Goal: Information Seeking & Learning: Learn about a topic

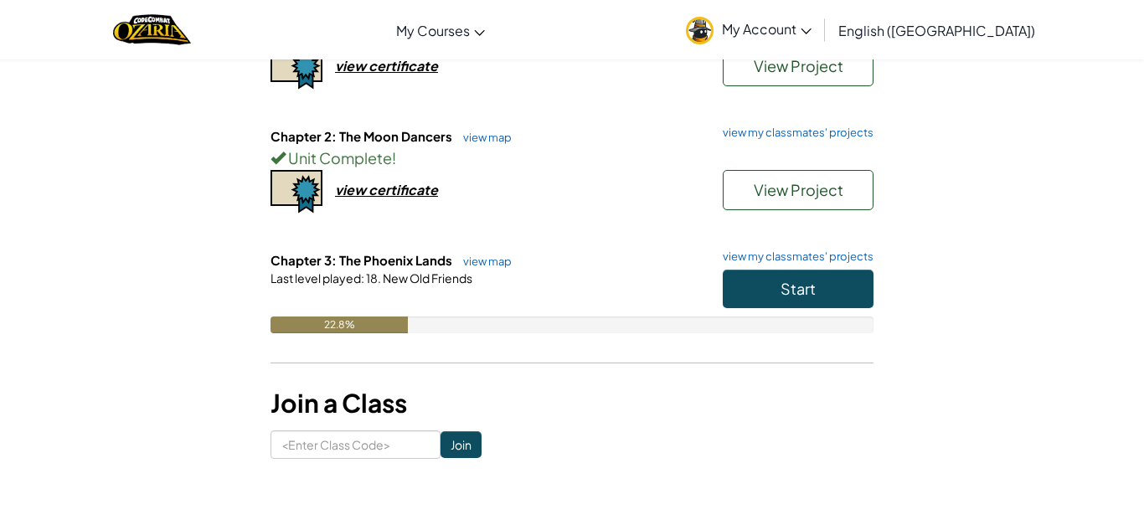
scroll to position [256, 0]
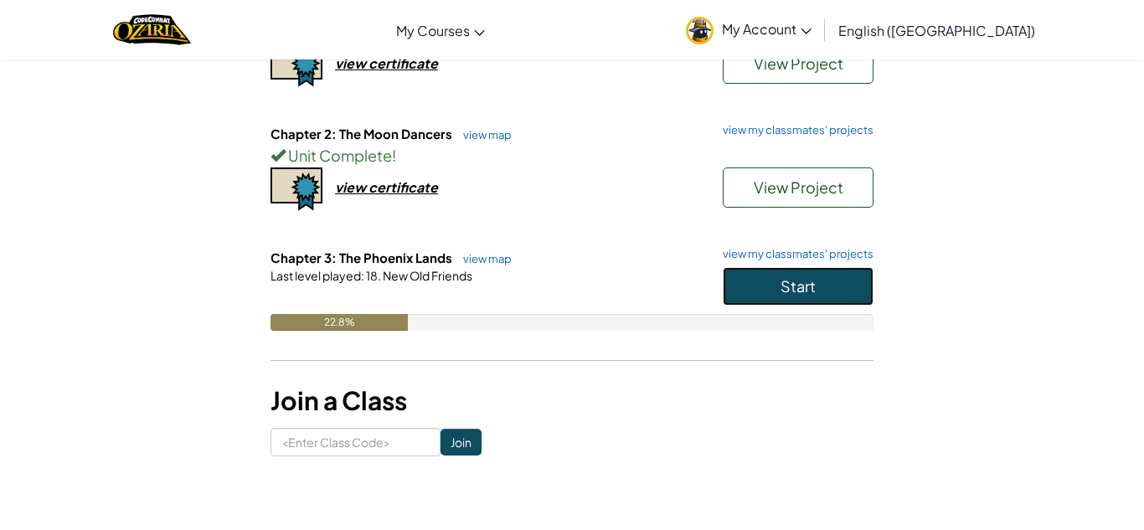
click at [856, 290] on button "Start" at bounding box center [797, 286] width 151 height 39
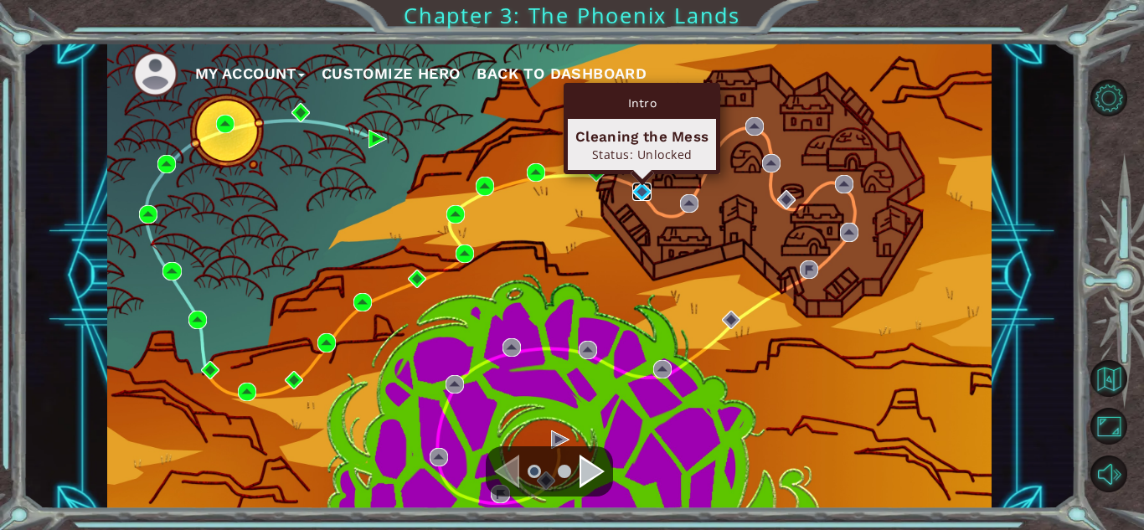
click at [639, 188] on img at bounding box center [641, 192] width 18 height 18
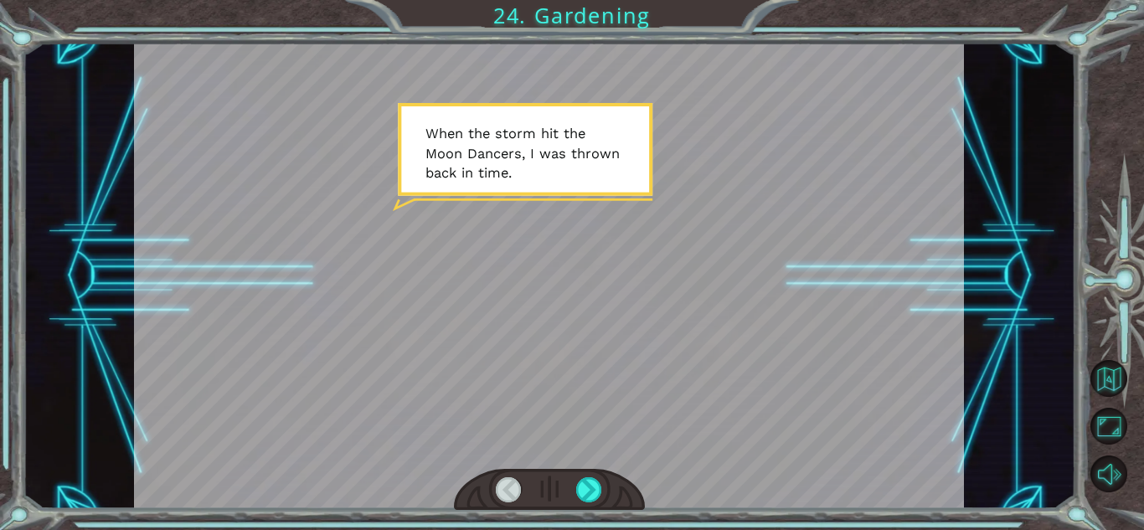
click at [557, 508] on div at bounding box center [549, 490] width 191 height 42
click at [589, 481] on div at bounding box center [589, 489] width 26 height 25
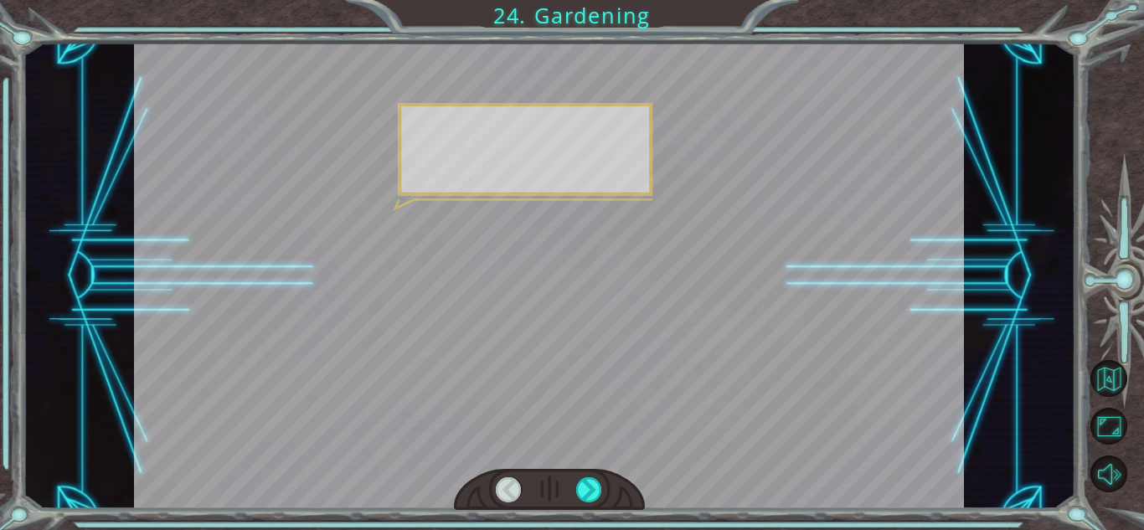
click at [586, 449] on div at bounding box center [549, 276] width 830 height 466
click at [589, 481] on div at bounding box center [589, 489] width 26 height 25
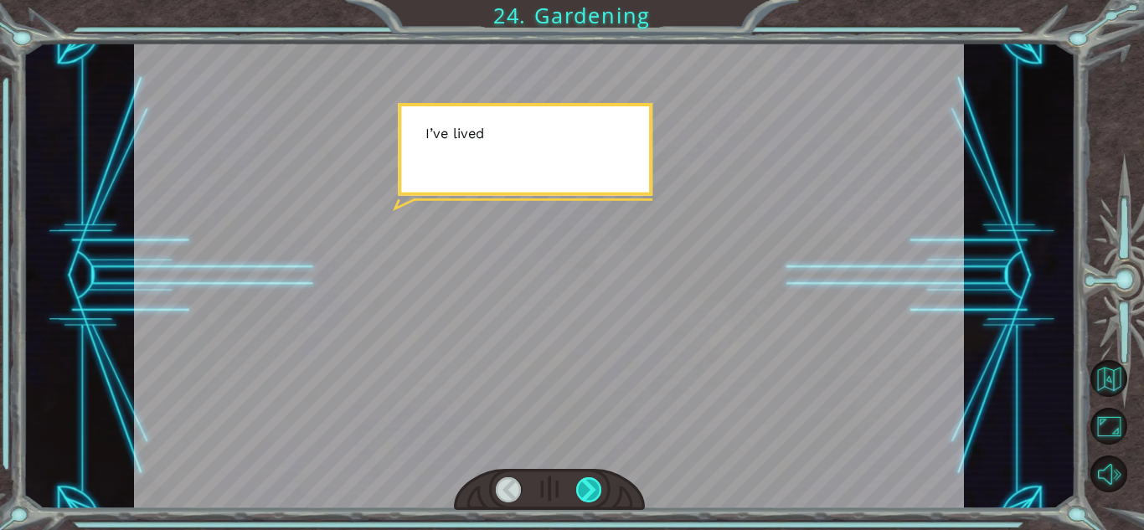
click at [599, 486] on div at bounding box center [589, 489] width 26 height 25
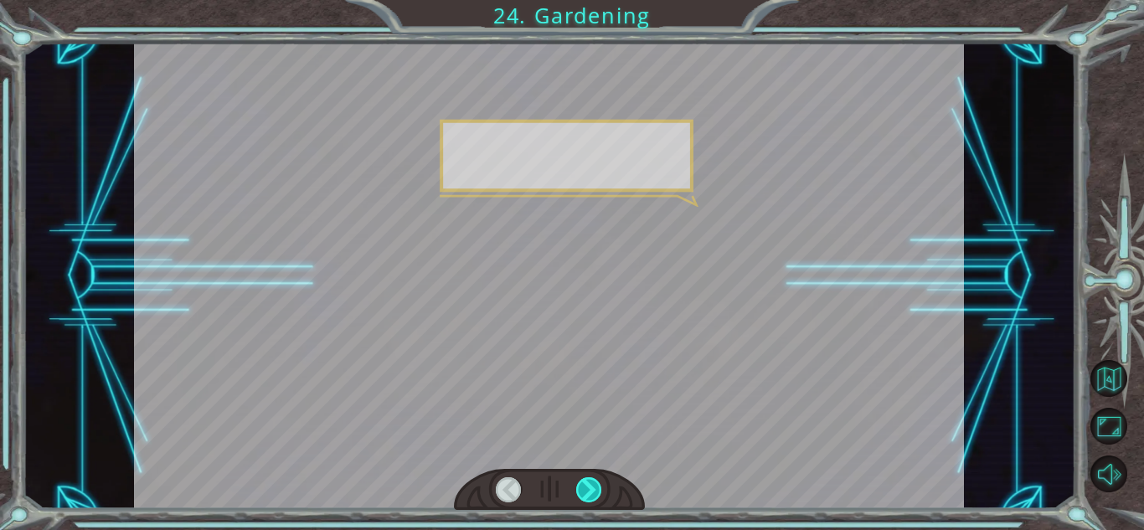
click at [590, 477] on div at bounding box center [589, 489] width 26 height 25
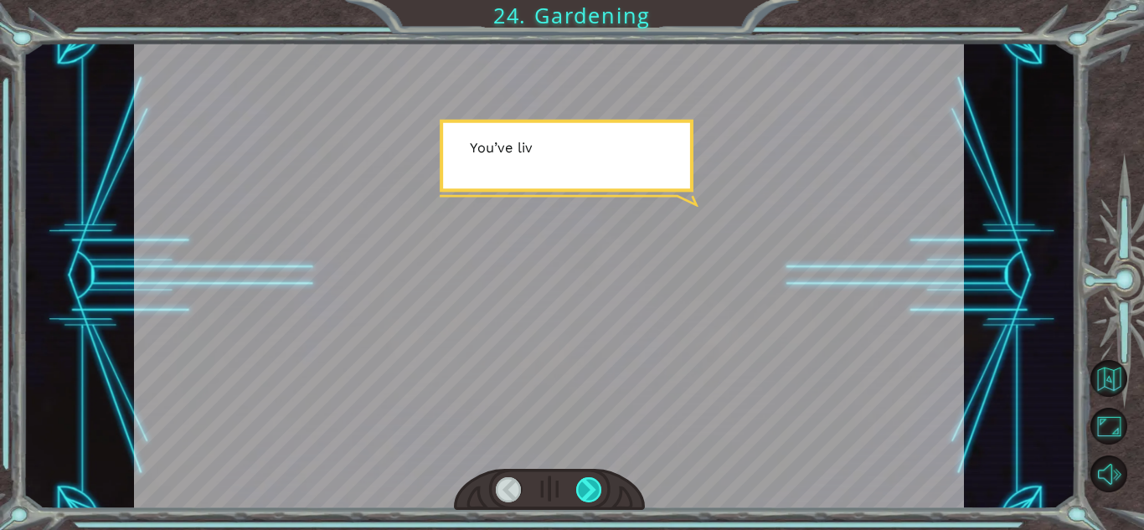
click at [591, 496] on div at bounding box center [589, 489] width 26 height 25
click at [595, 480] on div at bounding box center [589, 489] width 26 height 25
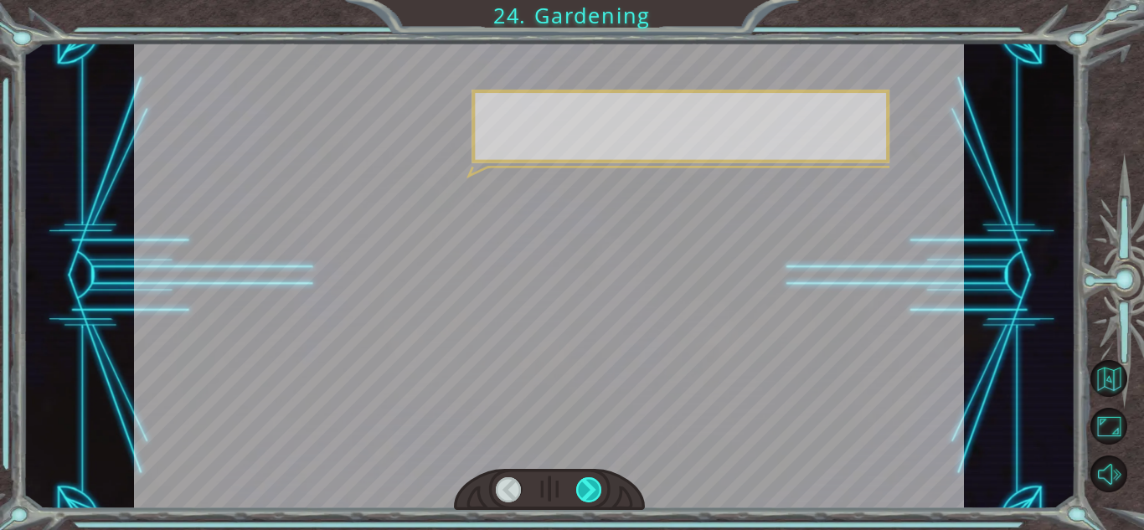
click at [586, 482] on div at bounding box center [589, 489] width 26 height 25
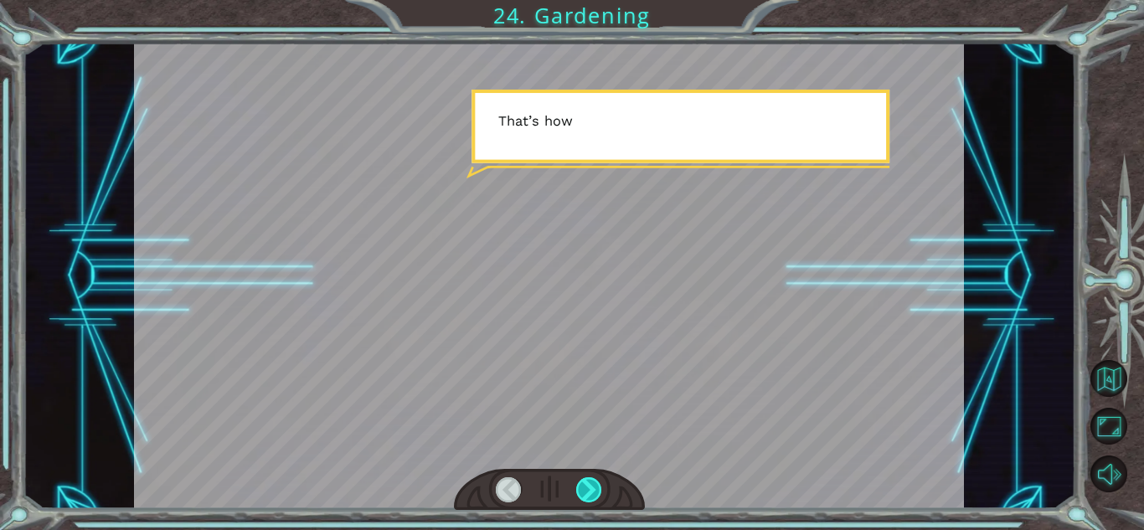
click at [580, 491] on div at bounding box center [589, 489] width 26 height 25
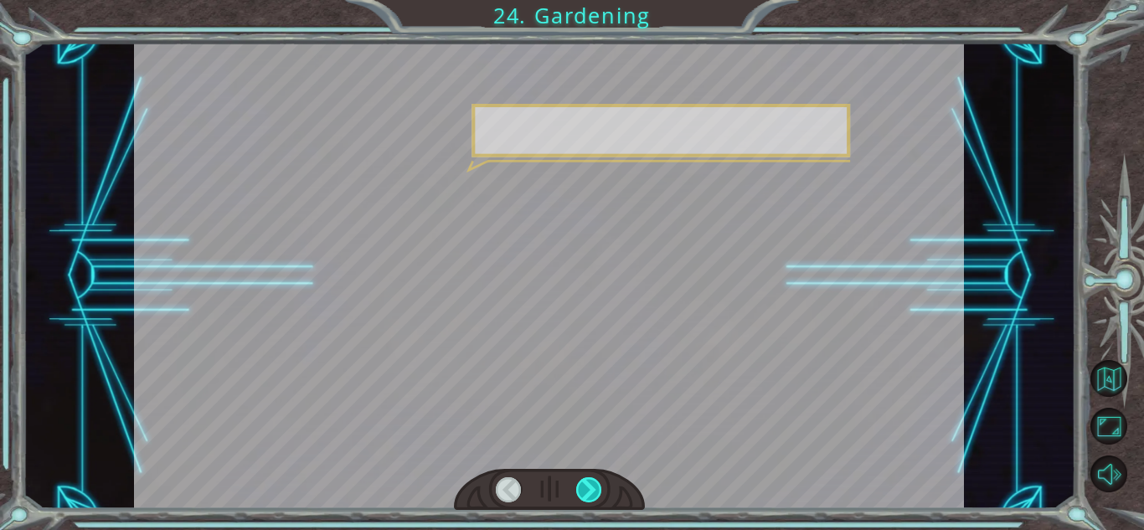
click at [588, 478] on div at bounding box center [589, 489] width 26 height 25
click at [586, 481] on div at bounding box center [589, 489] width 26 height 25
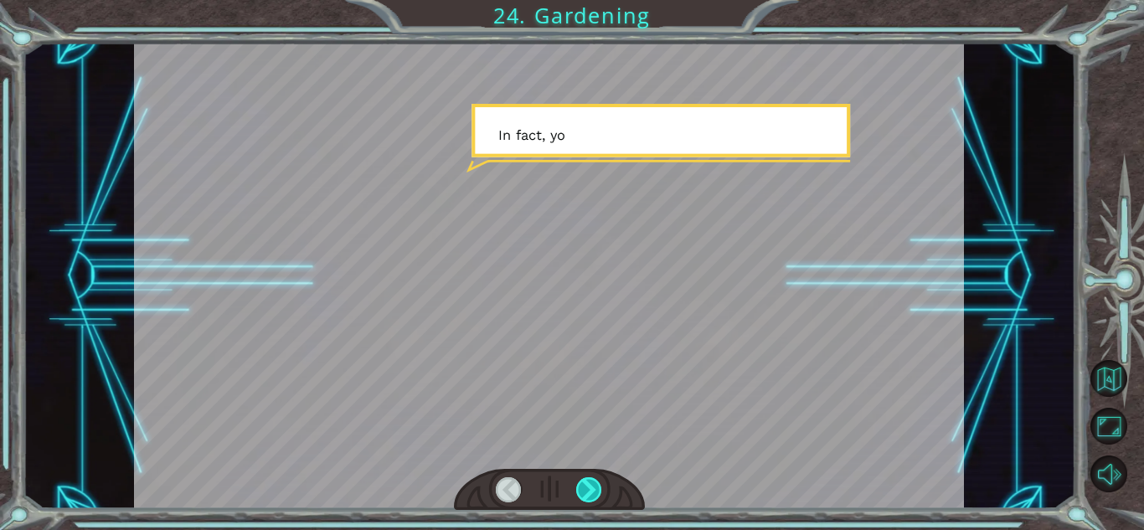
click at [594, 490] on div at bounding box center [589, 489] width 26 height 25
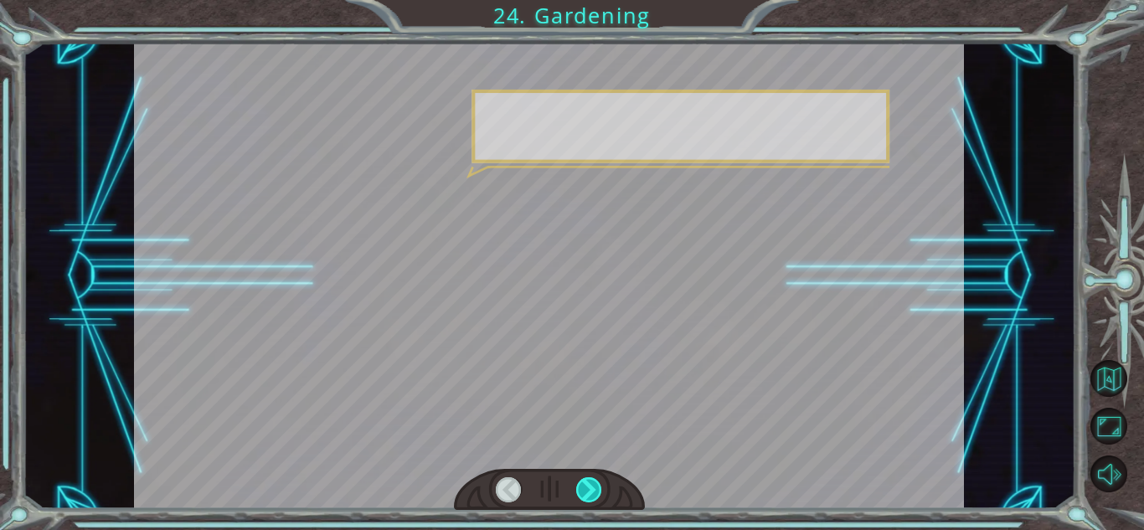
click at [588, 477] on div at bounding box center [589, 489] width 26 height 25
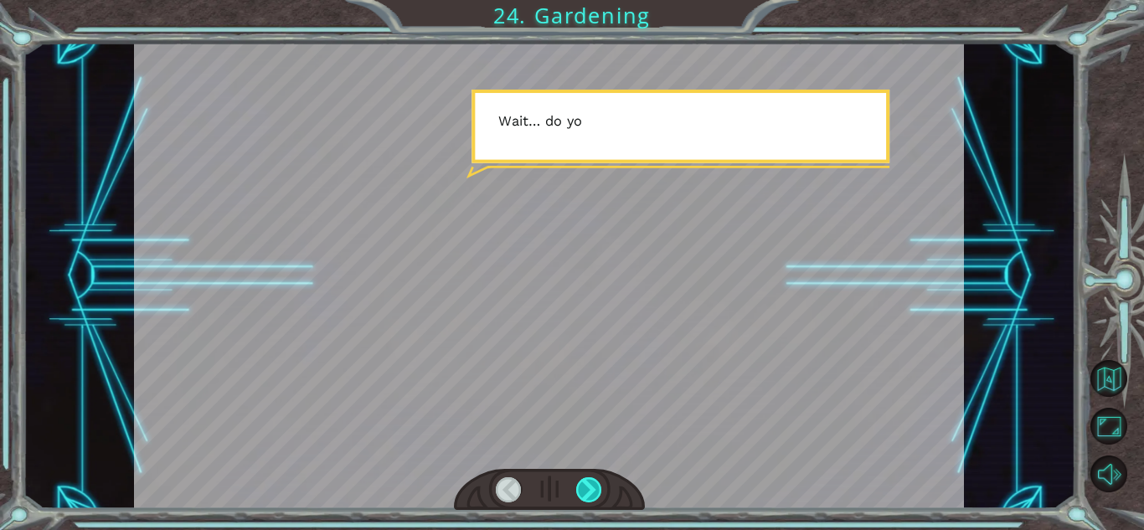
click at [582, 486] on div at bounding box center [589, 489] width 26 height 25
click at [595, 463] on div at bounding box center [549, 276] width 830 height 466
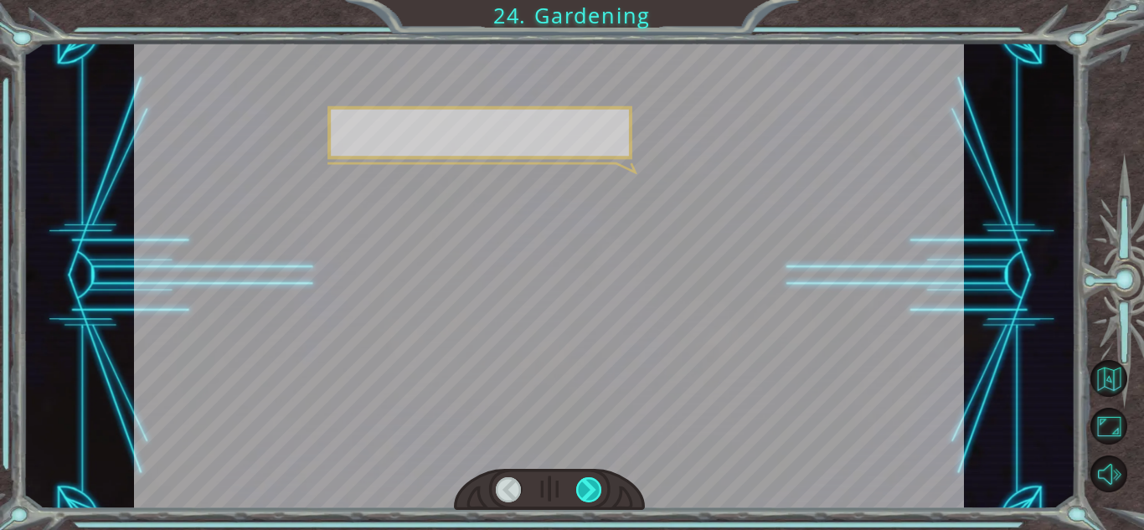
click at [589, 477] on div at bounding box center [589, 489] width 26 height 25
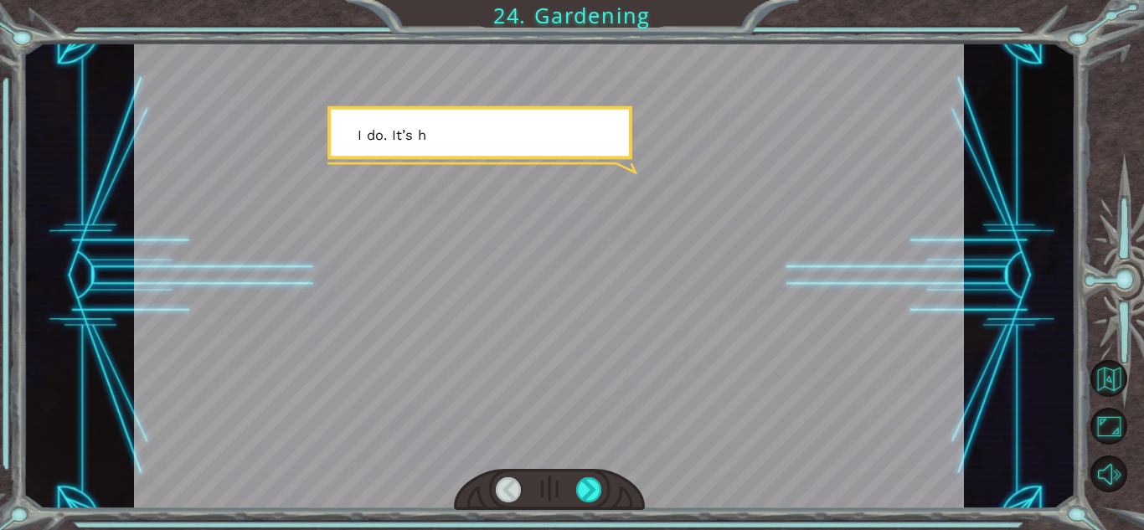
click at [589, 460] on div at bounding box center [549, 276] width 830 height 466
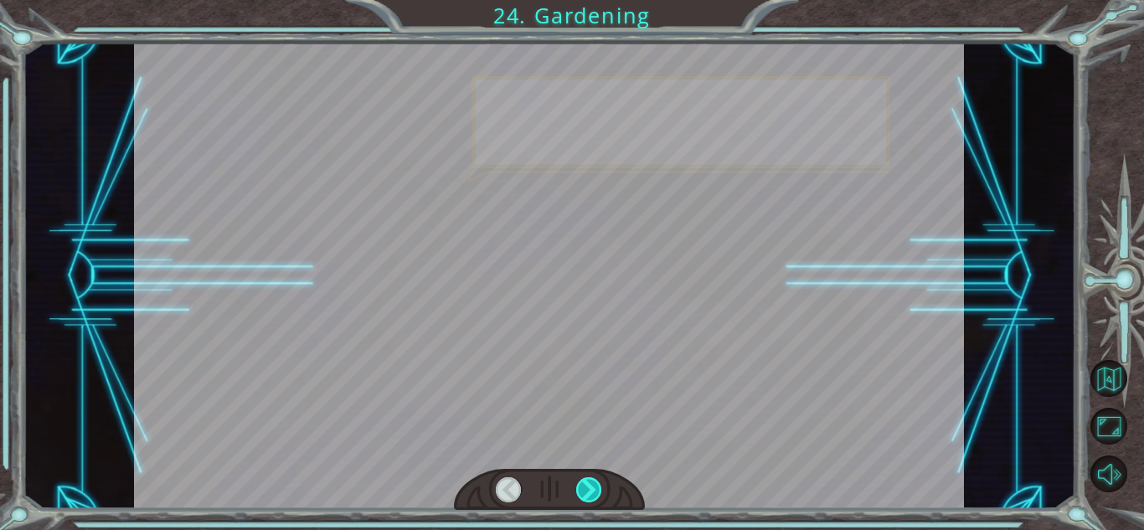
click at [600, 493] on div at bounding box center [589, 489] width 26 height 25
click at [589, 477] on div at bounding box center [589, 489] width 26 height 25
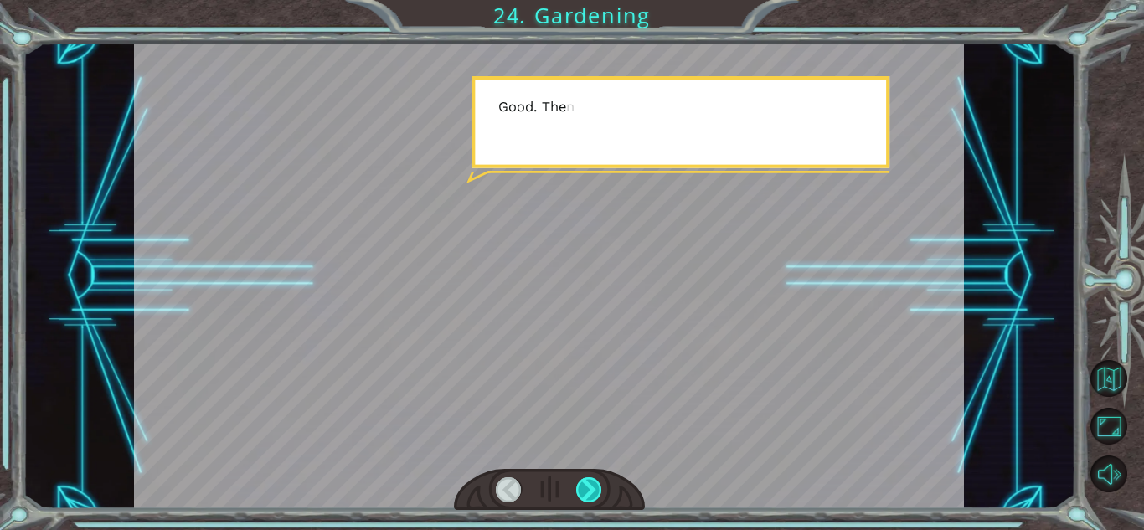
click at [583, 483] on div at bounding box center [589, 489] width 26 height 25
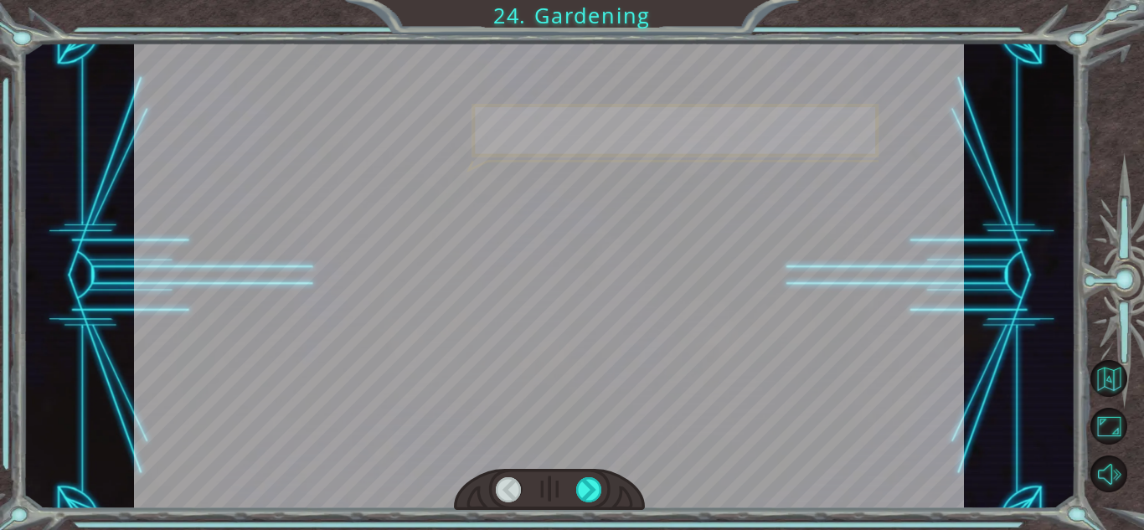
click at [608, 463] on div at bounding box center [549, 276] width 830 height 466
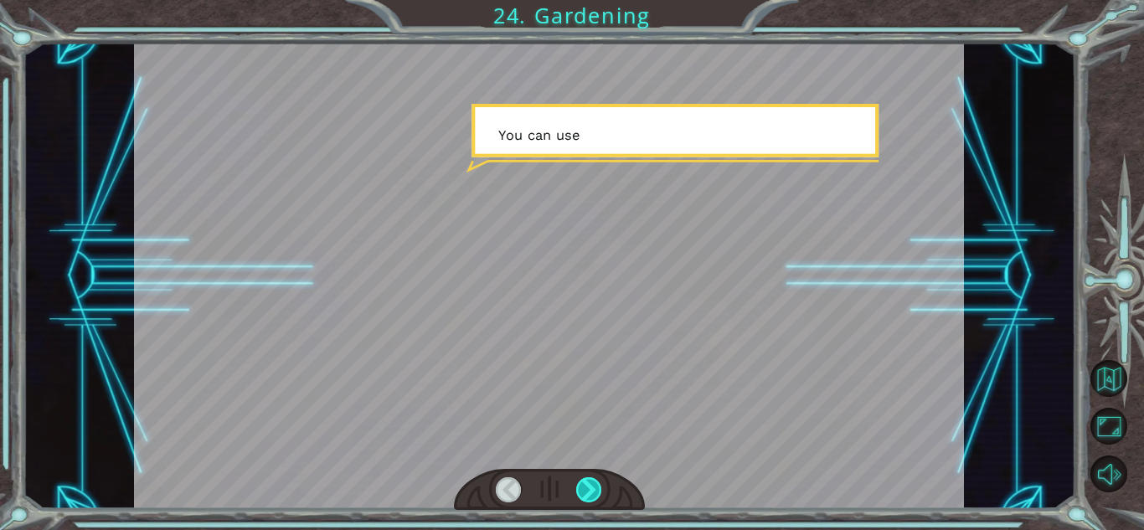
click at [595, 480] on div at bounding box center [589, 489] width 26 height 25
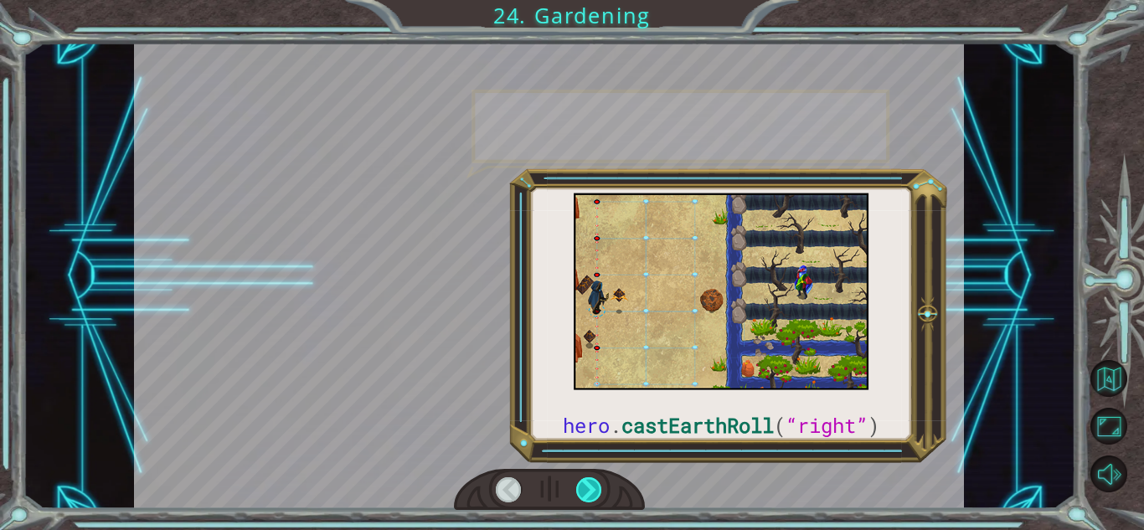
click at [599, 499] on div at bounding box center [589, 489] width 26 height 25
click at [595, 486] on div at bounding box center [589, 489] width 26 height 25
click at [610, 503] on div at bounding box center [549, 490] width 191 height 42
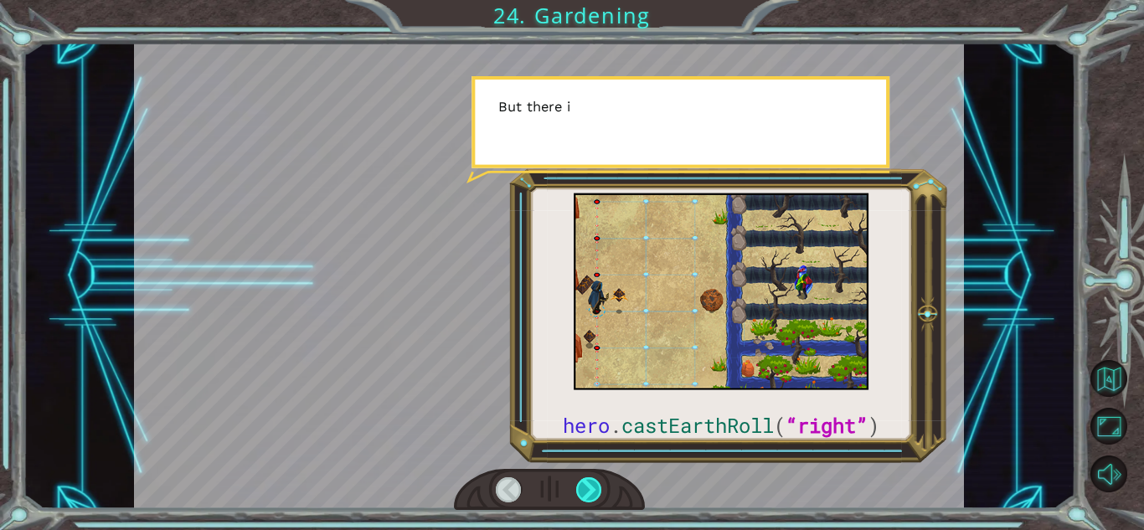
click at [585, 486] on div at bounding box center [589, 489] width 26 height 25
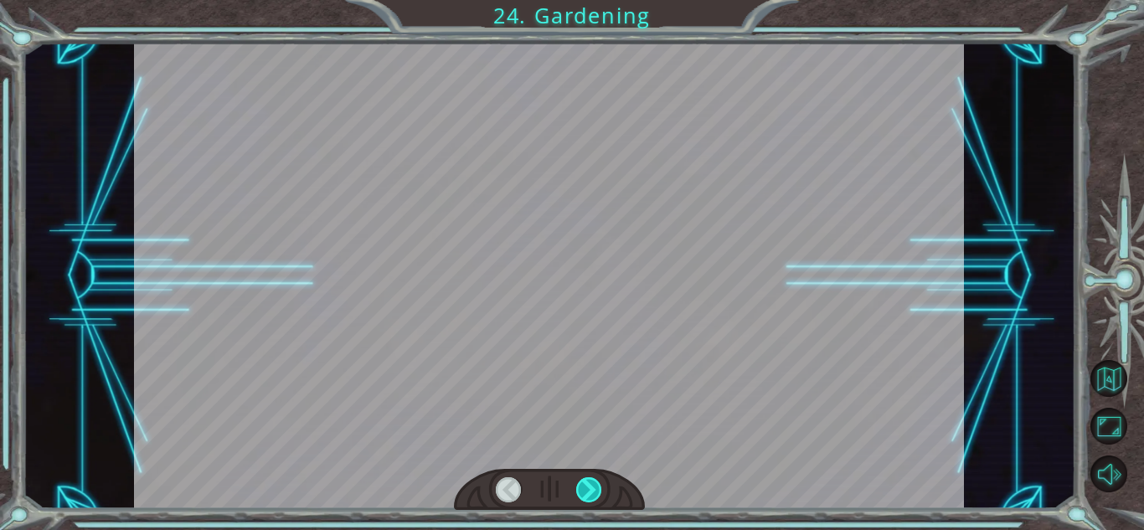
click at [576, 496] on div at bounding box center [589, 489] width 26 height 25
click at [596, 490] on div at bounding box center [589, 489] width 26 height 25
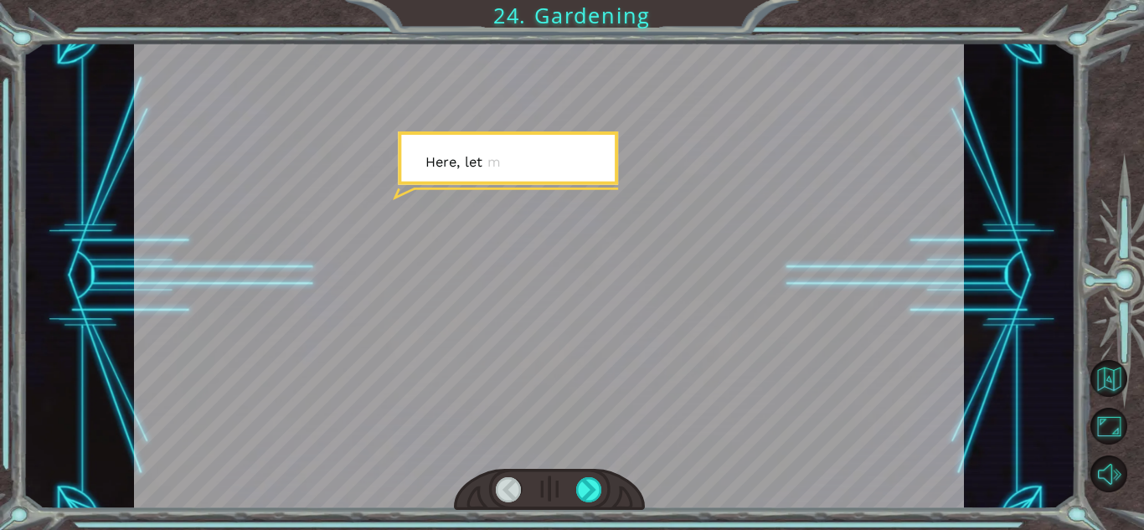
click at [593, 436] on div at bounding box center [549, 276] width 830 height 466
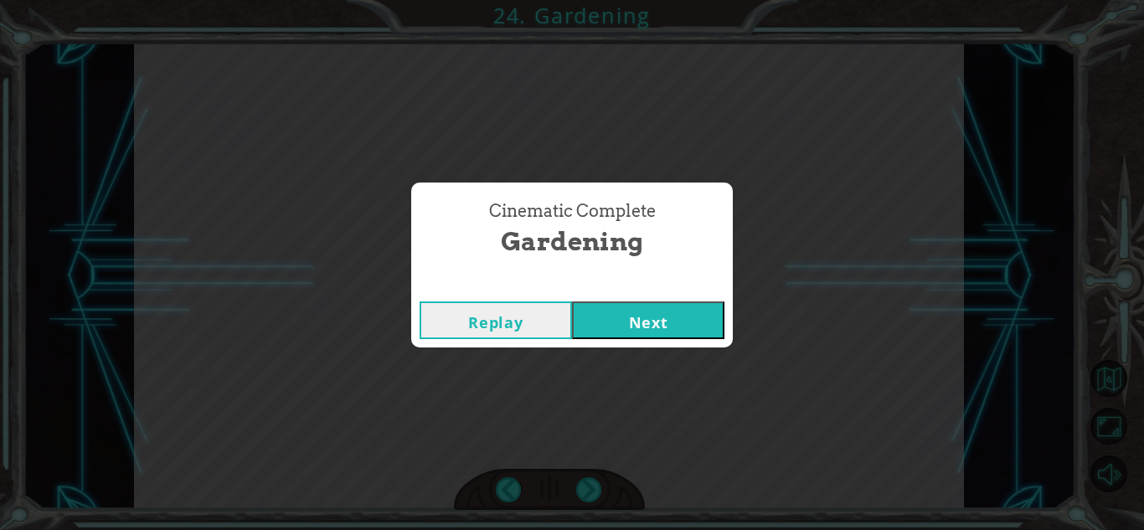
click at [645, 330] on button "Next" at bounding box center [648, 320] width 152 height 38
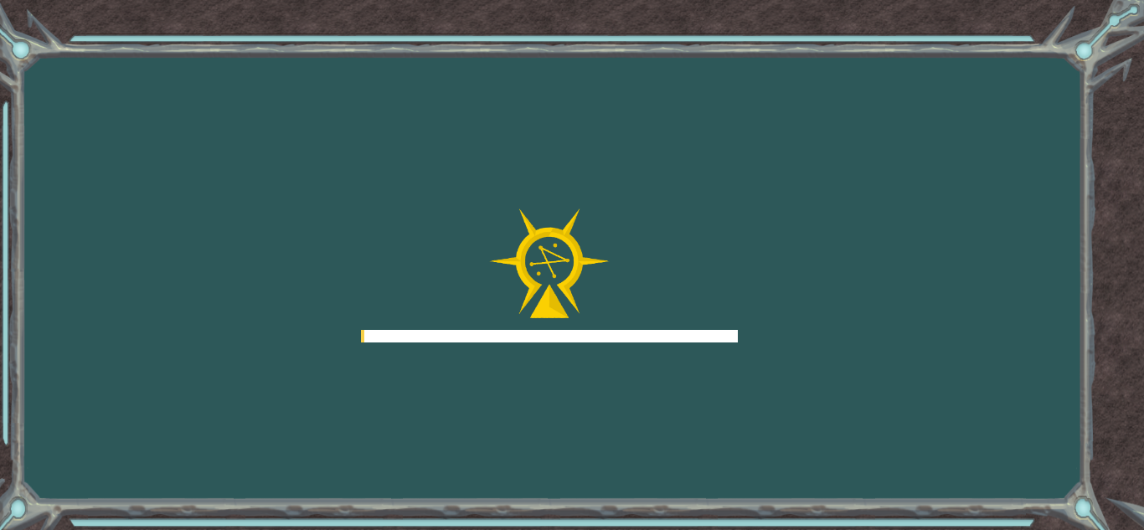
click at [677, 294] on div at bounding box center [549, 275] width 377 height 134
click at [621, 486] on div "Goals Error loading from server. Try refreshing the page. You'll need to join a…" at bounding box center [572, 265] width 1144 height 530
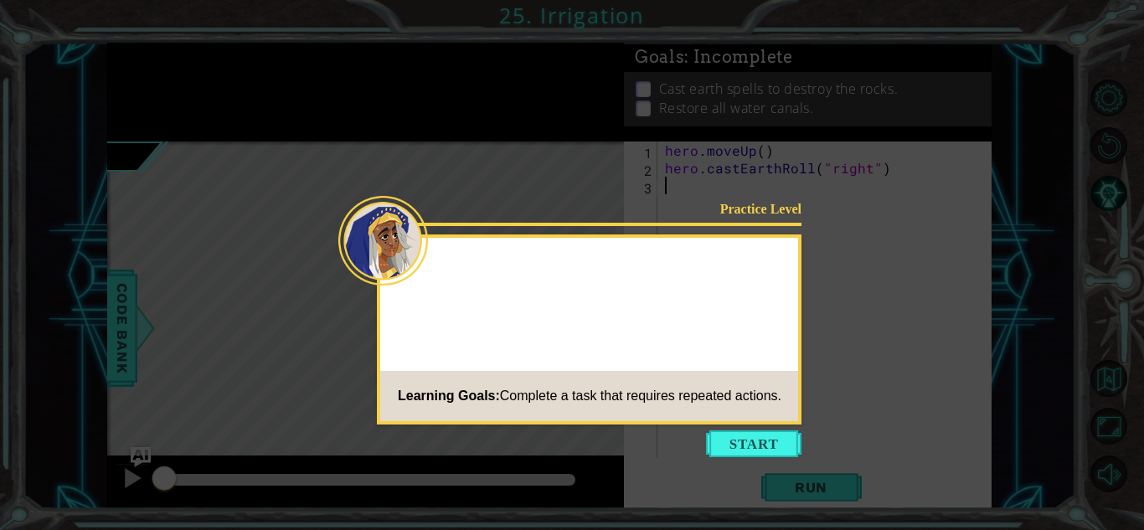
click at [721, 409] on div "Learning Goals: Complete a task that requires repeated actions." at bounding box center [580, 395] width 401 height 33
click at [750, 425] on icon at bounding box center [572, 265] width 1144 height 530
click at [758, 451] on button "Start" at bounding box center [753, 443] width 95 height 27
click at [782, 450] on icon at bounding box center [572, 265] width 1144 height 530
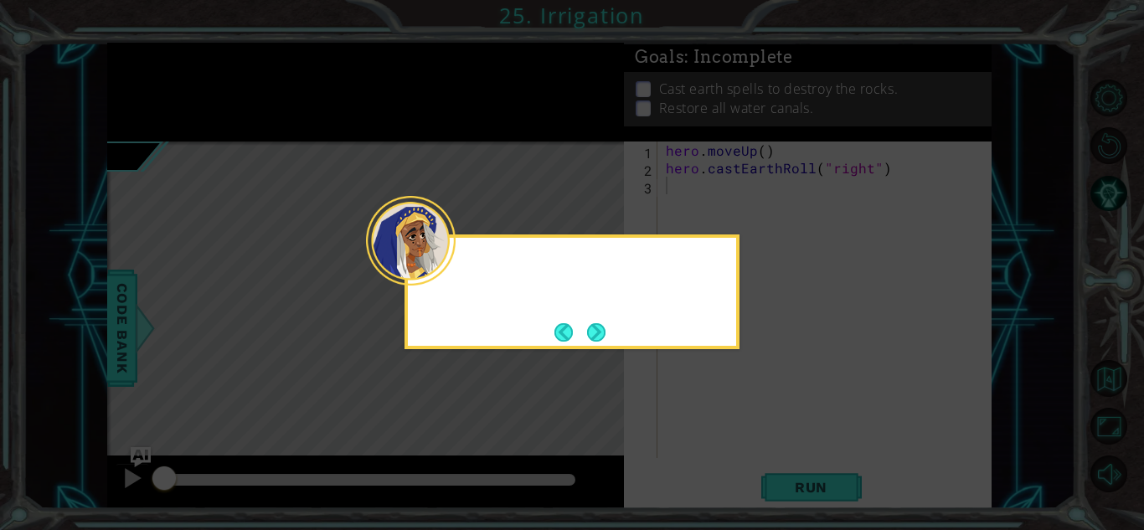
click at [766, 461] on icon at bounding box center [572, 265] width 1144 height 530
click at [584, 335] on button "Next" at bounding box center [596, 332] width 27 height 27
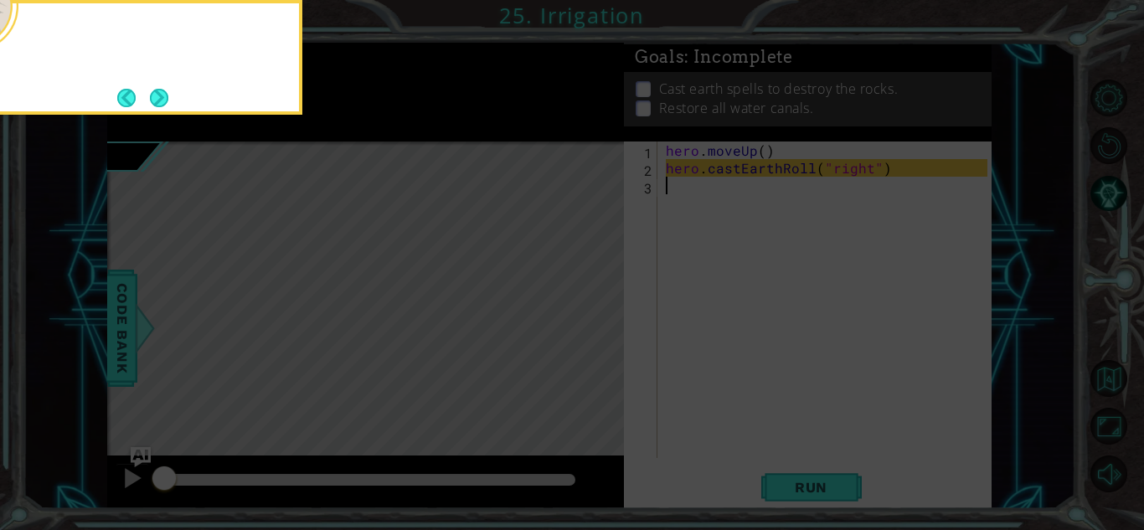
click at [602, 333] on icon at bounding box center [572, 79] width 1144 height 902
click at [157, 74] on div "Put "righ" at bounding box center [135, 43] width 328 height 67
click at [199, 106] on div "Put "right" in the argum" at bounding box center [134, 57] width 335 height 115
click at [168, 98] on button "Next" at bounding box center [159, 98] width 18 height 18
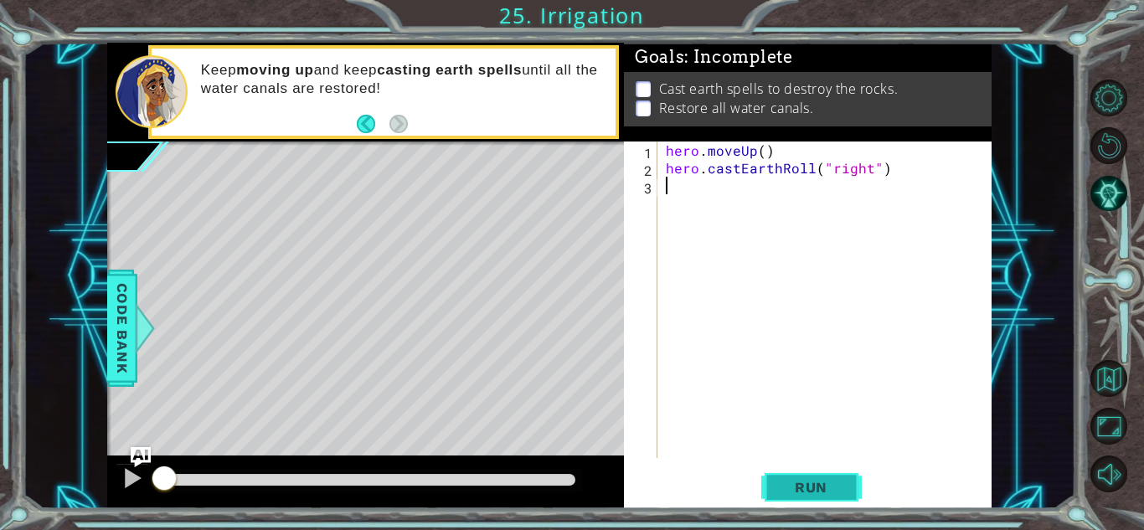
click at [811, 472] on button "Run" at bounding box center [811, 487] width 100 height 37
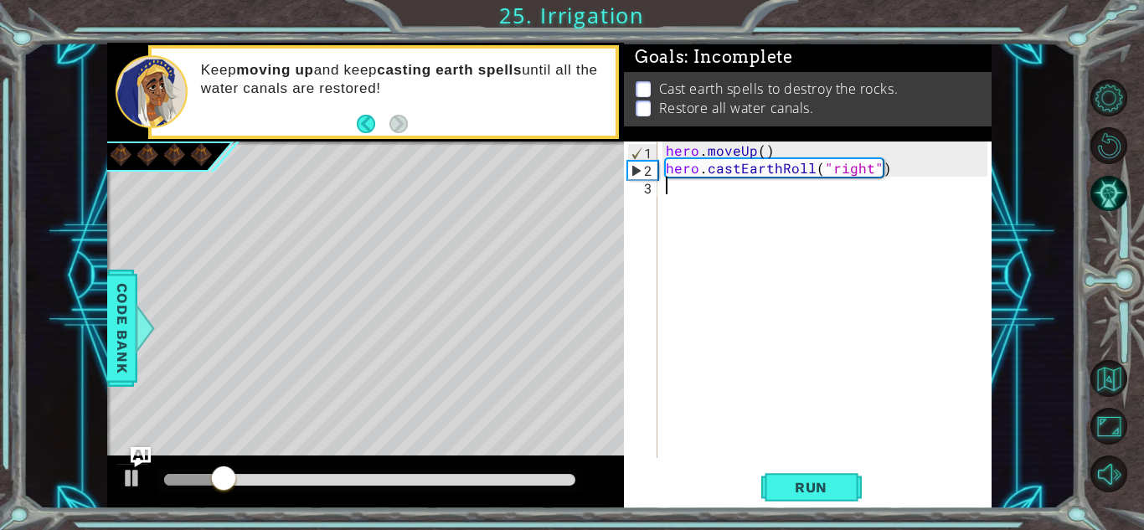
click at [671, 148] on div "hero . moveUp ( ) hero . castEarthRoll ( "right" )" at bounding box center [828, 317] width 333 height 352
click at [663, 152] on div "hero . moveUp ( ) hero . castEarthRoll ( "right" )" at bounding box center [828, 317] width 333 height 352
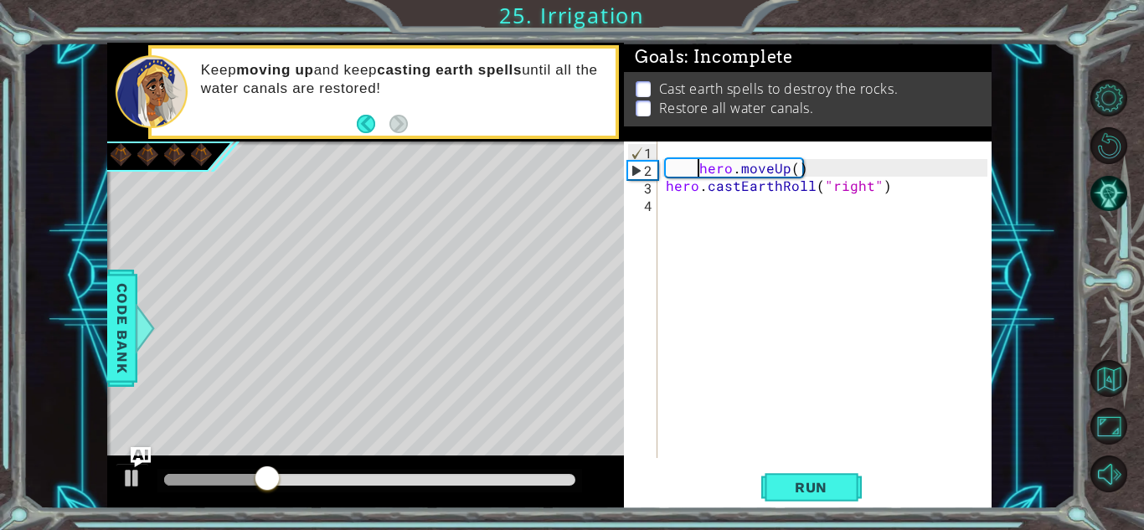
click at [667, 182] on div "hero . moveUp ( ) hero . castEarthRoll ( "right" )" at bounding box center [828, 317] width 333 height 352
type textarea "hero.castEarthRoll("right")"
click at [714, 156] on div "hero . moveUp ( ) hero . castEarthRoll ( "right" )" at bounding box center [828, 317] width 333 height 352
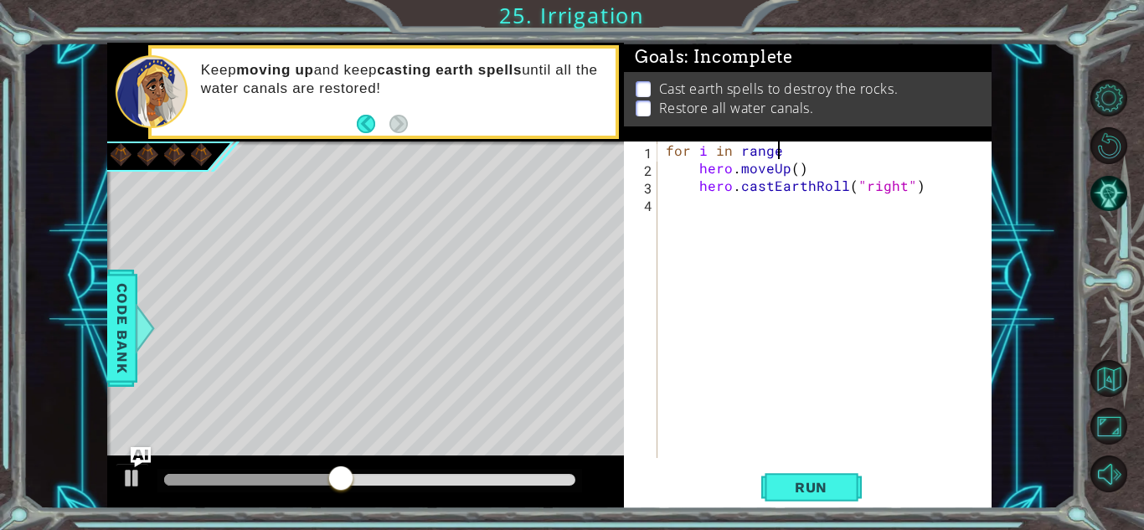
scroll to position [0, 6]
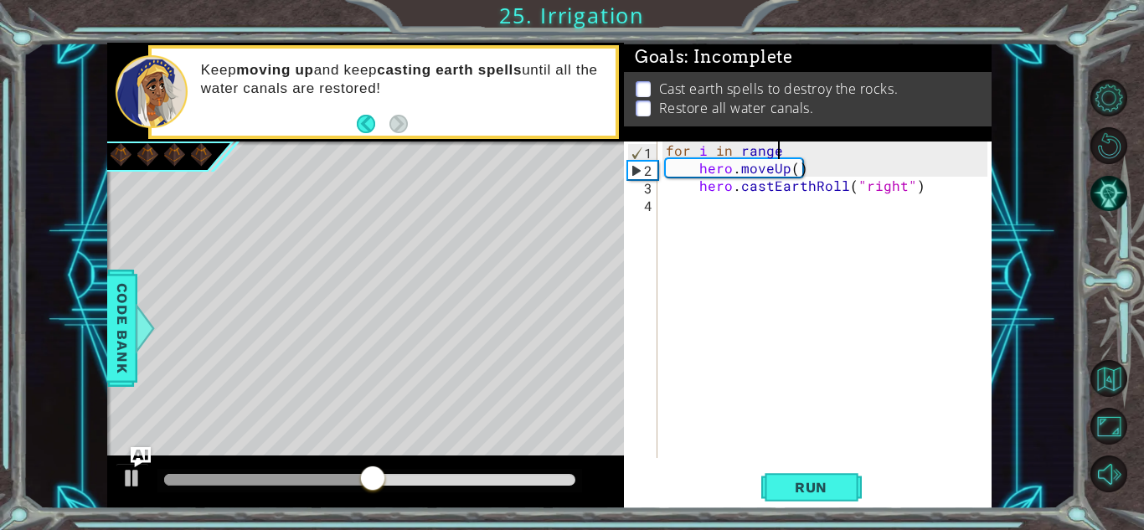
type textarea "for i in range:"
click at [785, 285] on div "for i in range : hero . moveUp ( ) hero . castEarthRoll ( "right" )" at bounding box center [828, 317] width 333 height 352
click at [846, 489] on button "Run" at bounding box center [811, 487] width 100 height 37
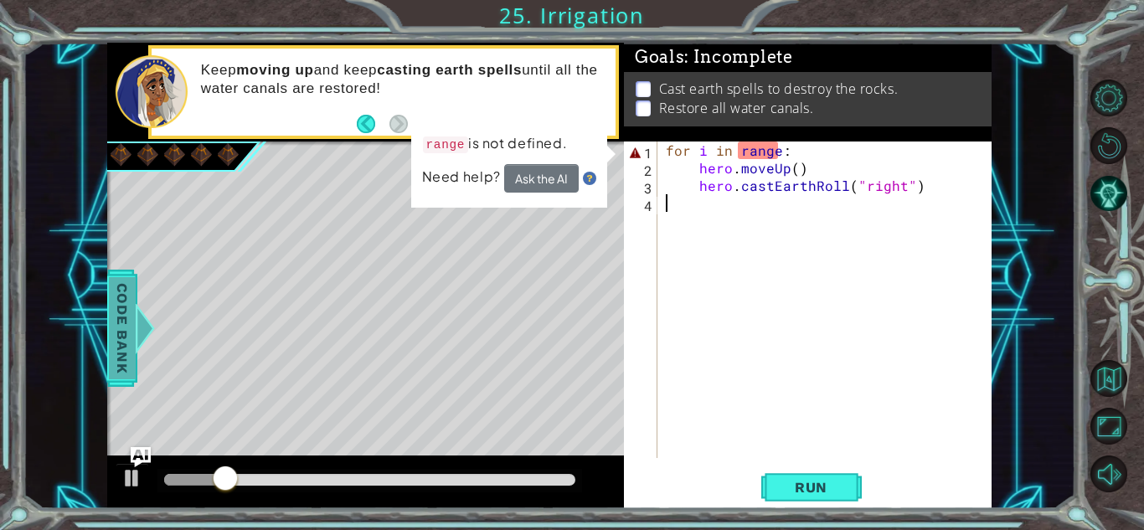
click at [118, 326] on span "Code Bank" at bounding box center [122, 328] width 27 height 102
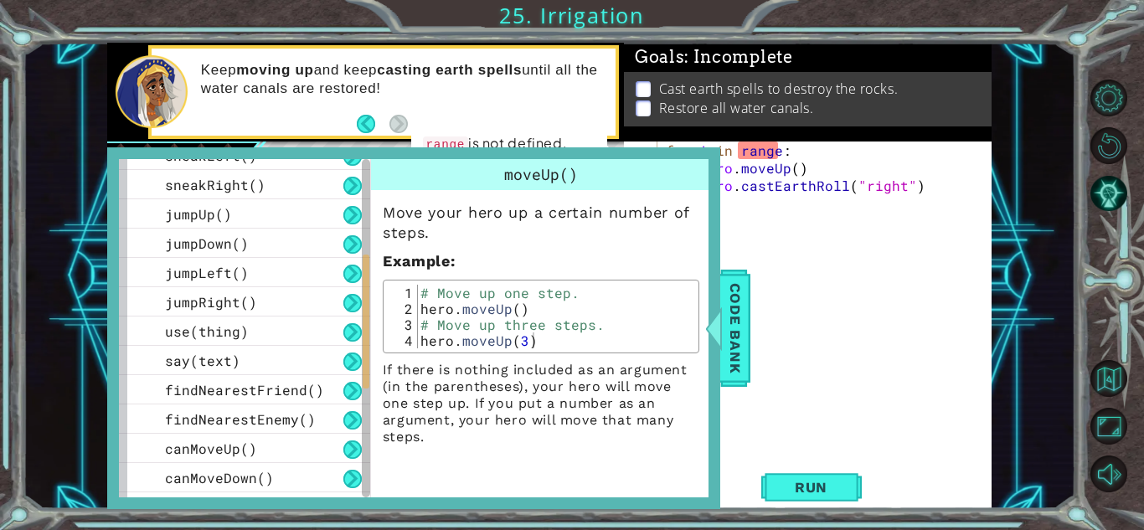
scroll to position [541, 0]
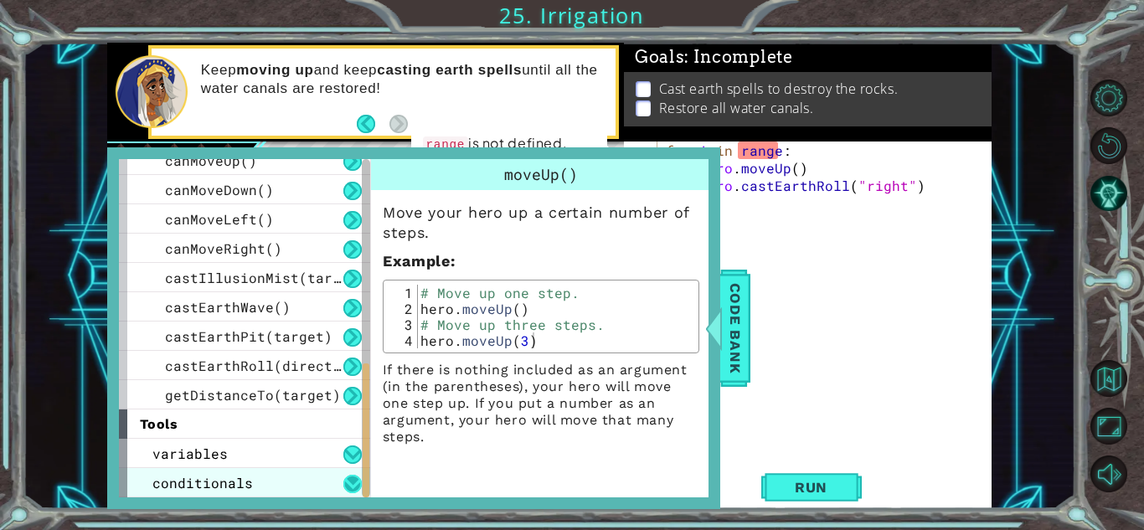
click at [355, 478] on button at bounding box center [352, 484] width 18 height 18
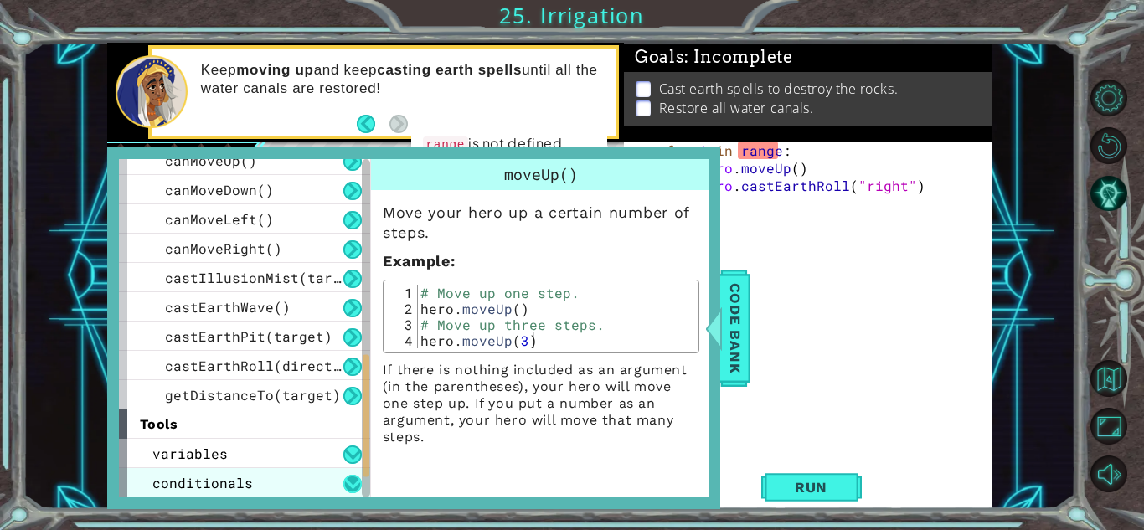
click at [355, 478] on button at bounding box center [352, 484] width 18 height 18
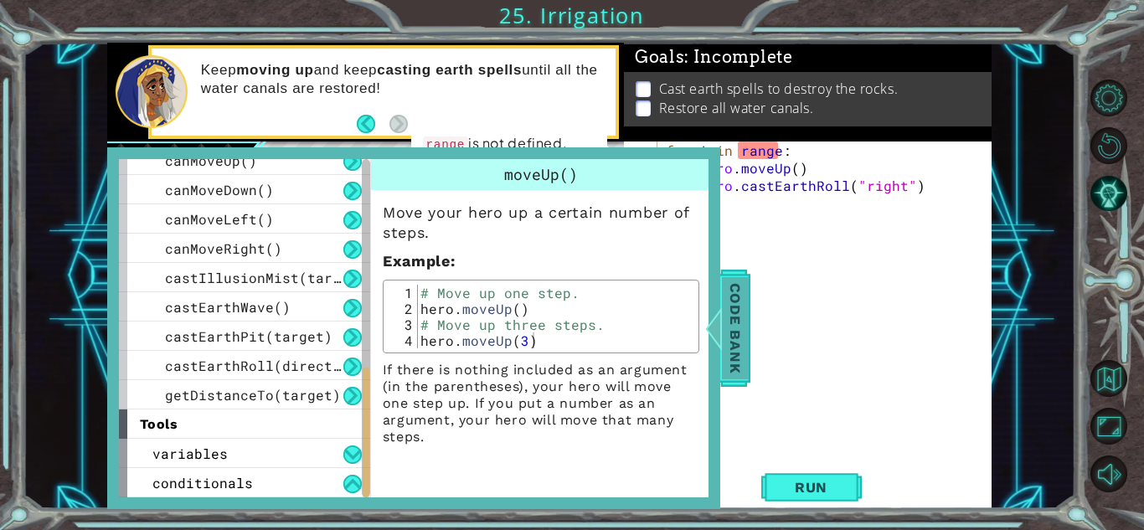
click at [724, 337] on span "Code Bank" at bounding box center [735, 328] width 27 height 102
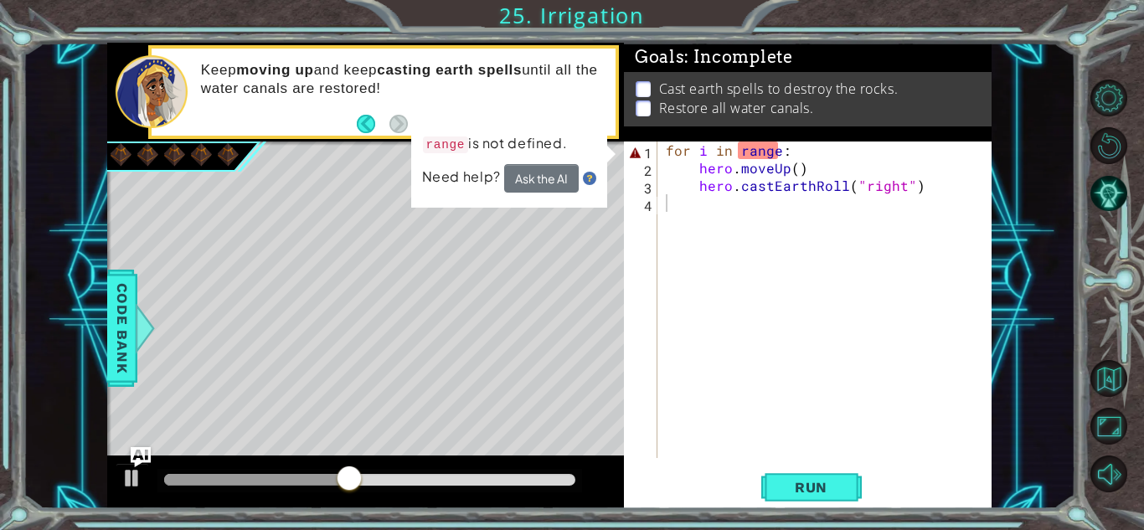
click at [835, 148] on div "for i in range : hero . moveUp ( ) hero . castEarthRoll ( "right" )" at bounding box center [828, 317] width 333 height 352
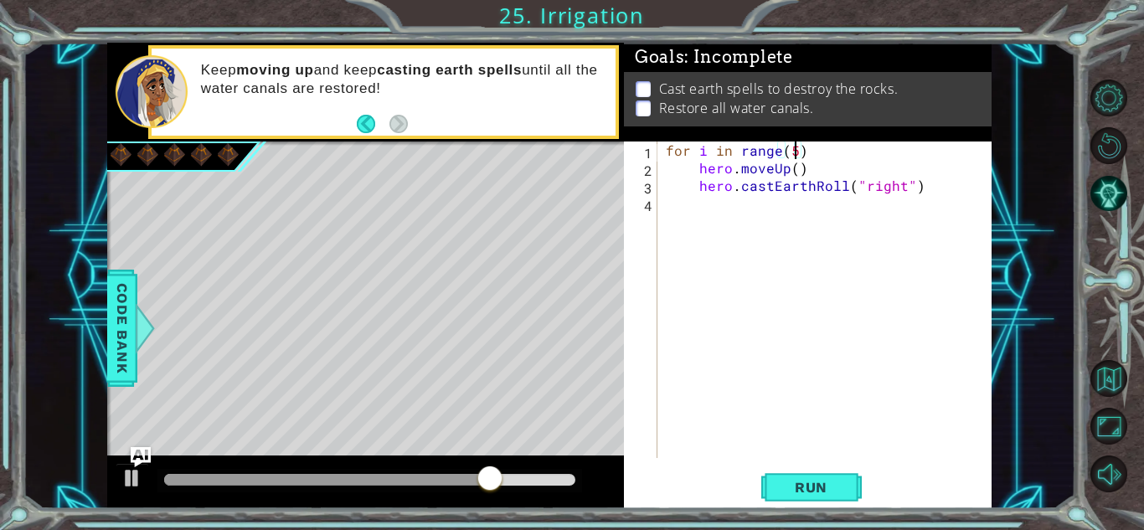
scroll to position [0, 8]
click at [833, 492] on span "Run" at bounding box center [811, 487] width 66 height 17
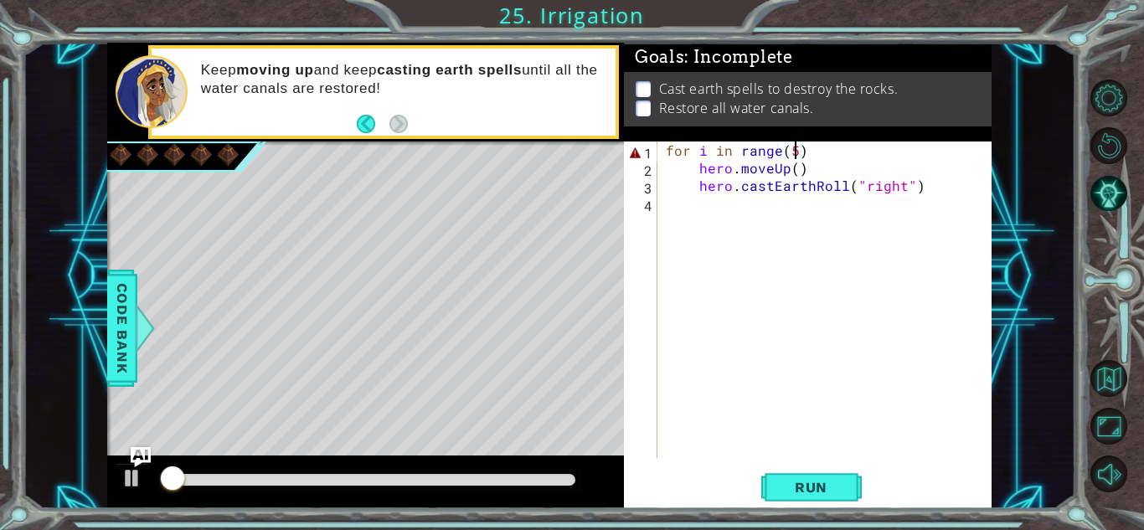
click at [820, 155] on div "for i in range ( 5 ) hero . moveUp ( ) hero . castEarthRoll ( "right" )" at bounding box center [828, 317] width 333 height 352
type textarea "for i in range(5):"
click at [825, 491] on span "Run" at bounding box center [811, 487] width 66 height 17
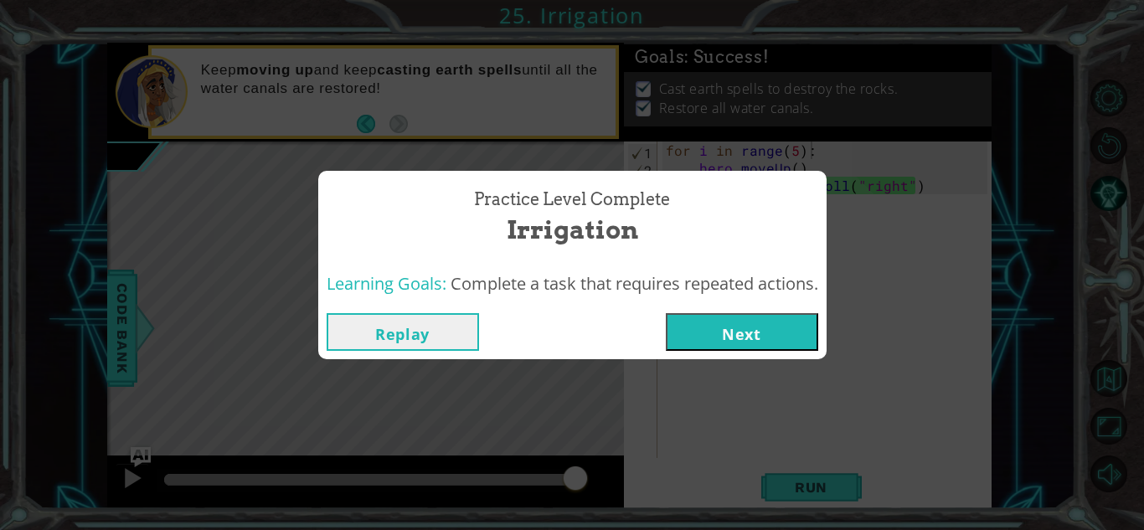
click at [718, 327] on button "Next" at bounding box center [742, 332] width 152 height 38
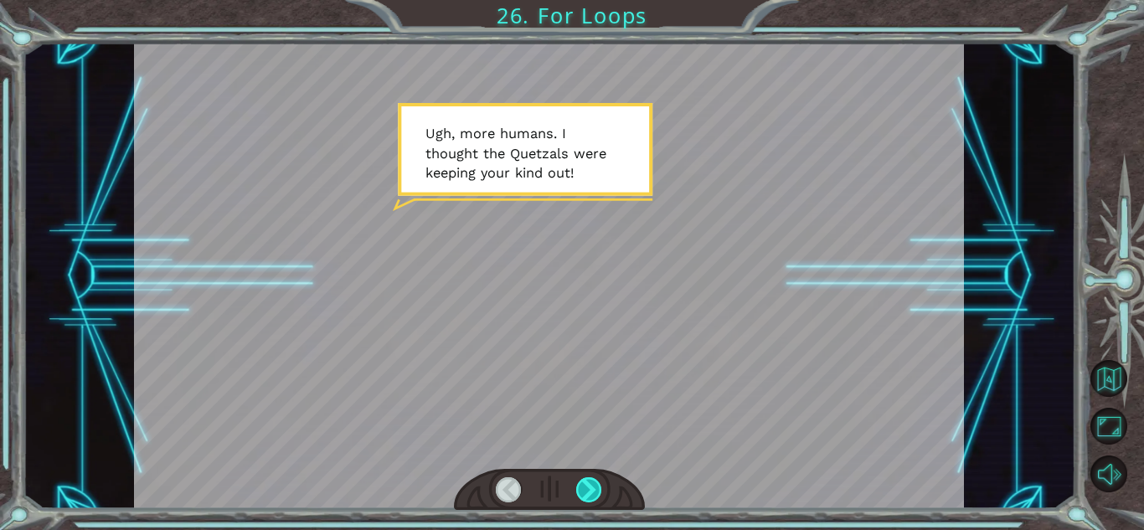
click at [594, 488] on div at bounding box center [589, 489] width 26 height 25
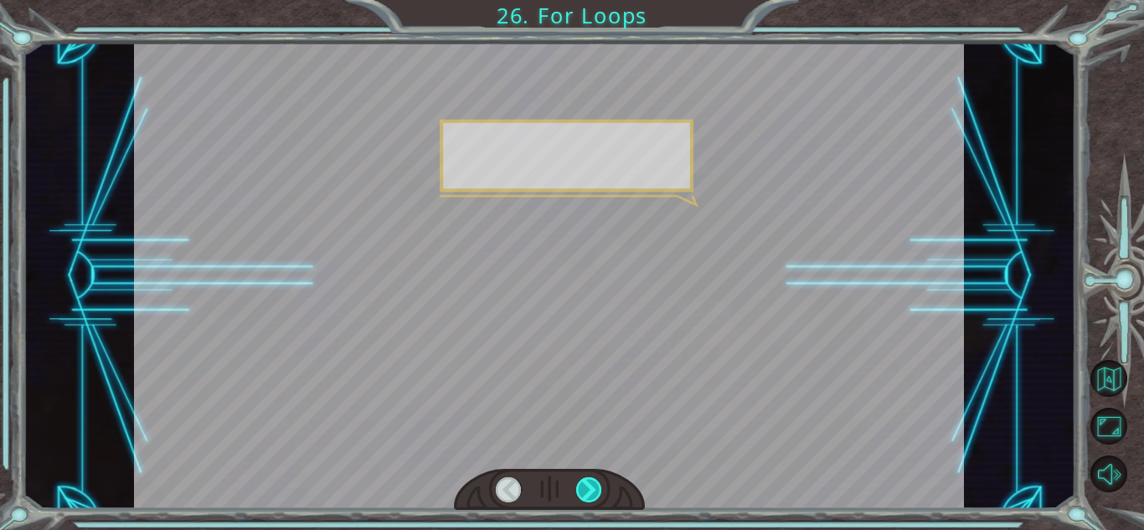
click at [594, 488] on div at bounding box center [589, 489] width 26 height 25
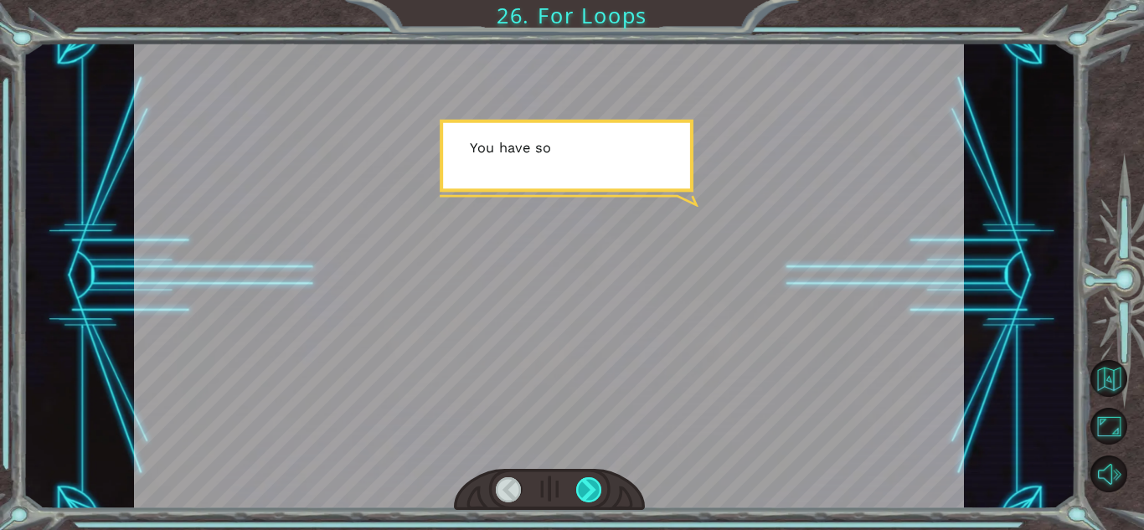
click at [594, 488] on div at bounding box center [589, 489] width 26 height 25
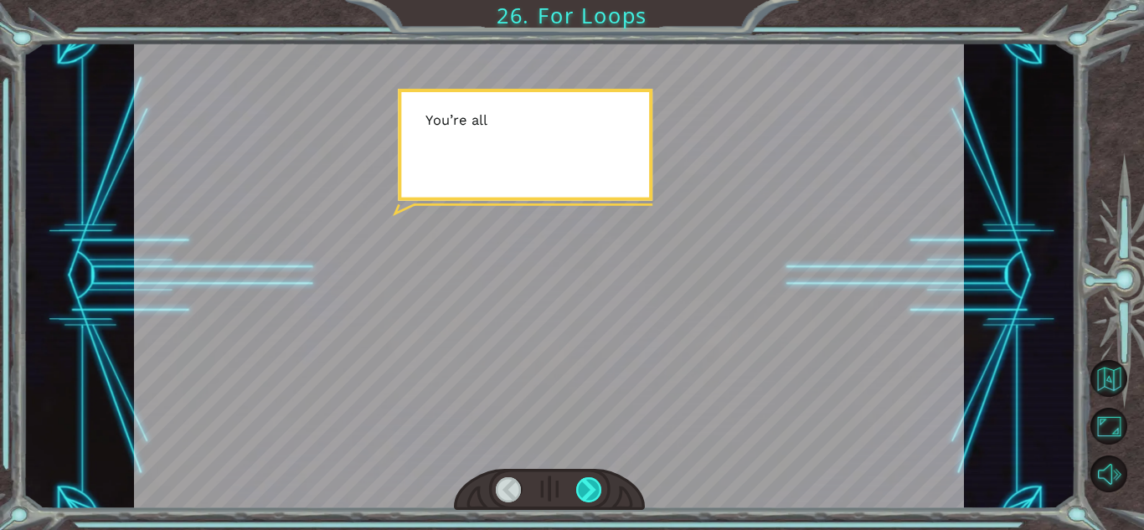
click at [594, 488] on div at bounding box center [589, 489] width 26 height 25
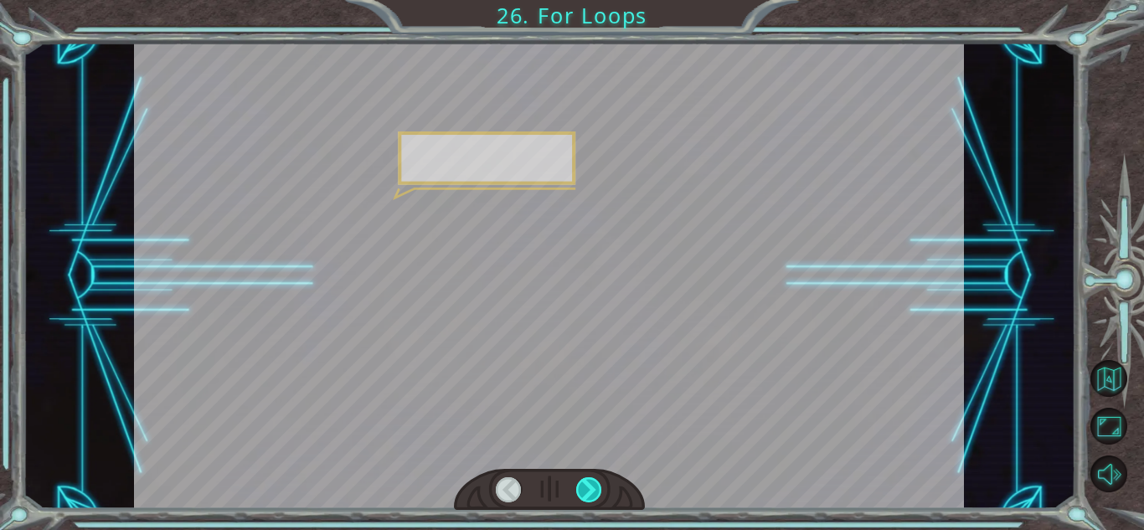
click at [594, 488] on div at bounding box center [589, 489] width 26 height 25
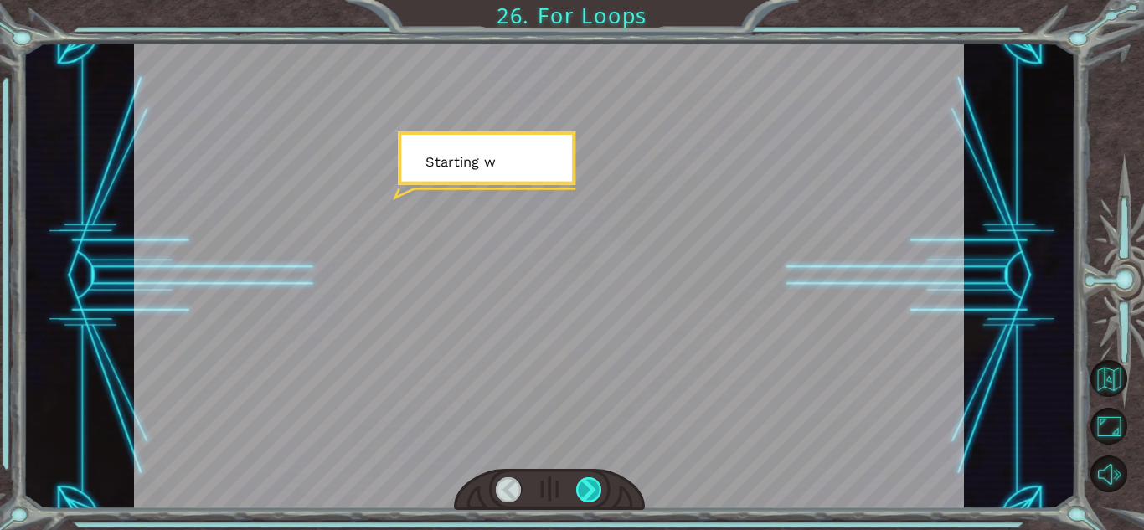
click at [594, 488] on div at bounding box center [589, 489] width 26 height 25
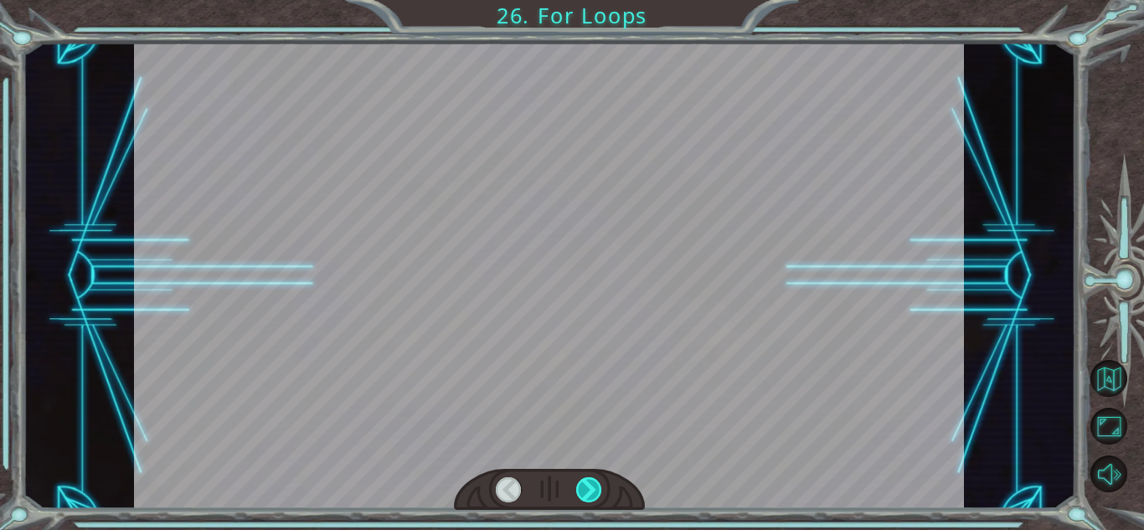
click at [594, 488] on div at bounding box center [589, 489] width 26 height 25
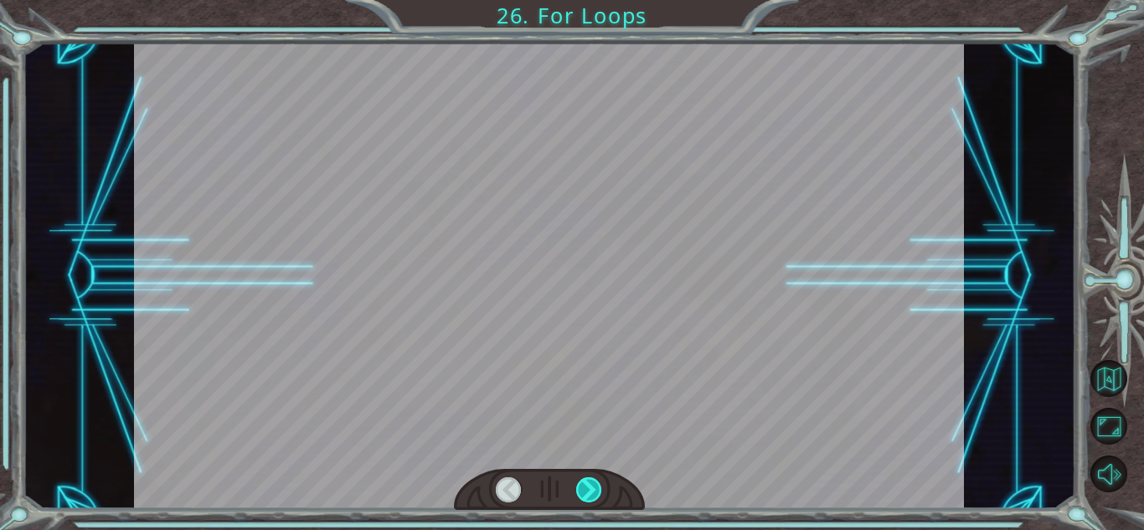
click at [594, 488] on div at bounding box center [589, 489] width 26 height 25
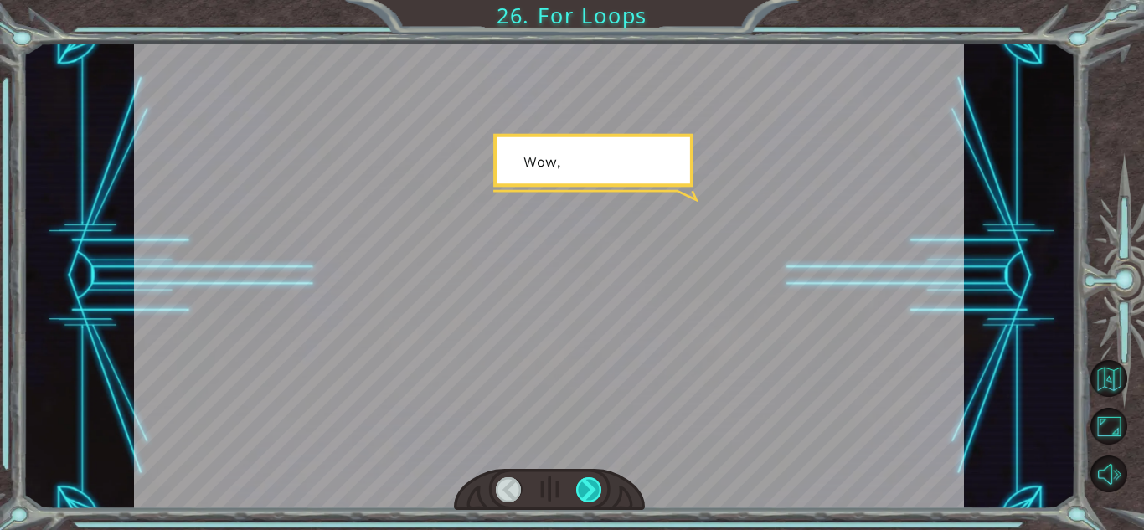
click at [594, 488] on div at bounding box center [589, 489] width 26 height 25
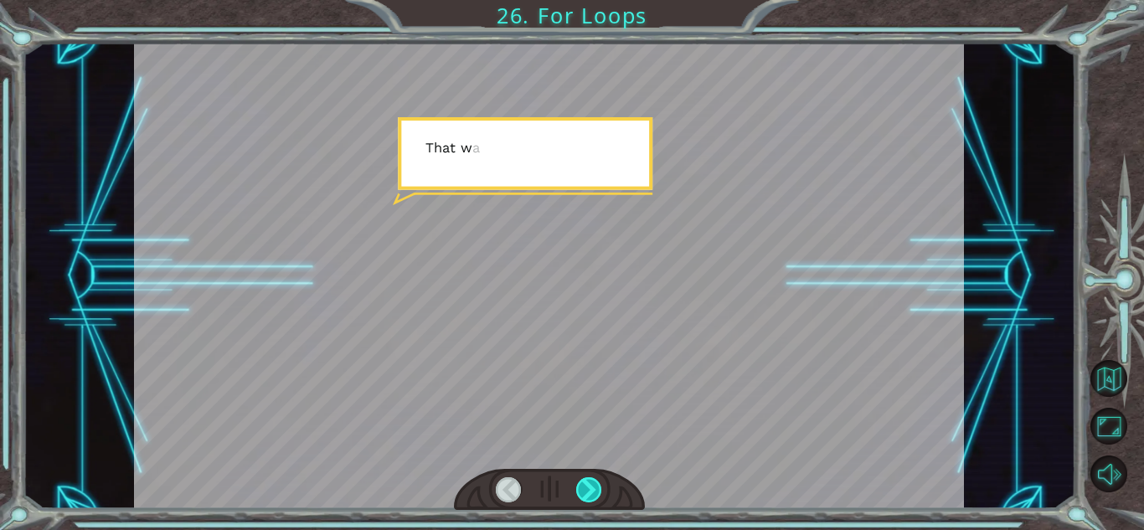
click at [594, 488] on div at bounding box center [589, 489] width 26 height 25
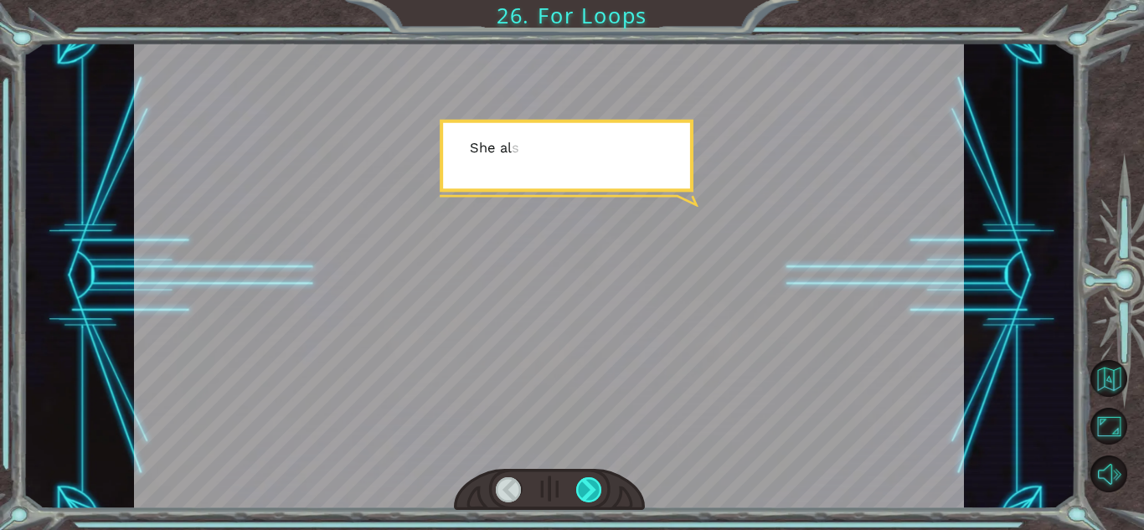
click at [594, 488] on div at bounding box center [589, 489] width 26 height 25
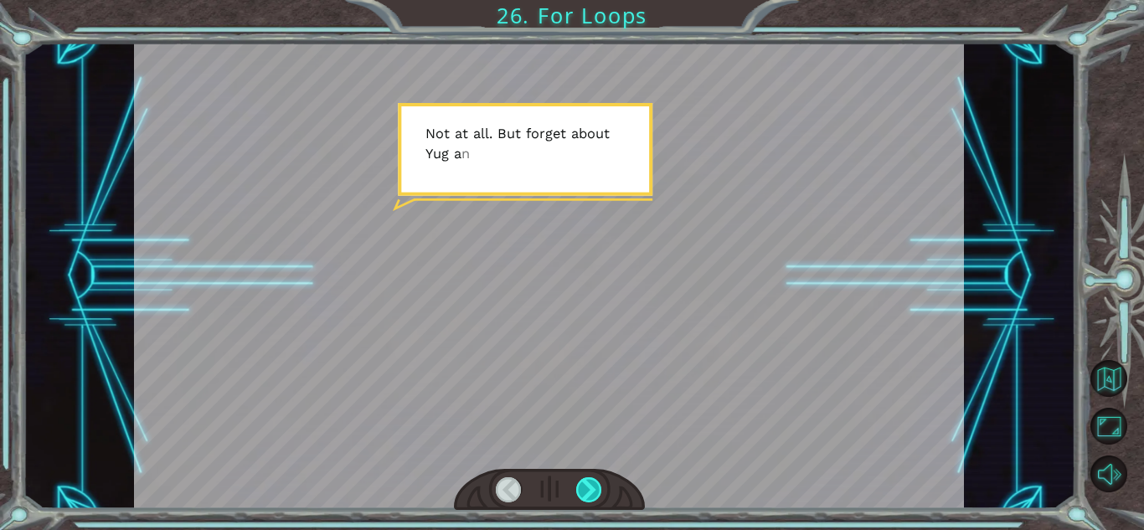
click at [594, 488] on div at bounding box center [589, 489] width 26 height 25
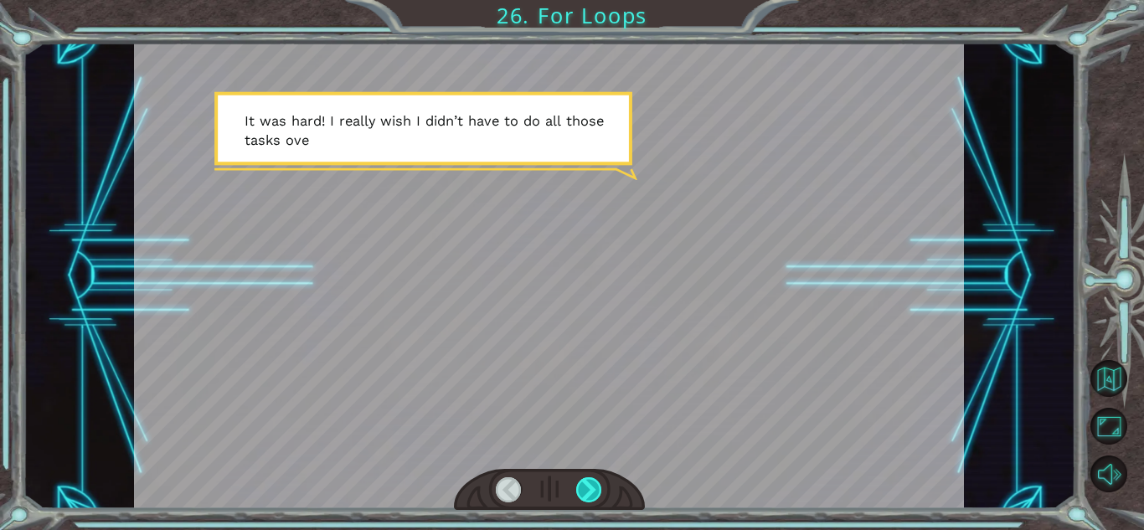
click at [594, 488] on div at bounding box center [589, 489] width 26 height 25
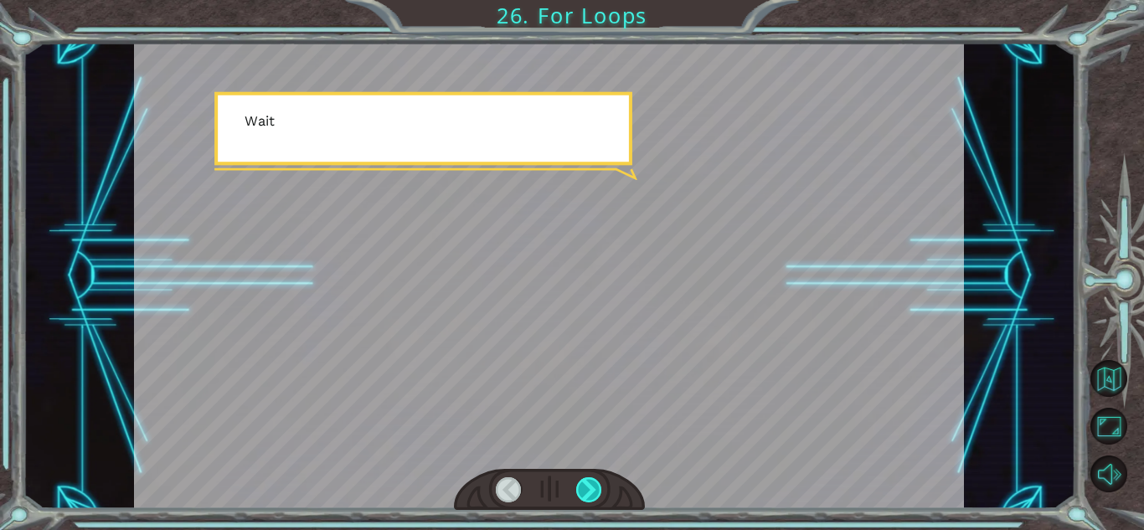
click at [594, 488] on div at bounding box center [589, 489] width 26 height 25
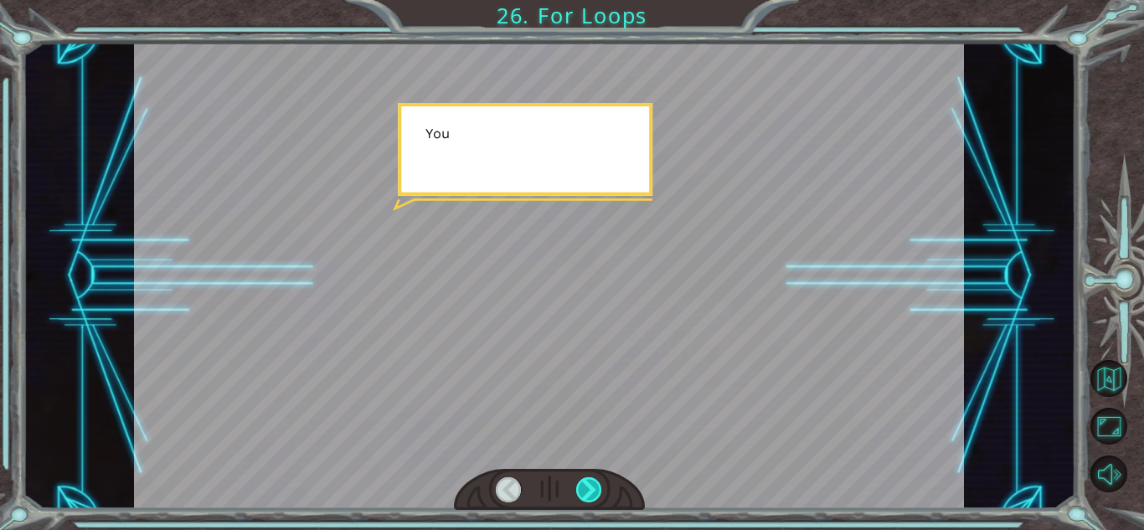
click at [594, 488] on div at bounding box center [589, 489] width 26 height 25
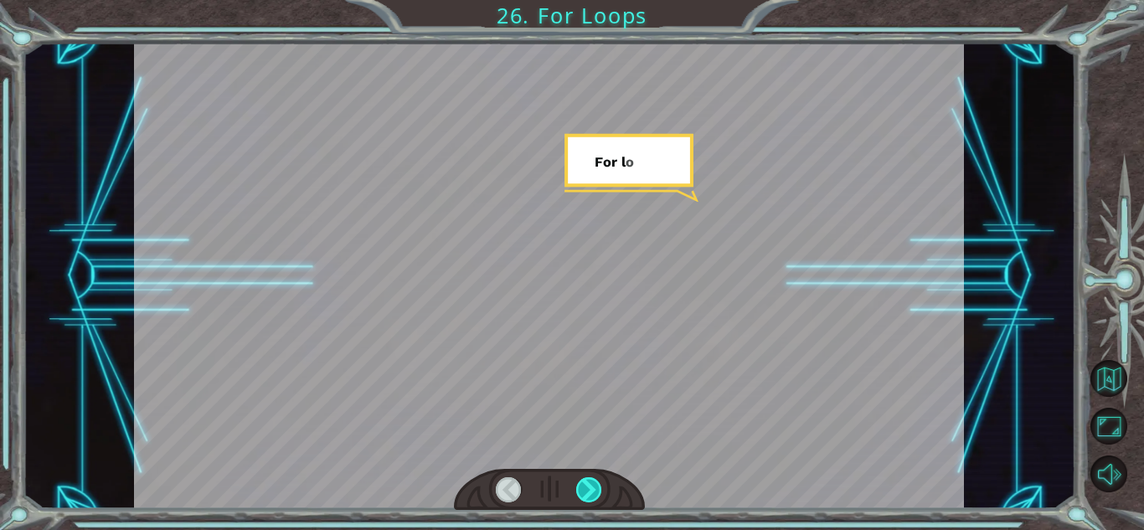
click at [594, 488] on div at bounding box center [589, 489] width 26 height 25
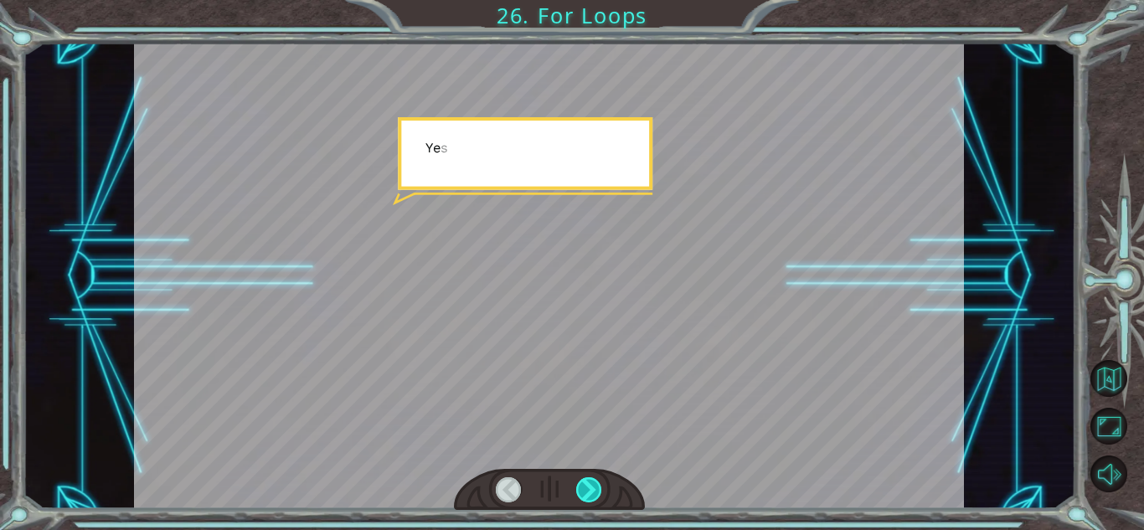
click at [594, 488] on div at bounding box center [589, 489] width 26 height 25
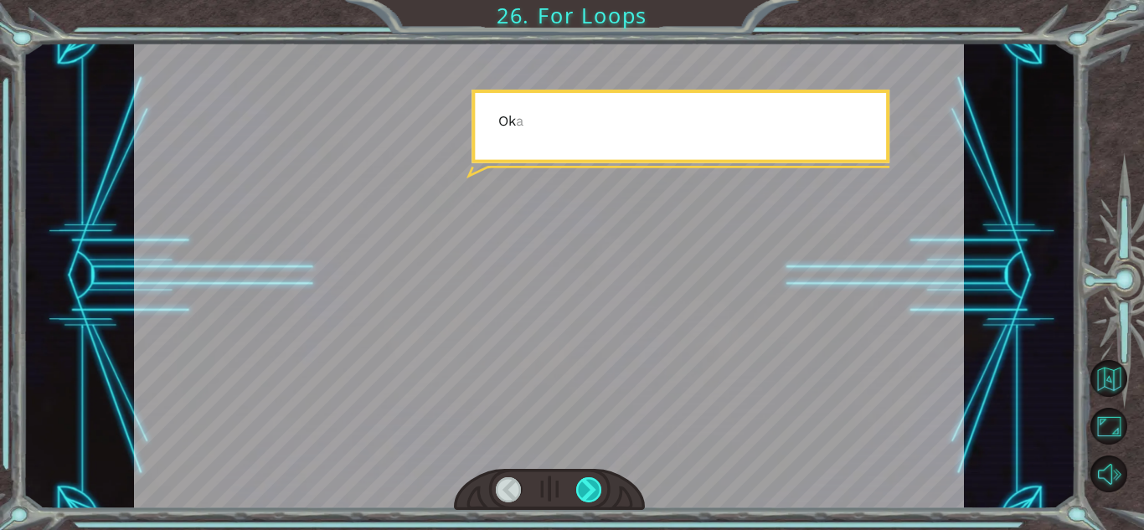
click at [594, 488] on div at bounding box center [589, 489] width 26 height 25
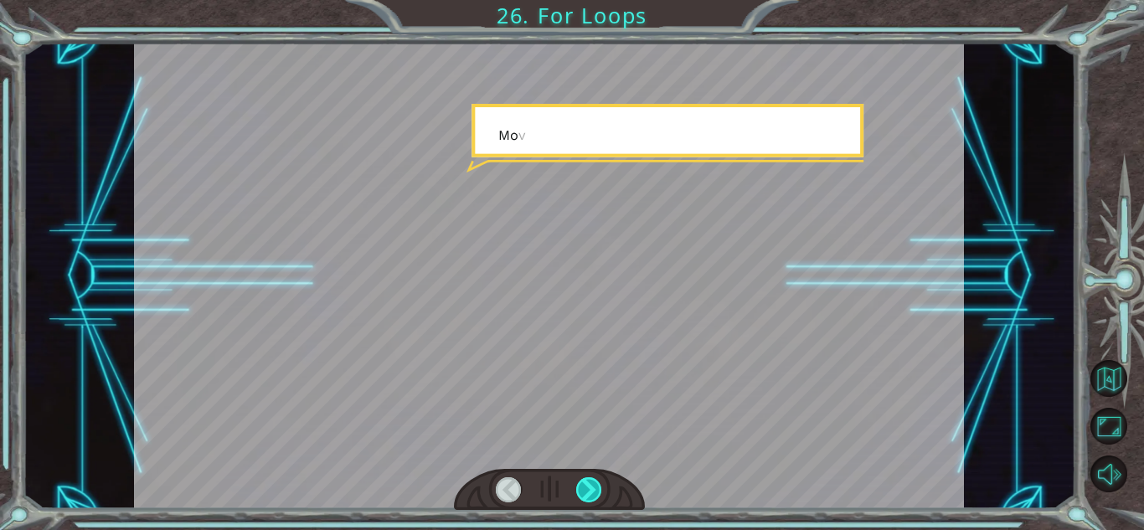
click at [594, 488] on div at bounding box center [589, 489] width 26 height 25
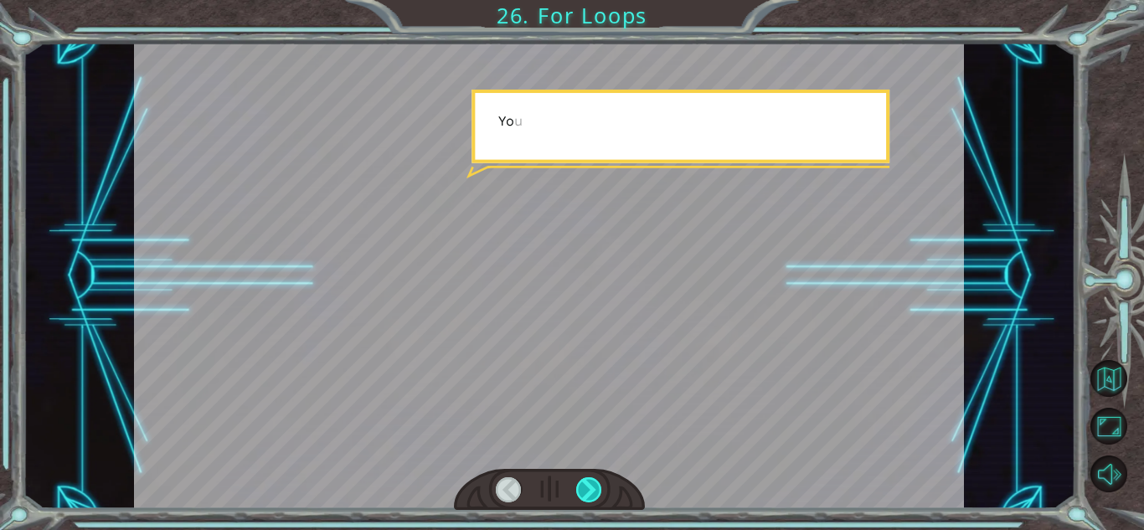
click at [594, 488] on div at bounding box center [589, 489] width 26 height 25
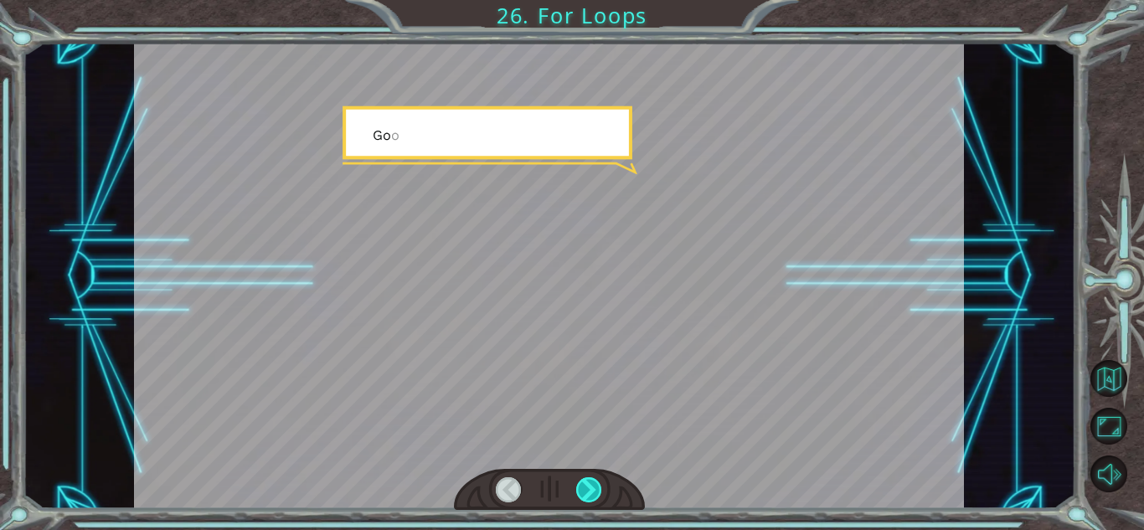
click at [594, 488] on div at bounding box center [589, 489] width 26 height 25
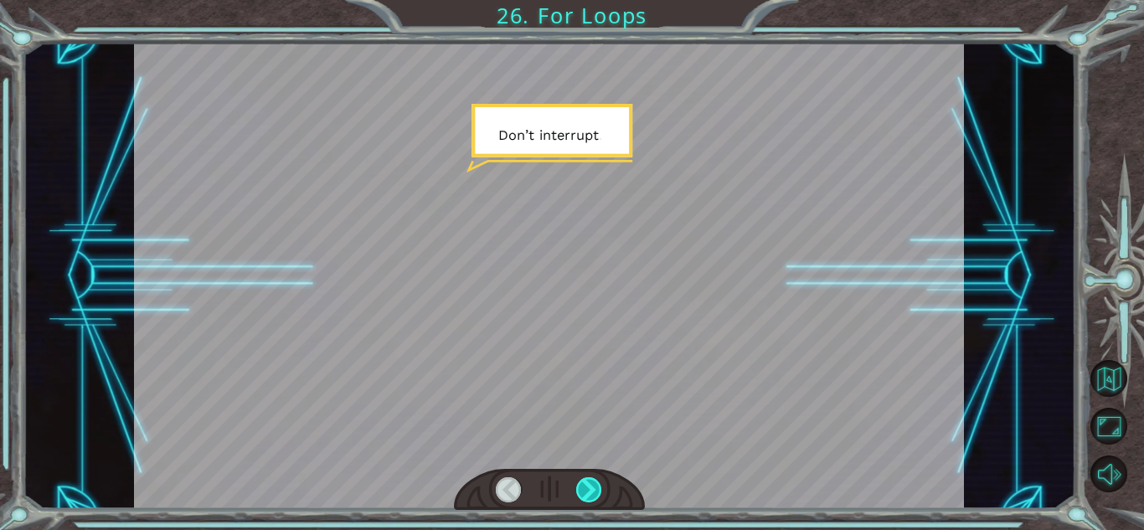
click at [594, 488] on div at bounding box center [589, 489] width 26 height 25
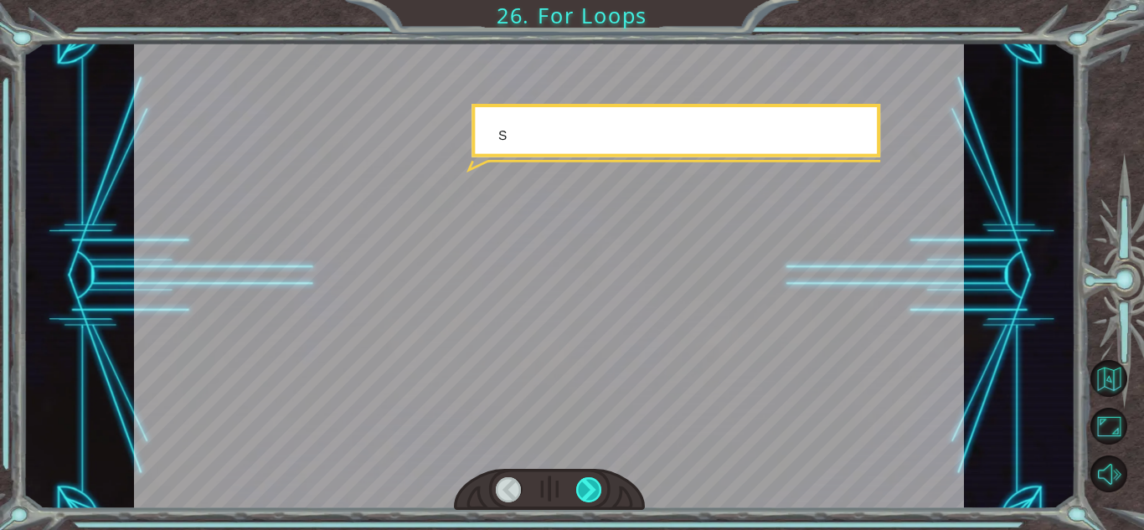
click at [594, 488] on div at bounding box center [589, 489] width 26 height 25
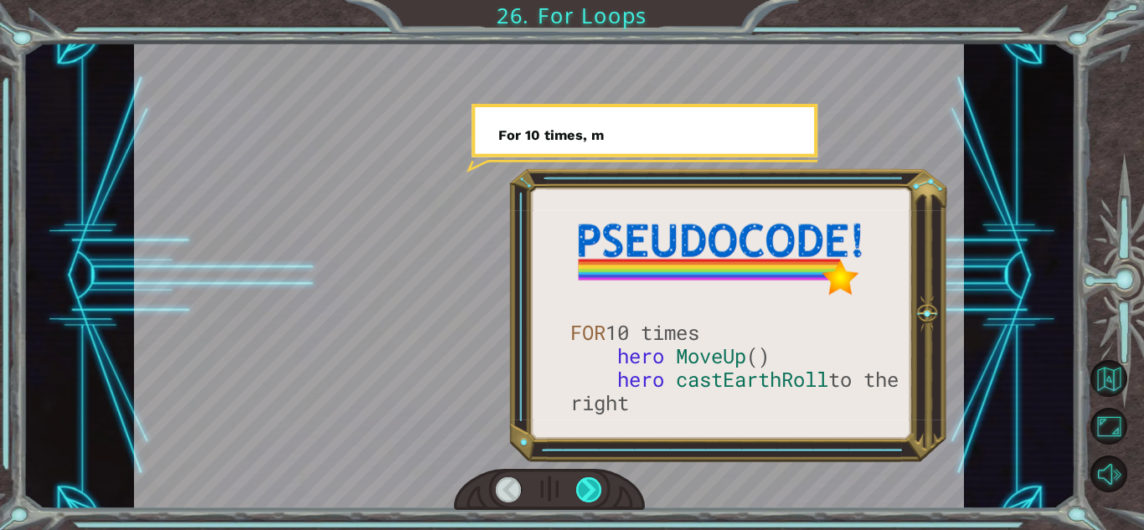
click at [594, 488] on div at bounding box center [589, 489] width 26 height 25
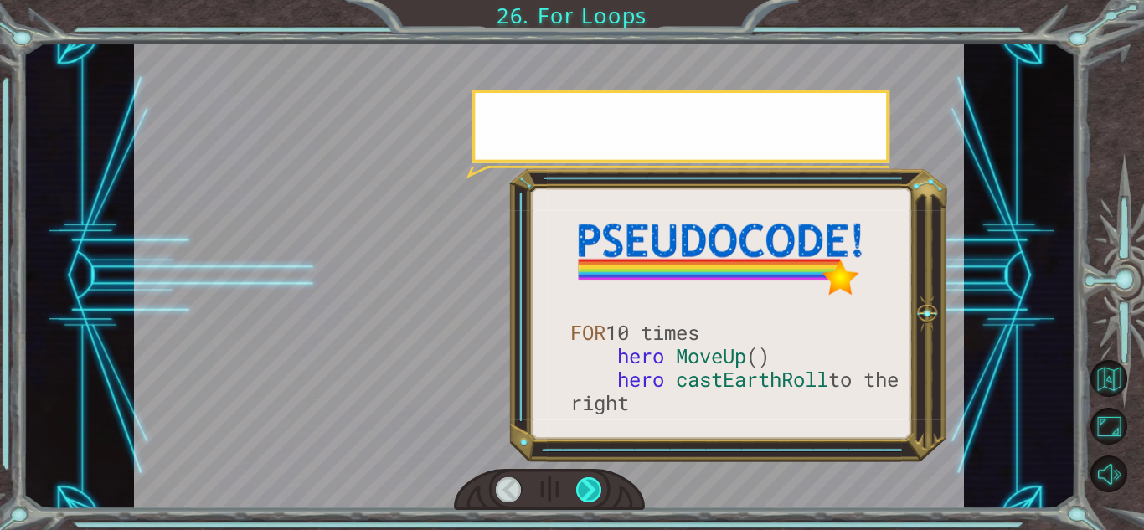
click at [594, 488] on div at bounding box center [589, 489] width 26 height 25
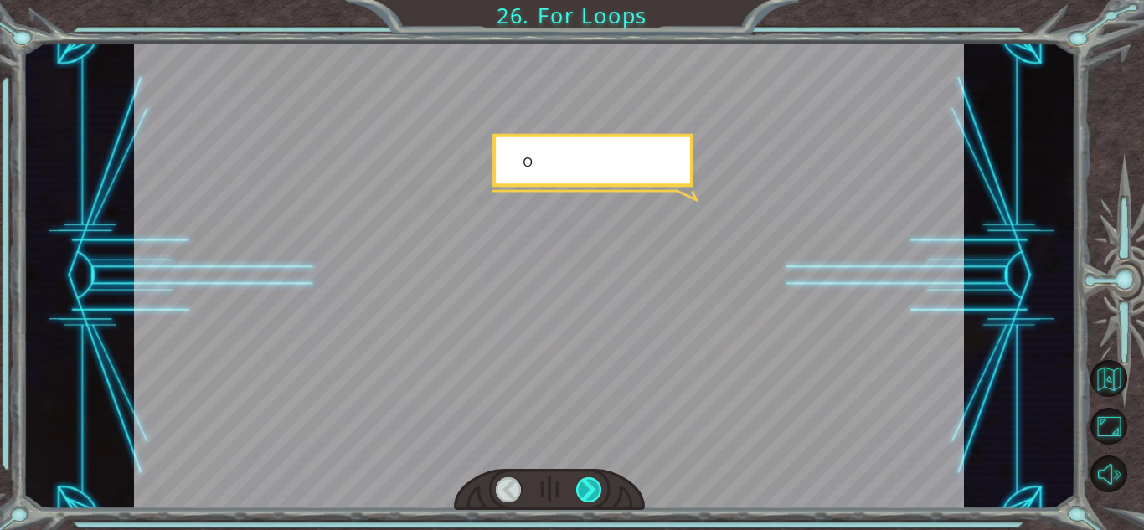
click at [594, 488] on div at bounding box center [589, 489] width 26 height 25
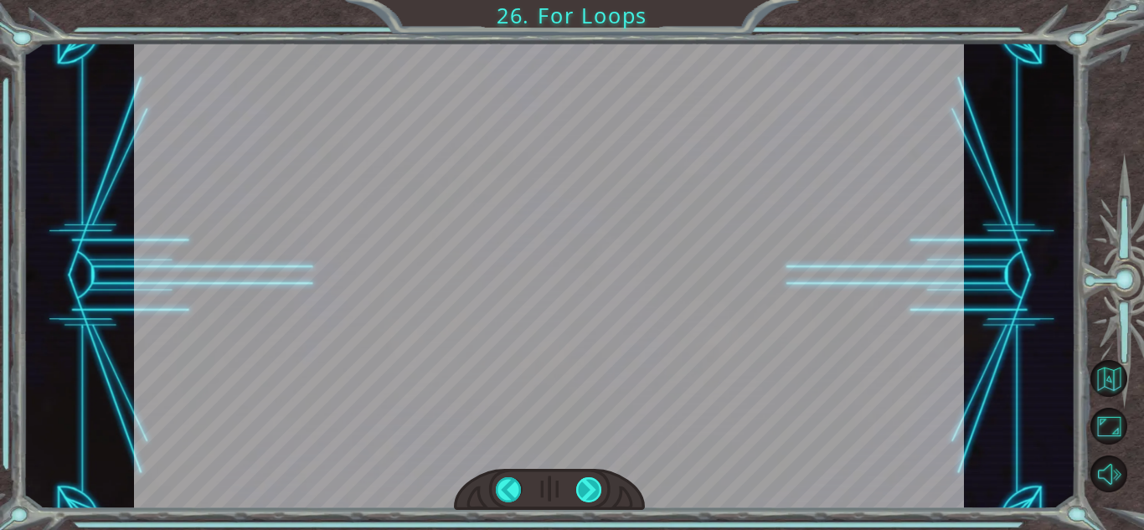
click at [594, 0] on div "FOR 10 times hero MoveUp () hero [PERSON_NAME] to the right U g h , m o r e h u…" at bounding box center [572, 0] width 1144 height 0
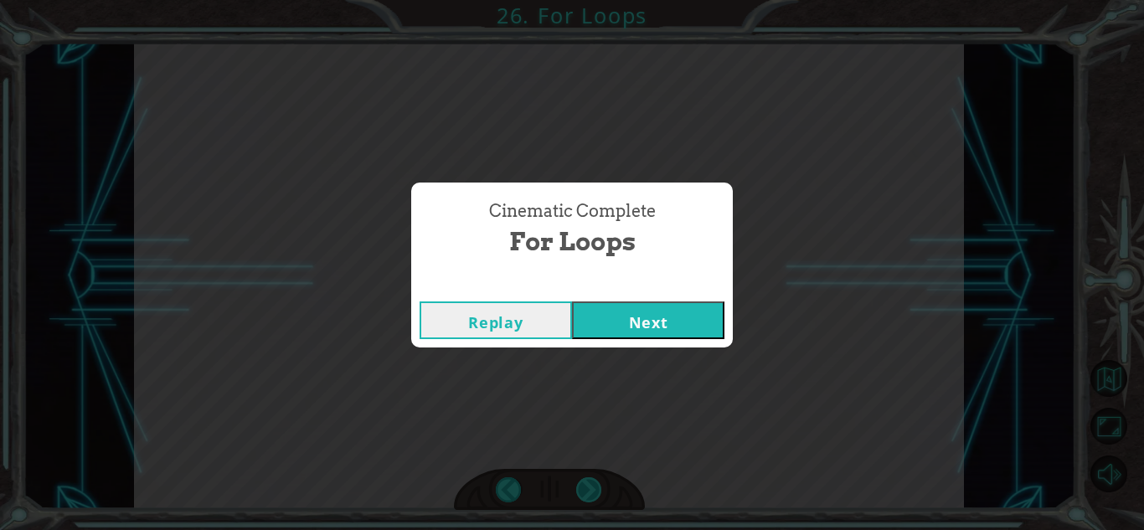
click at [594, 488] on div "Cinematic Complete For Loops Replay Next" at bounding box center [572, 265] width 1144 height 530
click at [720, 306] on button "Next" at bounding box center [648, 320] width 152 height 38
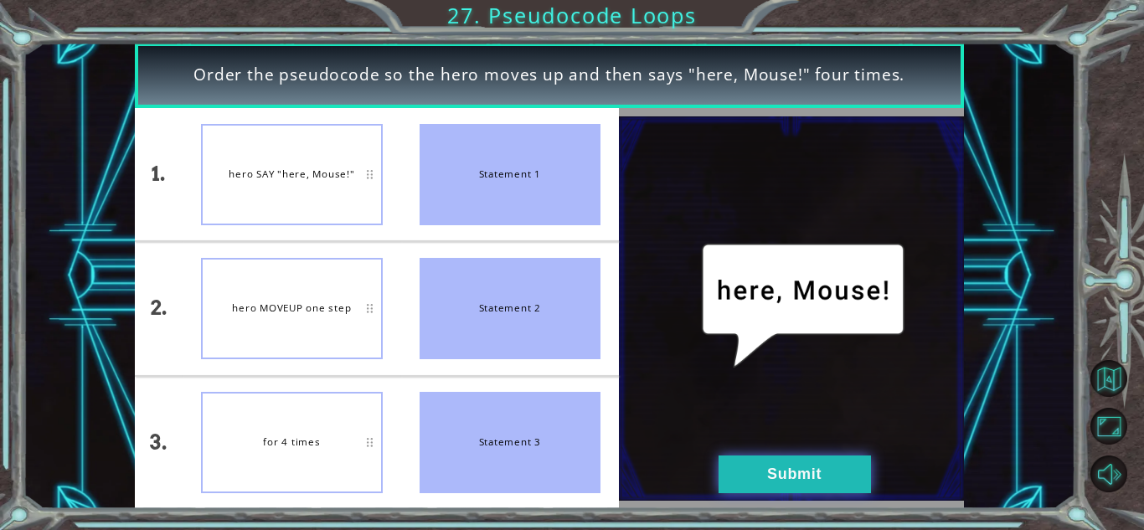
click at [735, 491] on button "Submit" at bounding box center [794, 474] width 152 height 38
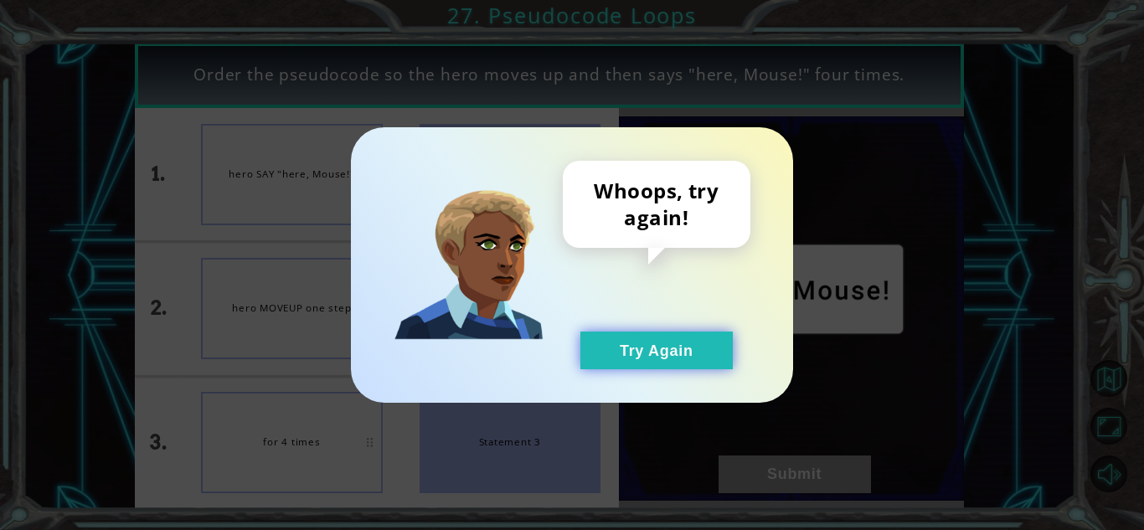
click at [676, 333] on button "Try Again" at bounding box center [656, 351] width 152 height 38
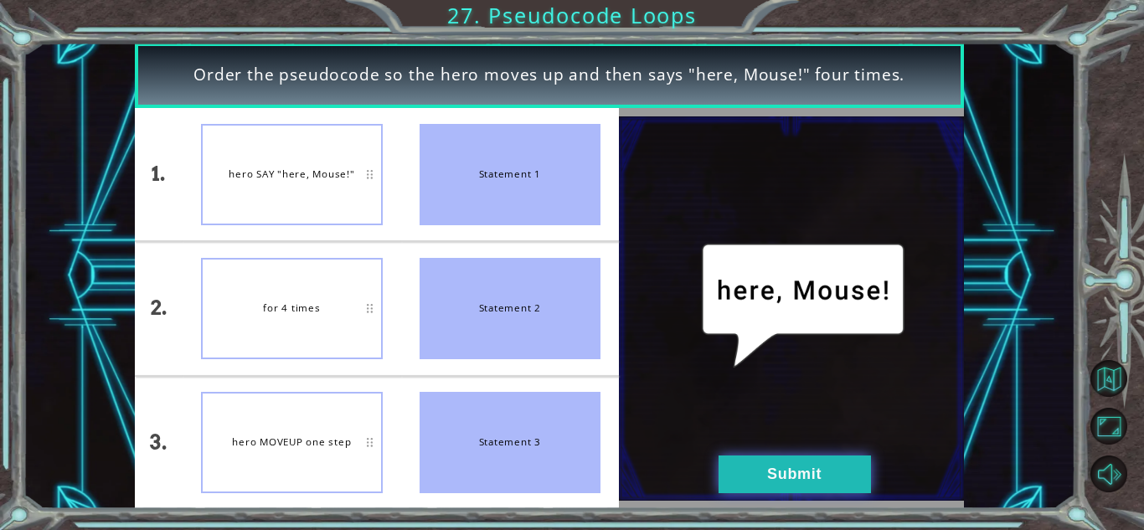
click at [809, 473] on button "Submit" at bounding box center [794, 474] width 152 height 38
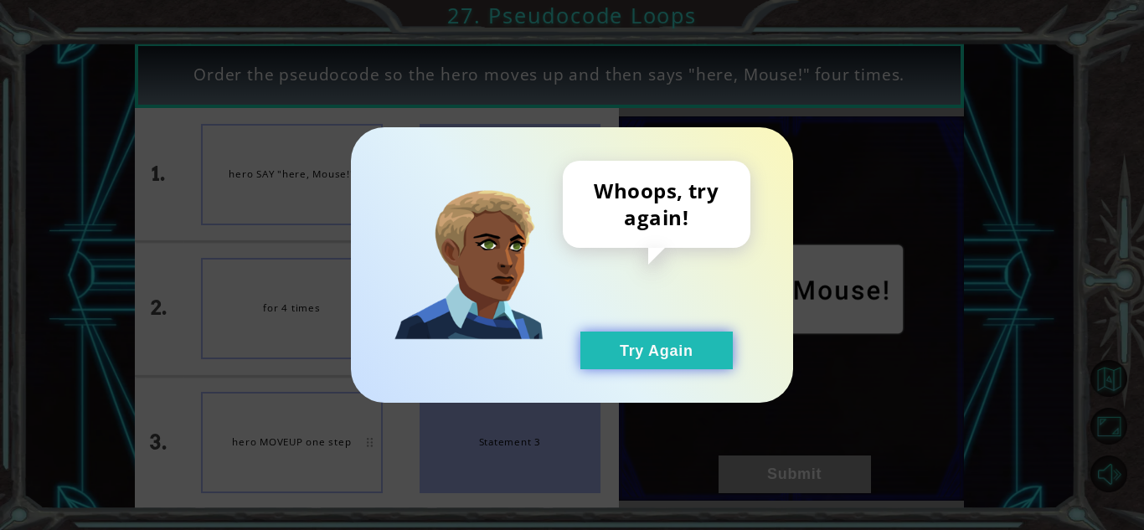
click at [688, 333] on button "Try Again" at bounding box center [656, 351] width 152 height 38
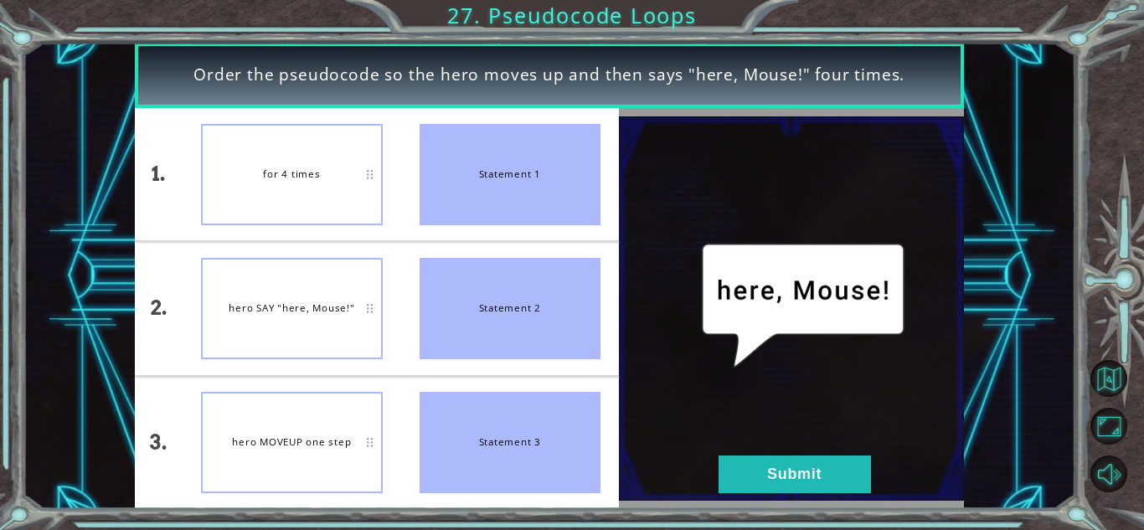
click at [815, 496] on img at bounding box center [791, 308] width 345 height 385
click at [789, 481] on button "Submit" at bounding box center [794, 474] width 152 height 38
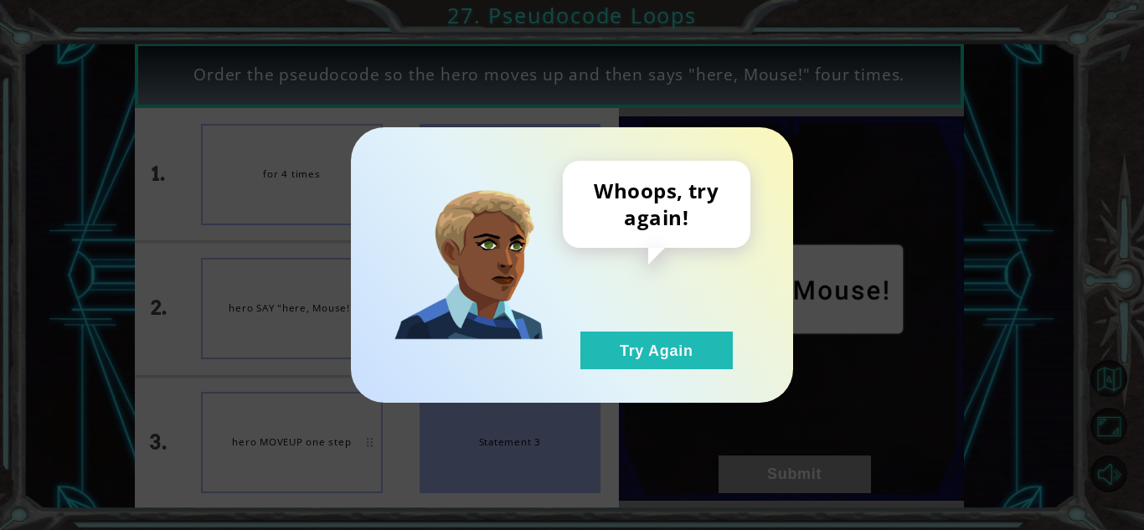
click at [673, 330] on div "Whoops, try again! Try Again" at bounding box center [657, 265] width 188 height 208
click at [674, 336] on button "Try Again" at bounding box center [656, 351] width 152 height 38
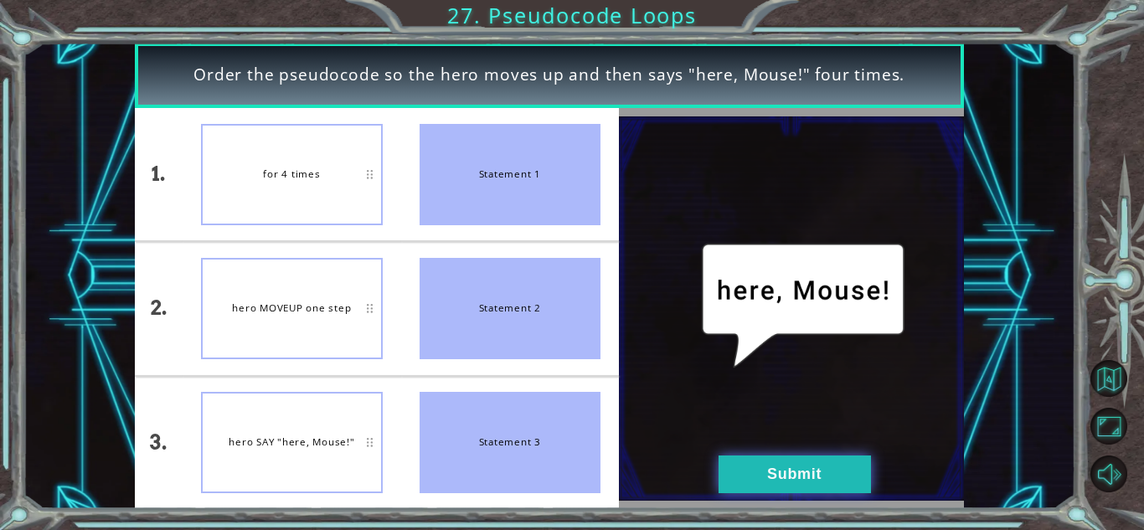
click at [753, 483] on button "Submit" at bounding box center [794, 474] width 152 height 38
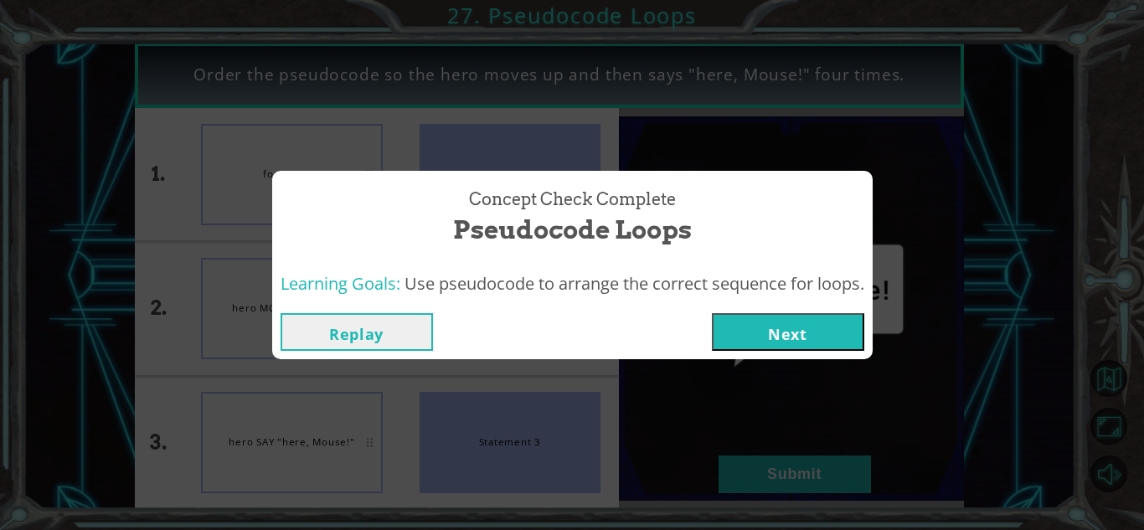
click at [775, 328] on button "Next" at bounding box center [788, 332] width 152 height 38
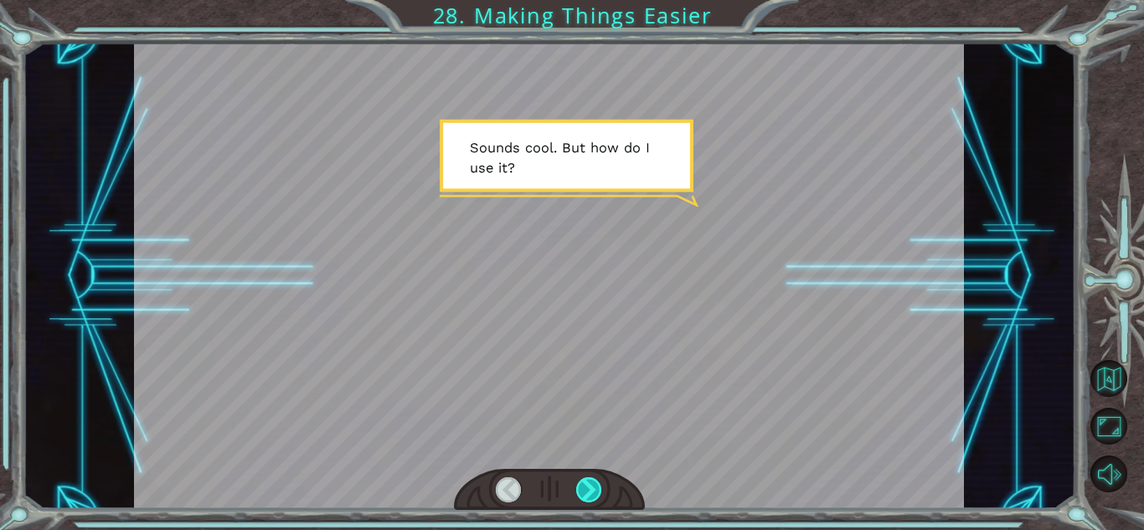
click at [582, 495] on div at bounding box center [589, 489] width 26 height 25
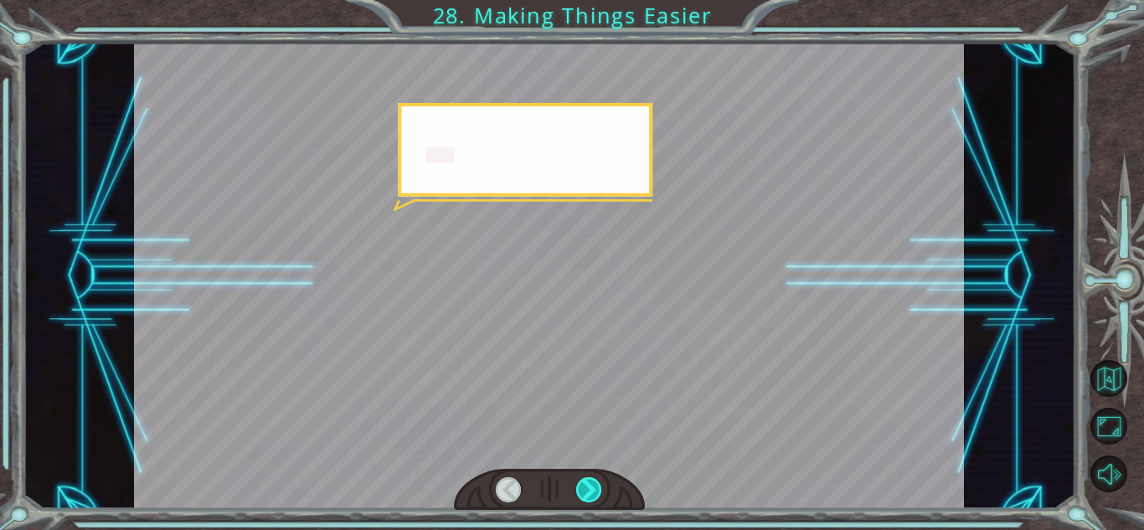
click at [582, 495] on div at bounding box center [589, 489] width 26 height 25
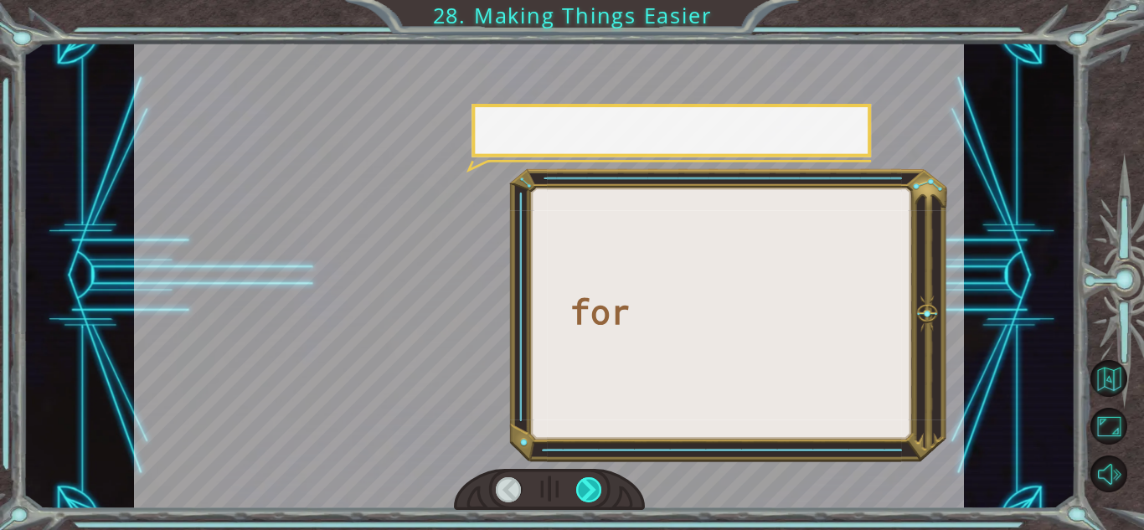
click at [582, 495] on div at bounding box center [589, 489] width 26 height 25
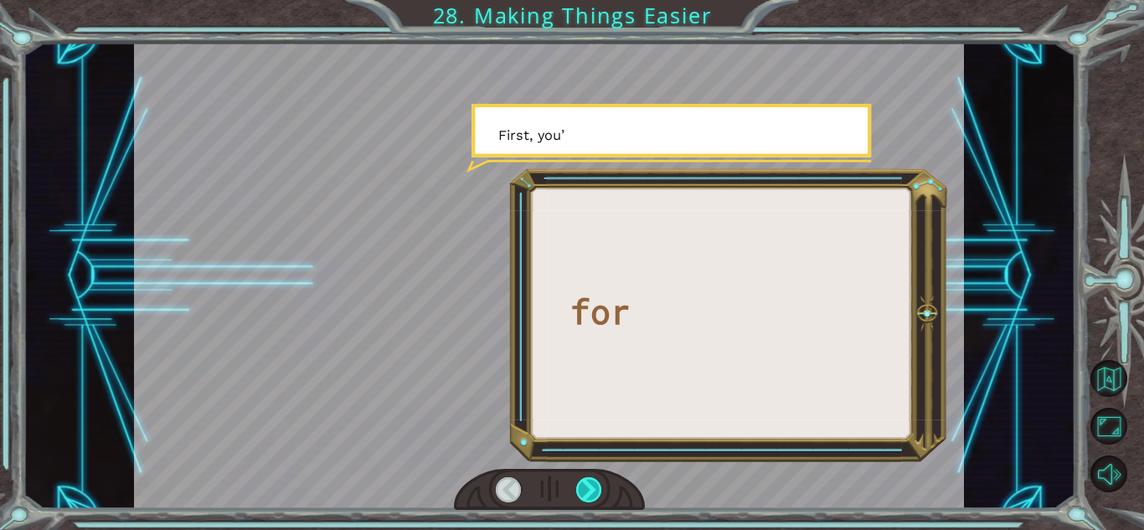
click at [582, 495] on div at bounding box center [589, 489] width 26 height 25
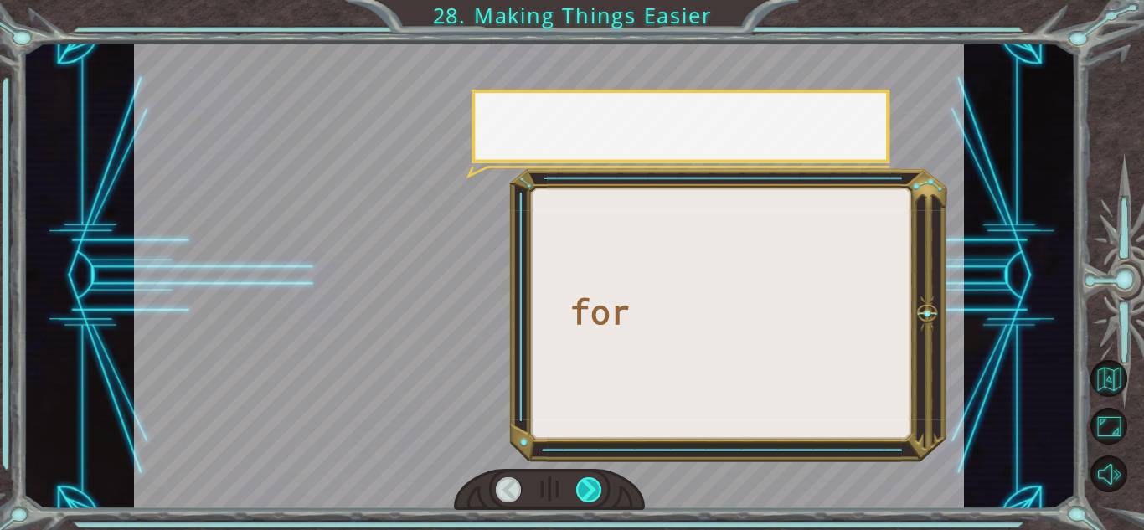
click at [582, 495] on div at bounding box center [589, 489] width 26 height 25
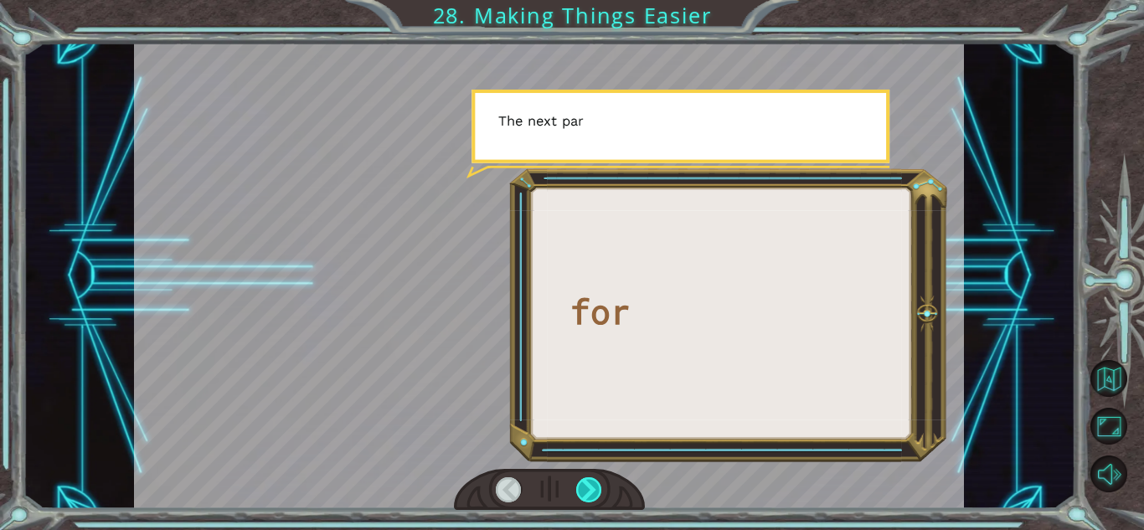
click at [582, 495] on div at bounding box center [589, 489] width 26 height 25
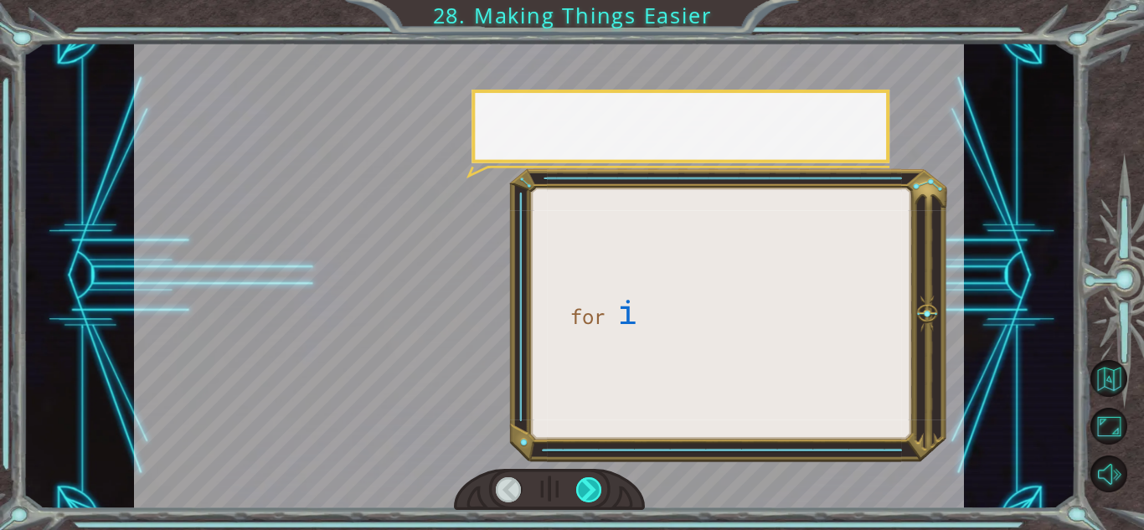
click at [582, 495] on div at bounding box center [589, 489] width 26 height 25
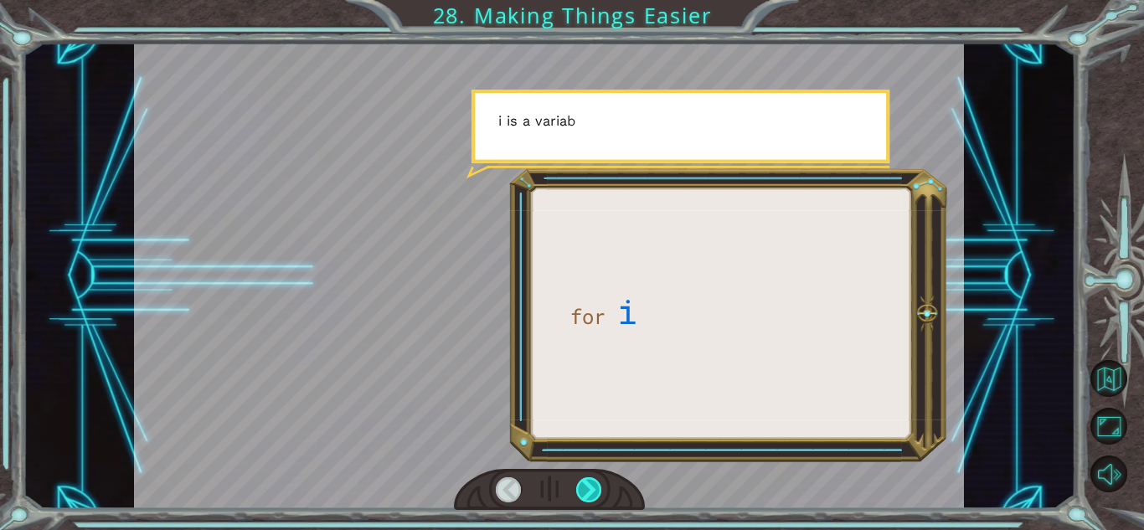
click at [582, 495] on div at bounding box center [589, 489] width 26 height 25
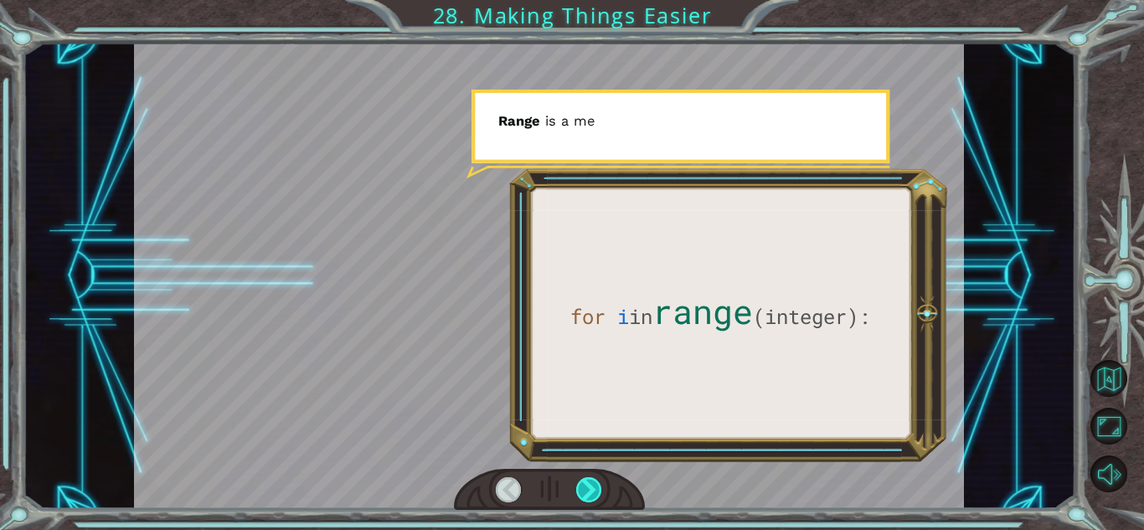
click at [582, 495] on div at bounding box center [589, 489] width 26 height 25
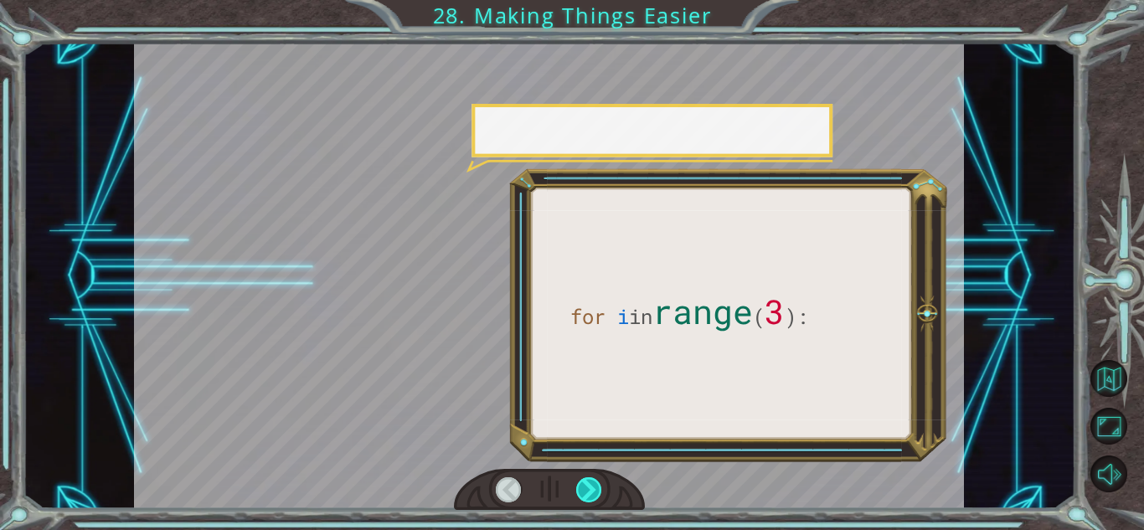
click at [582, 495] on div at bounding box center [589, 489] width 26 height 25
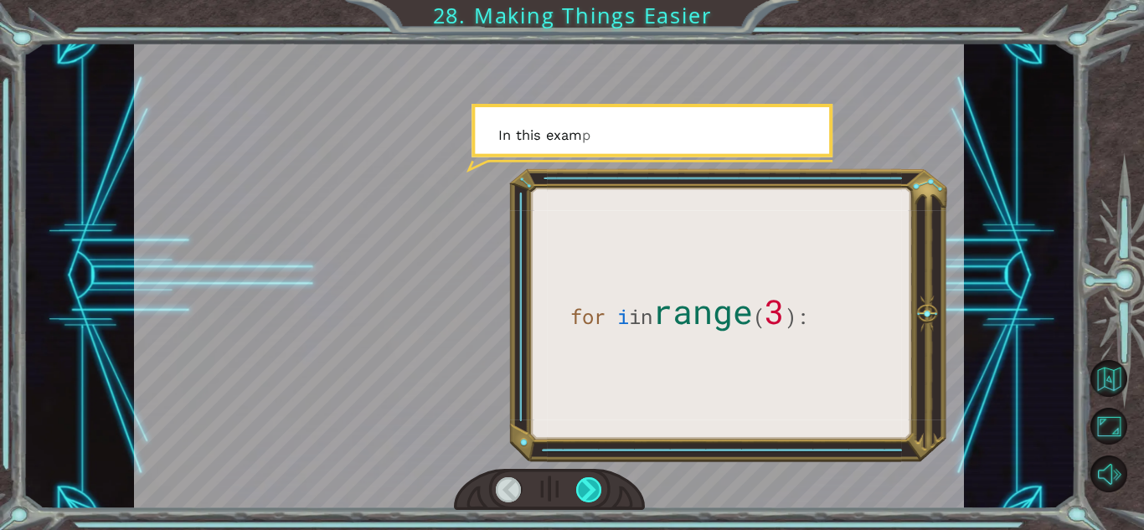
click at [582, 495] on div at bounding box center [589, 489] width 26 height 25
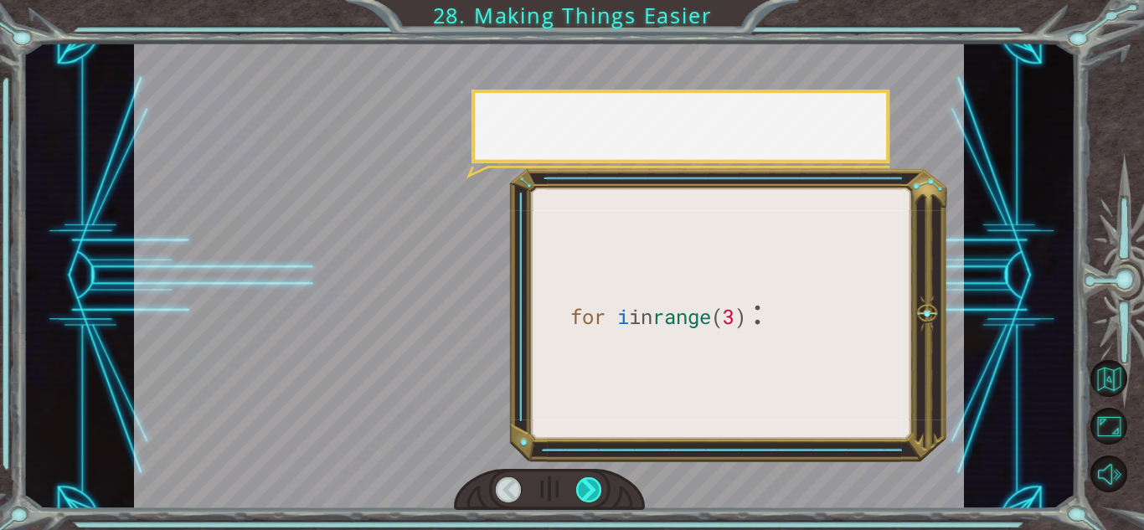
click at [582, 495] on div at bounding box center [589, 489] width 26 height 25
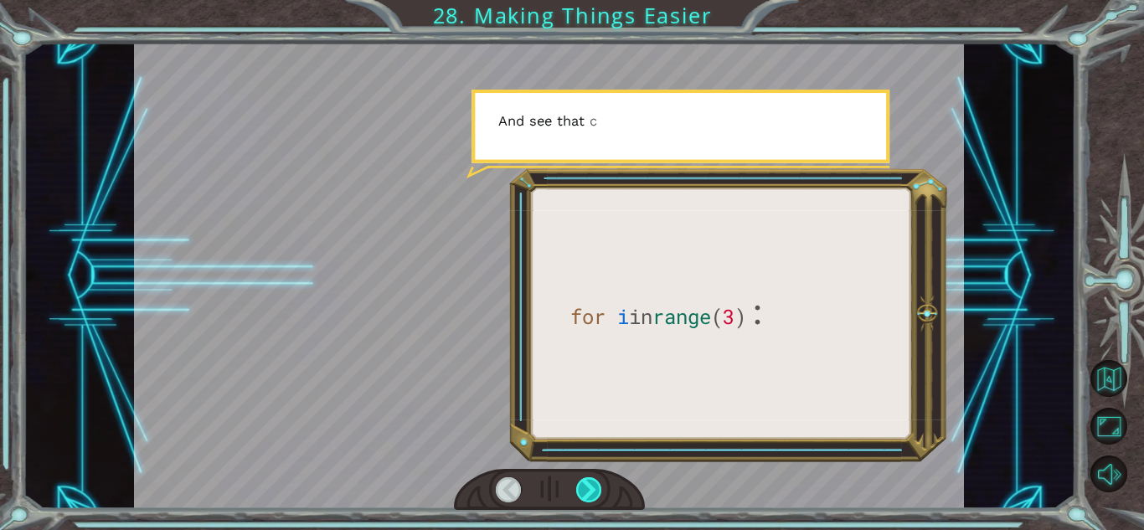
click at [582, 495] on div at bounding box center [589, 489] width 26 height 25
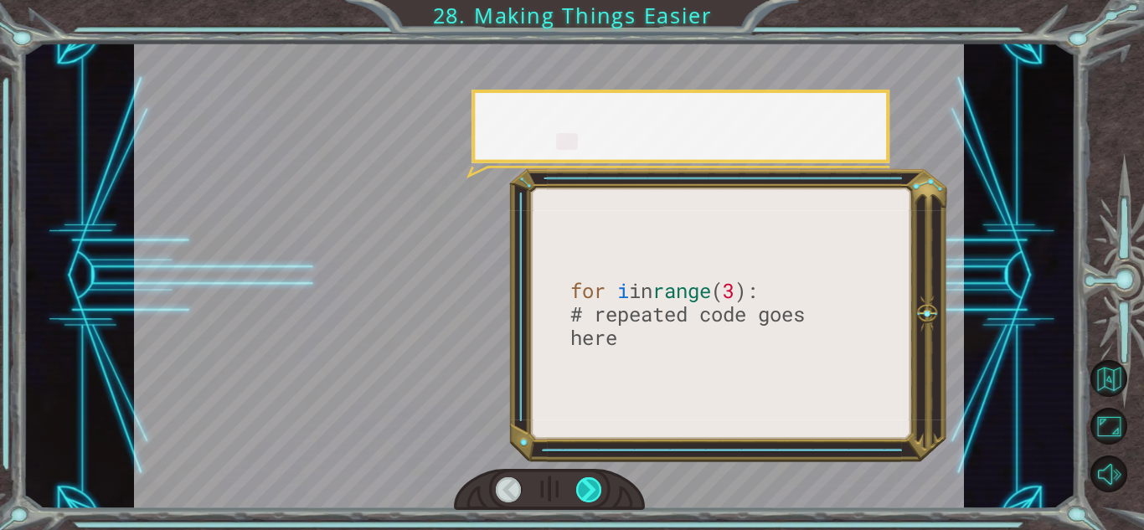
click at [582, 495] on div at bounding box center [589, 489] width 26 height 25
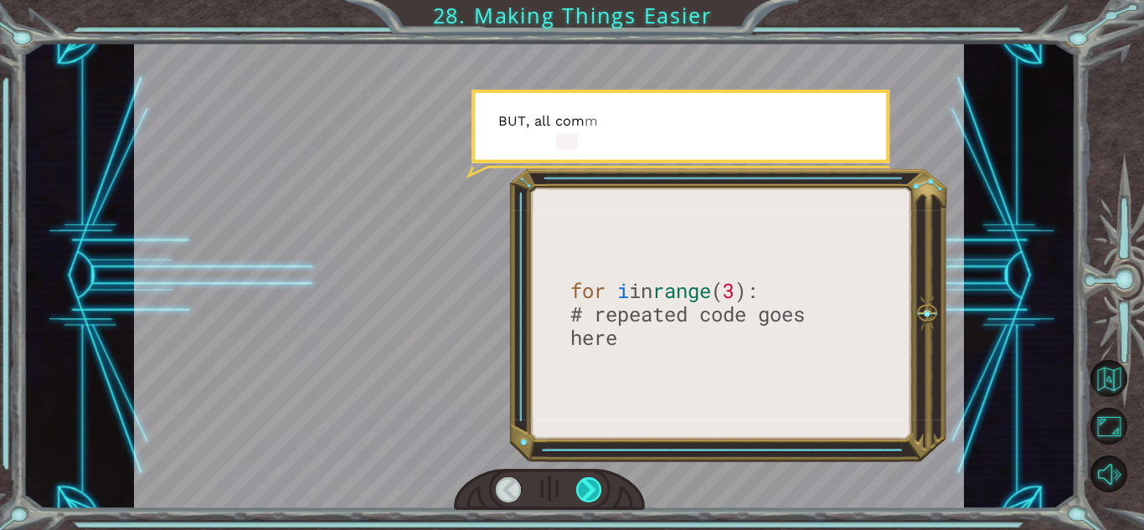
click at [582, 495] on div at bounding box center [589, 489] width 26 height 25
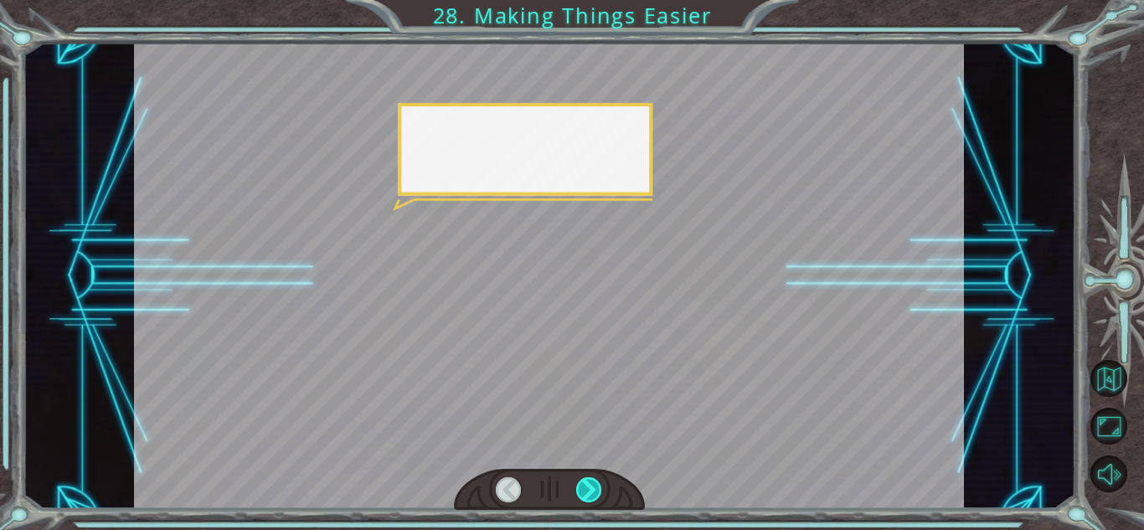
click at [582, 495] on div at bounding box center [589, 489] width 26 height 25
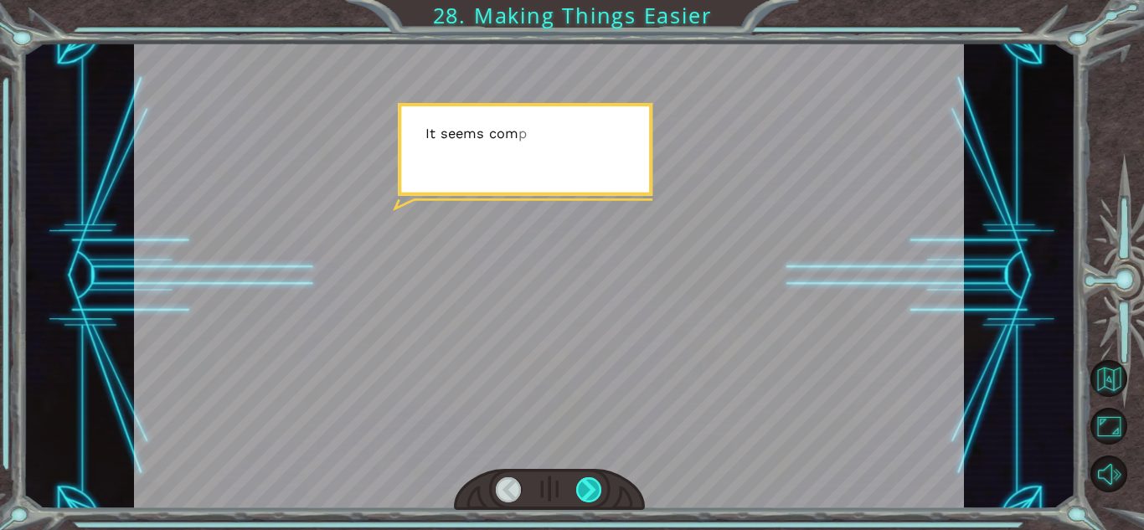
click at [582, 495] on div at bounding box center [589, 489] width 26 height 25
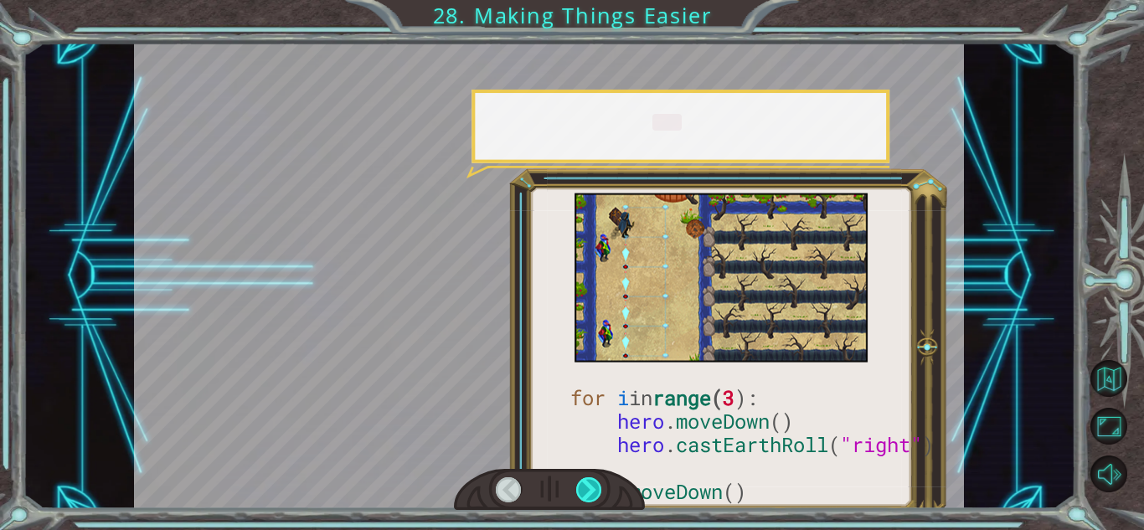
click at [582, 495] on div at bounding box center [589, 489] width 26 height 25
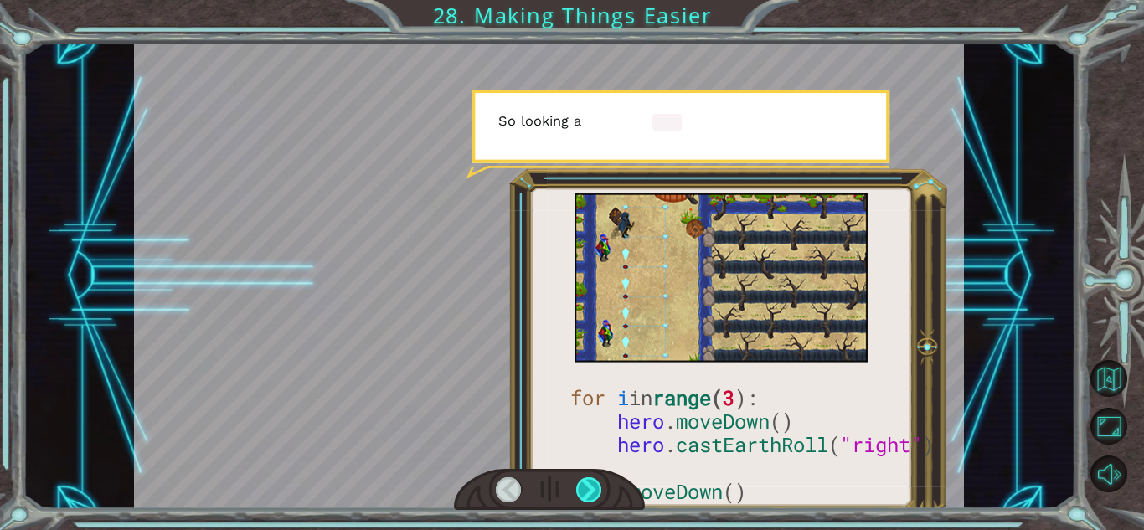
click at [582, 495] on div at bounding box center [589, 489] width 26 height 25
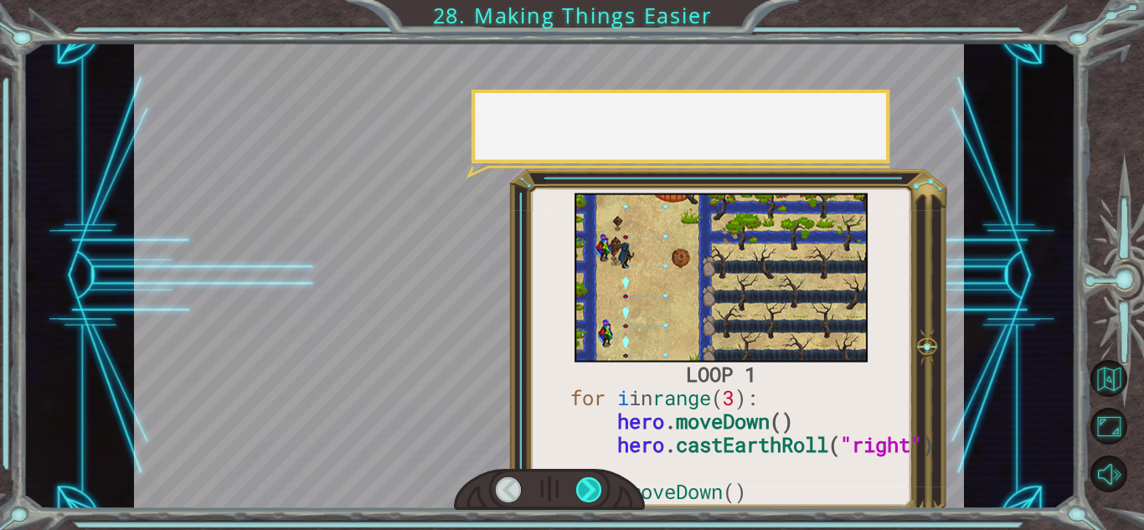
click at [582, 495] on div at bounding box center [589, 489] width 26 height 25
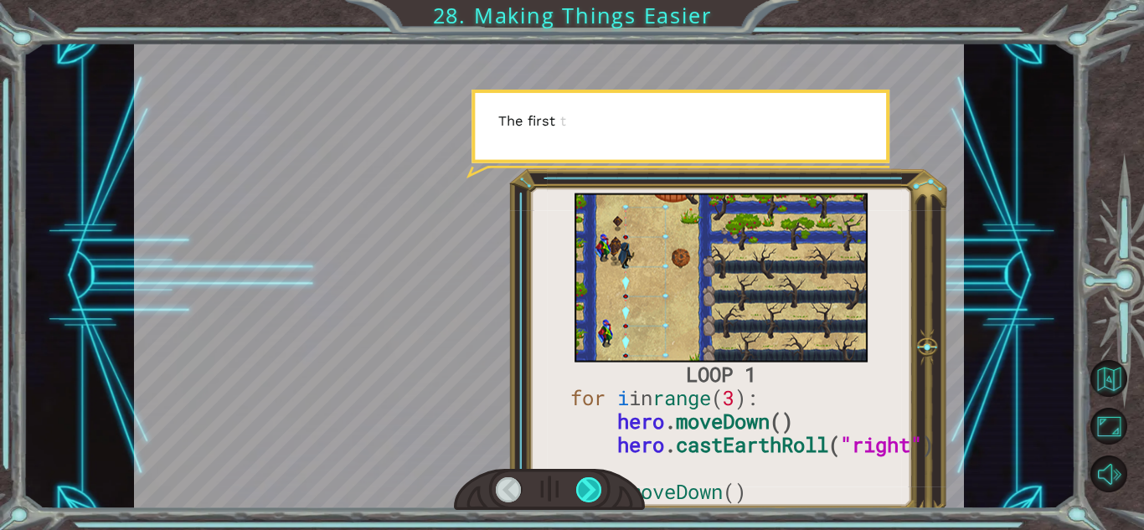
click at [582, 495] on div at bounding box center [589, 489] width 26 height 25
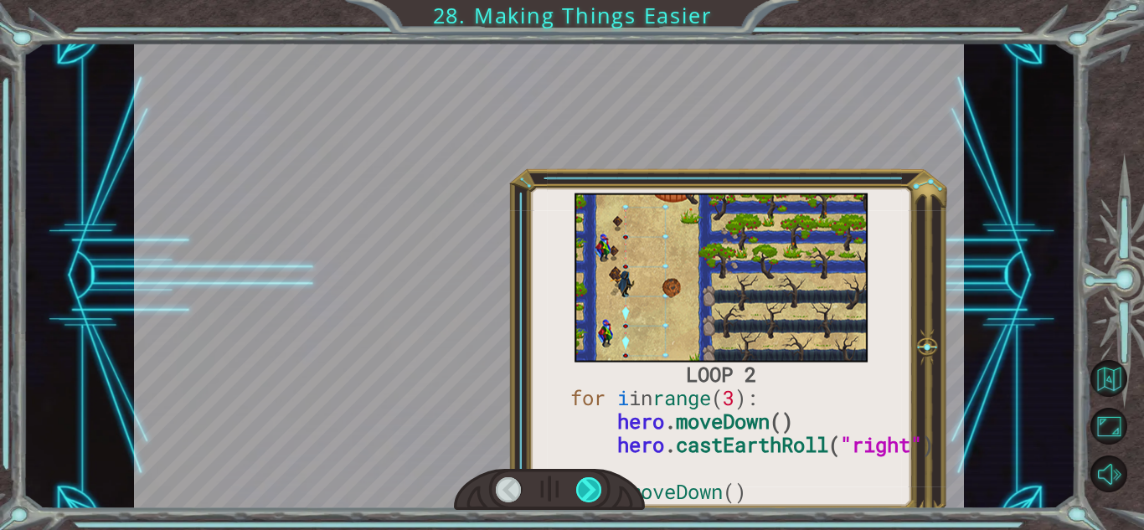
click at [582, 495] on div at bounding box center [589, 489] width 26 height 25
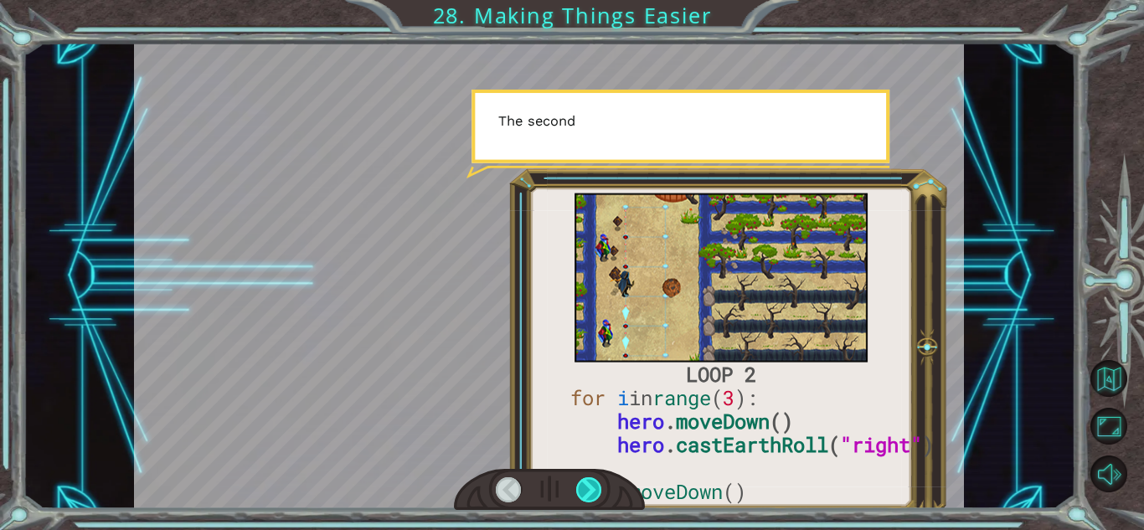
click at [582, 495] on div at bounding box center [589, 489] width 26 height 25
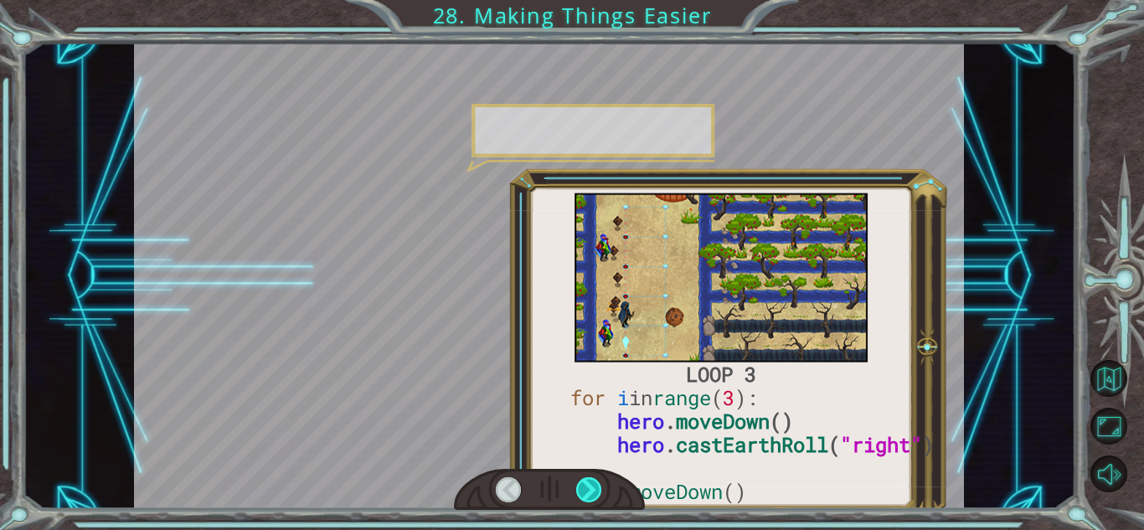
click at [582, 495] on div at bounding box center [589, 489] width 26 height 25
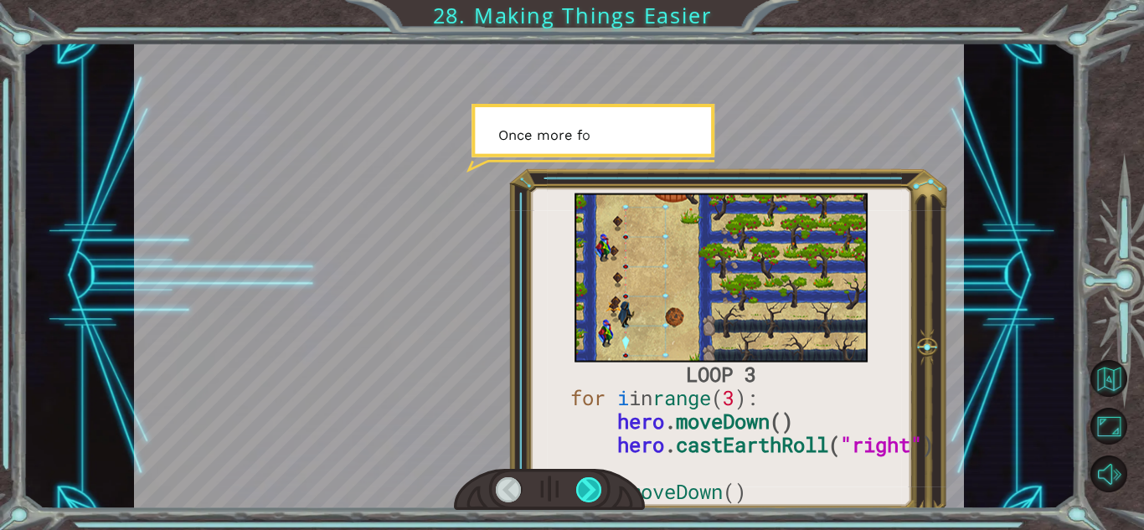
click at [582, 495] on div at bounding box center [589, 489] width 26 height 25
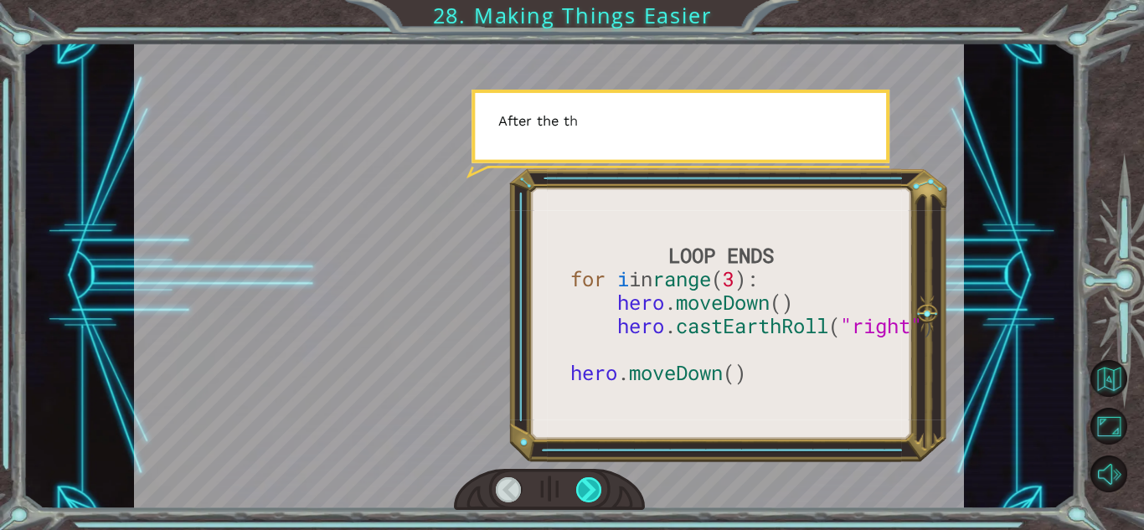
click at [582, 495] on div at bounding box center [589, 489] width 26 height 25
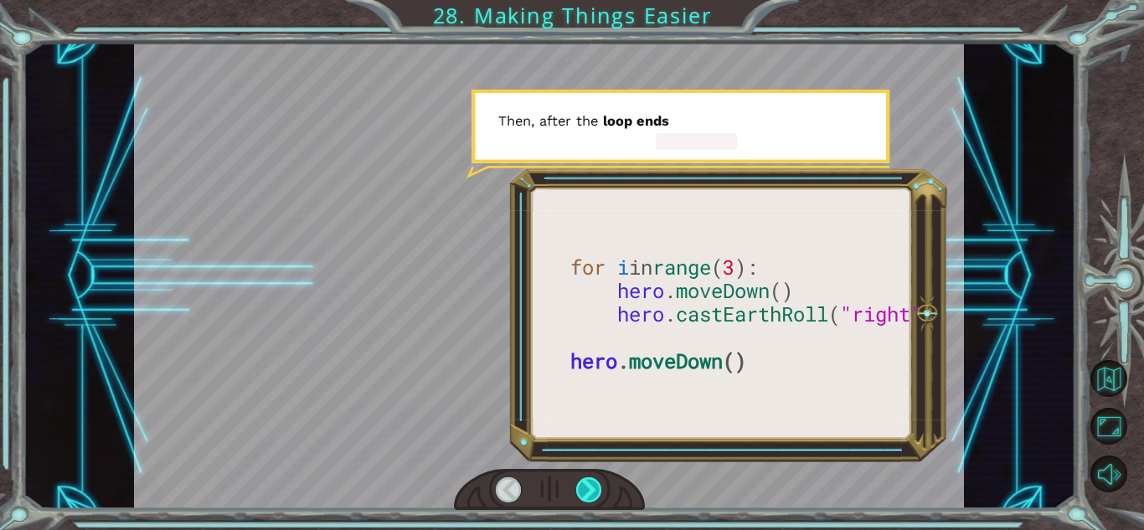
click at [582, 495] on div at bounding box center [589, 489] width 26 height 25
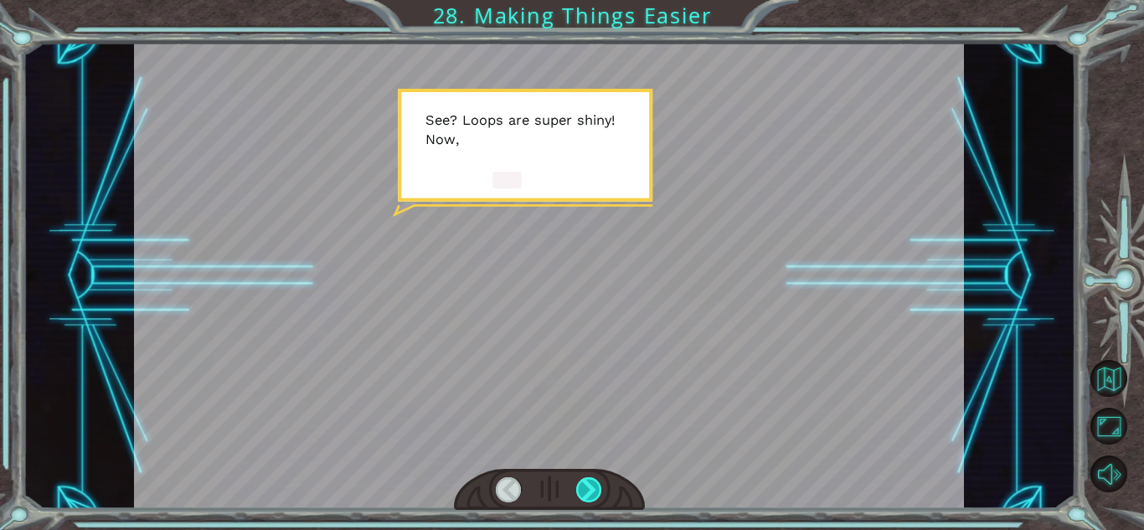
click at [582, 495] on div at bounding box center [589, 489] width 26 height 25
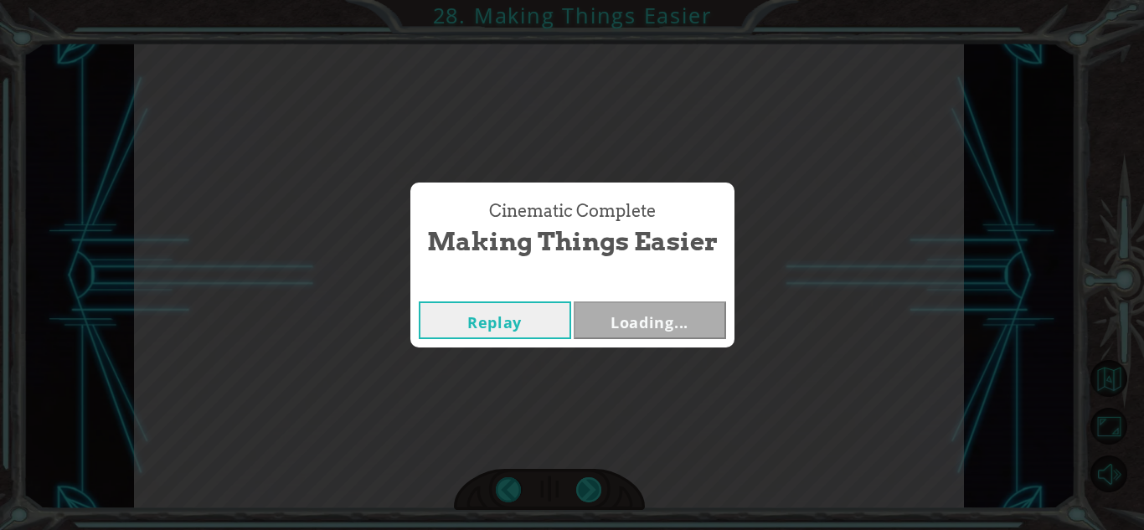
click at [582, 495] on div "Cinematic Complete Making Things Easier Replay Loading..." at bounding box center [572, 265] width 1144 height 530
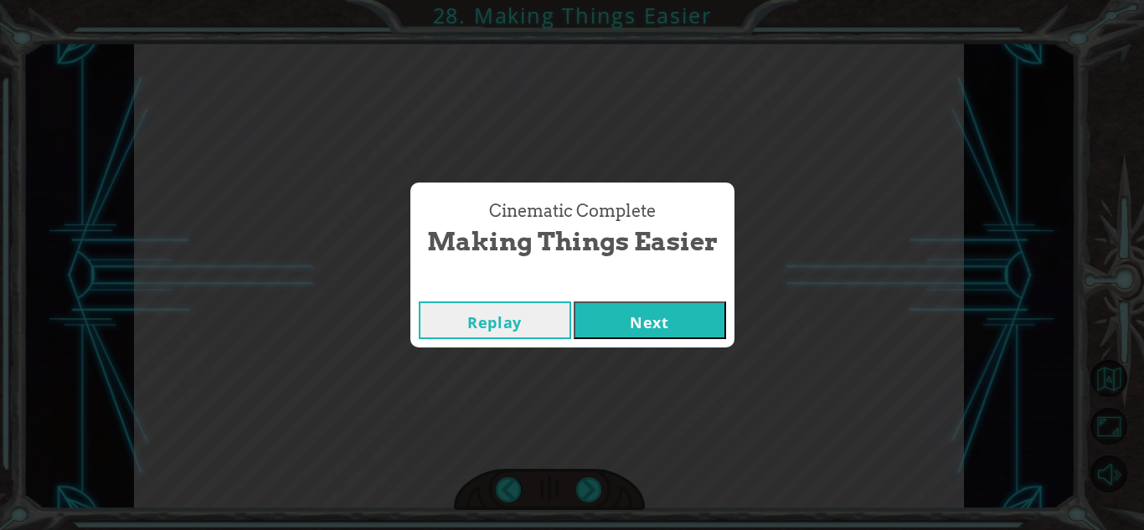
click at [633, 342] on div "Replay Next" at bounding box center [572, 320] width 324 height 54
click at [640, 317] on button "Next" at bounding box center [649, 320] width 152 height 38
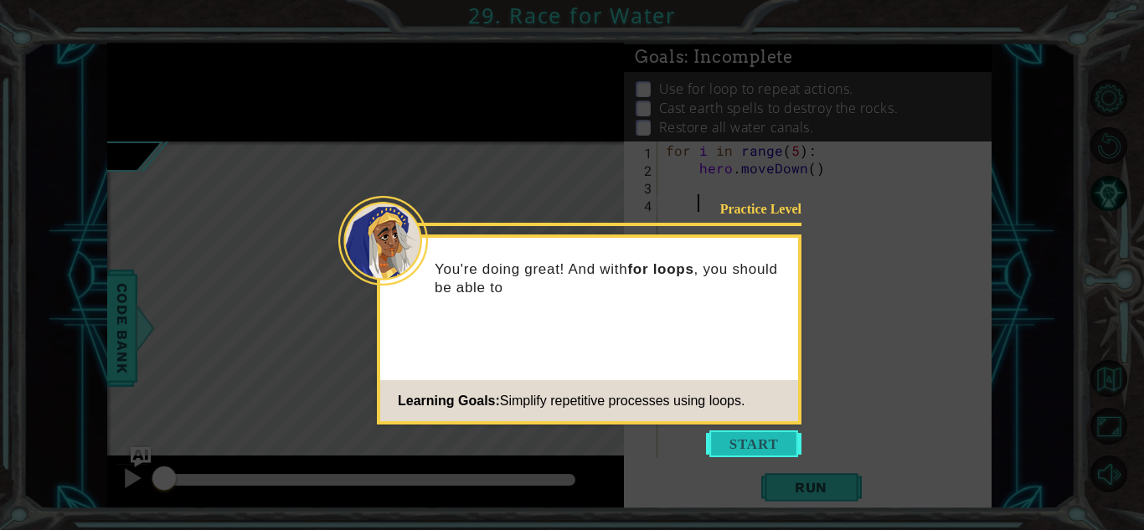
click at [766, 433] on button "Start" at bounding box center [753, 443] width 95 height 27
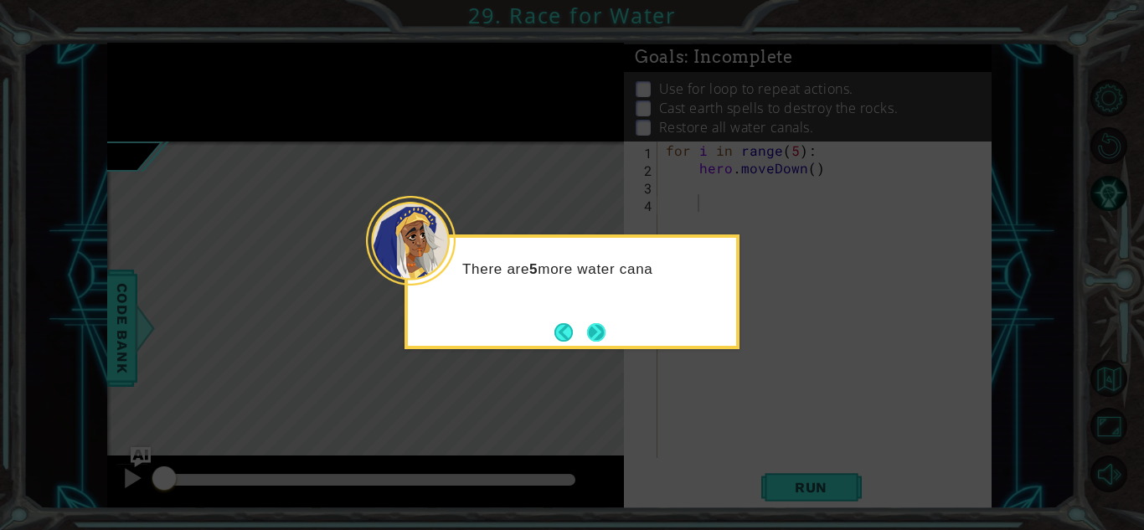
click at [599, 323] on button "Next" at bounding box center [596, 332] width 18 height 18
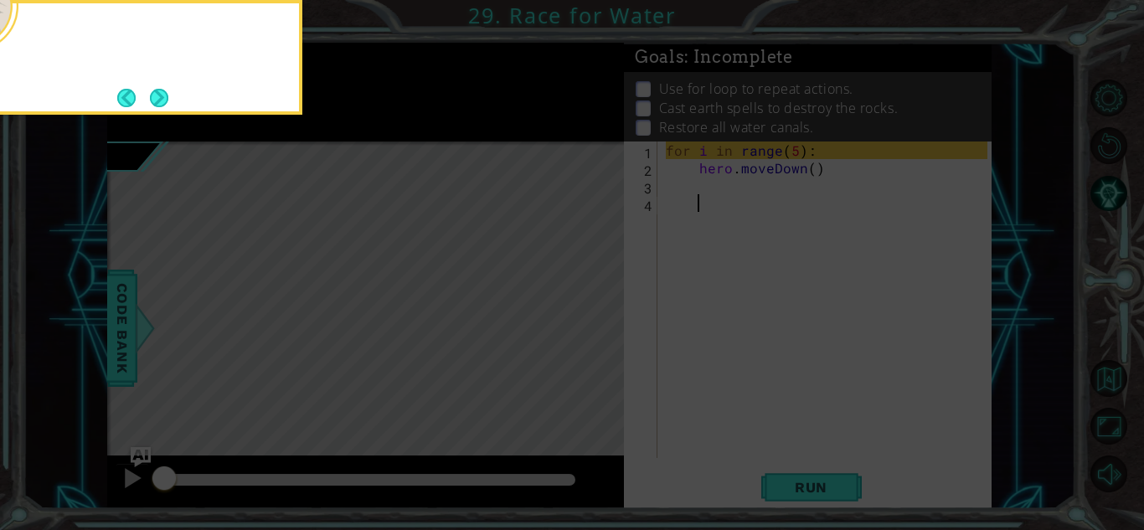
click at [599, 319] on icon at bounding box center [572, 79] width 1144 height 902
click at [154, 100] on button "Next" at bounding box center [159, 98] width 18 height 18
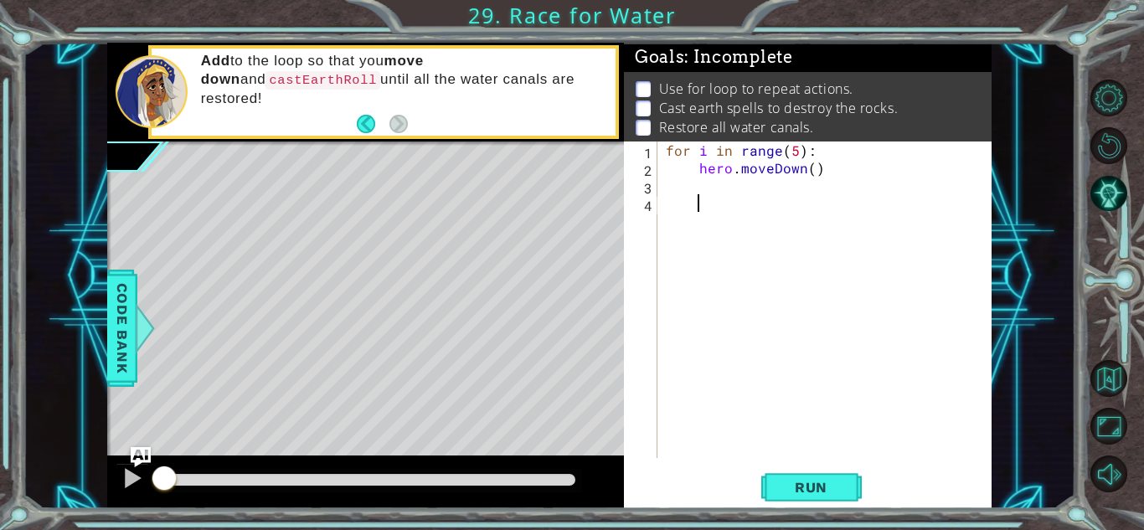
click at [729, 193] on div "for i in range ( 5 ) : hero . moveDown ( )" at bounding box center [828, 317] width 333 height 352
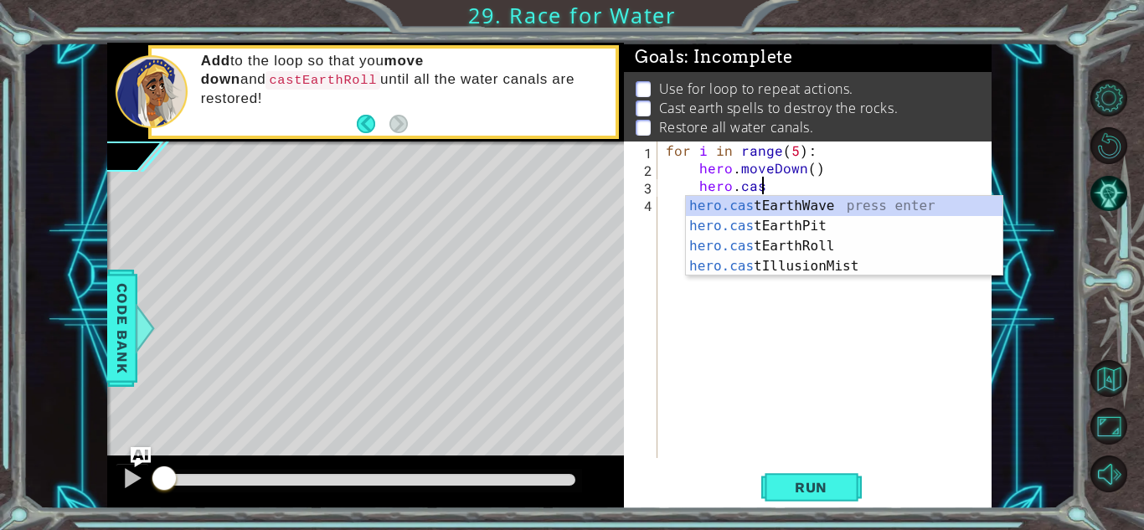
scroll to position [0, 5]
click at [779, 247] on div "hero.cas tEarthWave press enter hero.cas tEarthPit press enter hero.cas tEarthR…" at bounding box center [844, 256] width 316 height 121
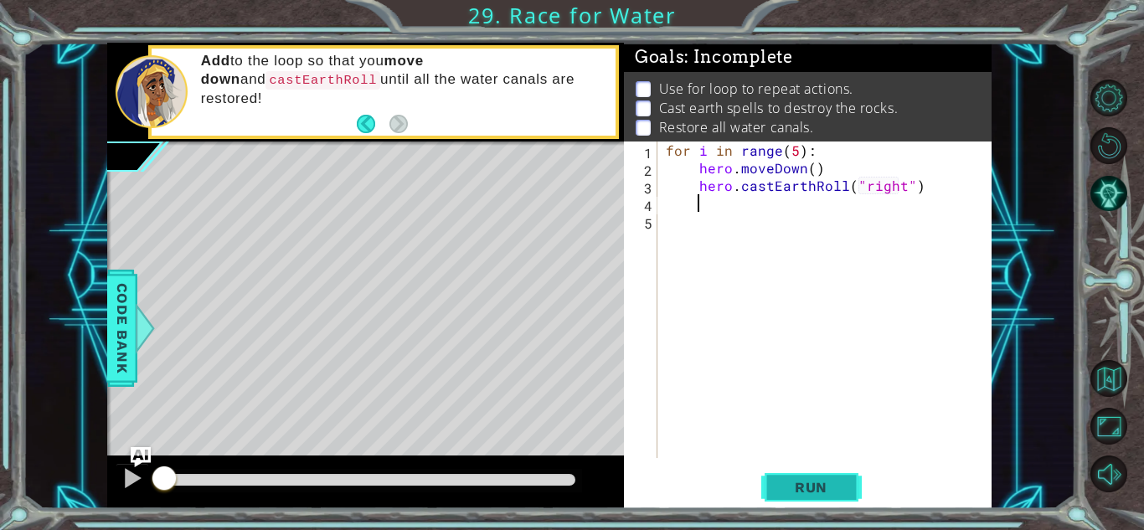
type textarea "hero.castEarthRoll("right")"
click at [829, 490] on span "Run" at bounding box center [811, 487] width 66 height 17
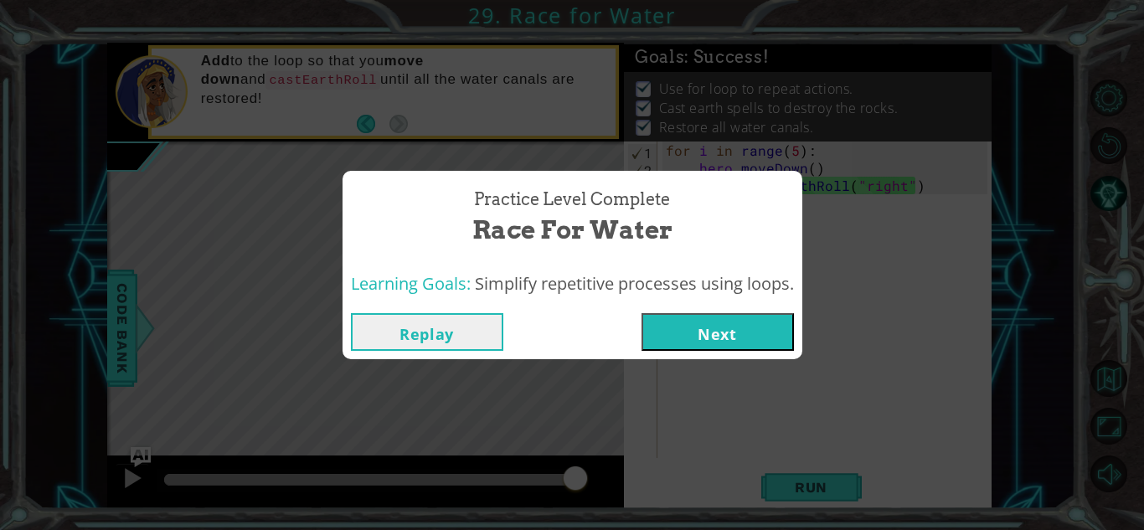
click at [743, 344] on button "Next" at bounding box center [717, 332] width 152 height 38
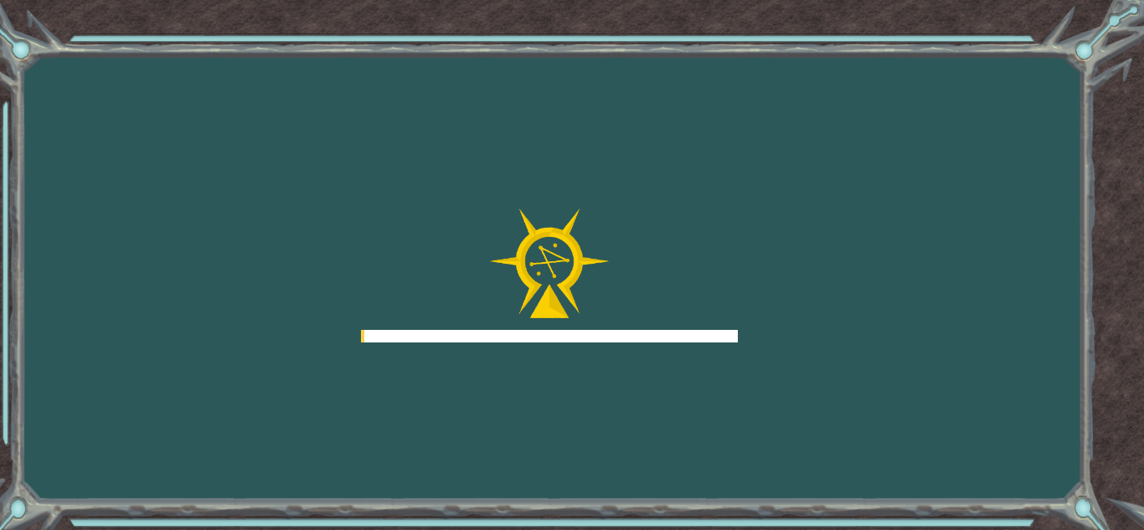
click at [739, 336] on div "Goals Error loading from server. Try refreshing the page. You'll need to join a…" at bounding box center [572, 265] width 1144 height 530
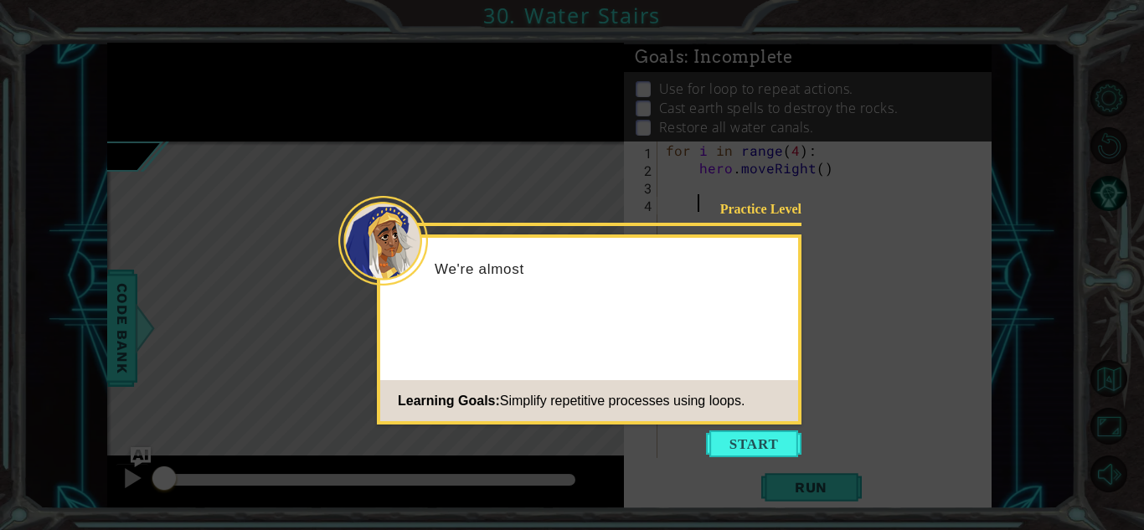
click at [747, 428] on icon at bounding box center [572, 265] width 1144 height 530
click at [750, 453] on button "Start" at bounding box center [753, 443] width 95 height 27
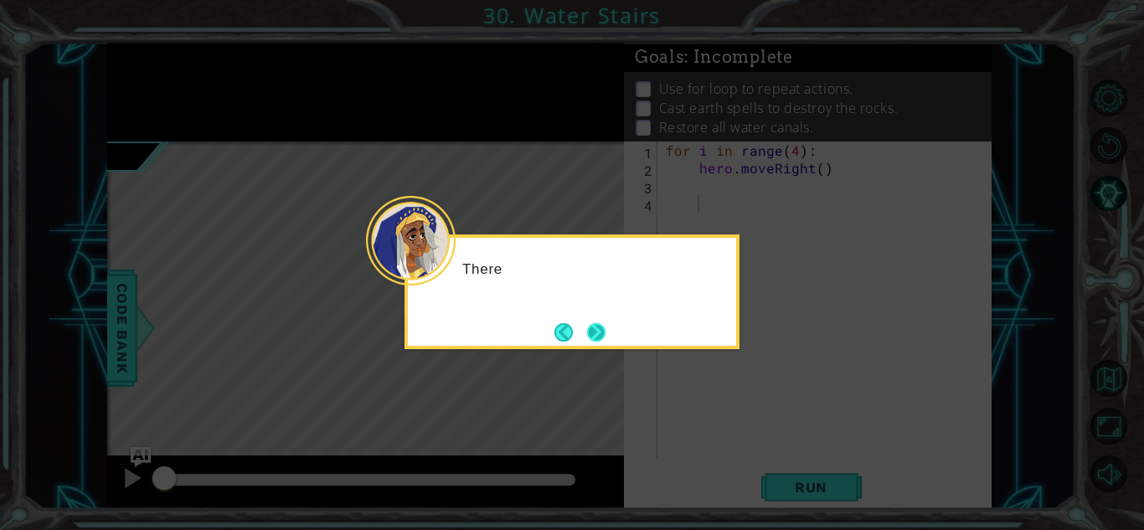
click at [597, 328] on button "Next" at bounding box center [596, 332] width 18 height 18
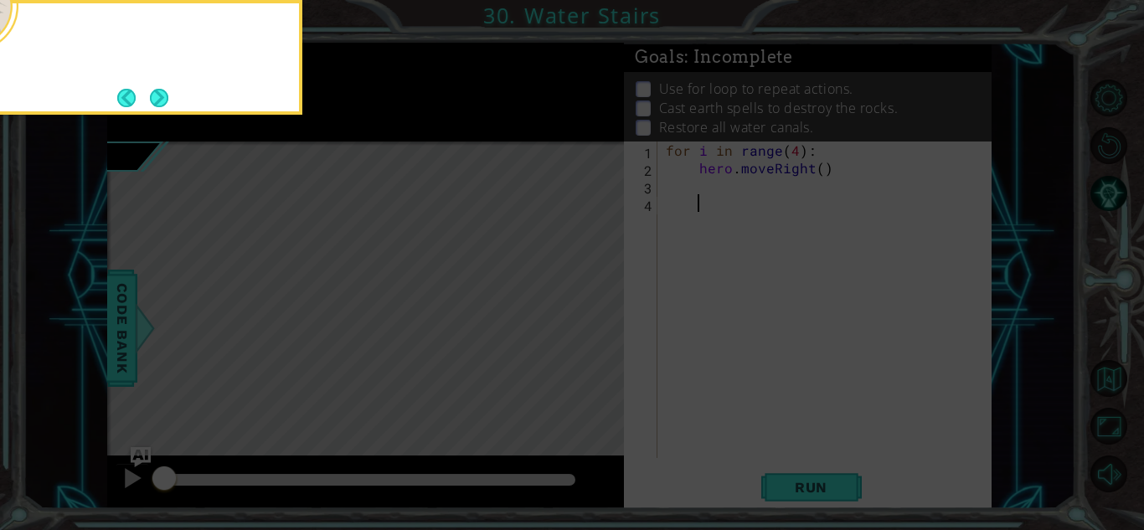
click at [597, 328] on icon at bounding box center [572, 79] width 1144 height 902
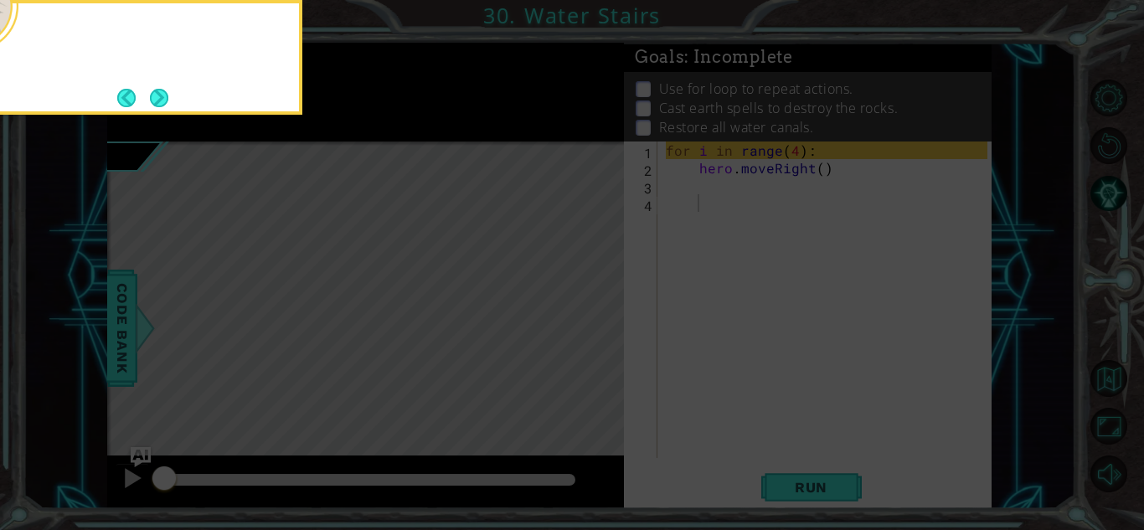
click at [597, 328] on icon at bounding box center [572, 79] width 1144 height 902
click at [154, 107] on button "Next" at bounding box center [159, 98] width 18 height 18
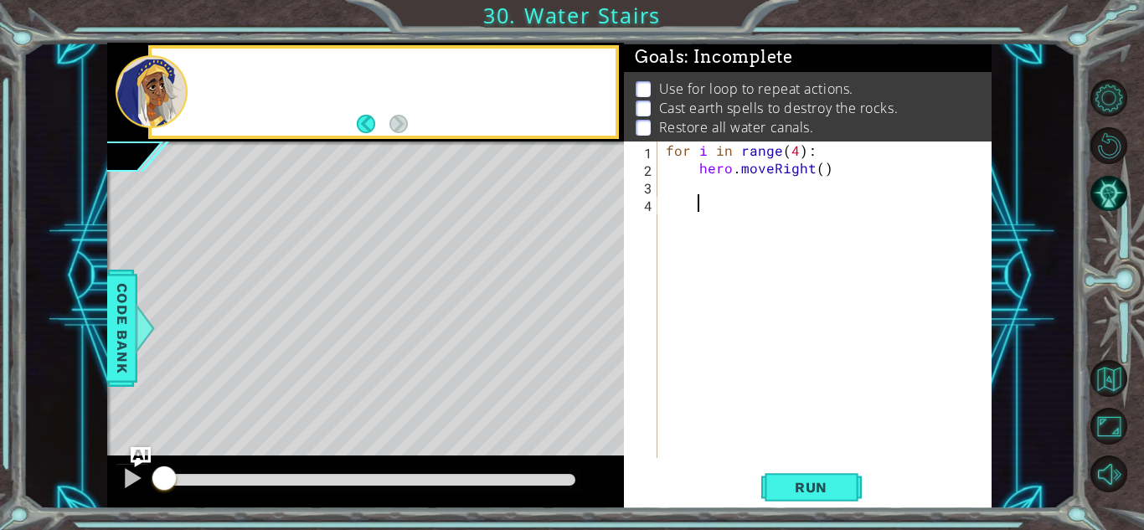
click at [154, 108] on div at bounding box center [152, 91] width 72 height 73
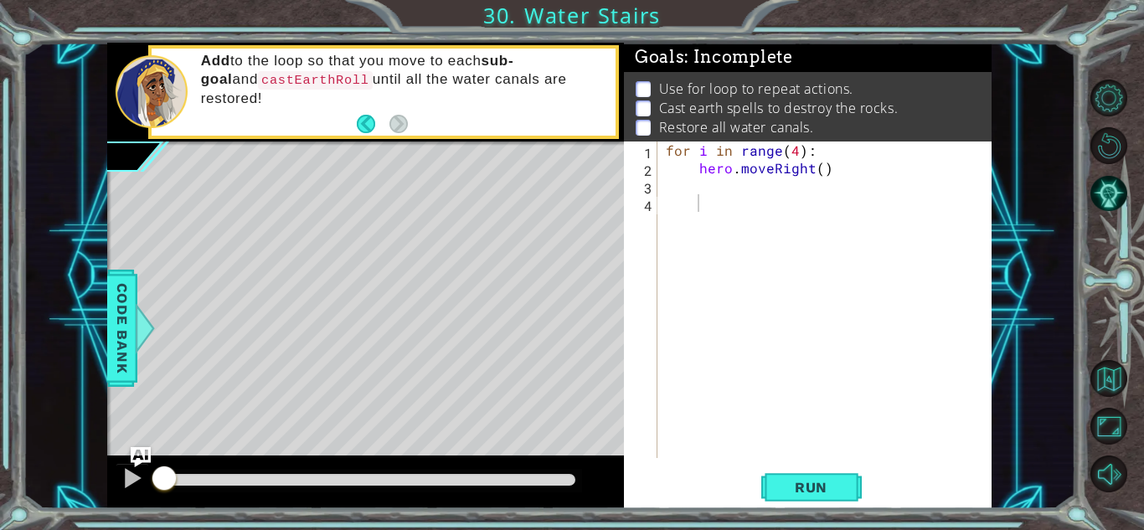
type textarea "hero.moveRight()"
click at [738, 177] on div "for i in range ( 4 ) : hero . moveRight ( )" at bounding box center [828, 317] width 333 height 352
click at [712, 183] on div "for i in range ( 4 ) : hero . moveRight ( )" at bounding box center [828, 317] width 333 height 352
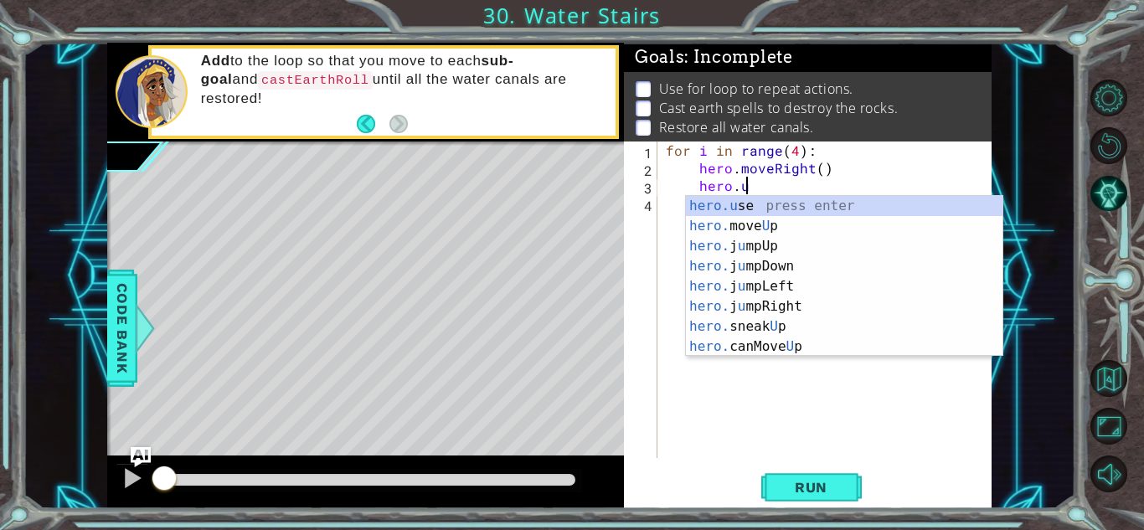
scroll to position [0, 4]
click at [743, 220] on div "hero.u se press enter hero. move U p press enter hero. j u mpUp press enter her…" at bounding box center [844, 296] width 316 height 201
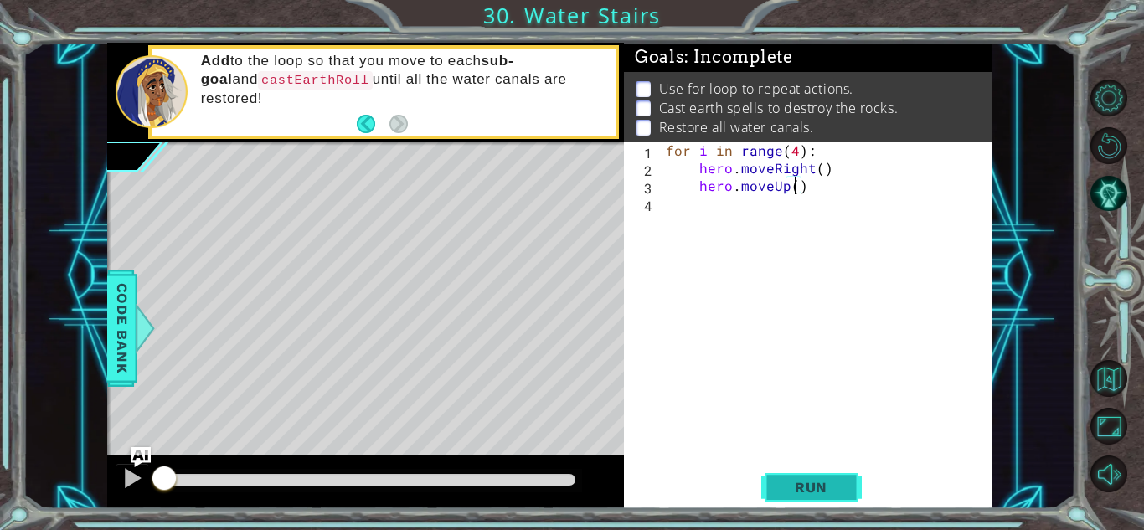
type textarea "hero.moveUp()"
click at [825, 476] on button "Run" at bounding box center [811, 487] width 100 height 37
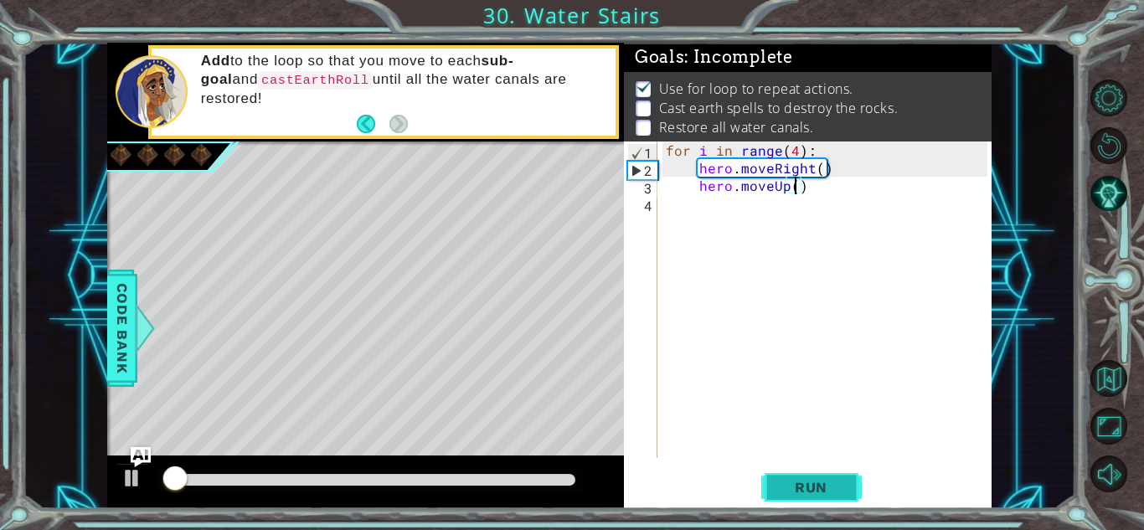
scroll to position [2, 0]
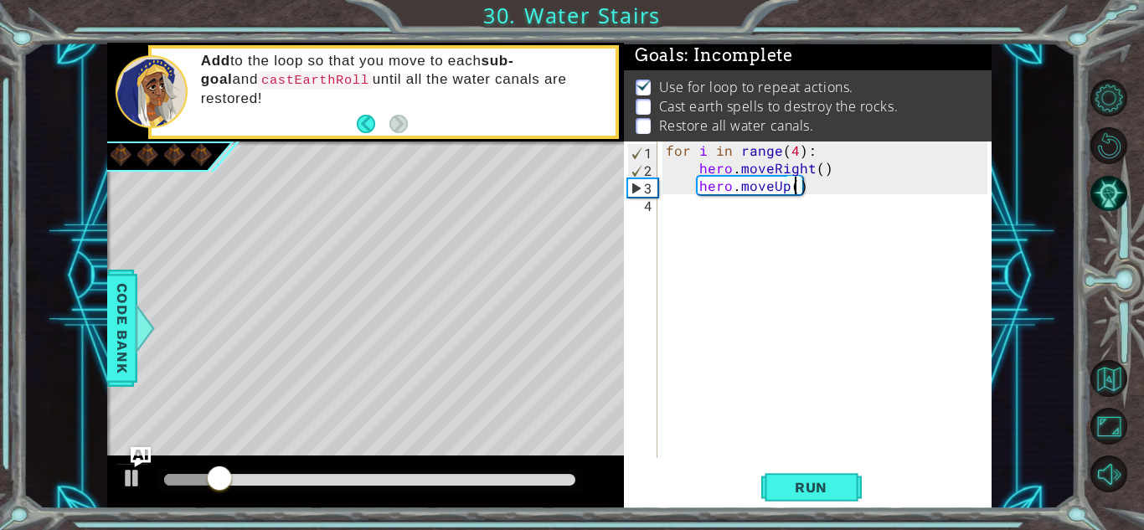
click at [690, 208] on div "for i in range ( 4 ) : hero . moveRight ( ) hero . moveUp ( )" at bounding box center [828, 317] width 333 height 352
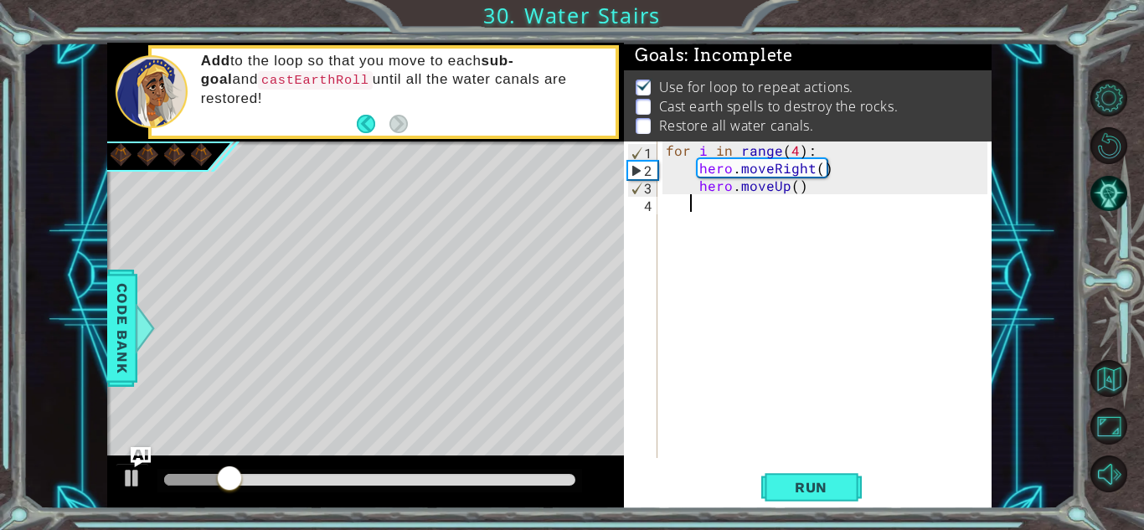
click at [701, 208] on div "for i in range ( 4 ) : hero . moveRight ( ) hero . moveUp ( )" at bounding box center [828, 317] width 333 height 352
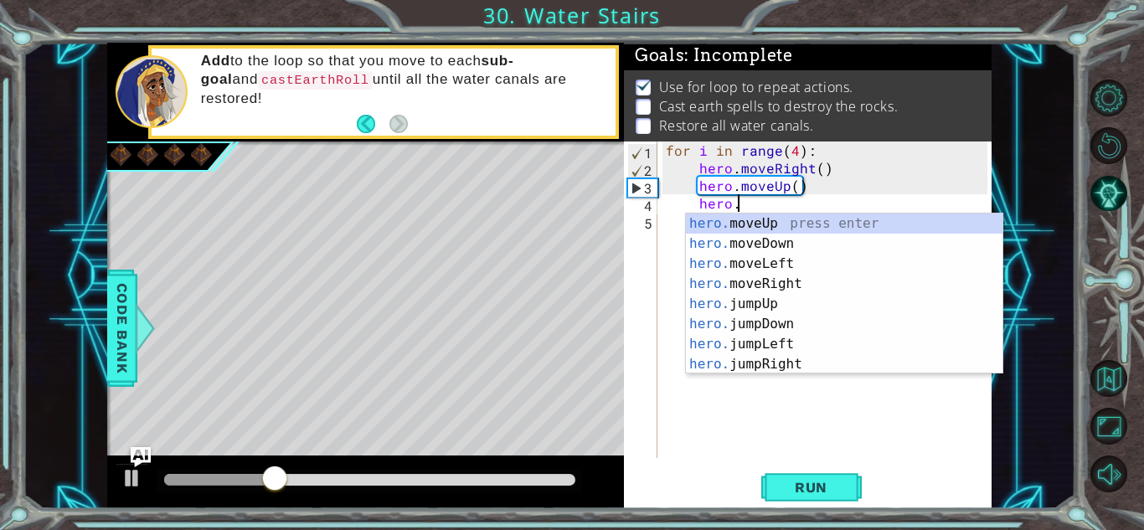
scroll to position [0, 4]
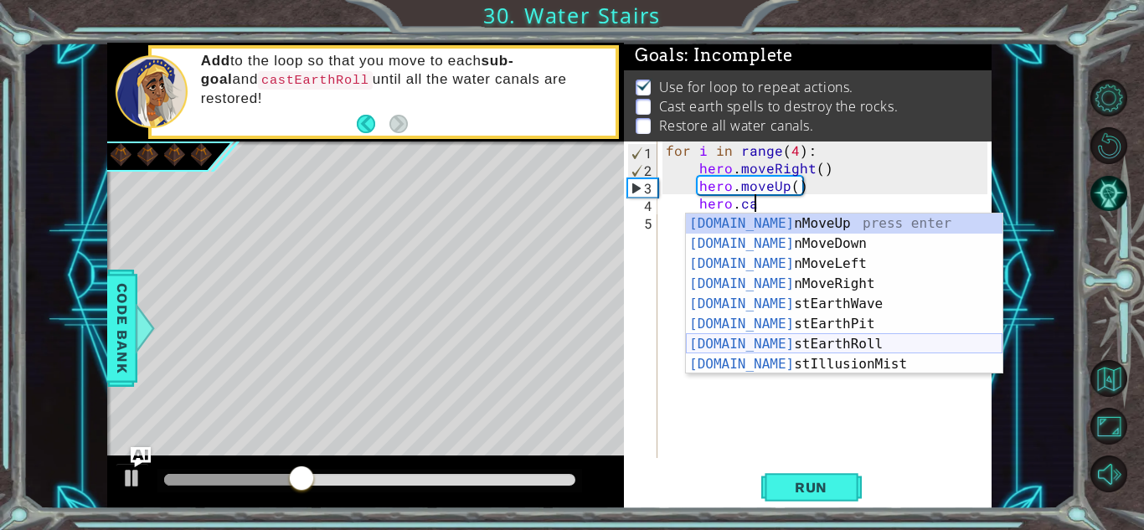
click at [789, 344] on div "[DOMAIN_NAME] nMoveUp press enter [DOMAIN_NAME] nMoveDown press enter [DOMAIN_N…" at bounding box center [844, 313] width 316 height 201
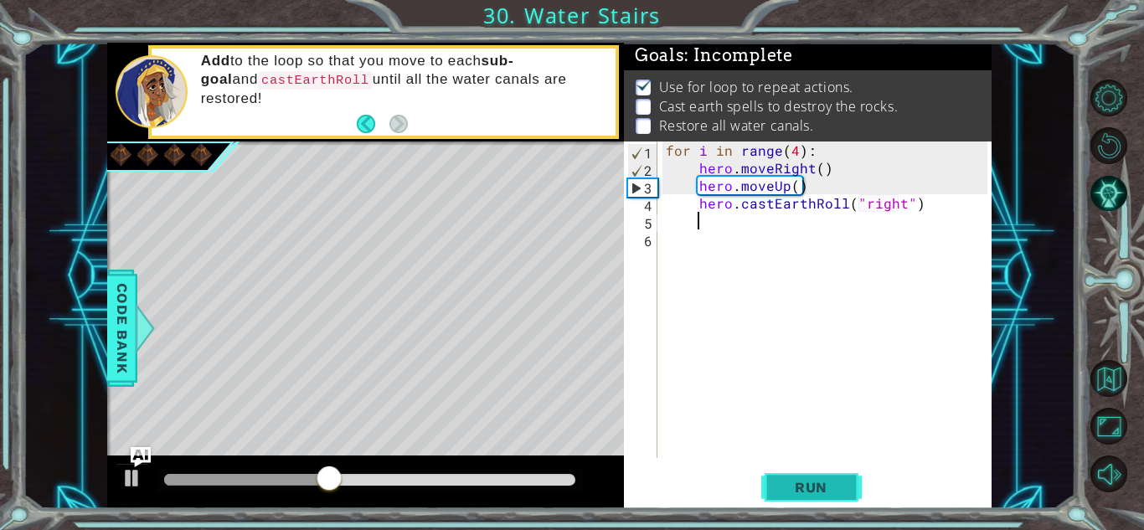
type textarea "hero.castEarthRoll("right")"
click at [826, 483] on span "Run" at bounding box center [811, 487] width 66 height 17
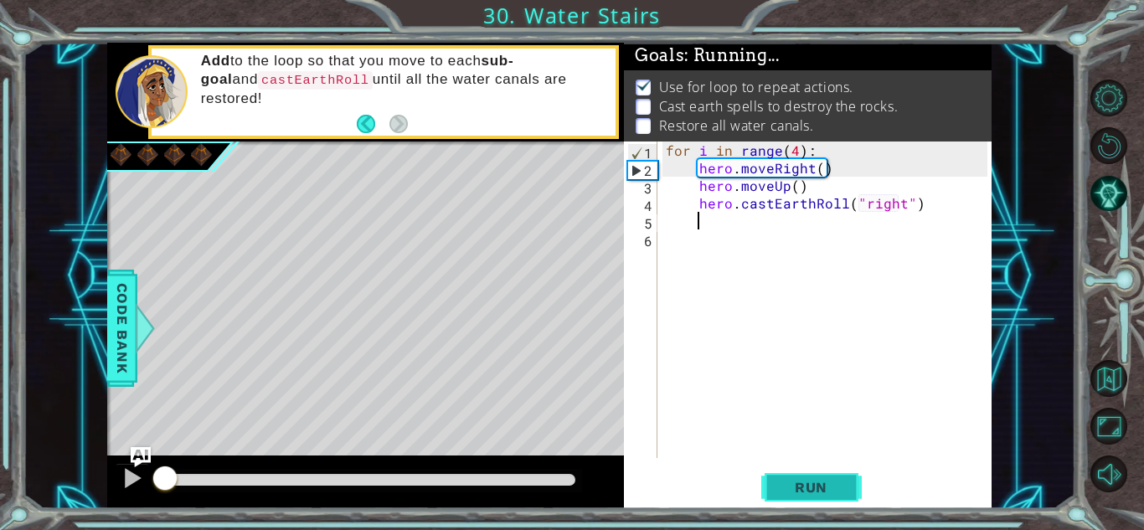
scroll to position [0, 1]
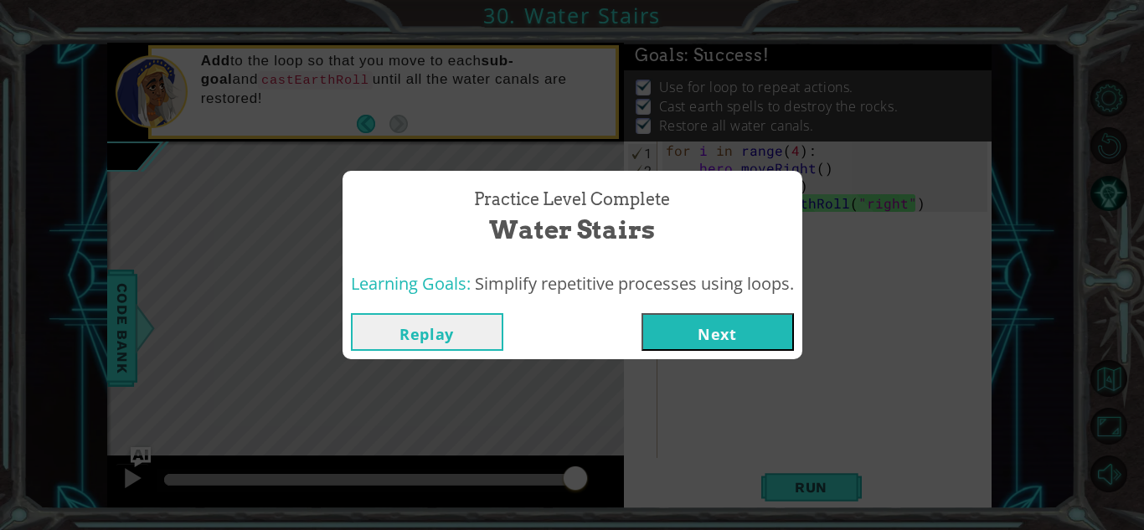
click at [702, 315] on button "Next" at bounding box center [717, 332] width 152 height 38
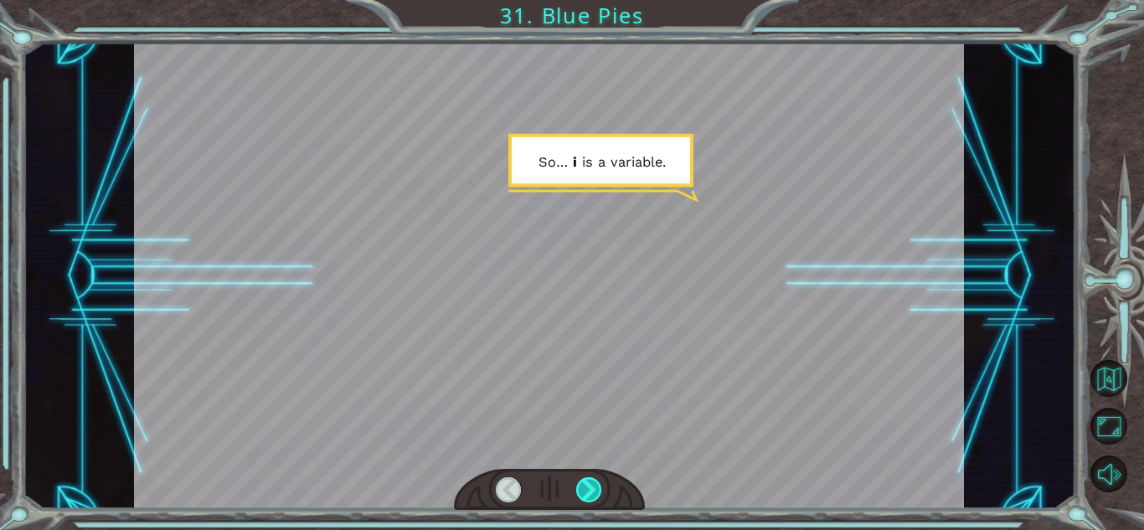
click at [583, 492] on div at bounding box center [589, 489] width 26 height 25
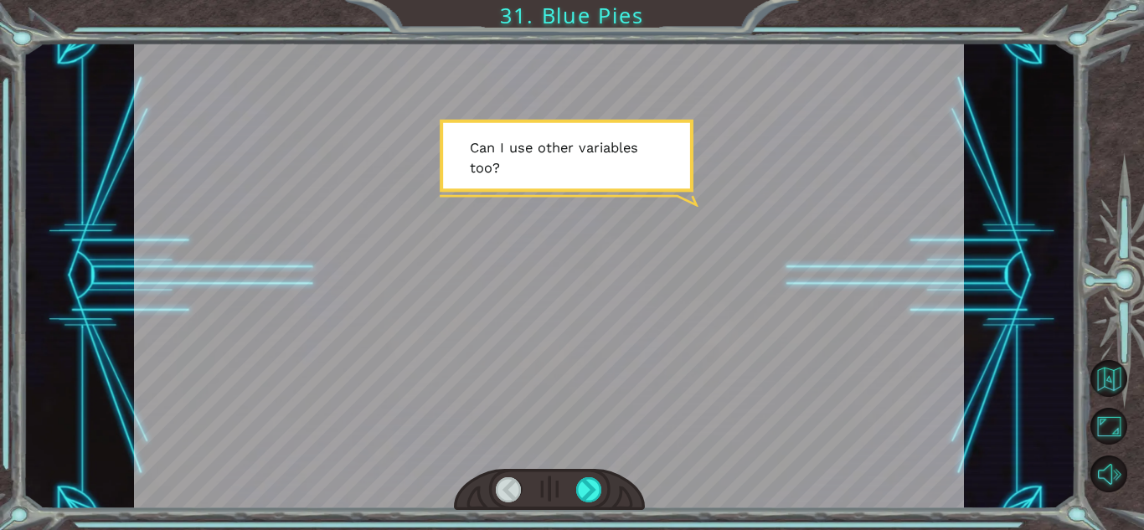
click at [587, 501] on div at bounding box center [549, 490] width 191 height 42
click at [585, 495] on div at bounding box center [589, 489] width 26 height 25
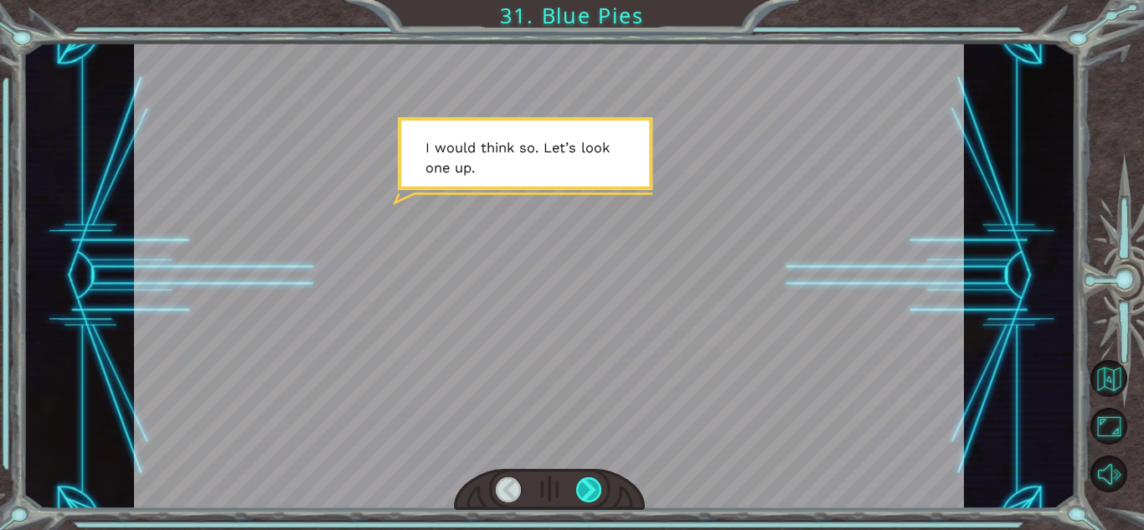
click at [585, 495] on div at bounding box center [589, 489] width 26 height 25
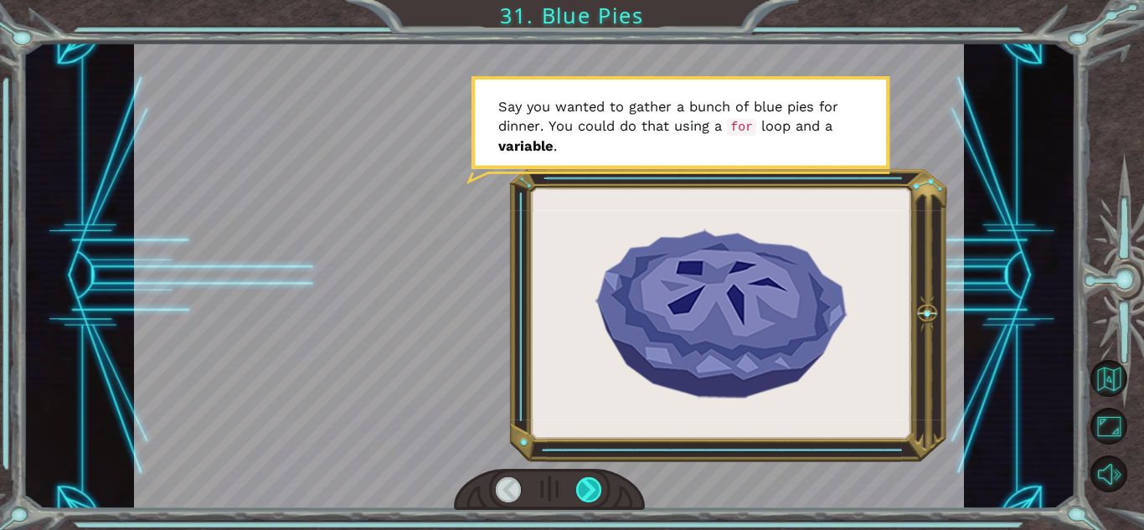
click at [585, 495] on div at bounding box center [589, 489] width 26 height 25
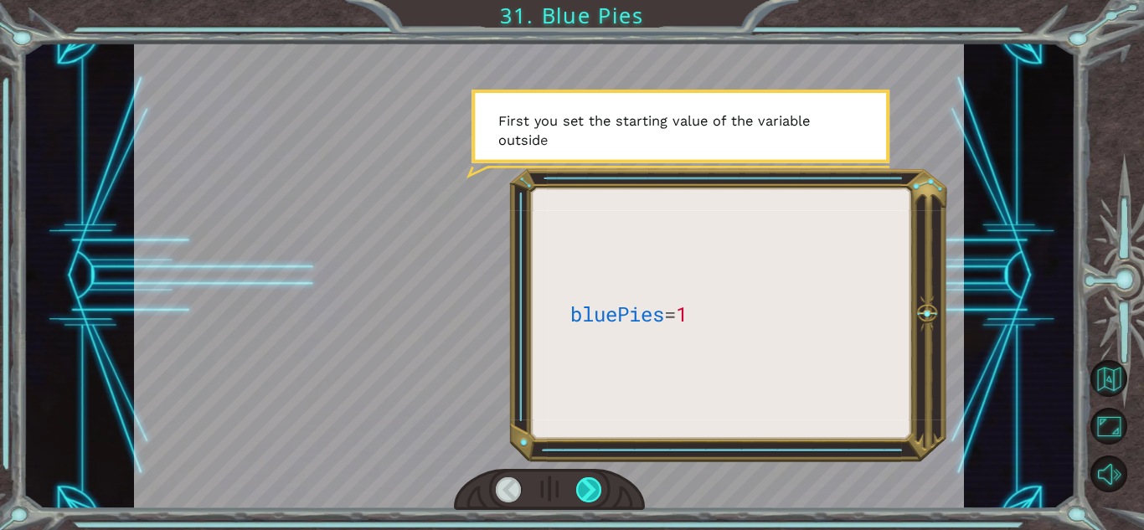
click at [584, 491] on div at bounding box center [589, 489] width 26 height 25
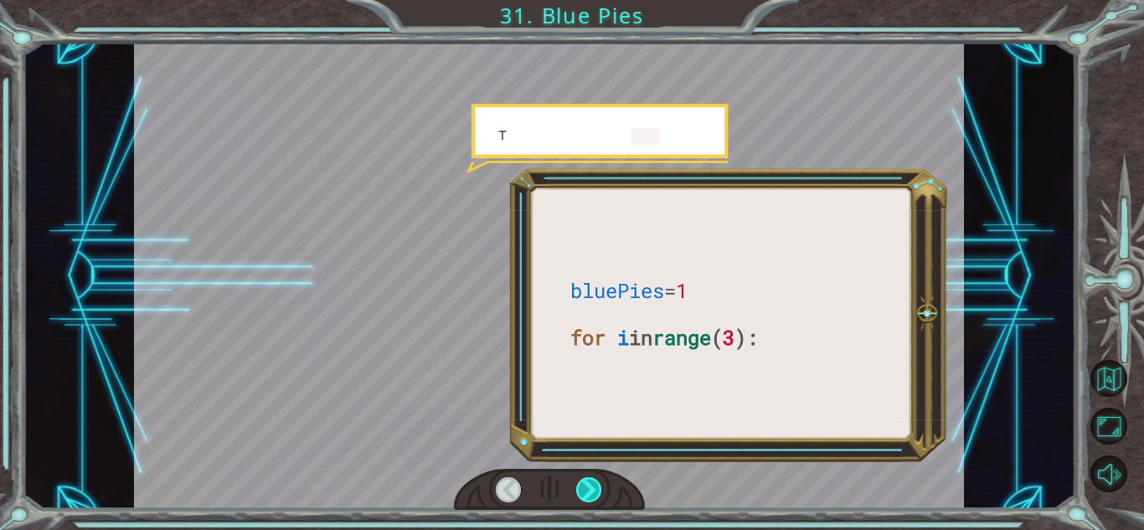
click at [584, 491] on div at bounding box center [589, 489] width 26 height 25
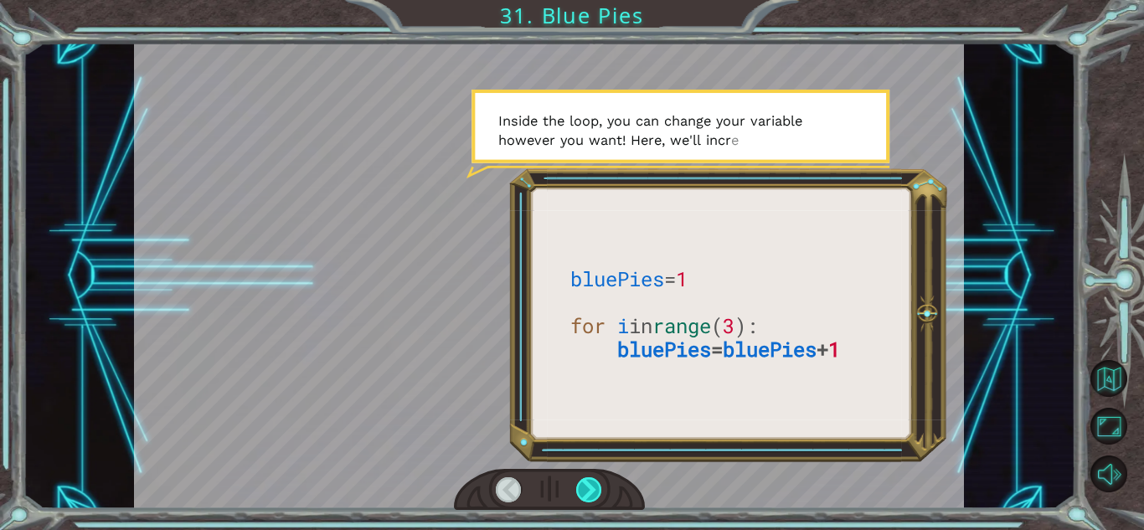
click at [584, 491] on div at bounding box center [589, 489] width 26 height 25
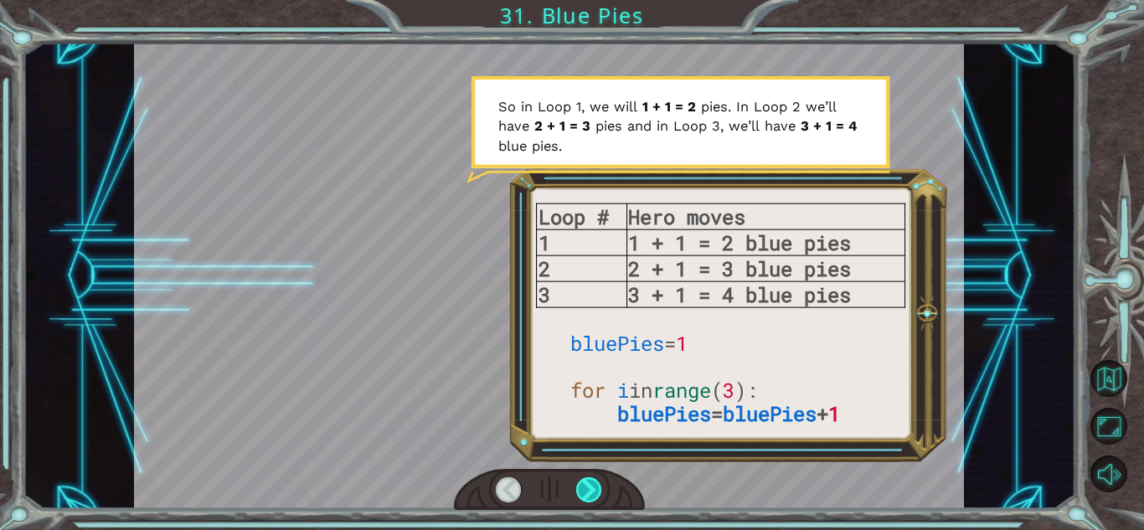
click at [585, 490] on div at bounding box center [589, 489] width 26 height 25
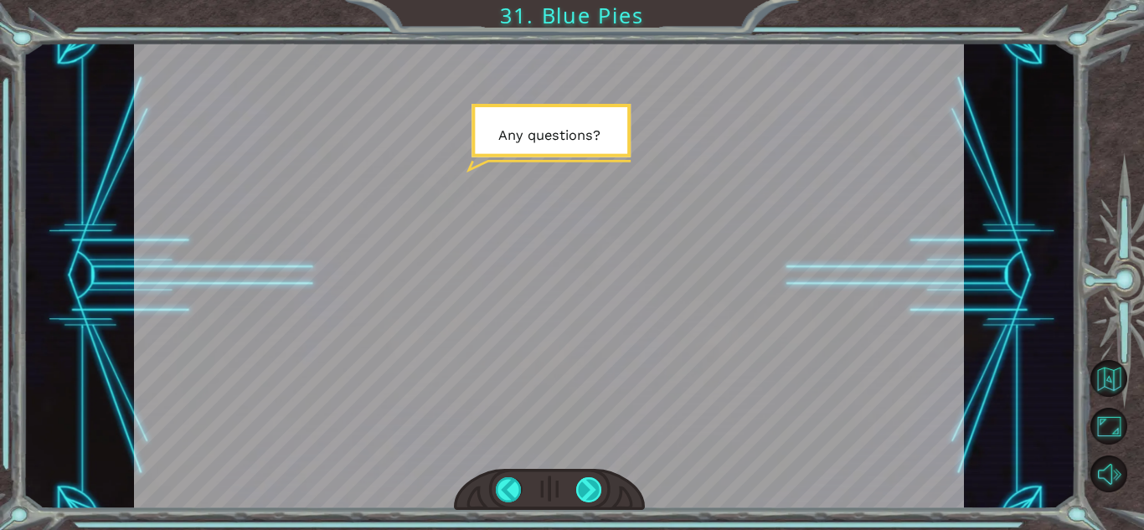
click at [585, 490] on div at bounding box center [589, 489] width 26 height 25
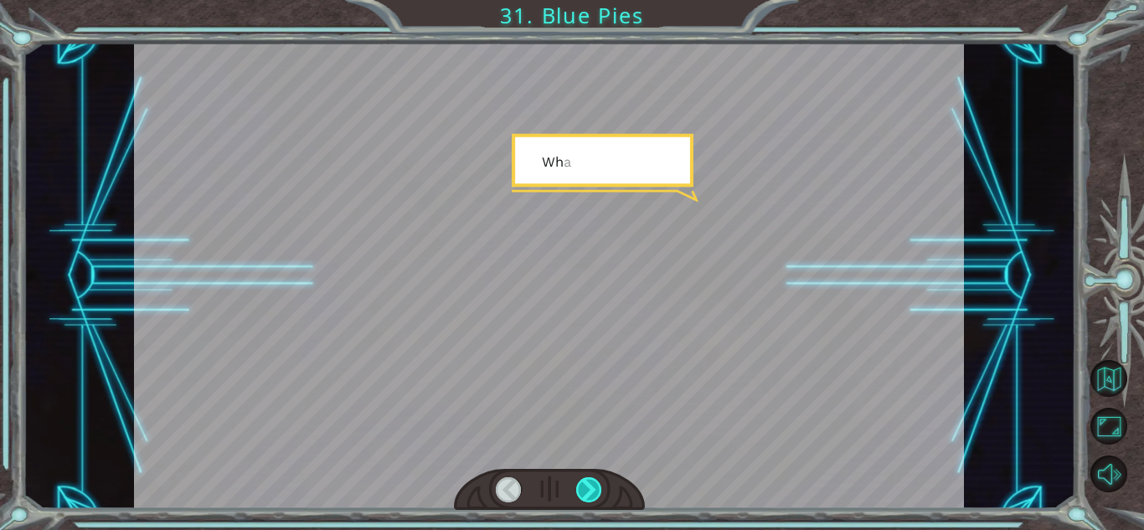
click at [585, 490] on div at bounding box center [589, 489] width 26 height 25
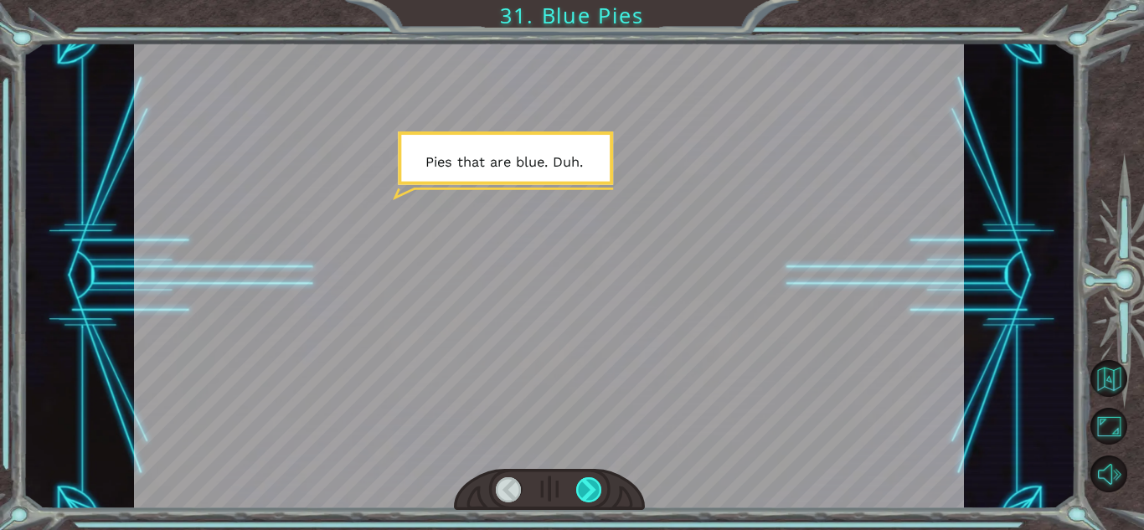
click at [585, 490] on div at bounding box center [589, 489] width 26 height 25
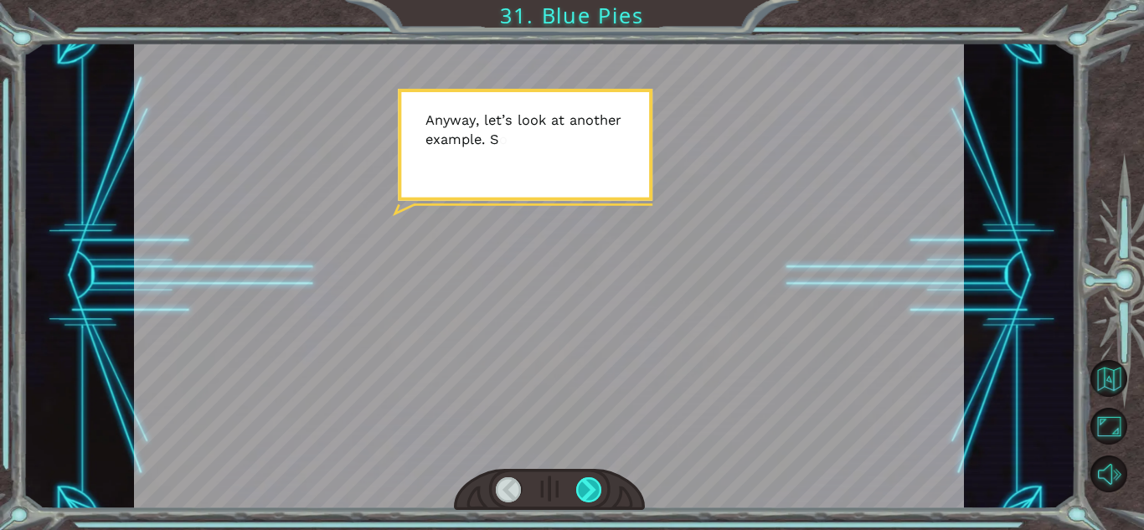
click at [585, 490] on div at bounding box center [589, 489] width 26 height 25
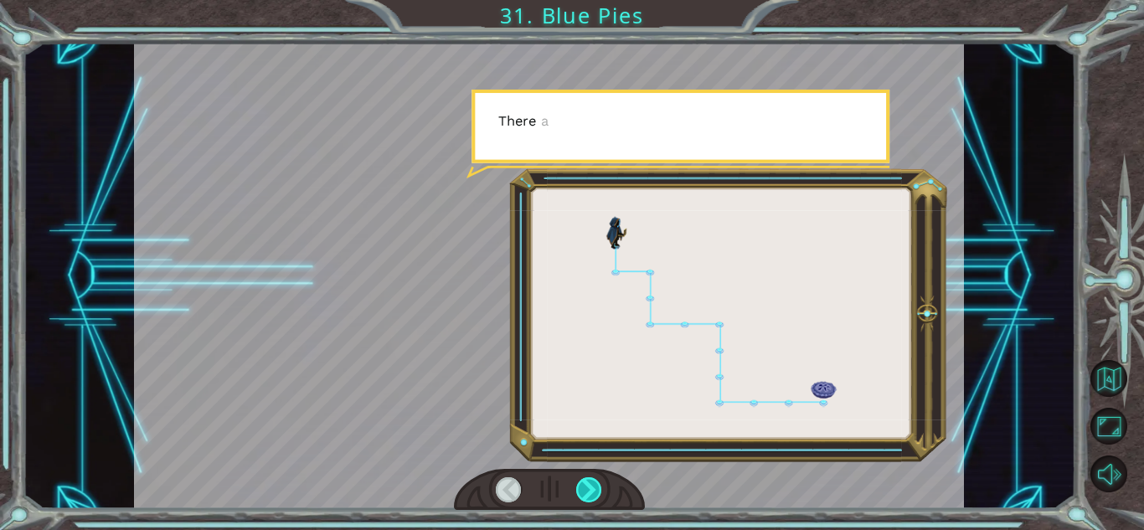
click at [585, 490] on div at bounding box center [589, 489] width 26 height 25
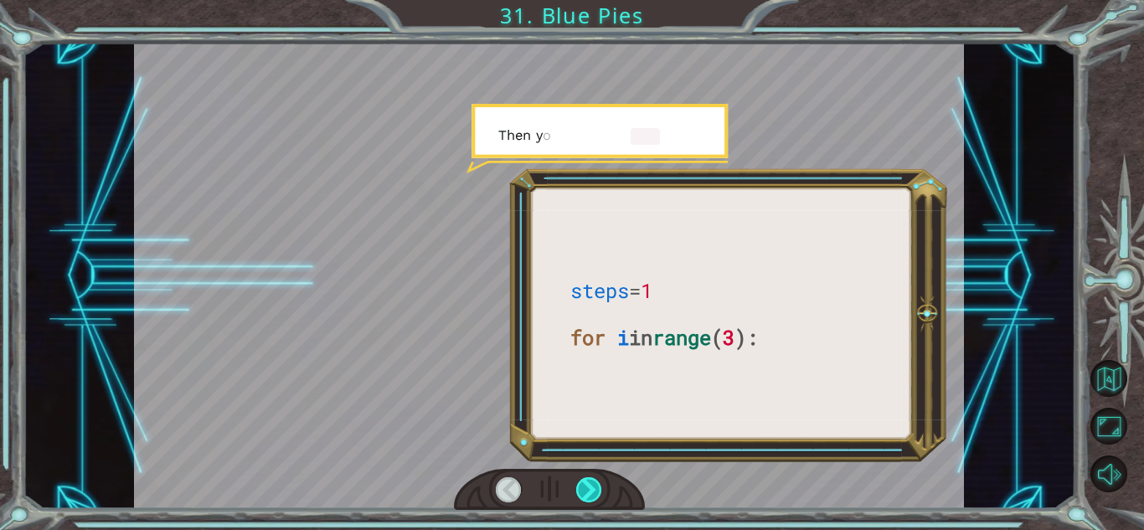
click at [585, 490] on div at bounding box center [589, 489] width 26 height 25
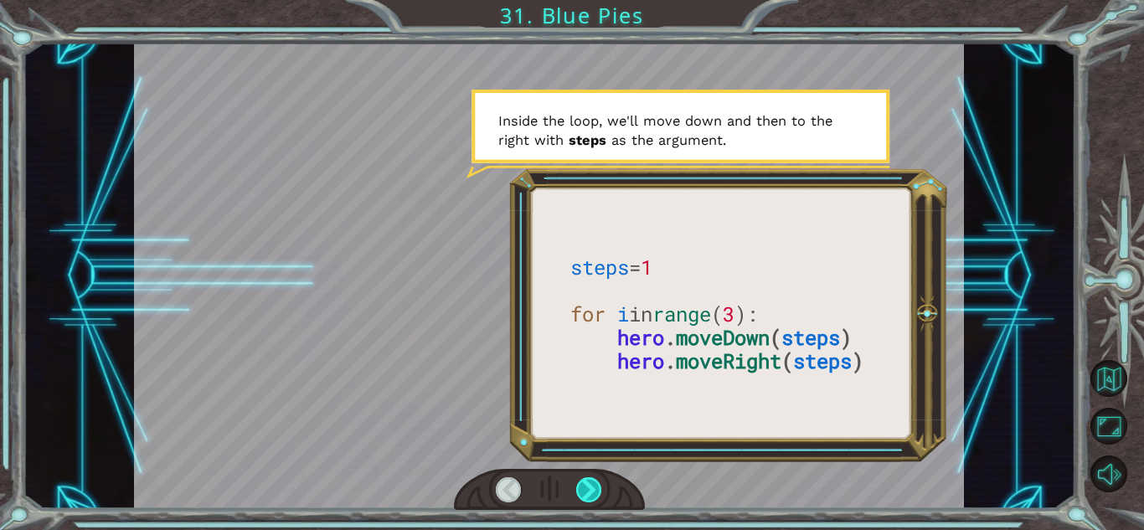
click at [585, 490] on div at bounding box center [589, 489] width 26 height 25
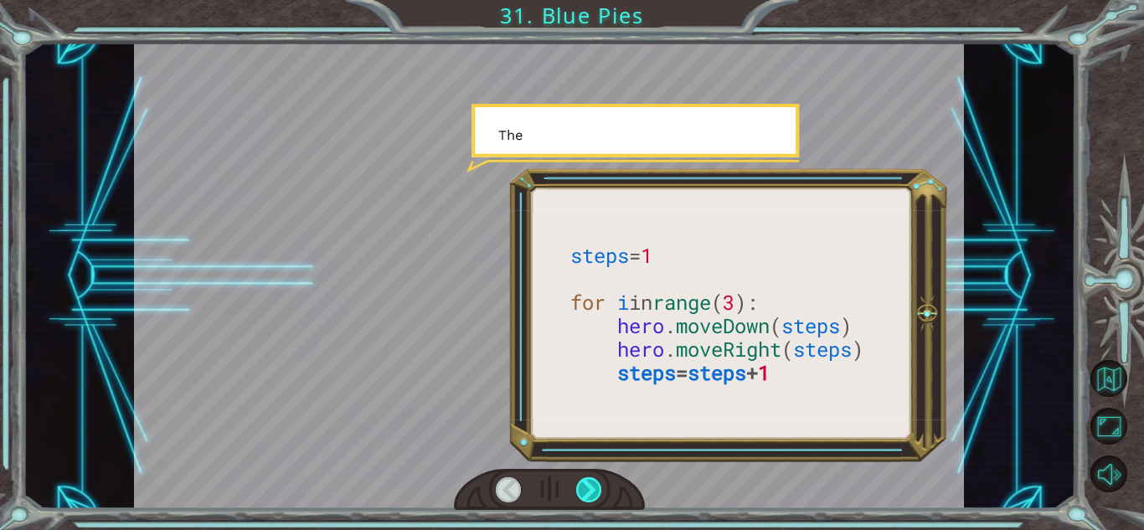
click at [585, 490] on div at bounding box center [589, 489] width 26 height 25
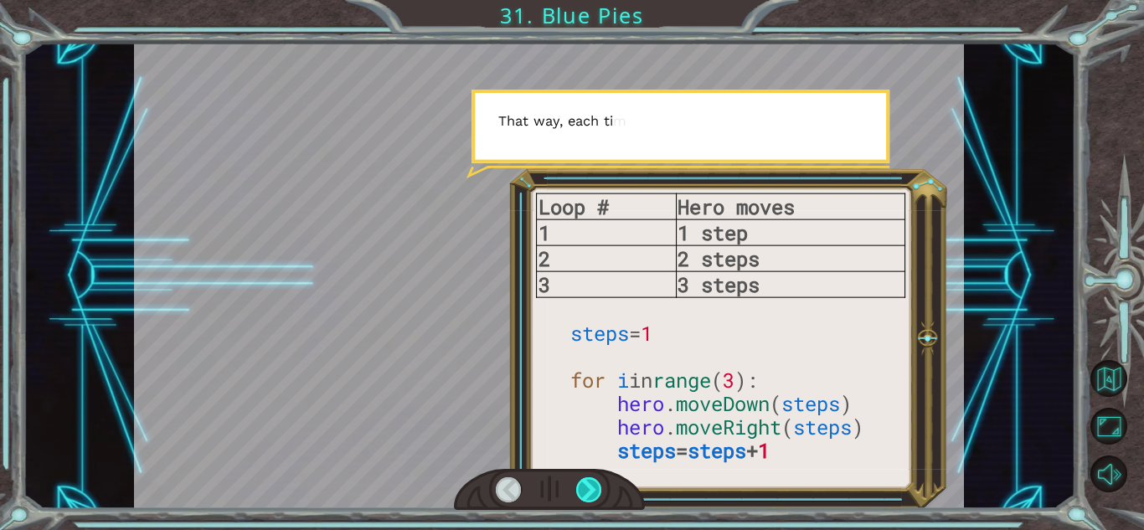
click at [585, 490] on div at bounding box center [589, 489] width 26 height 25
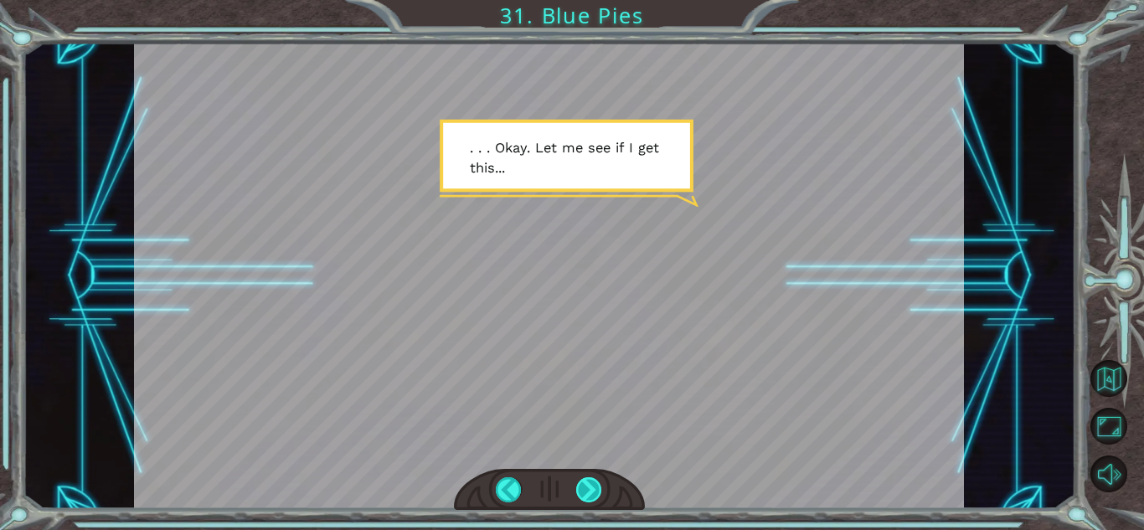
click at [586, 497] on div at bounding box center [589, 489] width 26 height 25
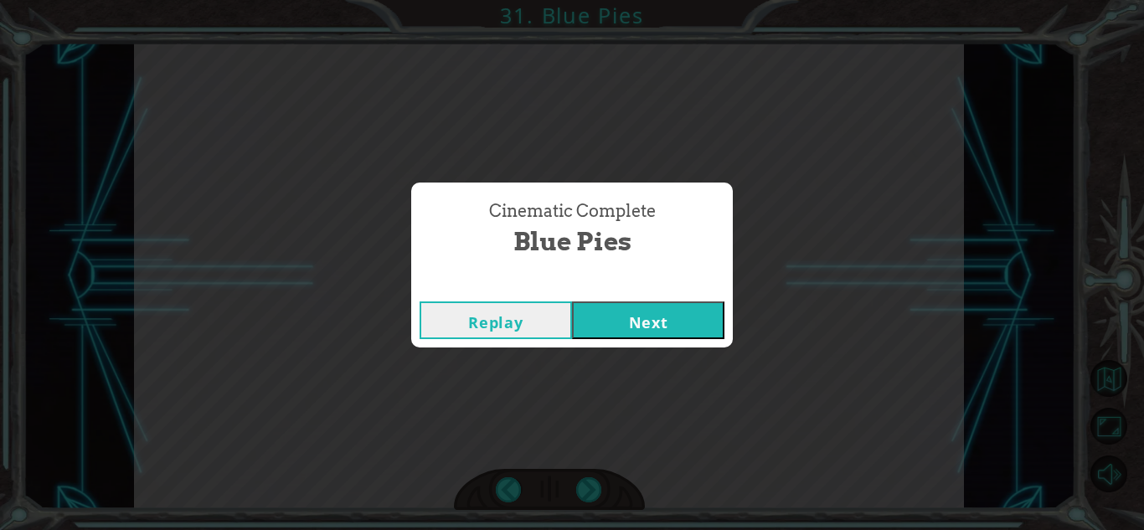
click at [614, 315] on button "Next" at bounding box center [648, 320] width 152 height 38
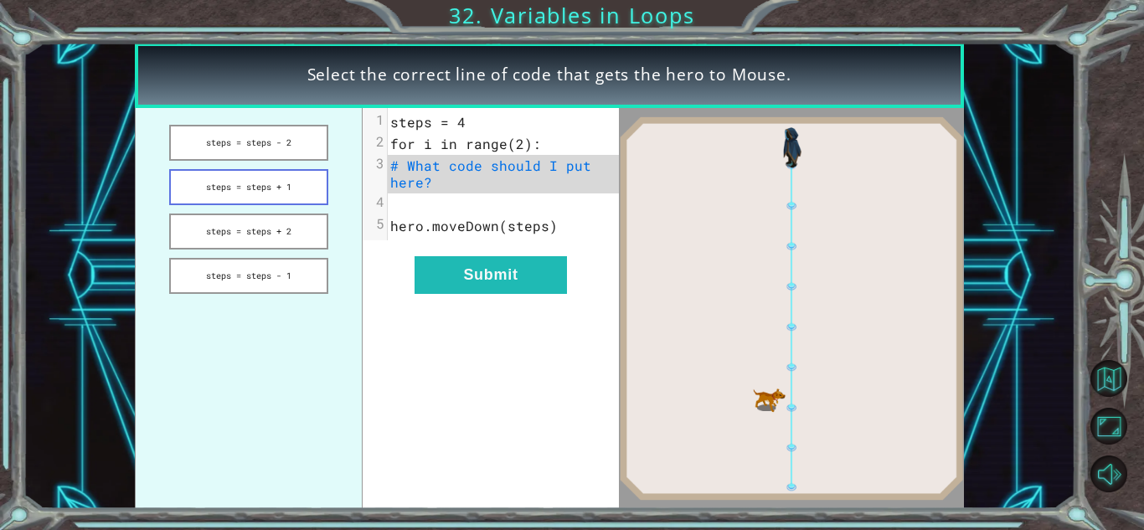
click at [294, 185] on button "steps = steps + 1" at bounding box center [248, 187] width 158 height 36
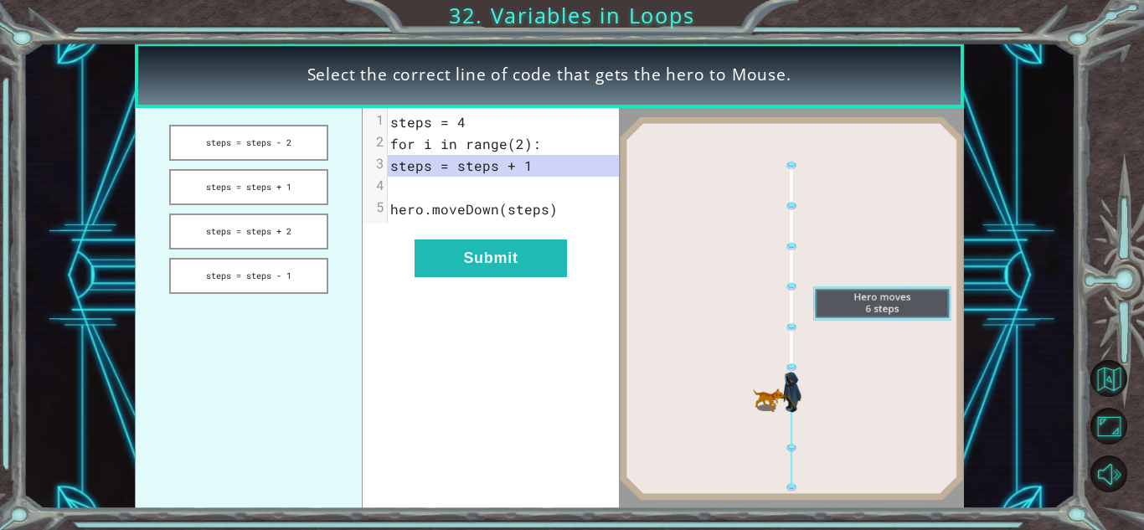
click at [591, 273] on div "xxxxxxxxxx 5 1 steps = 4 2 for i in range(2): 3 steps = steps + 1 4 ​ 5 hero.mo…" at bounding box center [490, 308] width 256 height 401
click at [548, 264] on button "Submit" at bounding box center [490, 258] width 152 height 38
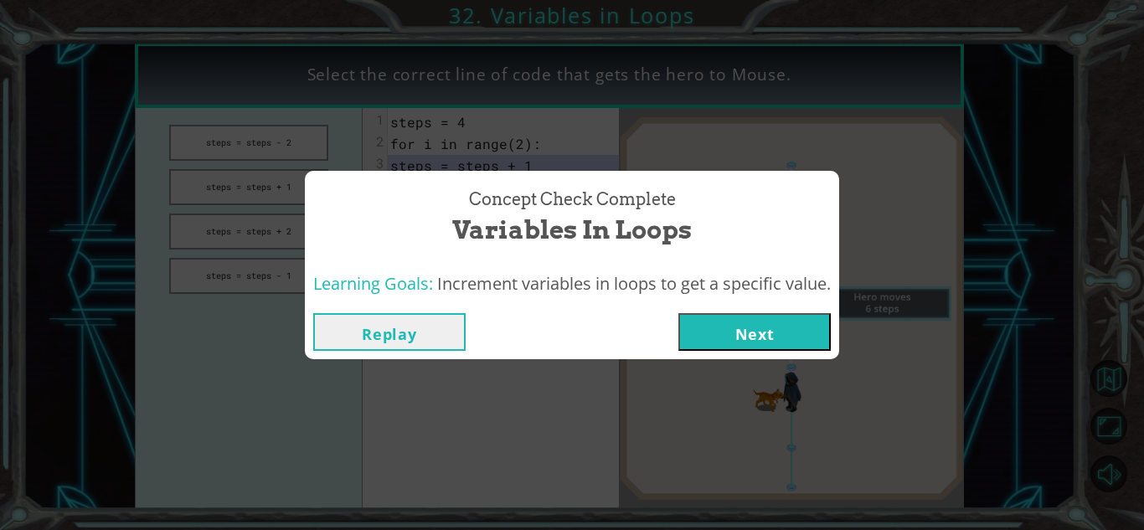
click at [712, 336] on button "Next" at bounding box center [754, 332] width 152 height 38
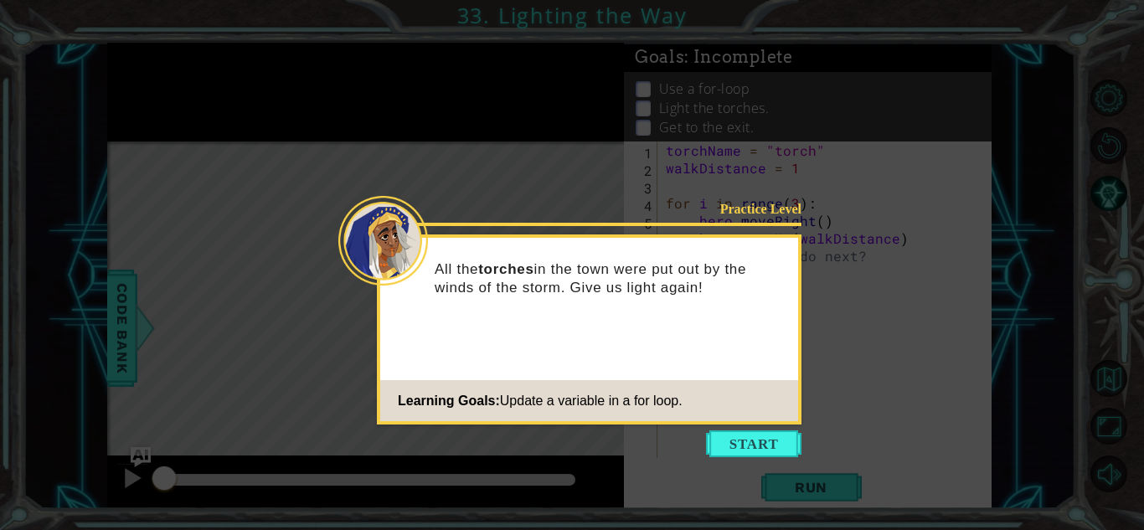
click at [791, 429] on icon at bounding box center [572, 265] width 1144 height 530
click at [774, 442] on button "Start" at bounding box center [753, 443] width 95 height 27
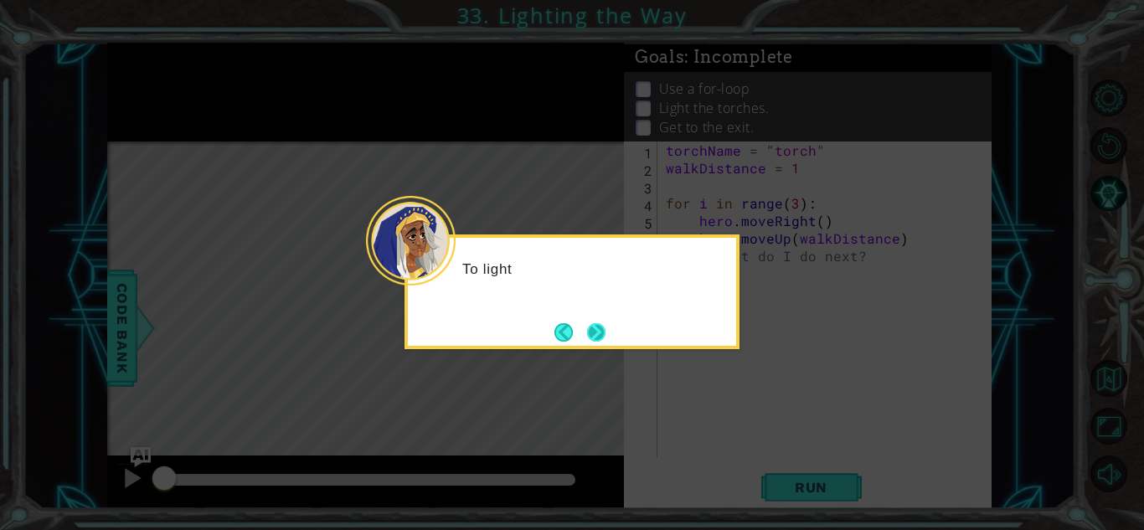
click at [603, 337] on button "Next" at bounding box center [596, 332] width 18 height 18
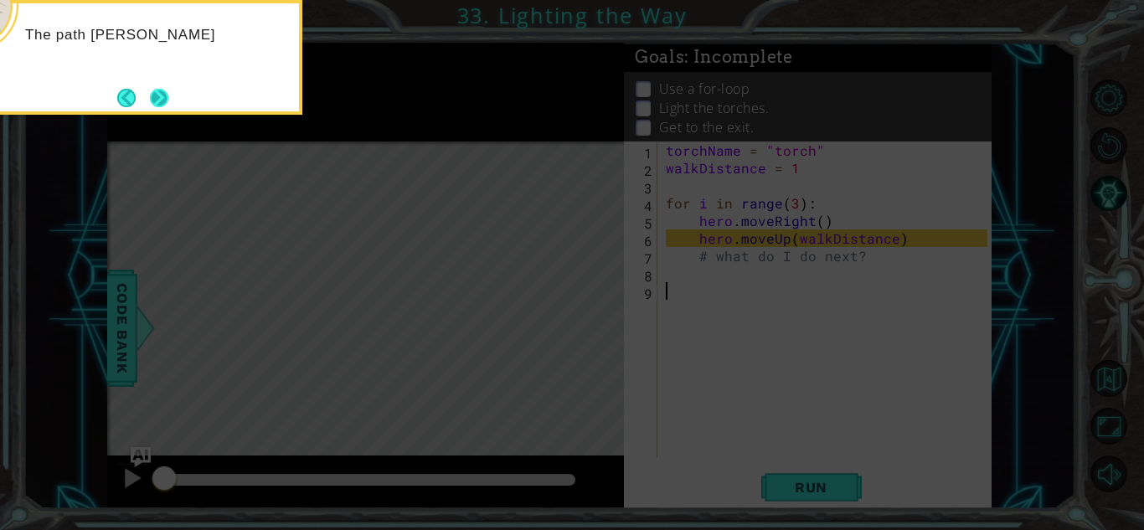
click at [164, 101] on button "Next" at bounding box center [159, 98] width 18 height 18
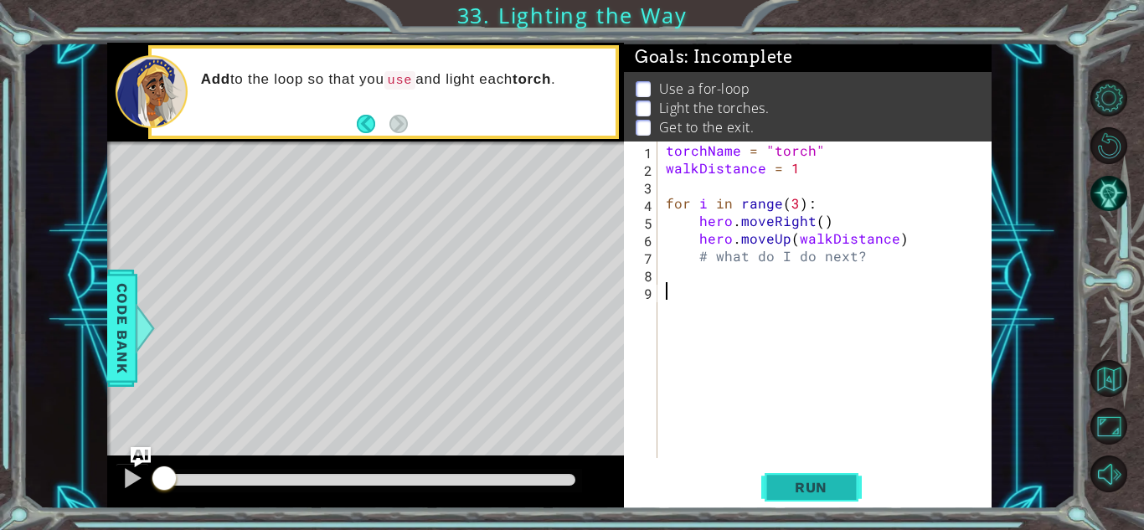
click at [805, 496] on button "Run" at bounding box center [811, 487] width 100 height 37
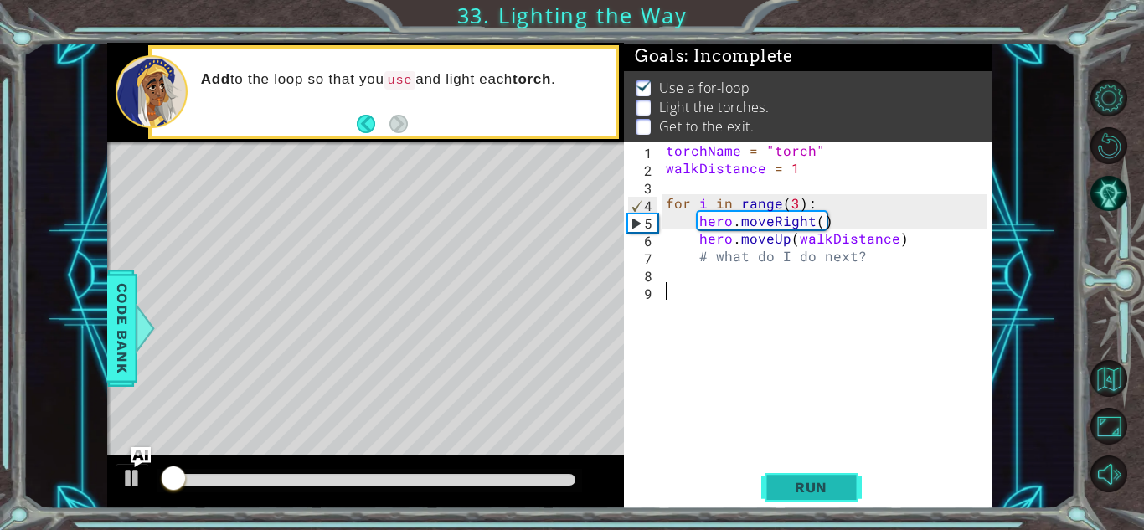
scroll to position [2, 0]
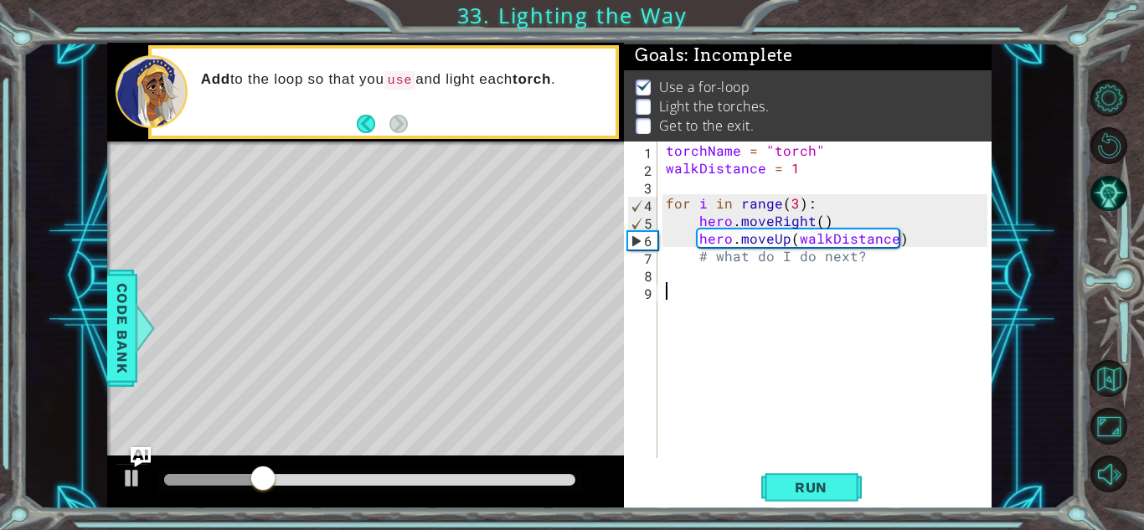
click at [712, 255] on div "torchName = "torch" walkDistance = 1 for i in range ( 3 ) : hero . moveRight ( …" at bounding box center [828, 317] width 333 height 352
type textarea "# what do I do next?"
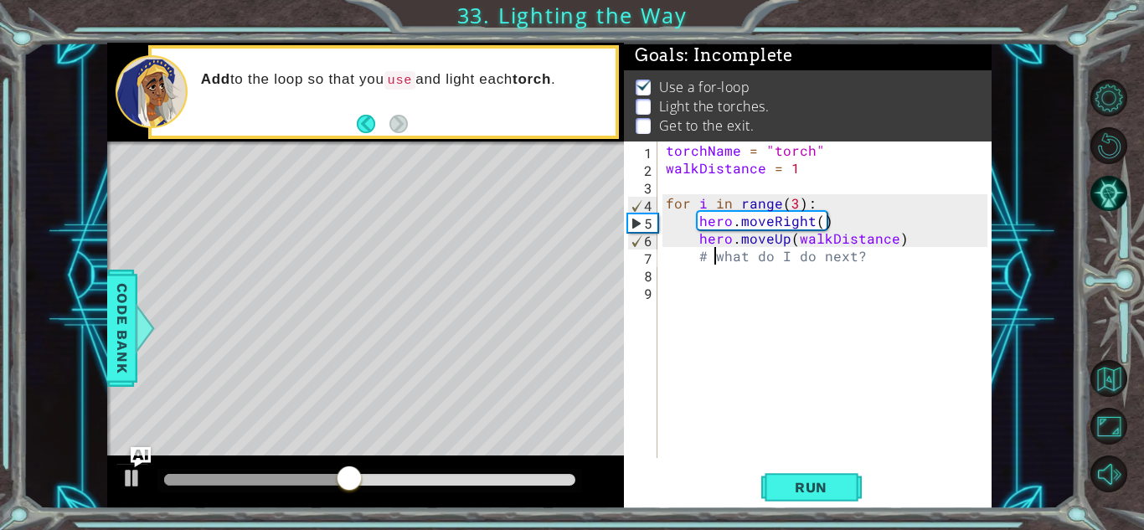
click at [712, 265] on div "torchName = "torch" walkDistance = 1 for i in range ( 3 ) : hero . moveRight ( …" at bounding box center [828, 317] width 333 height 352
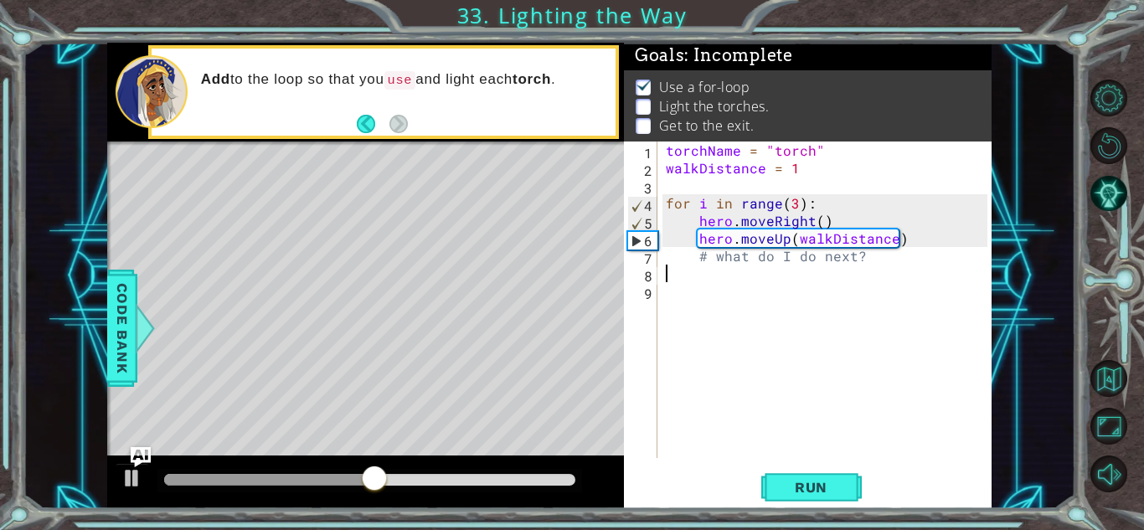
type textarea "# what do I do next?"
type textarea "#"
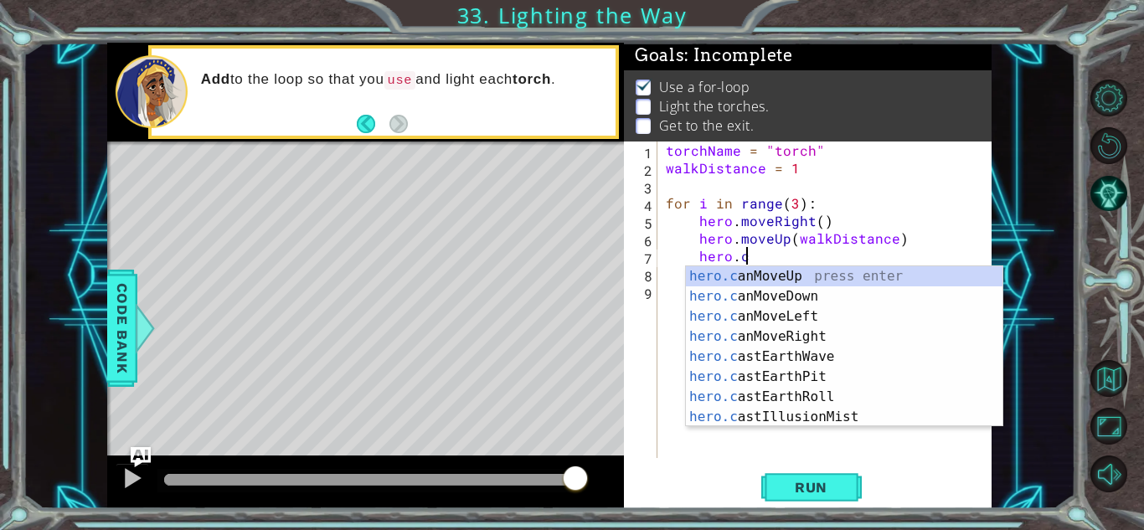
scroll to position [0, 4]
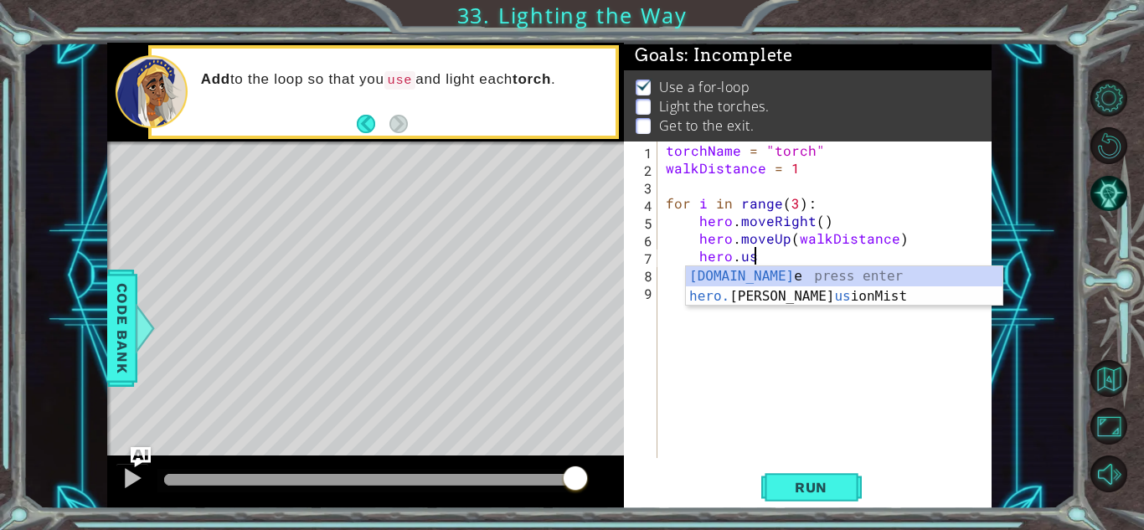
type textarea "hero.use"
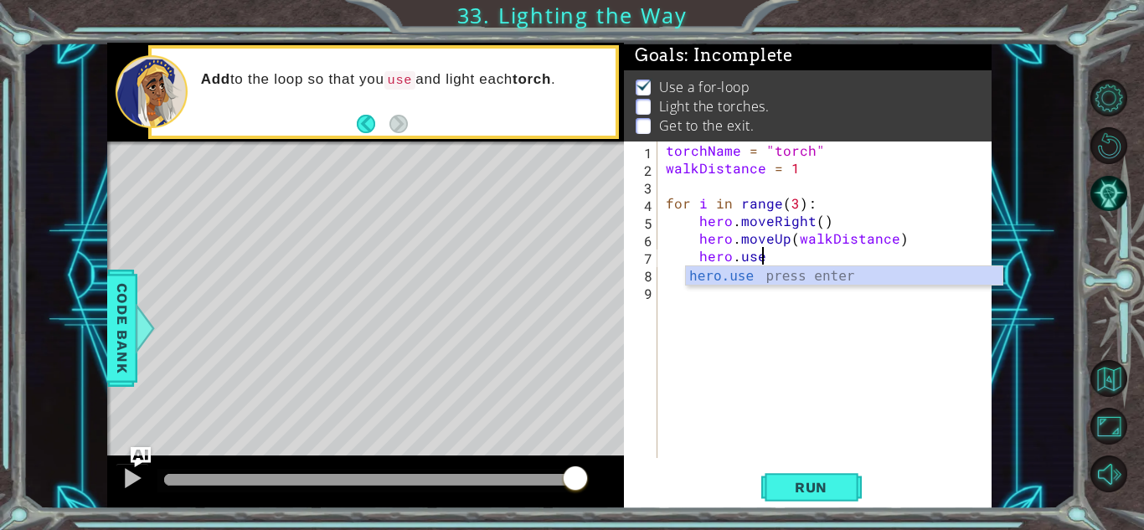
scroll to position [0, 5]
click at [733, 287] on div "torchName = "torch" walkDistance = 1 for i in range ( 3 ) : hero . moveRight ( …" at bounding box center [828, 317] width 333 height 352
click at [781, 259] on div "torchName = "torch" walkDistance = 1 for i in range ( 3 ) : hero . moveRight ( …" at bounding box center [828, 317] width 333 height 352
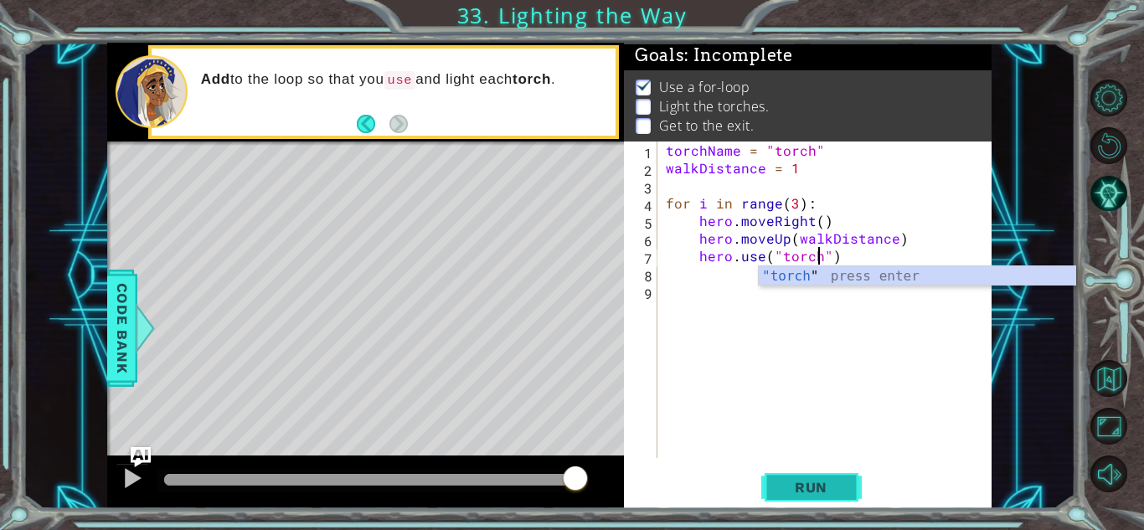
type textarea "hero.use("torch")"
click at [839, 486] on span "Run" at bounding box center [811, 487] width 66 height 17
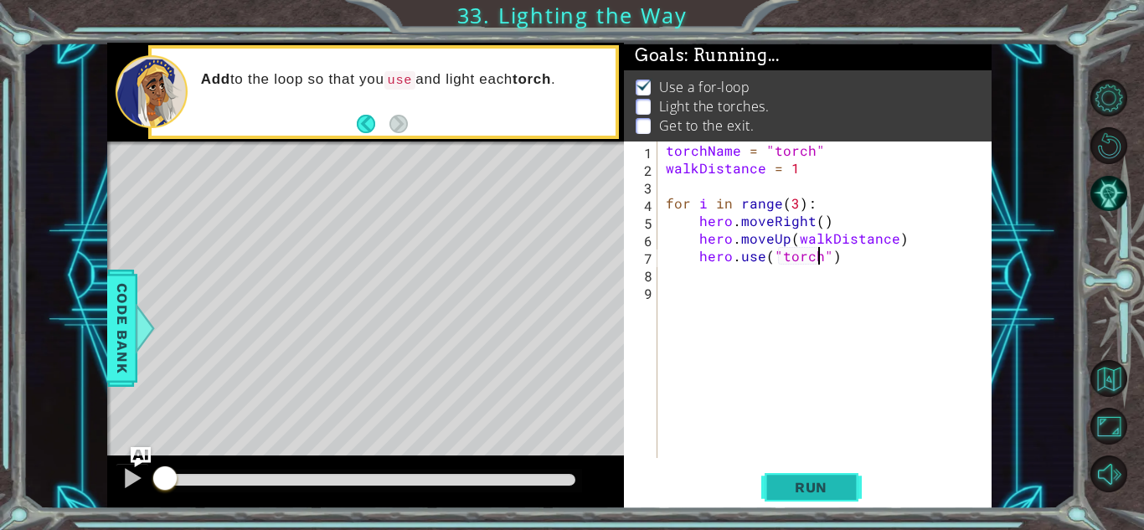
click at [839, 486] on span "Run" at bounding box center [811, 487] width 66 height 17
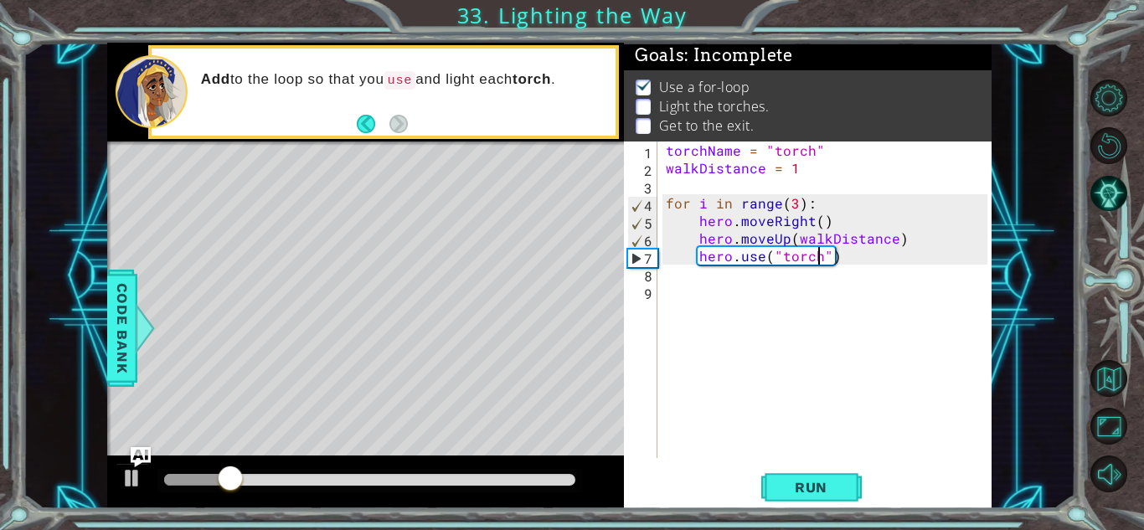
click at [722, 288] on div "torchName = "torch" walkDistance = 1 for i in range ( 3 ) : hero . moveRight ( …" at bounding box center [828, 317] width 333 height 352
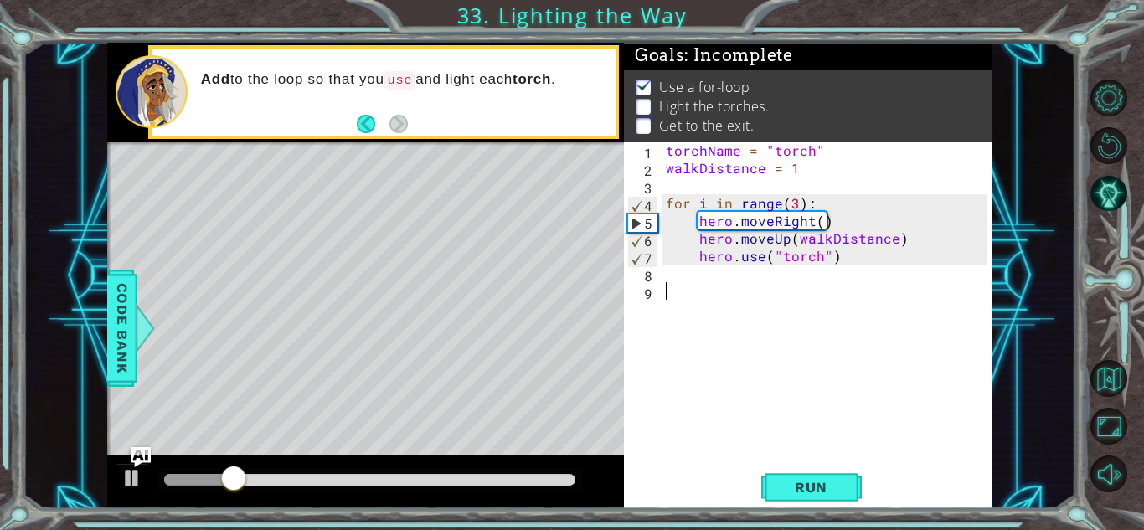
scroll to position [0, 0]
click at [724, 273] on div "torchName = "torch" walkDistance = 1 for i in range ( 3 ) : hero . moveRight ( …" at bounding box center [828, 317] width 333 height 352
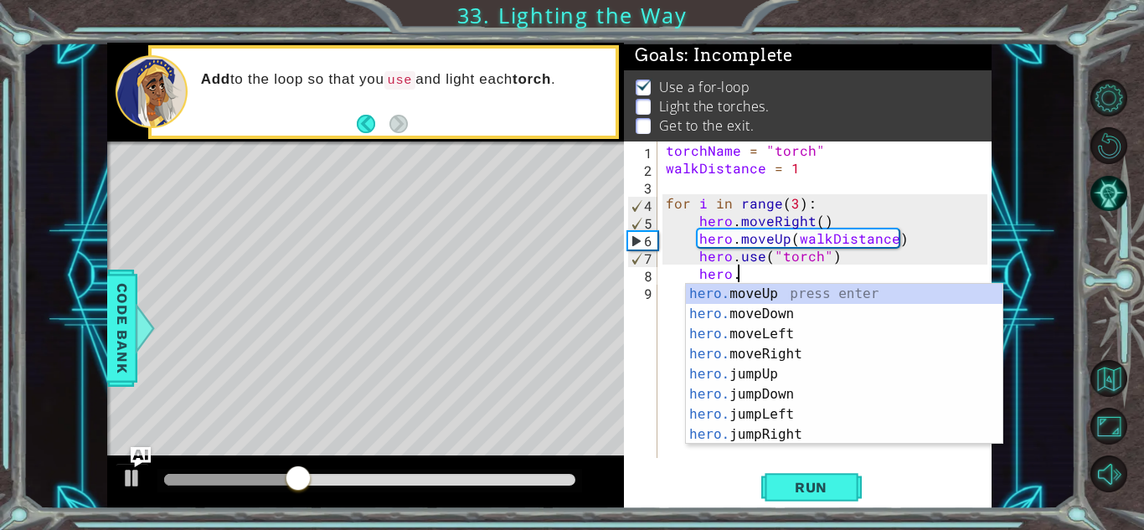
scroll to position [0, 4]
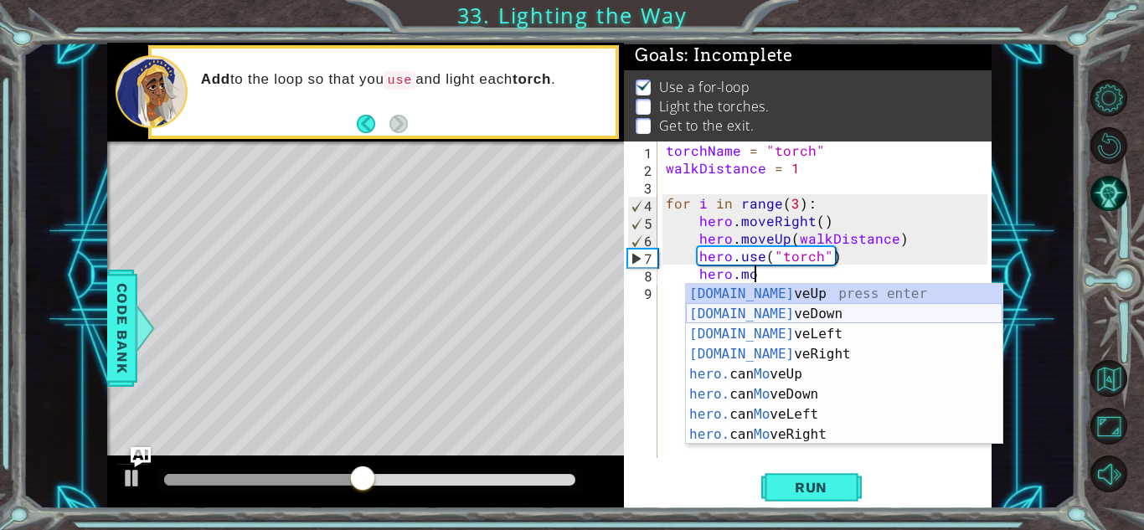
click at [747, 316] on div "[DOMAIN_NAME] veUp press enter [DOMAIN_NAME] veDown press enter [DOMAIN_NAME] v…" at bounding box center [844, 384] width 316 height 201
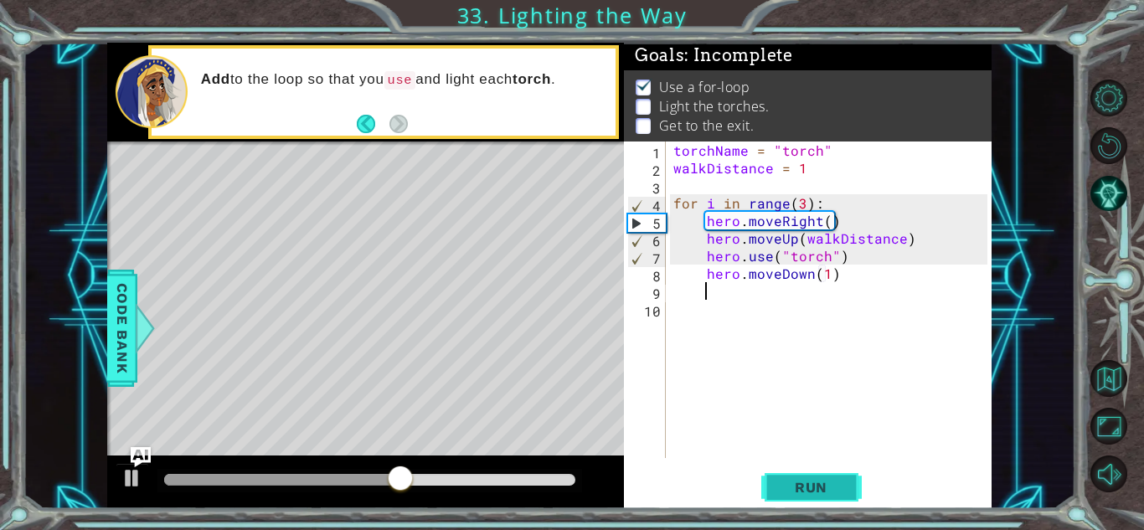
type textarea "hero.moveDown(1)"
click at [816, 475] on button "Run" at bounding box center [811, 487] width 100 height 37
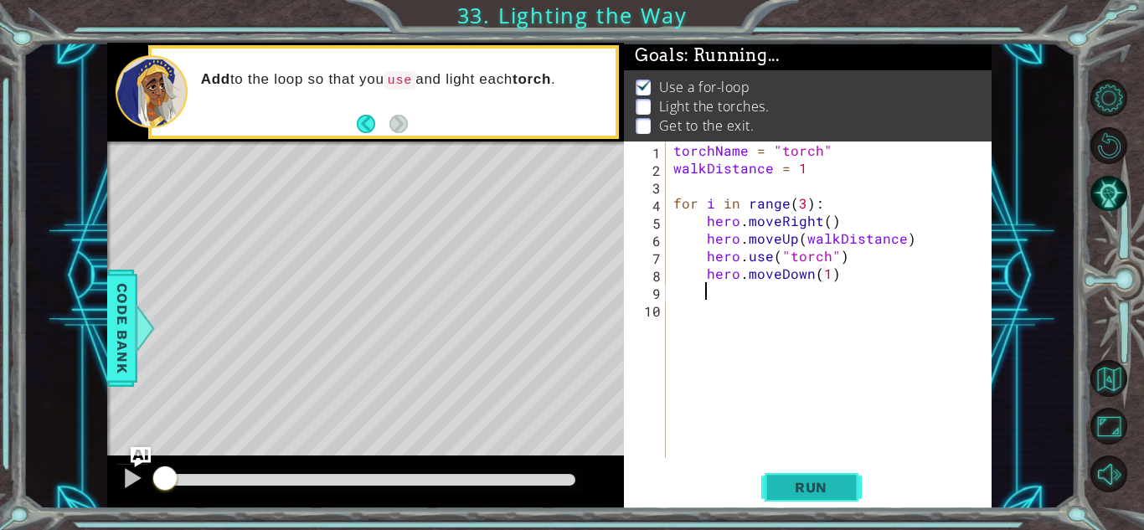
scroll to position [0, 1]
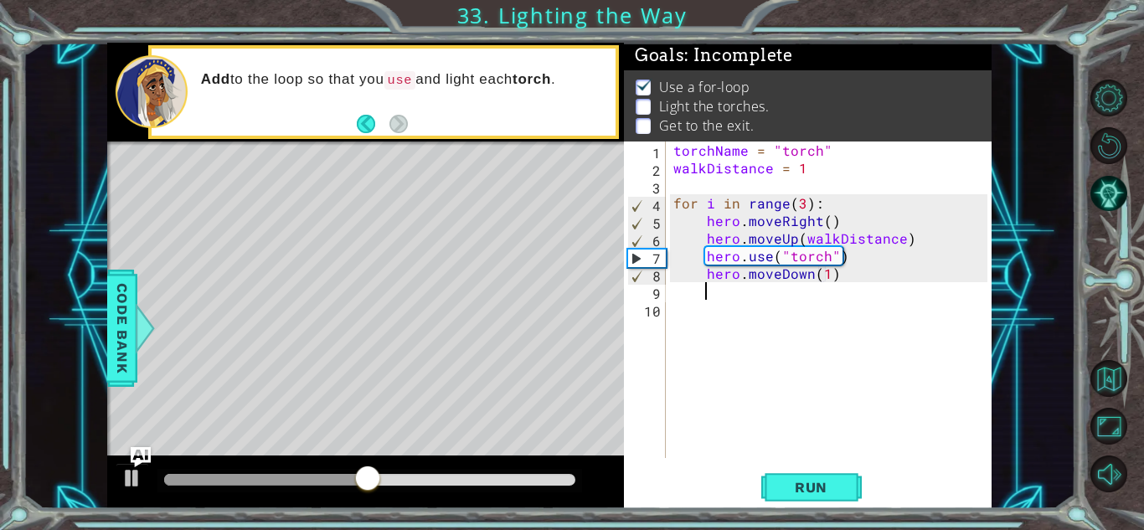
click at [830, 279] on div "torchName = "torch" walkDistance = 1 for i in range ( 3 ) : hero . moveRight ( …" at bounding box center [833, 317] width 326 height 352
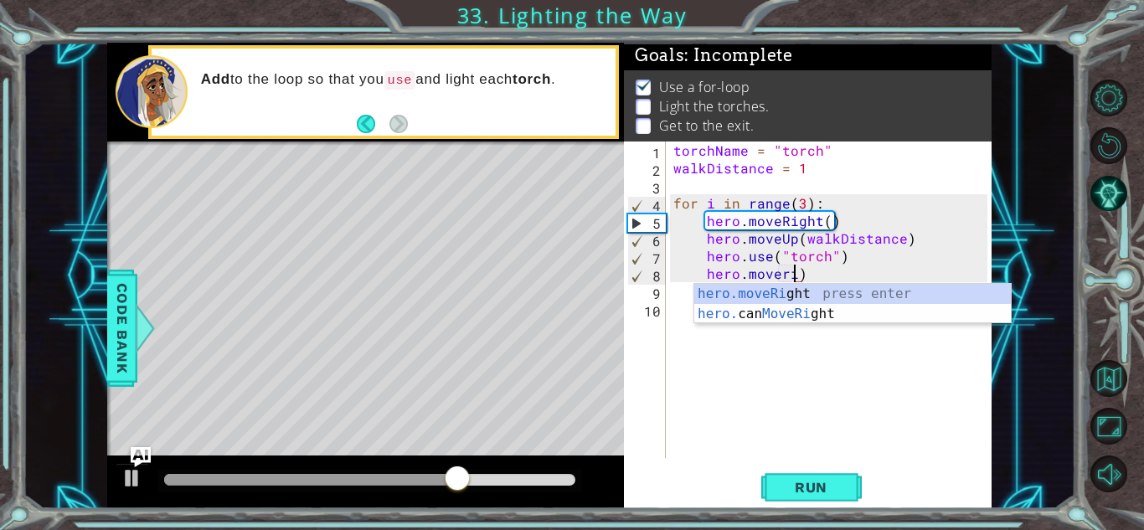
scroll to position [0, 8]
click at [831, 290] on div "hero.moveRigh t press enter hero. can MoveRigh t press enter" at bounding box center [852, 324] width 316 height 80
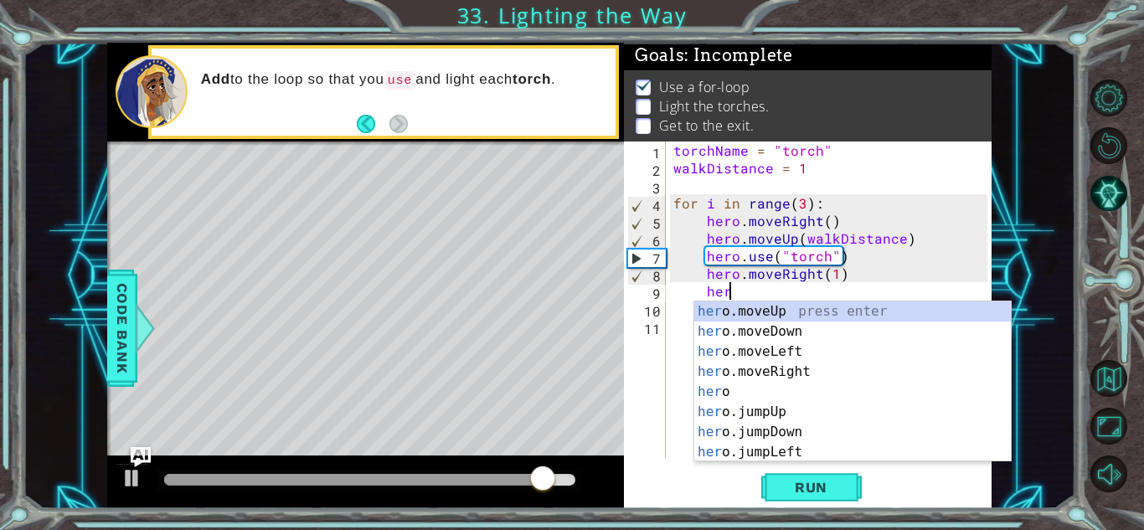
scroll to position [0, 12]
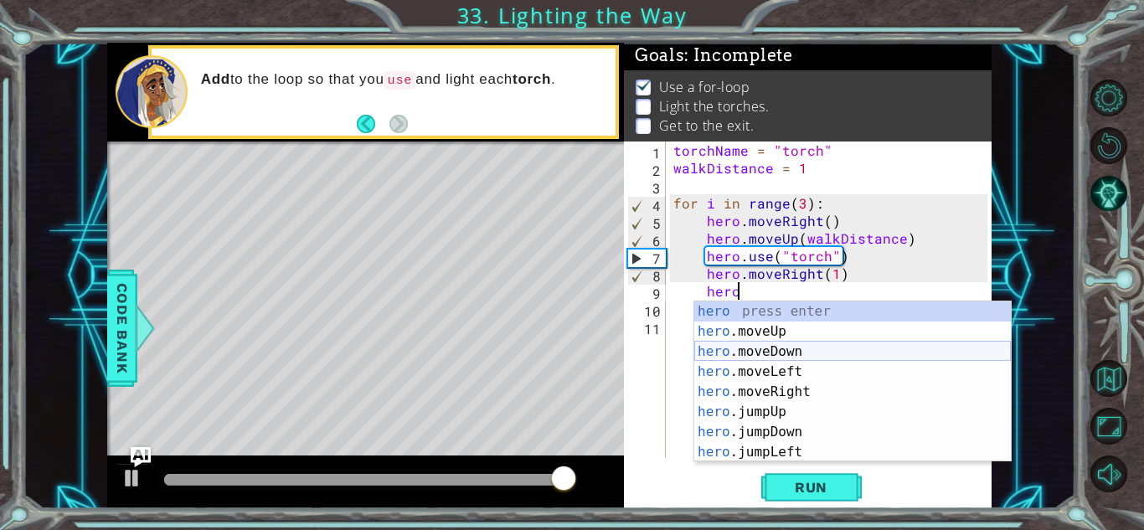
click at [858, 358] on div "hero press enter hero .moveUp press enter hero .moveDown press enter hero .move…" at bounding box center [852, 401] width 316 height 201
type textarea "hero.moveDown(1)"
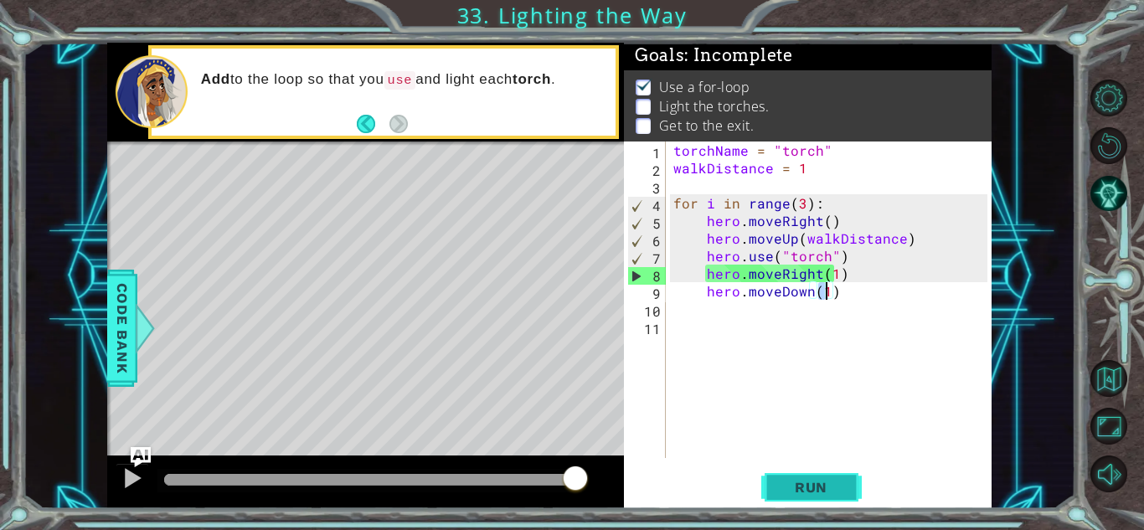
click at [842, 470] on button "Run" at bounding box center [811, 487] width 100 height 37
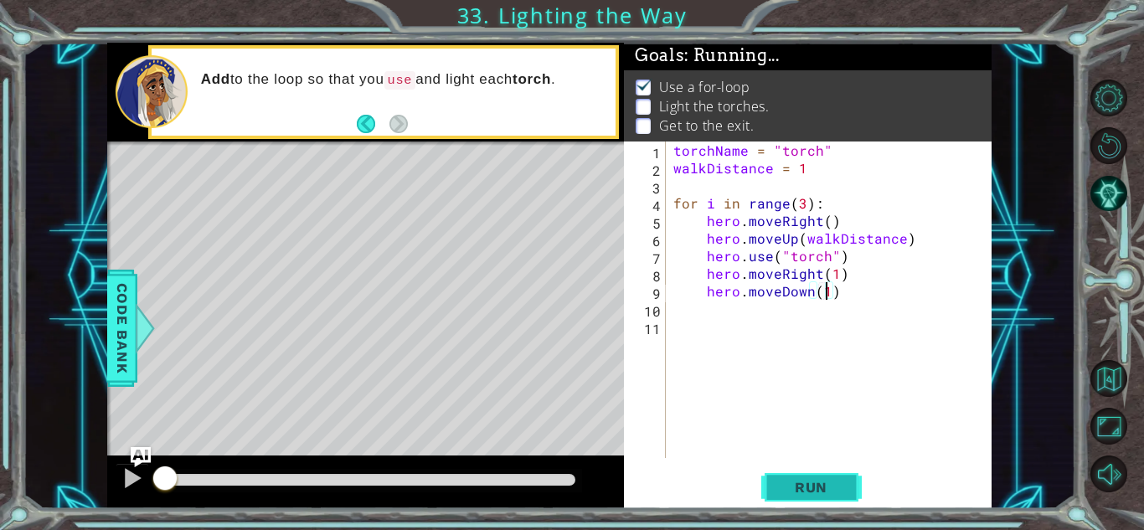
click at [855, 491] on button "Run" at bounding box center [811, 487] width 100 height 37
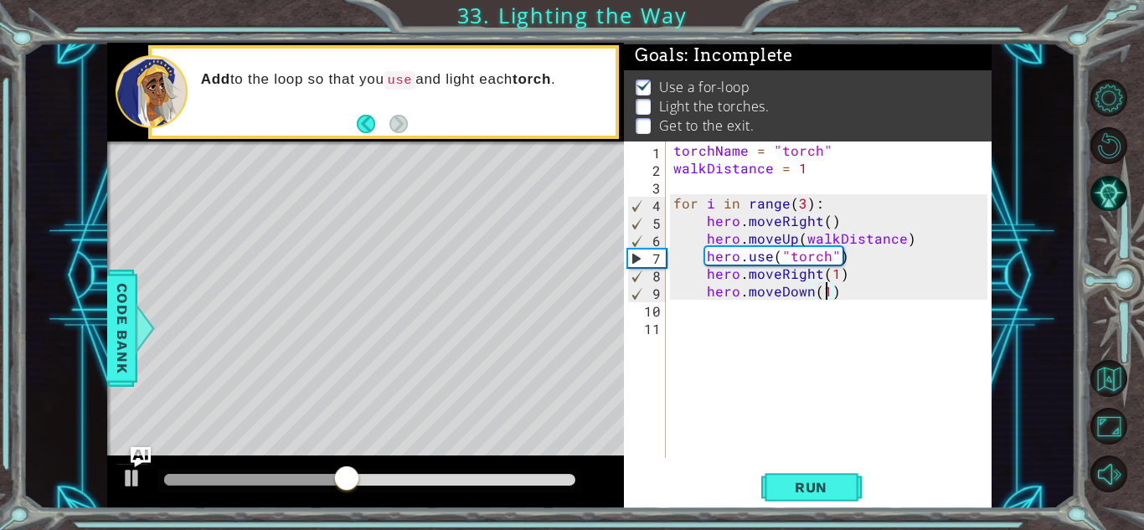
click at [751, 319] on div "torchName = "torch" walkDistance = 1 for i in range ( 3 ) : hero . moveRight ( …" at bounding box center [833, 317] width 326 height 352
click at [753, 311] on div "torchName = "torch" walkDistance = 1 for i in range ( 3 ) : hero . moveRight ( …" at bounding box center [833, 317] width 326 height 352
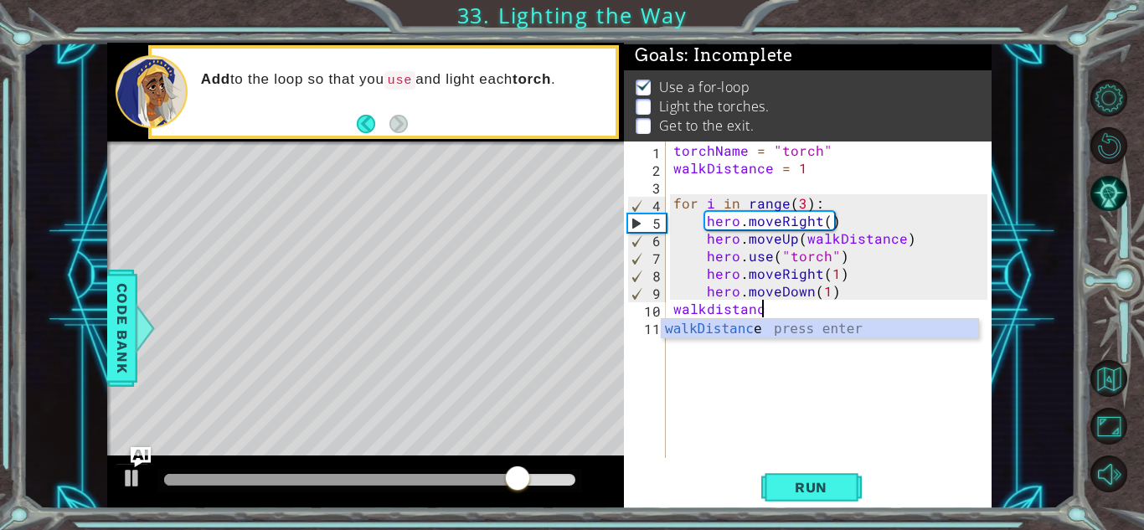
scroll to position [0, 5]
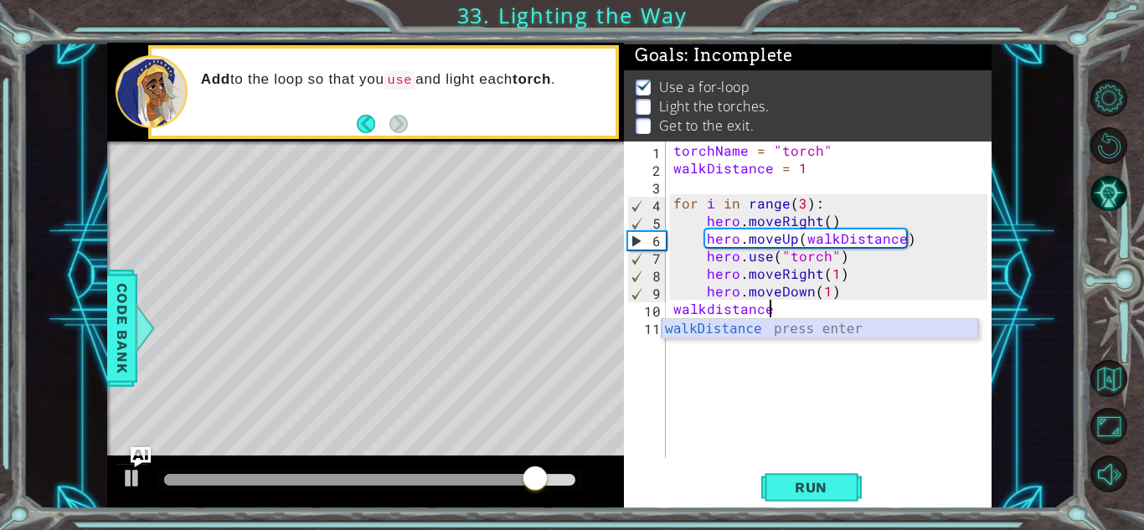
click at [777, 326] on div "walkDistance press enter" at bounding box center [819, 349] width 316 height 60
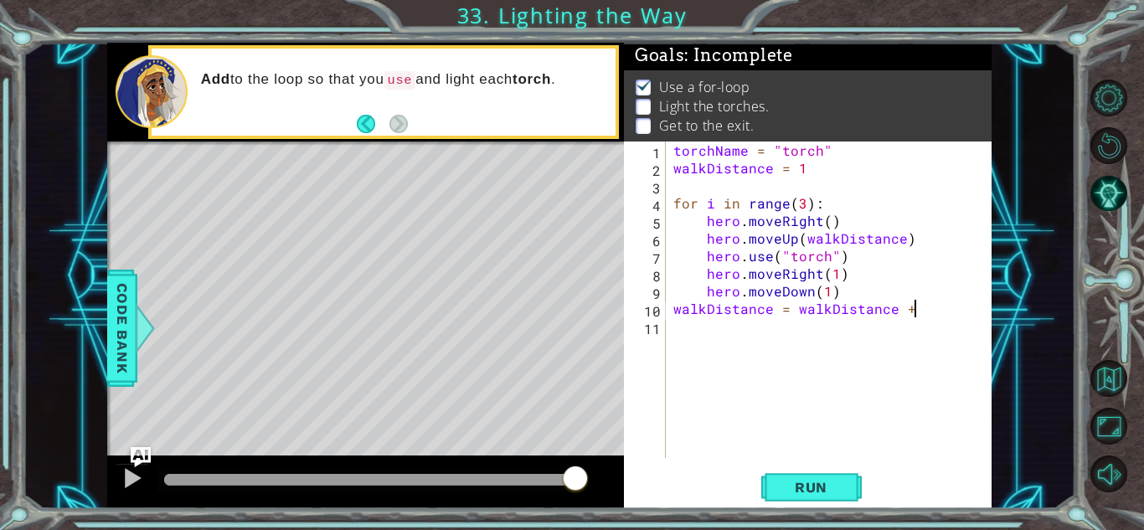
scroll to position [0, 14]
click at [791, 476] on button "Run" at bounding box center [811, 487] width 100 height 37
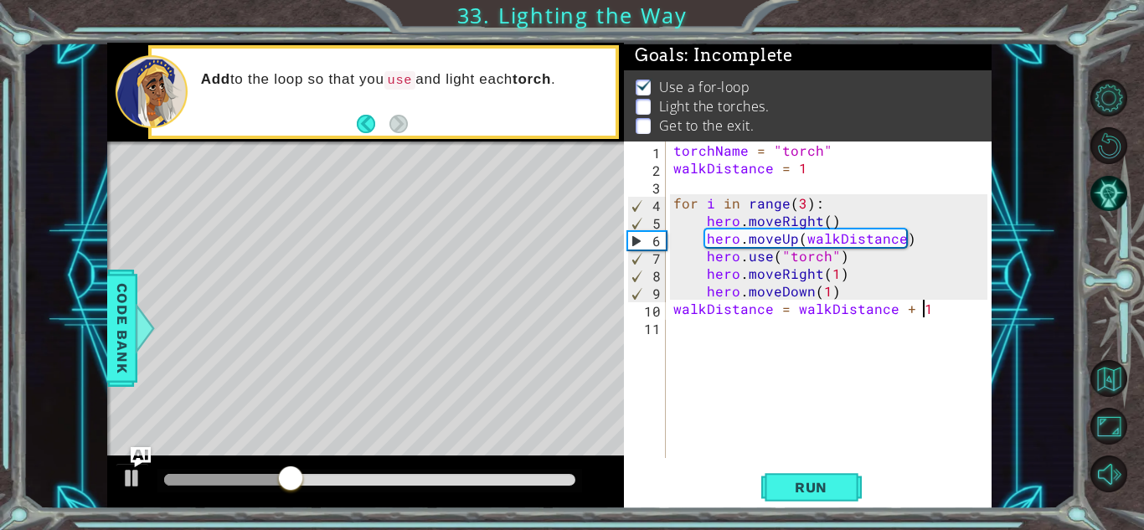
click at [671, 306] on div "torchName = "torch" walkDistance = 1 for i in range ( 3 ) : hero . moveRight ( …" at bounding box center [833, 317] width 326 height 352
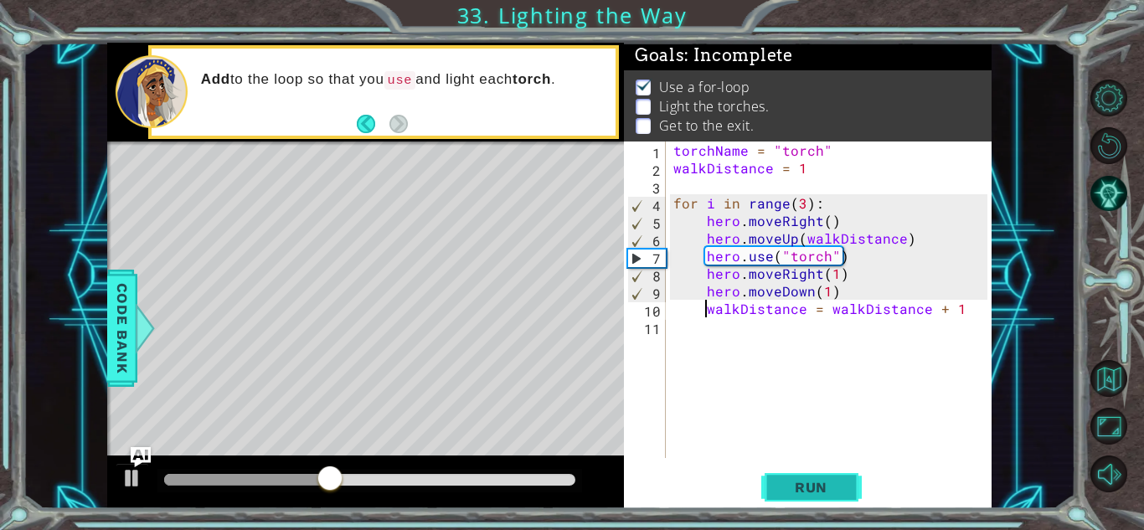
click at [829, 492] on span "Run" at bounding box center [811, 487] width 66 height 17
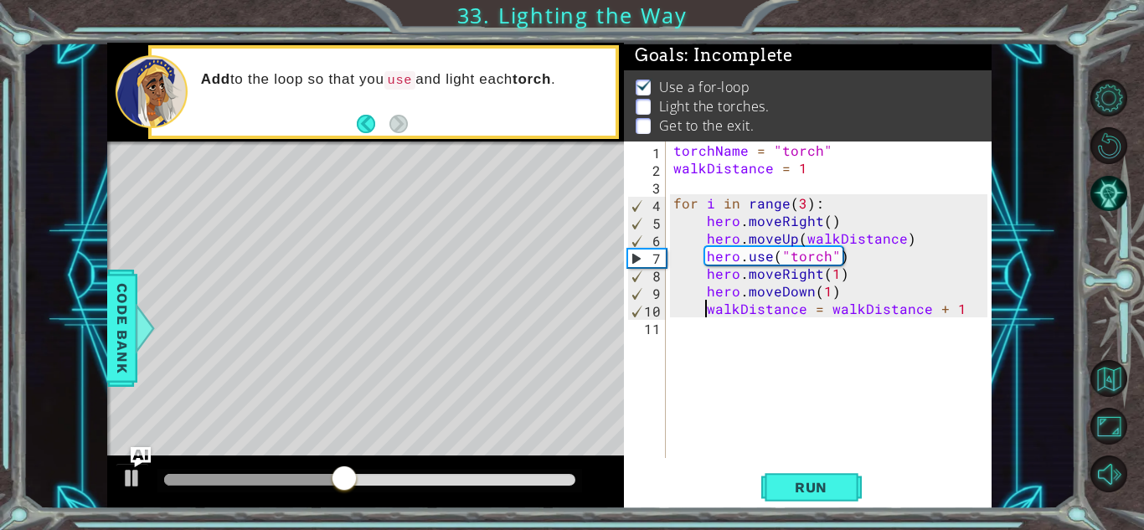
click at [820, 292] on div "torchName = "torch" walkDistance = 1 for i in range ( 3 ) : hero . moveRight ( …" at bounding box center [833, 317] width 326 height 352
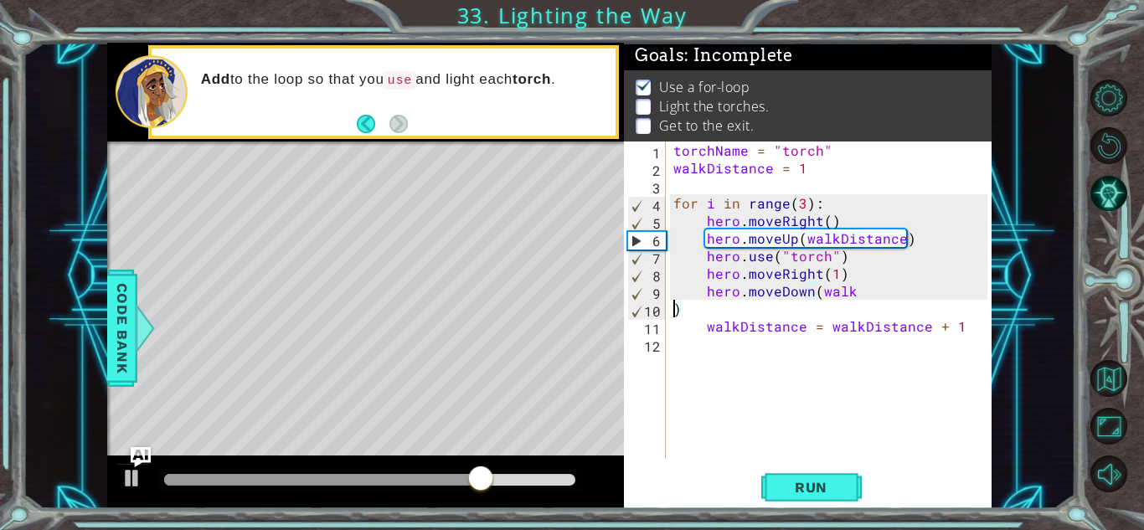
scroll to position [0, 0]
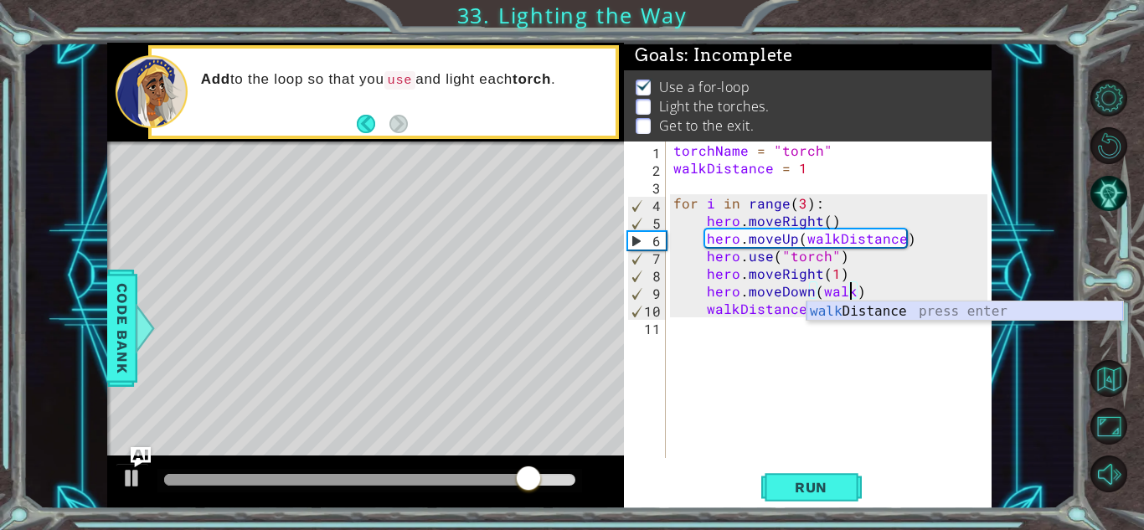
click at [825, 305] on div "walk Distance press enter" at bounding box center [964, 331] width 316 height 60
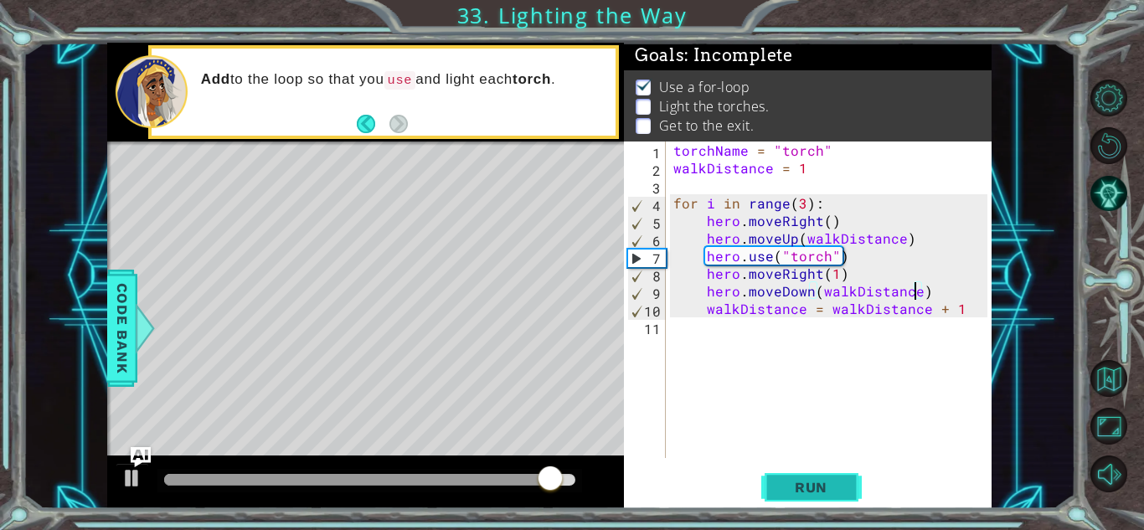
type textarea "hero.moveDown(walkDistance)"
click at [830, 503] on button "Run" at bounding box center [811, 487] width 100 height 37
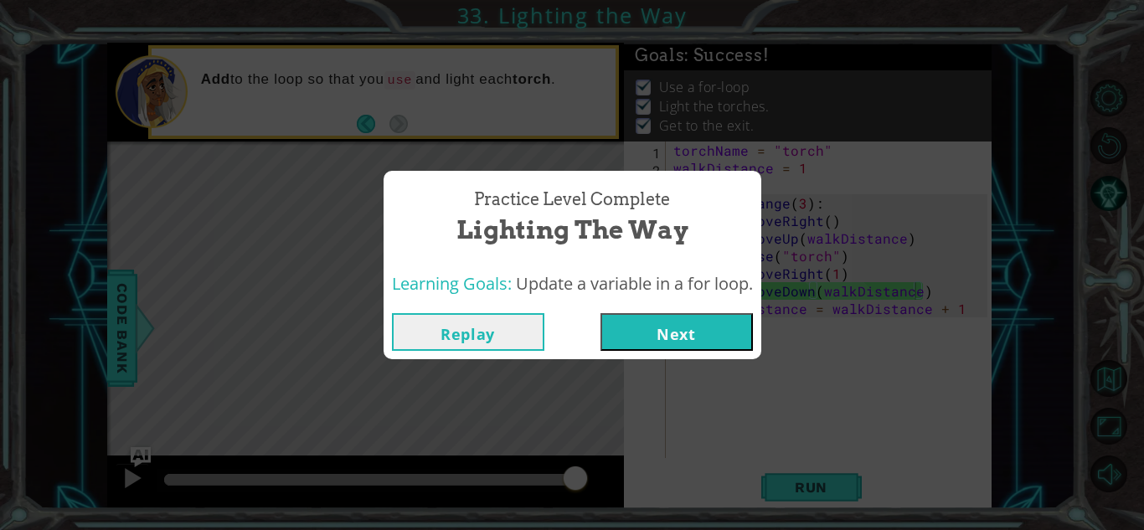
click at [670, 309] on div "Replay Next" at bounding box center [572, 332] width 378 height 54
click at [672, 316] on button "Next" at bounding box center [676, 332] width 152 height 38
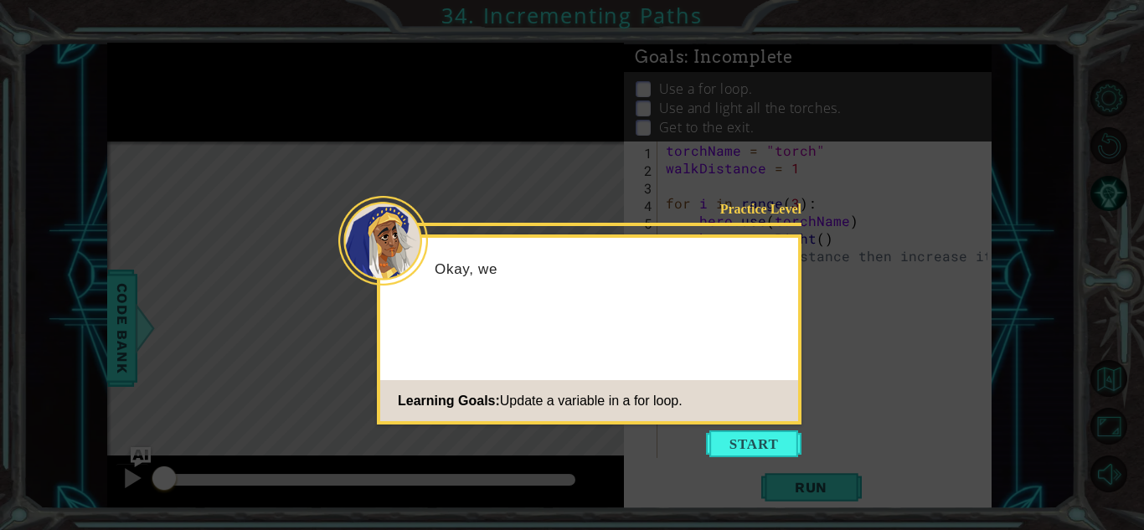
click at [759, 421] on div "Practice Level Okay, we Learning Goals: Update a variable in a for loop." at bounding box center [589, 329] width 424 height 190
click at [761, 433] on button "Start" at bounding box center [753, 443] width 95 height 27
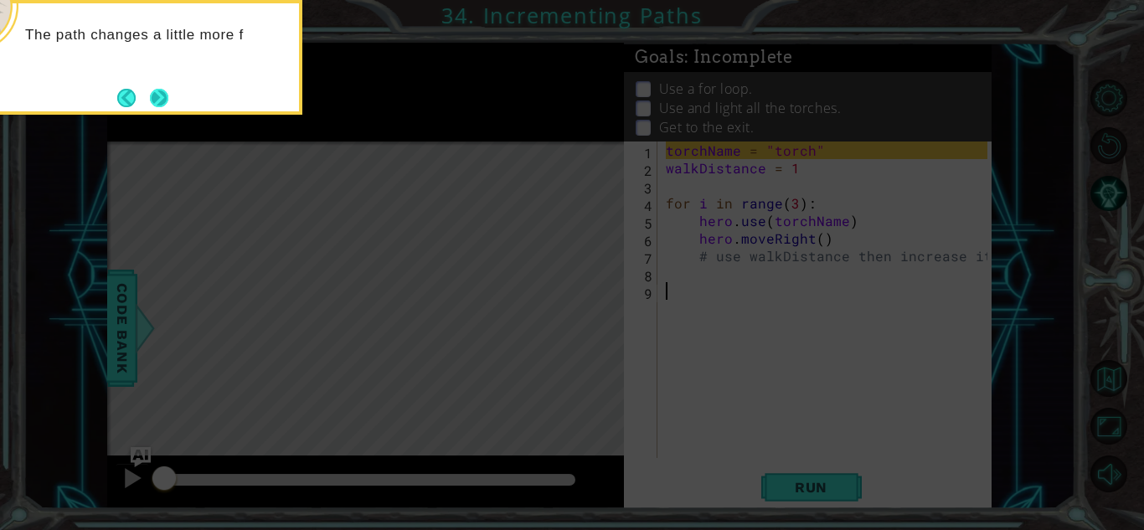
click at [155, 91] on button "Next" at bounding box center [159, 98] width 18 height 18
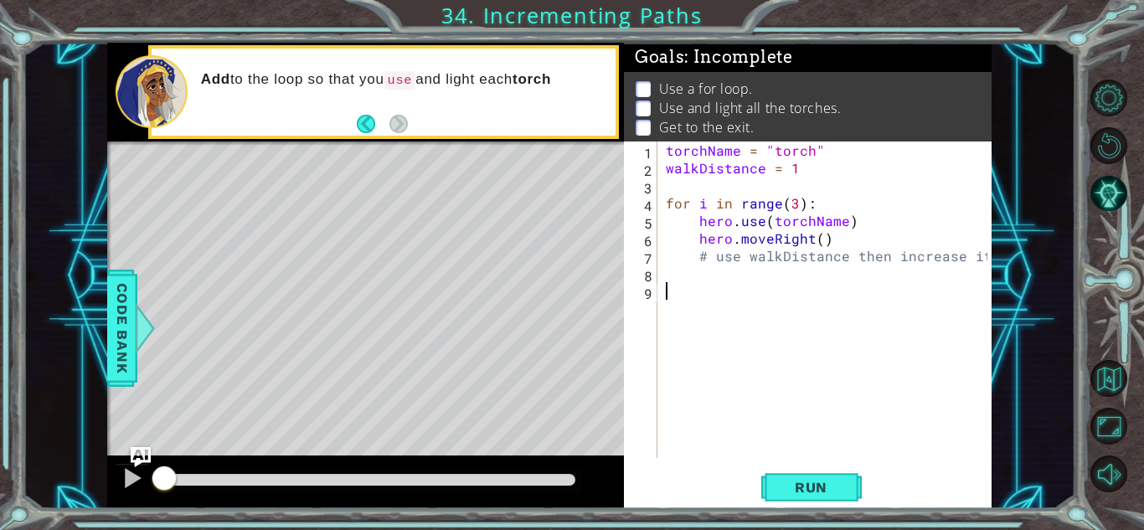
click at [710, 261] on div "torchName = "torch" walkDistance = 1 for i in range ( 3 ) : hero . use ( torchN…" at bounding box center [828, 317] width 333 height 352
click at [817, 479] on span "Run" at bounding box center [811, 487] width 66 height 17
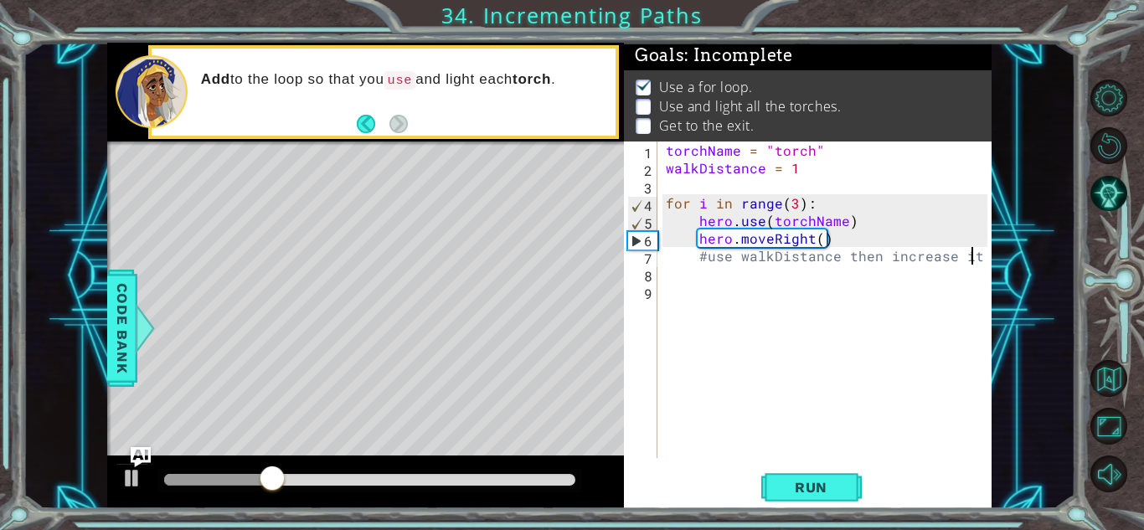
scroll to position [0, 18]
type textarea "#"
click at [818, 239] on div "torchName = "torch" walkDistance = 1 for i in range ( 3 ) : hero . use ( torchN…" at bounding box center [828, 317] width 333 height 352
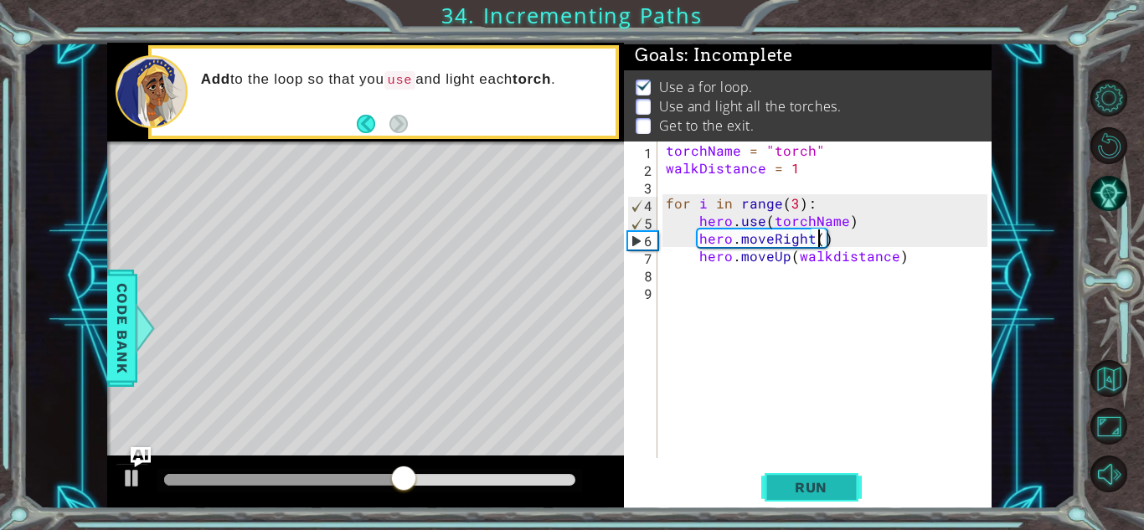
click at [805, 476] on button "Run" at bounding box center [811, 487] width 100 height 37
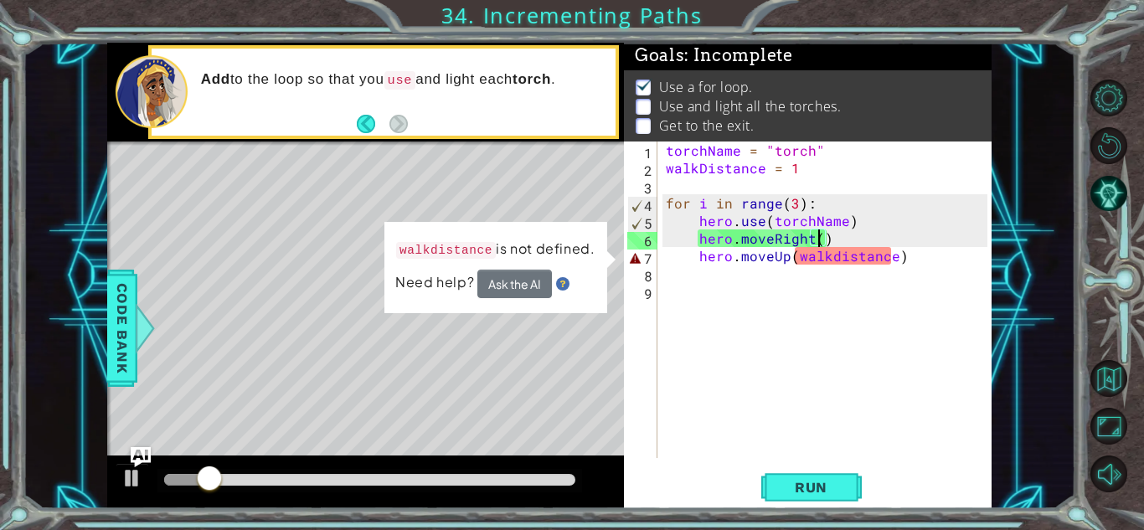
click at [832, 256] on div "torchName = "torch" walkDistance = 1 for i in range ( 3 ) : hero . use ( torchN…" at bounding box center [828, 317] width 333 height 352
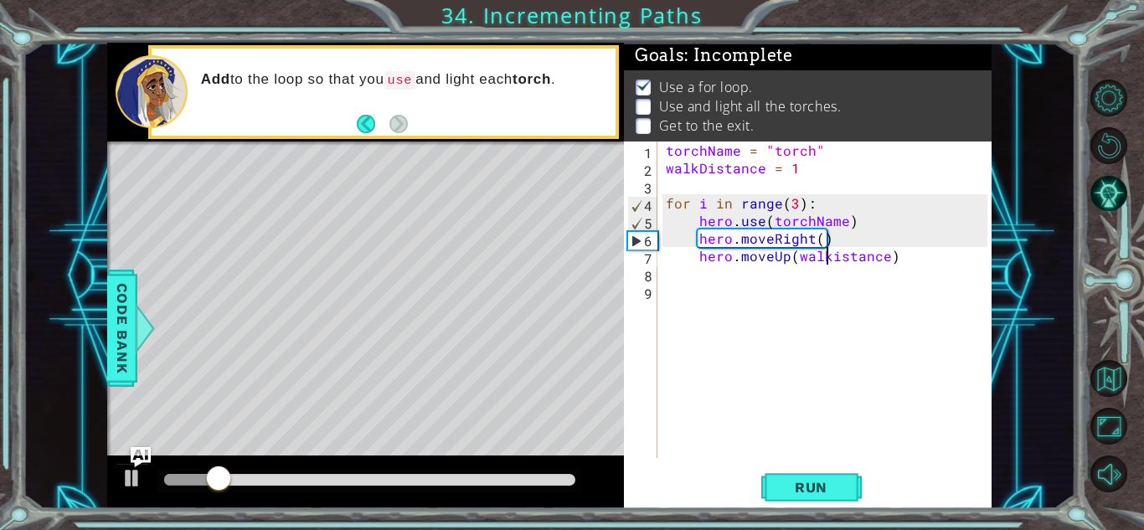
scroll to position [0, 10]
type textarea "hero.moveUp(walkDistance)"
click at [818, 470] on button "Run" at bounding box center [811, 487] width 100 height 37
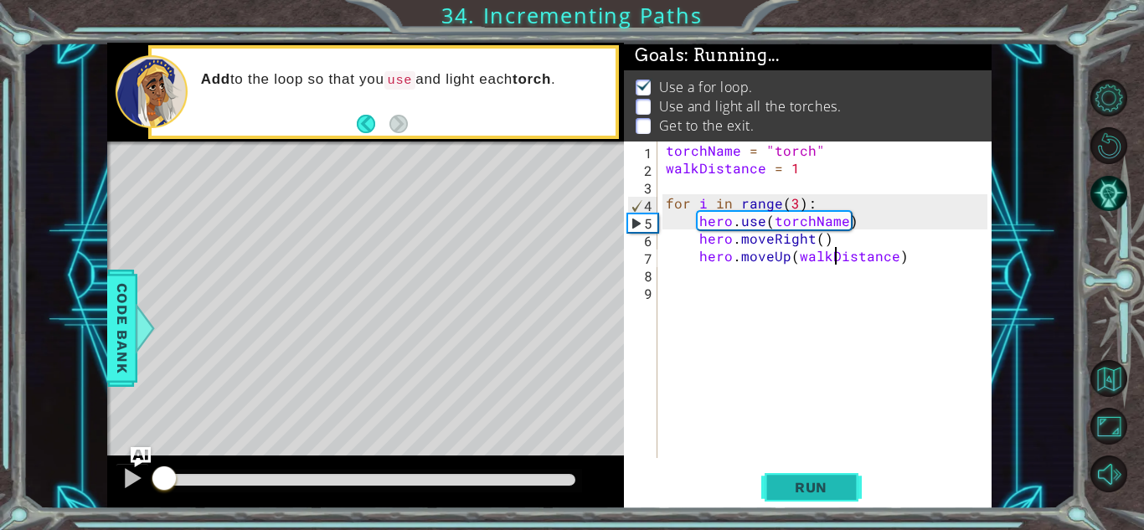
click at [803, 491] on span "Run" at bounding box center [811, 487] width 66 height 17
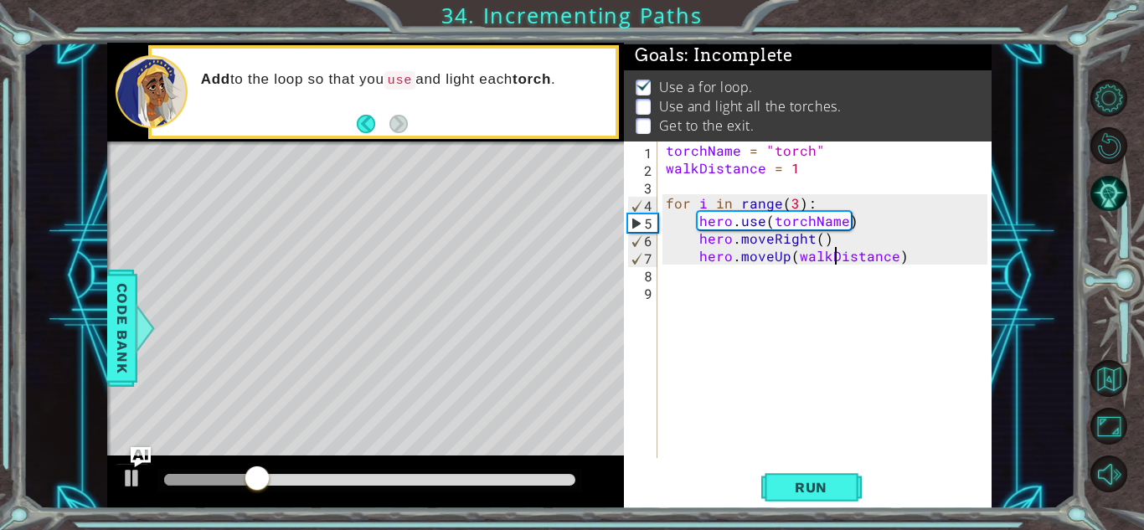
click at [771, 264] on div "torchName = "torch" walkDistance = 1 for i in range ( 3 ) : hero . use ( torchN…" at bounding box center [828, 317] width 333 height 352
click at [687, 272] on div "torchName = "torch" walkDistance = 1 for i in range ( 3 ) : hero . use ( torchN…" at bounding box center [828, 317] width 333 height 352
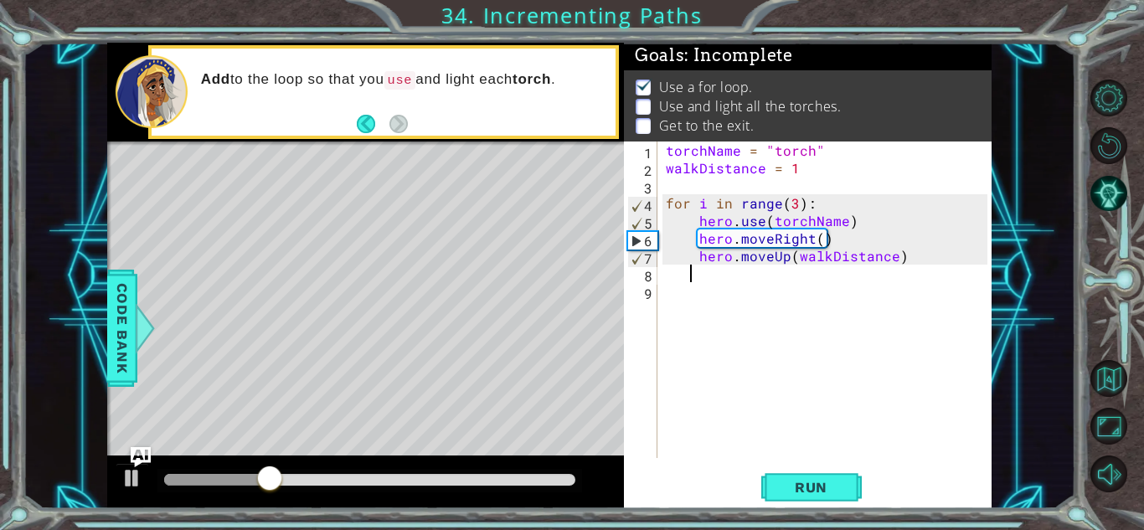
click at [707, 267] on div "torchName = "torch" walkDistance = 1 for i in range ( 3 ) : hero . use ( torchN…" at bounding box center [828, 317] width 333 height 352
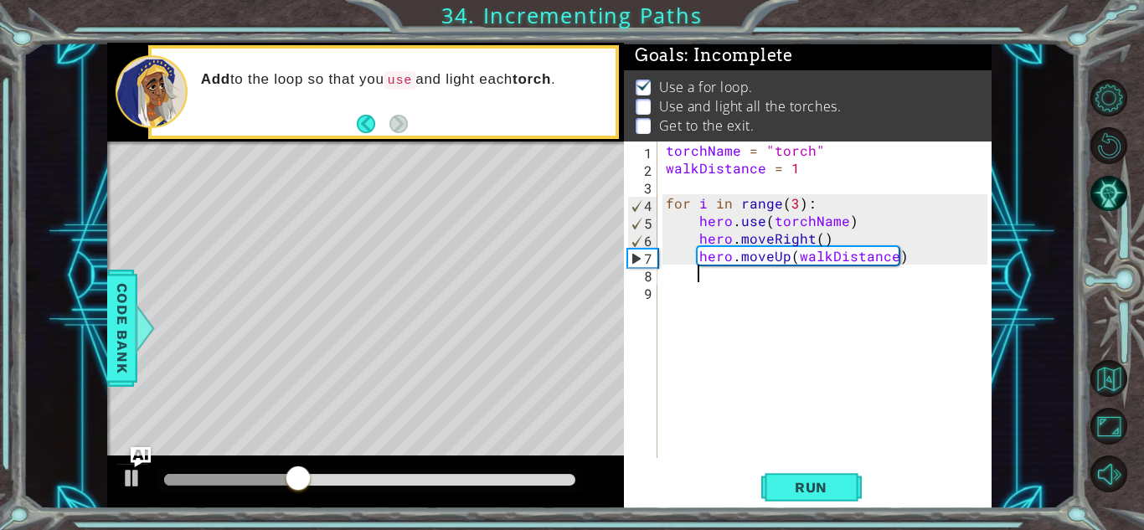
click at [794, 199] on div "torchName = "torch" walkDistance = 1 for i in range ( 3 ) : hero . use ( torchN…" at bounding box center [828, 317] width 333 height 352
type textarea "for i in range(3):"
click at [686, 273] on div "torchName = "torch" walkDistance = 1 for i in range ( 3 ) : hero . use ( torchN…" at bounding box center [828, 317] width 333 height 352
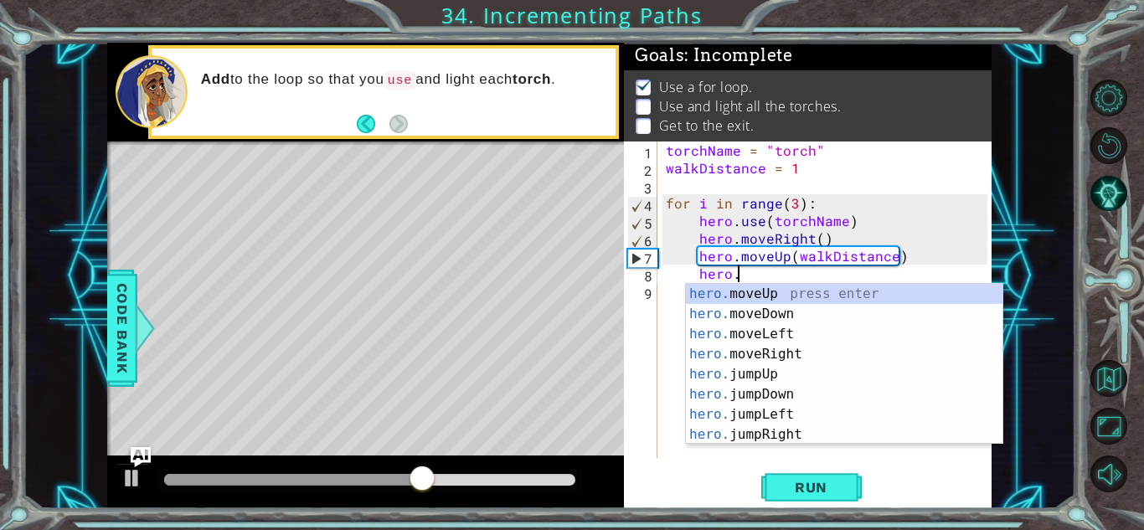
scroll to position [0, 4]
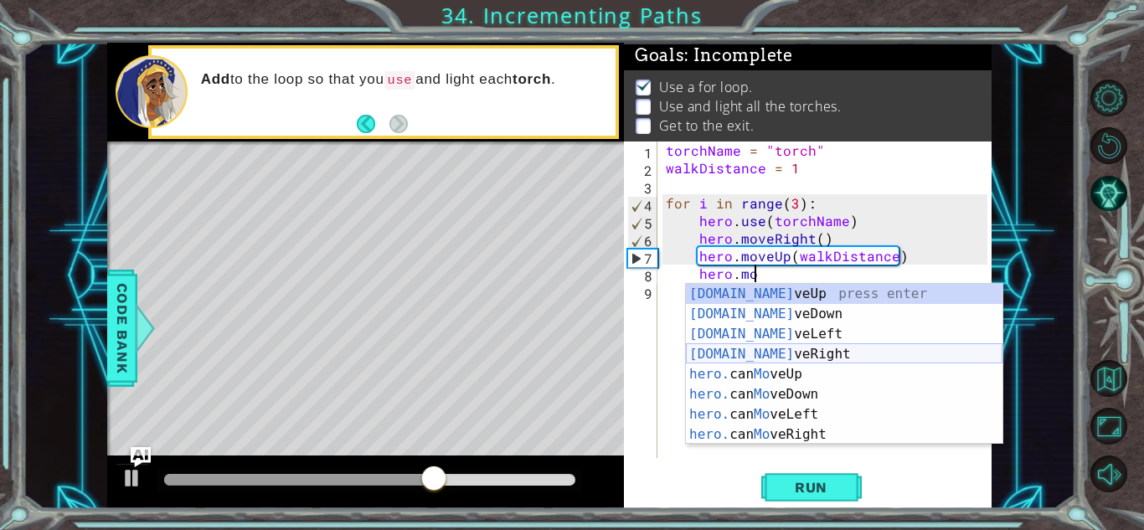
click at [767, 354] on div "[DOMAIN_NAME] veUp press enter [DOMAIN_NAME] veDown press enter [DOMAIN_NAME] v…" at bounding box center [844, 384] width 316 height 201
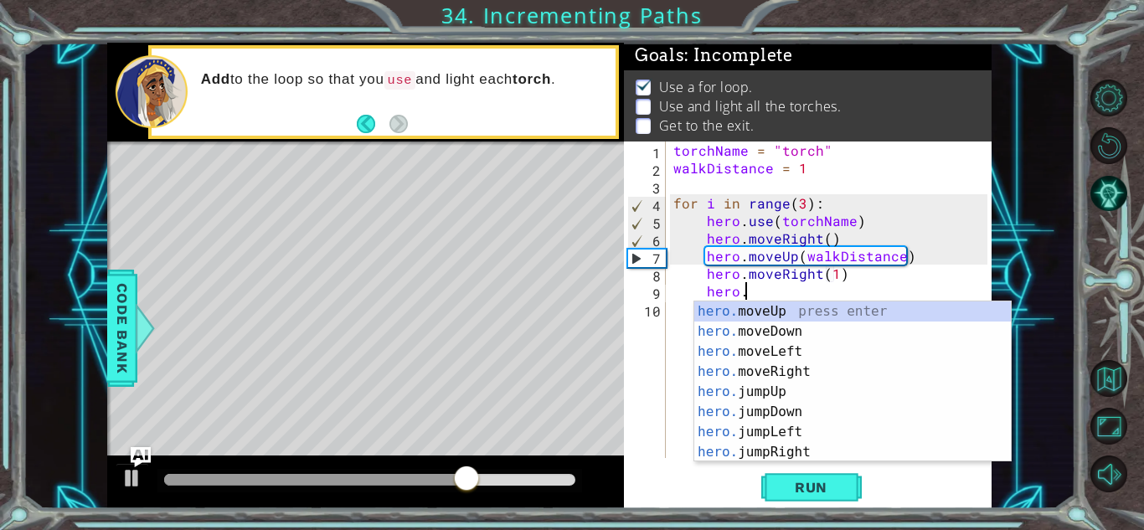
scroll to position [0, 13]
click at [771, 324] on div "hero.m oveUp press enter hero.m oveDown press enter hero.m oveLeft press enter …" at bounding box center [852, 401] width 316 height 201
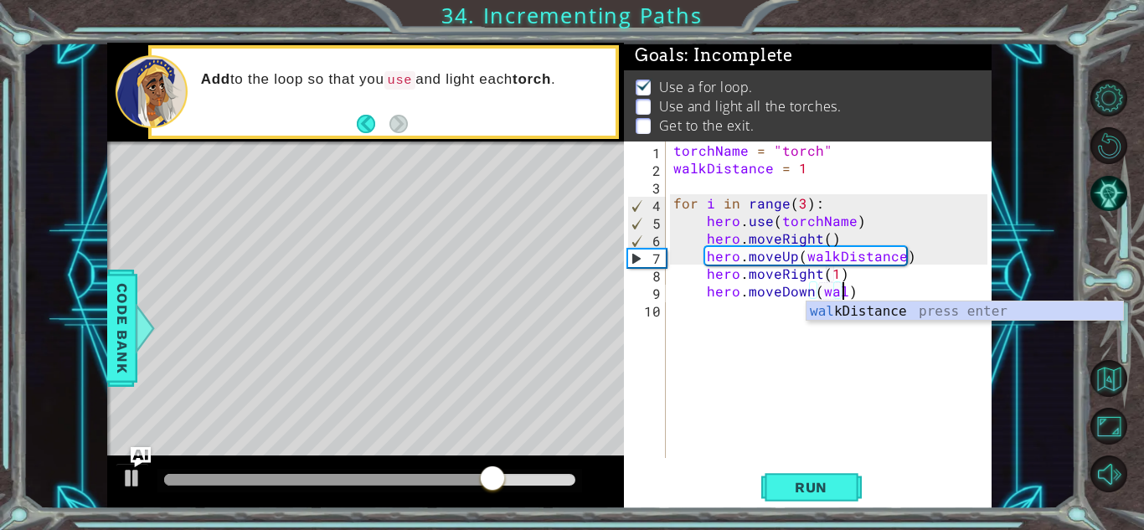
scroll to position [0, 10]
click at [865, 316] on div "walk Distance press enter" at bounding box center [964, 331] width 316 height 60
type textarea "hero.moveDown(walkDistance)"
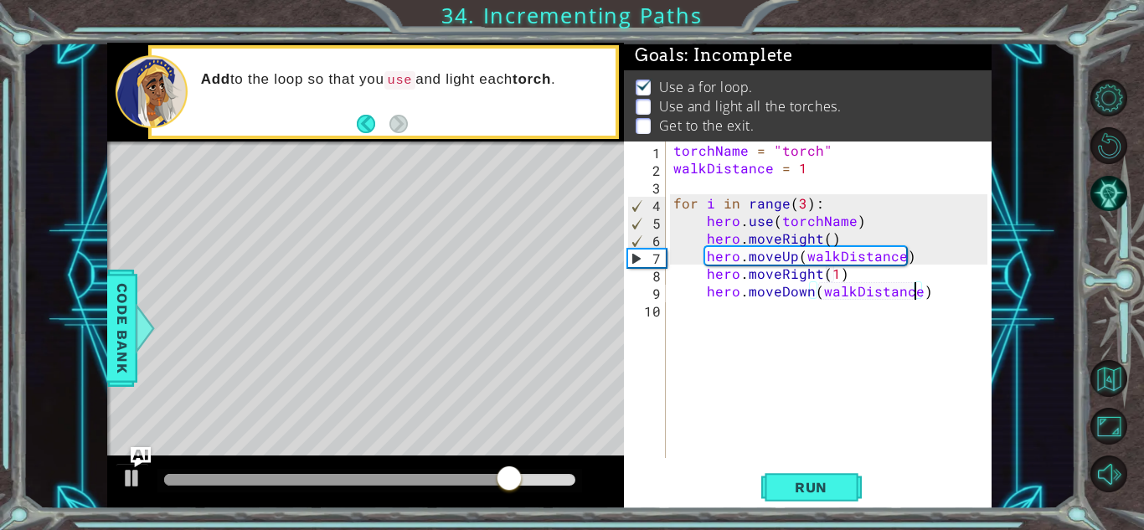
scroll to position [0, 1]
click at [726, 273] on div "torchName = "torch" walkDistance = 1 for i in range ( 3 ) : hero . use ( torchN…" at bounding box center [833, 317] width 326 height 352
click at [702, 293] on div "torchName = "torch" walkDistance = 1 for i in range ( 3 ) : hero . use ( torchN…" at bounding box center [833, 317] width 326 height 352
type textarea "hero.moveDown(walkDistance)"
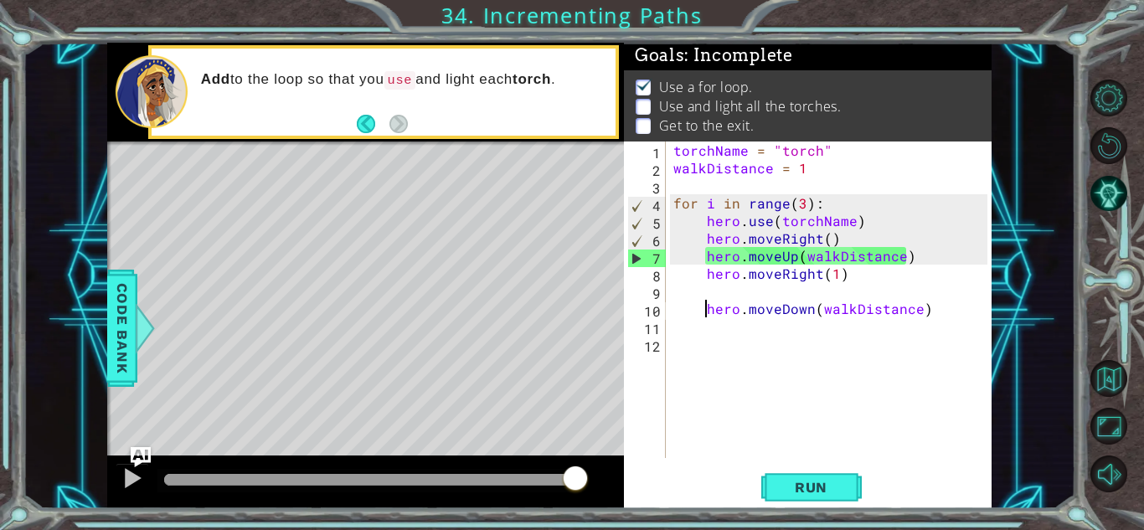
click at [708, 286] on div "torchName = "torch" walkDistance = 1 for i in range ( 3 ) : hero . use ( torchN…" at bounding box center [833, 317] width 326 height 352
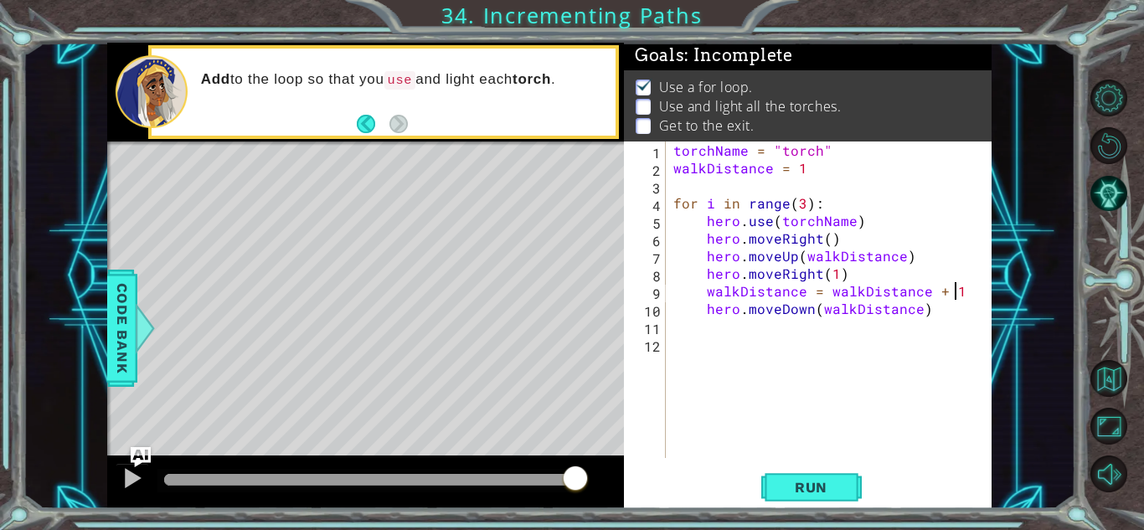
scroll to position [0, 17]
click at [794, 489] on span "Run" at bounding box center [811, 487] width 66 height 17
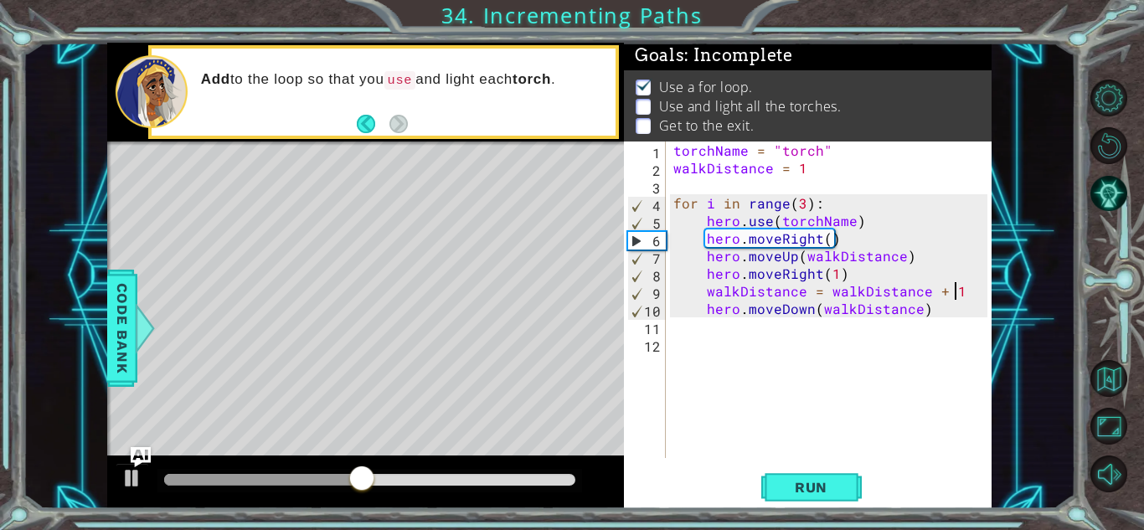
click at [459, 475] on div at bounding box center [369, 480] width 411 height 12
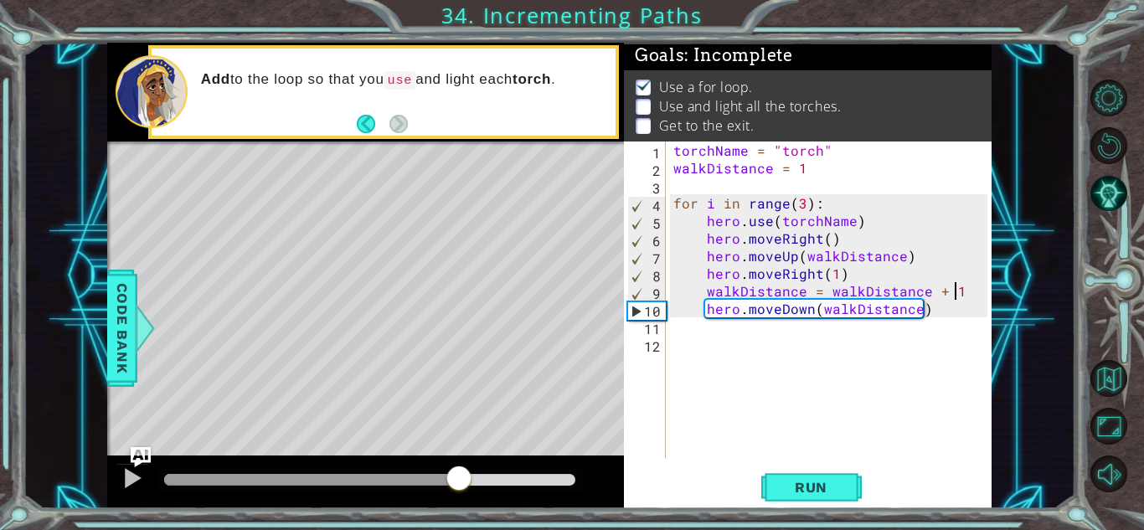
click at [414, 472] on div at bounding box center [369, 480] width 424 height 23
click at [414, 479] on div at bounding box center [311, 480] width 295 height 12
click at [388, 476] on div at bounding box center [289, 480] width 250 height 12
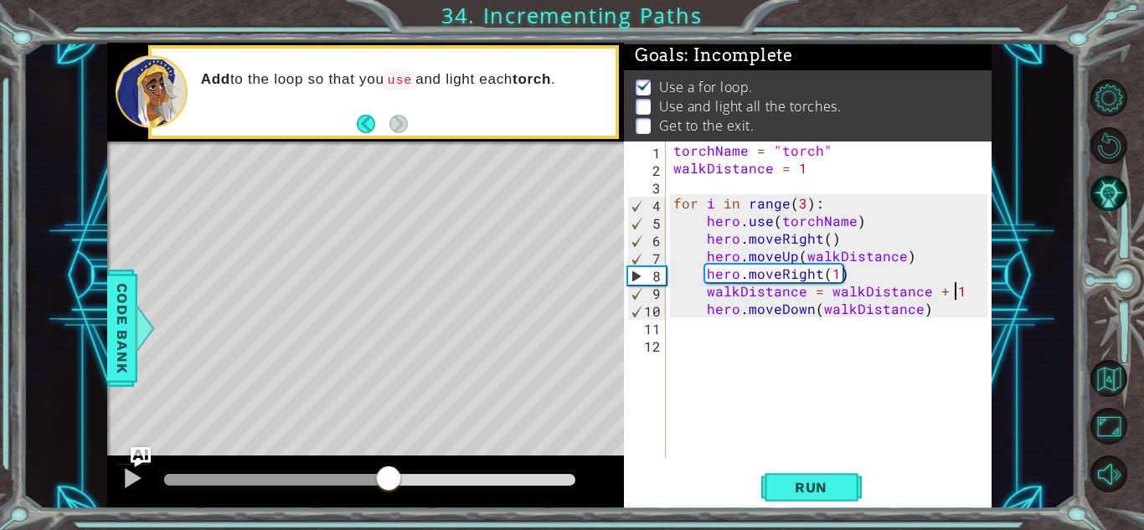
click at [329, 472] on div at bounding box center [369, 480] width 424 height 23
click at [343, 471] on div at bounding box center [369, 480] width 424 height 23
click at [784, 316] on div "torchName = "torch" walkDistance = 1 for i in range ( 3 ) : hero . use ( torchN…" at bounding box center [833, 317] width 326 height 352
click at [706, 270] on div "torchName = "torch" walkDistance = 1 for i in range ( 3 ) : hero . use ( torchN…" at bounding box center [833, 317] width 326 height 352
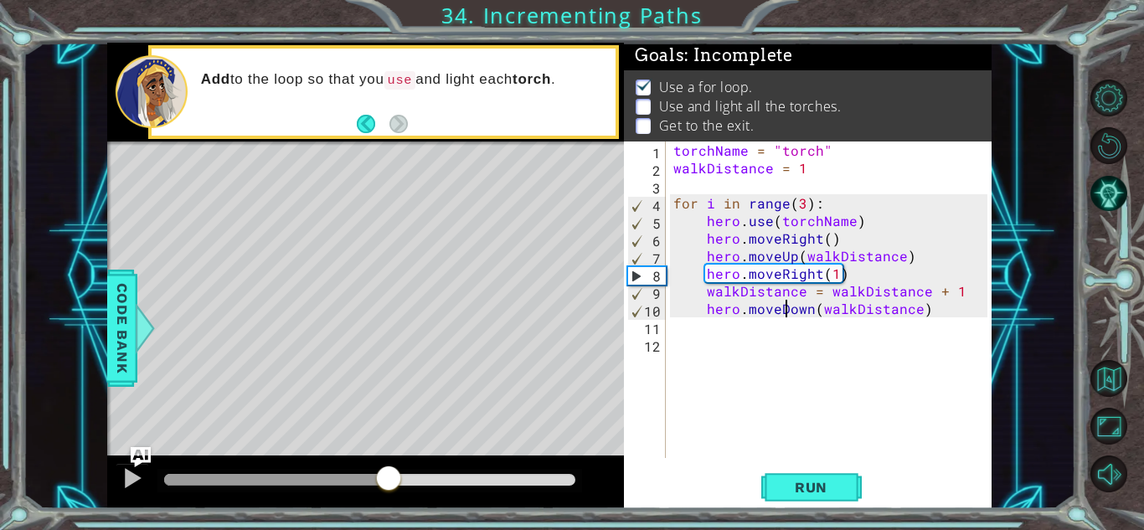
type textarea "hero.moveRight(1)"
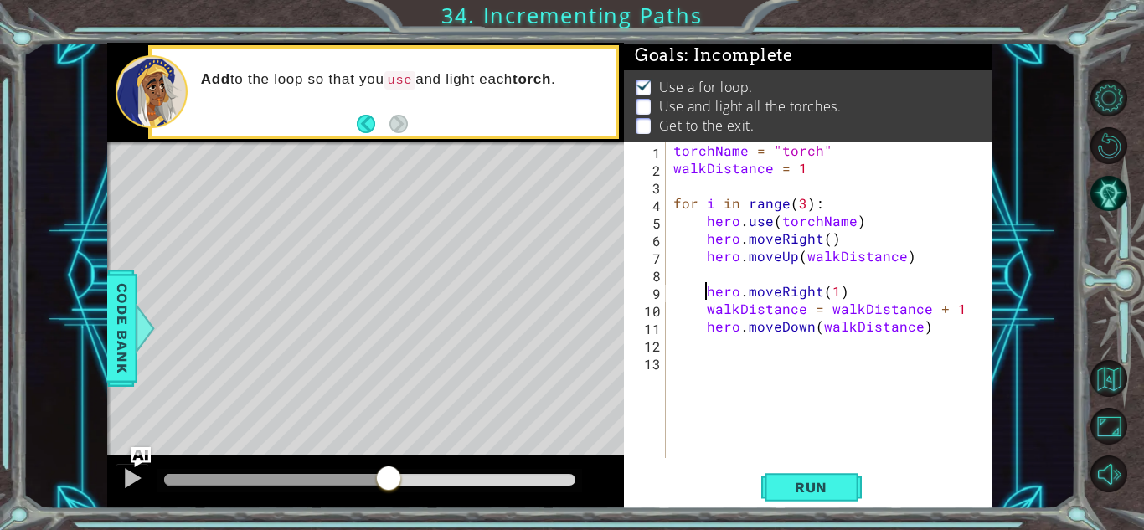
click at [702, 266] on div "torchName = "torch" walkDistance = 1 for i in range ( 3 ) : hero . use ( torchN…" at bounding box center [833, 317] width 326 height 352
click at [709, 270] on div "torchName = "torch" walkDistance = 1 for i in range ( 3 ) : hero . use ( torchN…" at bounding box center [828, 299] width 317 height 316
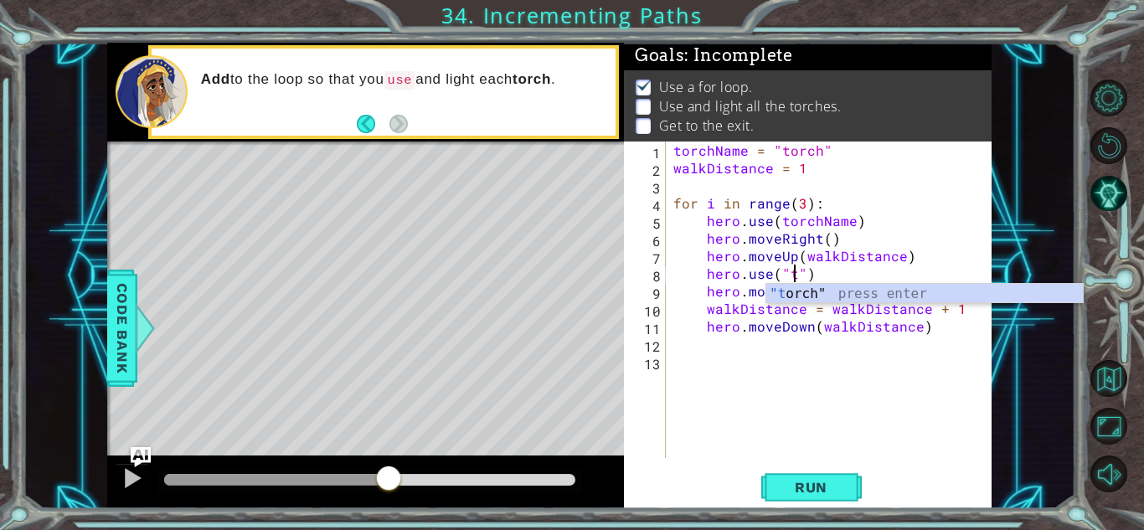
scroll to position [0, 8]
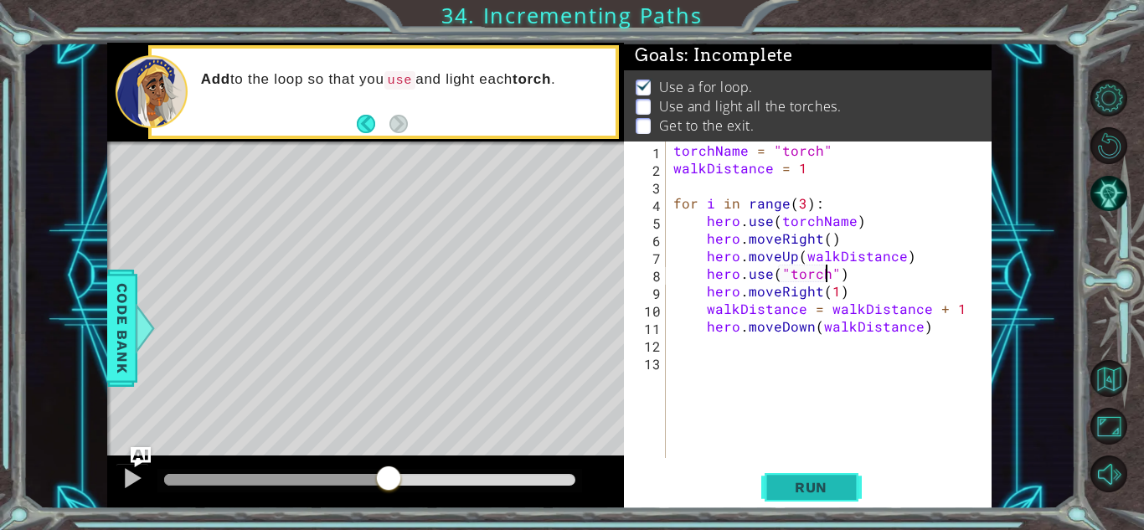
click at [848, 482] on button "Run" at bounding box center [811, 487] width 100 height 37
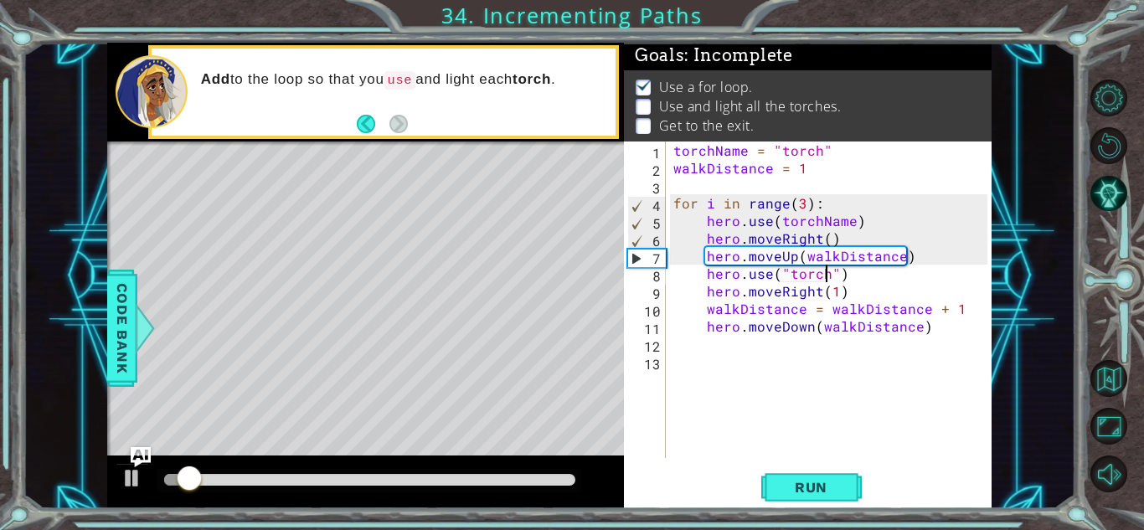
click at [357, 479] on div at bounding box center [369, 480] width 411 height 12
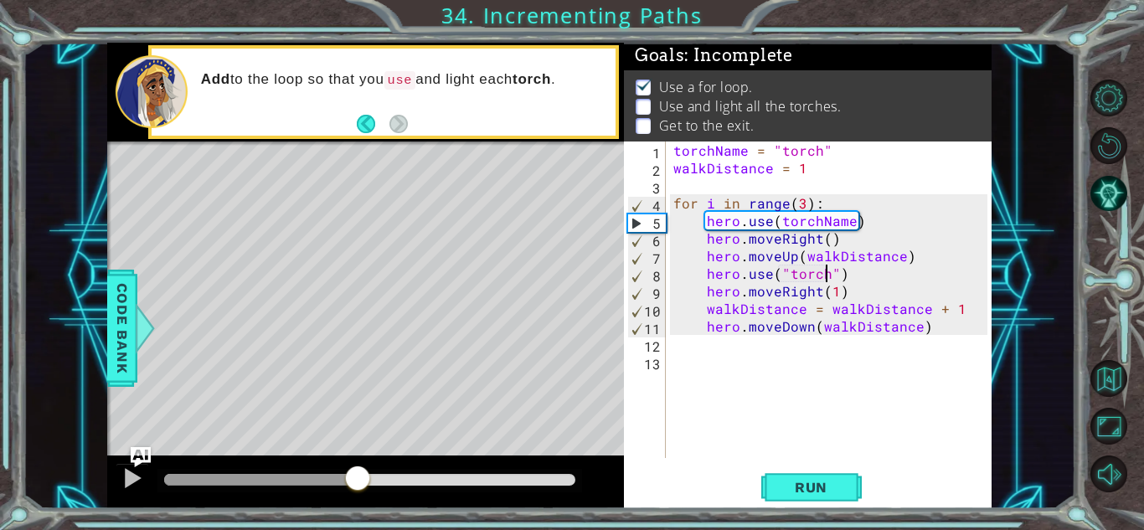
click at [443, 480] on div at bounding box center [369, 480] width 411 height 12
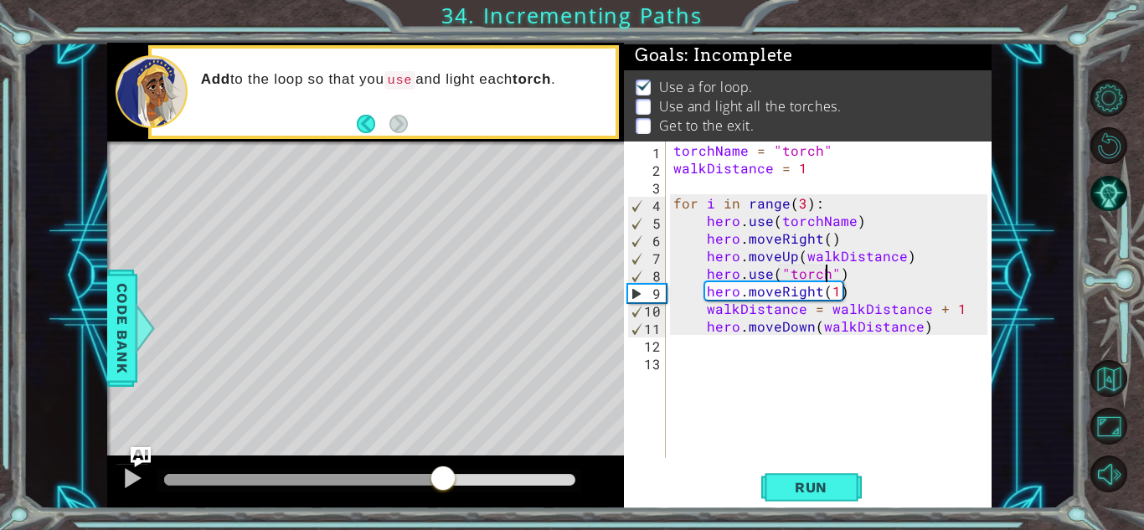
click at [486, 463] on div at bounding box center [365, 482] width 517 height 54
click at [491, 472] on div at bounding box center [369, 480] width 424 height 23
click at [498, 480] on div at bounding box center [369, 480] width 411 height 12
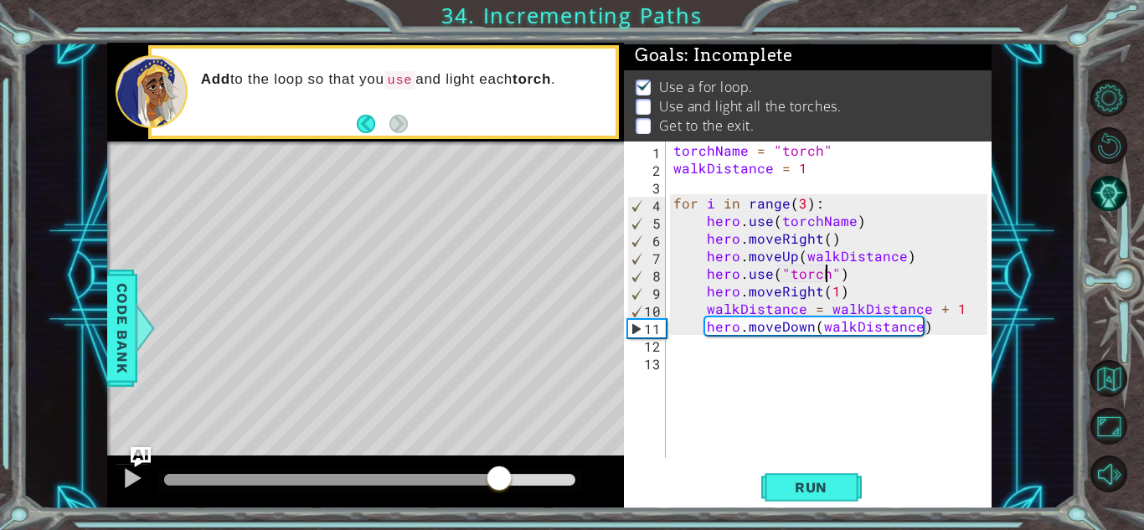
click at [800, 203] on div "torchName = "torch" walkDistance = 1 for i in range ( 3 ) : hero . use ( torchN…" at bounding box center [833, 317] width 326 height 352
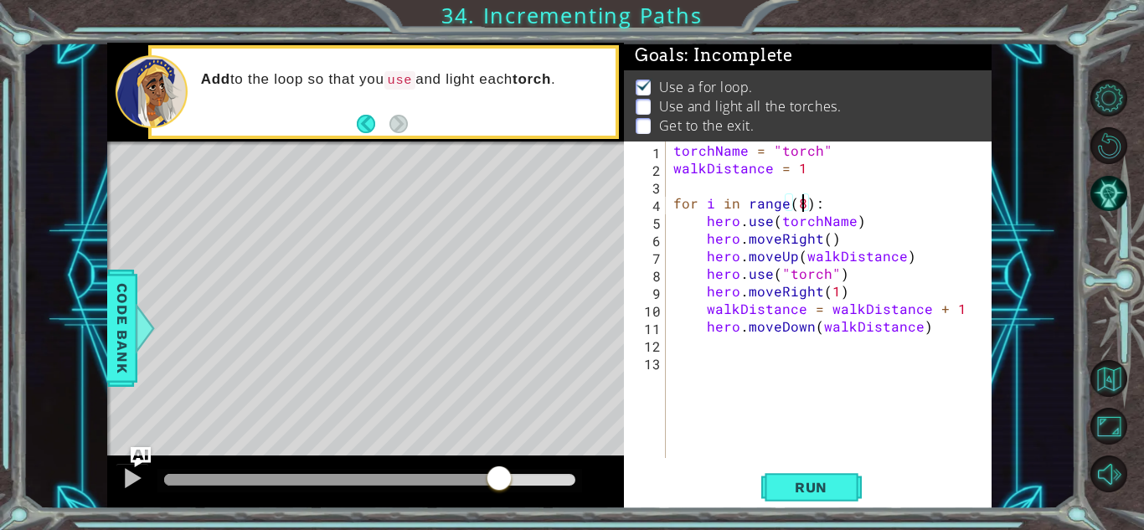
click at [861, 508] on div "for i in range(8): 1 2 3 4 5 6 7 8 9 10 11 12 13 torchName = "torch" walkDistan…" at bounding box center [808, 324] width 368 height 367
click at [840, 497] on button "Run" at bounding box center [811, 487] width 100 height 37
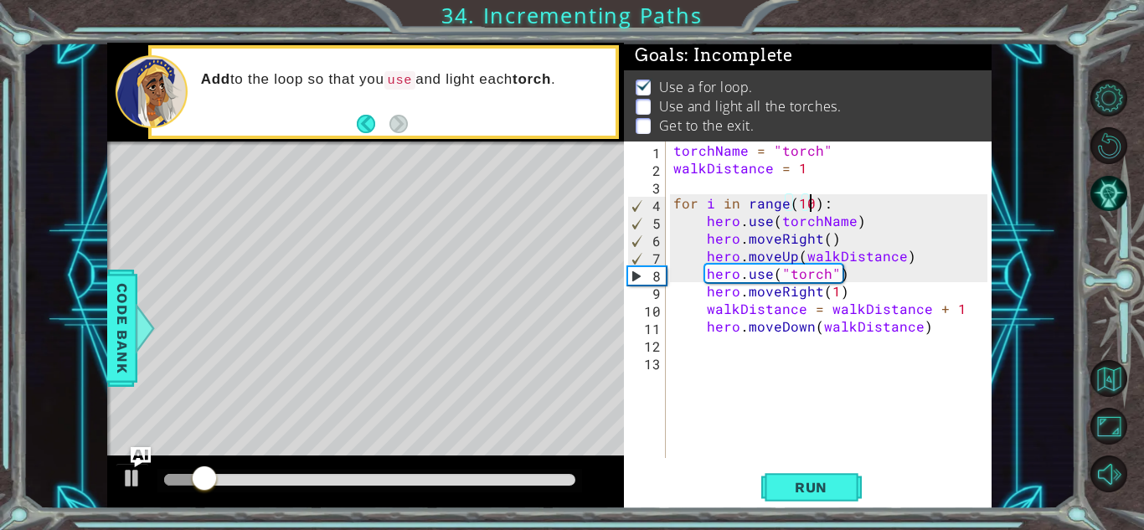
scroll to position [0, 8]
click at [804, 499] on button "Run" at bounding box center [811, 487] width 100 height 37
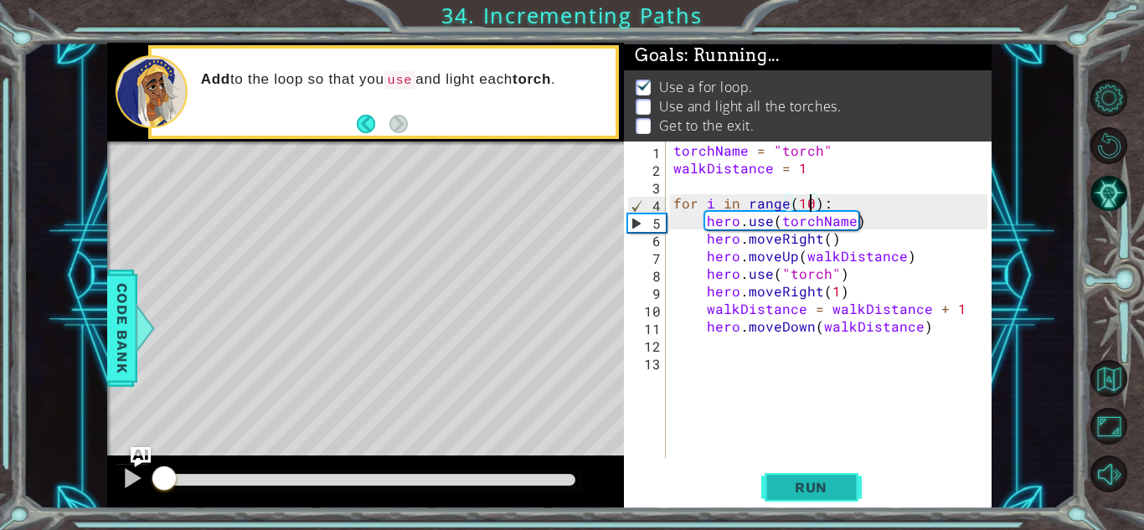
click at [843, 497] on button "Run" at bounding box center [811, 487] width 100 height 37
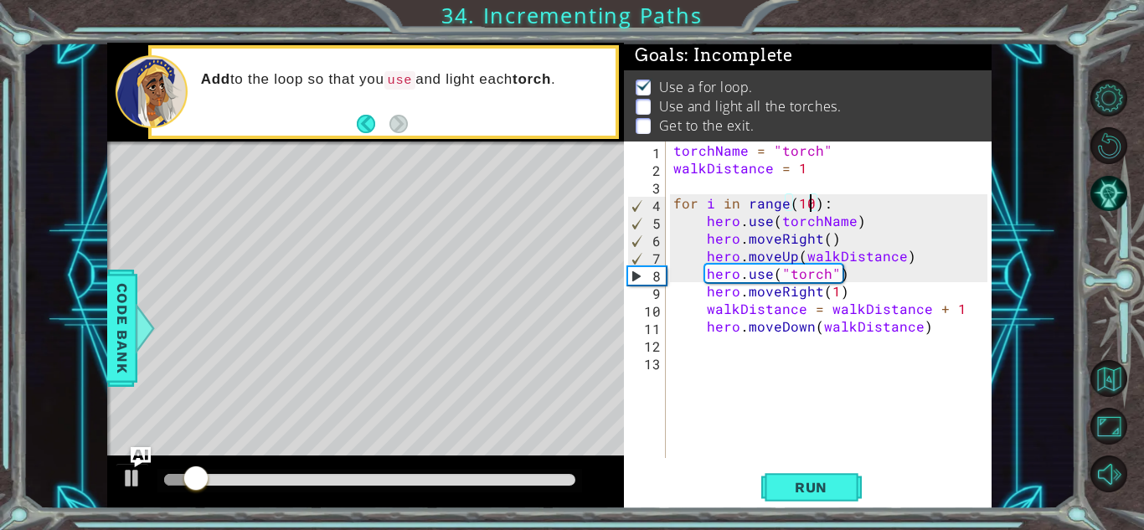
click at [957, 306] on div "torchName = "torch" walkDistance = 1 for i in range ( 10 ) : hero . use ( torch…" at bounding box center [833, 317] width 326 height 352
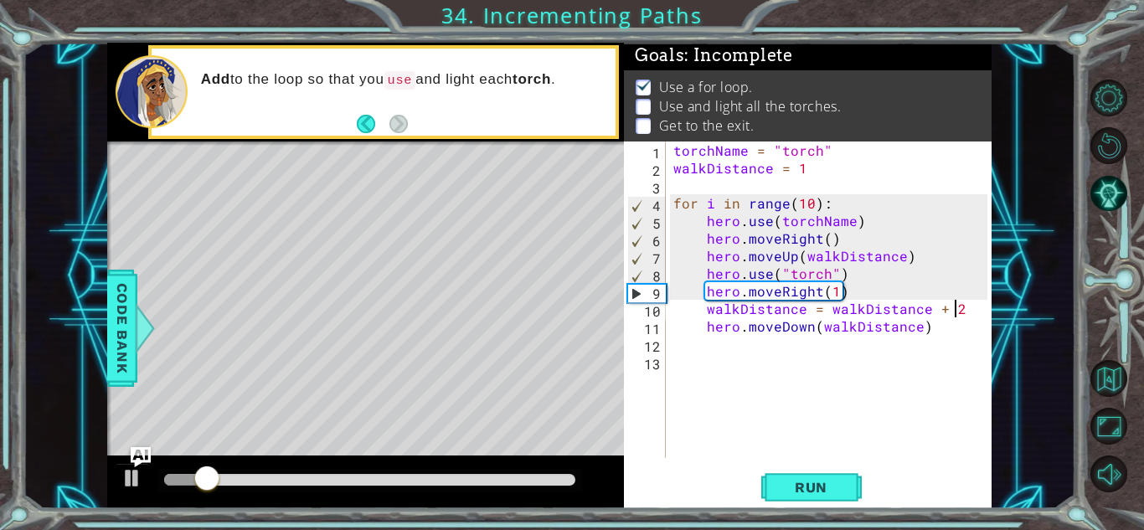
scroll to position [0, 17]
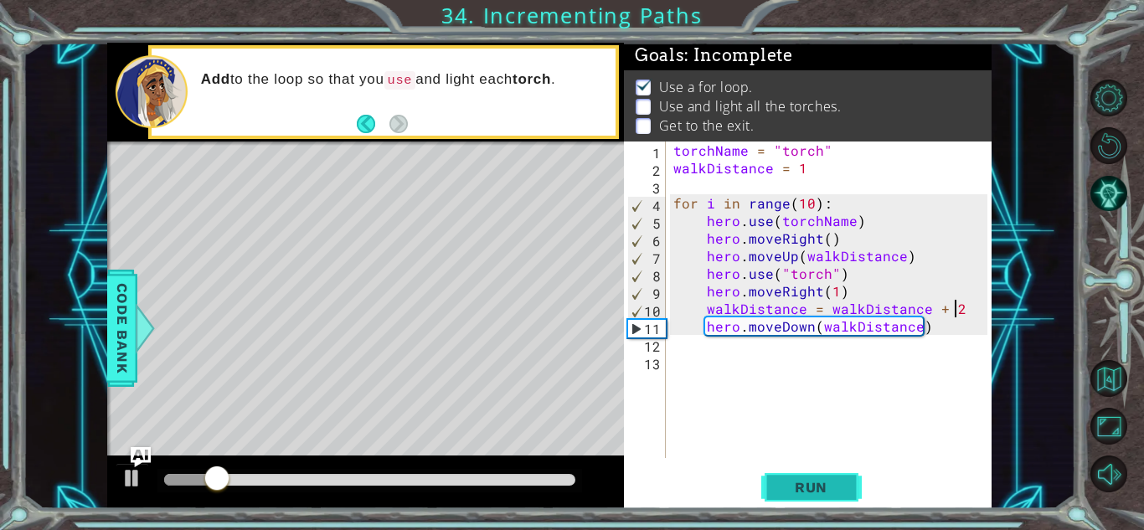
type textarea "walkDistance = walkDistance + 2"
click at [851, 470] on button "Run" at bounding box center [811, 487] width 100 height 37
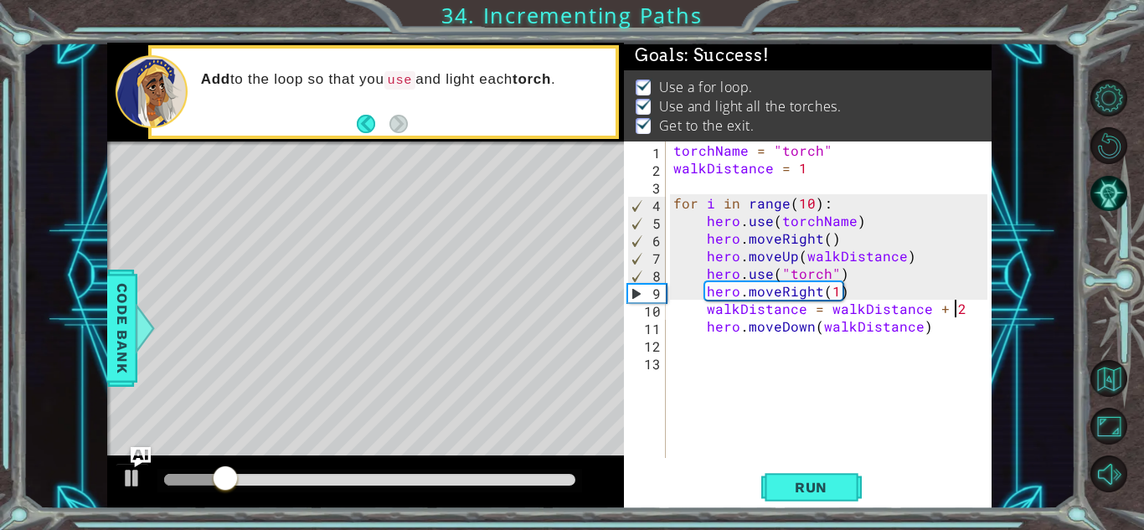
click at [558, 481] on div at bounding box center [369, 480] width 411 height 12
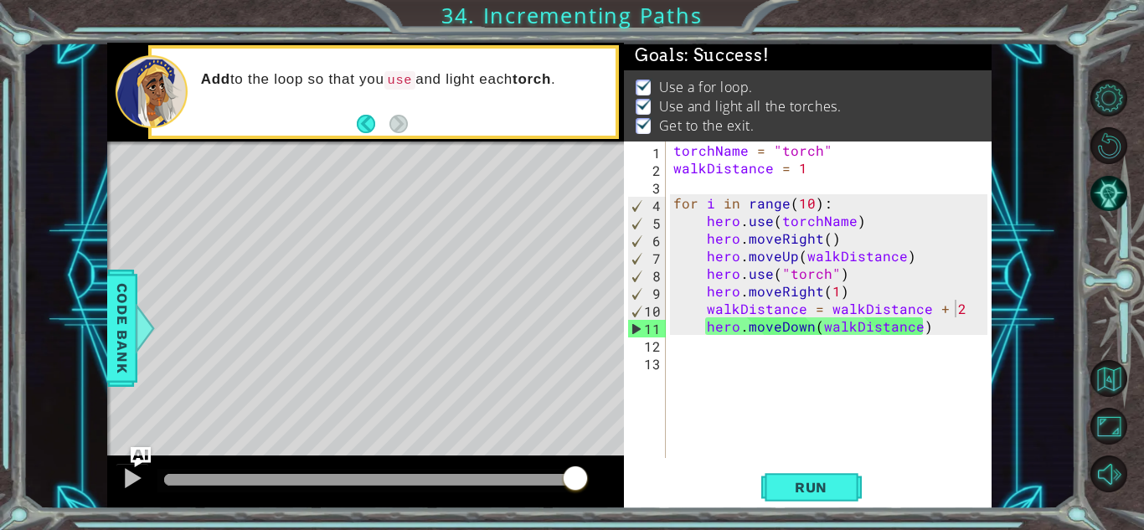
drag, startPoint x: 579, startPoint y: 482, endPoint x: 612, endPoint y: 481, distance: 32.7
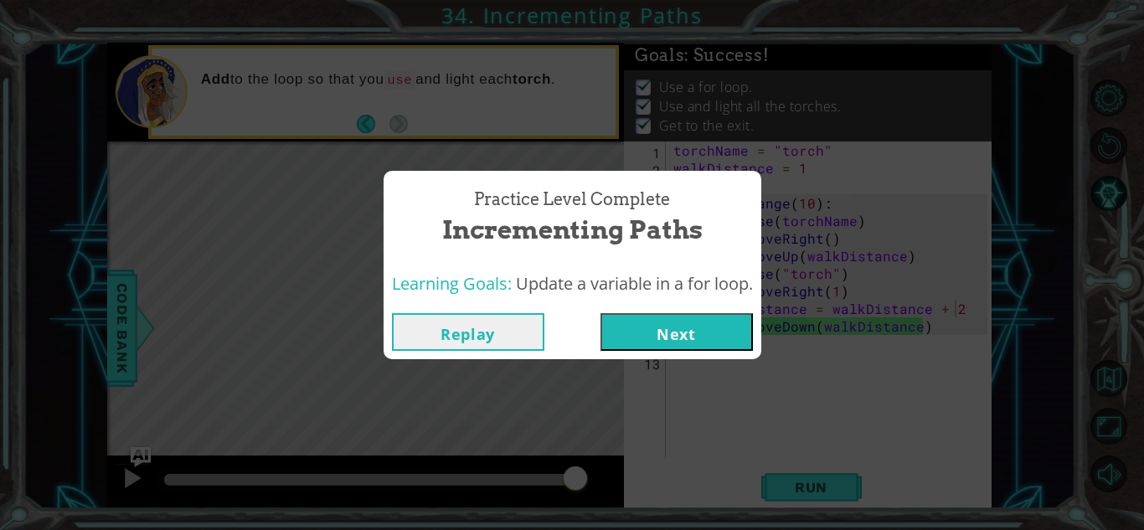
click at [679, 337] on button "Next" at bounding box center [676, 332] width 152 height 38
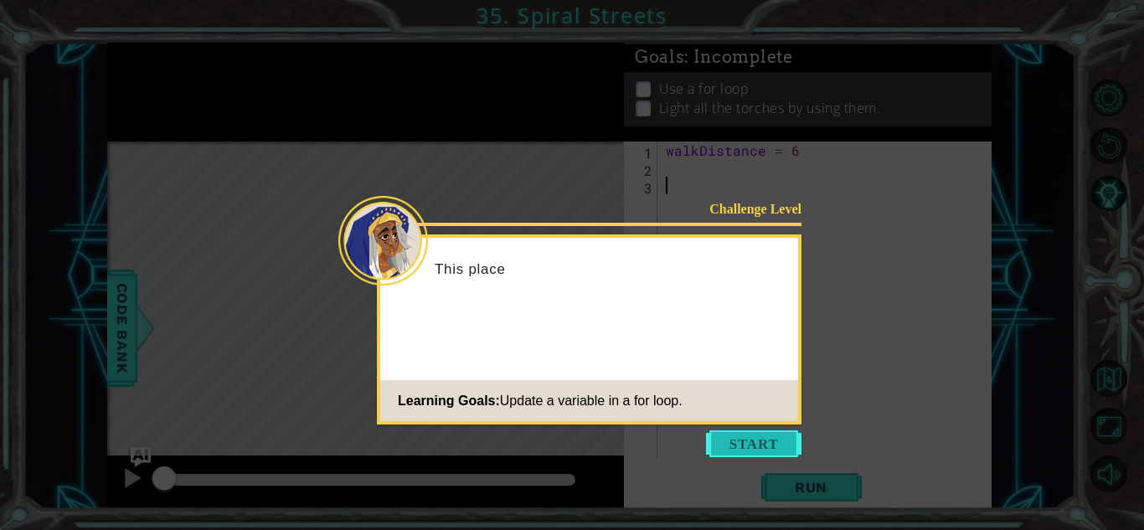
click at [742, 434] on button "Start" at bounding box center [753, 443] width 95 height 27
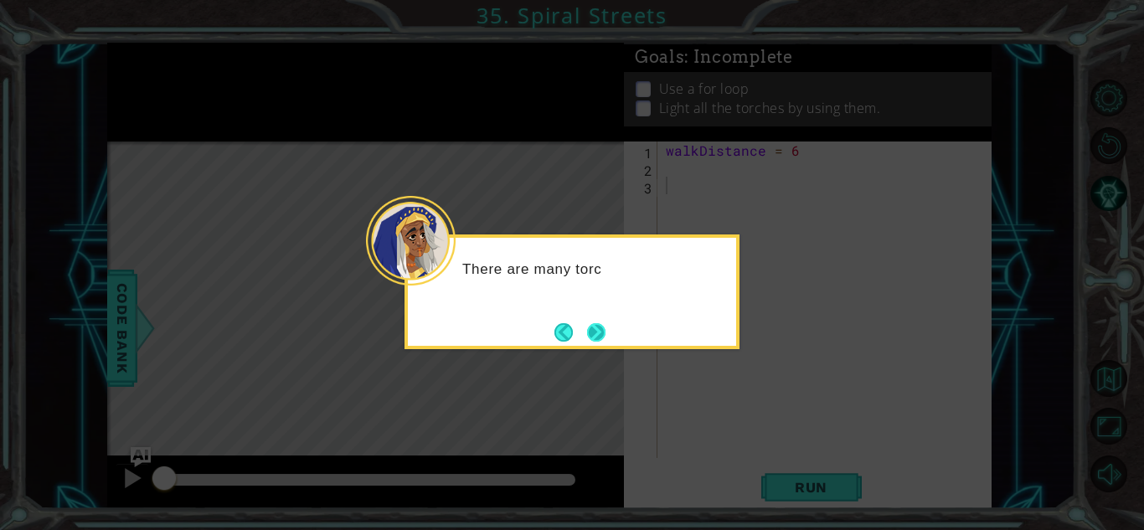
click at [605, 340] on button "Next" at bounding box center [596, 332] width 18 height 18
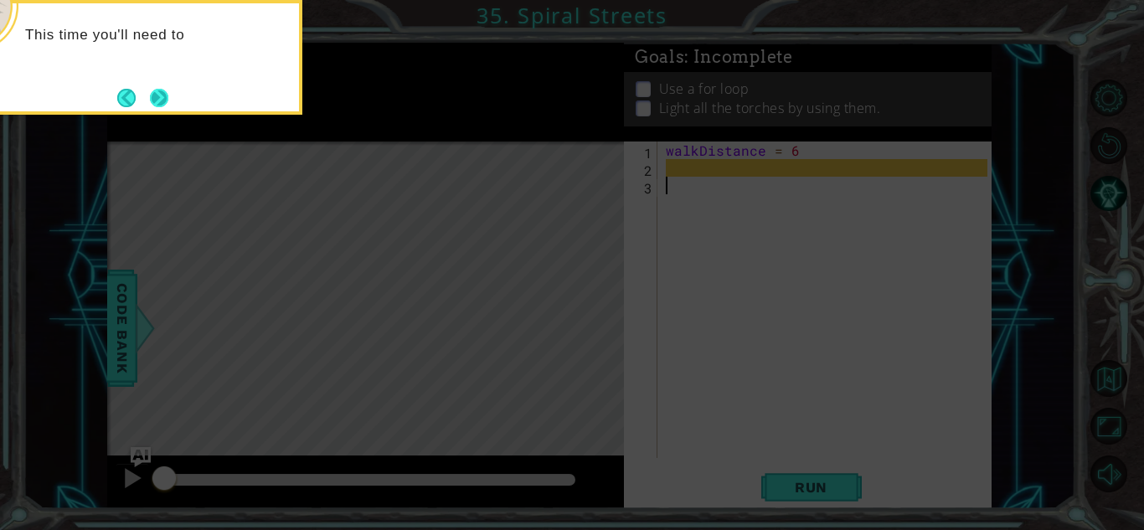
click at [164, 101] on button "Next" at bounding box center [159, 98] width 18 height 18
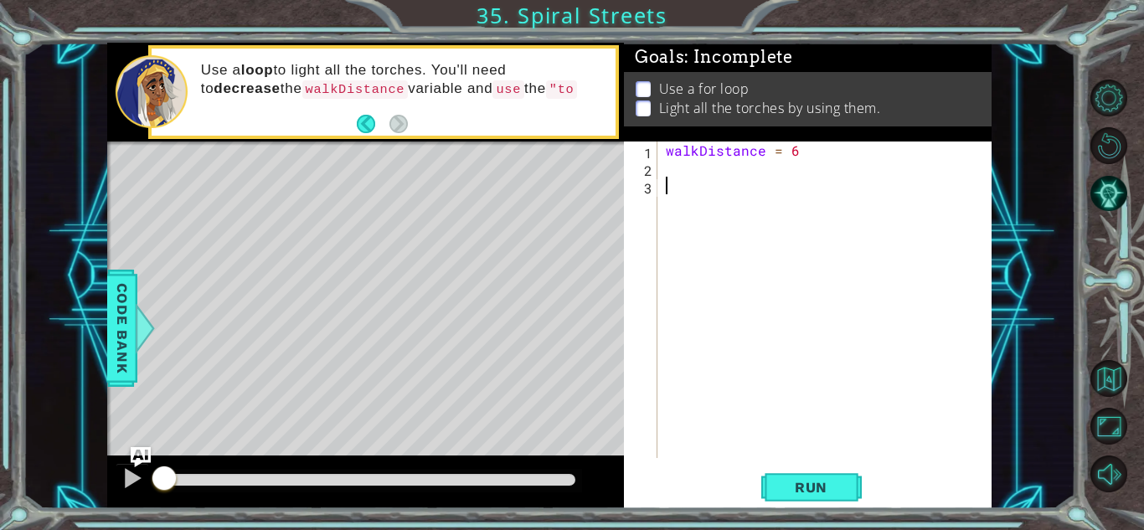
click at [676, 162] on div "walkDistance = 6" at bounding box center [828, 317] width 333 height 352
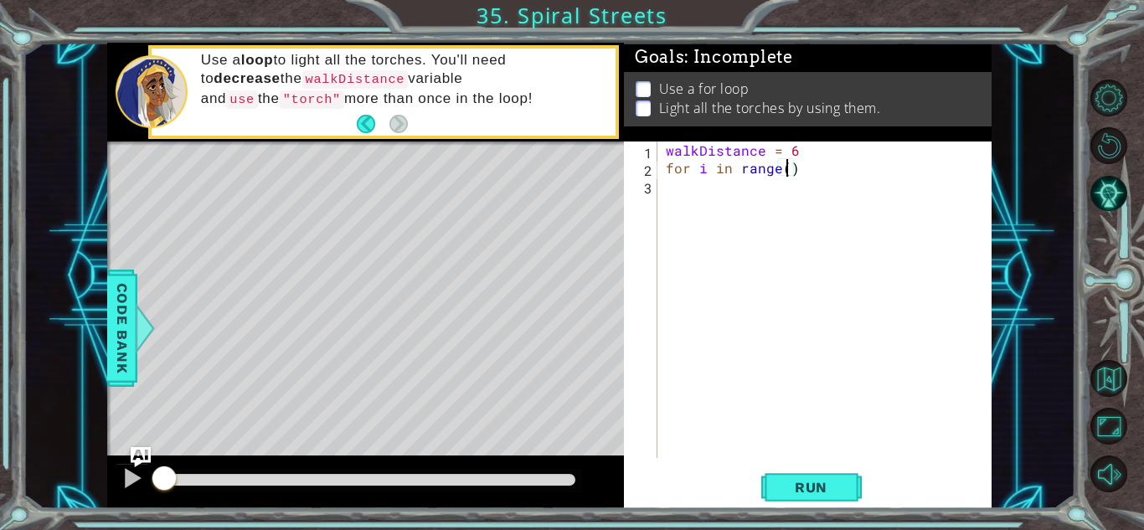
scroll to position [0, 8]
type textarea "for i in range(3):"
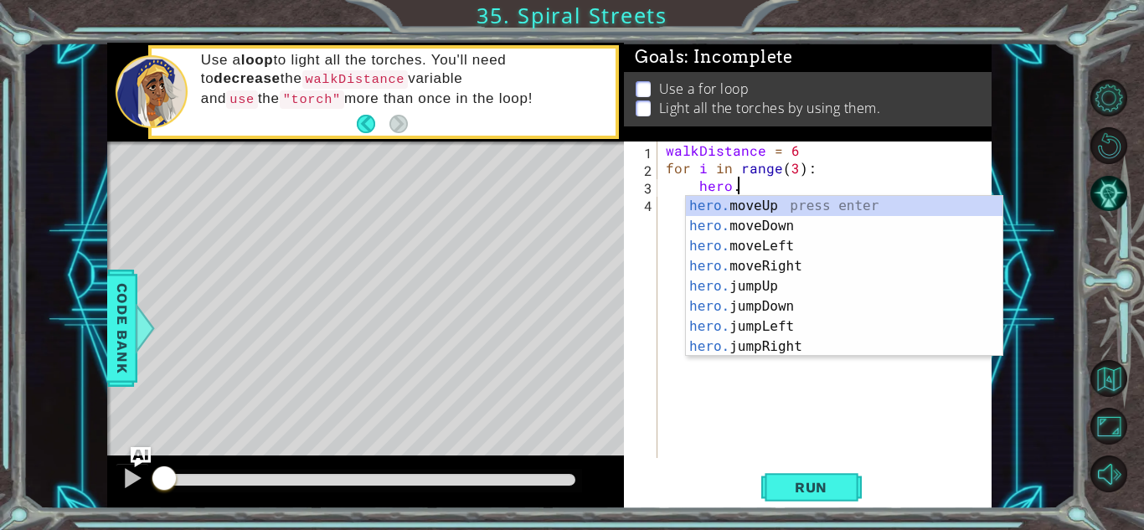
scroll to position [0, 4]
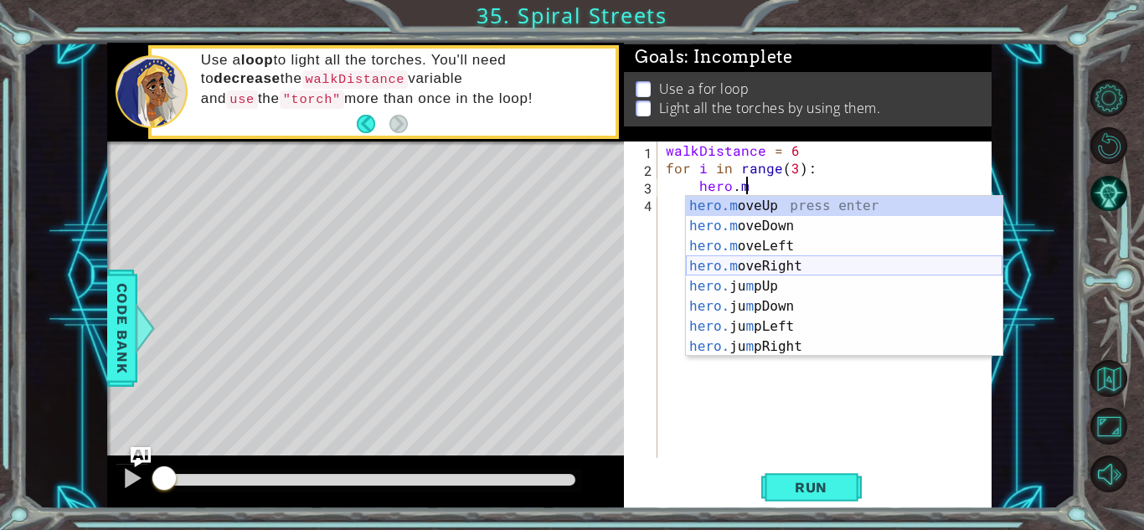
click at [761, 268] on div "hero.m oveUp press enter hero.m oveDown press enter hero.m oveLeft press enter …" at bounding box center [844, 296] width 316 height 201
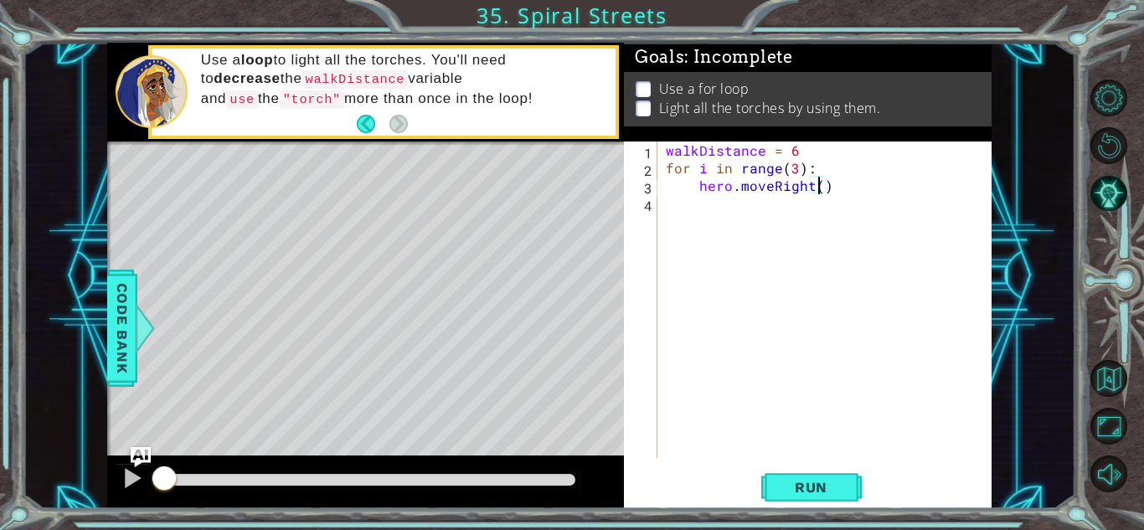
type textarea "hero.moveRight(6)"
click at [702, 208] on div "walkDistance = 6 for i in range ( 3 ) : hero . moveRight ( 6 )" at bounding box center [828, 317] width 333 height 352
type textarea "hero.moveRight(6)"
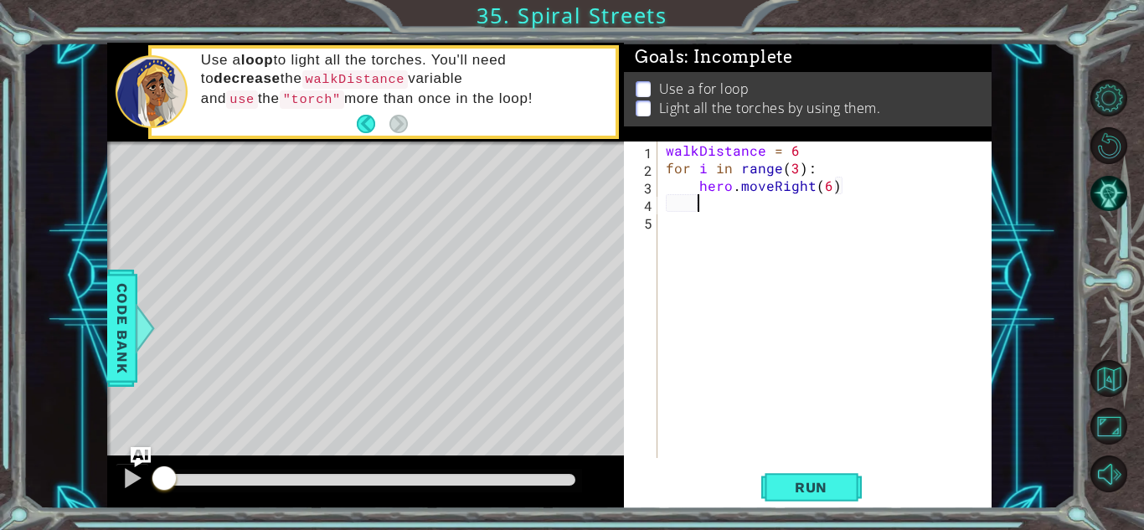
type textarea "h"
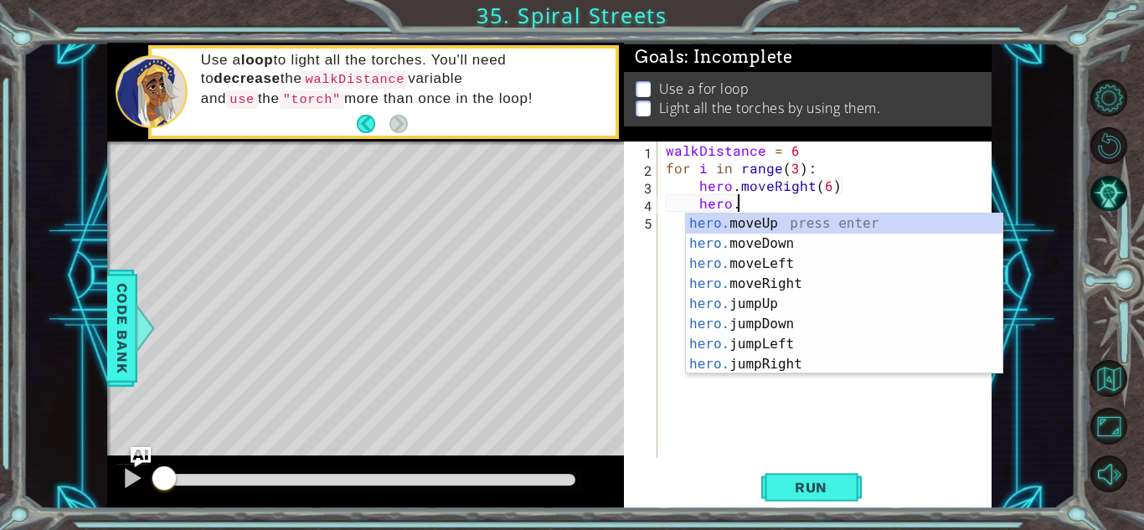
scroll to position [0, 4]
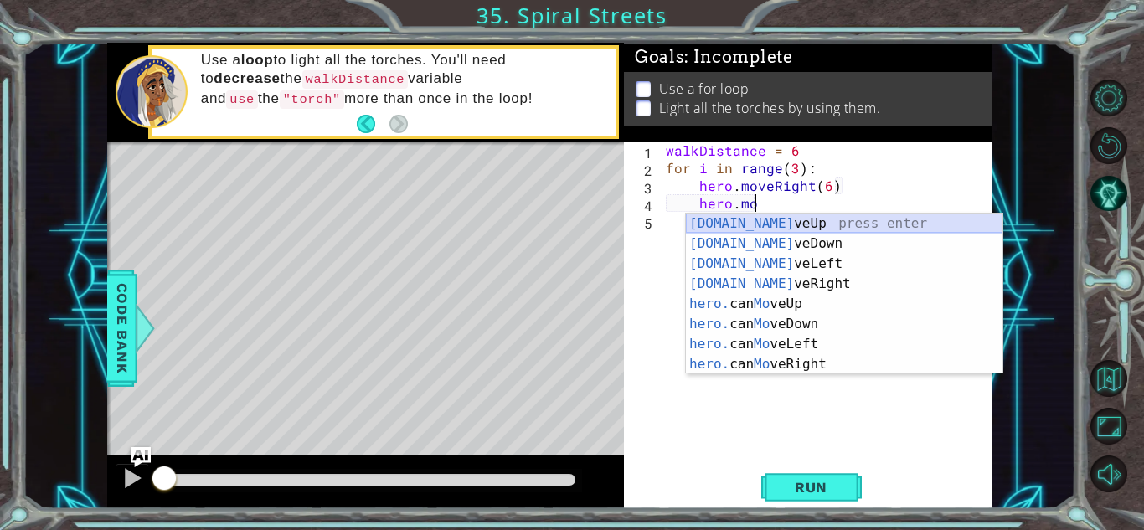
click at [763, 218] on div "[DOMAIN_NAME] veUp press enter [DOMAIN_NAME] veDown press enter [DOMAIN_NAME] v…" at bounding box center [844, 313] width 316 height 201
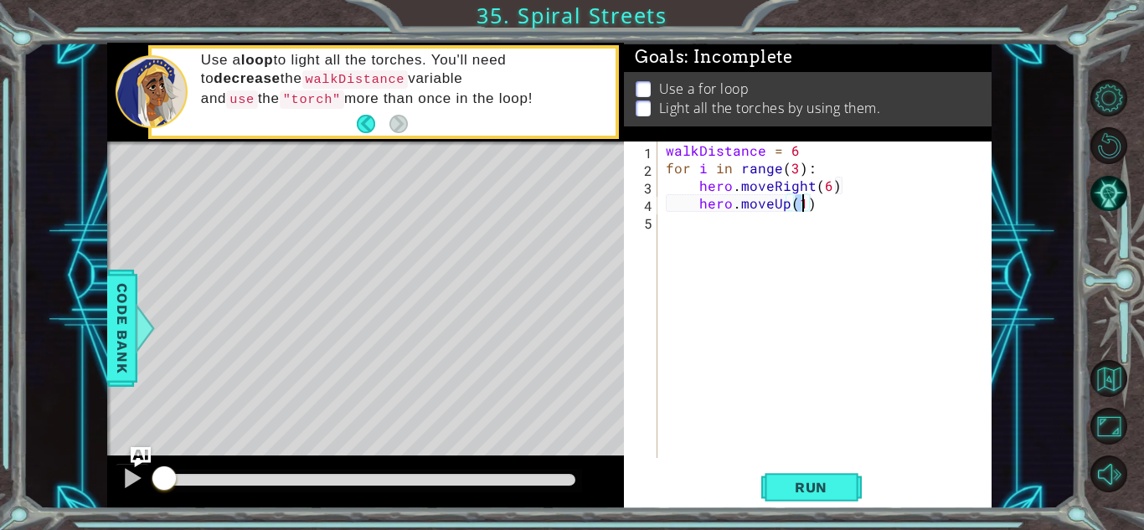
type textarea "hero.moveUp(6)"
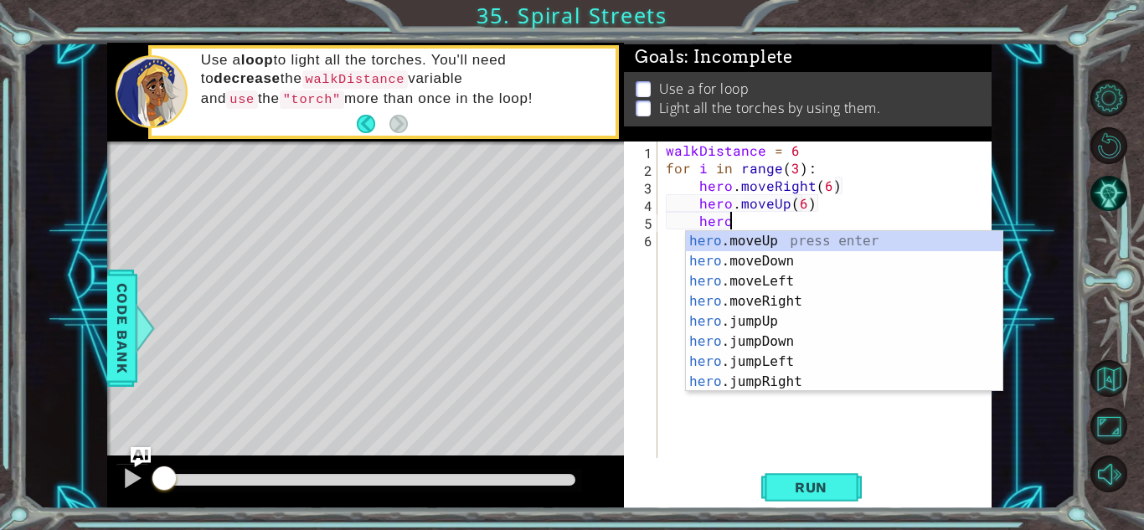
scroll to position [0, 3]
type textarea "h"
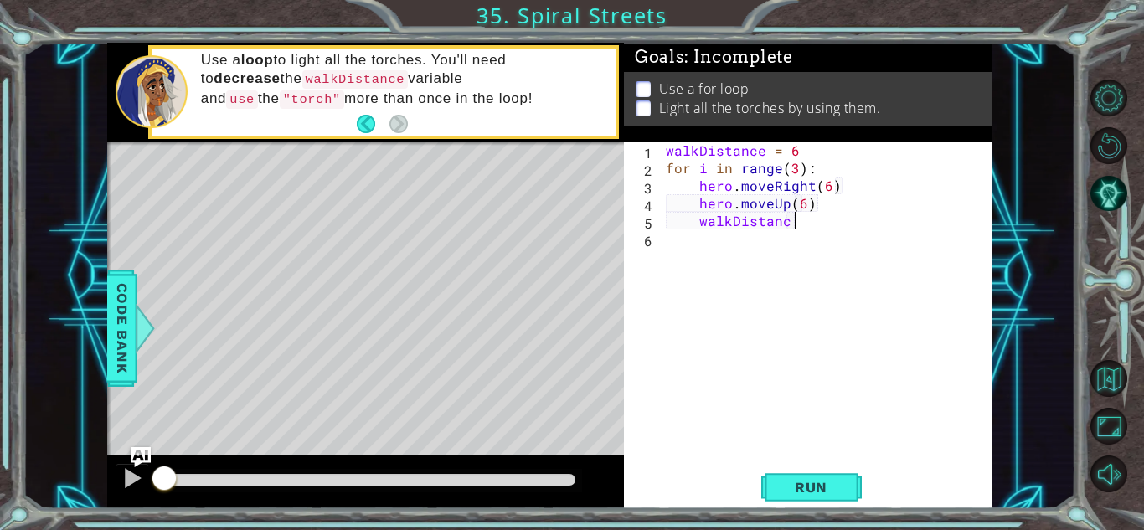
scroll to position [0, 8]
type textarea "walkDistanc - 1"
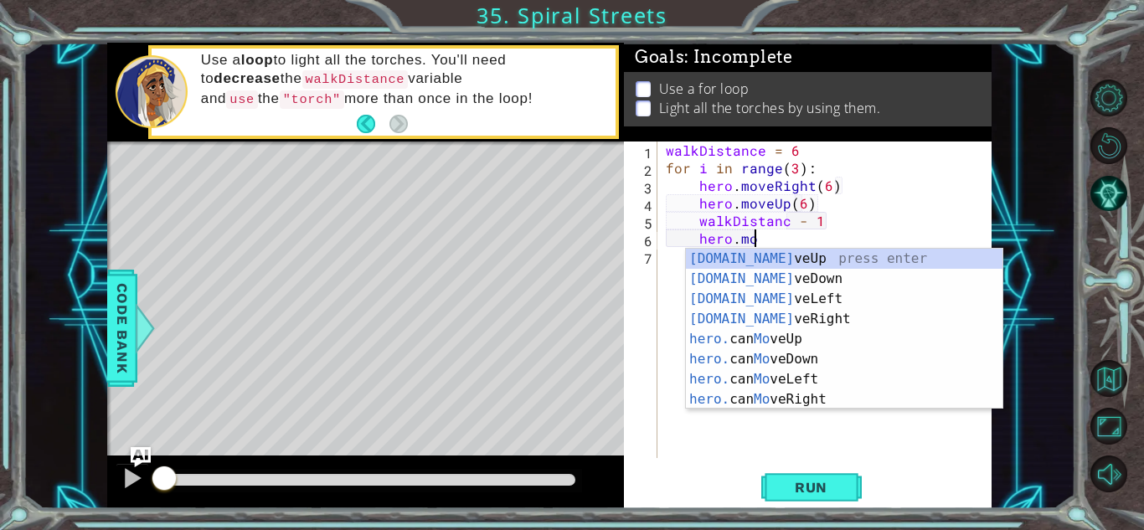
scroll to position [0, 5]
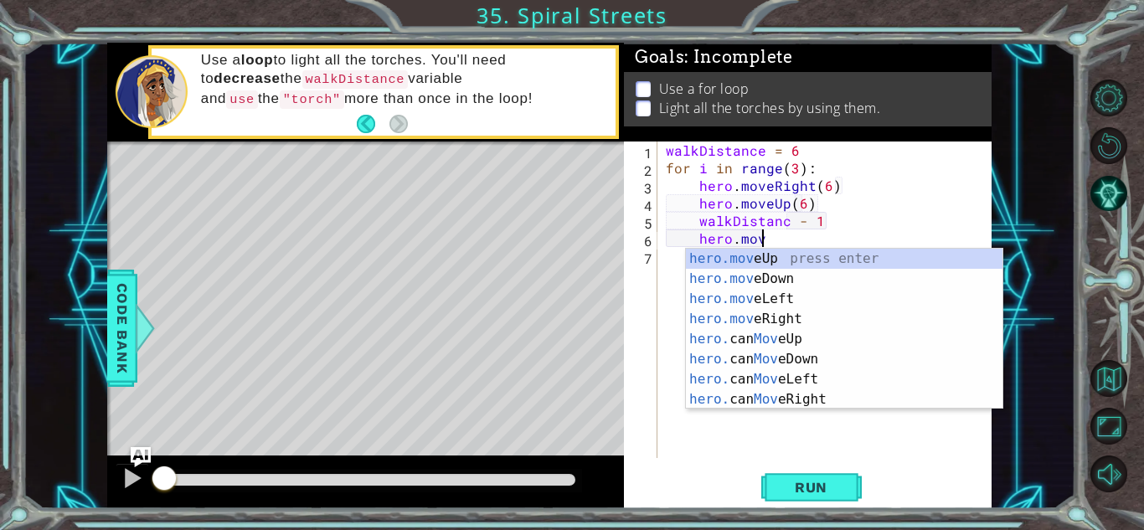
type textarea "hero.move"
click at [779, 371] on div "hero.move Up press enter hero.move Down press enter hero.move Left press enter …" at bounding box center [844, 349] width 316 height 201
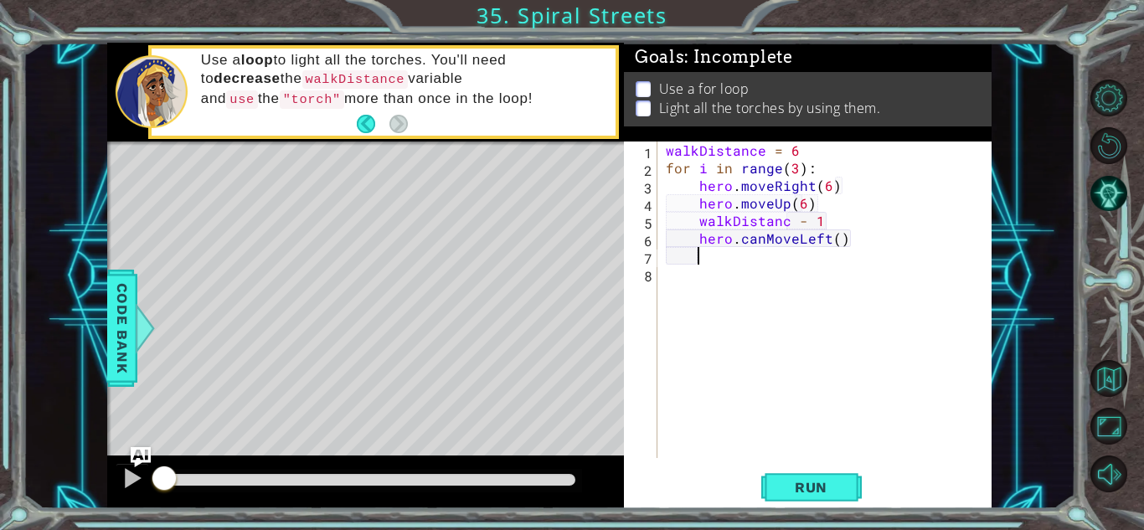
click at [761, 239] on div "walkDistance = 6 for i in range ( 3 ) : hero . moveRight ( 6 ) hero . moveUp ( …" at bounding box center [828, 317] width 333 height 352
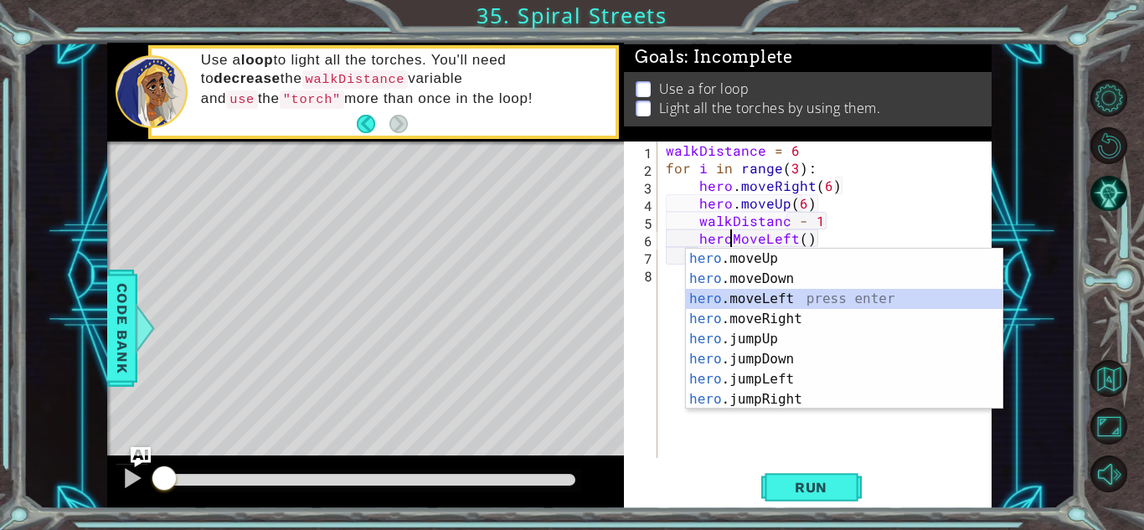
click at [810, 300] on div "hero .moveUp press enter hero .moveDown press enter hero .moveLeft press enter …" at bounding box center [844, 349] width 316 height 201
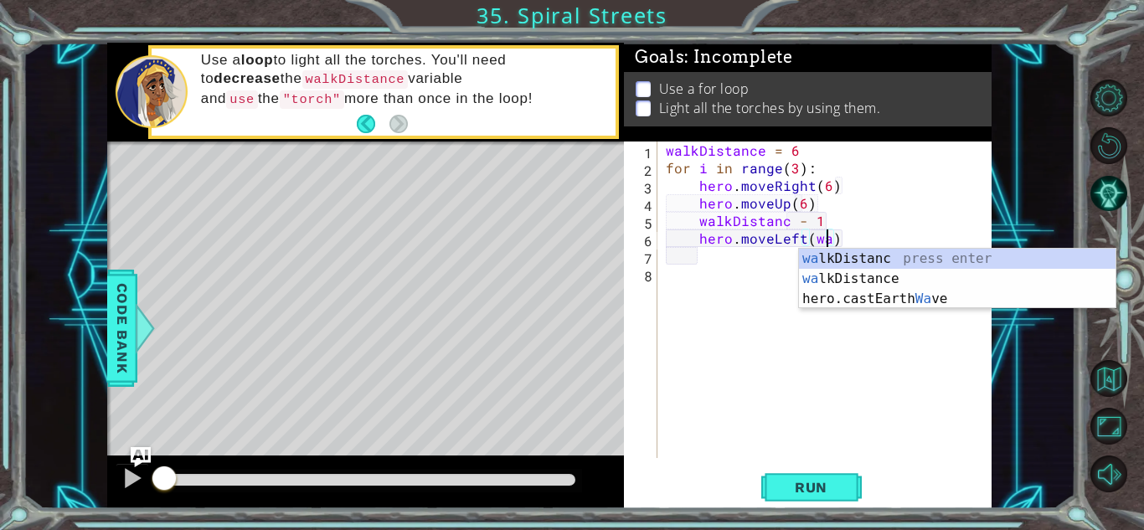
scroll to position [0, 10]
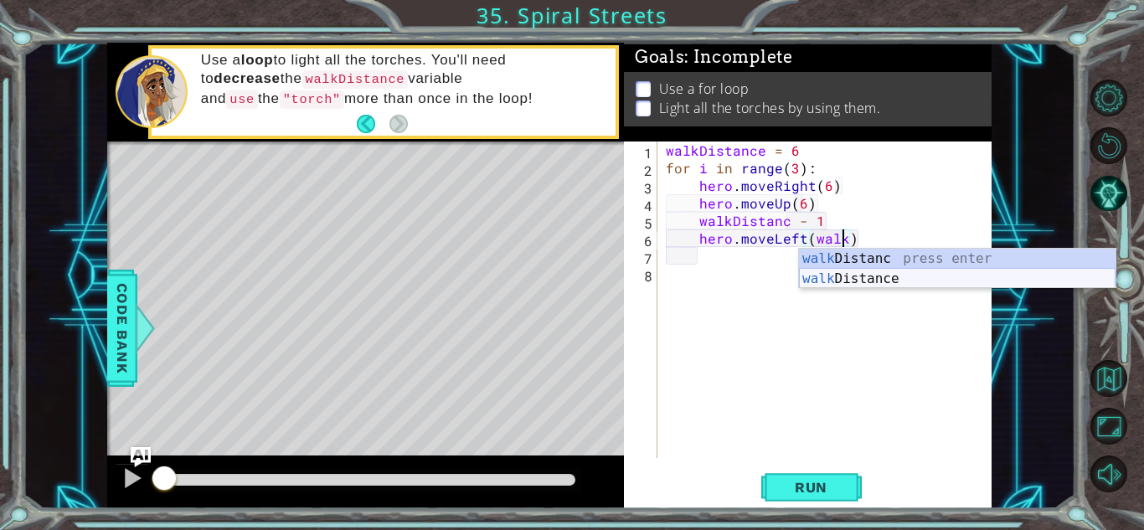
click at [856, 278] on div "walk Distanc press enter walk Distance press enter" at bounding box center [957, 289] width 316 height 80
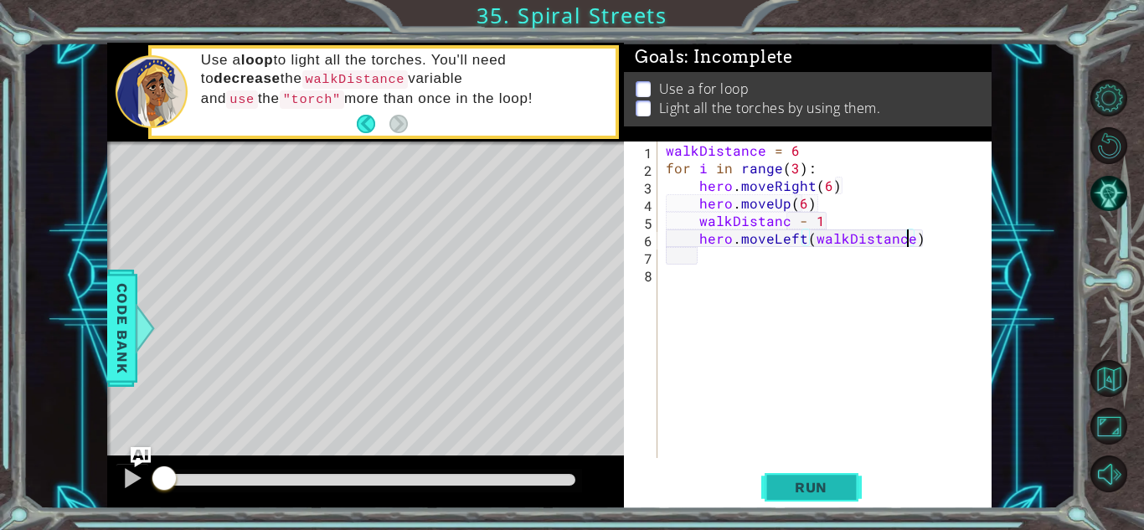
click at [817, 486] on span "Run" at bounding box center [811, 487] width 66 height 17
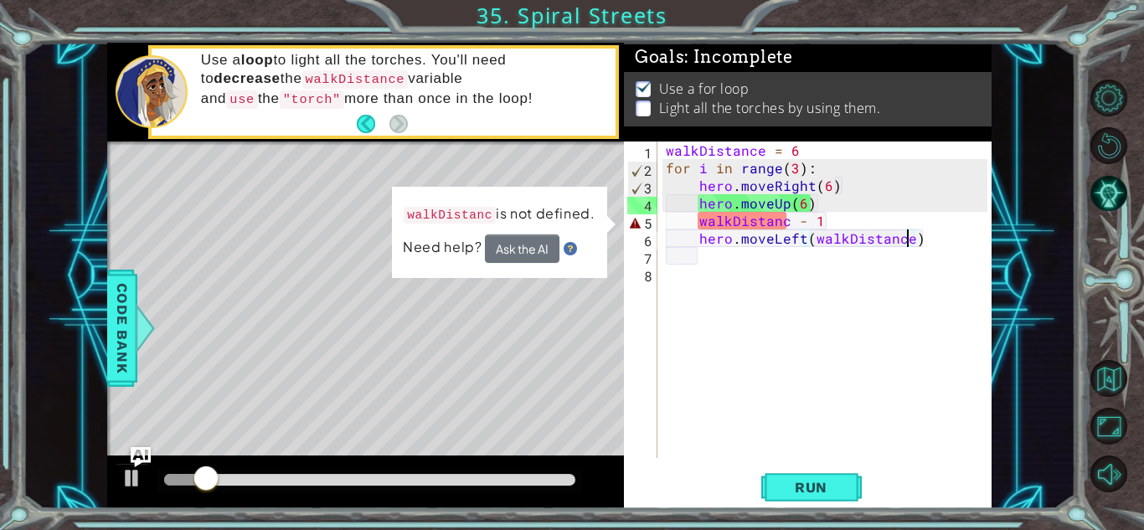
click at [787, 224] on div "walkDistance = 6 for i in range ( 3 ) : hero . moveRight ( 6 ) hero . moveUp ( …" at bounding box center [828, 317] width 333 height 352
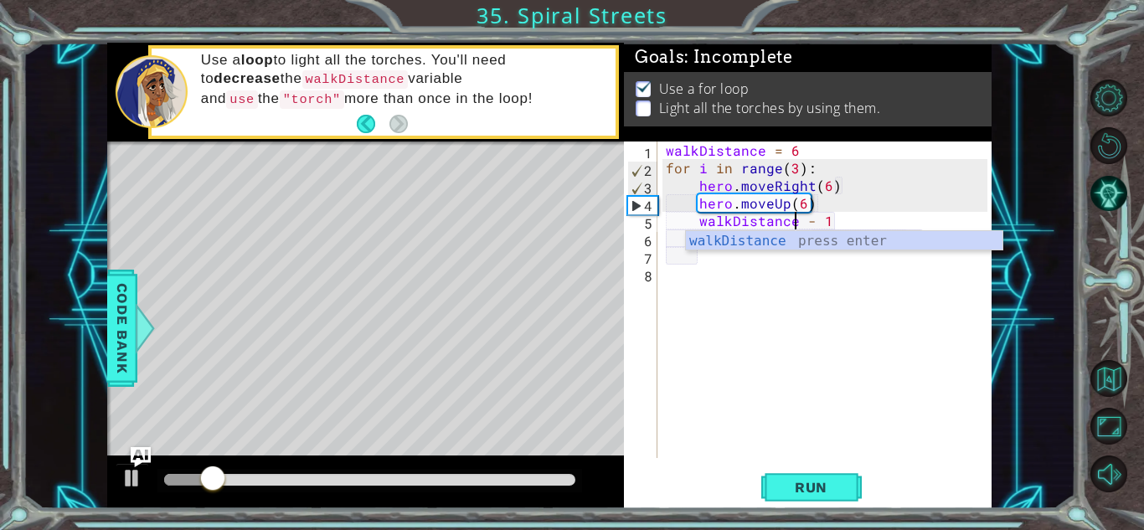
scroll to position [0, 8]
click at [839, 232] on div "walkDistance press enter" at bounding box center [844, 261] width 316 height 60
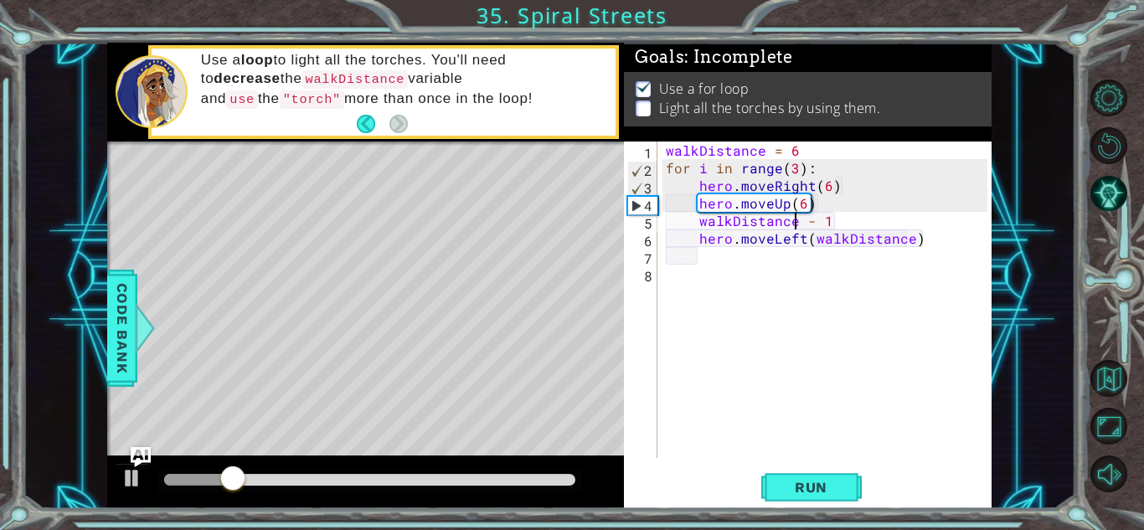
click at [803, 203] on div "walkDistance = 6 for i in range ( 3 ) : hero . moveRight ( 6 ) hero . moveUp ( …" at bounding box center [828, 317] width 333 height 352
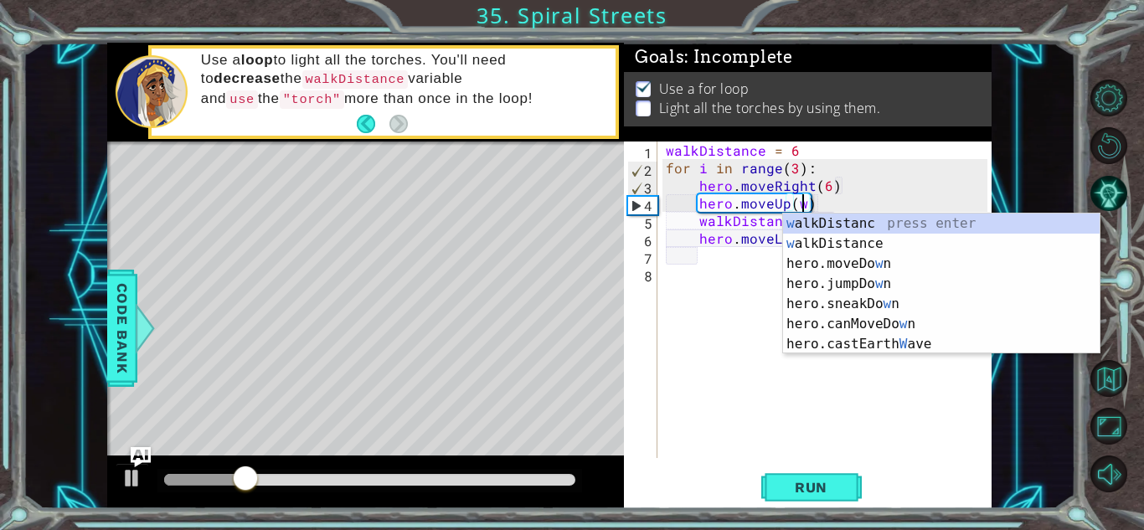
scroll to position [0, 8]
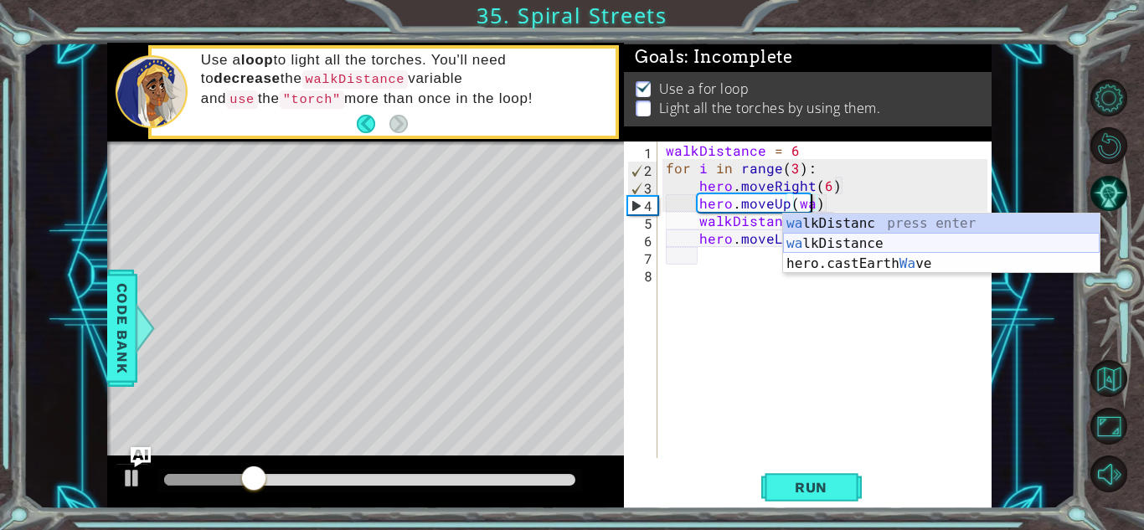
click at [856, 244] on div "wa lkDistanc press enter wa lkDistance press enter hero.castEarth Wa ve press e…" at bounding box center [941, 263] width 316 height 100
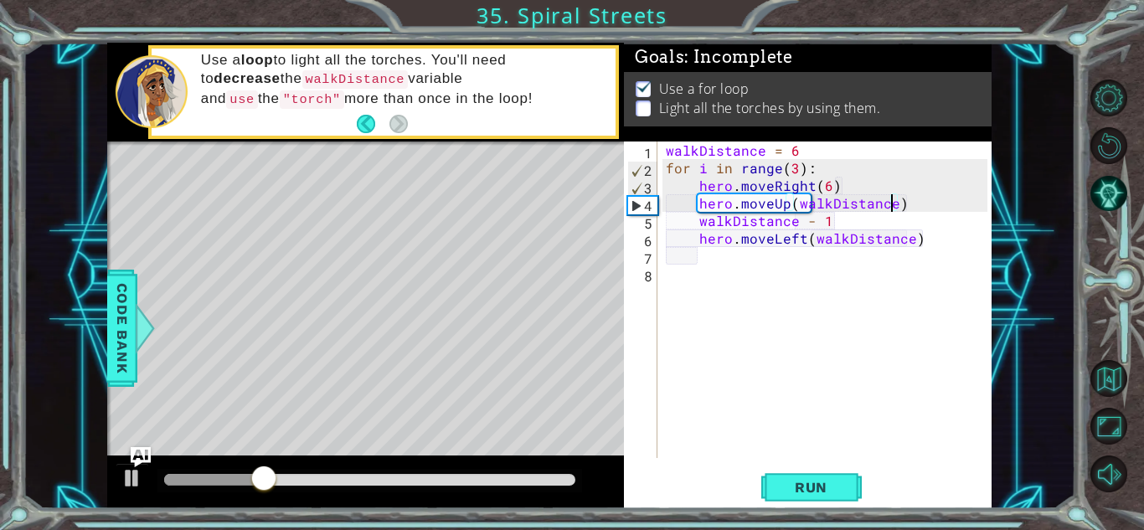
click at [827, 185] on div "walkDistance = 6 for i in range ( 3 ) : hero . moveRight ( 6 ) hero . moveUp ( …" at bounding box center [828, 317] width 333 height 352
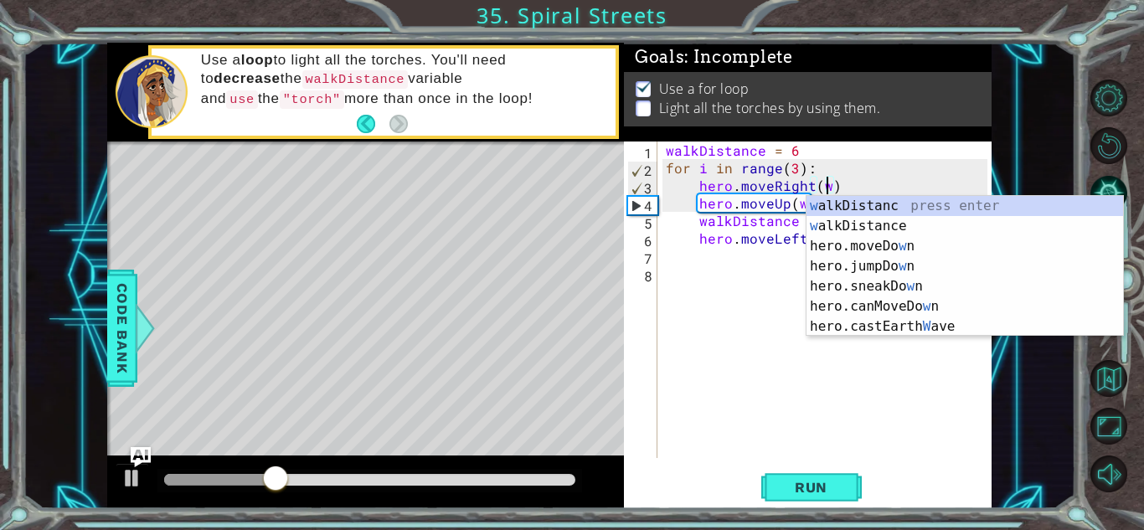
scroll to position [0, 10]
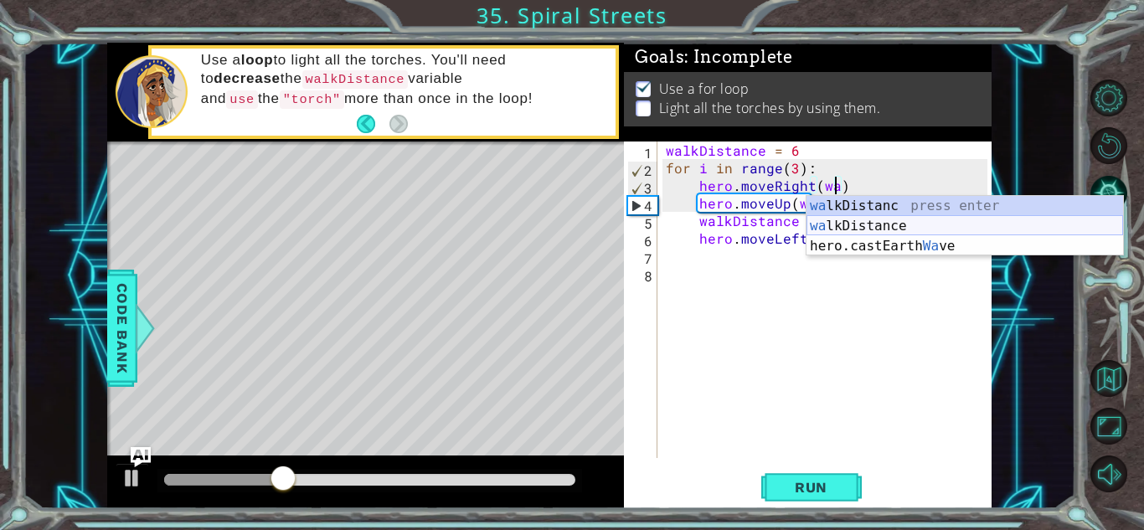
click at [905, 227] on div "wa lkDistanc press enter wa lkDistance press enter hero.castEarth Wa ve press e…" at bounding box center [964, 246] width 316 height 100
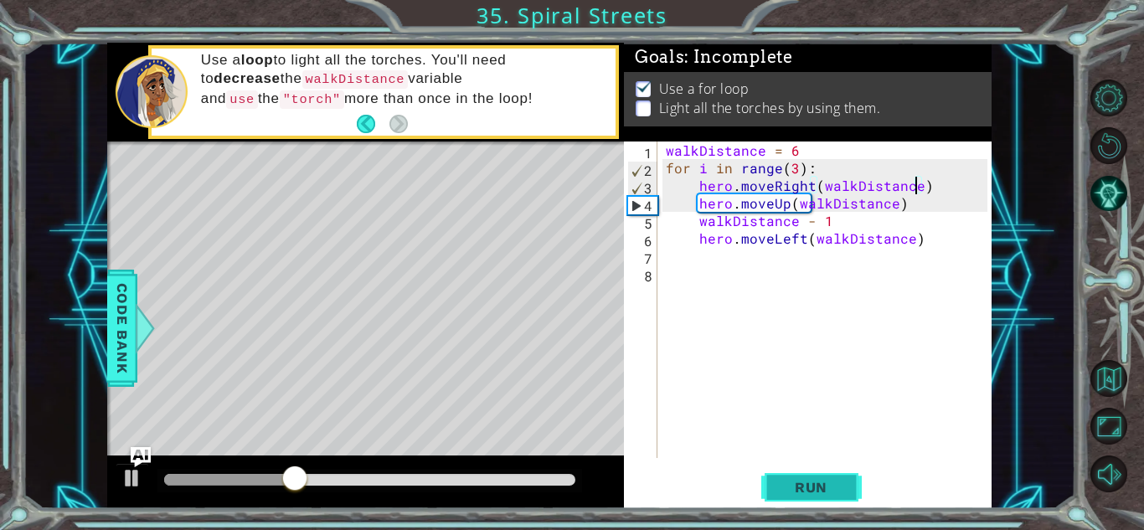
type textarea "hero.moveRight(walkDistance)"
click at [826, 486] on span "Run" at bounding box center [811, 487] width 66 height 17
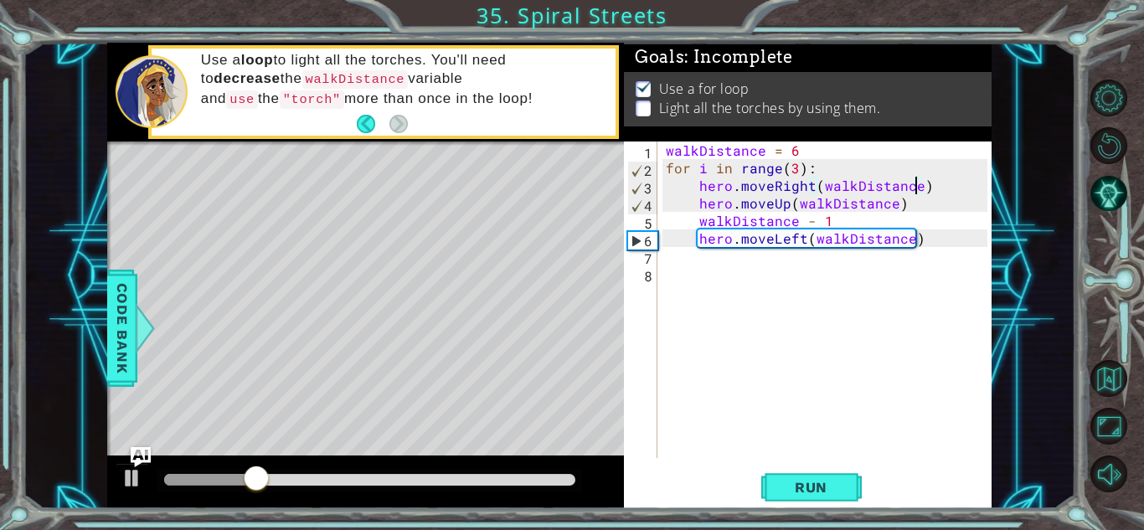
click at [728, 257] on div "walkDistance = 6 for i in range ( 3 ) : hero . moveRight ( walkDistance ) hero …" at bounding box center [828, 317] width 333 height 352
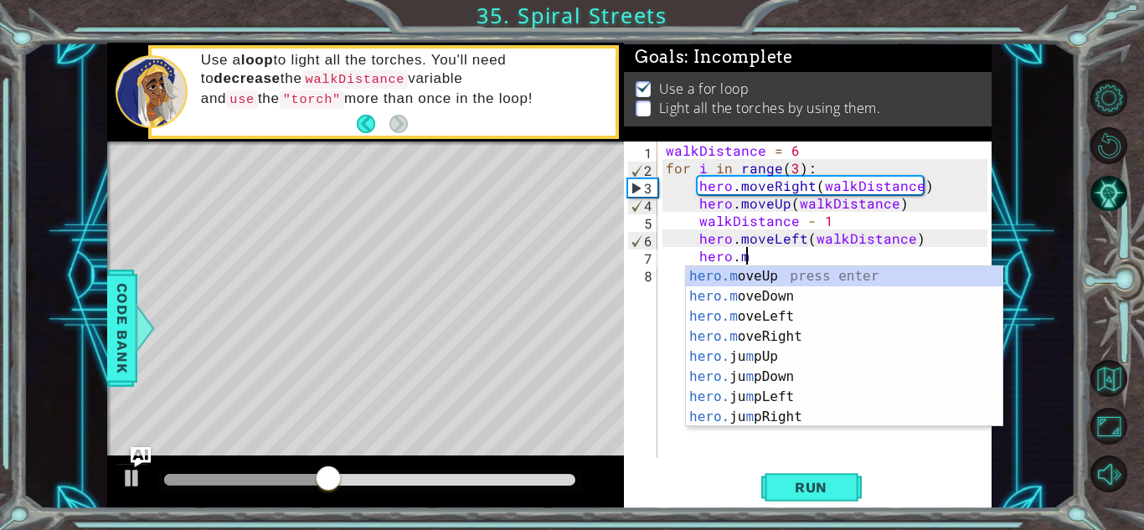
scroll to position [0, 4]
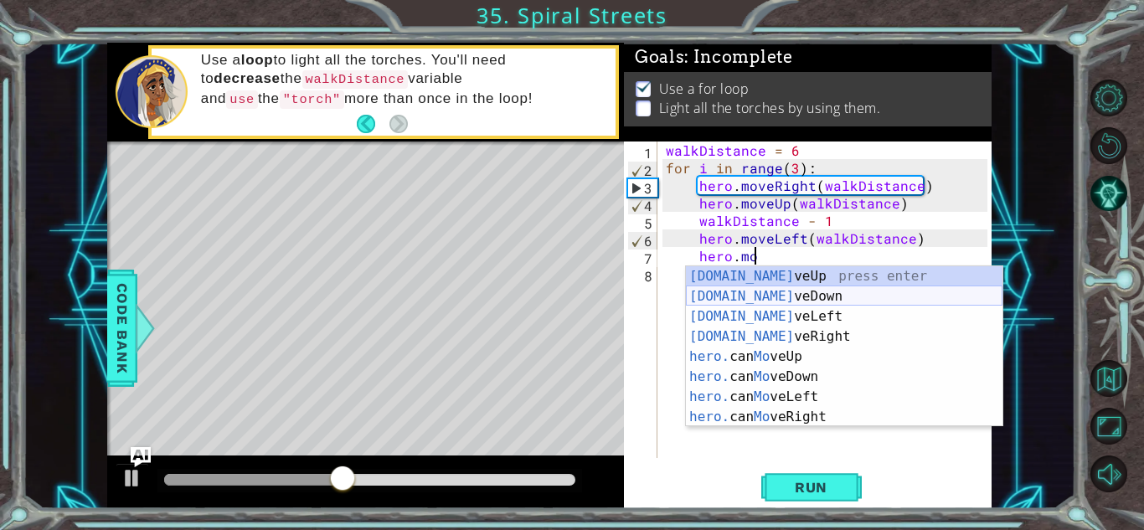
click at [762, 292] on div "[DOMAIN_NAME] veUp press enter [DOMAIN_NAME] veDown press enter [DOMAIN_NAME] v…" at bounding box center [844, 366] width 316 height 201
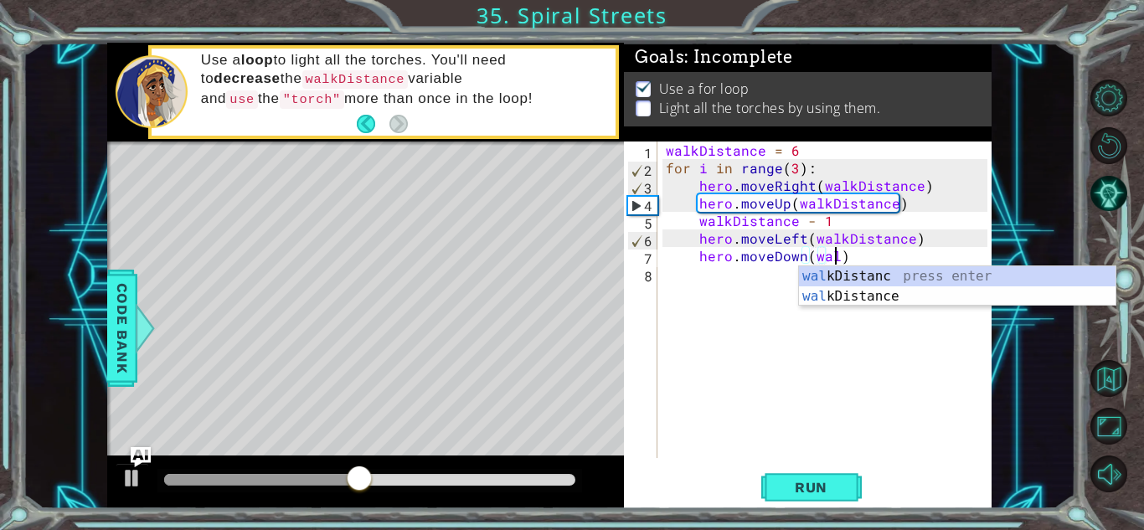
scroll to position [0, 10]
click at [827, 296] on div "wal kDistanc press enter wal kDistance press enter" at bounding box center [957, 306] width 316 height 80
type textarea "hero.moveDown(walkDistance)"
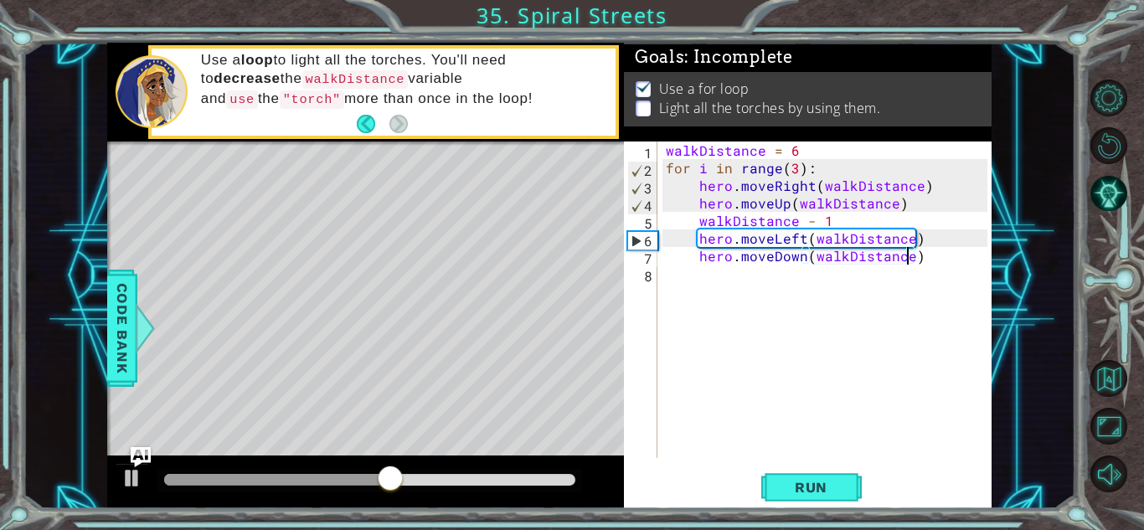
click at [722, 270] on div "walkDistance = 6 for i in range ( 3 ) : hero . moveRight ( walkDistance ) hero …" at bounding box center [828, 317] width 333 height 352
click at [735, 253] on div "walkDistance = 6 for i in range ( 3 ) : hero . moveRight ( walkDistance ) hero …" at bounding box center [828, 317] width 333 height 352
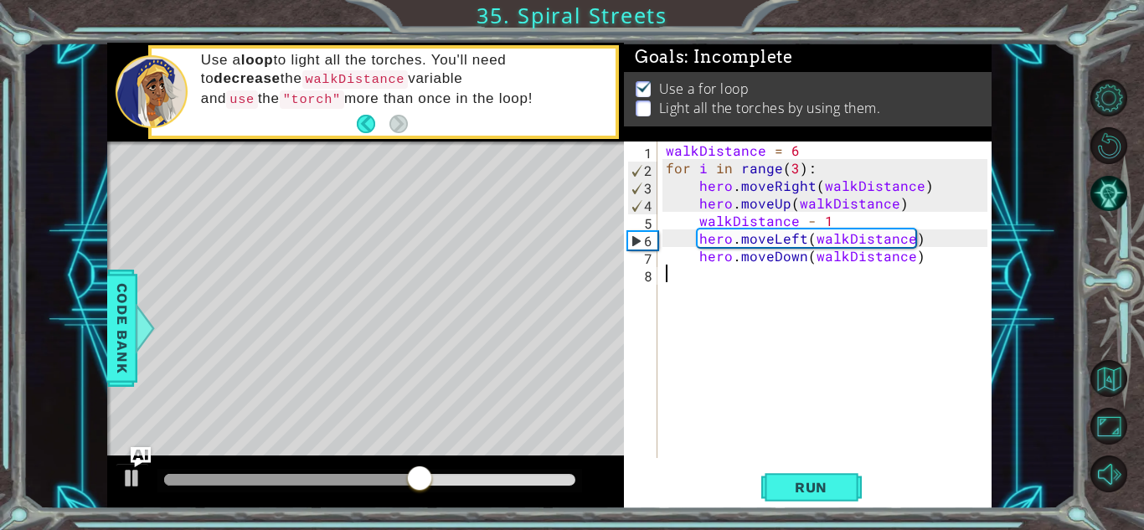
type textarea "hero.moveDown(walkDistance)"
click at [727, 260] on div "walkDistance = 6 for i in range ( 3 ) : hero . moveRight ( walkDistance ) hero …" at bounding box center [828, 317] width 333 height 352
type textarea "hero.moveDown(walkDistance)"
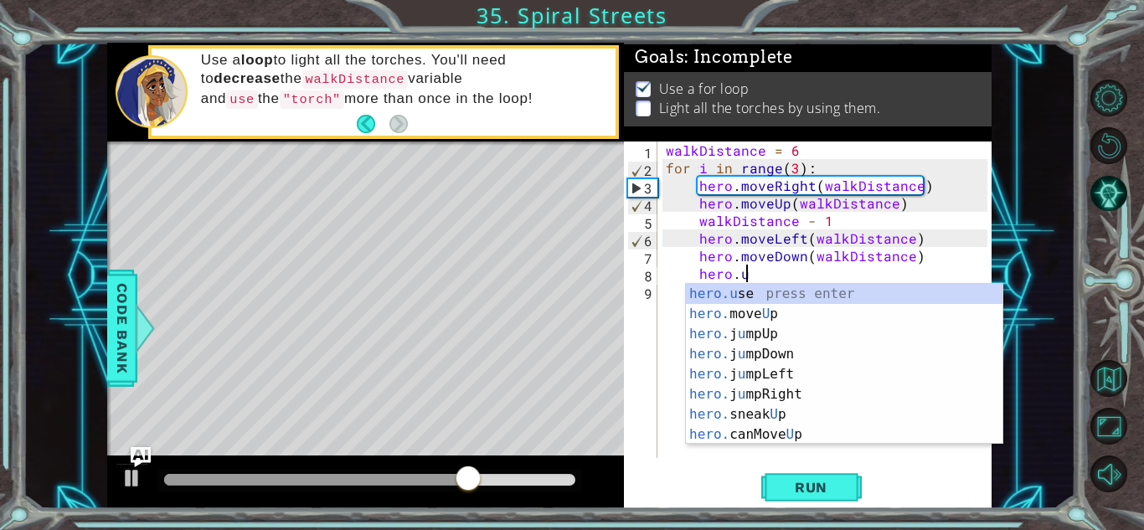
scroll to position [0, 4]
click at [748, 296] on div "hero.u se press enter hero. move U p press enter hero. j u mpUp press enter her…" at bounding box center [844, 384] width 316 height 201
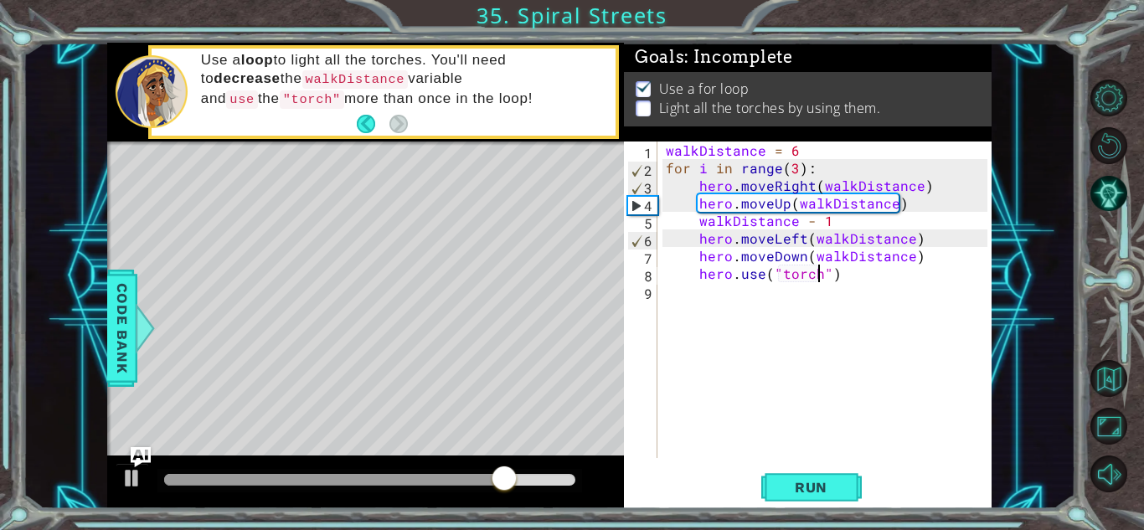
scroll to position [0, 9]
click at [695, 236] on div "walkDistance = 6 for i in range ( 3 ) : hero . moveRight ( walkDistance ) hero …" at bounding box center [828, 317] width 333 height 352
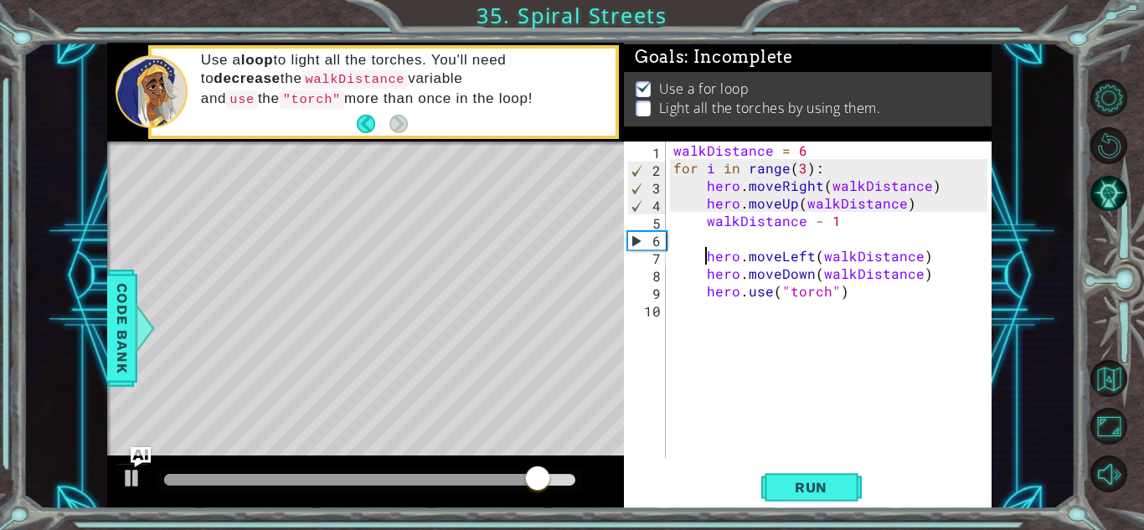
click at [701, 273] on div "walkDistance = 6 for i in range ( 3 ) : hero . moveRight ( walkDistance ) hero …" at bounding box center [833, 317] width 326 height 352
type textarea "hero.moveDown(walkDistance)"
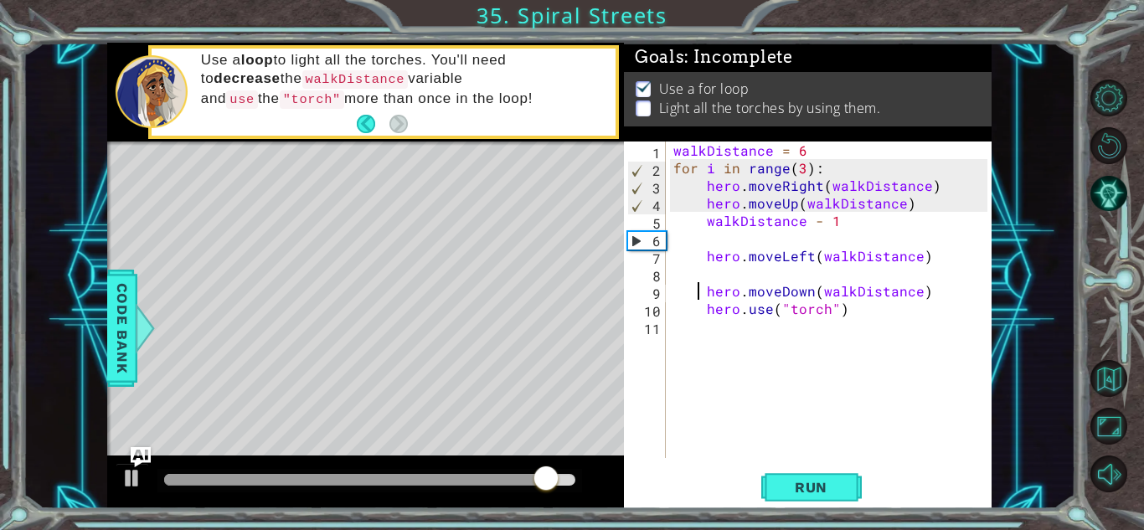
click at [712, 272] on div "walkDistance = 6 for i in range ( 3 ) : hero . moveRight ( walkDistance ) hero …" at bounding box center [833, 317] width 326 height 352
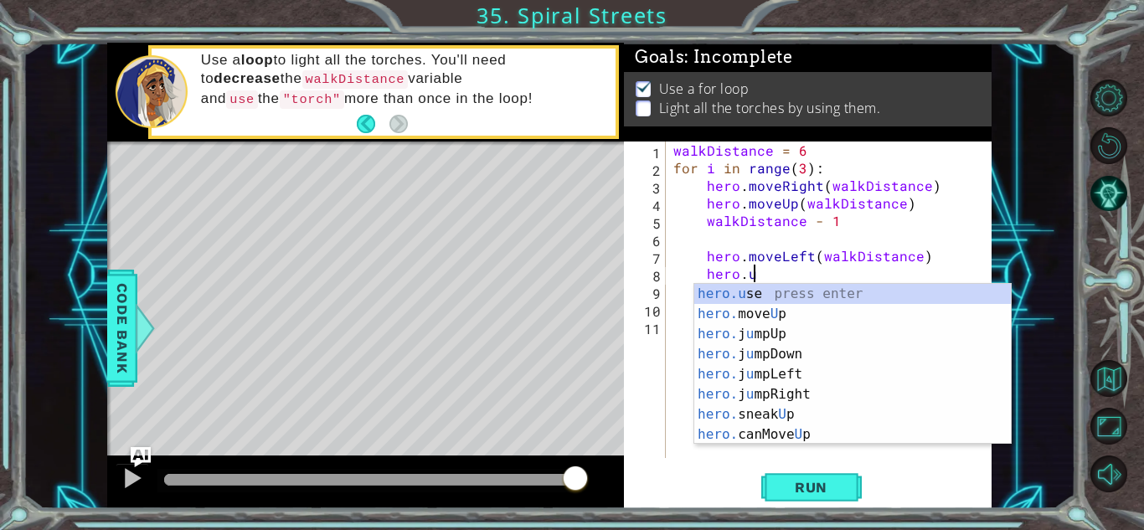
scroll to position [0, 4]
click at [724, 285] on div "hero.u se press enter hero. move U p press enter hero. j u mpUp press enter her…" at bounding box center [852, 384] width 316 height 201
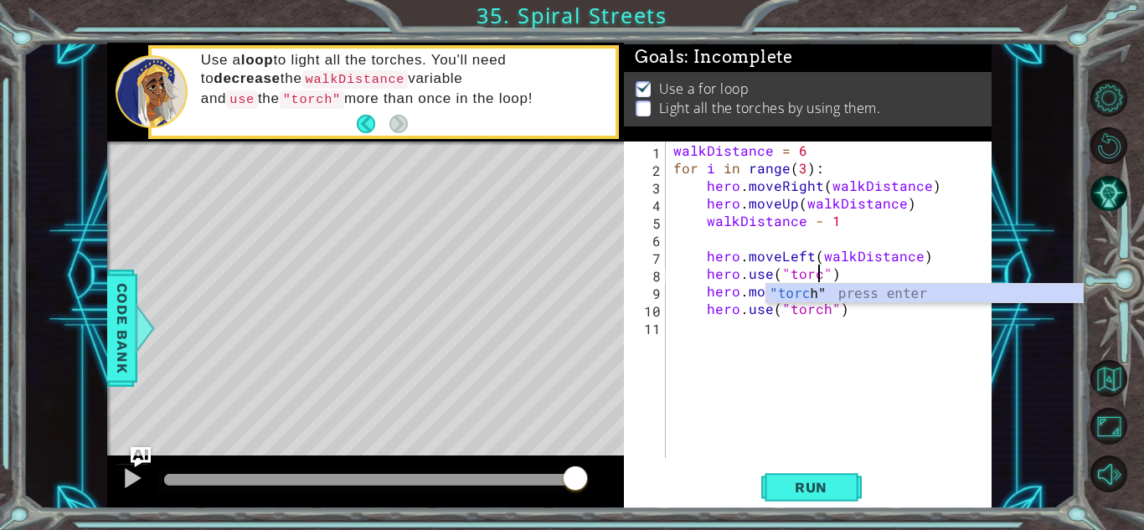
type textarea "hero.use("torch")"
click at [784, 294] on div ""torch " press enter" at bounding box center [924, 314] width 316 height 60
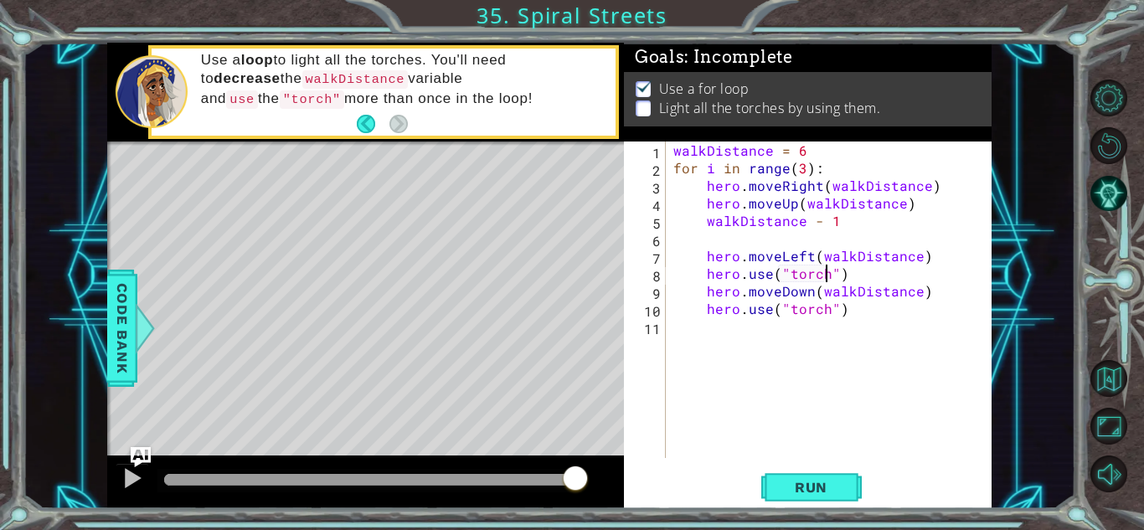
click at [736, 238] on div "walkDistance = 6 for i in range ( 3 ) : hero . moveRight ( walkDistance ) hero …" at bounding box center [833, 317] width 326 height 352
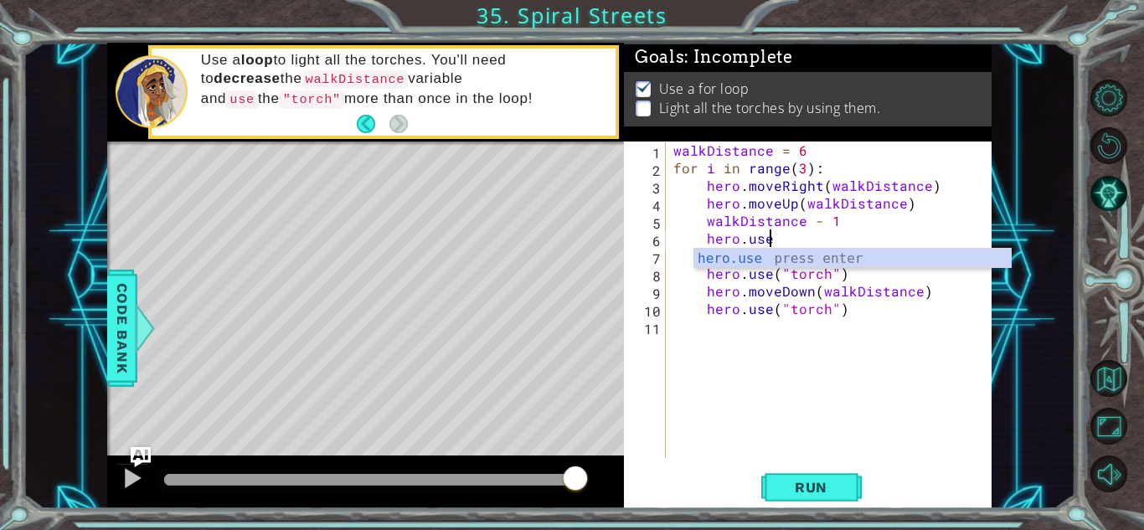
scroll to position [0, 5]
click at [748, 251] on div "hero.use press enter" at bounding box center [852, 279] width 316 height 60
click at [847, 248] on body "1 ההההההההההההההההההההההההההההההההההההההההההההההההההההההההההההההההההההההההההההה…" at bounding box center [572, 265] width 1144 height 530
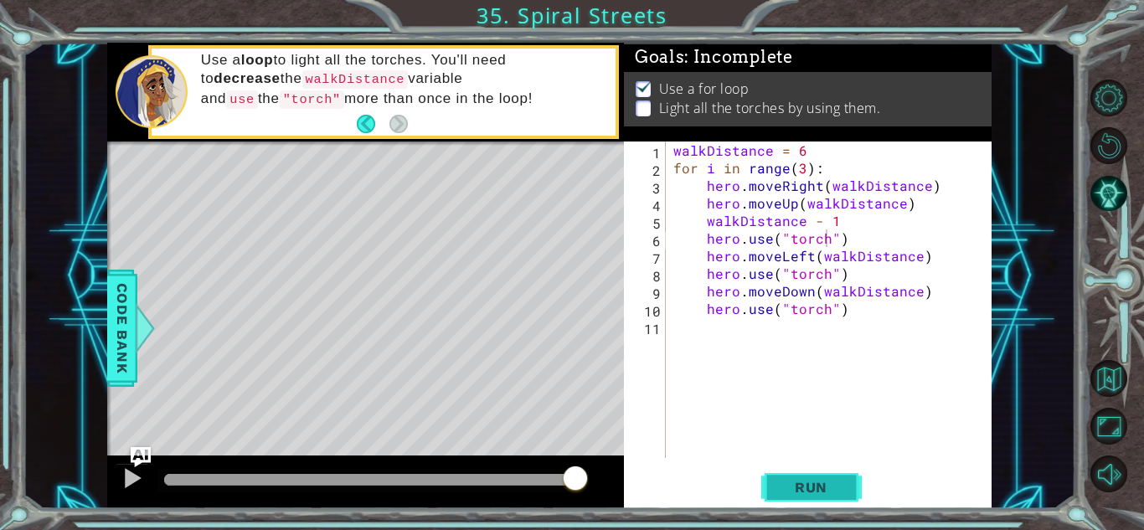
click at [810, 491] on span "Run" at bounding box center [811, 487] width 66 height 17
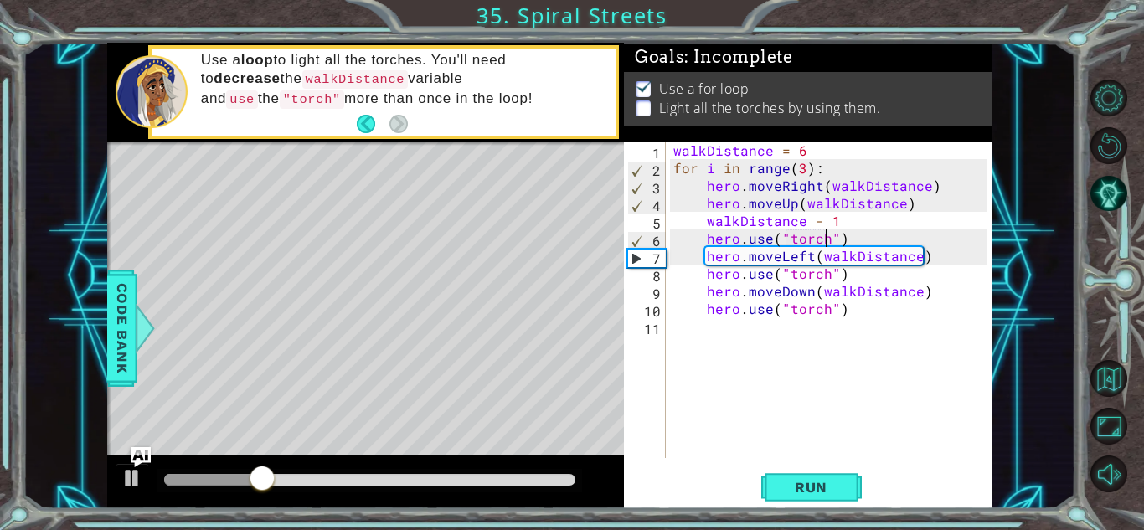
click at [835, 218] on div "walkDistance = 6 for i in range ( 3 ) : hero . moveRight ( walkDistance ) hero …" at bounding box center [833, 317] width 326 height 352
click at [801, 464] on div "walkDistance - 2 1 2 3 4 5 6 7 8 9 10 11 walkDistance = 6 for i in range ( 3 ) …" at bounding box center [808, 324] width 368 height 367
click at [806, 480] on span "Run" at bounding box center [811, 487] width 66 height 17
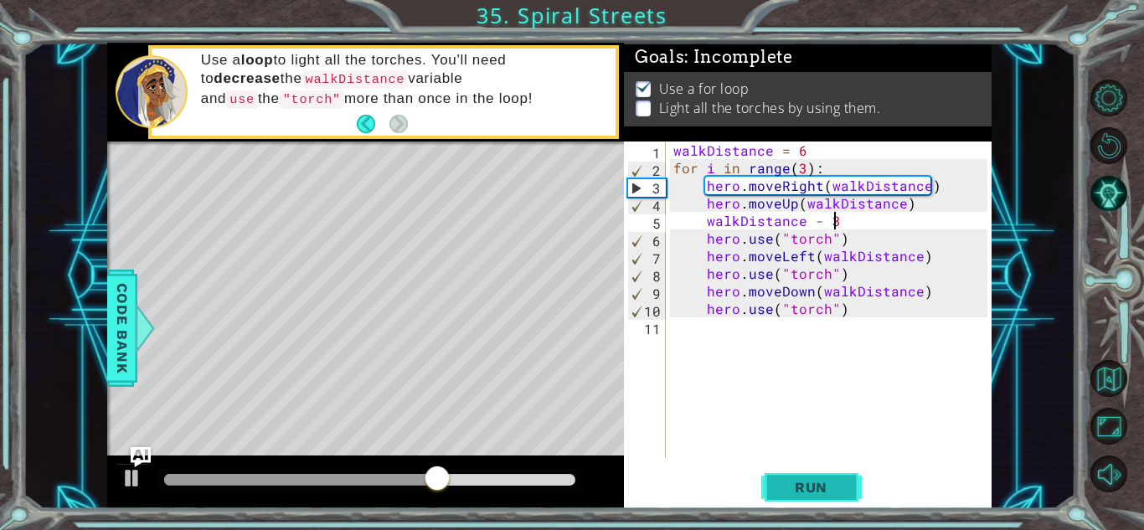
click at [797, 488] on span "Run" at bounding box center [811, 487] width 66 height 17
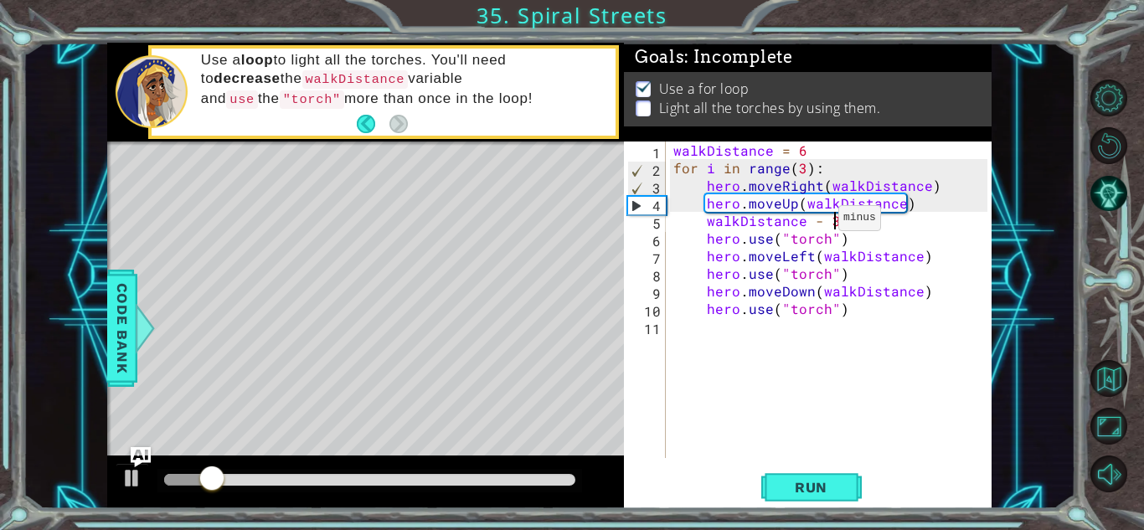
click at [817, 222] on div "walkDistance = 6 for i in range ( 3 ) : hero . moveRight ( walkDistance ) hero …" at bounding box center [833, 317] width 326 height 352
click at [772, 492] on button "Run" at bounding box center [811, 487] width 100 height 37
click at [801, 482] on span "Run" at bounding box center [811, 487] width 66 height 17
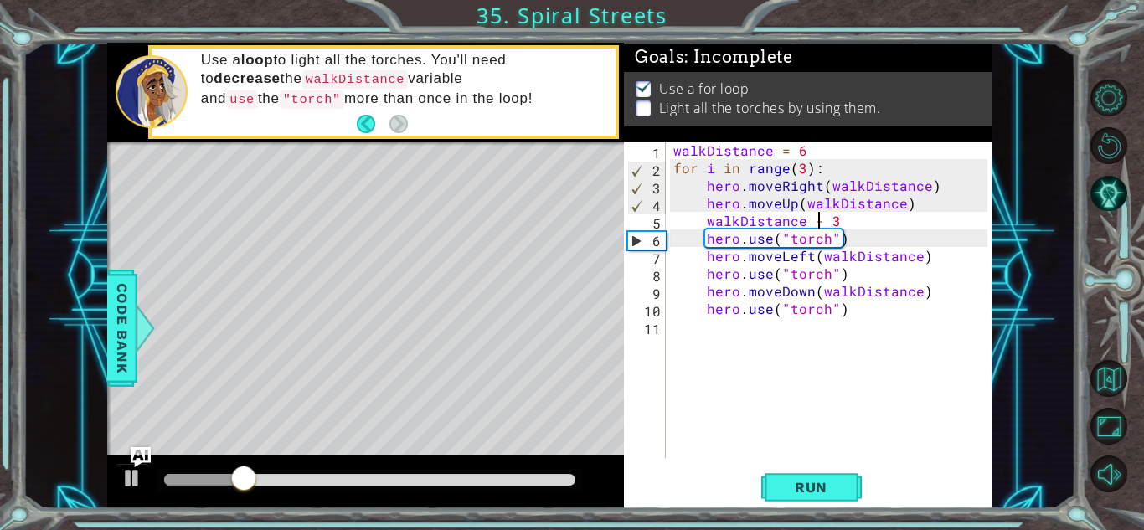
click at [455, 474] on div at bounding box center [369, 480] width 411 height 12
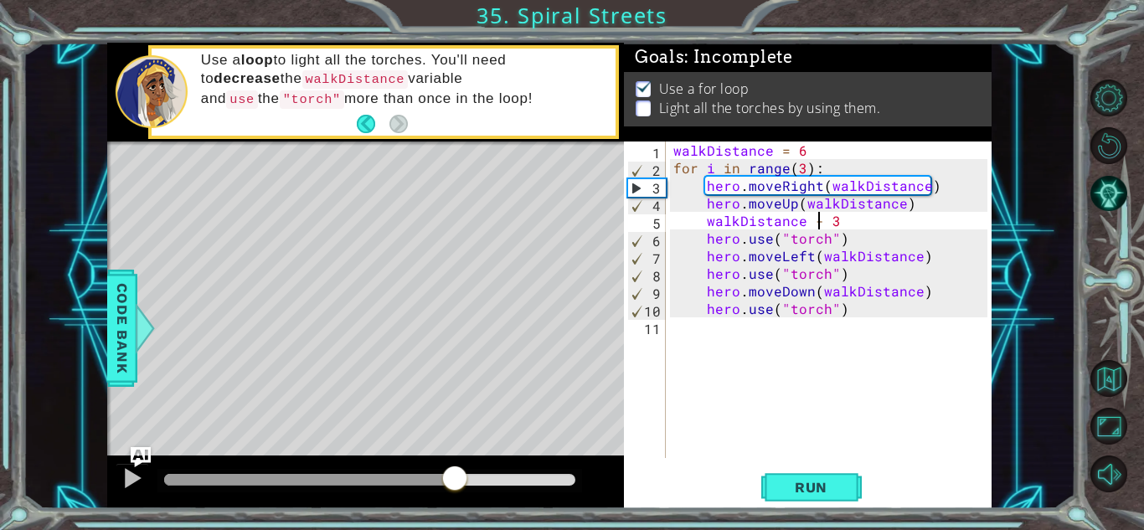
click at [854, 222] on div "walkDistance = 6 for i in range ( 3 ) : hero . moveRight ( walkDistance ) hero …" at bounding box center [833, 317] width 326 height 352
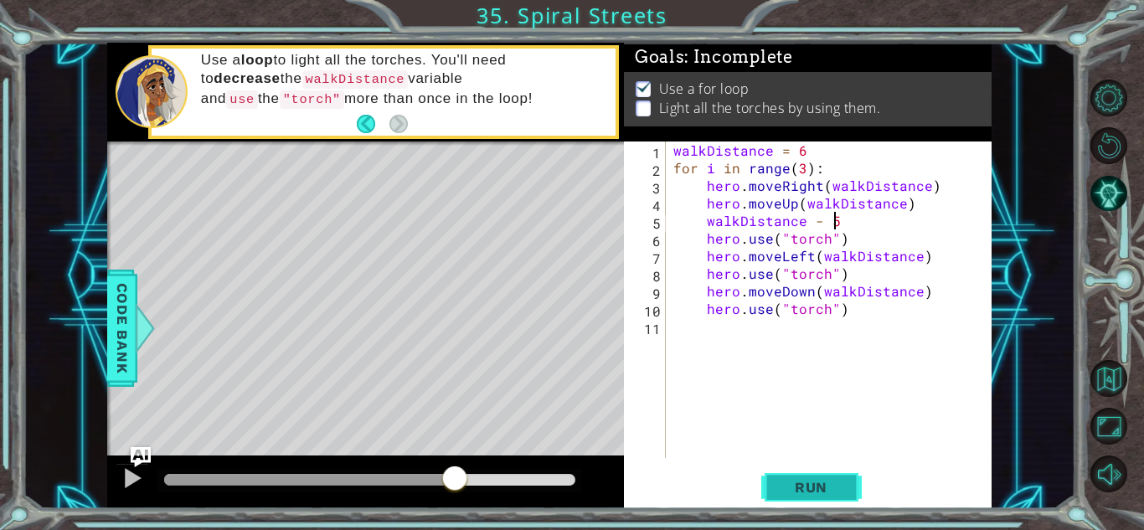
click at [816, 494] on span "Run" at bounding box center [811, 487] width 66 height 17
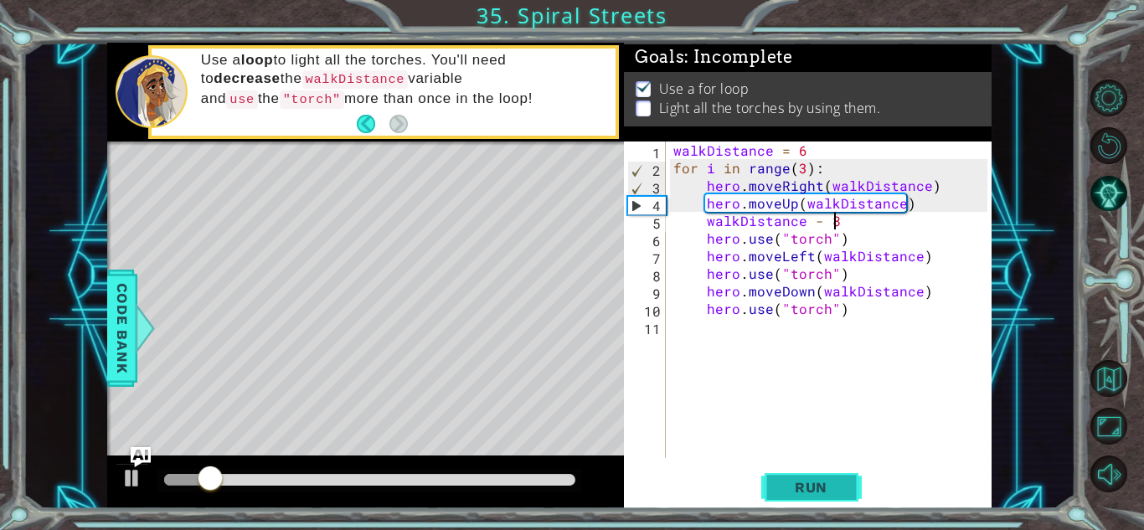
click at [823, 496] on button "Run" at bounding box center [811, 487] width 100 height 37
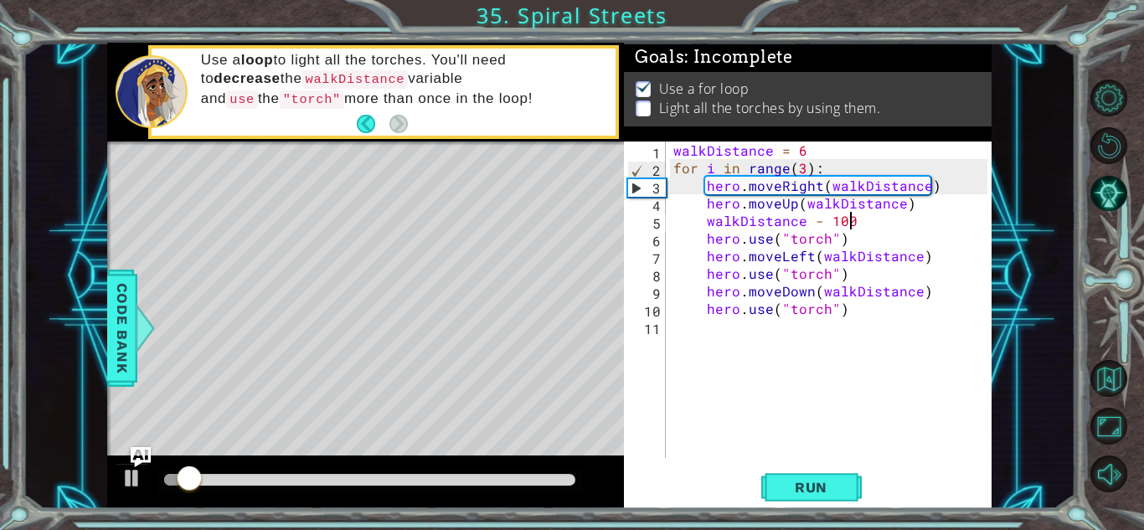
scroll to position [0, 10]
type textarea "walkDistance - 100"
click at [769, 488] on button "Run" at bounding box center [811, 487] width 100 height 37
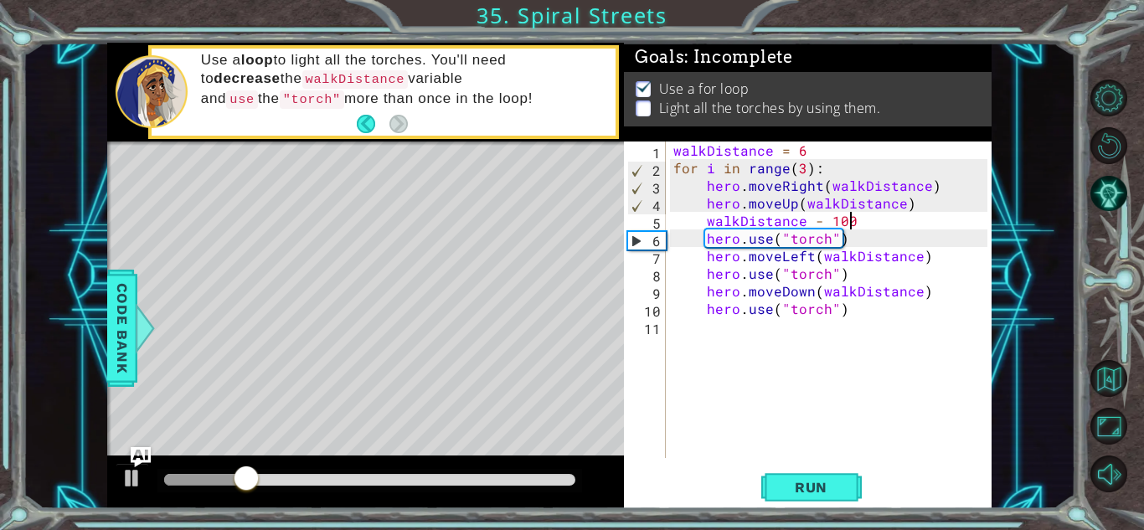
click at [822, 334] on div "walkDistance = 6 for i in range ( 3 ) : hero . moveRight ( walkDistance ) hero …" at bounding box center [833, 317] width 326 height 352
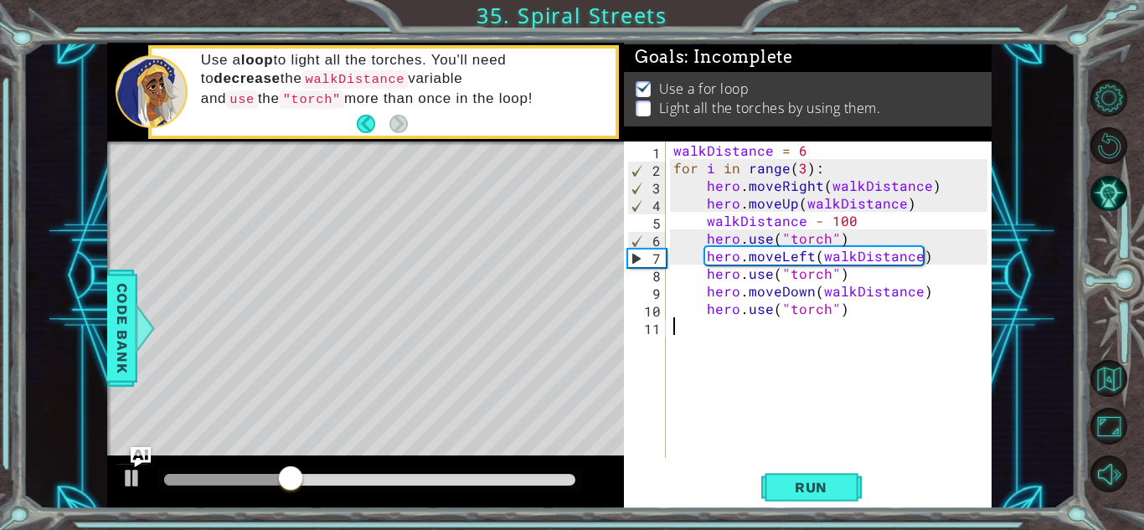
click at [806, 151] on div "walkDistance = 6 for i in range ( 3 ) : hero . moveRight ( walkDistance ) hero …" at bounding box center [833, 317] width 326 height 352
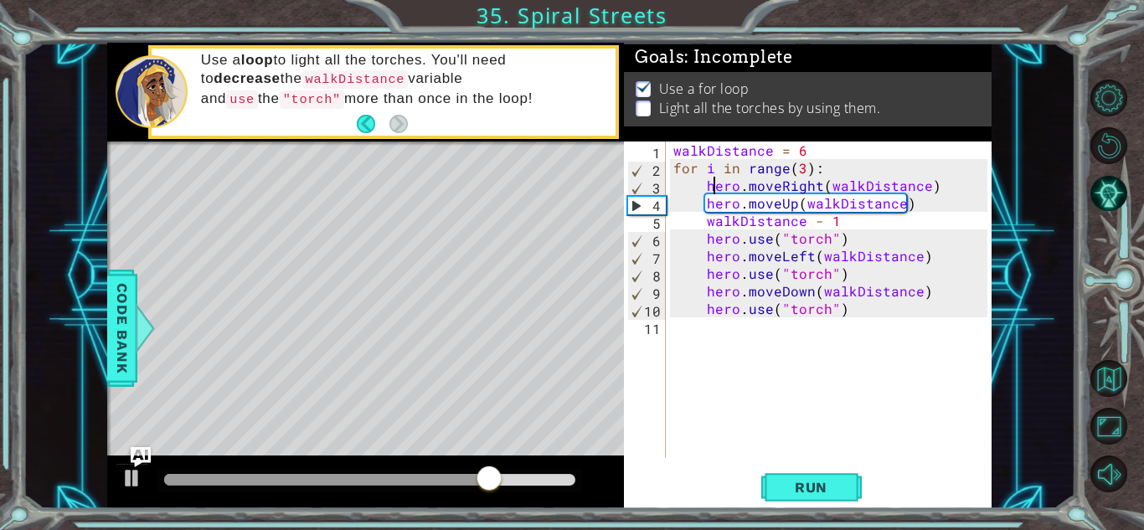
drag, startPoint x: 711, startPoint y: 183, endPoint x: 702, endPoint y: 184, distance: 8.4
click at [702, 184] on div "walkDistance = 6 for i in range ( 3 ) : hero . moveRight ( walkDistance ) hero …" at bounding box center [833, 317] width 326 height 352
click at [801, 172] on div "walkDistance = 6 for i in range ( 3 ) : hero . moveRight ( walkDistance ) hero …" at bounding box center [833, 317] width 326 height 352
click at [815, 496] on button "Run" at bounding box center [811, 487] width 100 height 37
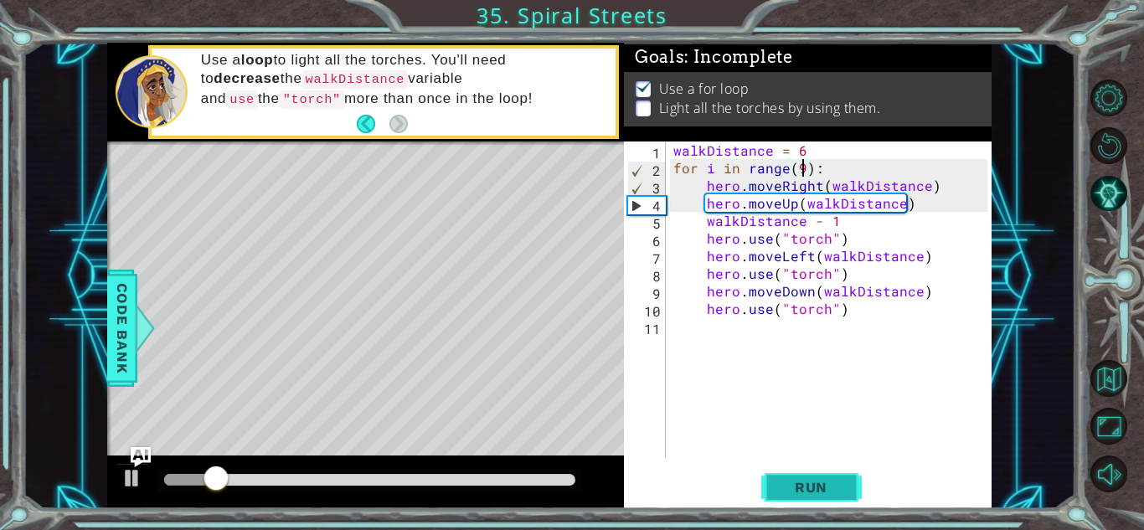
type textarea "for i in range(9):"
click at [783, 496] on button "Run" at bounding box center [811, 487] width 100 height 37
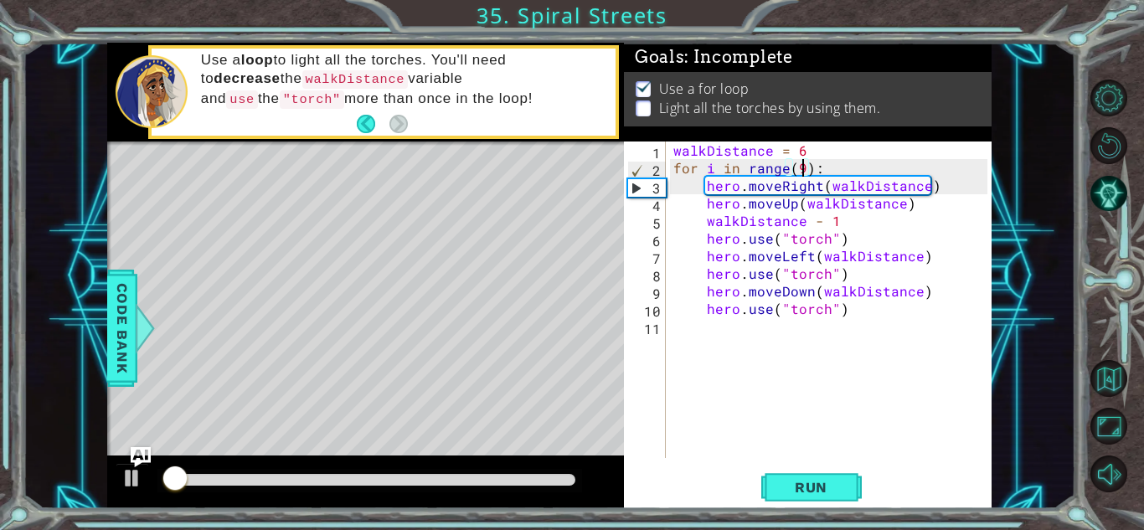
click at [403, 495] on div at bounding box center [365, 482] width 517 height 54
click at [408, 477] on div at bounding box center [369, 480] width 411 height 12
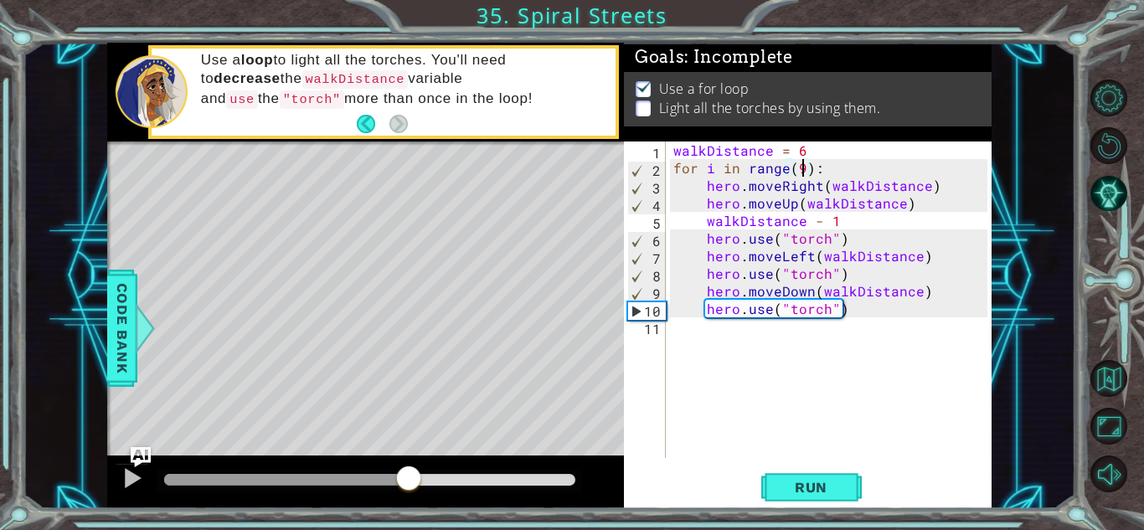
click at [455, 471] on div at bounding box center [369, 480] width 424 height 23
click at [470, 482] on div at bounding box center [369, 480] width 411 height 12
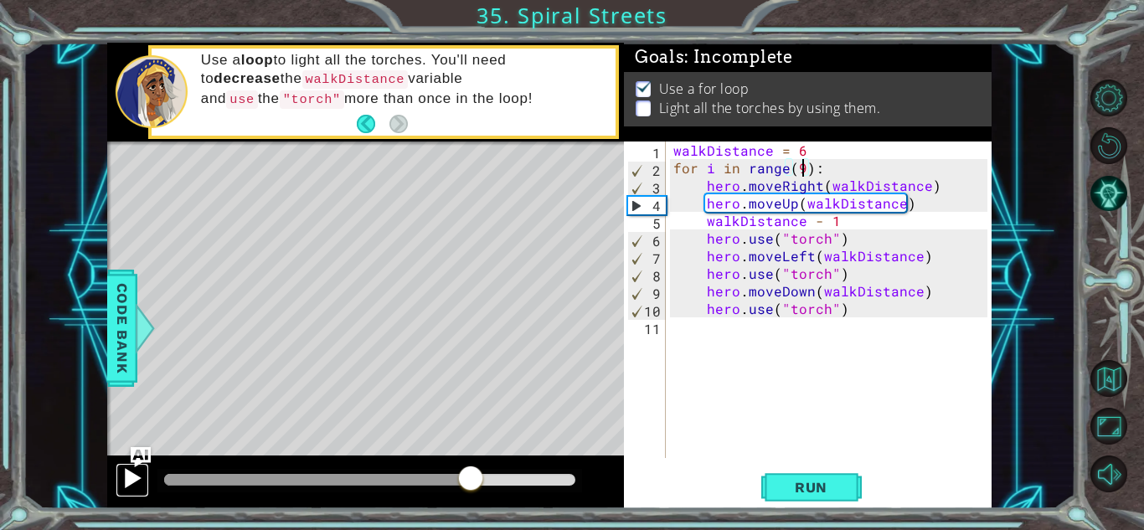
click at [135, 478] on div at bounding box center [132, 478] width 22 height 22
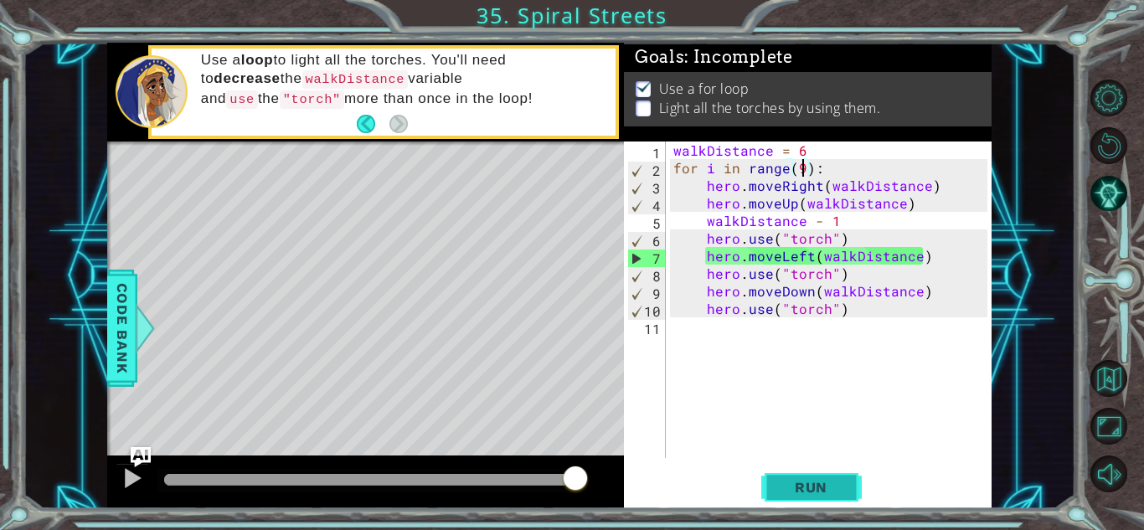
click at [820, 484] on span "Run" at bounding box center [811, 487] width 66 height 17
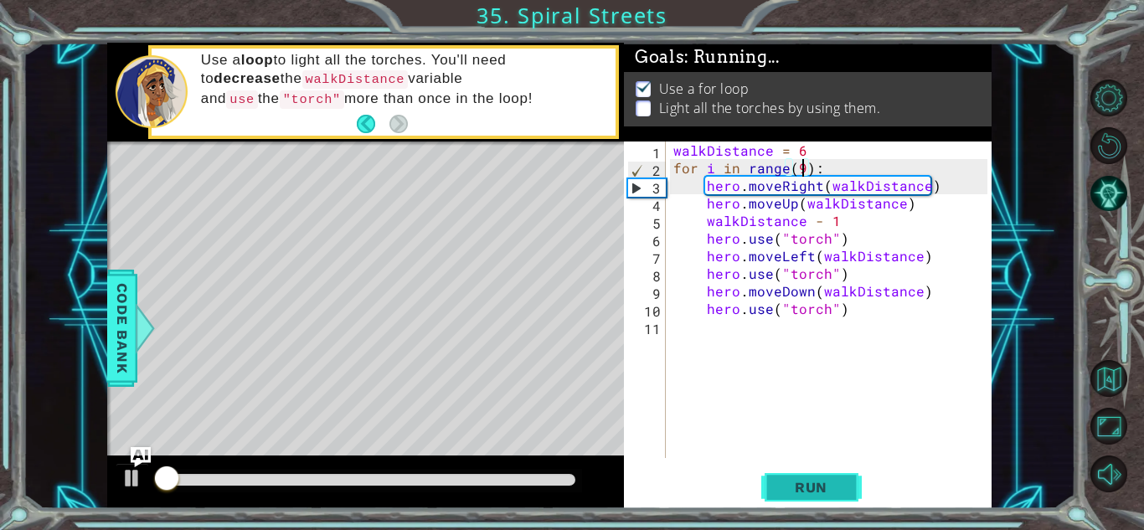
click at [820, 484] on span "Run" at bounding box center [811, 487] width 66 height 17
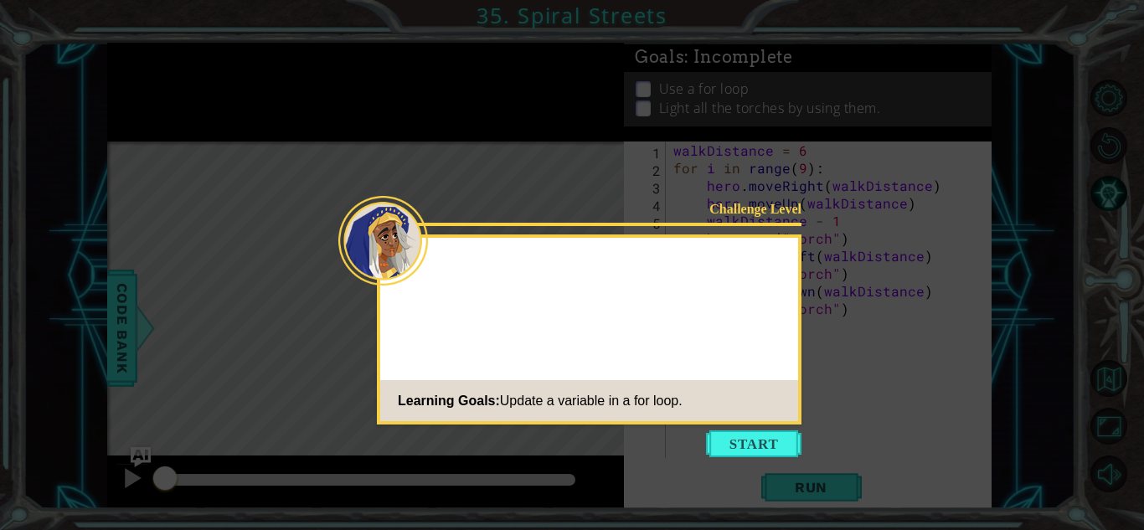
click at [763, 412] on footer "Learning Goals: Update a variable in a for loop." at bounding box center [589, 400] width 418 height 41
click at [749, 465] on icon at bounding box center [572, 265] width 1144 height 530
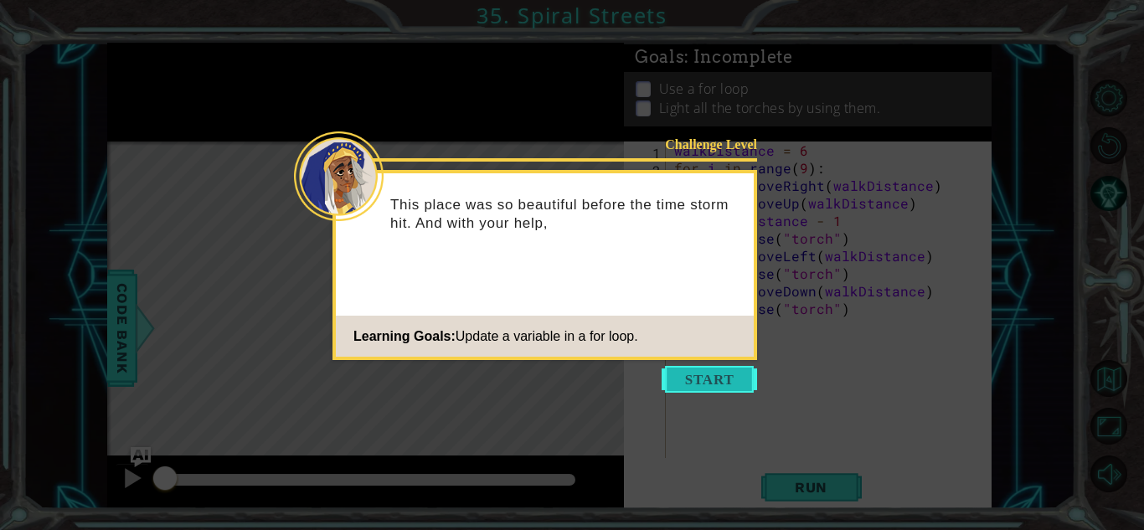
click at [710, 388] on button "Start" at bounding box center [708, 379] width 95 height 27
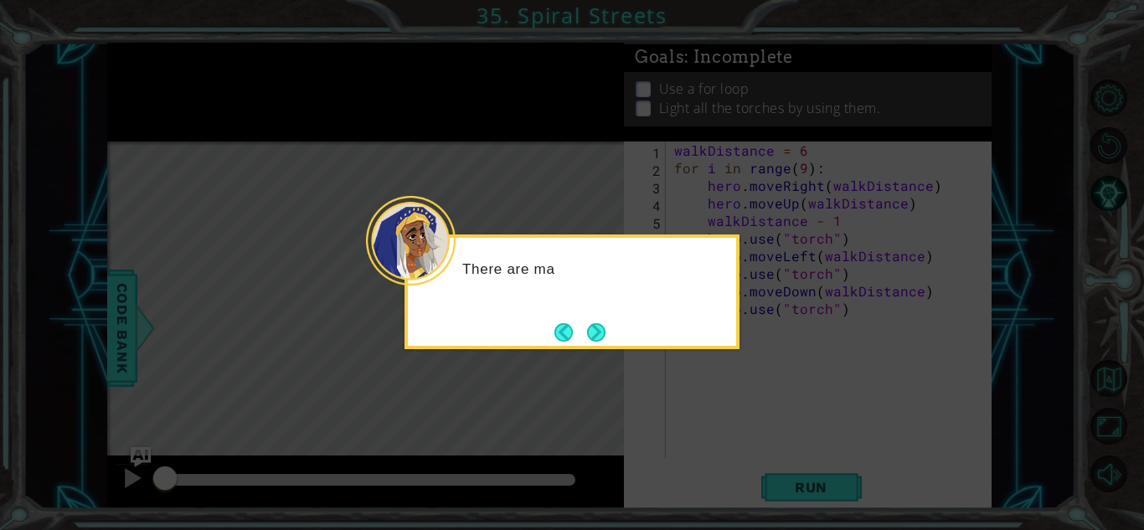
click at [611, 342] on div "There are ma" at bounding box center [571, 291] width 335 height 115
click at [603, 332] on button "Next" at bounding box center [596, 332] width 18 height 18
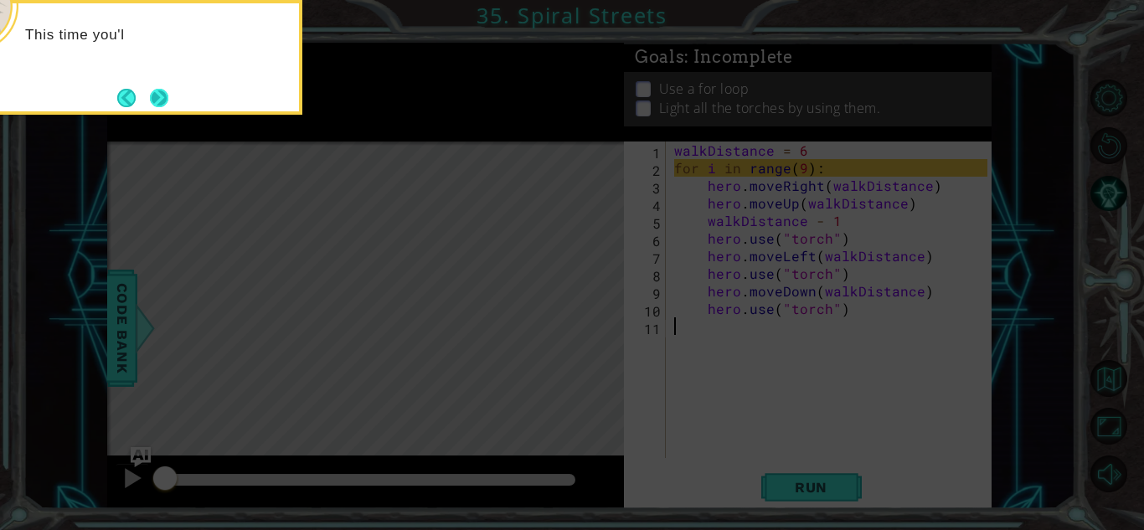
click at [168, 100] on button "Next" at bounding box center [159, 98] width 18 height 18
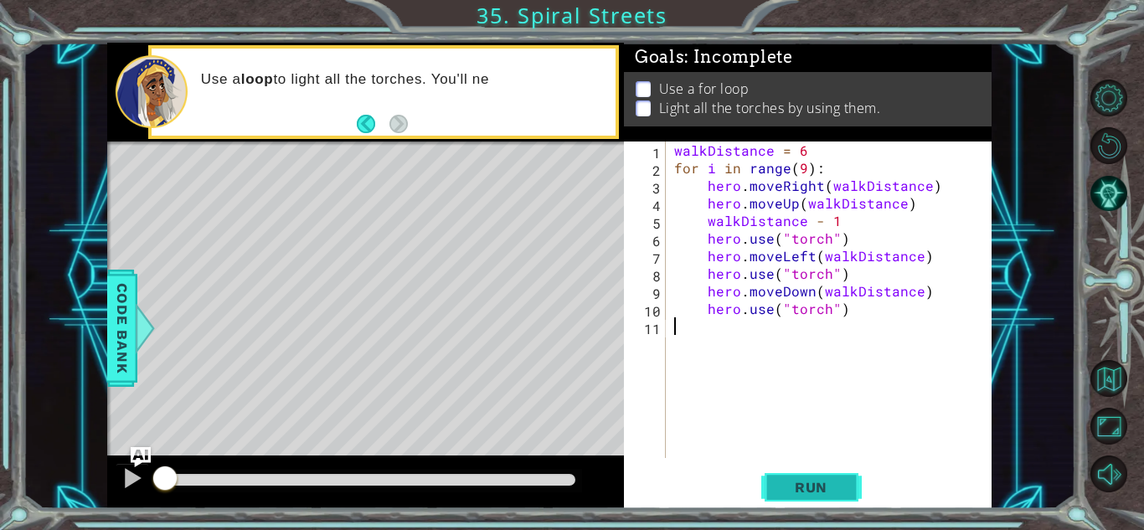
click at [792, 472] on button "Run" at bounding box center [811, 487] width 100 height 37
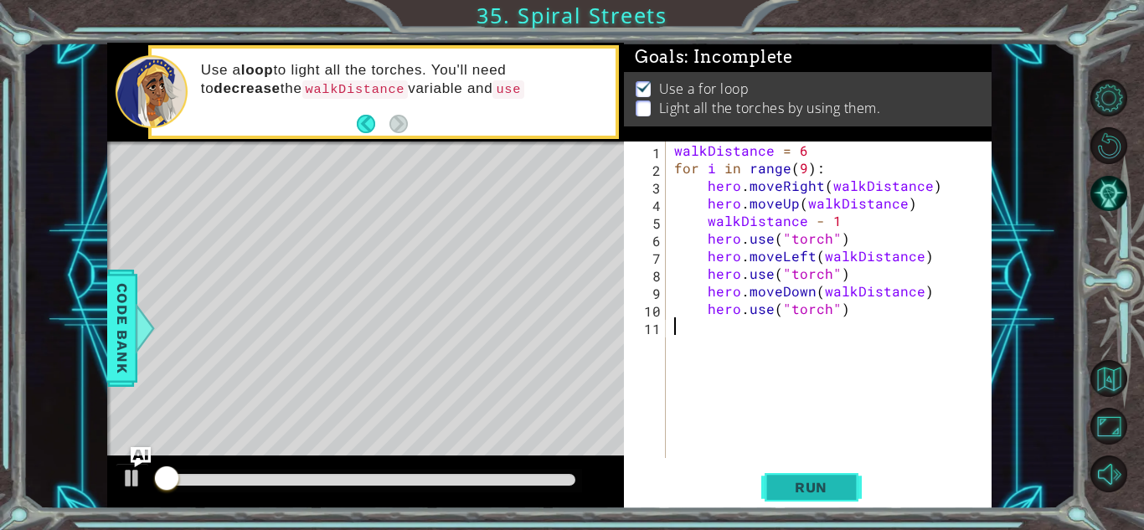
click at [792, 472] on button "Run" at bounding box center [811, 487] width 100 height 37
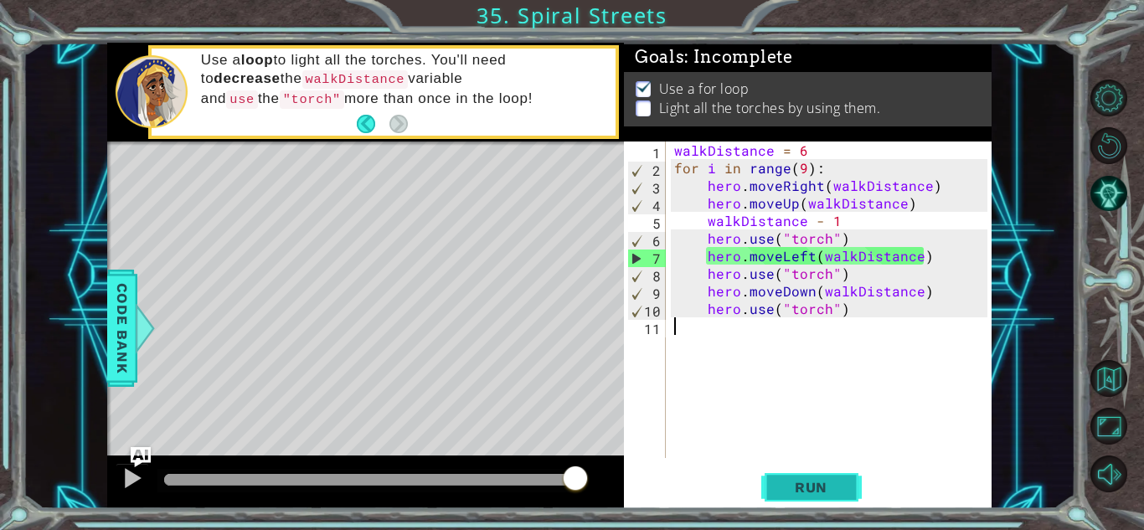
click at [800, 499] on button "Run" at bounding box center [811, 487] width 100 height 37
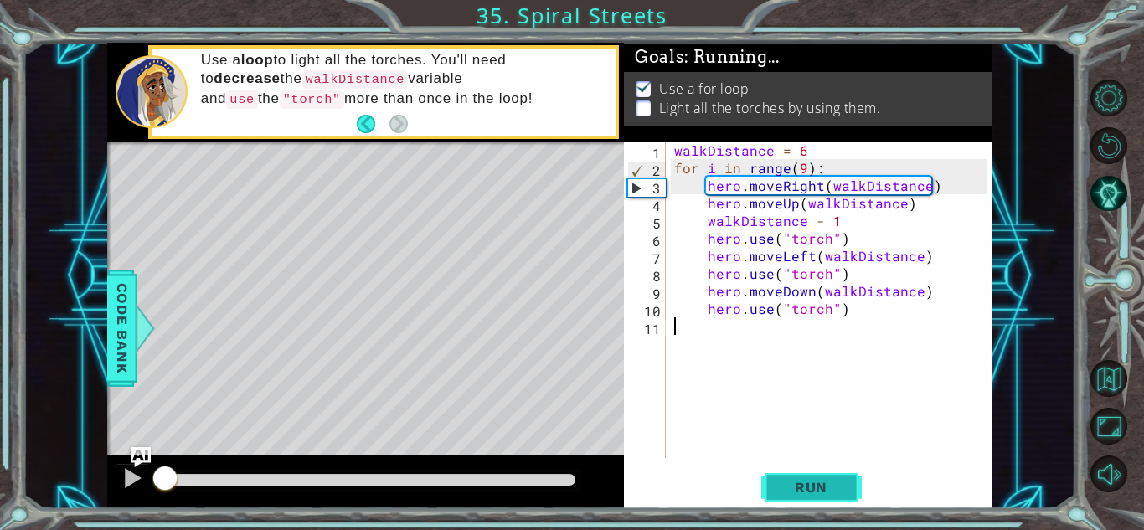
click at [800, 499] on button "Run" at bounding box center [811, 487] width 100 height 37
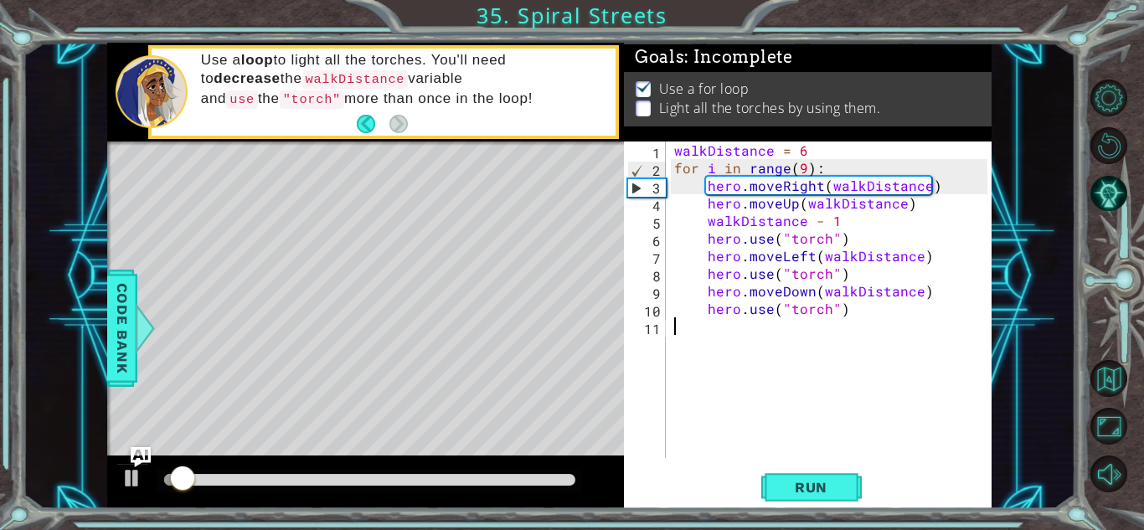
click at [831, 217] on div "walkDistance = 6 for i in range ( 9 ) : hero . moveRight ( walkDistance ) hero …" at bounding box center [833, 317] width 325 height 352
click at [818, 225] on div "walkDistance = 6 for i in range ( 9 ) : hero . moveRight ( walkDistance ) hero …" at bounding box center [833, 317] width 325 height 352
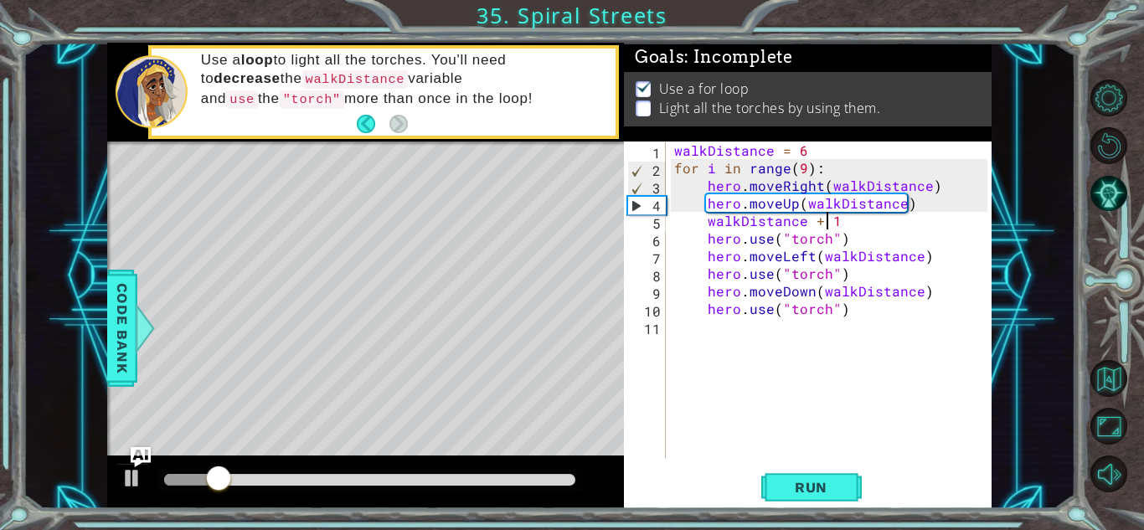
scroll to position [0, 9]
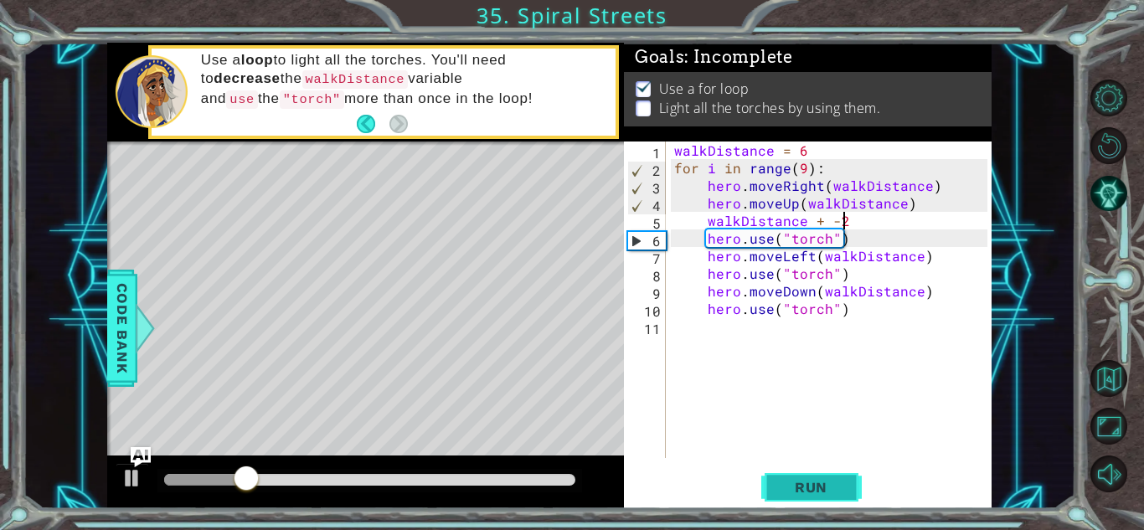
click at [833, 490] on span "Run" at bounding box center [811, 487] width 66 height 17
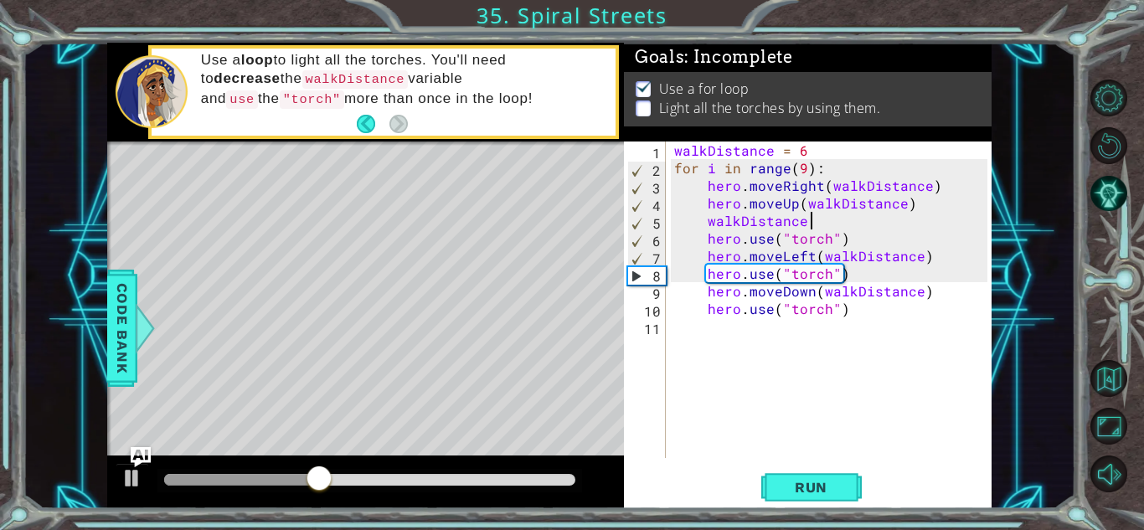
scroll to position [0, 8]
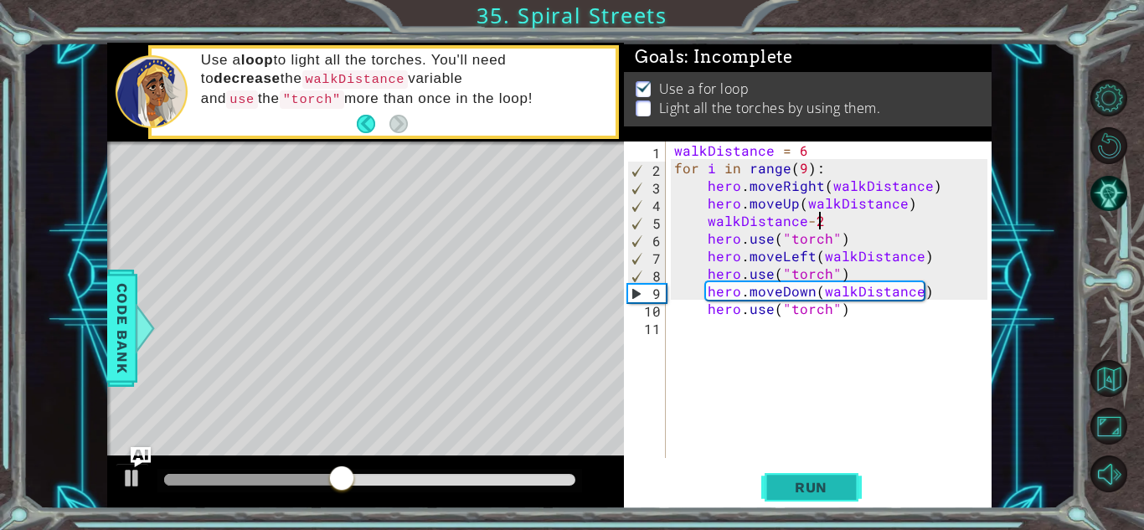
click at [855, 476] on button "Run" at bounding box center [811, 487] width 100 height 37
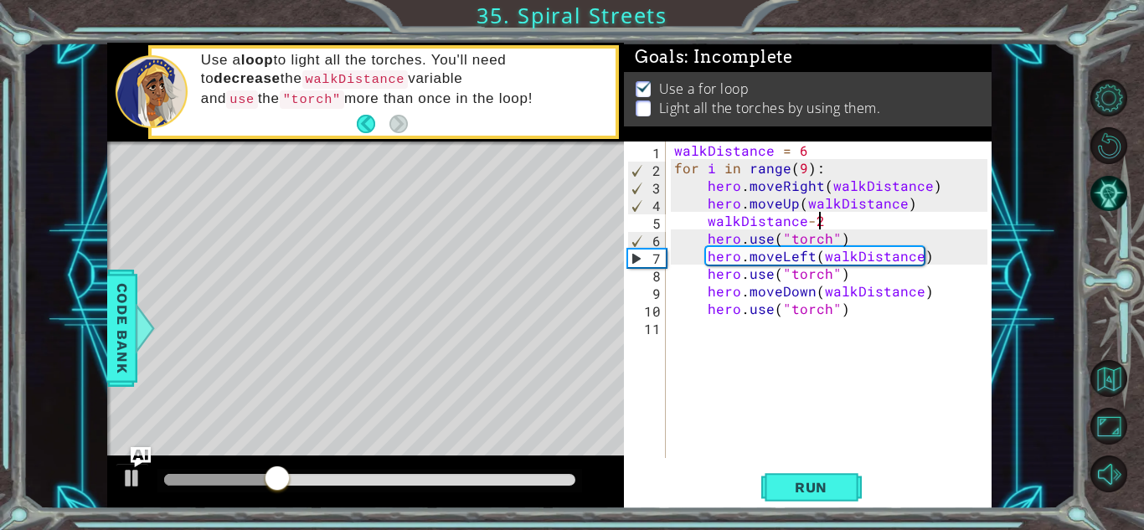
click at [804, 168] on div "walkDistance = 6 for i in range ( 9 ) : hero . moveRight ( walkDistance ) hero …" at bounding box center [833, 317] width 325 height 352
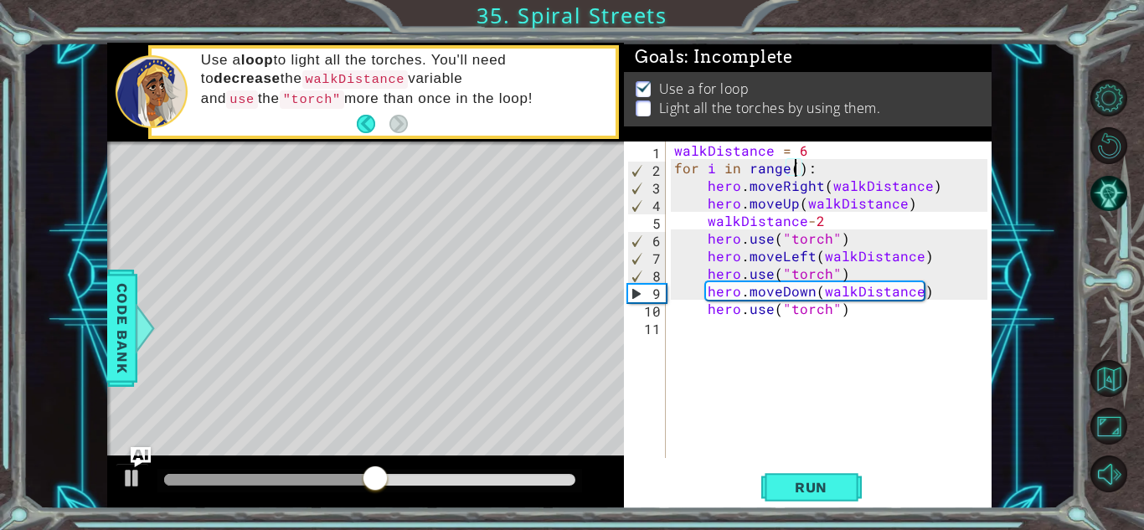
click at [824, 265] on div "walkDistance = 6 for i in range ( ) : hero . moveRight ( walkDistance ) hero . …" at bounding box center [833, 317] width 325 height 352
click at [835, 275] on div "walkDistance = 6 for i in range ( ) : hero . moveRight ( walkDistance ) hero . …" at bounding box center [833, 317] width 325 height 352
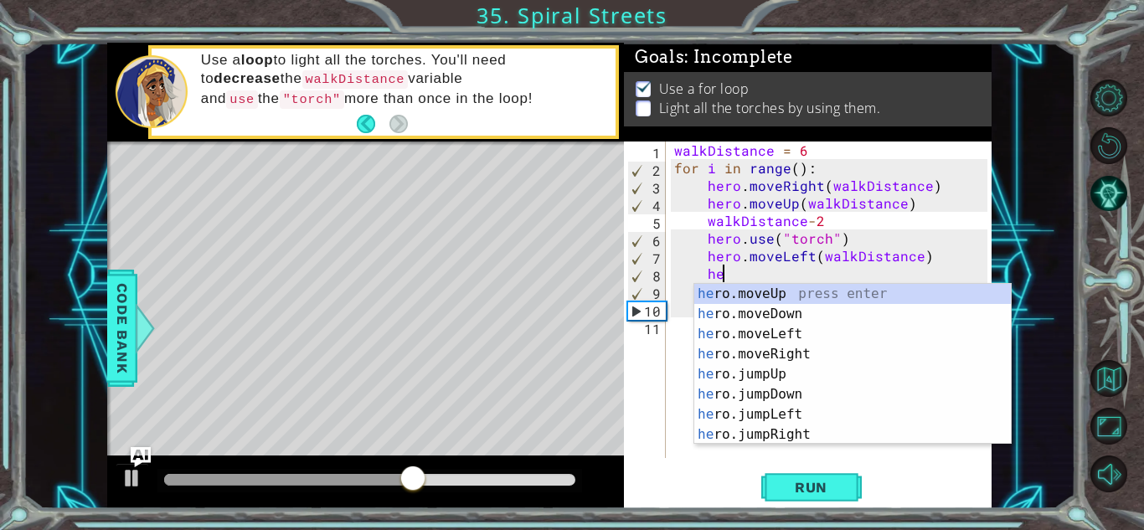
type textarea "h"
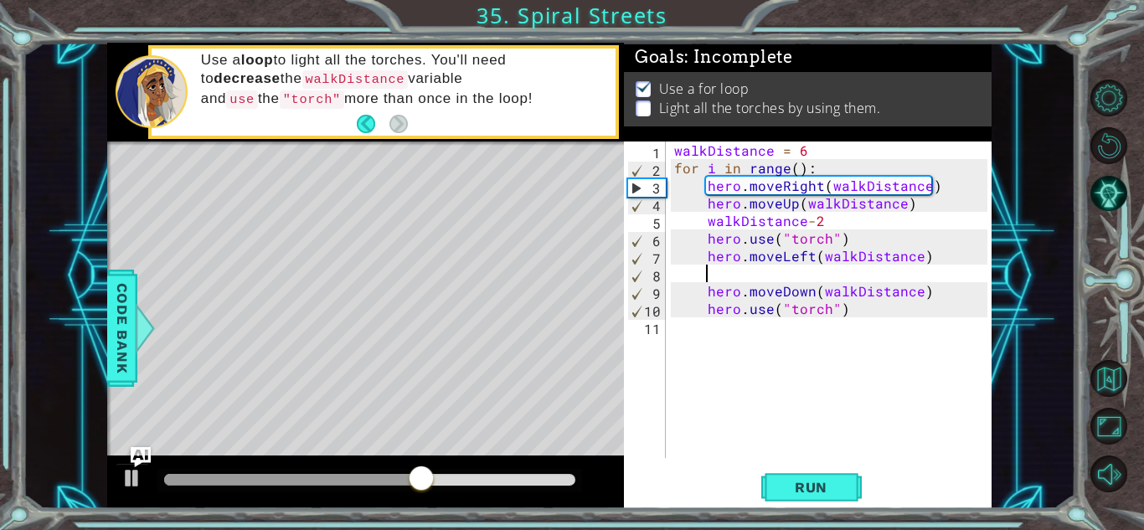
scroll to position [0, 0]
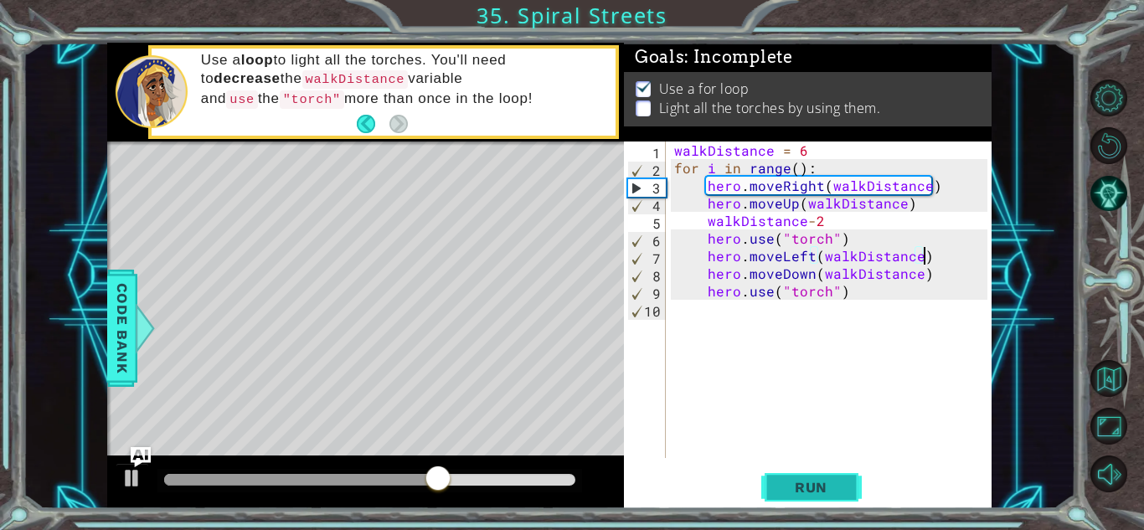
click at [810, 498] on button "Run" at bounding box center [811, 487] width 100 height 37
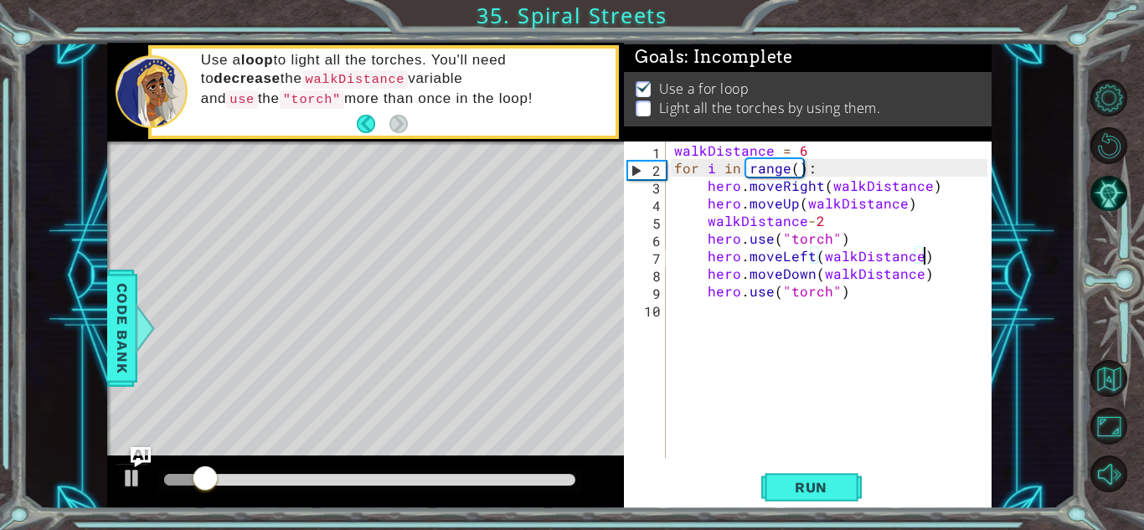
click at [799, 171] on div "walkDistance = 6 for i in range ( ) : hero . moveRight ( walkDistance ) hero . …" at bounding box center [833, 317] width 325 height 352
click at [794, 169] on div "walkDistance = 6 for i in range ( ) : hero . moveRight ( walkDistance ) hero . …" at bounding box center [833, 317] width 325 height 352
click at [825, 469] on button "Run" at bounding box center [811, 487] width 100 height 37
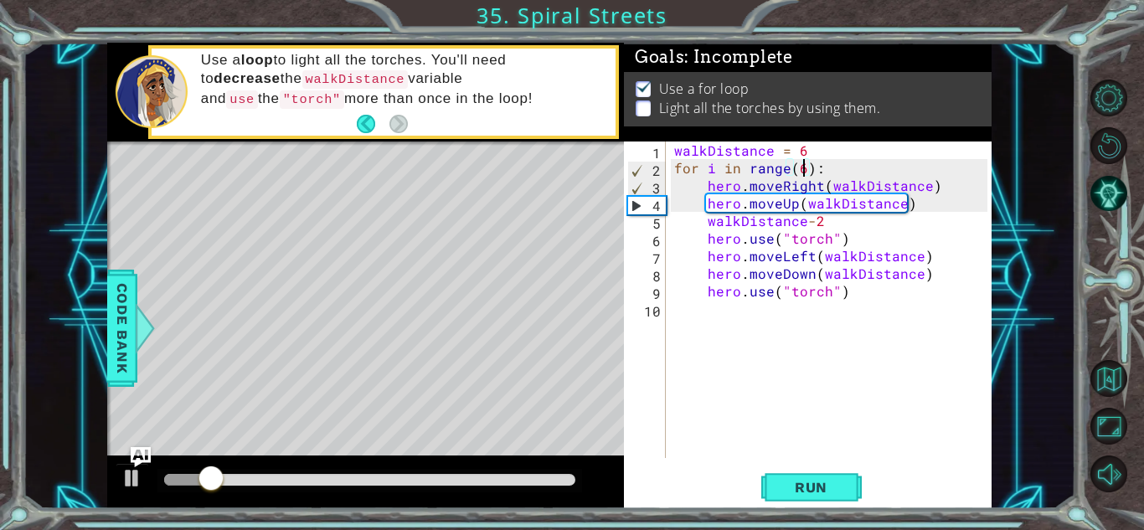
click at [830, 223] on div "walkDistance = 6 for i in range ( 6 ) : hero . moveRight ( walkDistance ) hero …" at bounding box center [833, 317] width 325 height 352
click at [825, 471] on button "Run" at bounding box center [811, 487] width 100 height 37
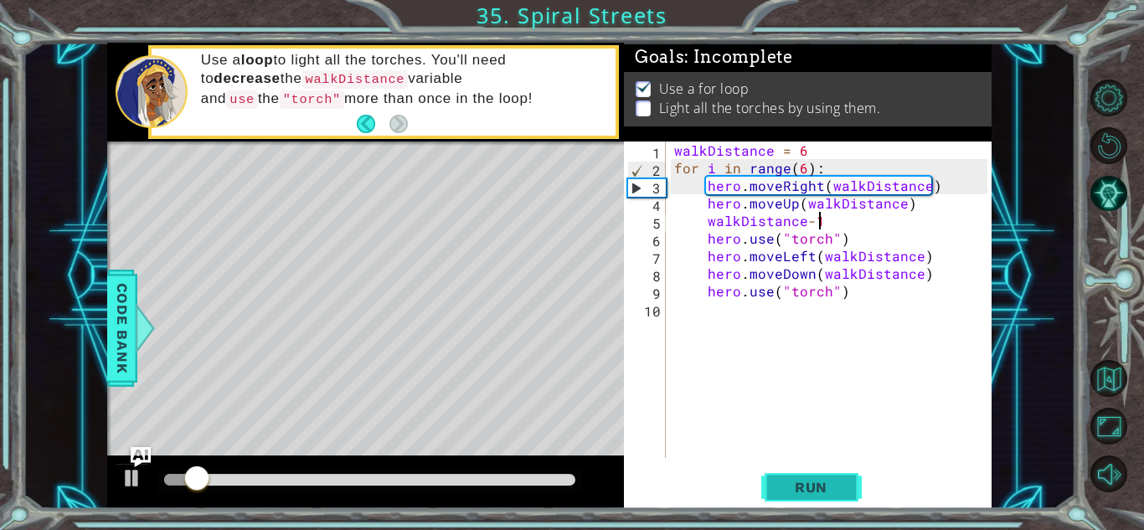
click at [794, 490] on span "Run" at bounding box center [811, 487] width 66 height 17
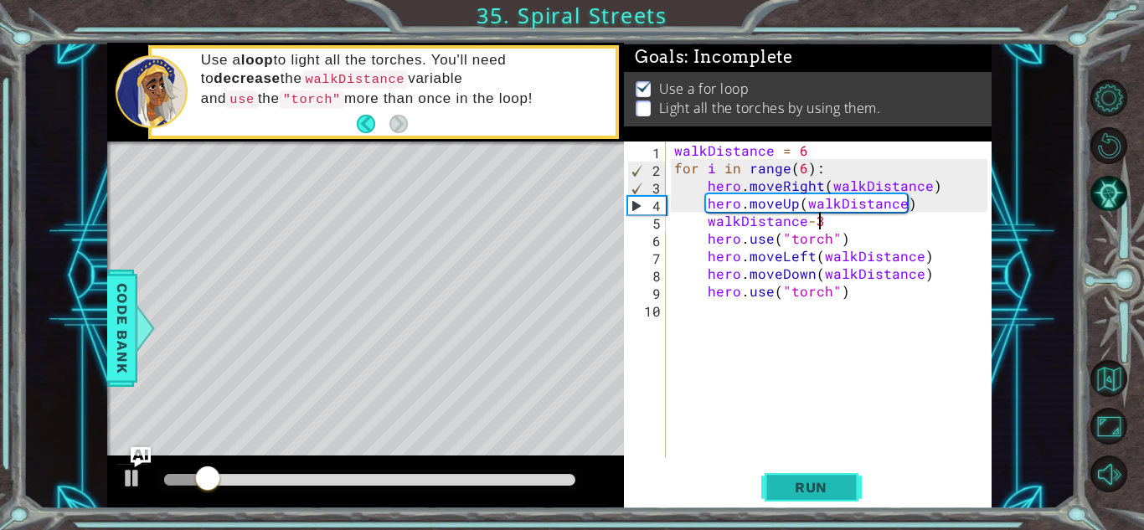
type textarea "walkDistance-3"
click at [807, 480] on span "Run" at bounding box center [811, 487] width 66 height 17
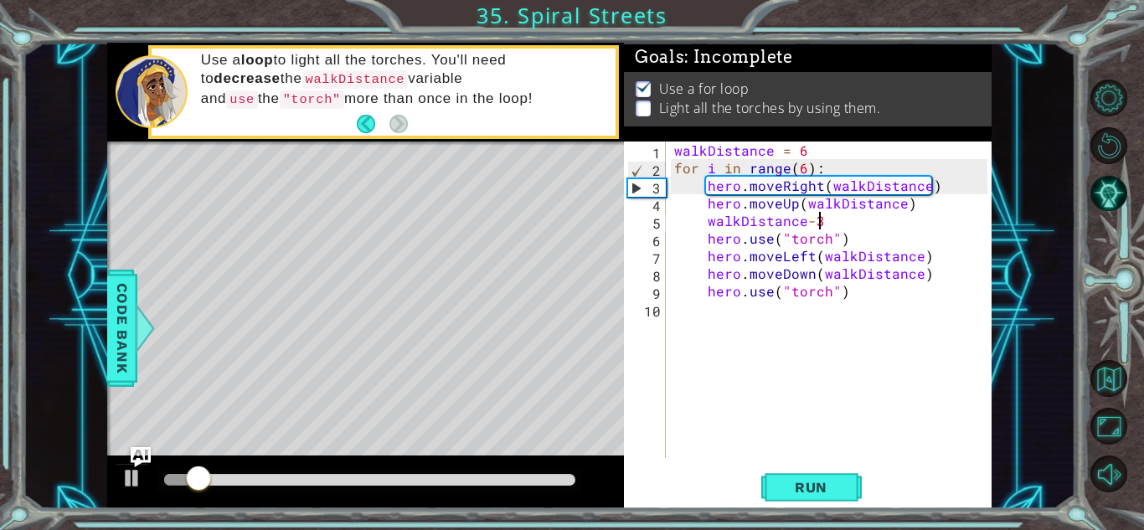
click at [666, 312] on div "walkDistance-3 1 2 3 4 5 6 7 8 9 10 walkDistance = 6 for i in range ( 6 ) : her…" at bounding box center [805, 299] width 363 height 316
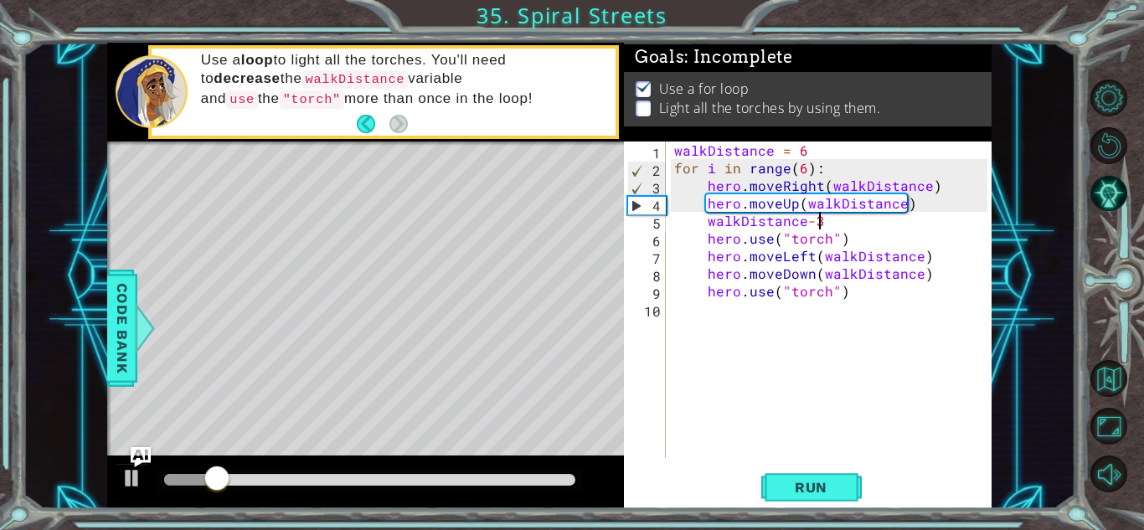
click at [708, 311] on div "walkDistance = 6 for i in range ( 6 ) : hero . moveRight ( walkDistance ) hero …" at bounding box center [833, 317] width 325 height 352
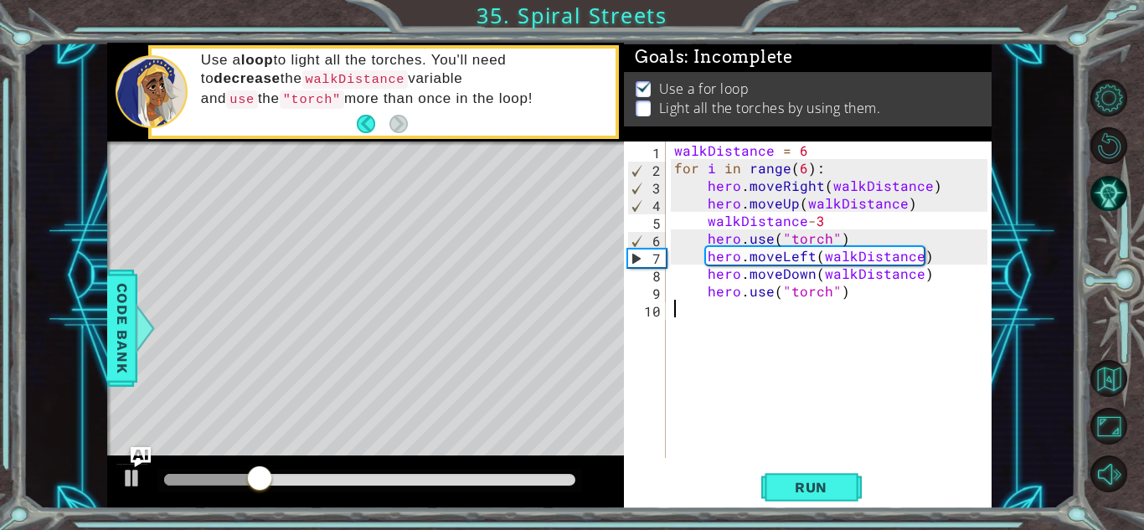
click at [574, 484] on div at bounding box center [369, 480] width 424 height 23
click at [573, 481] on div at bounding box center [369, 480] width 411 height 12
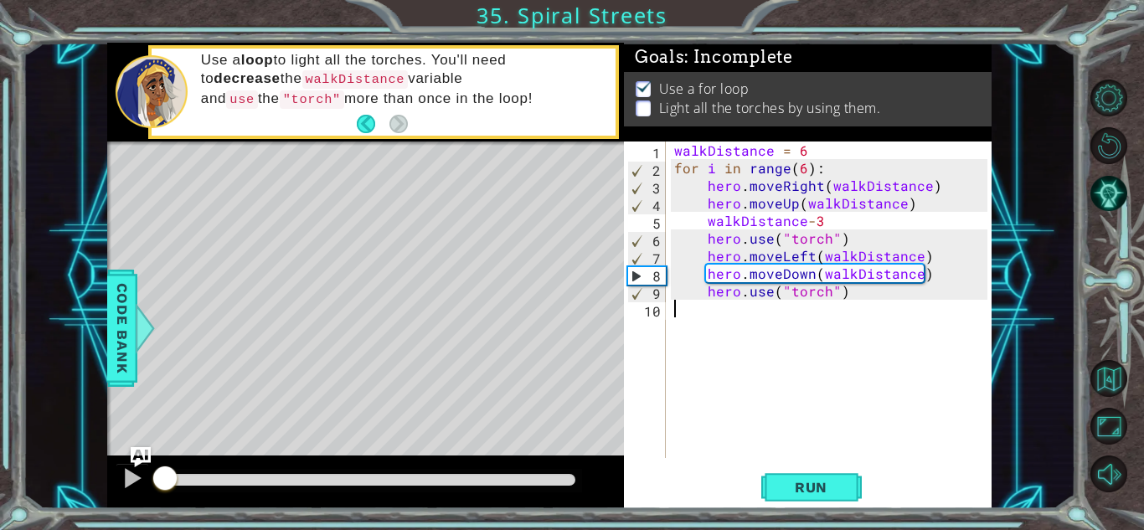
click at [573, 481] on div at bounding box center [369, 480] width 411 height 12
click at [129, 476] on div at bounding box center [132, 478] width 22 height 22
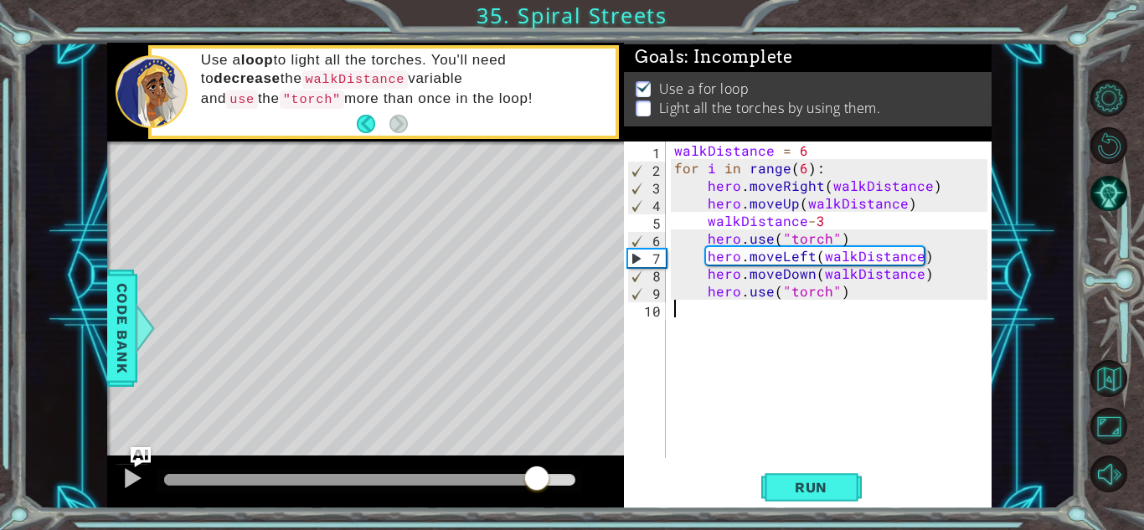
drag, startPoint x: 180, startPoint y: 479, endPoint x: 538, endPoint y: 470, distance: 358.4
click at [538, 470] on div at bounding box center [537, 480] width 30 height 30
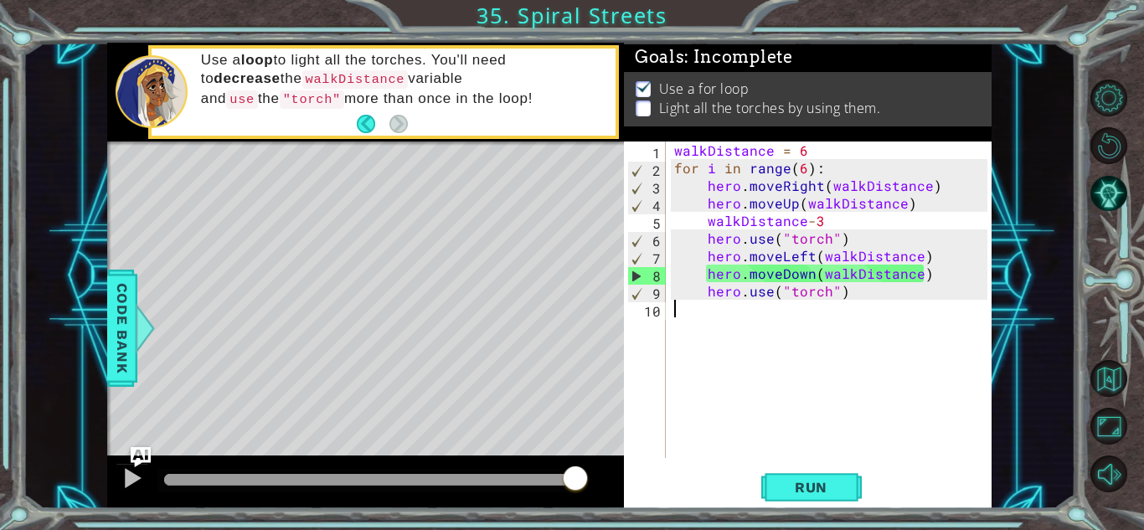
click at [728, 316] on div "walkDistance = 6 for i in range ( 6 ) : hero . moveRight ( walkDistance ) hero …" at bounding box center [833, 317] width 325 height 352
click at [861, 211] on div "walkDistance = 6 for i in range ( 6 ) : hero . moveRight ( walkDistance ) hero …" at bounding box center [833, 317] width 325 height 352
click at [862, 214] on div "walkDistance = 6 for i in range ( 6 ) : hero . moveRight ( walkDistance ) hero …" at bounding box center [833, 317] width 325 height 352
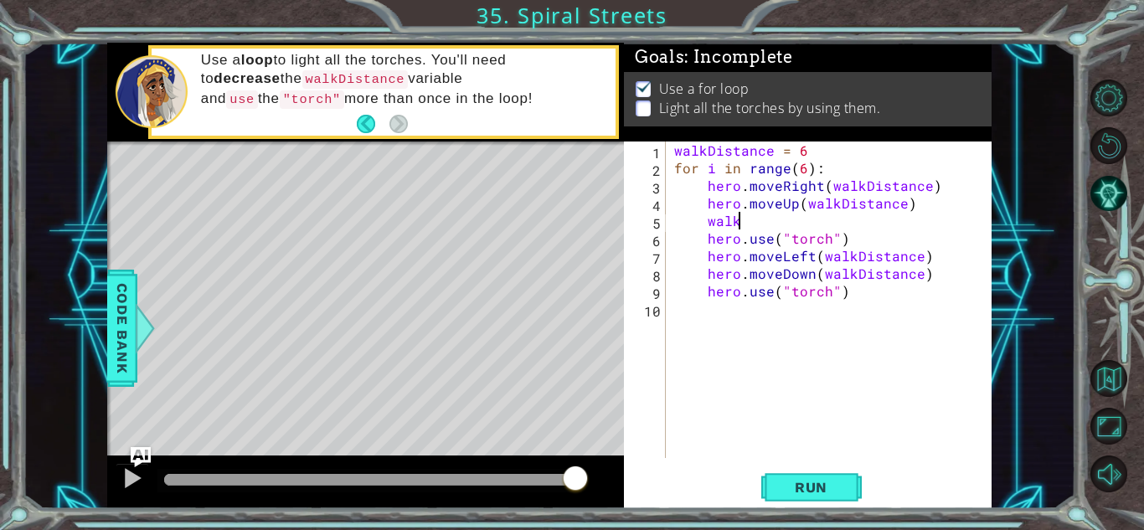
type textarea "w"
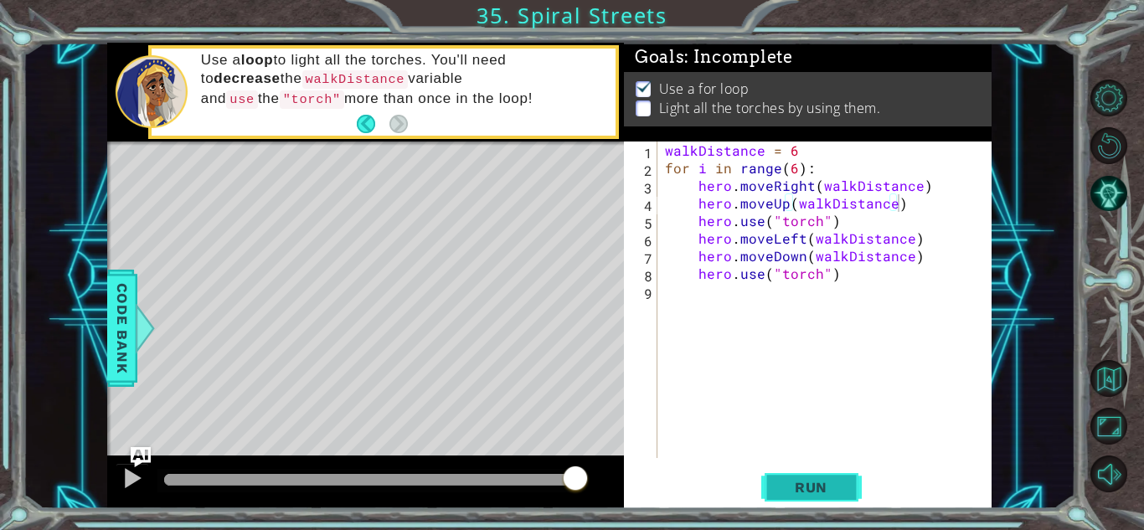
click at [841, 480] on span "Run" at bounding box center [811, 487] width 66 height 17
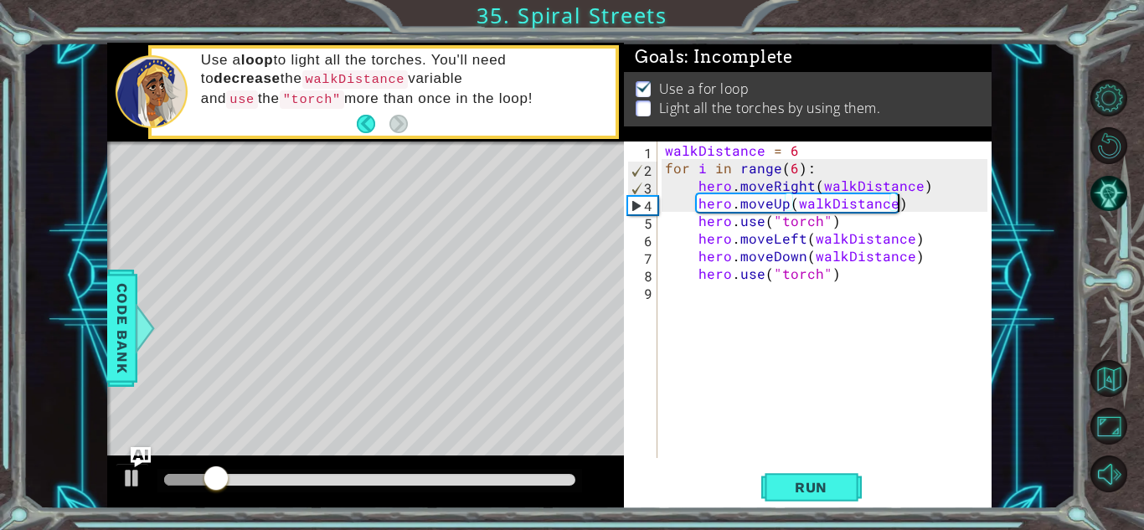
click at [794, 150] on div "walkDistance = 6 for i in range ( 6 ) : hero . moveRight ( walkDistance ) hero …" at bounding box center [827, 317] width 333 height 352
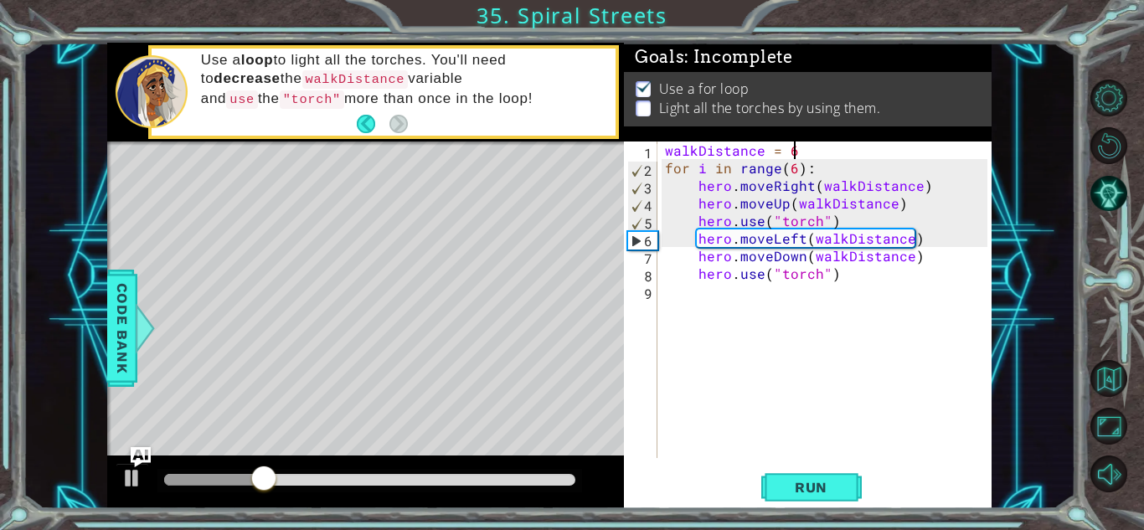
click at [702, 241] on div "walkDistance = 6 for i in range ( 6 ) : hero . moveRight ( walkDistance ) hero …" at bounding box center [827, 317] width 333 height 352
click at [687, 249] on div "walkDistance = 6 for i in range ( 6 ) : hero . moveRight ( walkDistance ) hero …" at bounding box center [827, 317] width 333 height 352
click at [691, 241] on div "walkDistance = 6 for i in range ( 6 ) : hero . moveRight ( walkDistance ) hero …" at bounding box center [827, 317] width 333 height 352
type textarea "hero.moveLeft(walkDistance)"
click at [700, 239] on div "walkDistance = 6 for i in range ( 6 ) : hero . moveRight ( walkDistance ) hero …" at bounding box center [827, 317] width 333 height 352
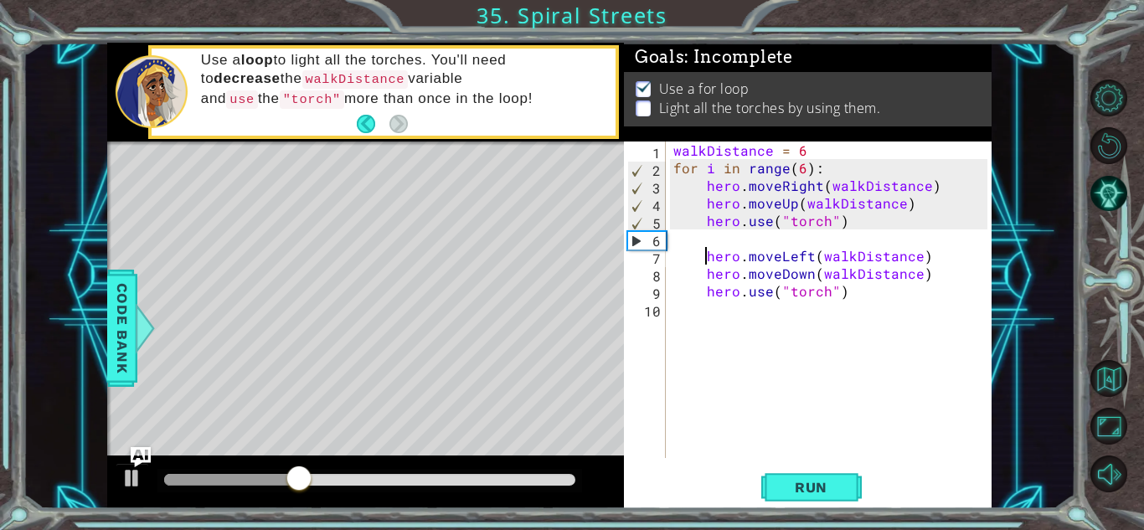
click at [722, 240] on div "walkDistance = 6 for i in range ( 6 ) : hero . moveRight ( walkDistance ) hero …" at bounding box center [833, 317] width 326 height 352
click at [726, 245] on div "walkDistance = 6 for i in range ( 6 ) : hero . moveRight ( walkDistance ) hero …" at bounding box center [828, 299] width 317 height 316
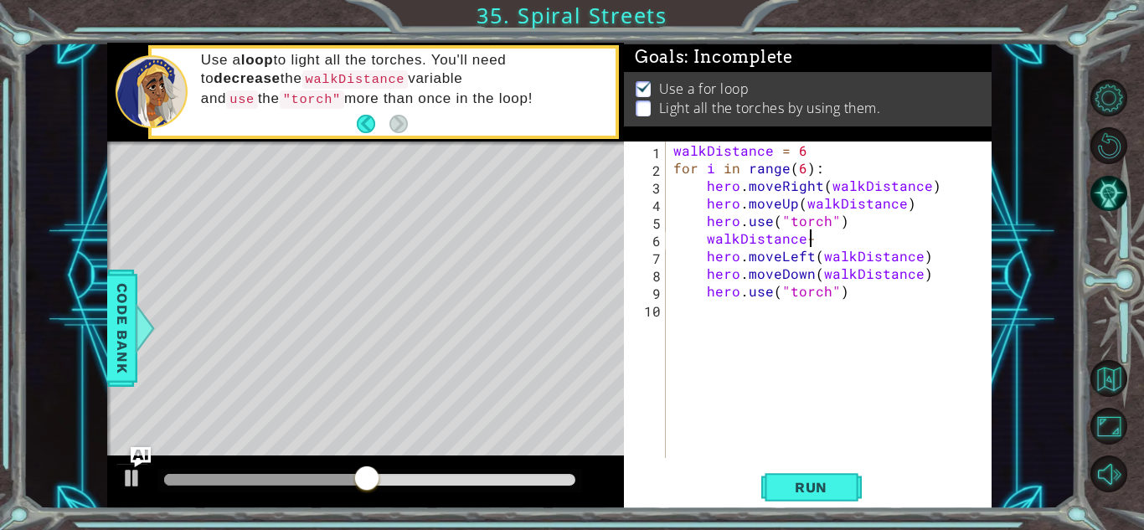
scroll to position [0, 8]
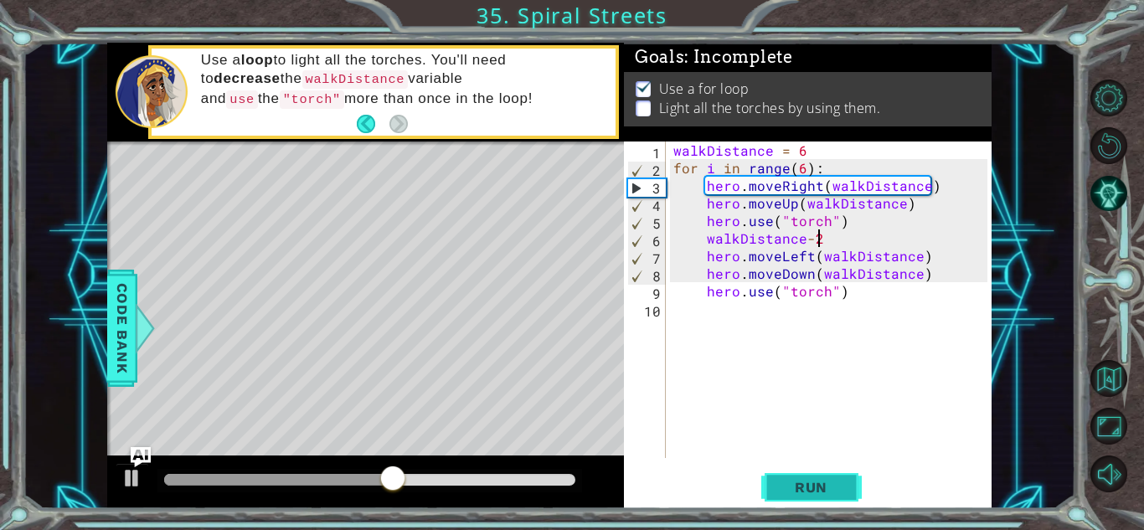
click at [783, 476] on button "Run" at bounding box center [811, 487] width 100 height 37
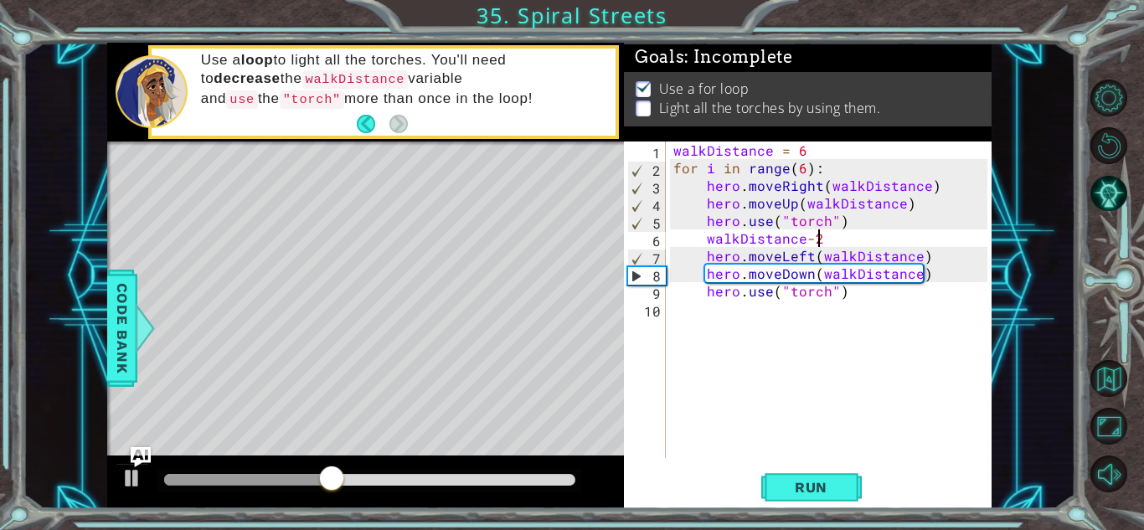
click at [799, 167] on div "walkDistance = 6 for i in range ( 6 ) : hero . moveRight ( walkDistance ) hero …" at bounding box center [833, 317] width 326 height 352
click at [830, 490] on span "Run" at bounding box center [811, 487] width 66 height 17
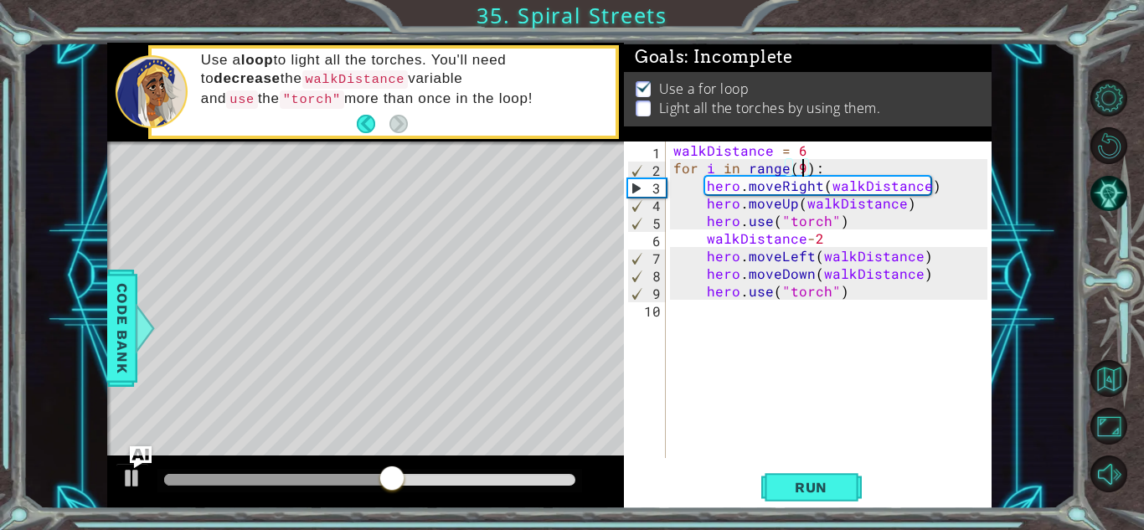
click at [141, 464] on img "Ask AI" at bounding box center [141, 456] width 22 height 22
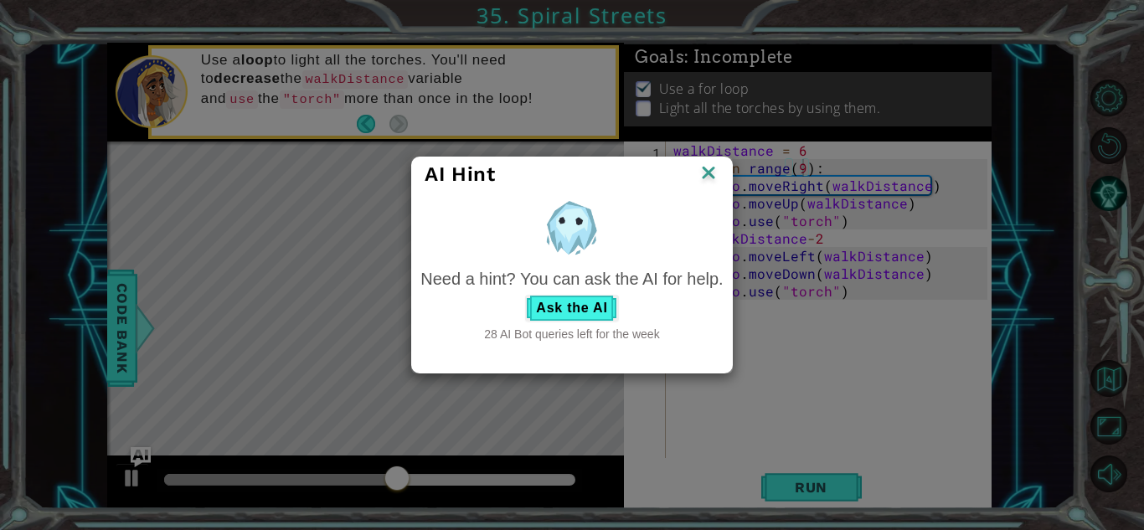
click at [140, 456] on div "AI Hint Need a hint? You can ask the AI for help. Ask the AI 28 AI Bot queries …" at bounding box center [572, 265] width 1144 height 530
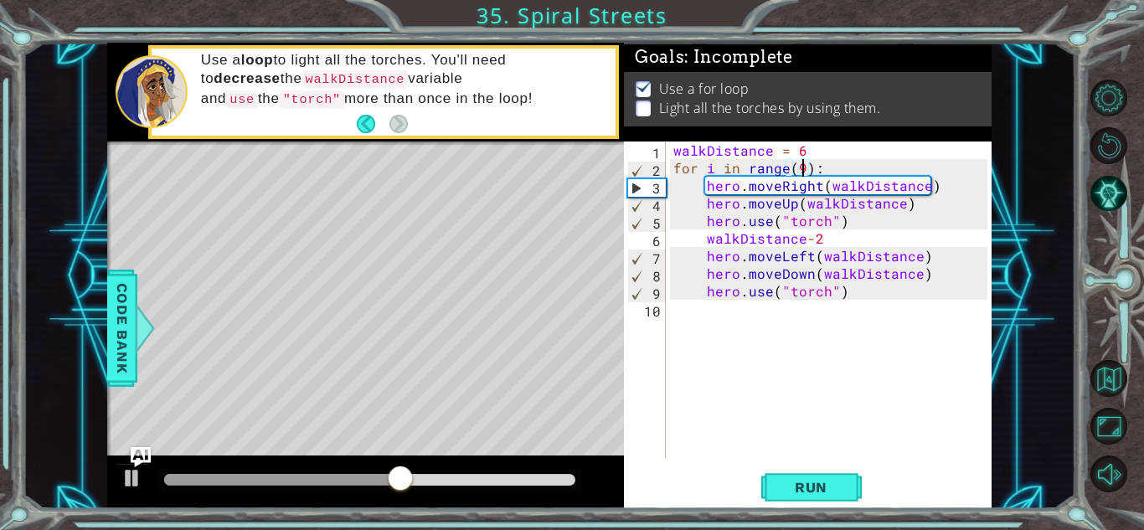
click at [152, 455] on div at bounding box center [365, 482] width 517 height 54
click at [141, 456] on img "Ask AI" at bounding box center [141, 456] width 22 height 22
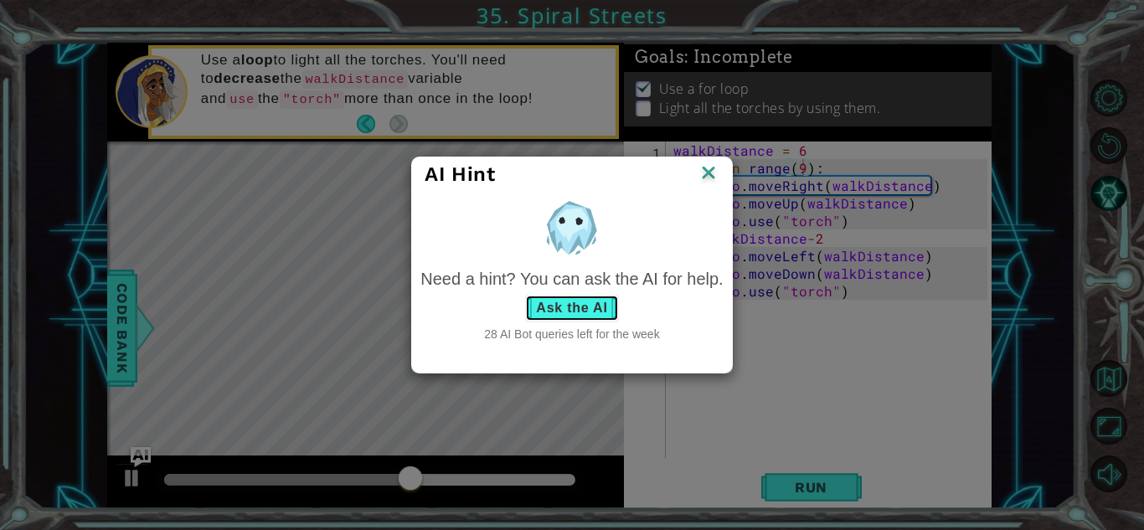
click at [600, 306] on button "Ask the AI" at bounding box center [571, 308] width 93 height 27
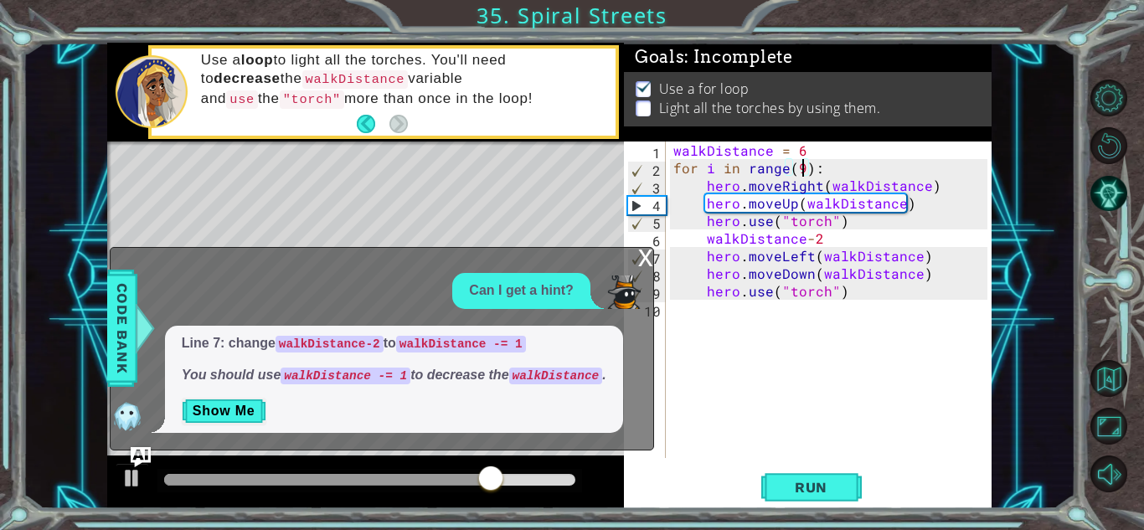
click at [825, 248] on div "walkDistance = 6 for i in range ( 9 ) : hero . moveRight ( walkDistance ) hero …" at bounding box center [833, 317] width 326 height 352
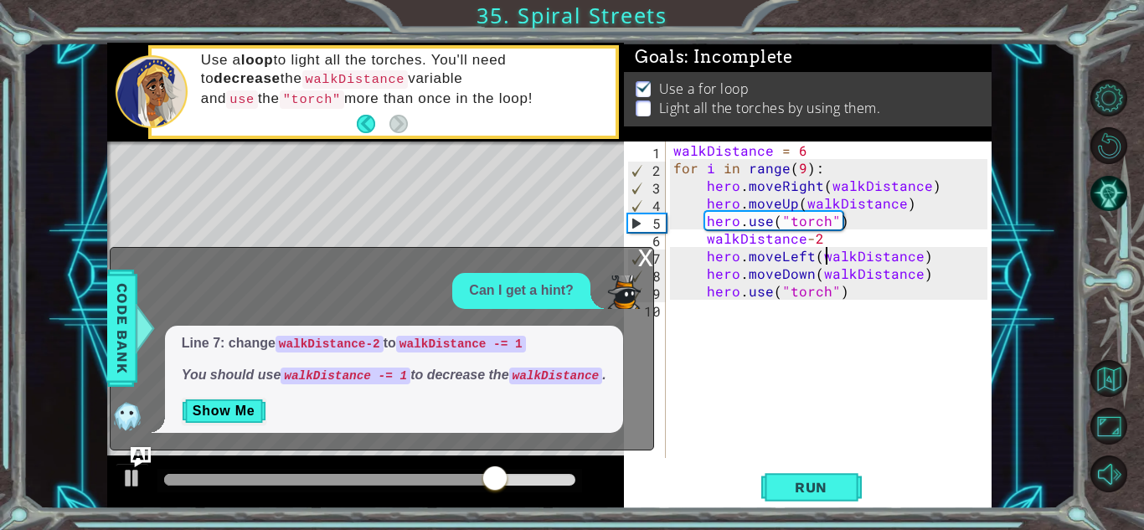
click at [826, 239] on div "walkDistance = 6 for i in range ( 9 ) : hero . moveRight ( walkDistance ) hero …" at bounding box center [833, 317] width 326 height 352
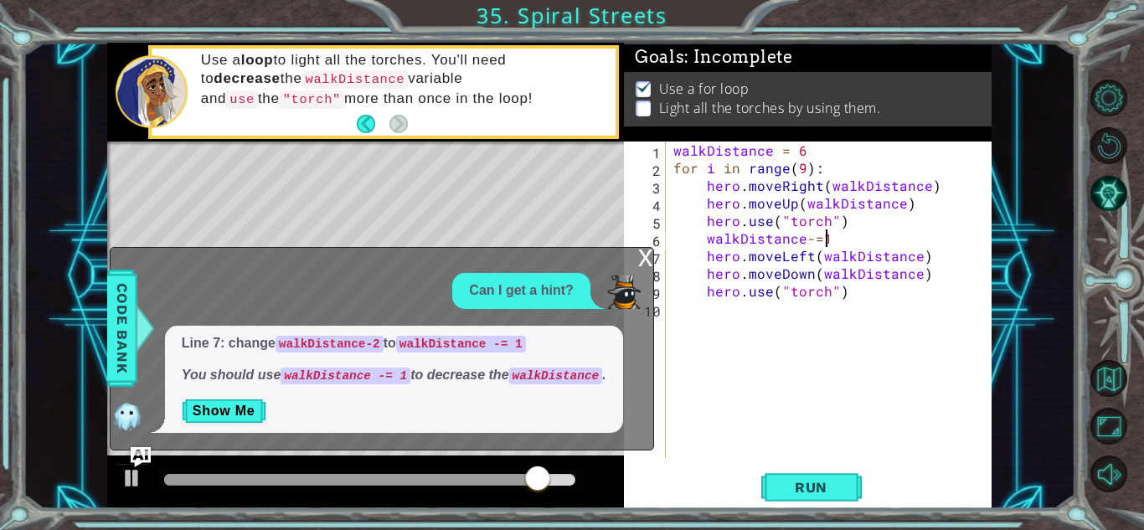
scroll to position [0, 8]
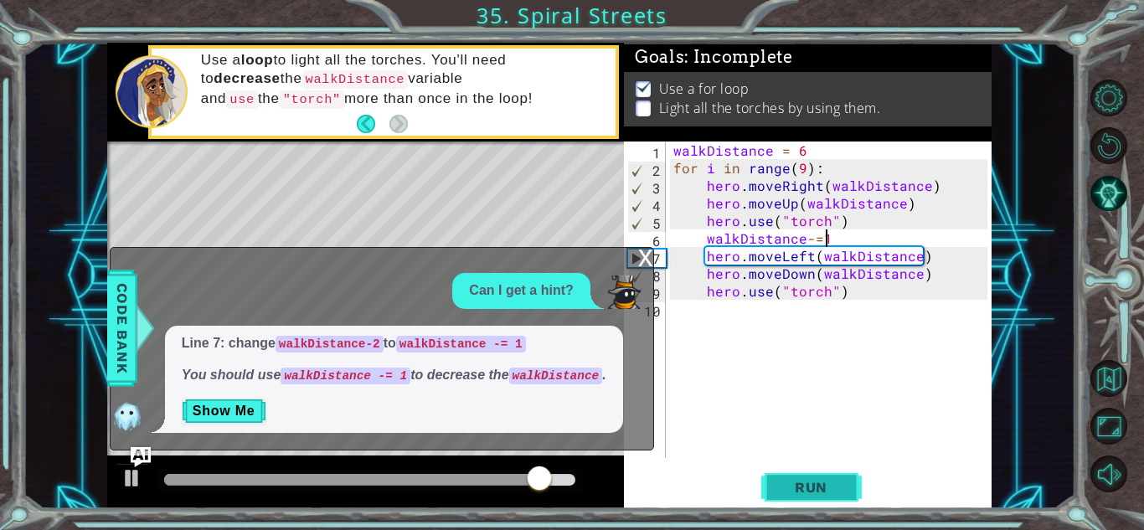
click at [828, 469] on button "Run" at bounding box center [811, 487] width 100 height 37
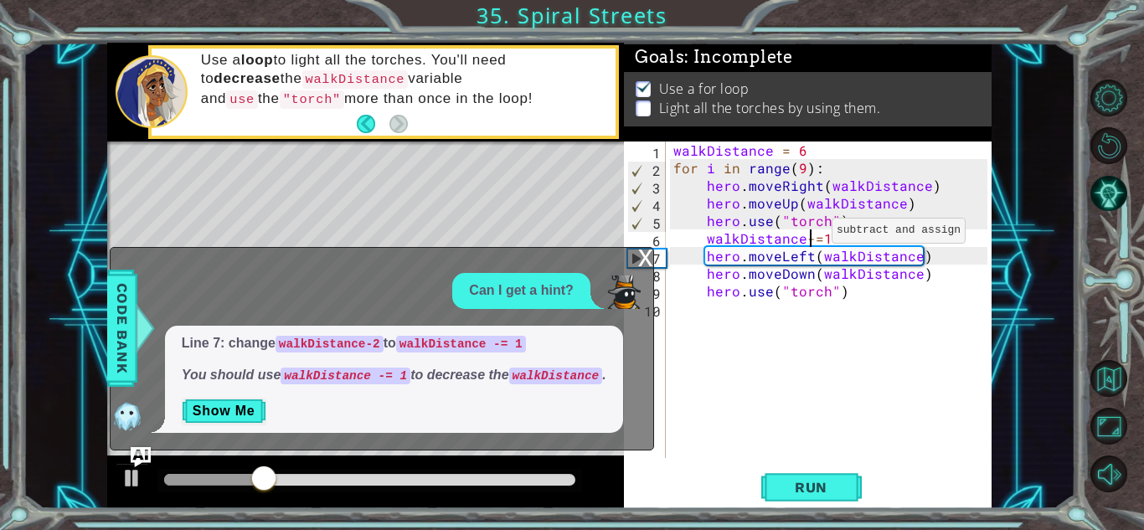
click at [810, 234] on div "walkDistance = 6 for i in range ( 9 ) : hero . moveRight ( walkDistance ) hero …" at bounding box center [833, 317] width 326 height 352
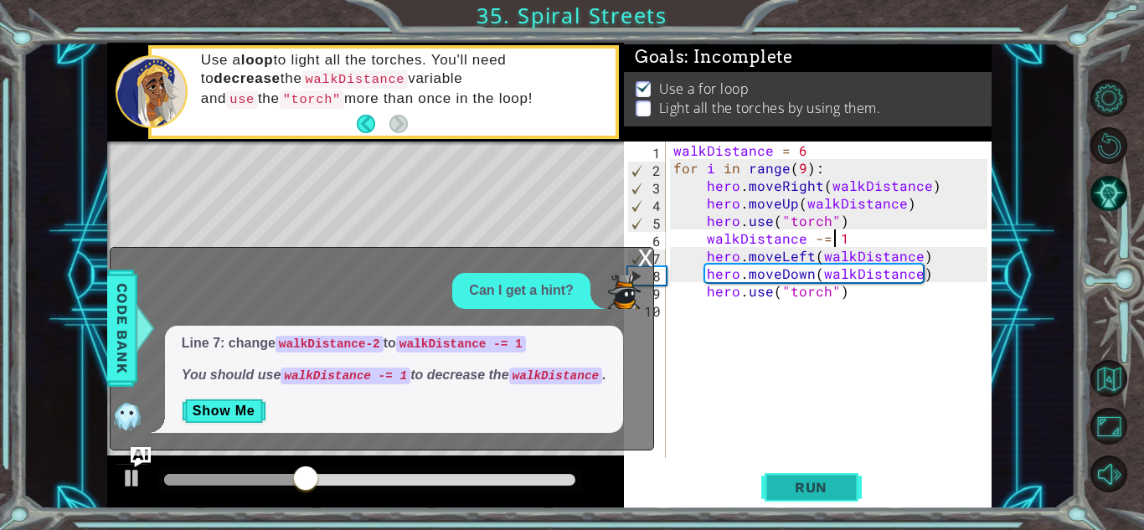
click at [798, 486] on span "Run" at bounding box center [811, 487] width 66 height 17
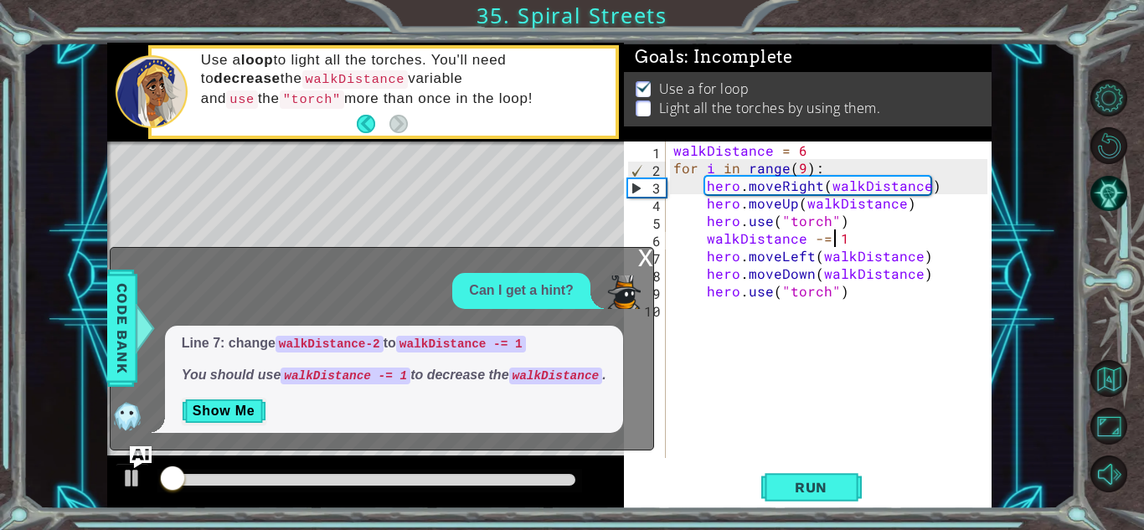
click at [132, 455] on img "Ask AI" at bounding box center [141, 456] width 22 height 22
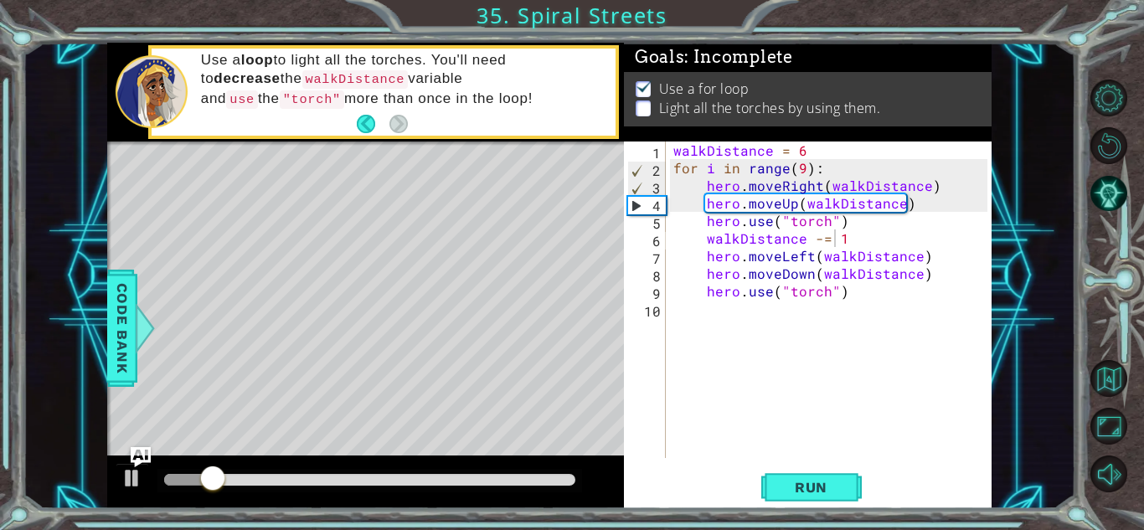
click at [801, 172] on div "walkDistance = 6 for i in range ( 9 ) : hero . moveRight ( walkDistance ) hero …" at bounding box center [833, 317] width 326 height 352
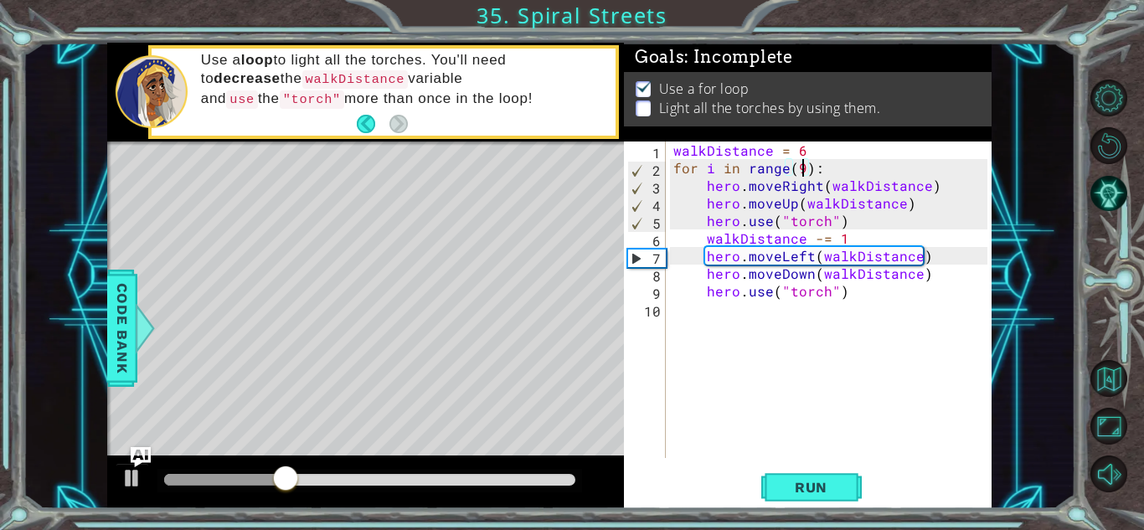
scroll to position [0, 8]
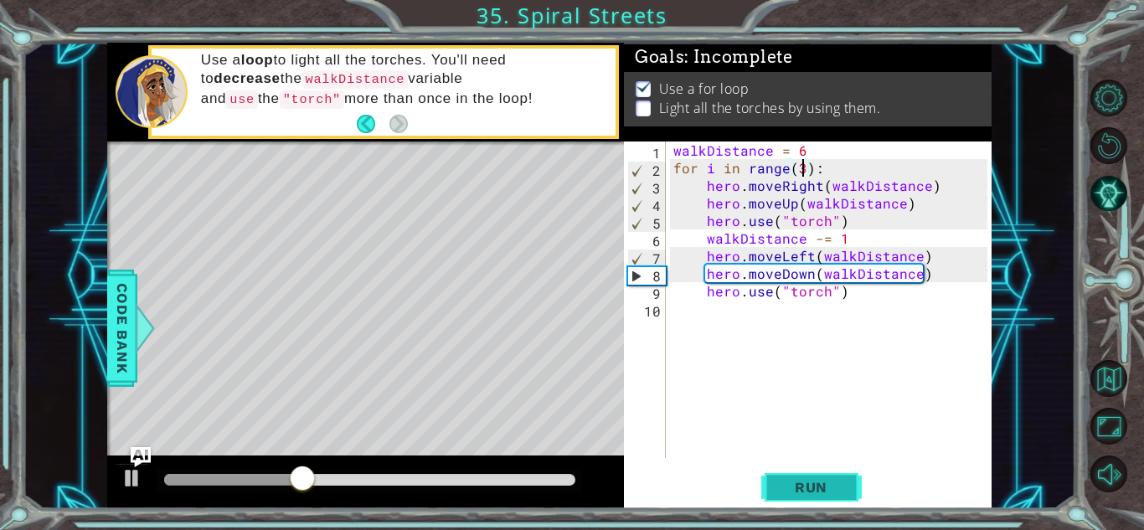
type textarea "for i in range(3):"
click at [837, 486] on span "Run" at bounding box center [811, 487] width 66 height 17
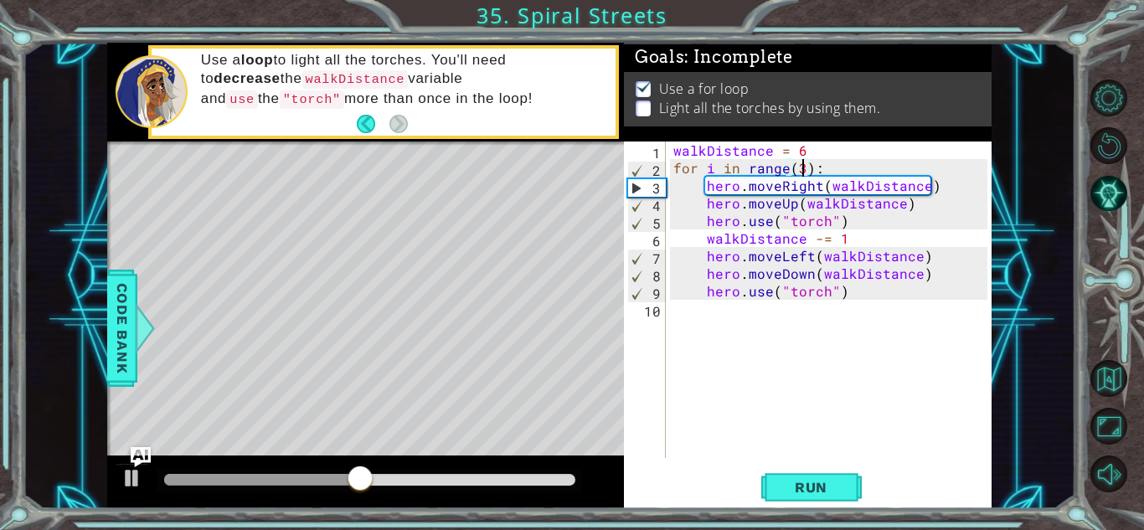
click at [398, 473] on div at bounding box center [369, 480] width 424 height 23
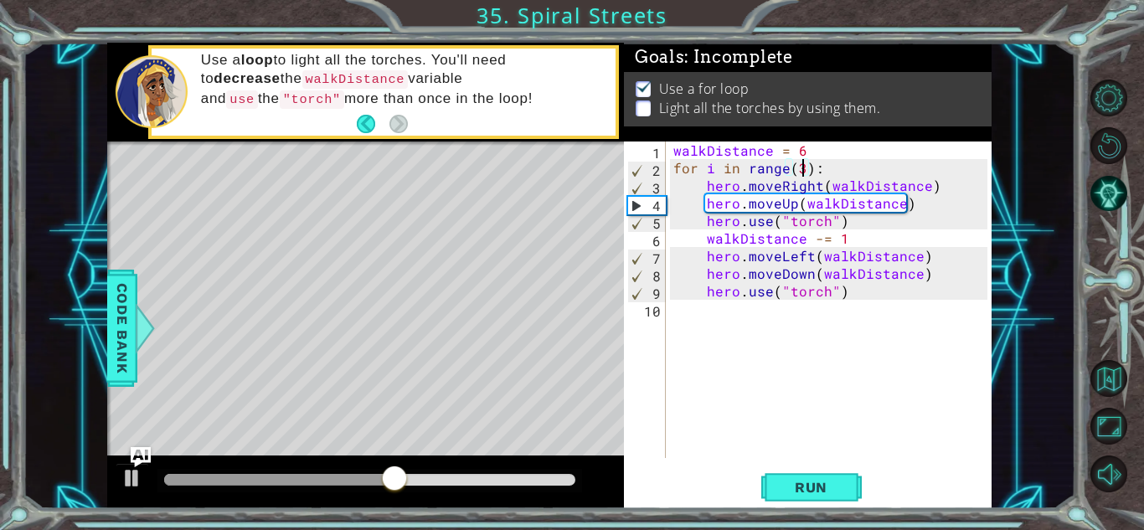
click at [296, 476] on div at bounding box center [279, 480] width 230 height 12
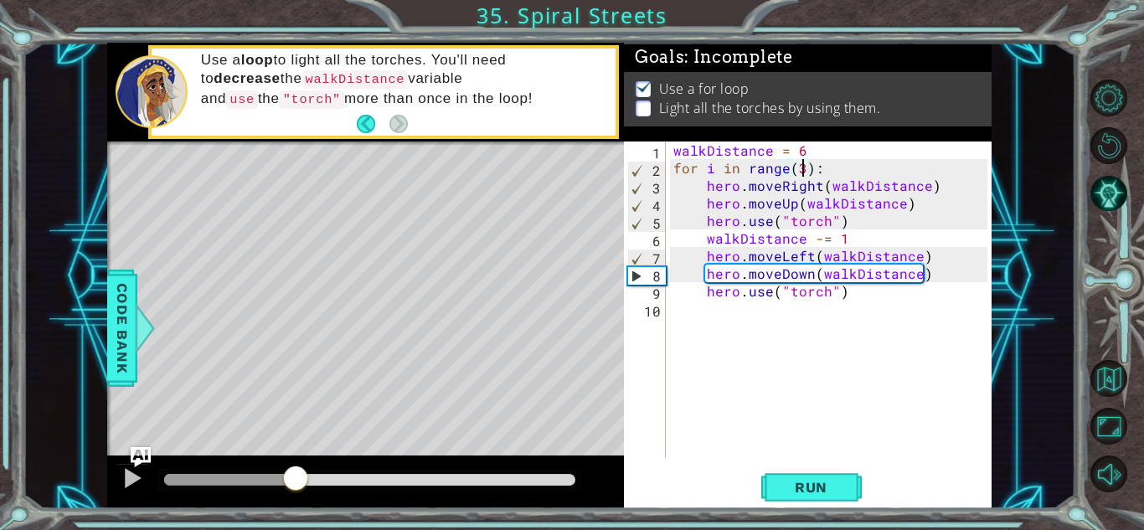
click at [883, 303] on div "walkDistance = 6 for i in range ( 3 ) : hero . moveRight ( walkDistance ) hero …" at bounding box center [833, 317] width 326 height 352
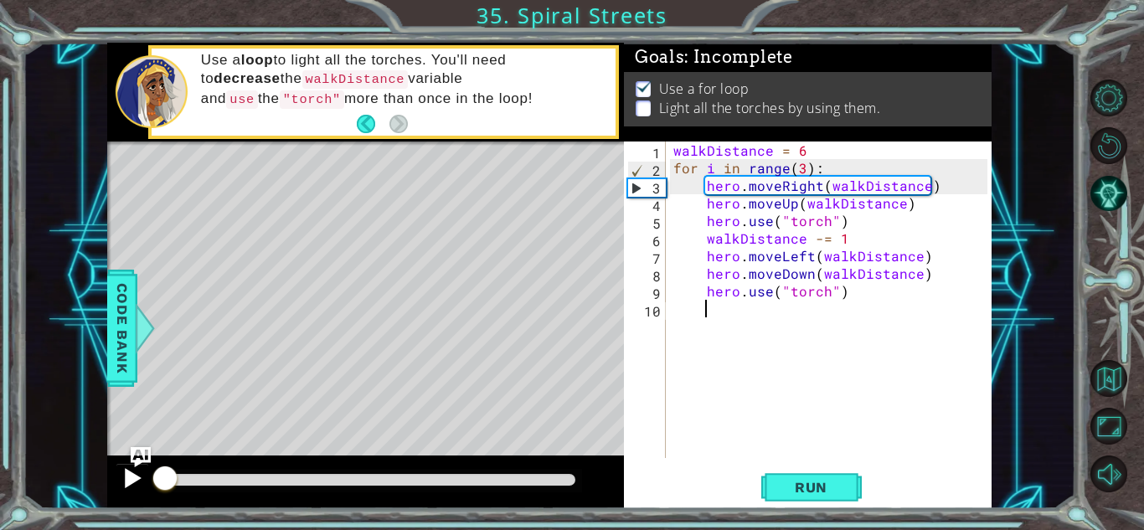
drag, startPoint x: 296, startPoint y: 482, endPoint x: 127, endPoint y: 483, distance: 169.1
click at [127, 483] on div at bounding box center [365, 482] width 517 height 54
click at [825, 498] on button "Run" at bounding box center [811, 487] width 100 height 37
click at [145, 491] on button at bounding box center [132, 480] width 33 height 34
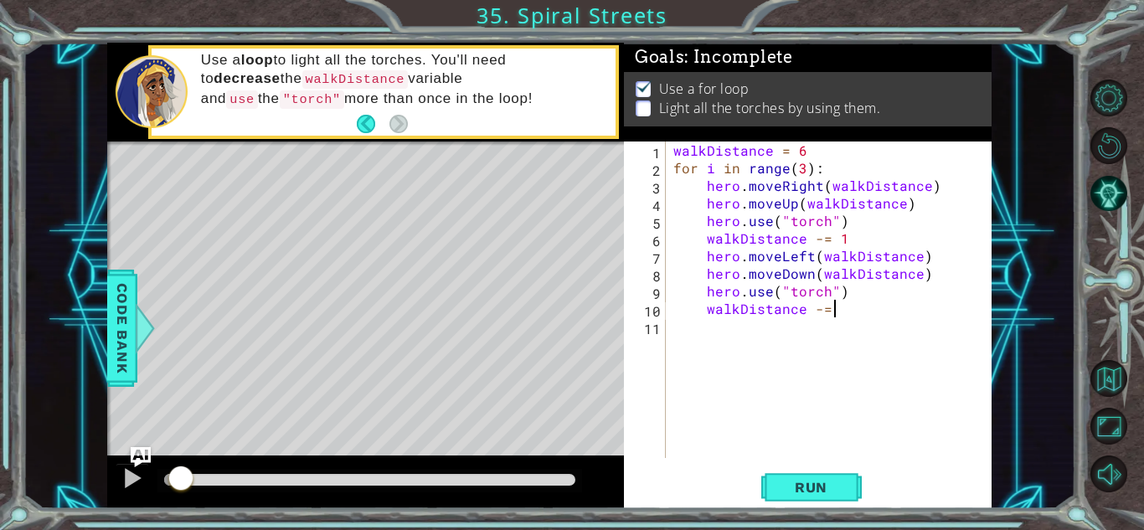
scroll to position [0, 9]
type textarea "walkDistance -= 1"
click at [830, 504] on button "Run" at bounding box center [811, 487] width 100 height 37
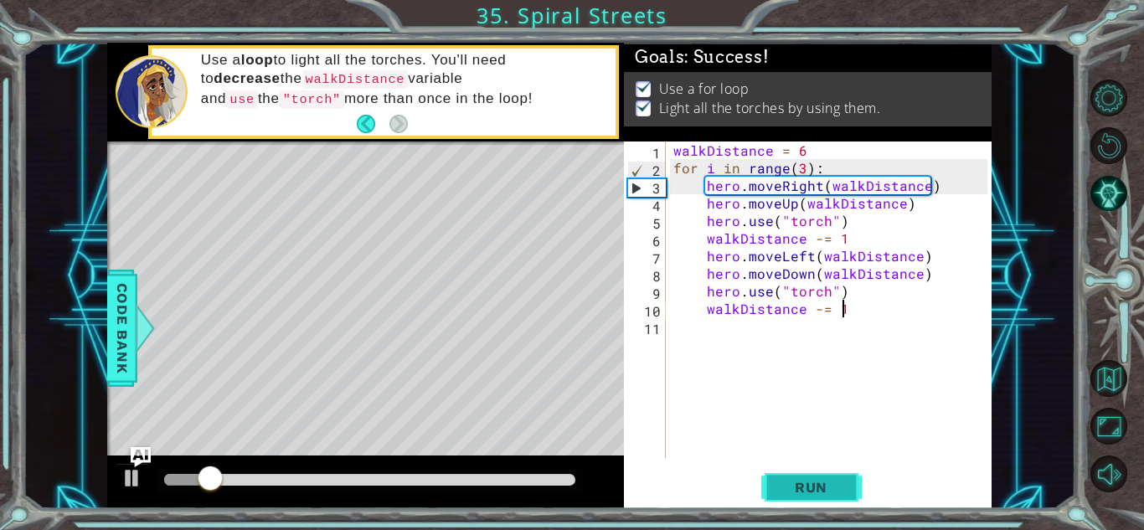
scroll to position [0, 0]
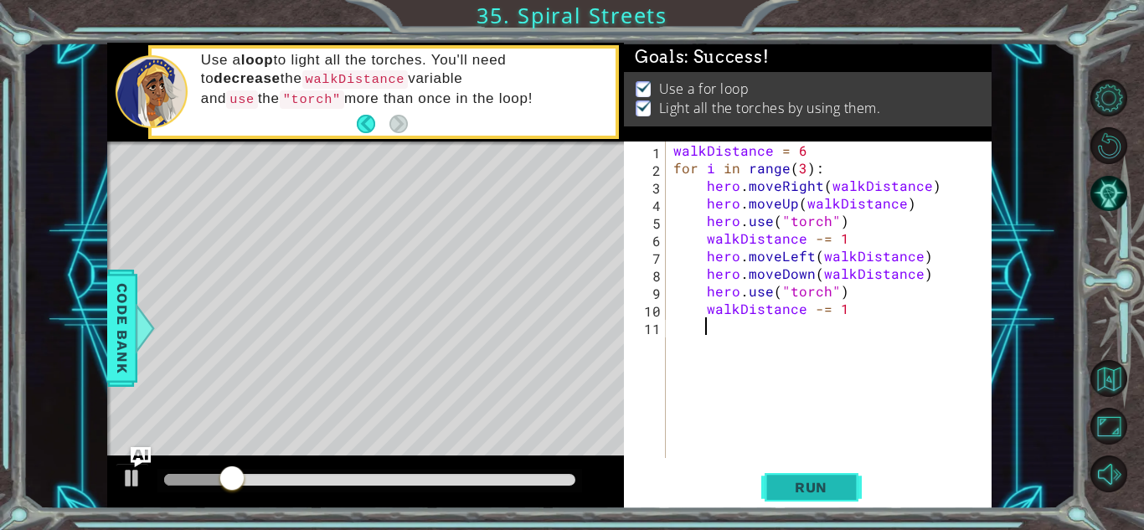
type textarea "w"
click at [562, 479] on div at bounding box center [369, 480] width 411 height 12
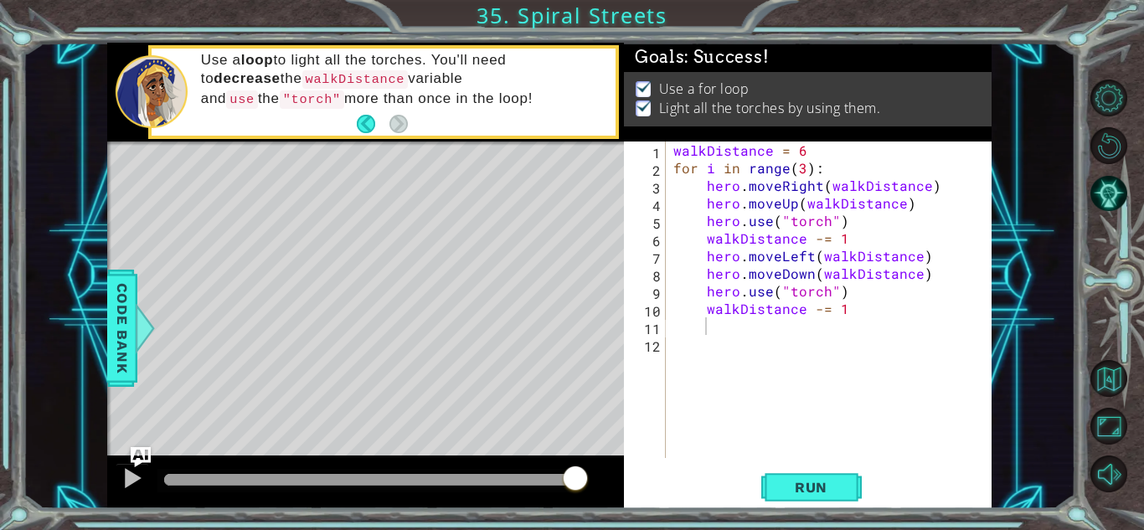
drag, startPoint x: 563, startPoint y: 478, endPoint x: 692, endPoint y: 470, distance: 129.2
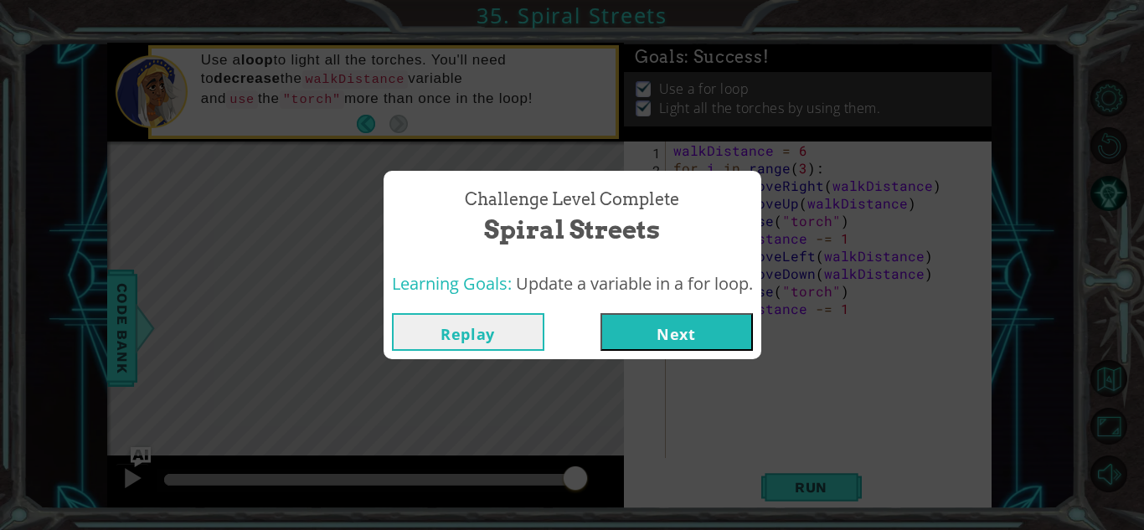
click at [705, 336] on button "Next" at bounding box center [676, 332] width 152 height 38
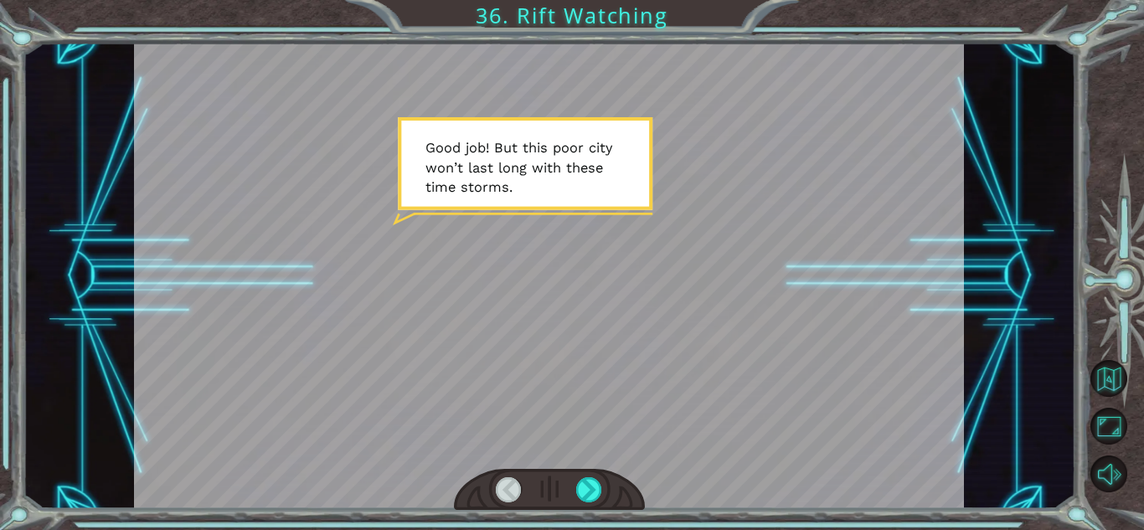
click at [561, 482] on div at bounding box center [549, 490] width 191 height 42
click at [549, 500] on div at bounding box center [549, 490] width 191 height 42
click at [563, 501] on div at bounding box center [549, 490] width 191 height 42
click at [569, 505] on div at bounding box center [549, 490] width 191 height 42
click at [599, 496] on div at bounding box center [589, 489] width 26 height 25
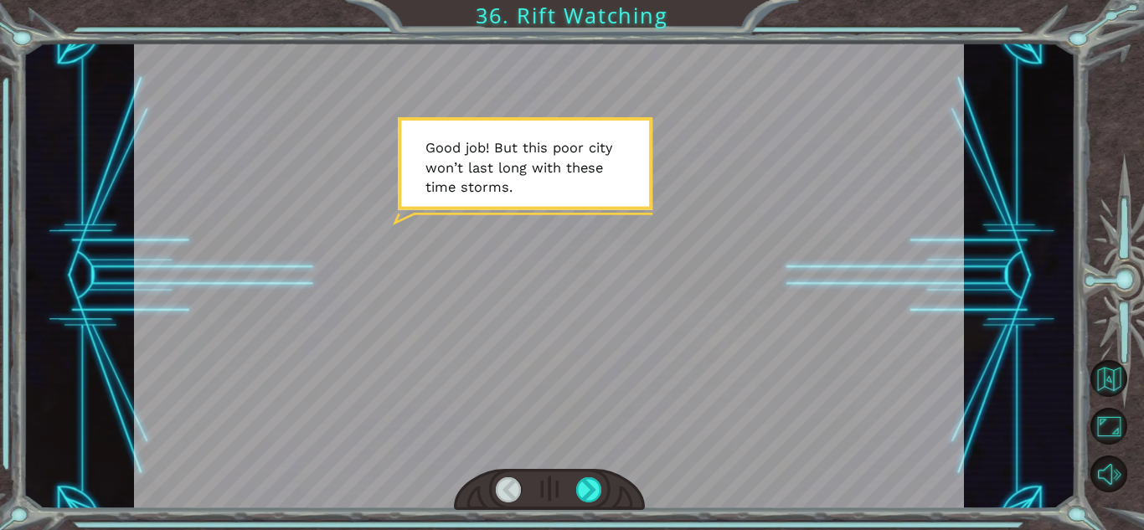
click at [605, 500] on div at bounding box center [549, 490] width 191 height 42
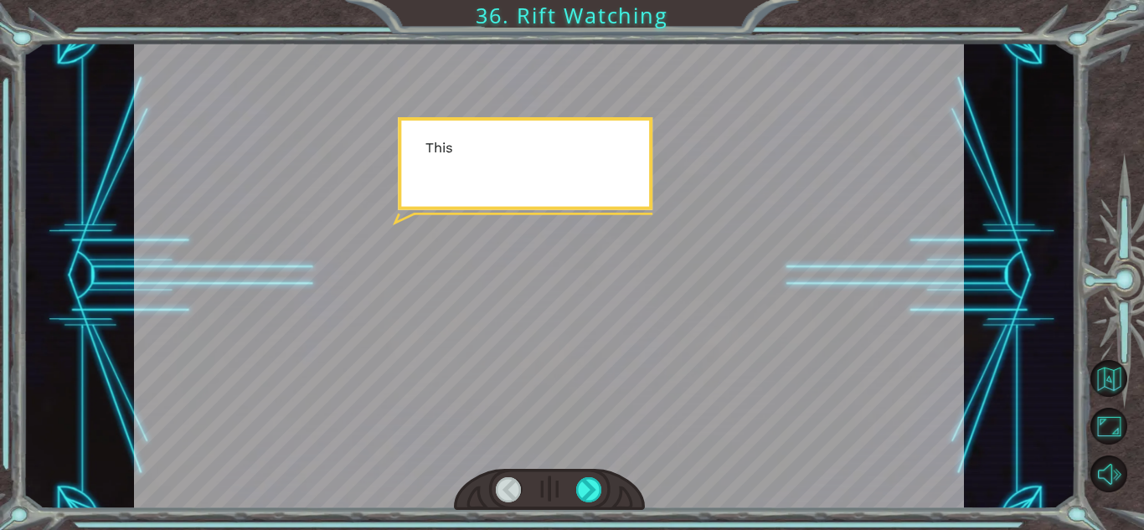
click at [619, 502] on div at bounding box center [549, 490] width 191 height 42
click at [602, 505] on div at bounding box center [549, 490] width 191 height 42
click at [595, 508] on div at bounding box center [549, 490] width 191 height 42
click at [599, 501] on div at bounding box center [589, 489] width 26 height 25
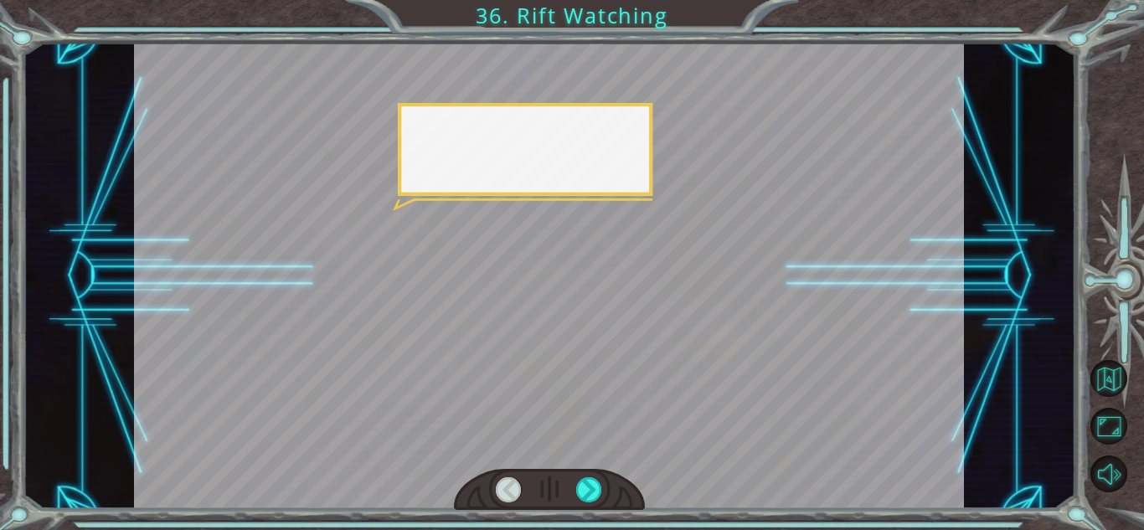
click at [576, 502] on div at bounding box center [549, 490] width 191 height 42
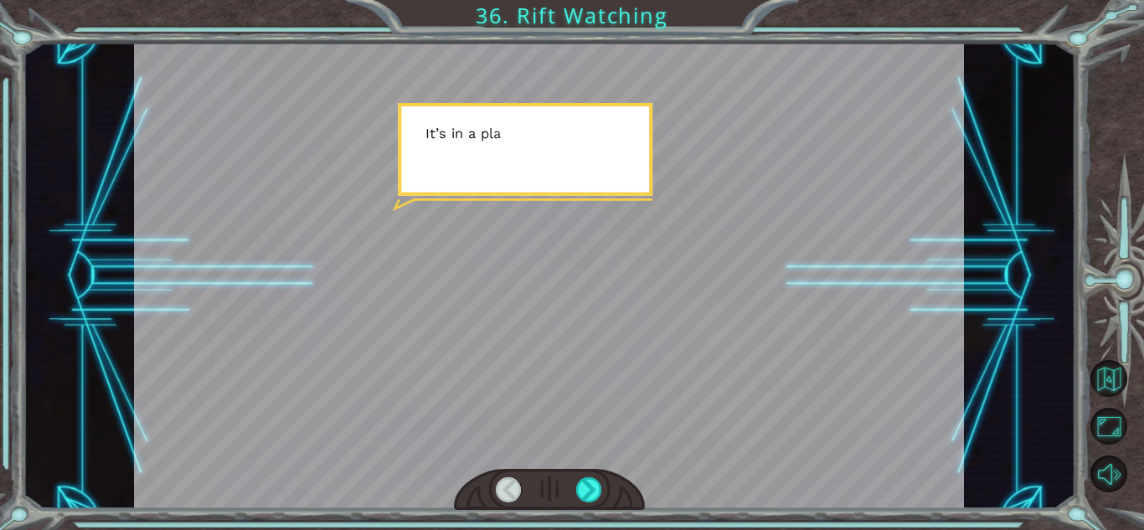
click at [582, 503] on div at bounding box center [549, 490] width 191 height 42
click at [566, 505] on div at bounding box center [549, 490] width 191 height 42
click at [571, 507] on div at bounding box center [549, 490] width 191 height 42
click at [584, 501] on div at bounding box center [589, 489] width 26 height 25
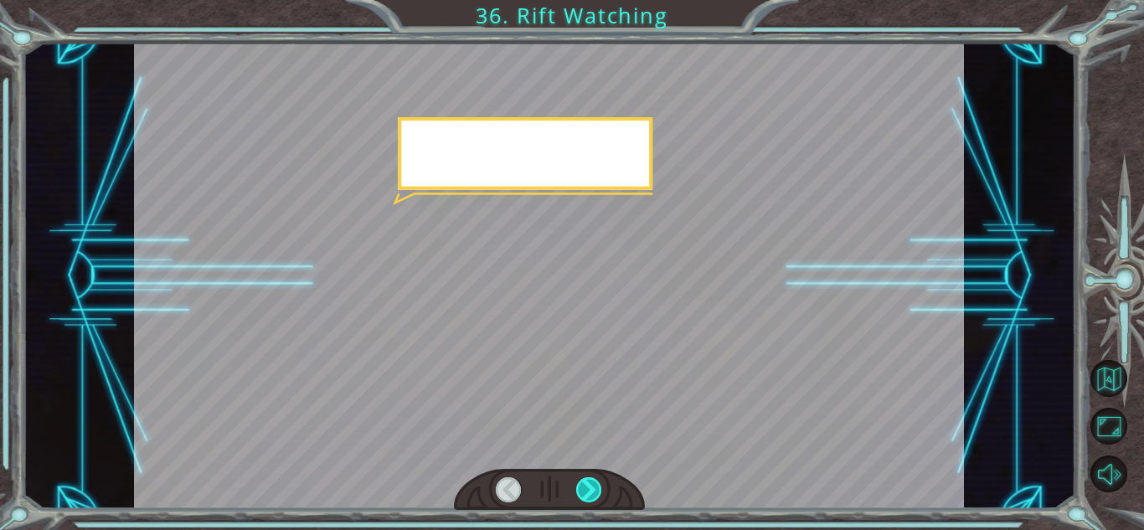
click at [580, 496] on div at bounding box center [589, 489] width 26 height 25
click at [580, 492] on div at bounding box center [589, 489] width 26 height 25
click at [580, 491] on div at bounding box center [589, 489] width 26 height 25
click at [591, 496] on div at bounding box center [589, 489] width 26 height 25
click at [586, 488] on div at bounding box center [589, 489] width 26 height 25
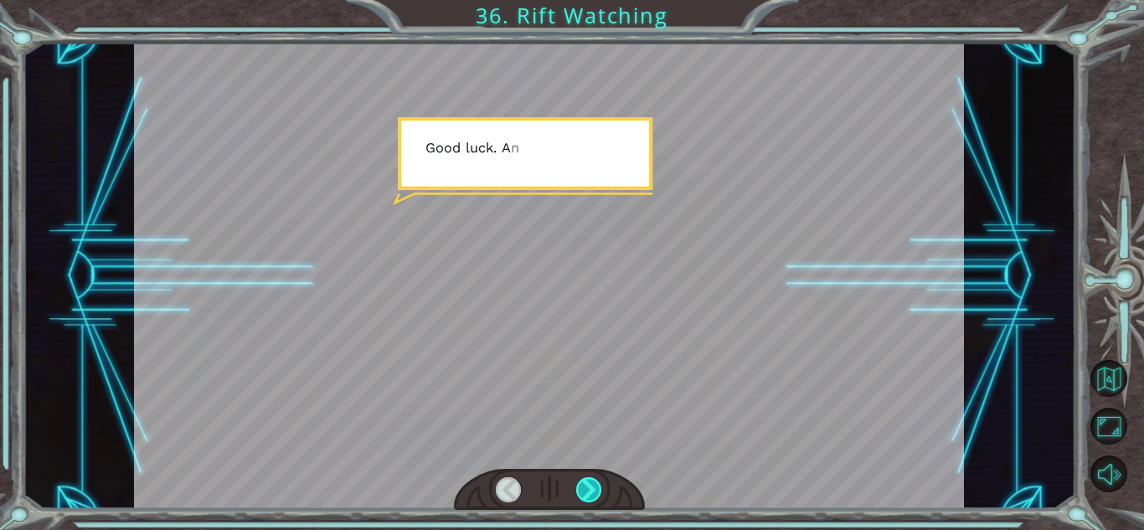
click at [585, 492] on div at bounding box center [589, 489] width 26 height 25
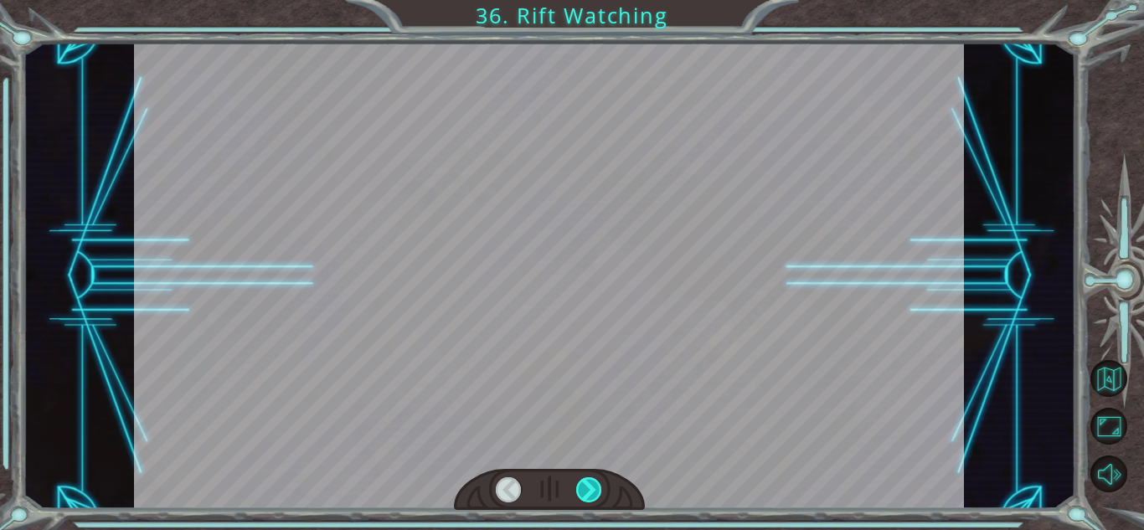
click at [594, 491] on div at bounding box center [589, 489] width 26 height 25
click at [591, 495] on div at bounding box center [589, 489] width 26 height 25
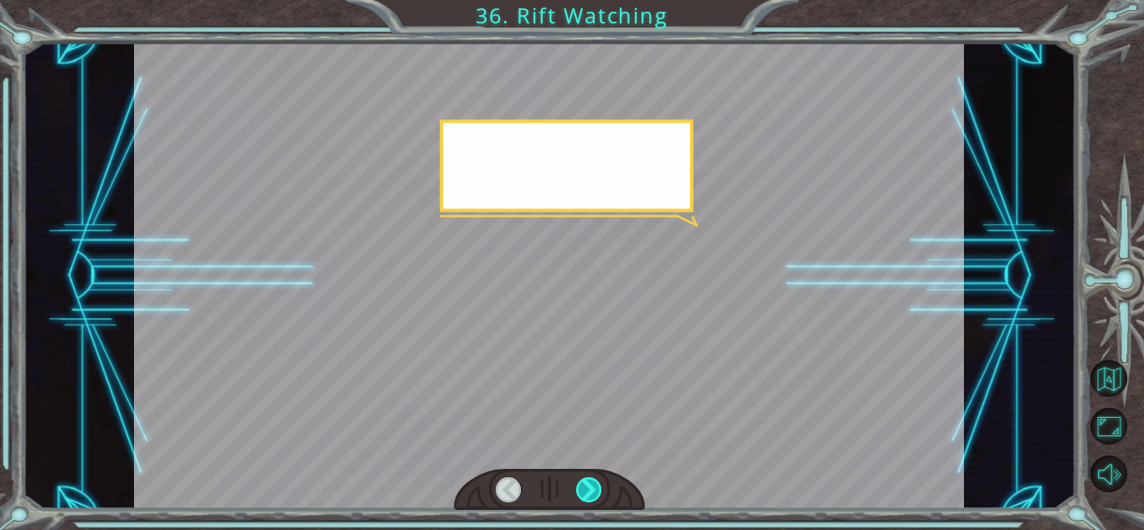
click at [596, 501] on div at bounding box center [589, 489] width 26 height 25
click at [597, 492] on div at bounding box center [589, 489] width 26 height 25
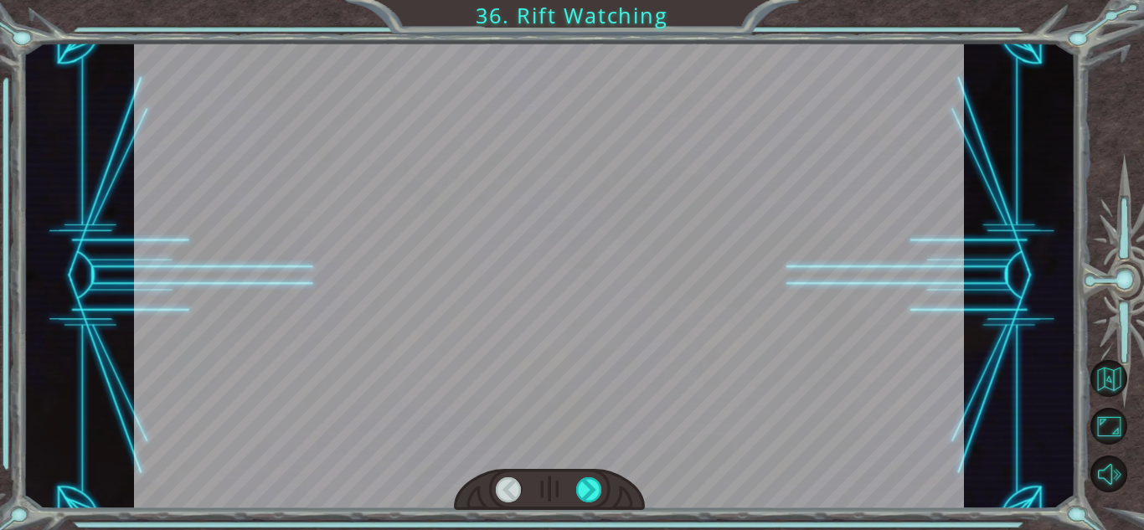
click at [601, 506] on div at bounding box center [549, 490] width 191 height 42
click at [590, 491] on div at bounding box center [589, 489] width 26 height 25
click at [598, 481] on div at bounding box center [589, 489] width 26 height 25
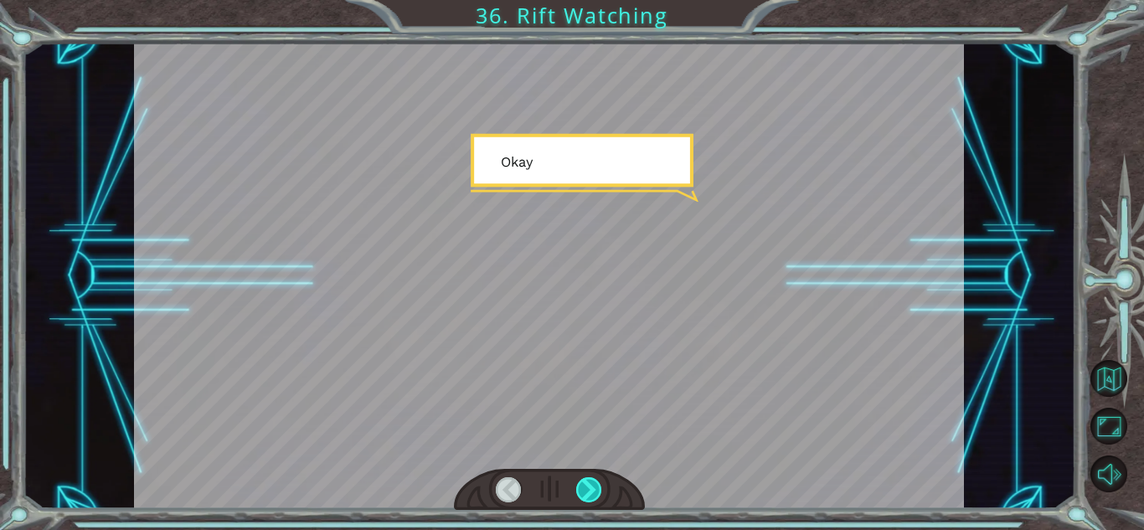
click at [593, 491] on div at bounding box center [589, 489] width 26 height 25
click at [594, 485] on div at bounding box center [589, 489] width 26 height 25
click at [597, 483] on div at bounding box center [589, 489] width 26 height 25
click at [588, 484] on div at bounding box center [589, 489] width 26 height 25
click at [578, 490] on div at bounding box center [589, 489] width 26 height 25
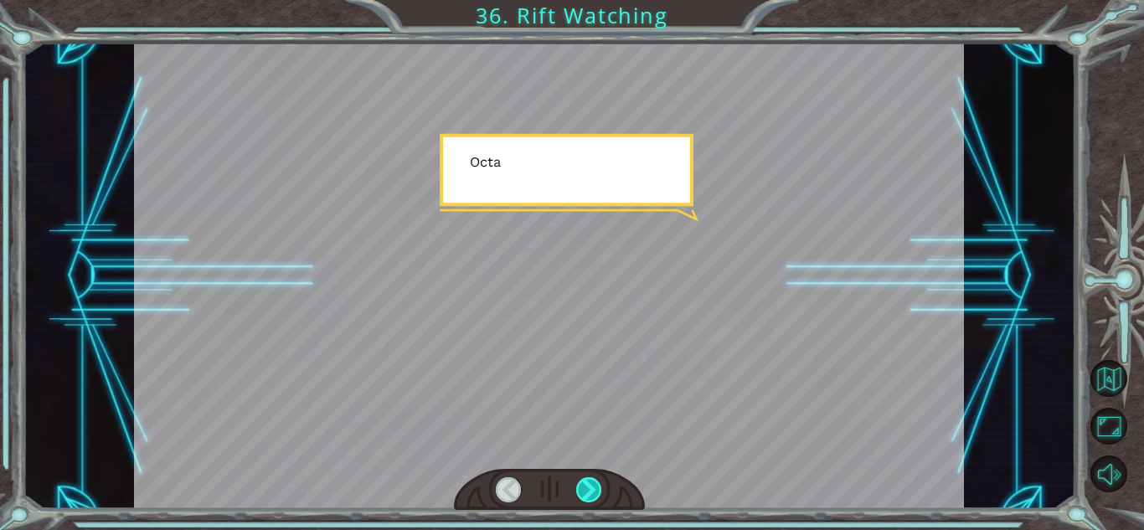
click at [576, 489] on div at bounding box center [589, 489] width 26 height 25
click at [582, 489] on div at bounding box center [589, 489] width 26 height 25
click at [563, 501] on div at bounding box center [549, 490] width 191 height 42
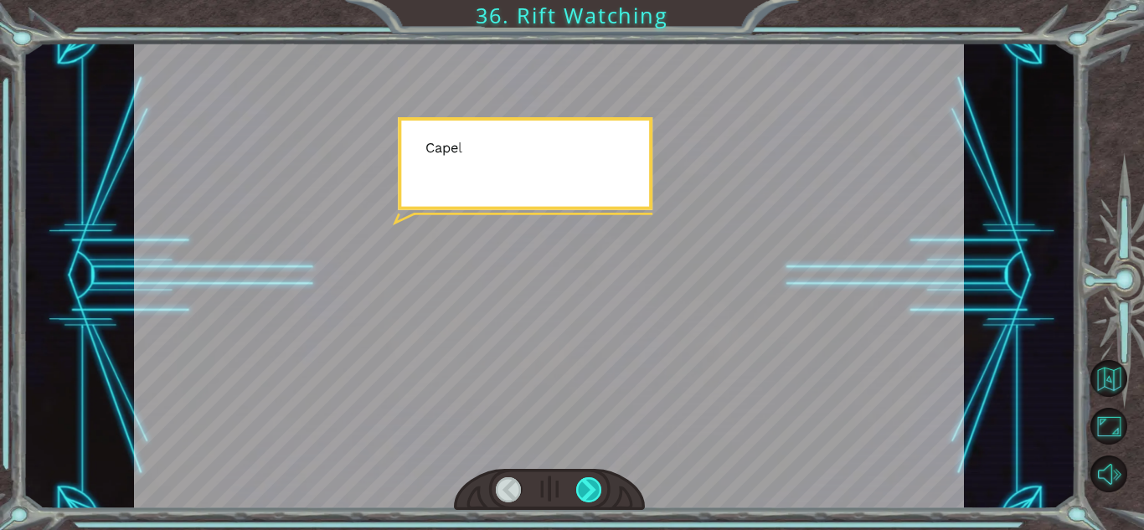
click at [579, 491] on div at bounding box center [589, 489] width 26 height 25
click at [578, 491] on div at bounding box center [589, 489] width 26 height 25
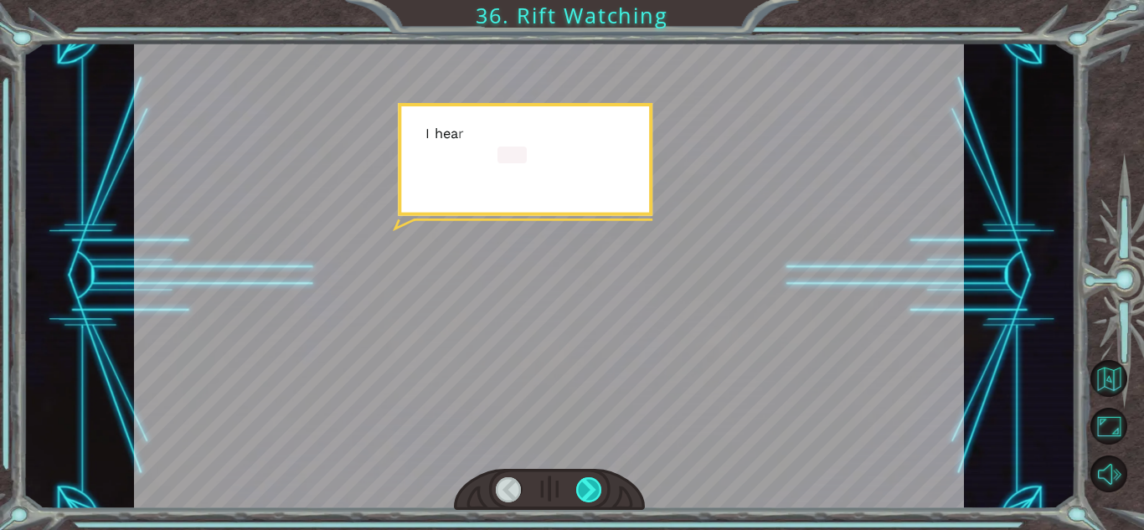
click at [581, 489] on div at bounding box center [589, 489] width 26 height 25
click at [582, 488] on div at bounding box center [589, 489] width 26 height 25
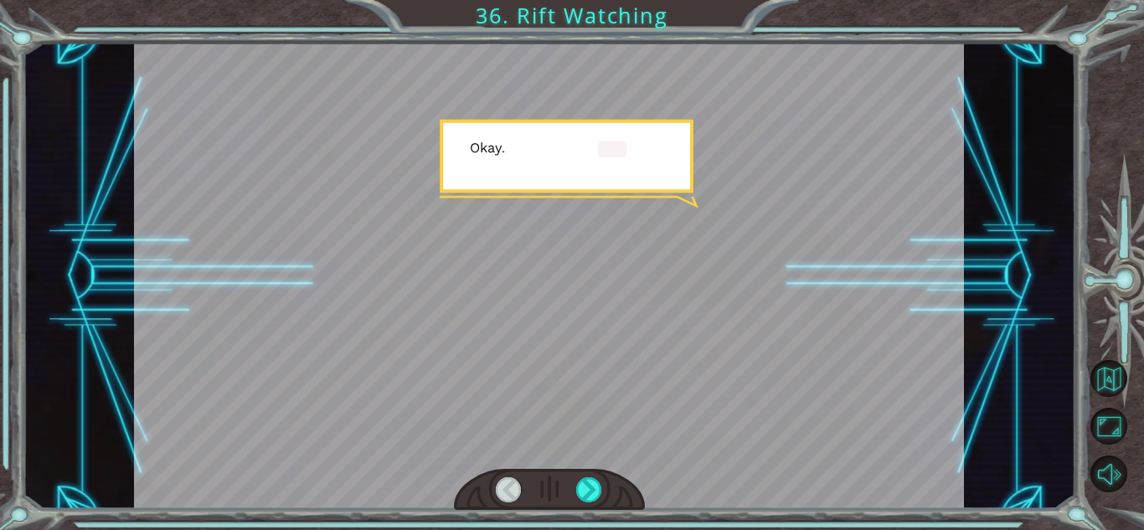
click at [573, 499] on div at bounding box center [549, 490] width 191 height 42
click at [582, 486] on div at bounding box center [589, 489] width 26 height 25
click at [586, 477] on div at bounding box center [589, 489] width 26 height 25
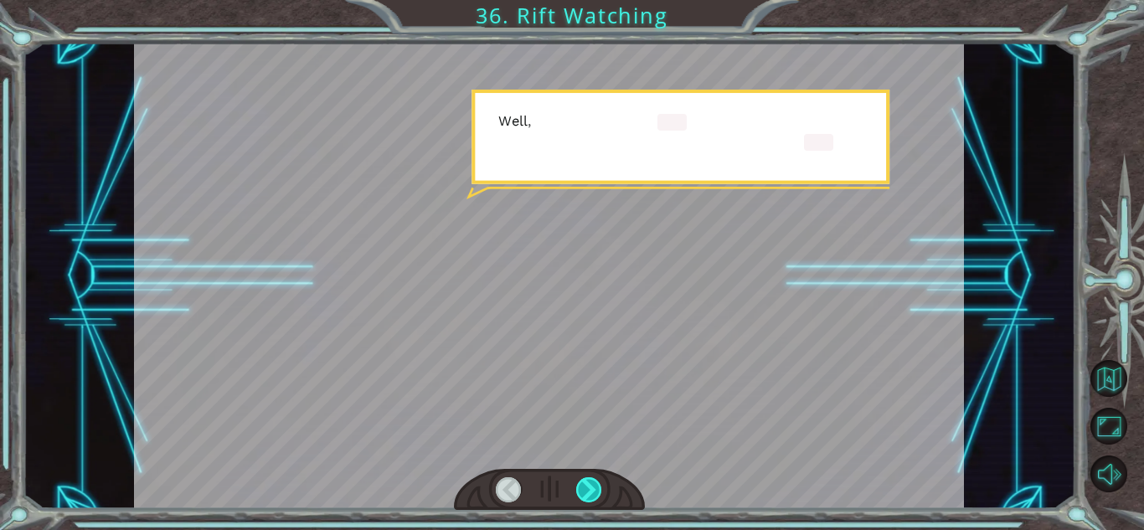
click at [580, 483] on div at bounding box center [589, 489] width 26 height 25
click at [591, 477] on div at bounding box center [589, 489] width 26 height 25
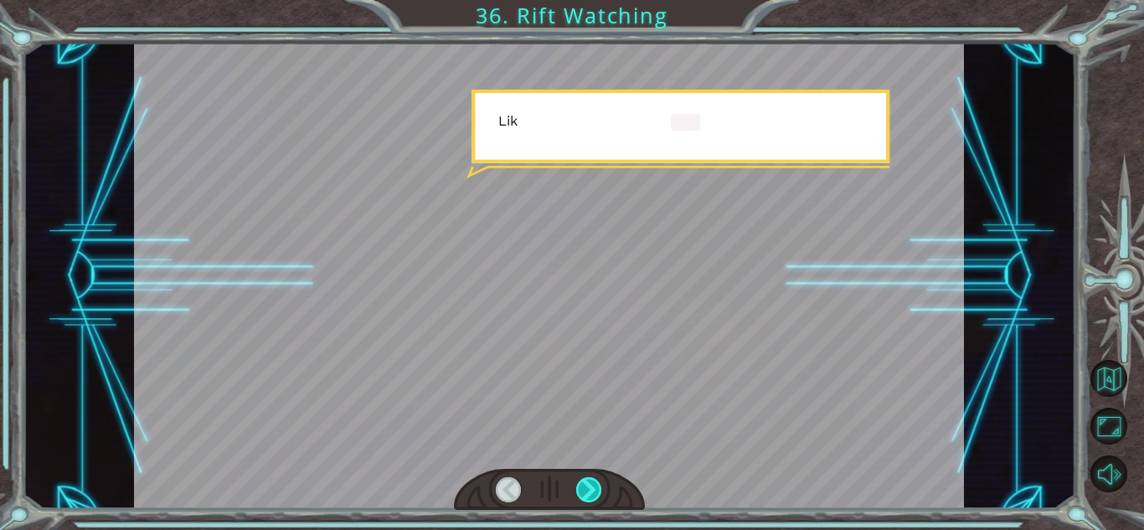
click at [578, 477] on div at bounding box center [589, 489] width 26 height 25
click at [595, 482] on div at bounding box center [589, 489] width 26 height 25
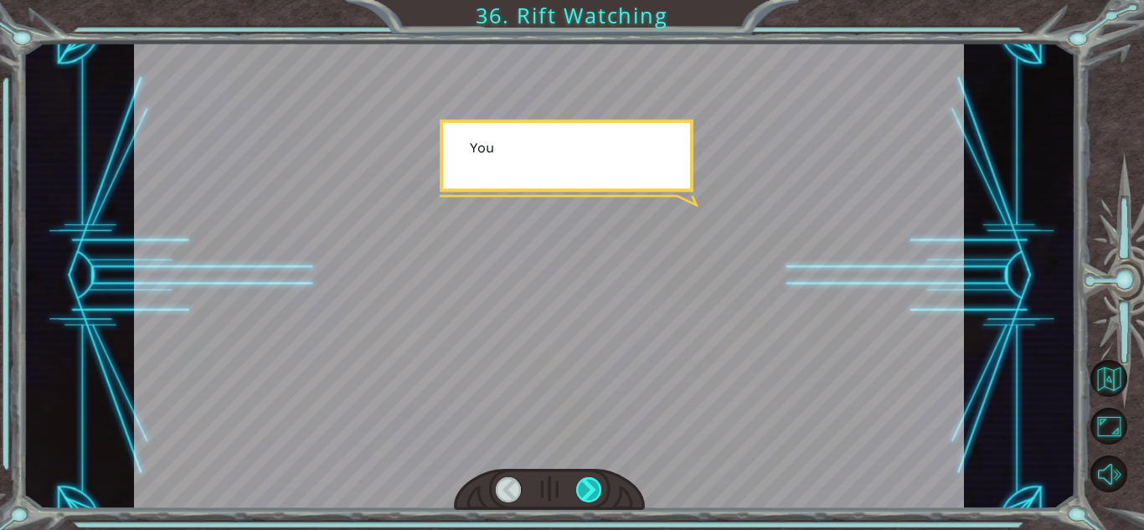
click at [596, 490] on div at bounding box center [589, 489] width 26 height 25
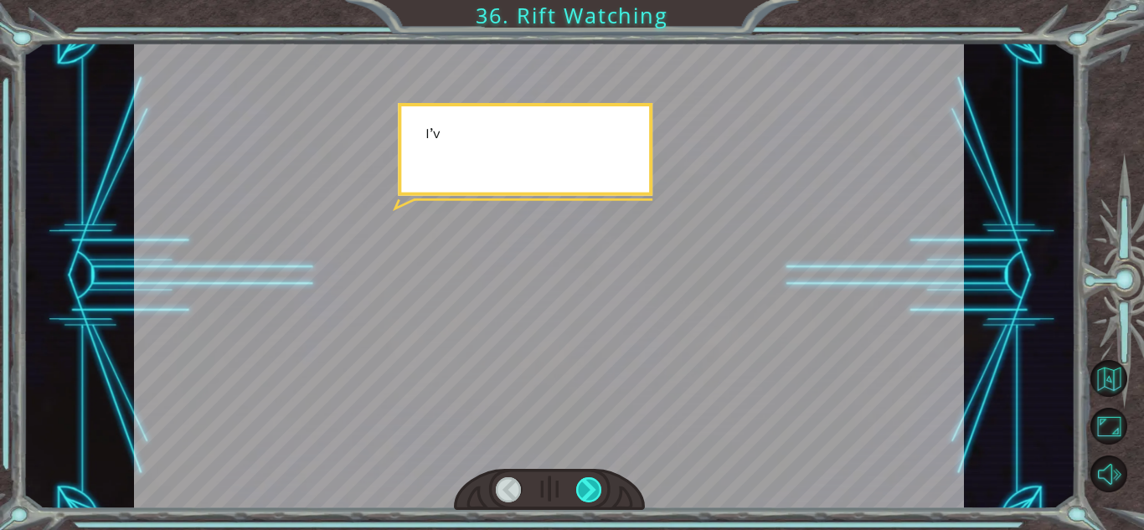
click at [596, 486] on div at bounding box center [589, 489] width 26 height 25
click at [597, 487] on div at bounding box center [589, 489] width 26 height 25
click at [598, 484] on div at bounding box center [589, 489] width 26 height 25
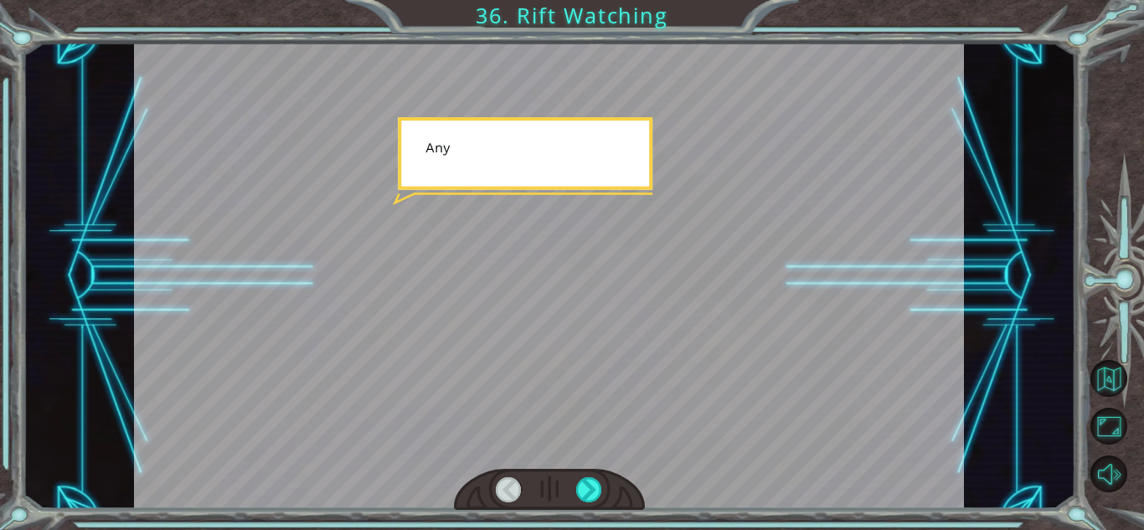
click at [616, 471] on div at bounding box center [549, 490] width 191 height 42
click at [599, 485] on div at bounding box center [589, 489] width 26 height 25
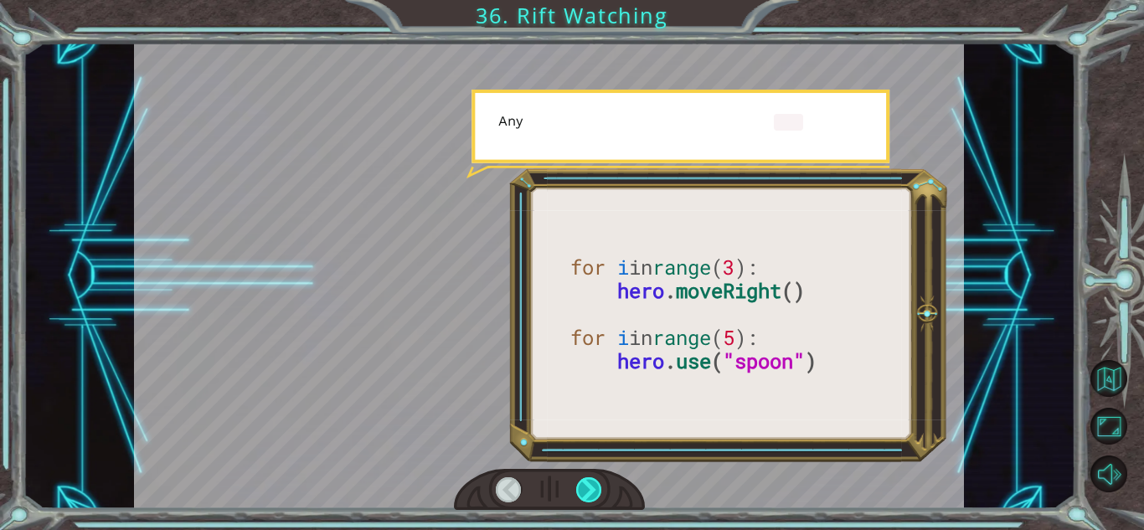
click at [595, 483] on div at bounding box center [589, 489] width 26 height 25
click at [595, 481] on div at bounding box center [589, 489] width 26 height 25
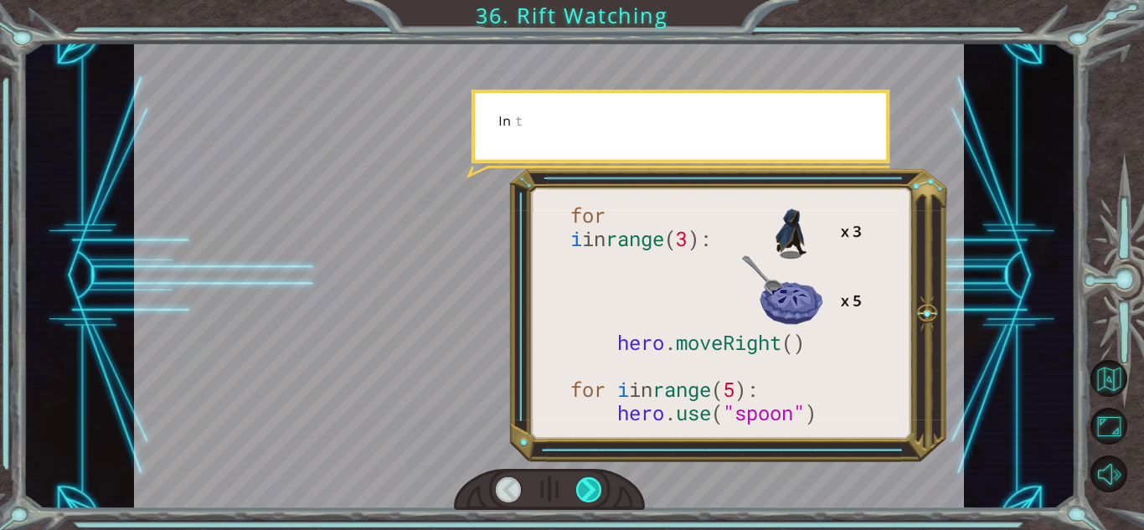
click at [593, 481] on div at bounding box center [589, 489] width 26 height 25
click at [599, 494] on div at bounding box center [589, 489] width 26 height 25
click at [599, 500] on div at bounding box center [589, 489] width 26 height 25
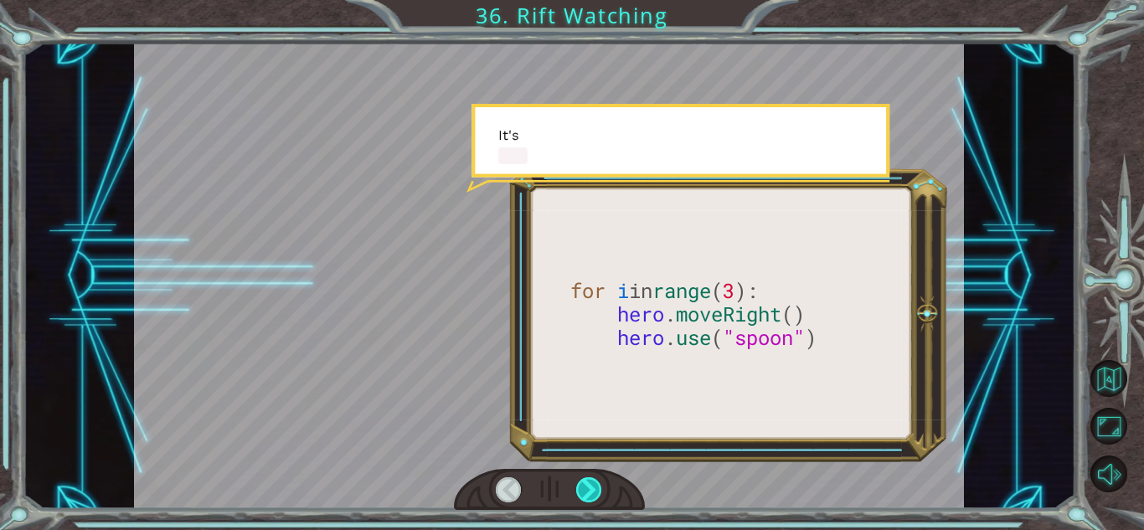
click at [597, 486] on div at bounding box center [589, 489] width 26 height 25
click at [619, 484] on div at bounding box center [549, 490] width 191 height 42
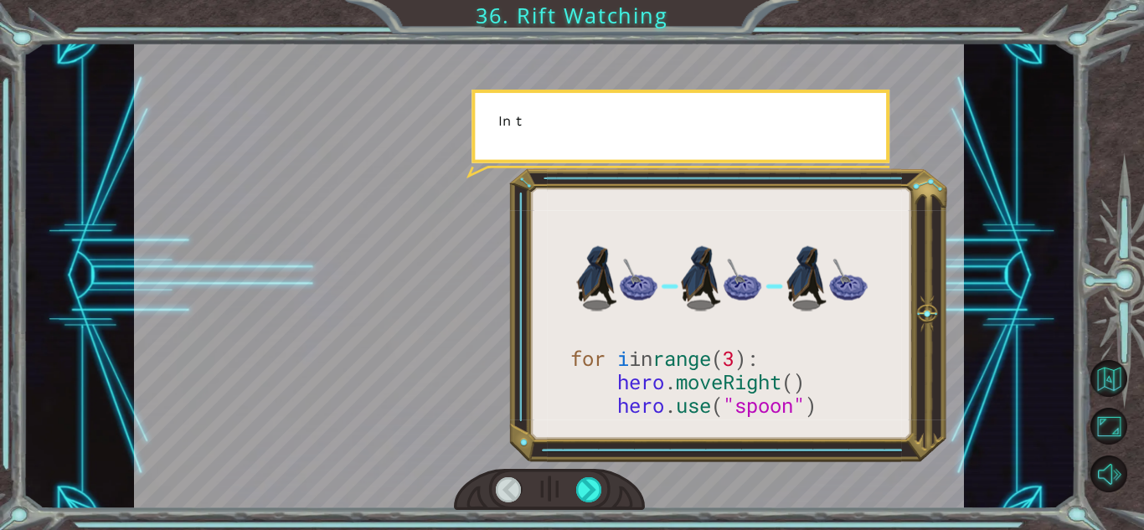
click at [619, 480] on div at bounding box center [549, 490] width 191 height 42
click at [617, 478] on div at bounding box center [549, 490] width 191 height 42
click at [615, 482] on div at bounding box center [549, 490] width 191 height 42
click at [615, 476] on div at bounding box center [549, 490] width 191 height 42
click at [601, 480] on div at bounding box center [589, 489] width 26 height 25
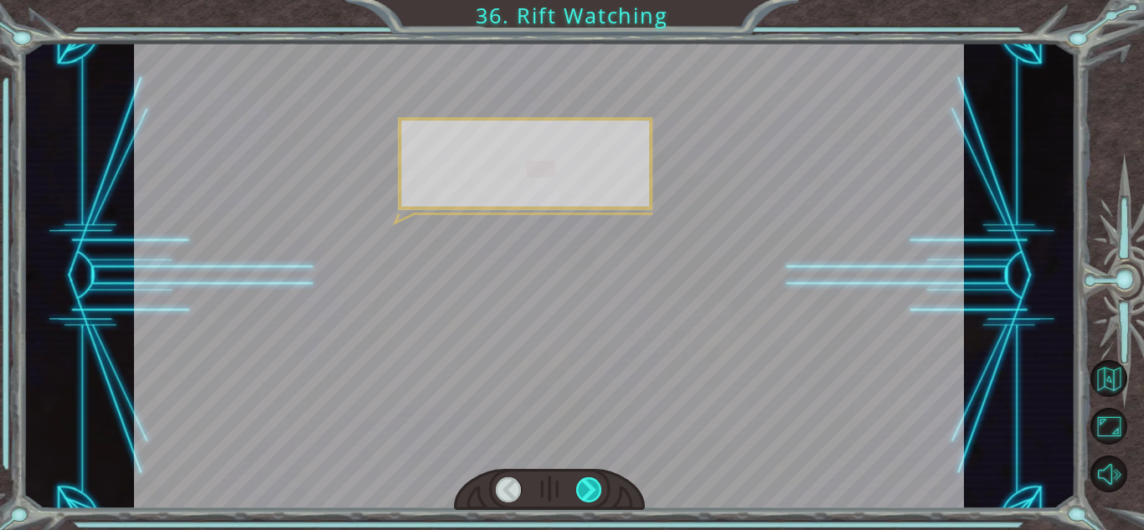
click at [600, 478] on div at bounding box center [589, 489] width 26 height 25
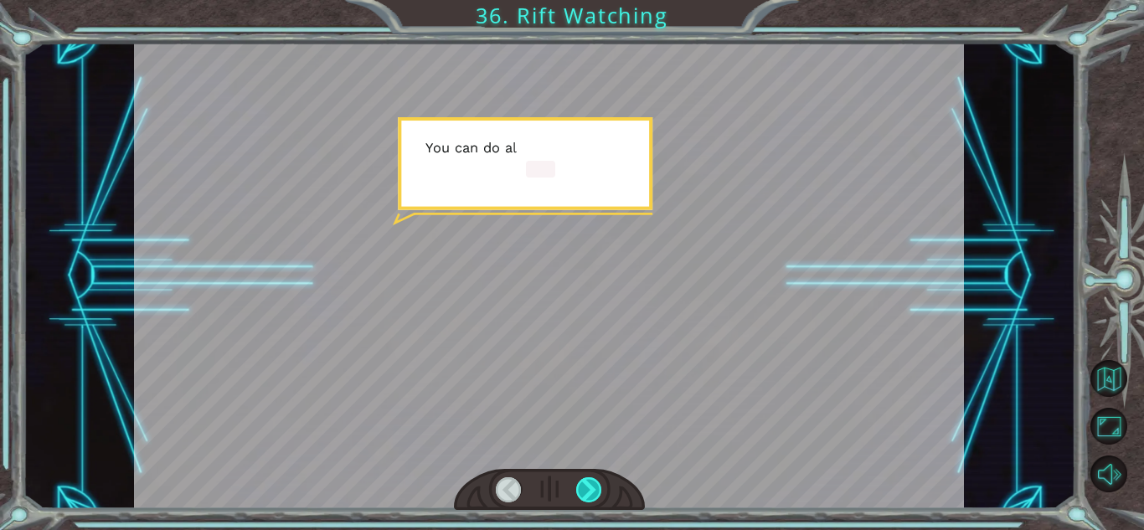
click at [599, 481] on div at bounding box center [589, 489] width 26 height 25
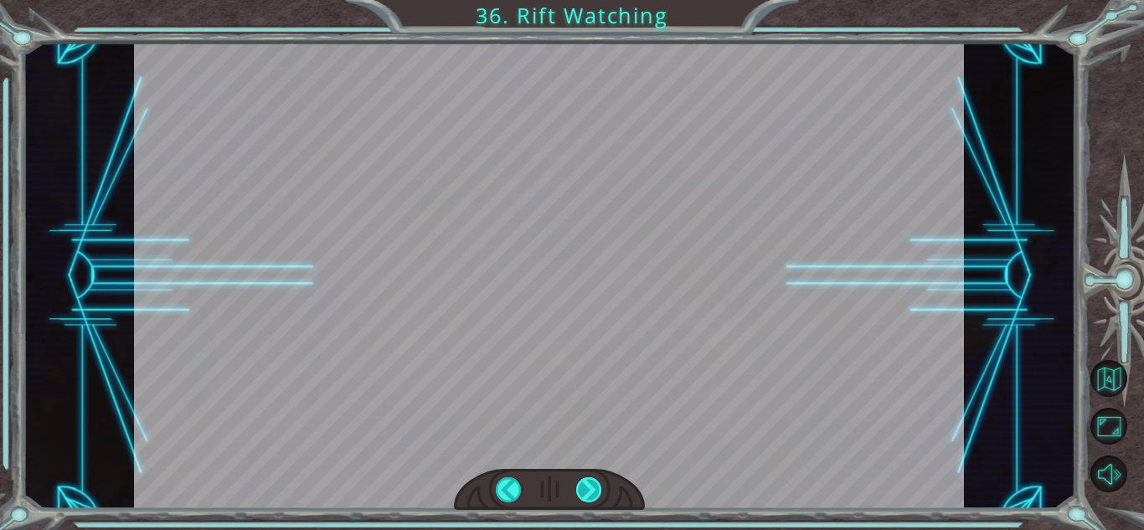
click at [591, 494] on div at bounding box center [589, 489] width 26 height 25
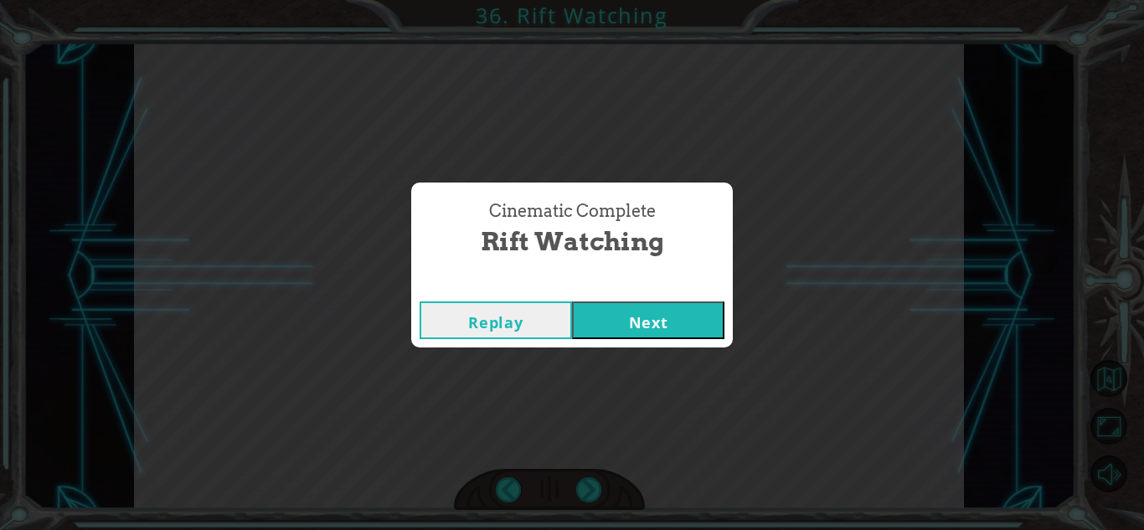
click at [598, 500] on div "Cinematic Complete Rift Watching Replay Next" at bounding box center [572, 265] width 1144 height 530
click at [642, 303] on button "Next" at bounding box center [648, 320] width 152 height 38
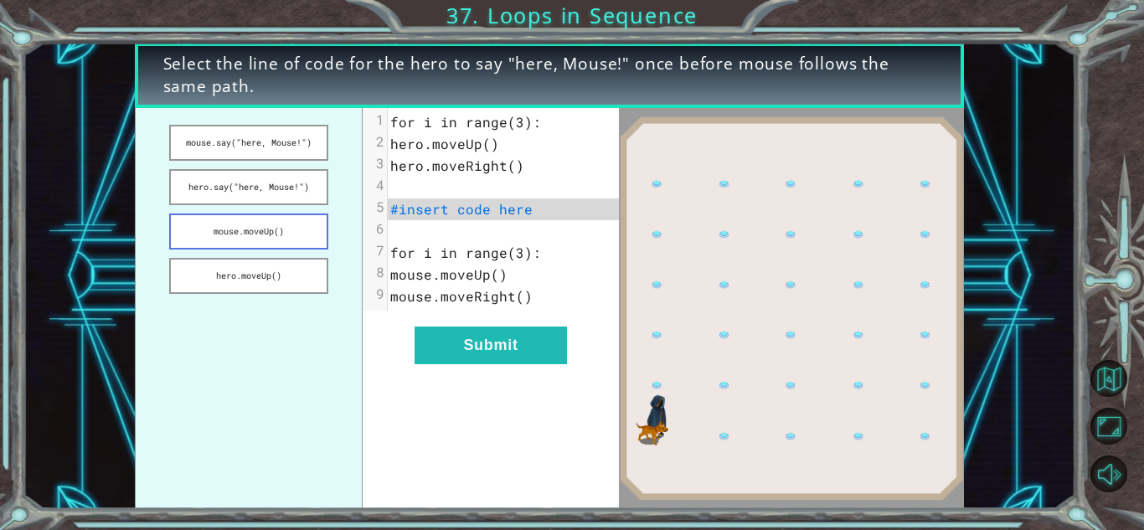
click at [257, 222] on button "mouse.moveUp()" at bounding box center [248, 231] width 158 height 36
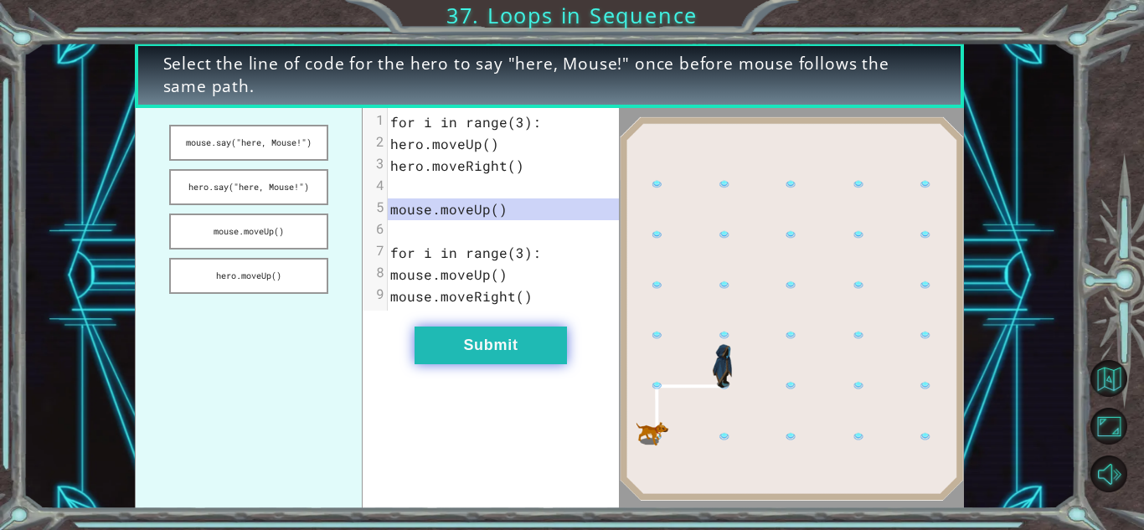
click at [451, 338] on button "Submit" at bounding box center [490, 345] width 152 height 38
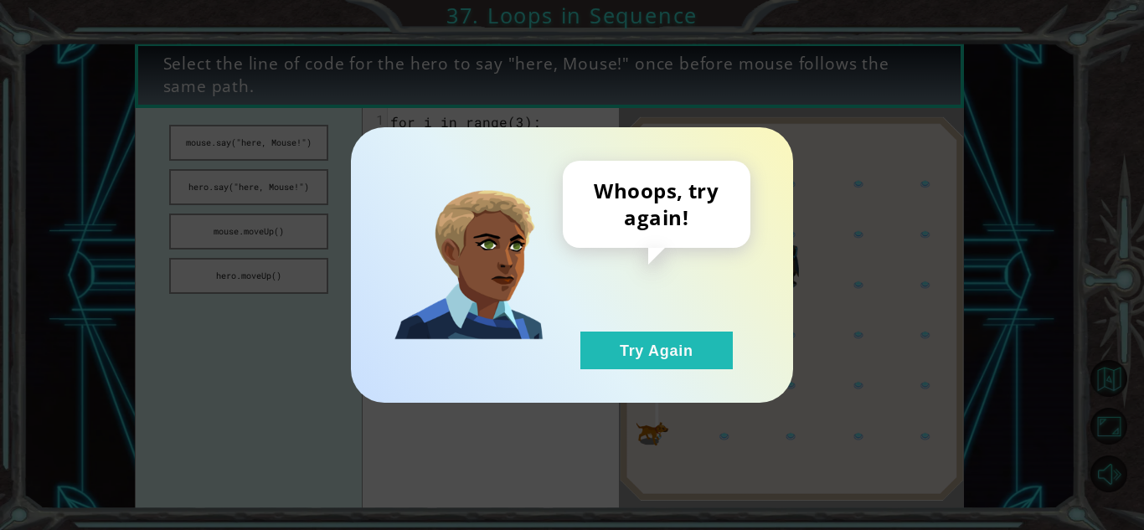
click at [621, 373] on div "Whoops, try again! Try Again" at bounding box center [572, 264] width 442 height 275
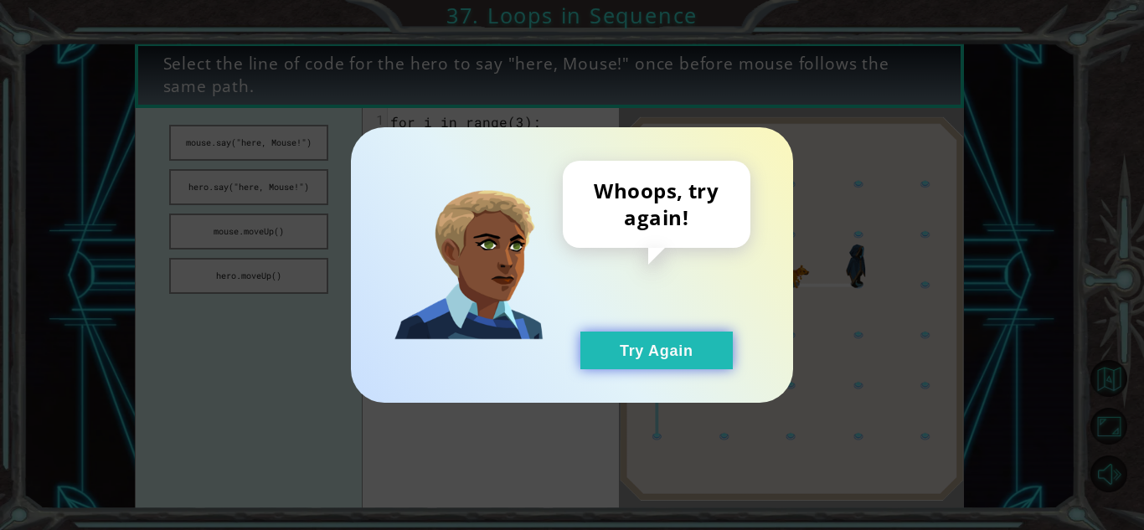
click at [621, 354] on button "Try Again" at bounding box center [656, 351] width 152 height 38
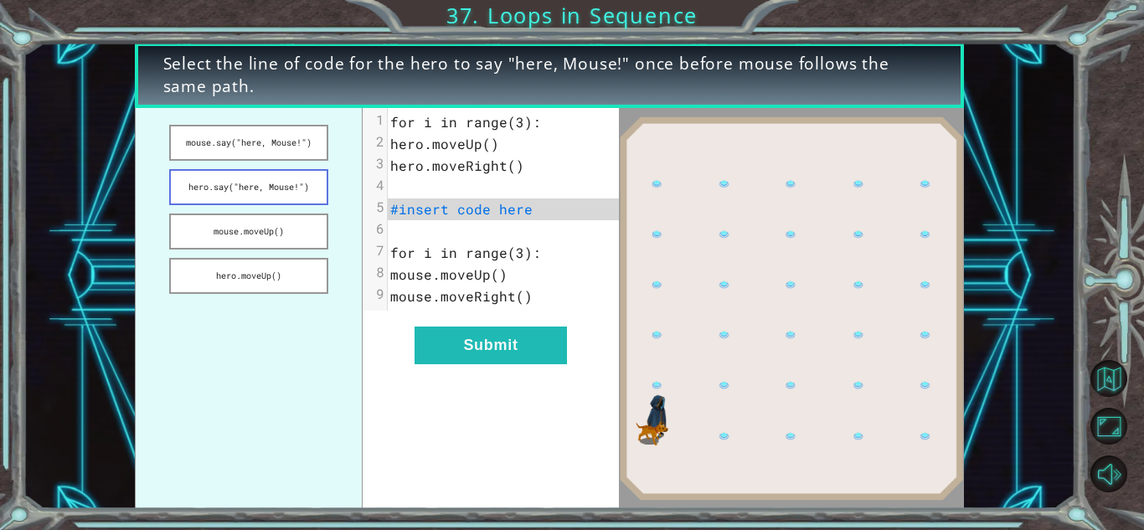
click at [203, 205] on button "hero.say("here, Mouse!")" at bounding box center [248, 187] width 158 height 36
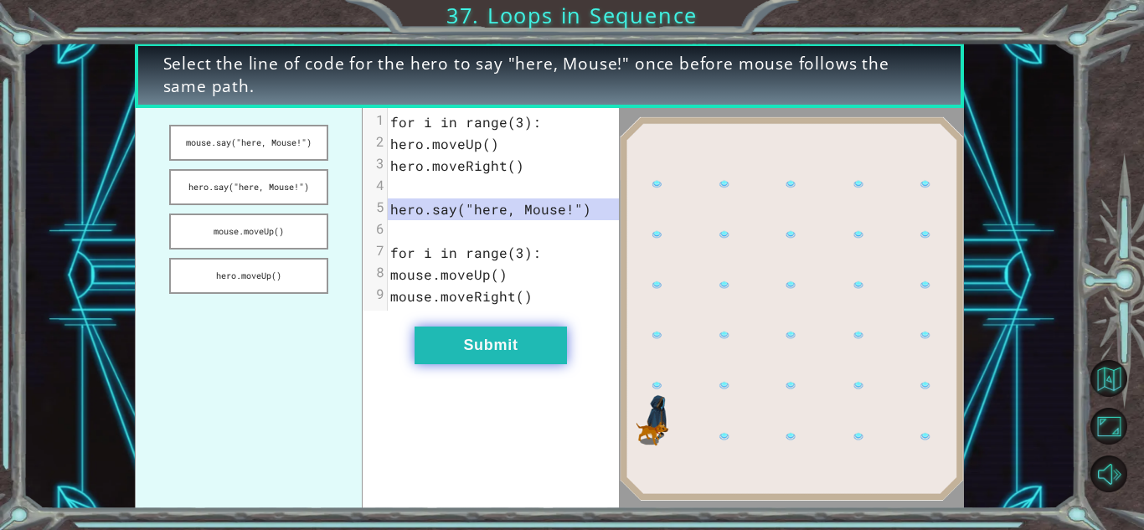
click at [558, 341] on button "Submit" at bounding box center [490, 345] width 152 height 38
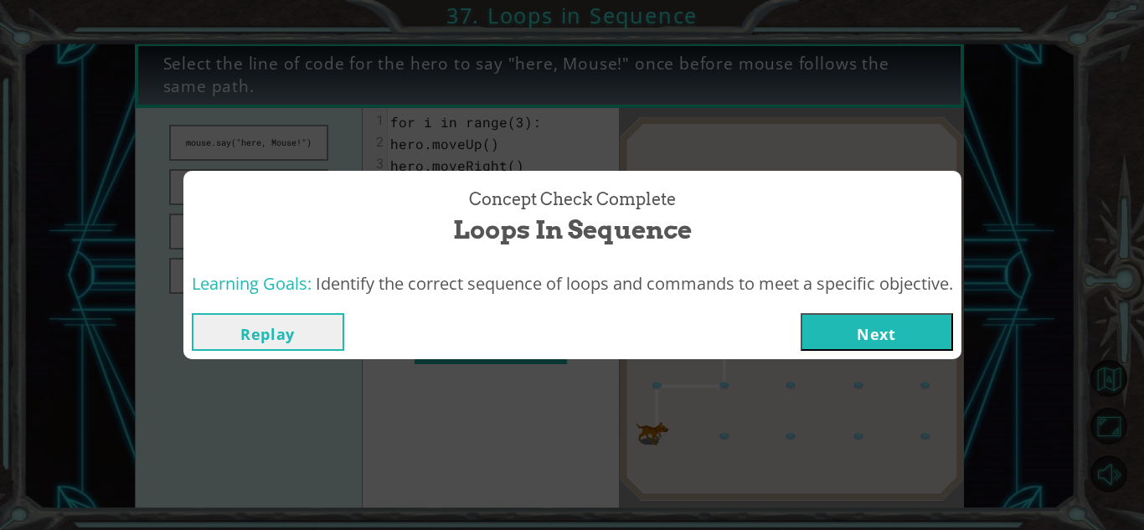
click at [833, 343] on button "Next" at bounding box center [876, 332] width 152 height 38
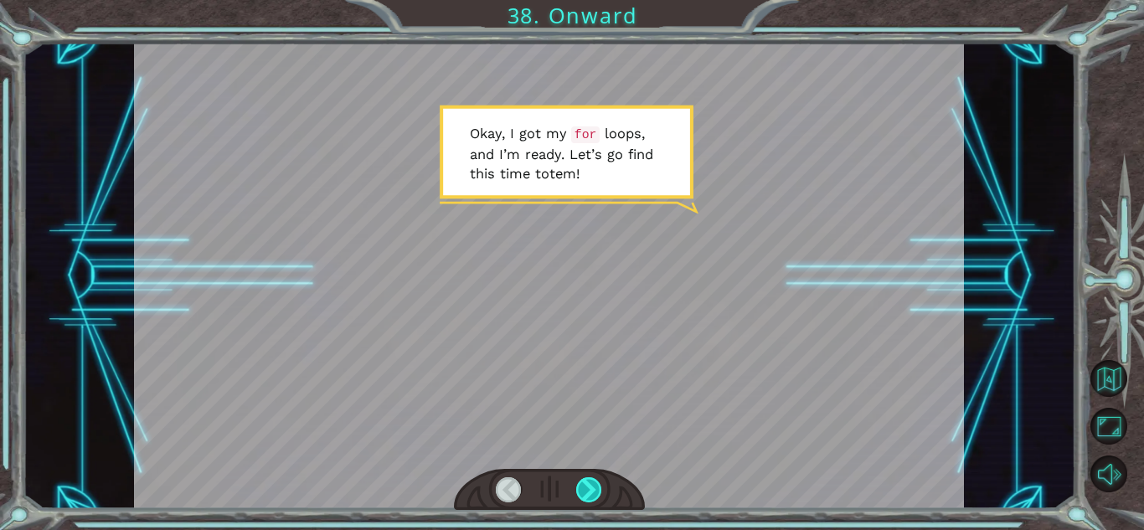
click at [589, 490] on div at bounding box center [589, 489] width 26 height 25
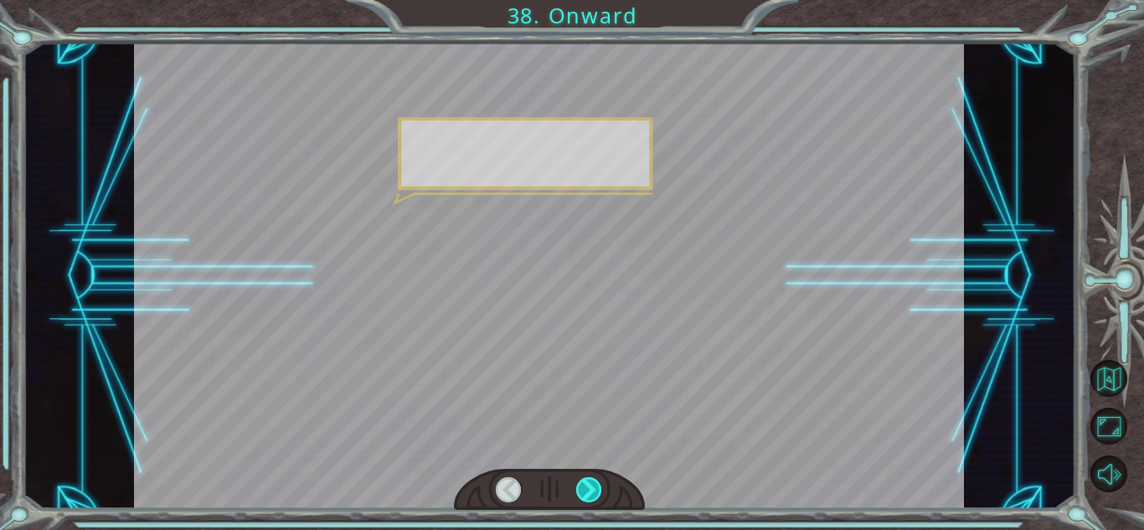
click at [589, 490] on div at bounding box center [589, 489] width 26 height 25
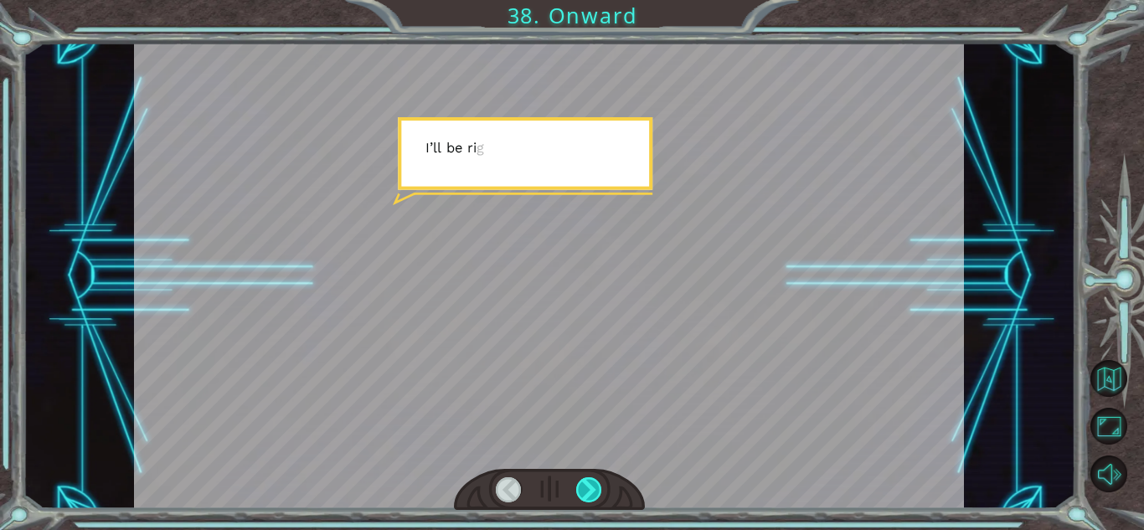
click at [589, 490] on div at bounding box center [589, 489] width 26 height 25
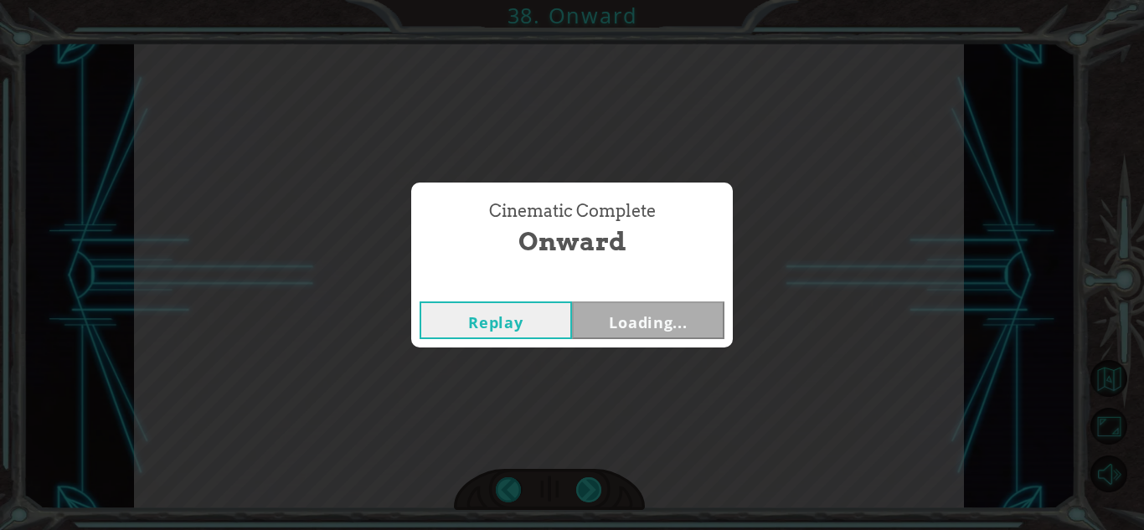
click at [589, 490] on div "Cinematic Complete Onward Replay Loading..." at bounding box center [572, 265] width 1144 height 530
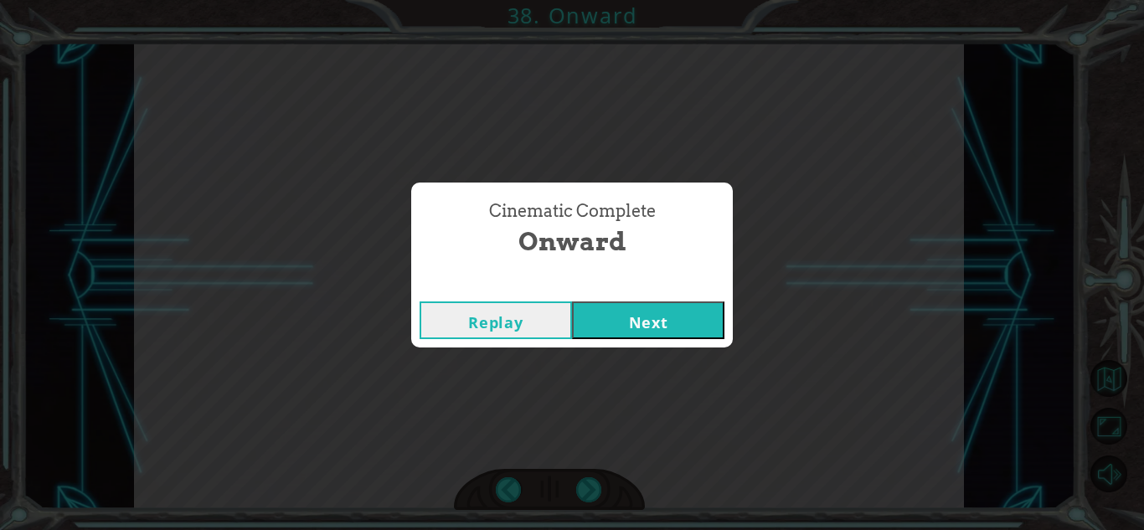
click at [619, 316] on button "Next" at bounding box center [648, 320] width 152 height 38
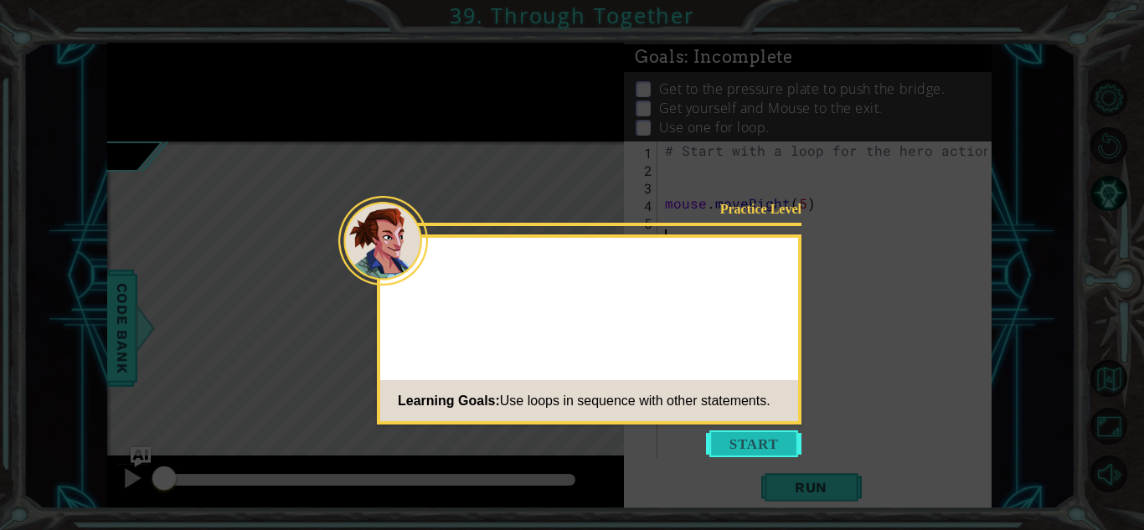
click at [750, 434] on button "Start" at bounding box center [753, 443] width 95 height 27
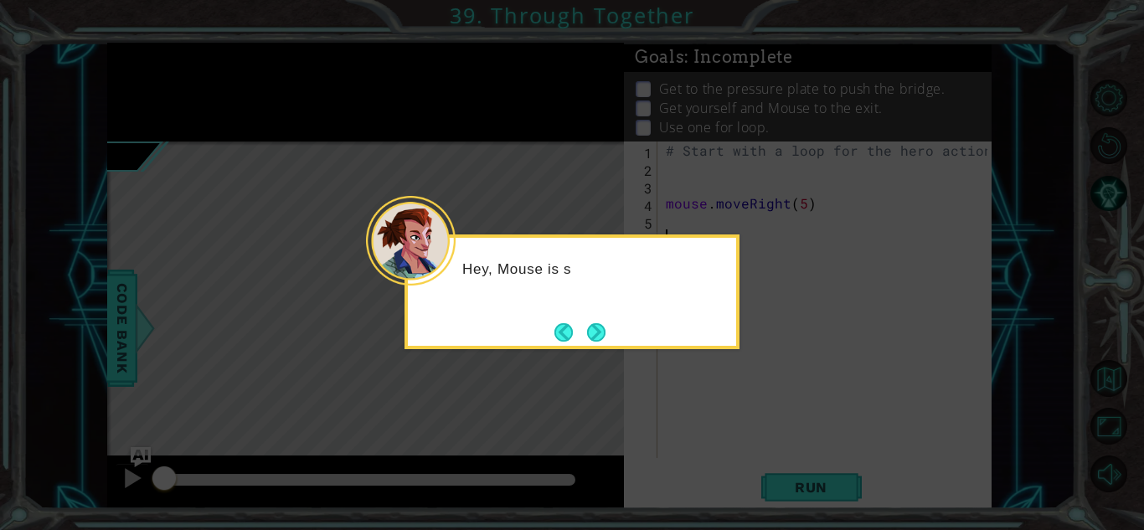
click at [590, 320] on footer at bounding box center [579, 332] width 51 height 25
click at [594, 324] on button "Next" at bounding box center [596, 332] width 18 height 18
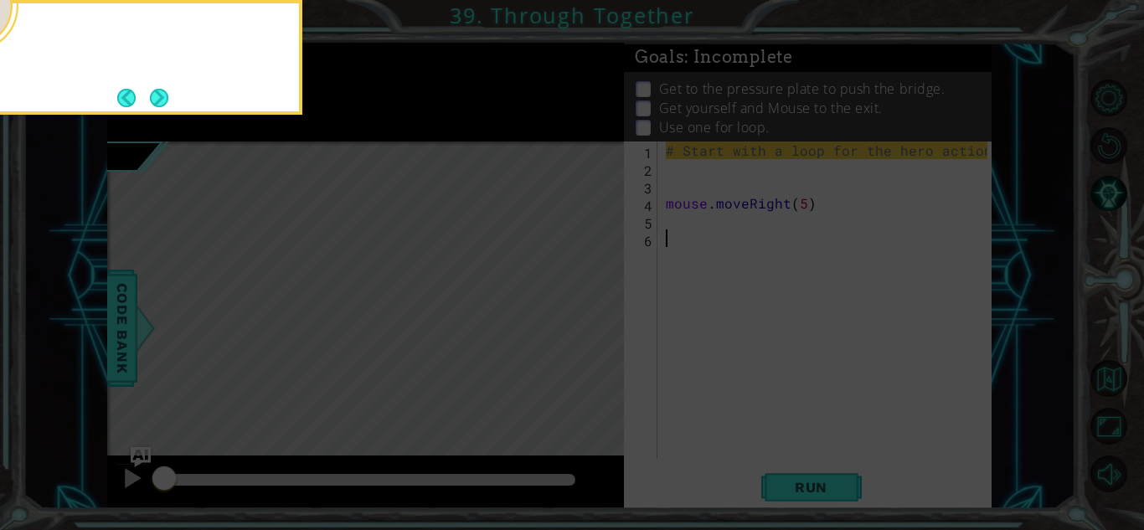
click at [594, 324] on icon at bounding box center [572, 79] width 1144 height 902
click at [161, 94] on button "Next" at bounding box center [159, 98] width 18 height 18
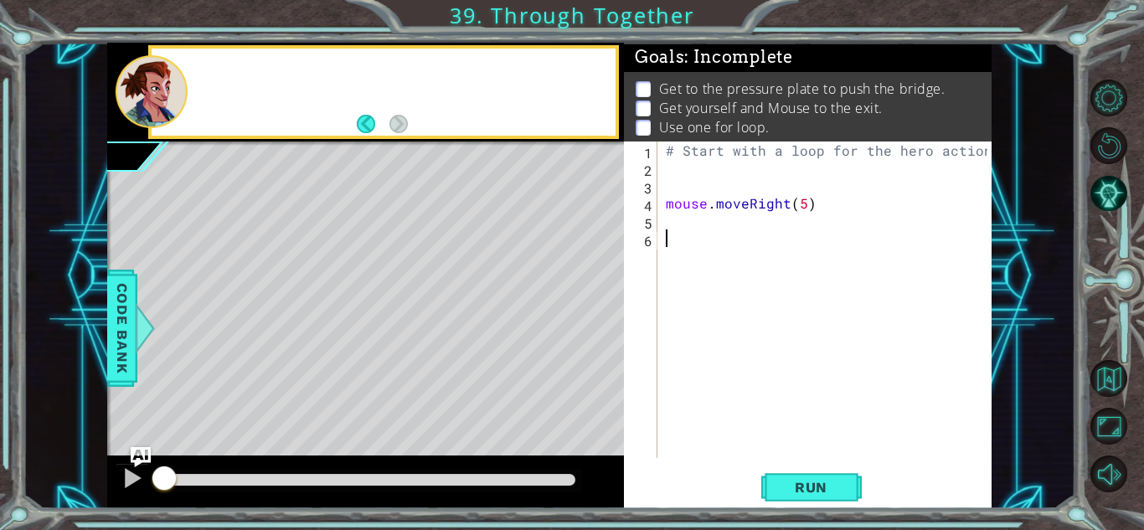
click at [161, 94] on div at bounding box center [152, 91] width 72 height 73
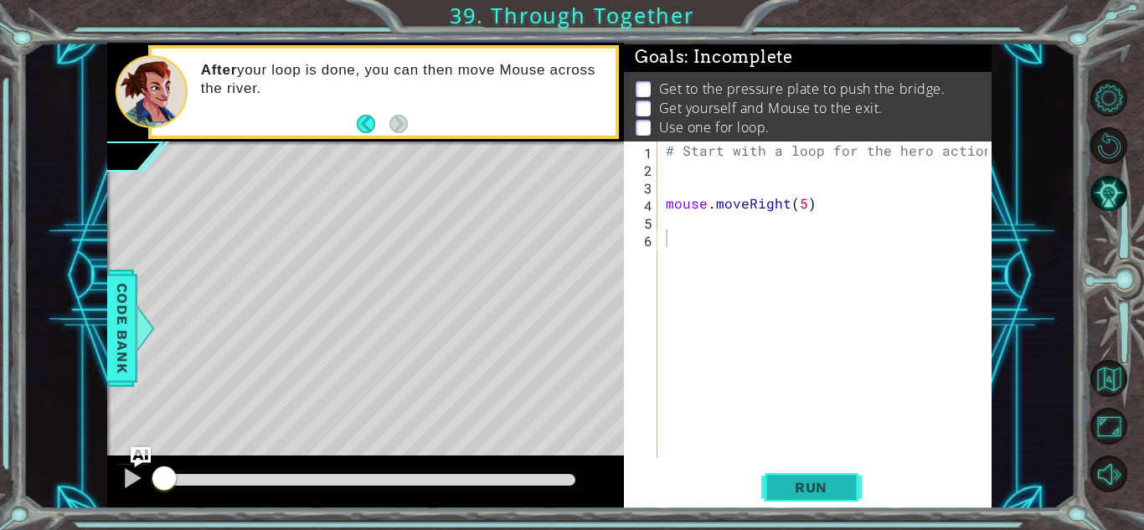
click at [781, 471] on button "Run" at bounding box center [811, 487] width 100 height 37
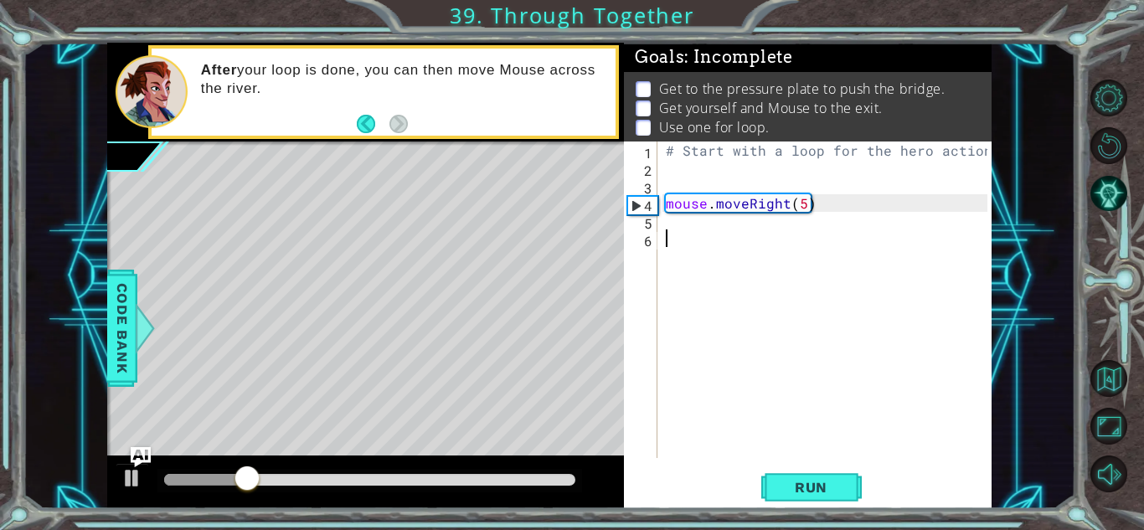
click at [679, 238] on div "# Start with a loop for the hero actions mouse . moveRight ( 5 )" at bounding box center [828, 317] width 333 height 352
click at [679, 223] on div "# Start with a loop for the hero actions mouse . moveRight ( 5 )" at bounding box center [828, 317] width 333 height 352
type textarea "i"
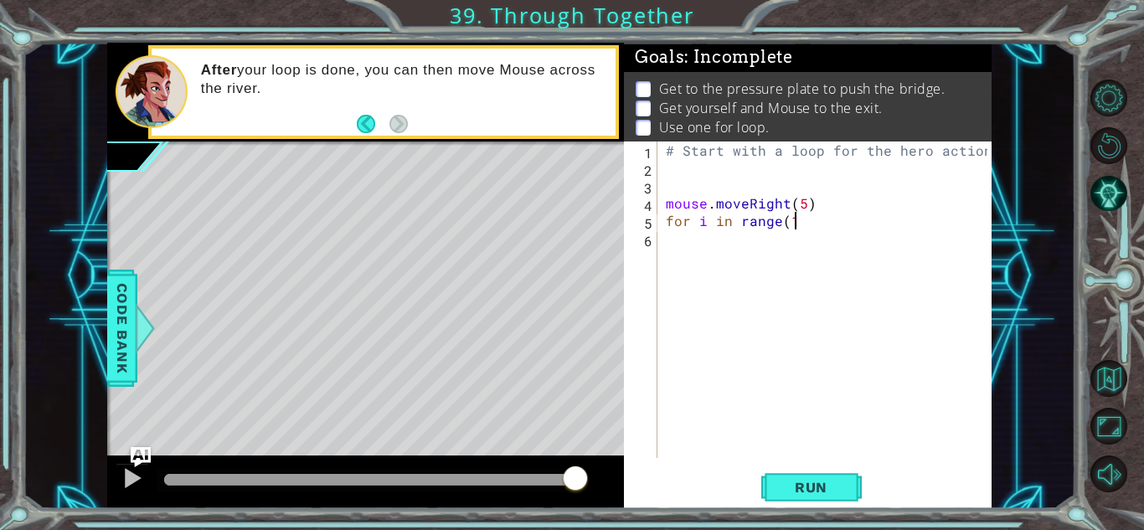
scroll to position [0, 8]
click at [857, 486] on button "Run" at bounding box center [811, 487] width 100 height 37
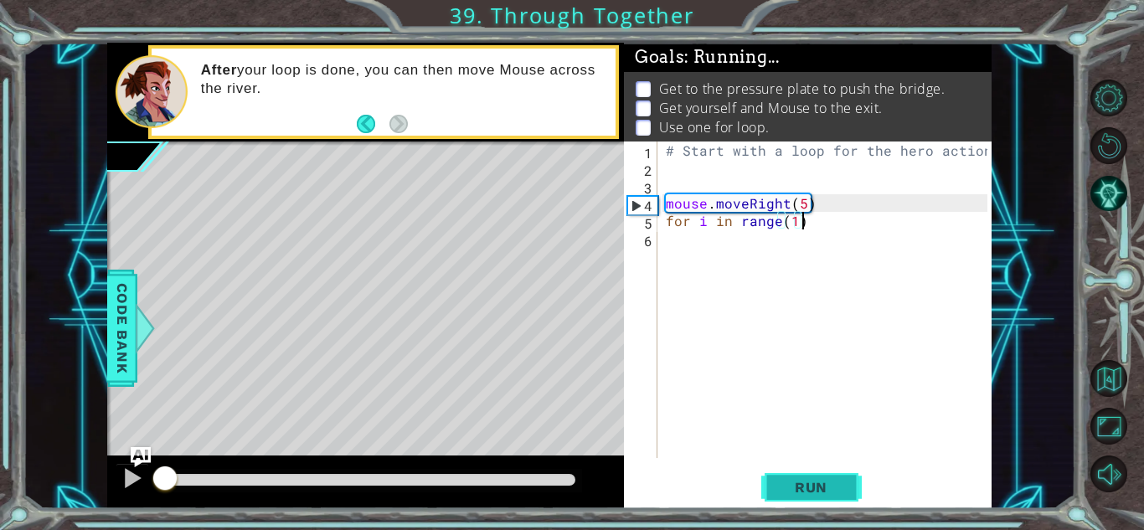
click at [855, 469] on button "Run" at bounding box center [811, 487] width 100 height 37
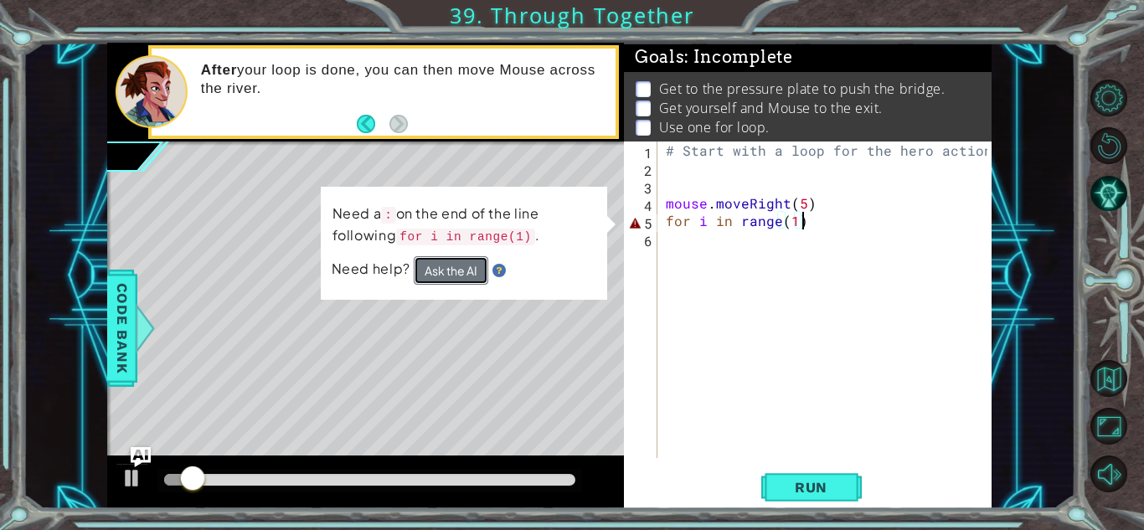
click at [442, 270] on button "Ask the AI" at bounding box center [451, 270] width 75 height 28
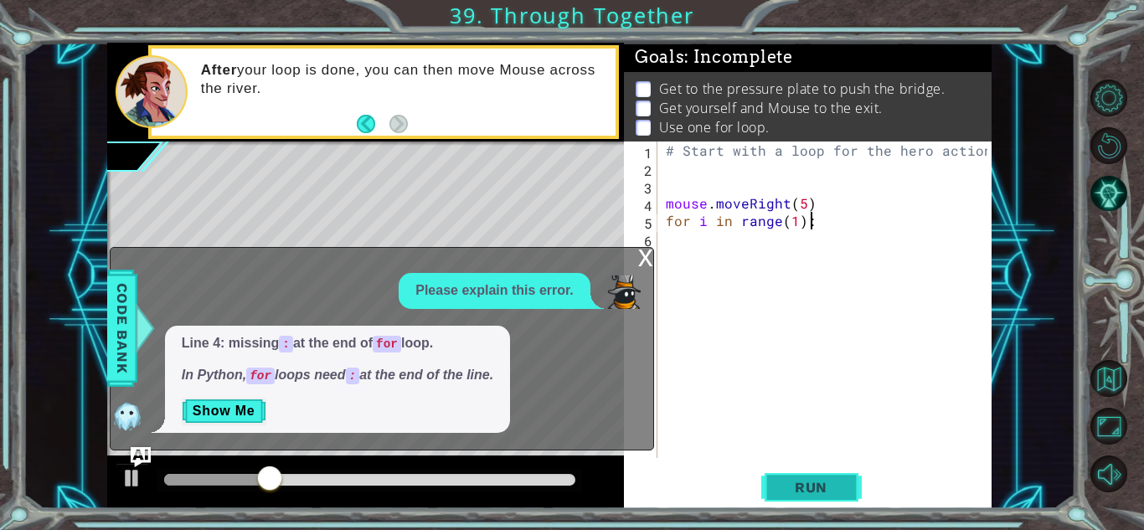
type textarea "for i in range(1):"
click at [817, 472] on button "Run" at bounding box center [811, 487] width 100 height 37
click at [828, 492] on span "Run" at bounding box center [811, 487] width 66 height 17
click at [635, 288] on img at bounding box center [623, 291] width 33 height 33
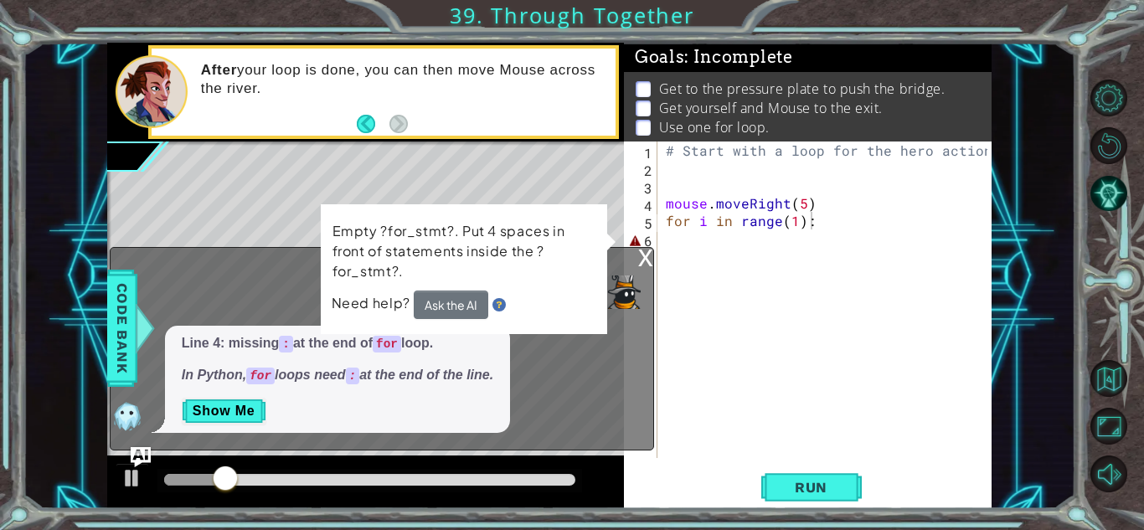
click at [641, 260] on div "x" at bounding box center [645, 256] width 15 height 17
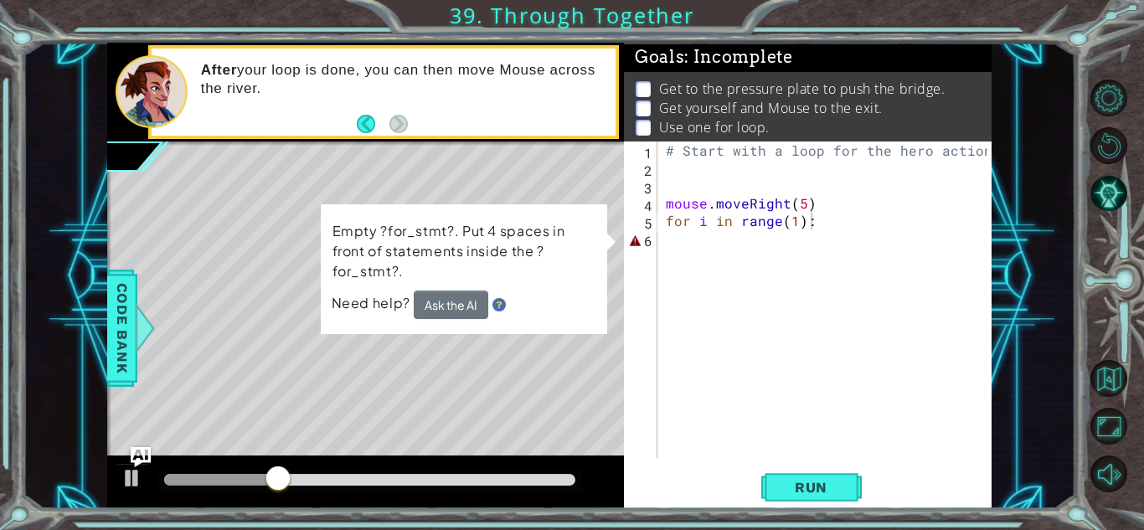
click at [671, 244] on div "# Start with a loop for the hero actions mouse . moveRight ( 5 ) for i in range…" at bounding box center [828, 317] width 333 height 352
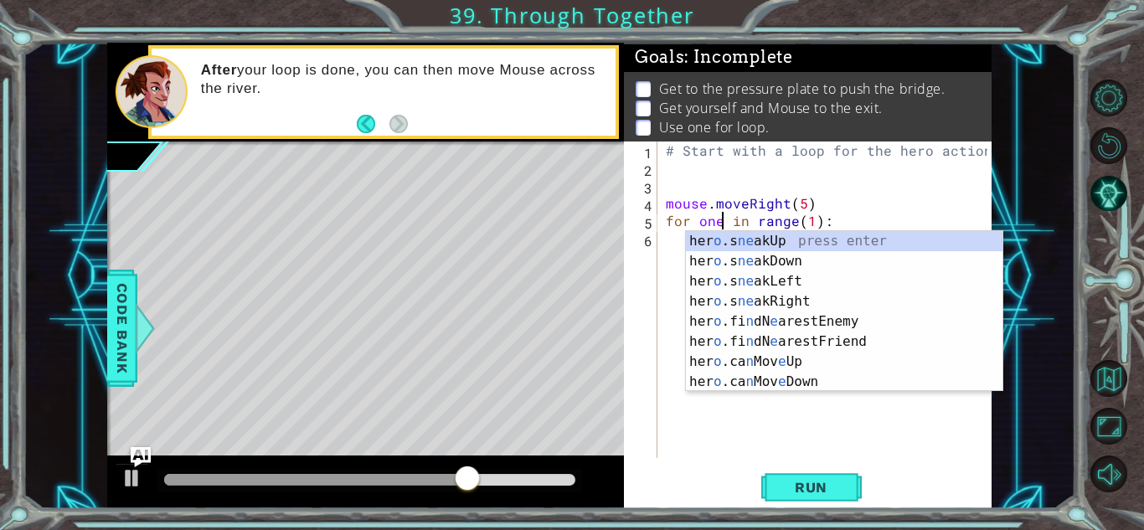
scroll to position [0, 3]
type textarea "for one in range(1):"
click at [793, 472] on button "Run" at bounding box center [811, 487] width 100 height 37
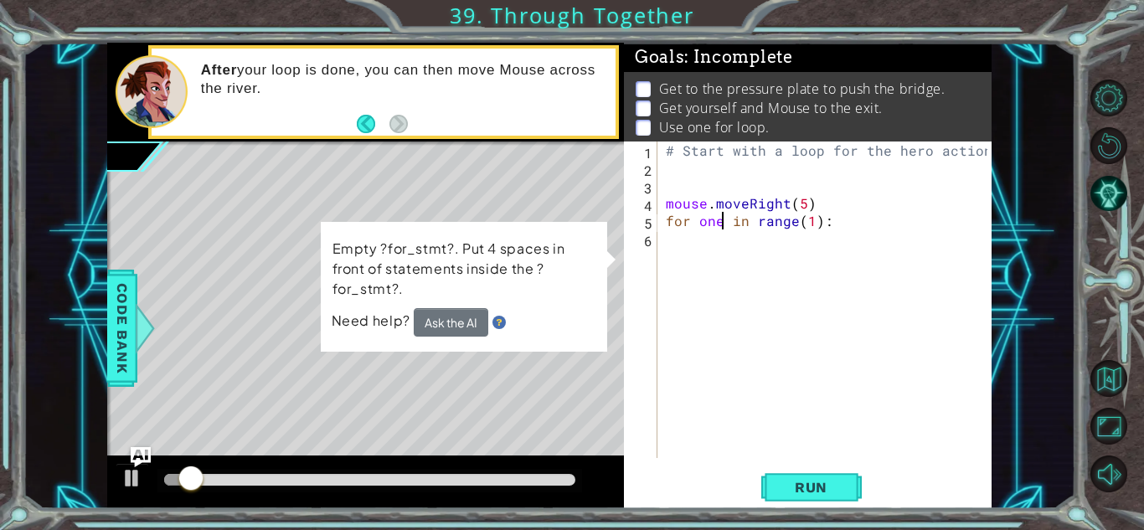
click at [657, 249] on div "for one in range(1): 1 2 3 4 5 6 # Start with a loop for the hero actions mouse…" at bounding box center [805, 299] width 363 height 316
click at [679, 235] on div "# Start with a loop for the hero actions mouse . moveRight ( 5 ) for one in ran…" at bounding box center [828, 317] width 333 height 352
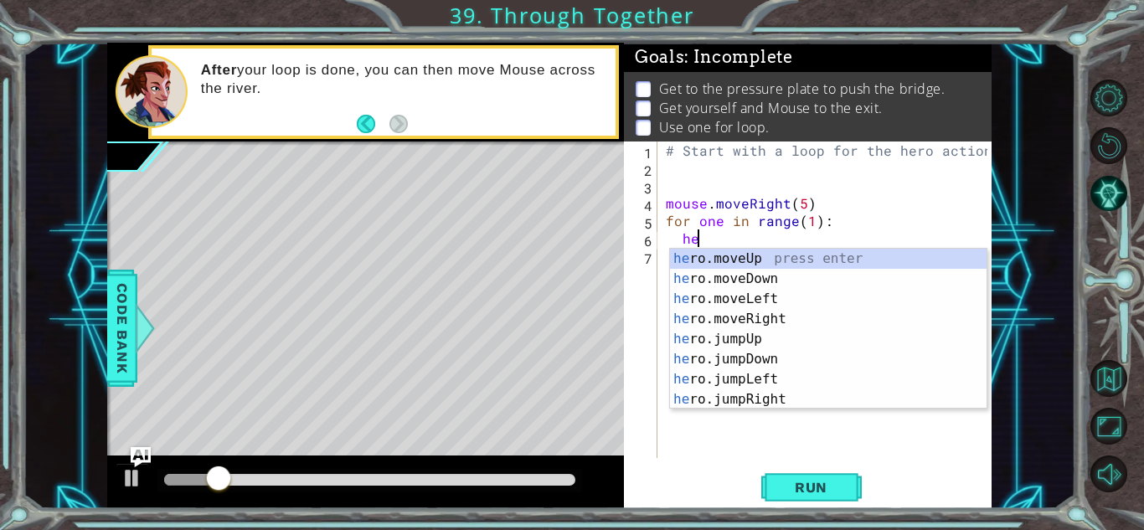
scroll to position [0, 3]
type textarea "h"
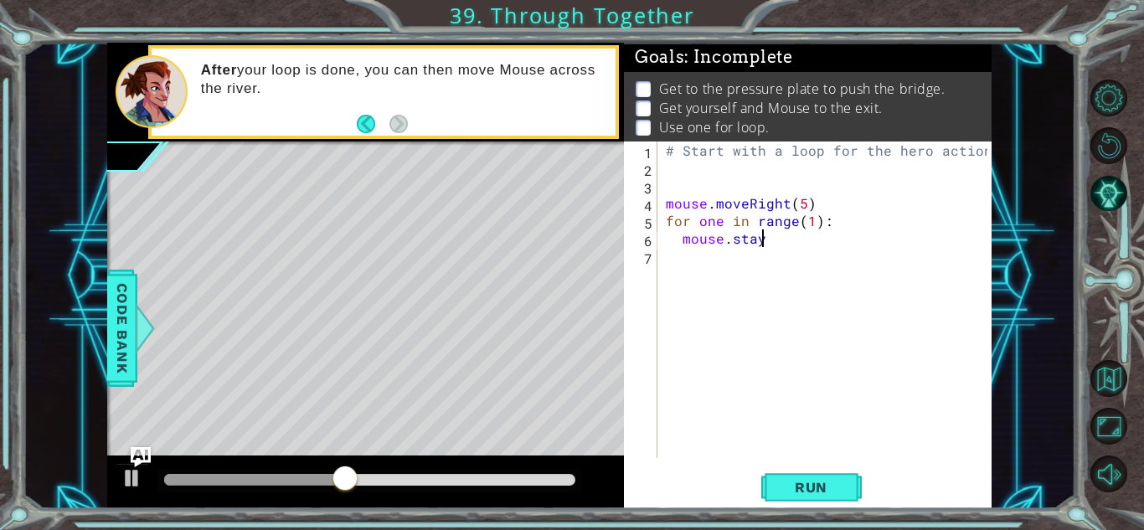
scroll to position [0, 6]
click at [848, 500] on button "Run" at bounding box center [811, 487] width 100 height 37
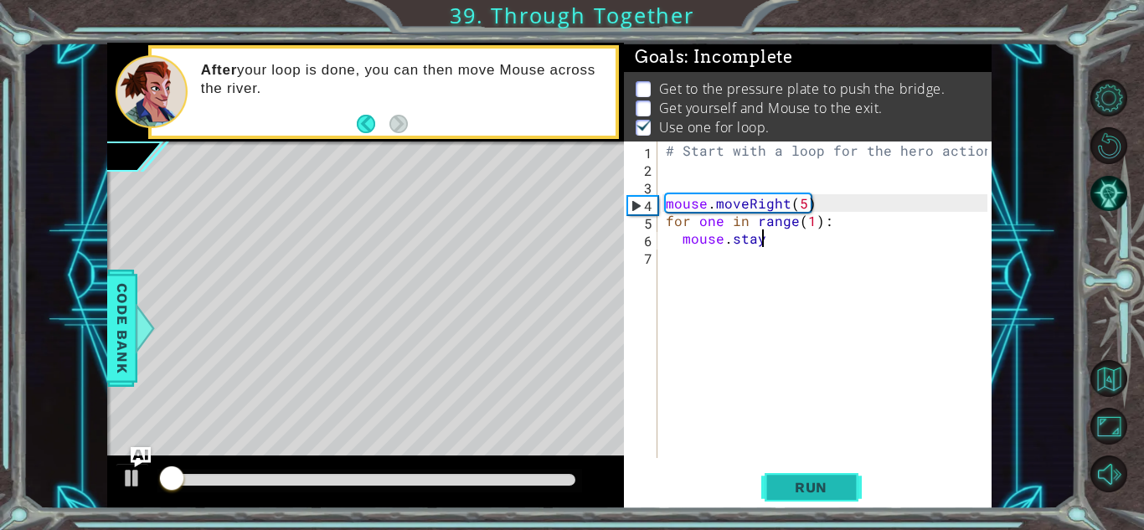
scroll to position [2, 0]
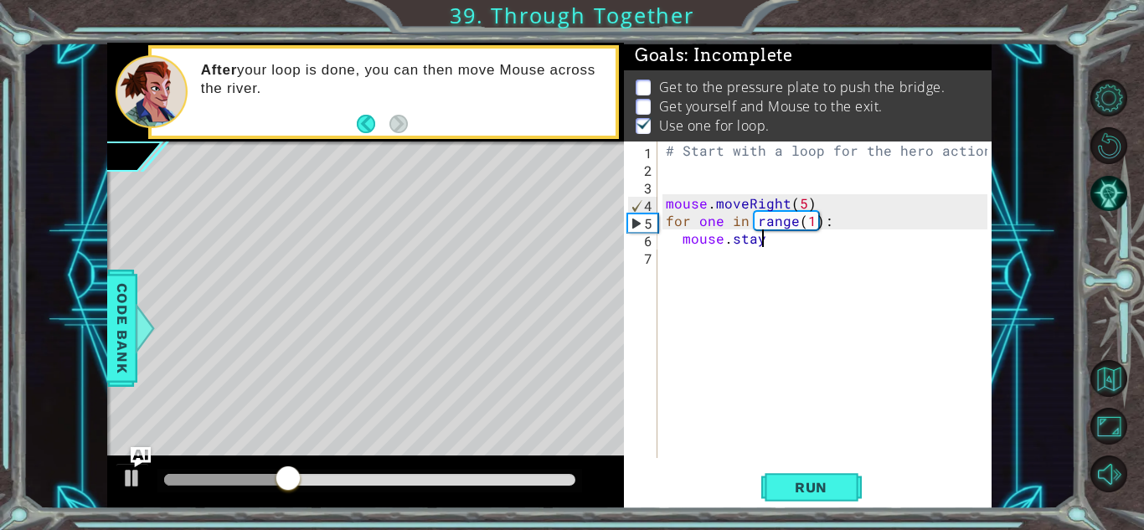
click at [806, 217] on div "# Start with a loop for the hero actions mouse . moveRight ( 5 ) for one in ran…" at bounding box center [828, 317] width 333 height 352
type textarea "for one in range(3):"
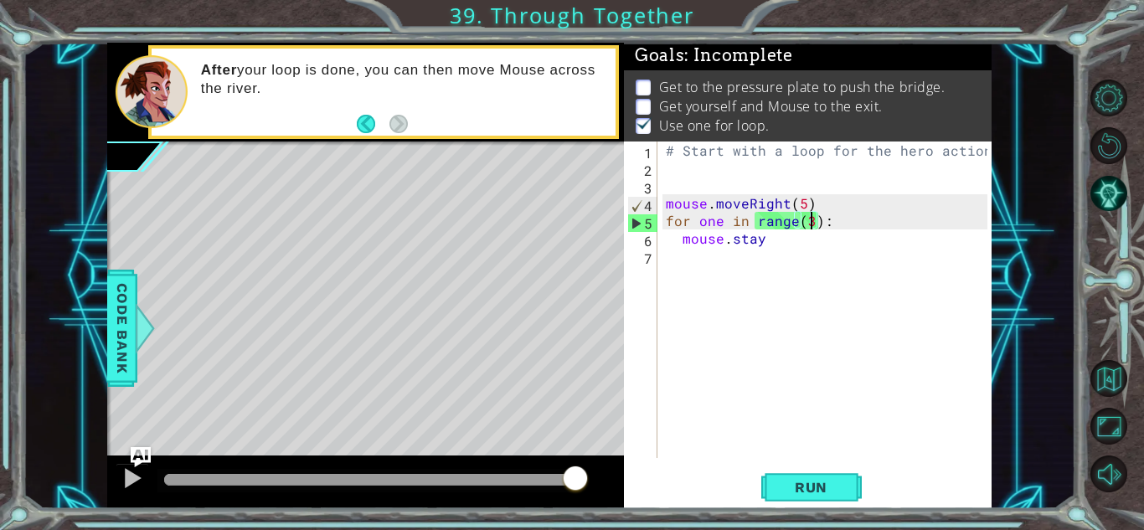
click at [713, 260] on div "# Start with a loop for the hero actions mouse . moveRight ( 5 ) for one in ran…" at bounding box center [828, 317] width 333 height 352
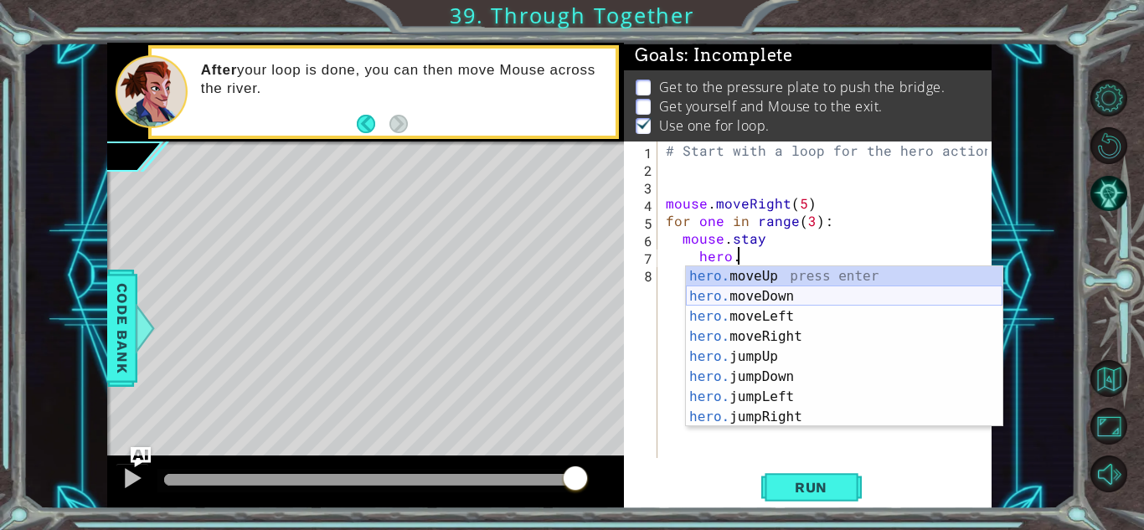
scroll to position [0, 4]
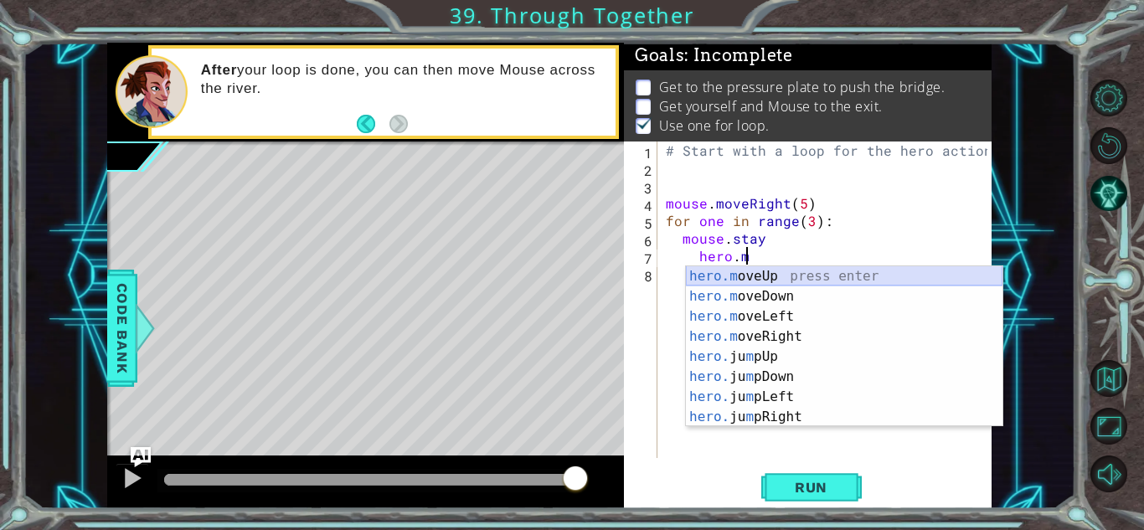
click at [758, 281] on div "hero.m oveUp press enter hero.m oveDown press enter hero.m oveLeft press enter …" at bounding box center [844, 366] width 316 height 201
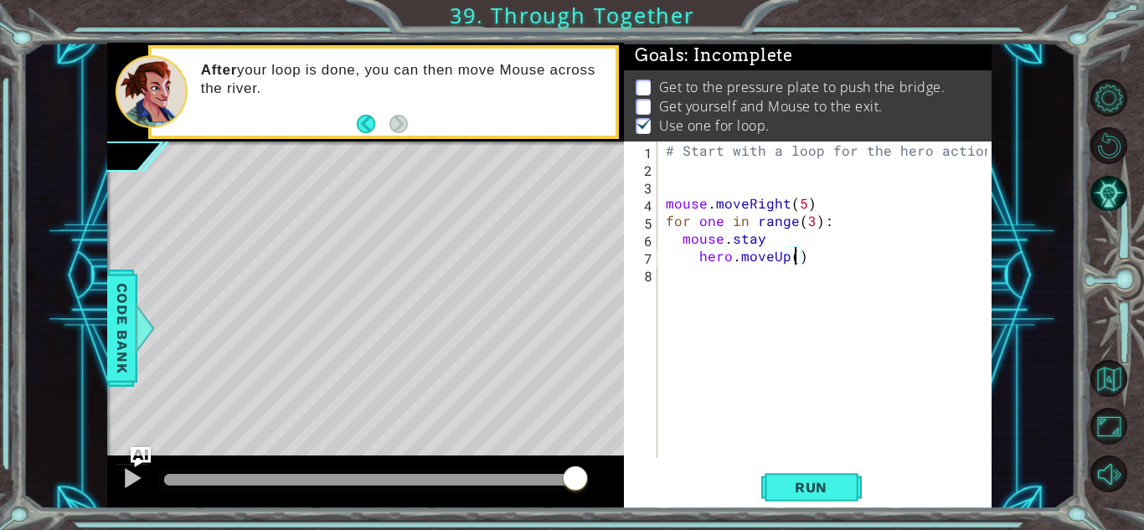
type textarea "hero.moveUp(2)"
click at [763, 278] on div "# Start with a loop for the hero actions mouse . moveRight ( 5 ) for one in ran…" at bounding box center [828, 317] width 333 height 352
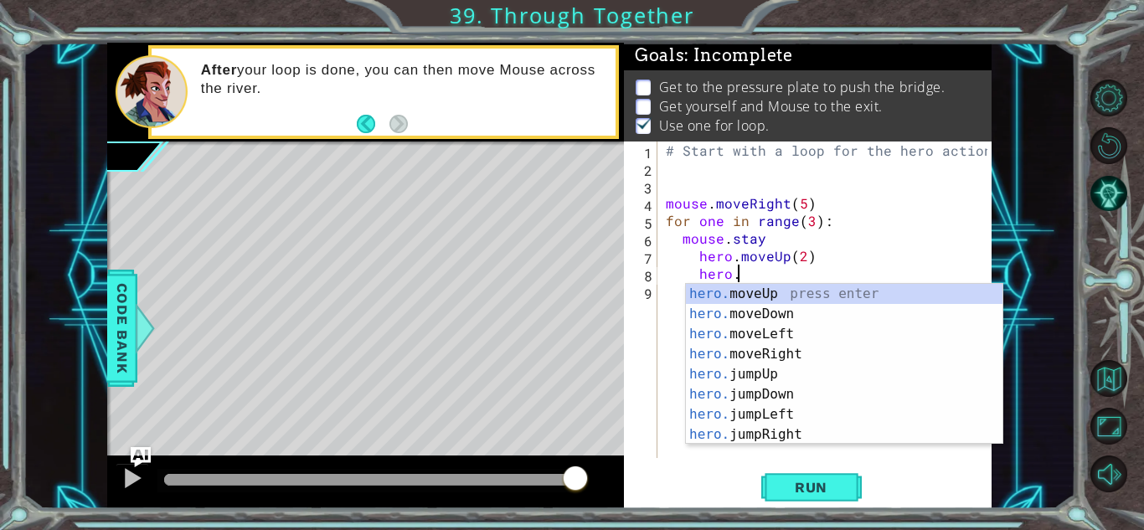
scroll to position [0, 4]
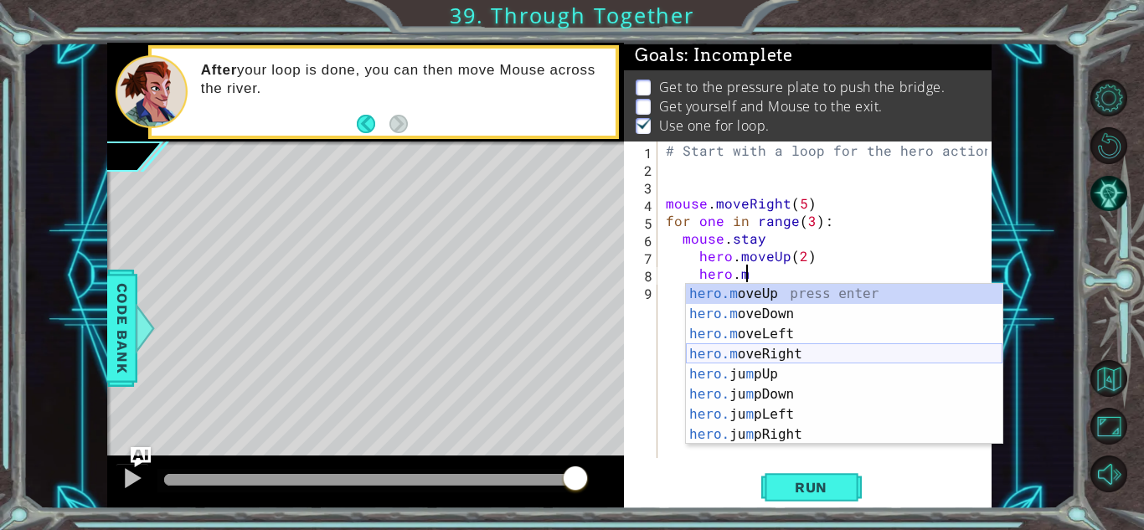
click at [805, 359] on div "hero.m oveUp press enter hero.m oveDown press enter hero.m oveLeft press enter …" at bounding box center [844, 384] width 316 height 201
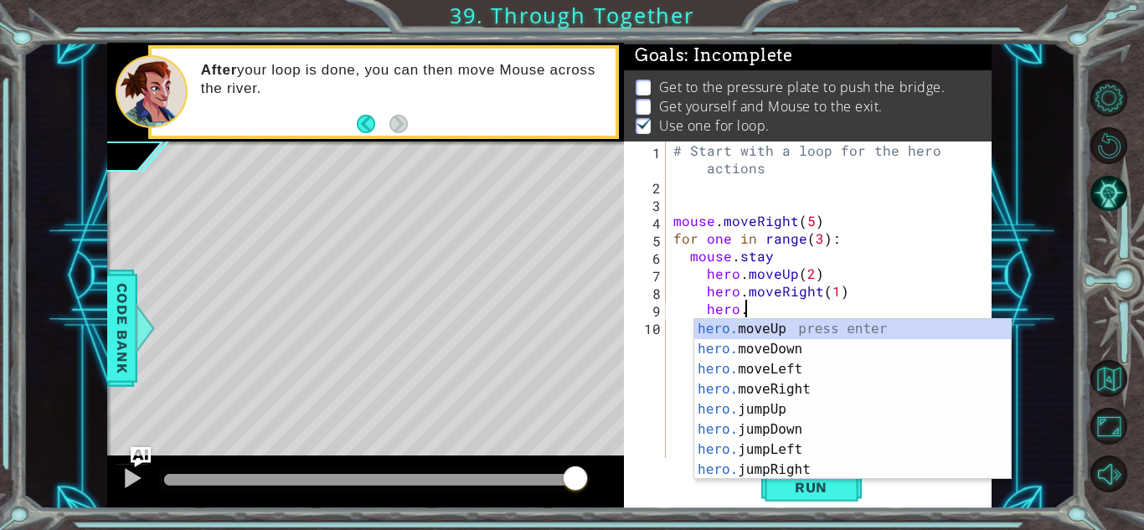
scroll to position [0, 13]
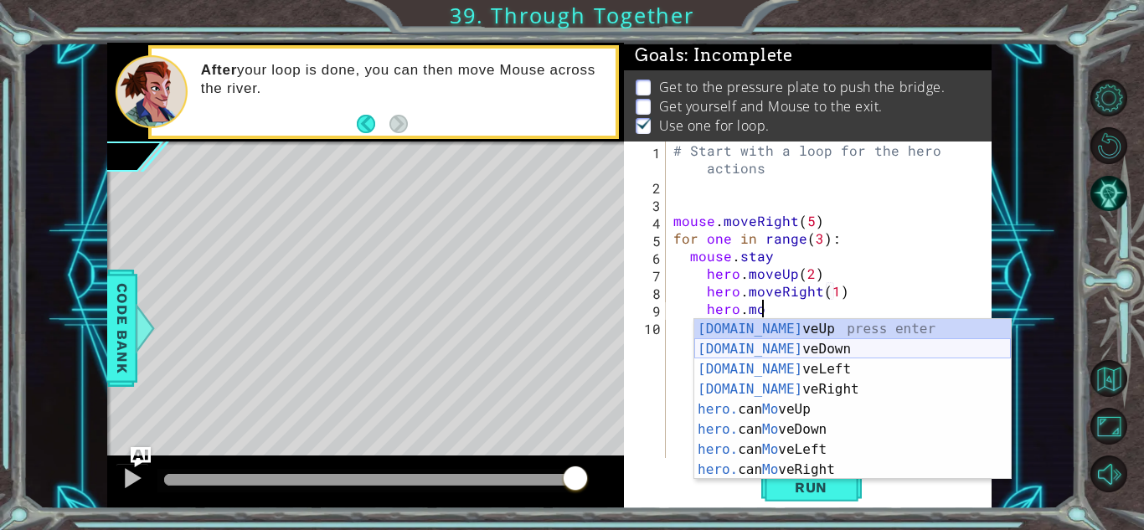
click at [809, 348] on div "[DOMAIN_NAME] veUp press enter [DOMAIN_NAME] veDown press enter [DOMAIN_NAME] v…" at bounding box center [852, 419] width 316 height 201
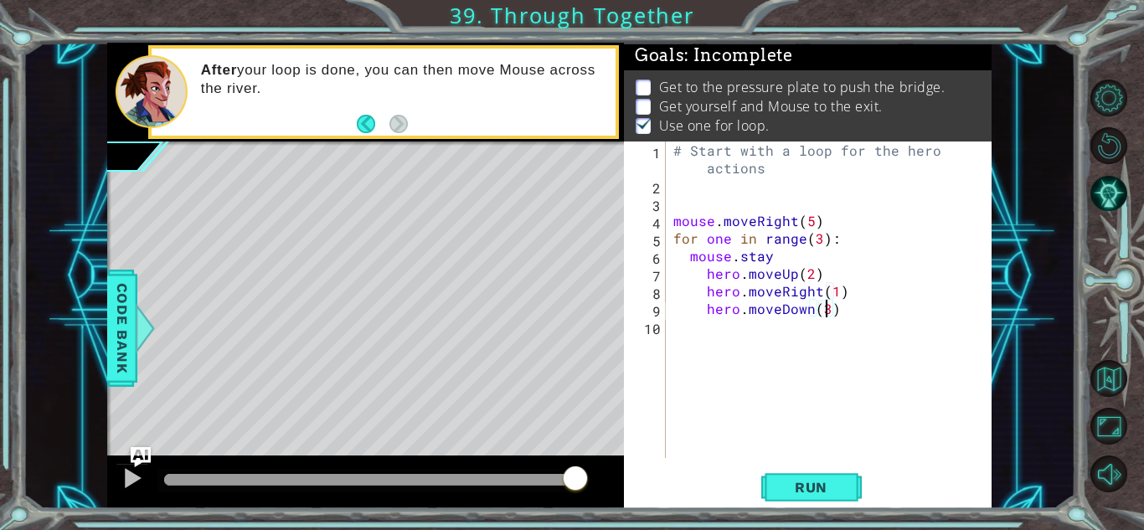
type textarea "hero.moveDown(2)"
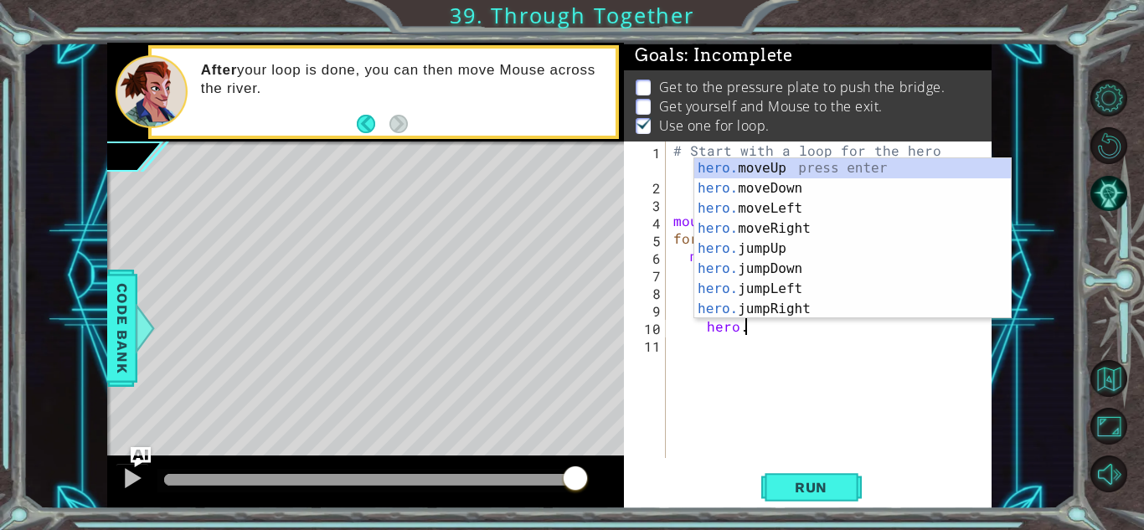
scroll to position [0, 4]
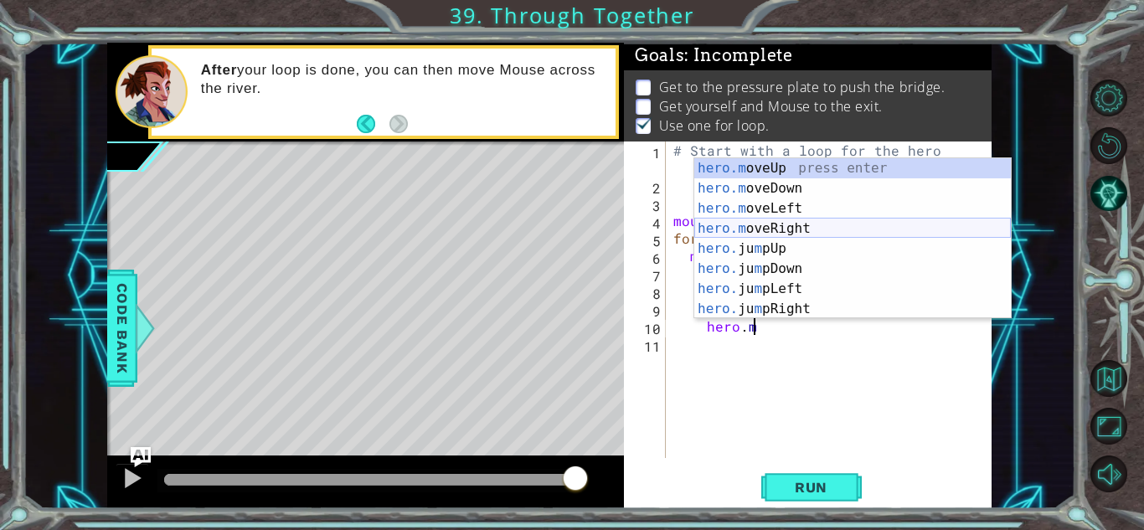
click at [798, 227] on div "hero.m oveUp press enter hero.m oveDown press enter hero.m oveLeft press enter …" at bounding box center [852, 258] width 316 height 201
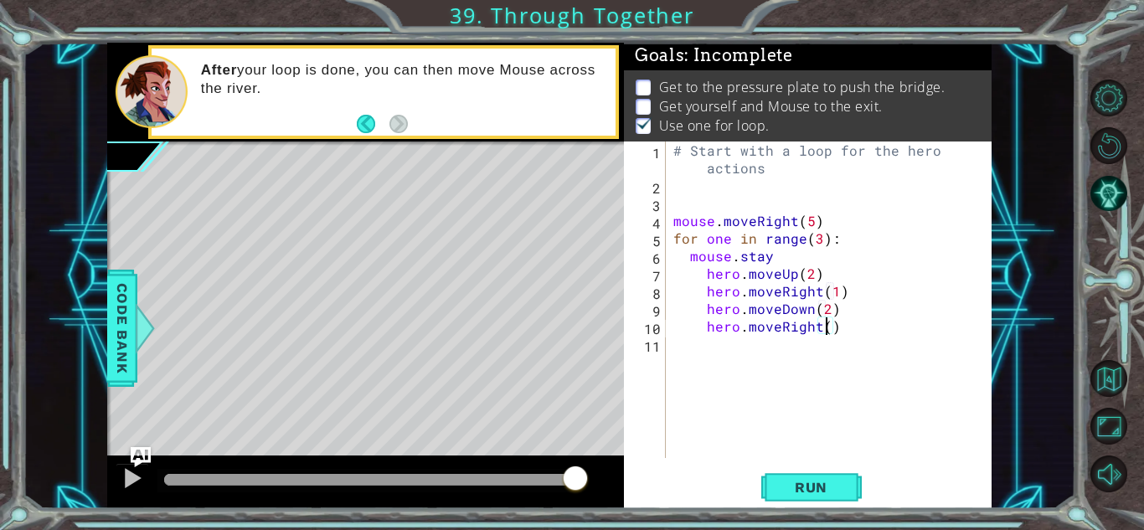
type textarea "hero.moveRight(1)"
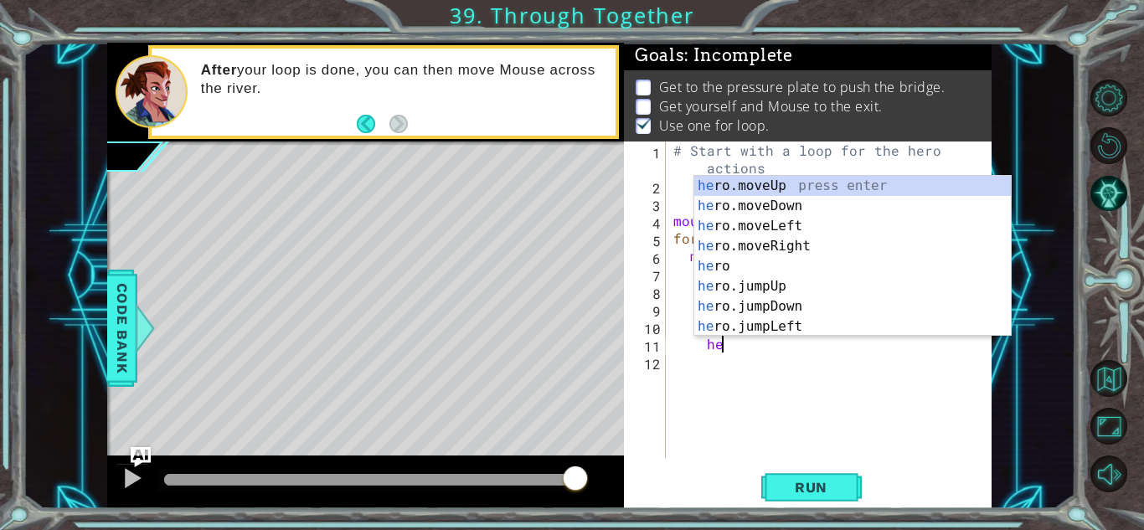
scroll to position [0, 3]
type textarea "h"
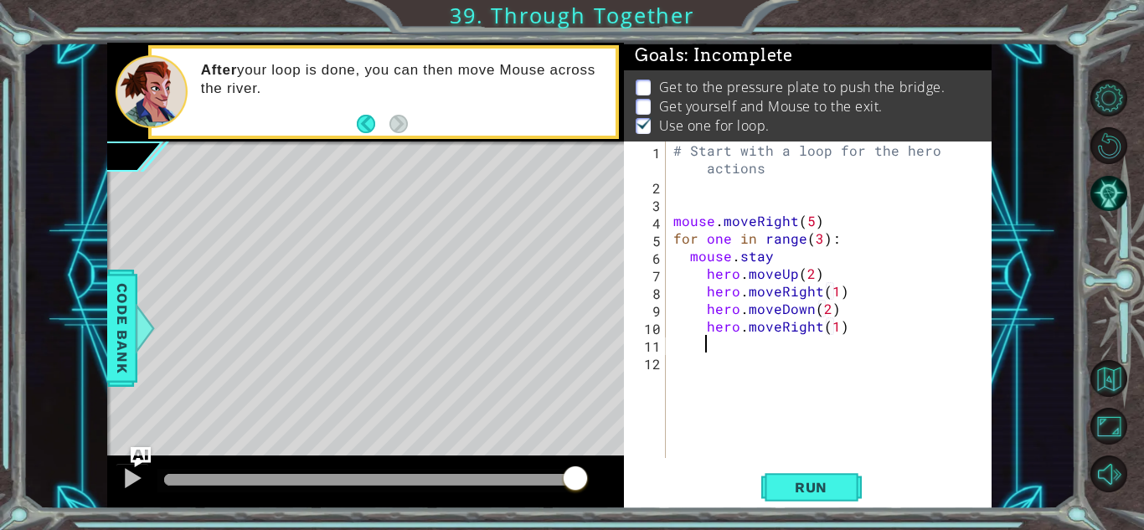
scroll to position [0, 1]
click at [803, 491] on span "Run" at bounding box center [811, 487] width 66 height 17
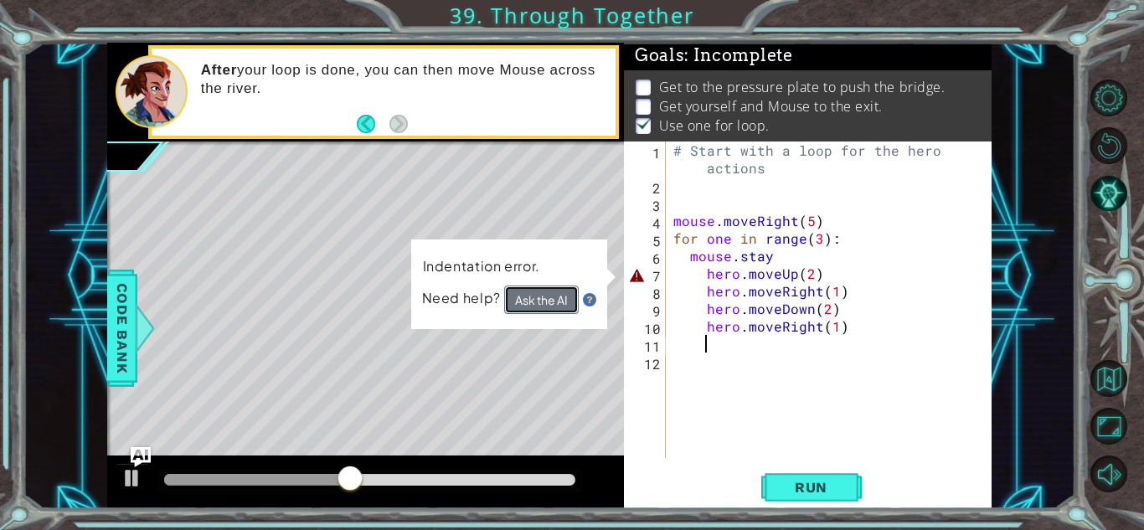
click at [553, 292] on button "Ask the AI" at bounding box center [541, 299] width 75 height 28
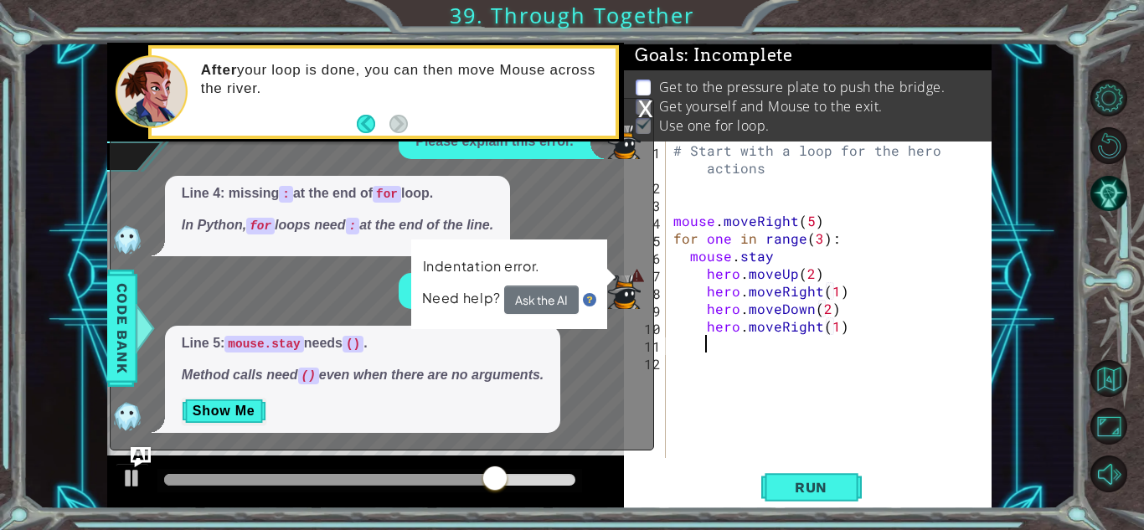
click at [780, 244] on div "# Start with a loop for the hero actions mouse . moveRight ( 5 ) for one in ran…" at bounding box center [833, 325] width 326 height 369
click at [779, 255] on div "# Start with a loop for the hero actions mouse . moveRight ( 5 ) for one in ran…" at bounding box center [833, 325] width 326 height 369
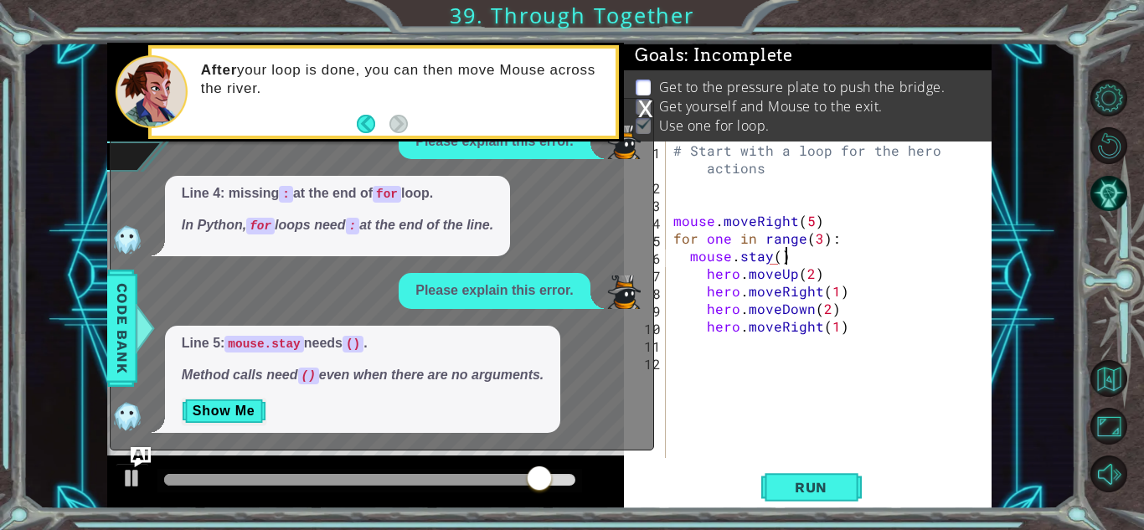
scroll to position [0, 7]
click at [828, 480] on span "Run" at bounding box center [811, 487] width 66 height 17
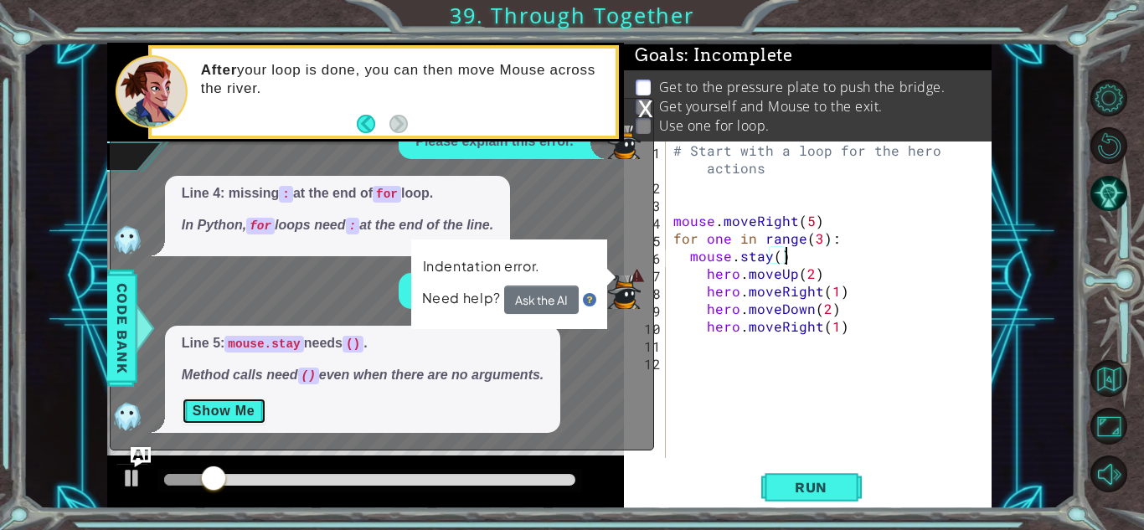
click at [239, 405] on button "Show Me" at bounding box center [224, 411] width 85 height 27
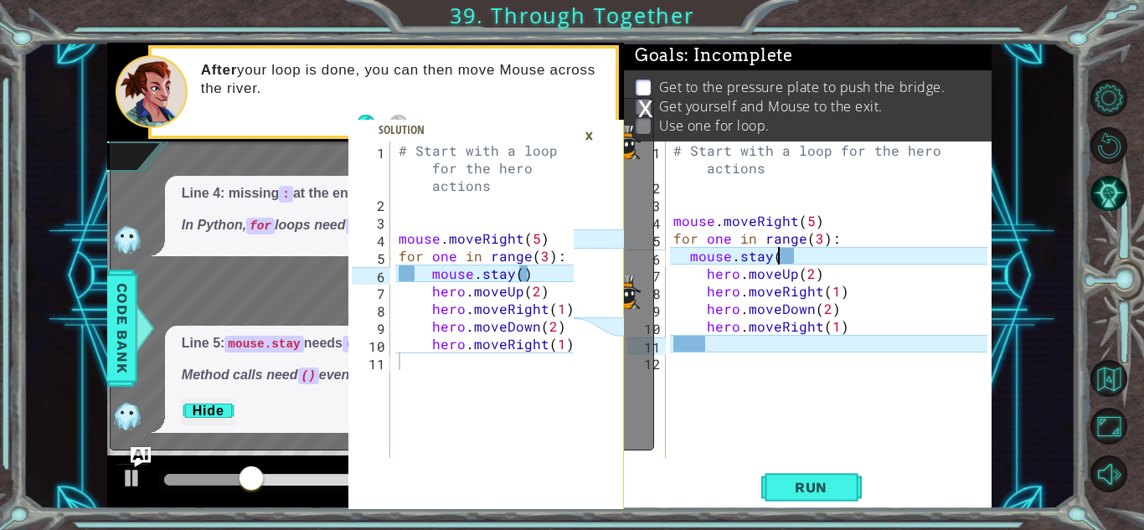
scroll to position [0, 6]
type textarea "mouse.stay()"
click at [762, 352] on div "# Start with a loop for the hero actions mouse . moveRight ( 5 ) for one in ran…" at bounding box center [833, 325] width 326 height 369
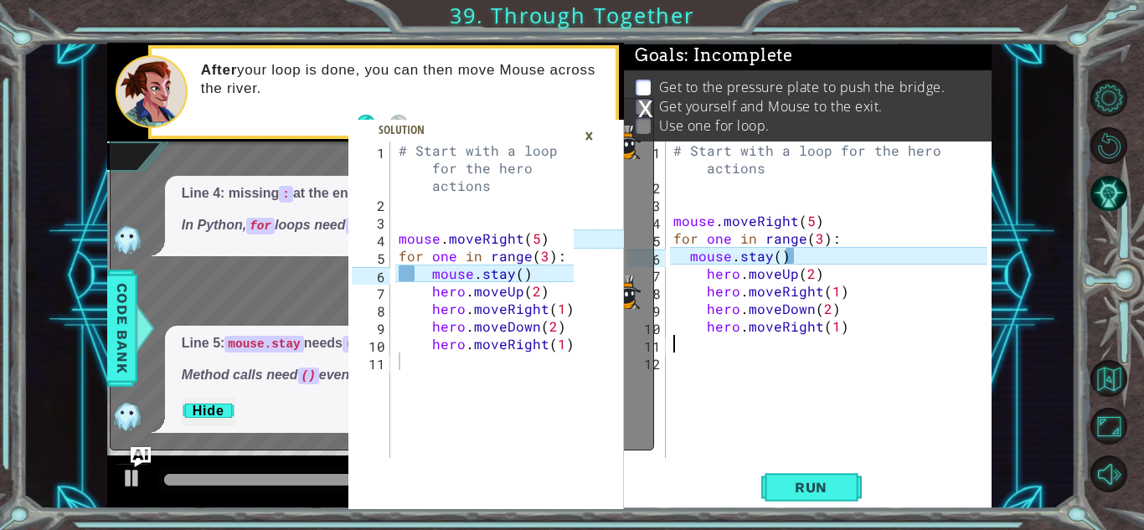
click at [820, 264] on div "# Start with a loop for the hero actions mouse . moveRight ( 5 ) for one in ran…" at bounding box center [833, 325] width 326 height 369
click at [821, 479] on span "Run" at bounding box center [811, 487] width 66 height 17
click at [593, 123] on div "×" at bounding box center [589, 135] width 26 height 28
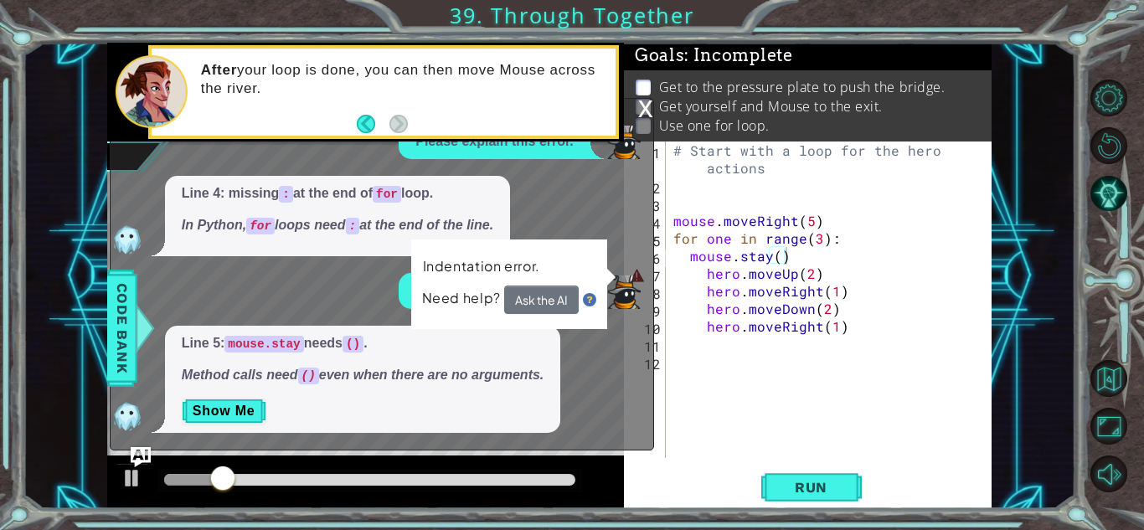
click at [642, 113] on div "x" at bounding box center [645, 107] width 15 height 17
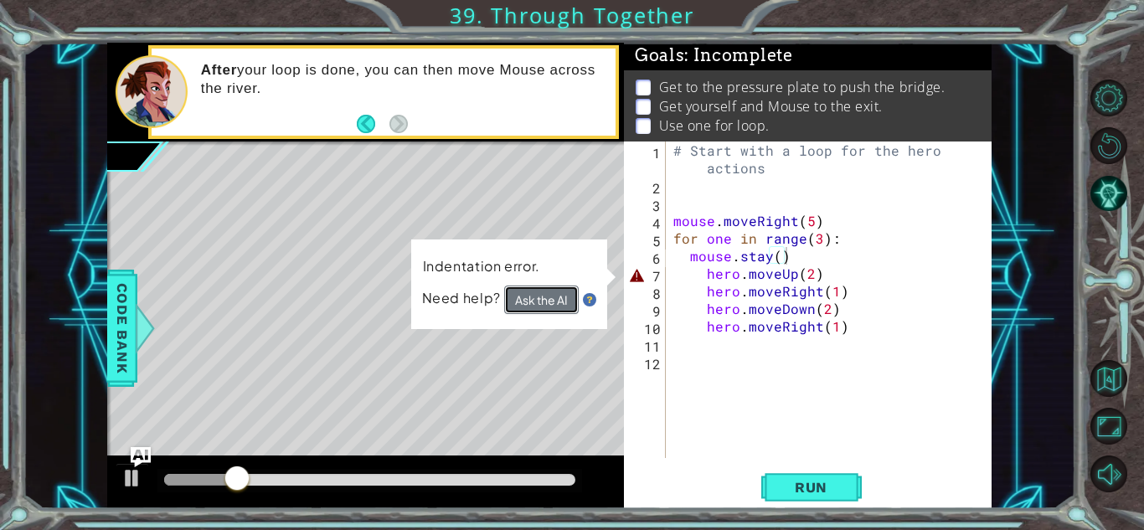
click at [542, 309] on button "Ask the AI" at bounding box center [541, 299] width 75 height 28
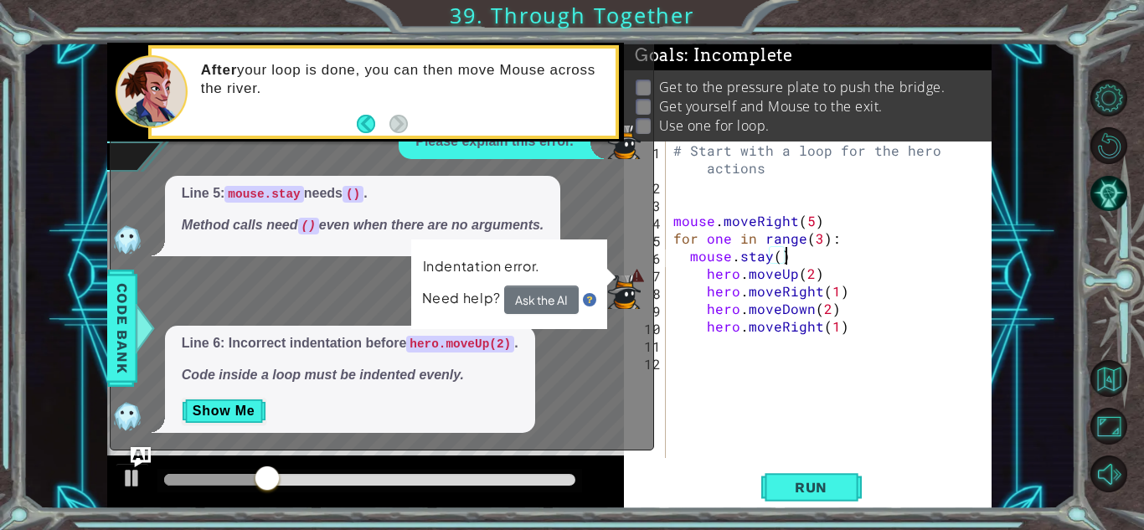
scroll to position [2, 0]
click at [235, 403] on button "Show Me" at bounding box center [224, 411] width 85 height 27
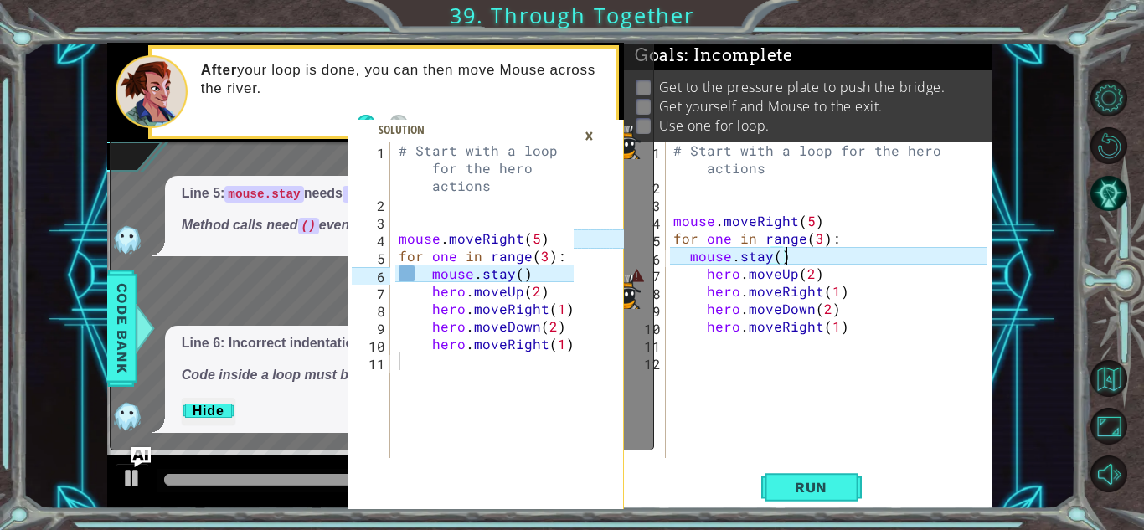
click at [696, 280] on div "# Start with a loop for the hero actions mouse . moveRight ( 5 ) for one in ran…" at bounding box center [833, 325] width 326 height 369
click at [680, 274] on div "# Start with a loop for the hero actions mouse . moveRight ( 5 ) for one in ran…" at bounding box center [833, 325] width 326 height 369
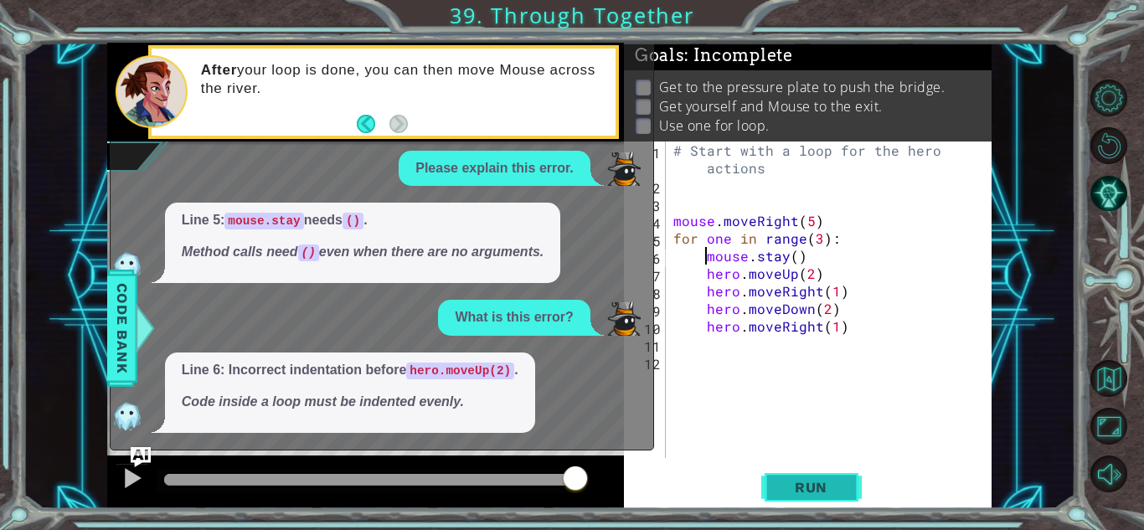
click at [794, 475] on button "Run" at bounding box center [811, 487] width 100 height 37
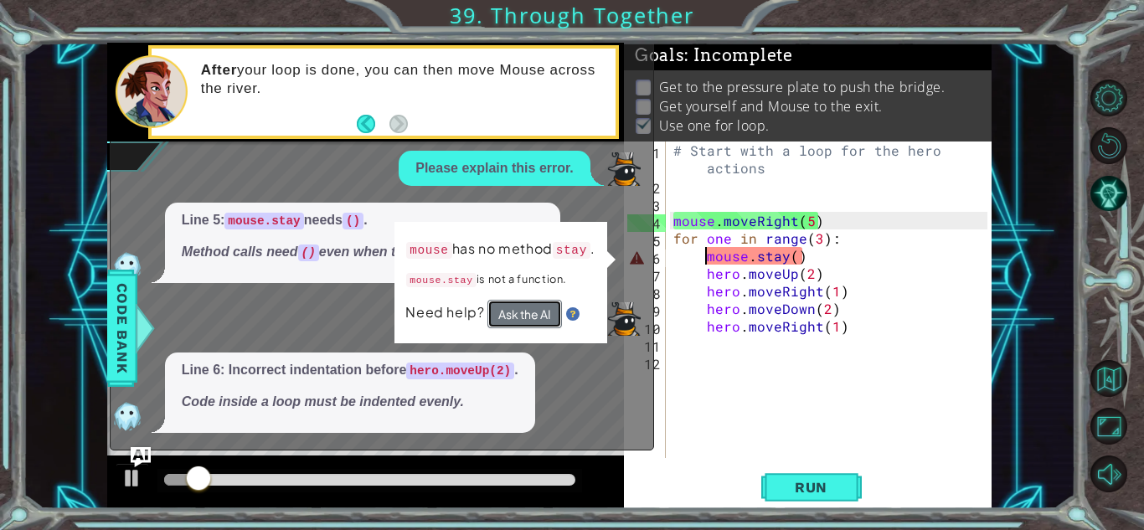
click at [547, 304] on button "Ask the AI" at bounding box center [524, 314] width 75 height 28
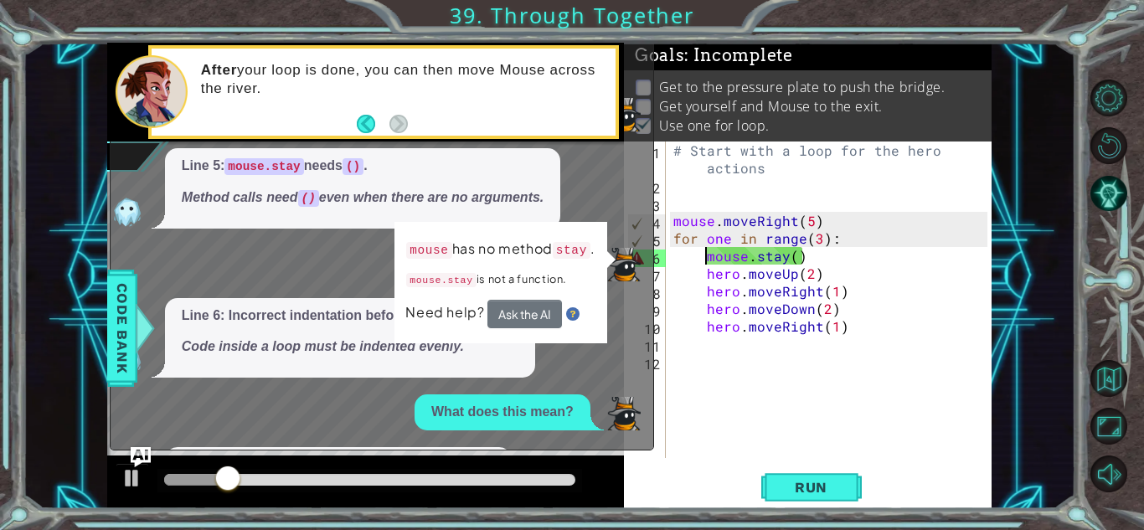
scroll to position [152, 0]
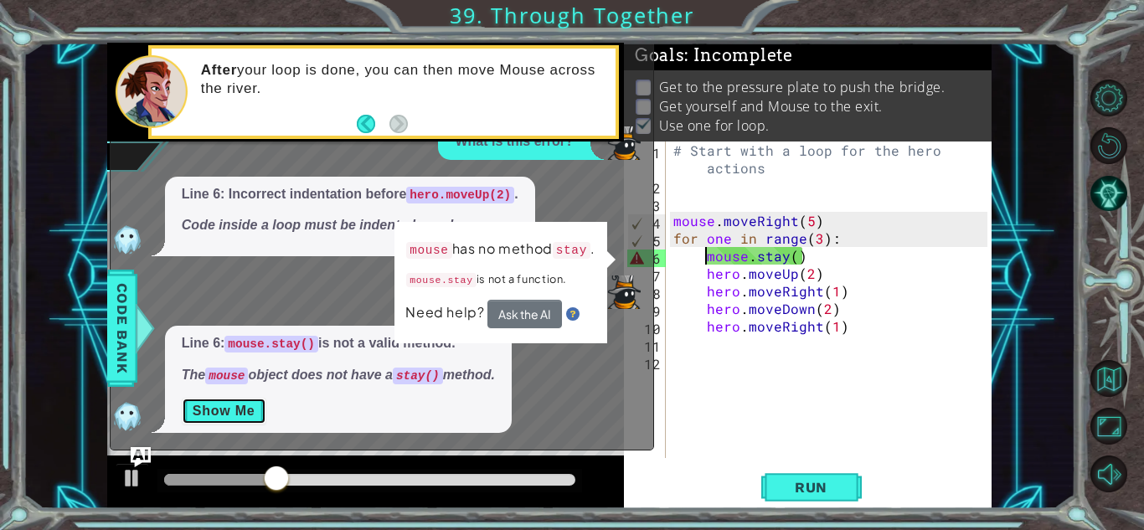
click at [240, 411] on button "Show Me" at bounding box center [224, 411] width 85 height 27
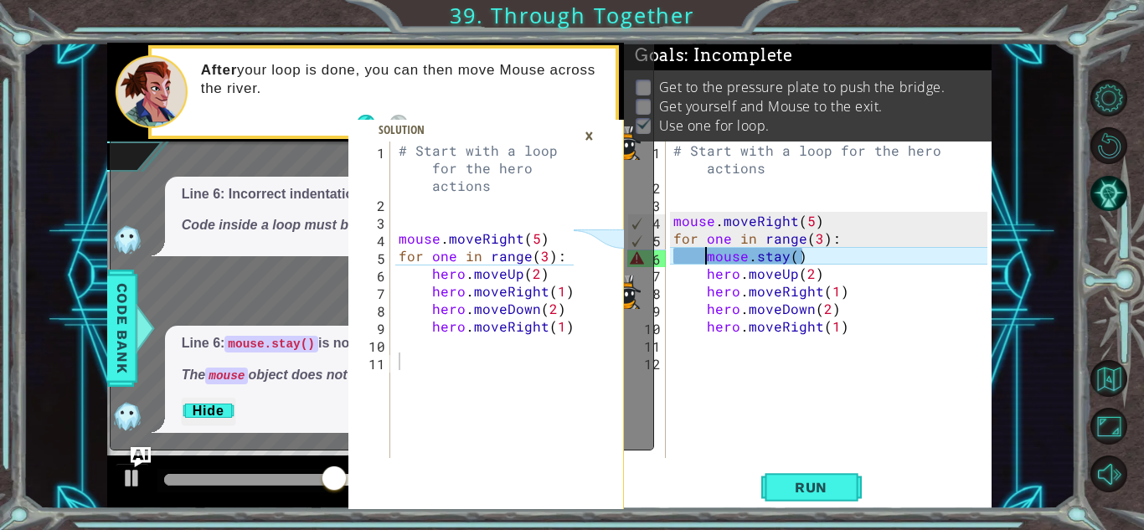
click at [580, 131] on div "×" at bounding box center [589, 135] width 26 height 28
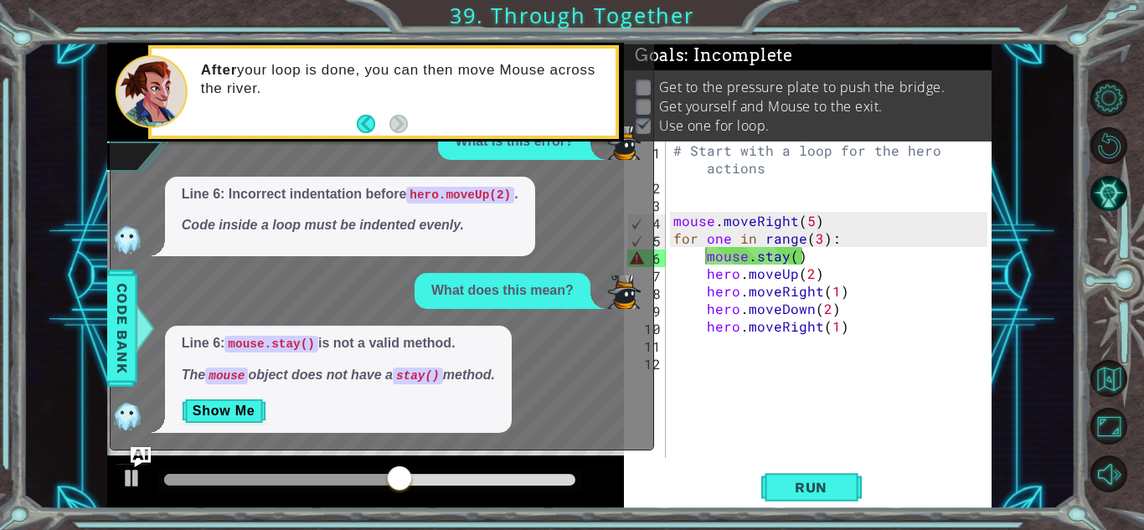
click at [830, 253] on div "# Start with a loop for the hero actions mouse . moveRight ( 5 ) for one in ran…" at bounding box center [833, 325] width 326 height 369
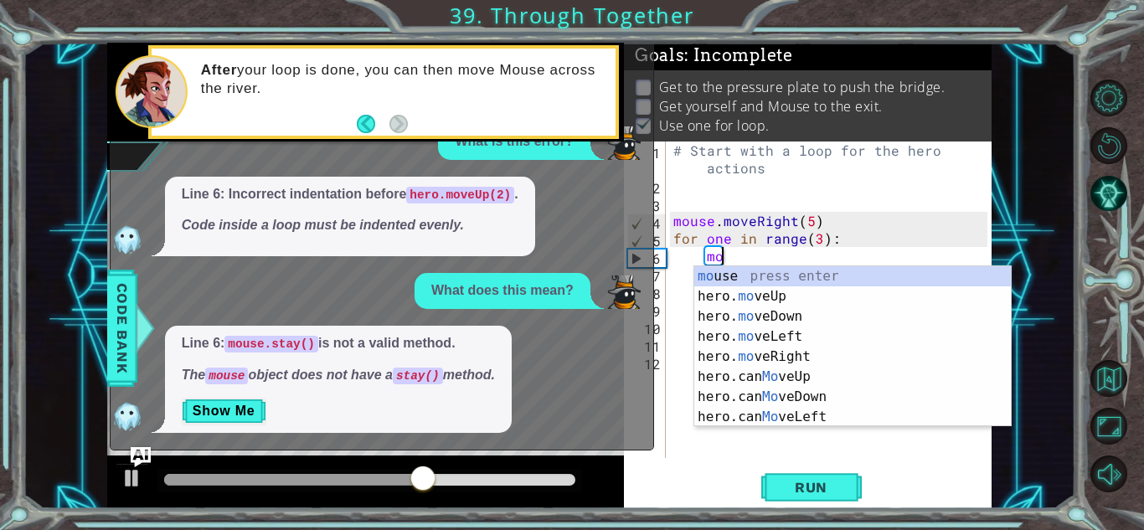
type textarea "m"
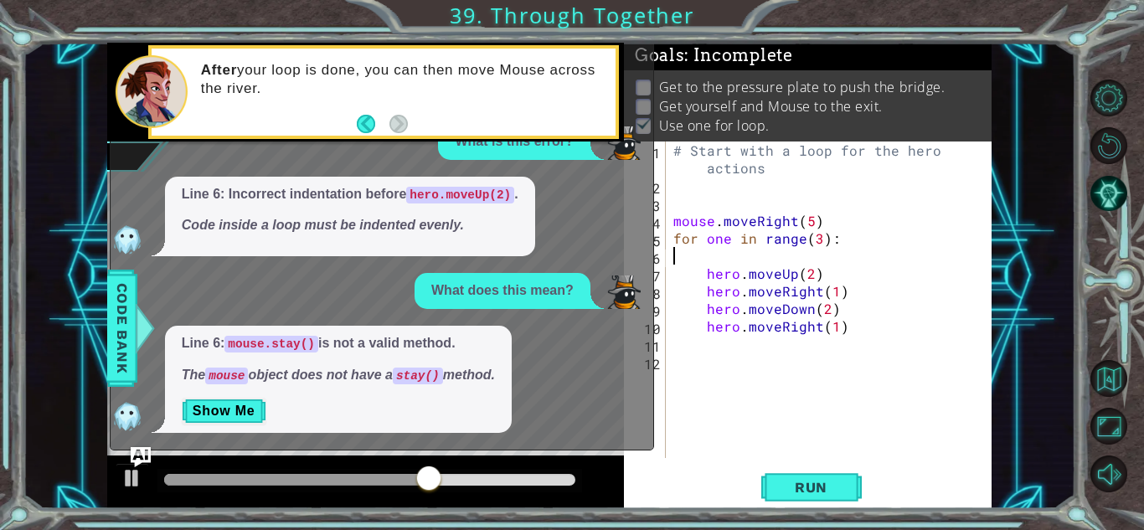
scroll to position [0, 0]
type textarea "for one in range(3):"
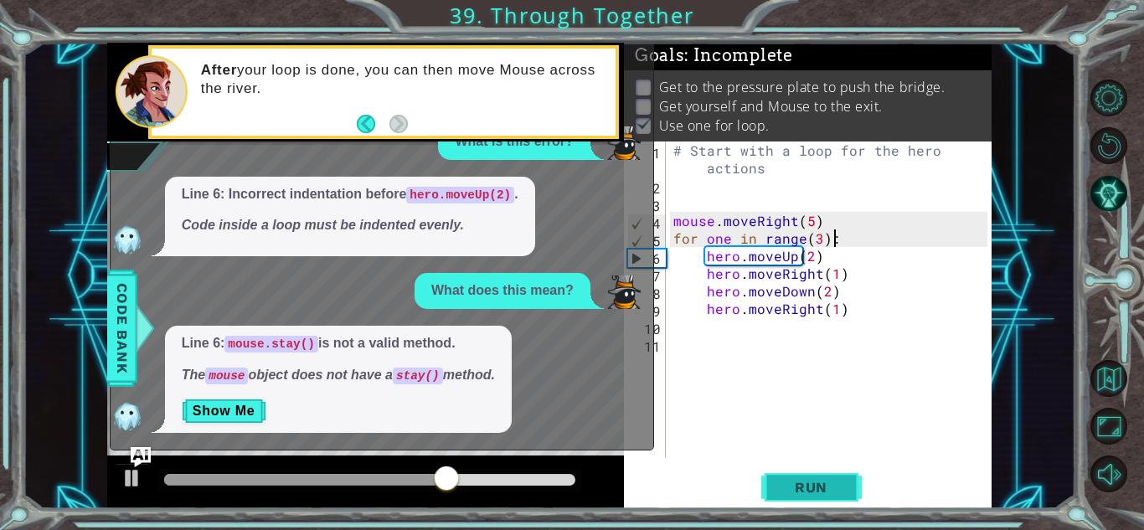
click at [824, 480] on span "Run" at bounding box center [811, 487] width 66 height 17
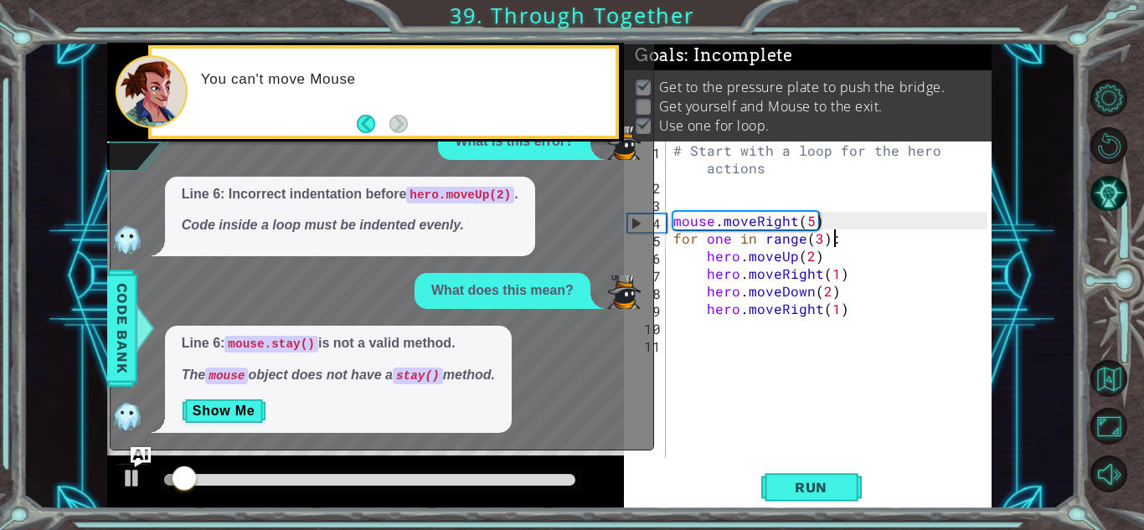
click at [152, 448] on div "x Please explain this error. Line 4: missing : at the end of for loop. In Pytho…" at bounding box center [382, 199] width 544 height 502
click at [147, 449] on img "Ask AI" at bounding box center [141, 456] width 22 height 22
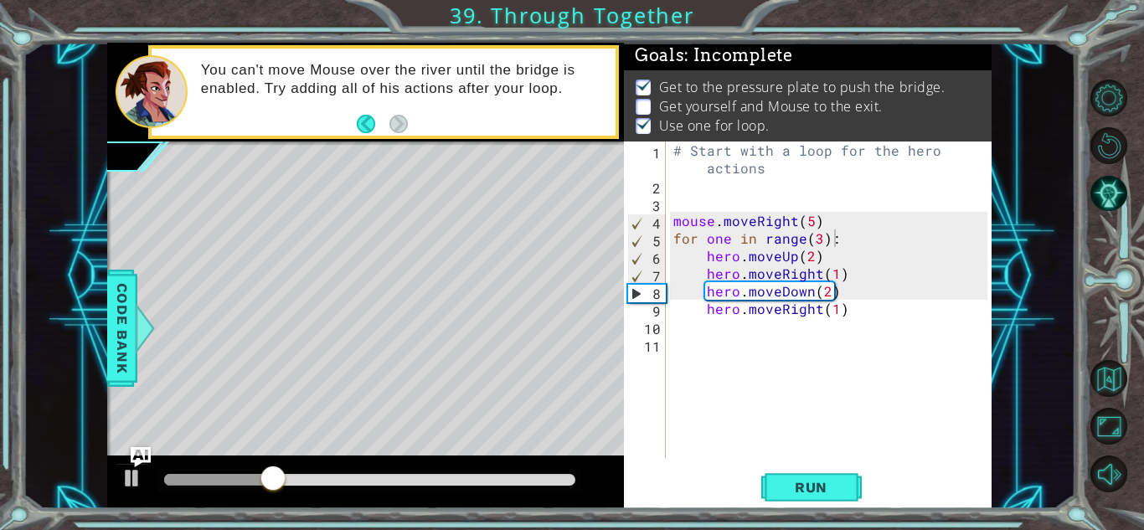
click at [676, 324] on div "# Start with a loop for the hero actions mouse . moveRight ( 5 ) for one in ran…" at bounding box center [833, 325] width 326 height 369
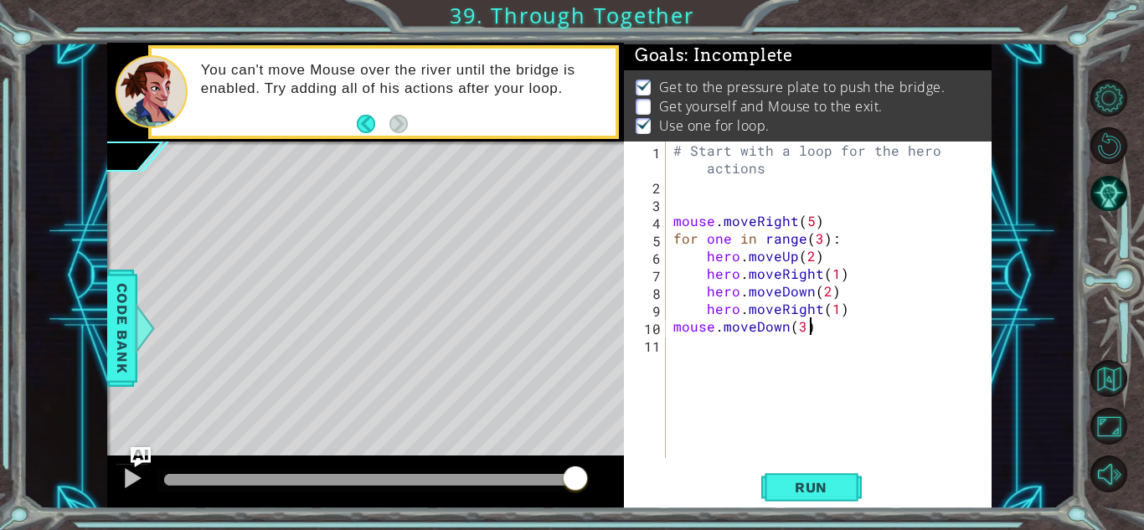
scroll to position [0, 8]
type textarea "mouse.moveDown(3)"
click at [830, 487] on span "Run" at bounding box center [811, 487] width 66 height 17
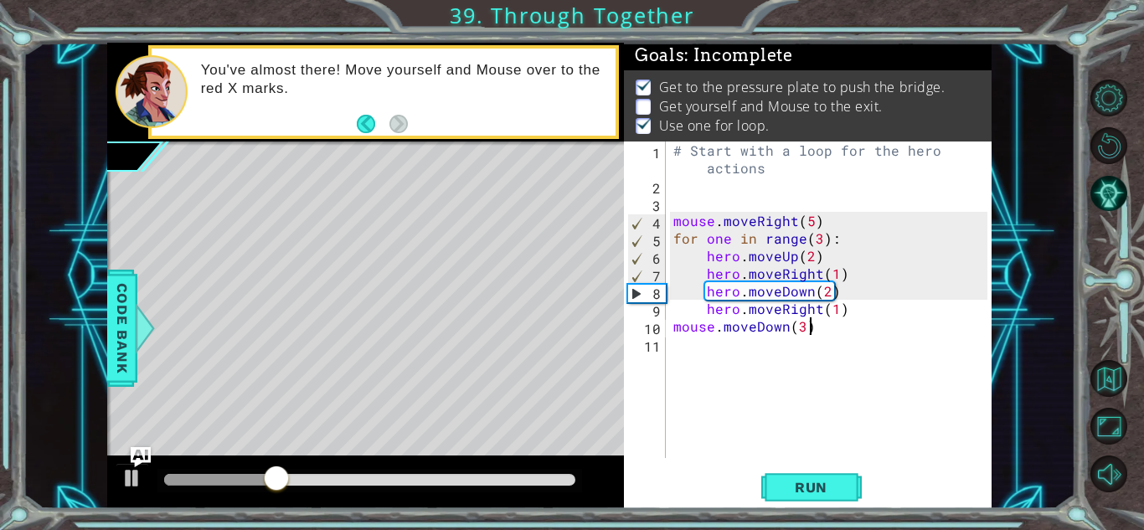
click at [686, 342] on div "# Start with a loop for the hero actions mouse . moveRight ( 5 ) for one in ran…" at bounding box center [833, 325] width 326 height 369
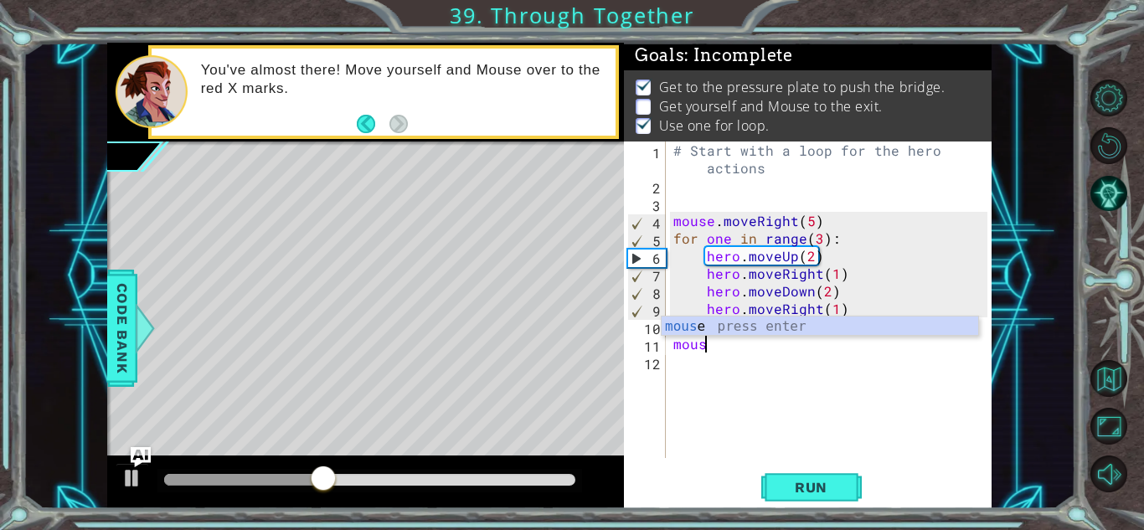
scroll to position [0, 2]
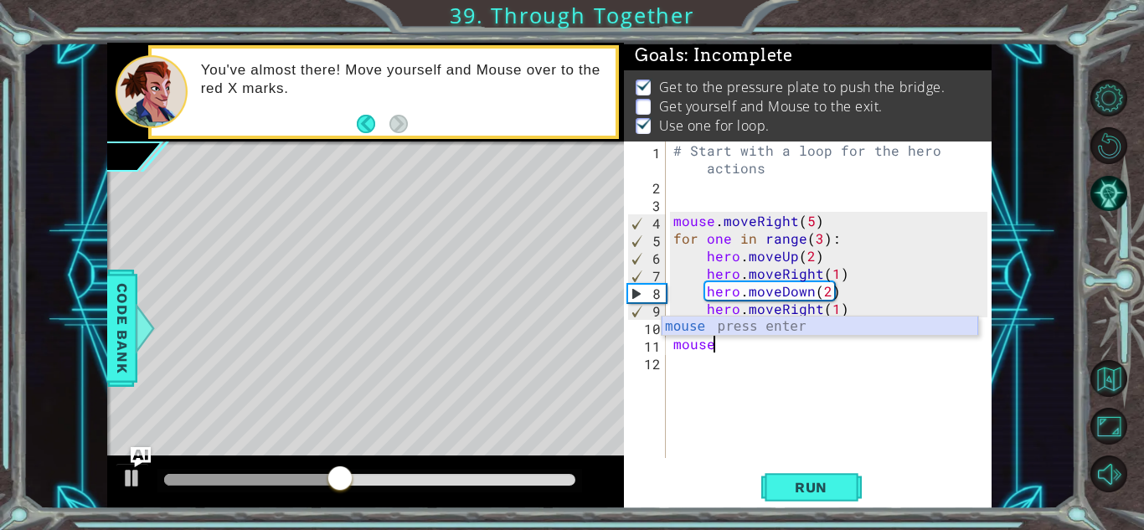
click at [721, 328] on div "mouse press enter" at bounding box center [819, 346] width 316 height 60
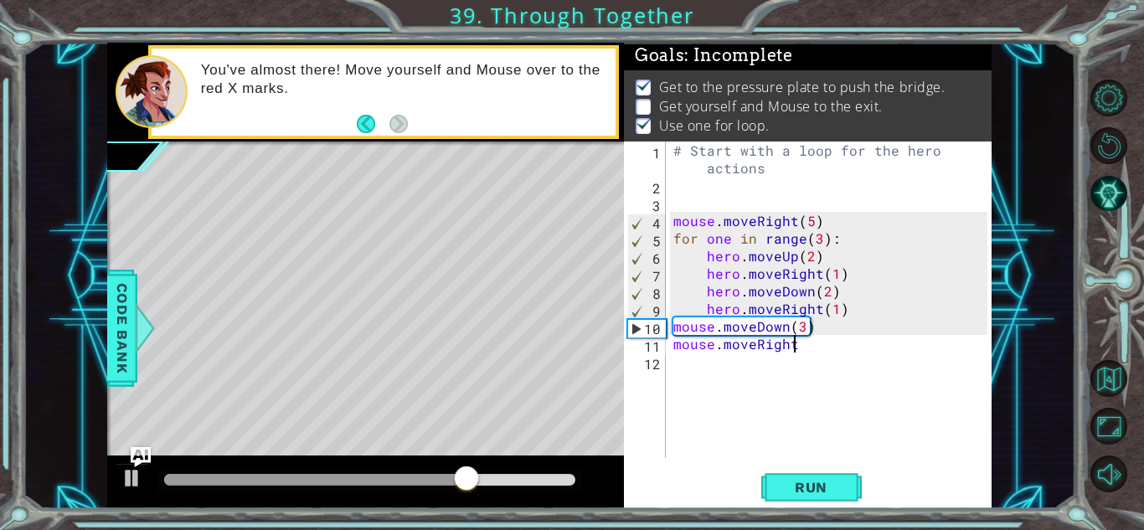
scroll to position [0, 7]
type textarea "mouse.moveRight()"
click at [674, 357] on div "# Start with a loop for the hero actions mouse . moveRight ( 5 ) for one in ran…" at bounding box center [833, 325] width 326 height 369
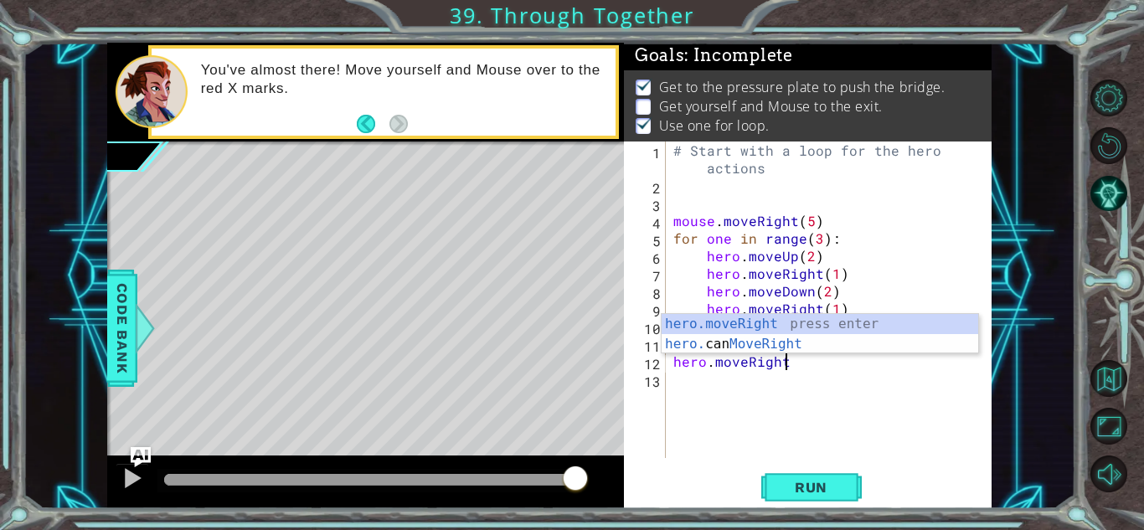
scroll to position [0, 7]
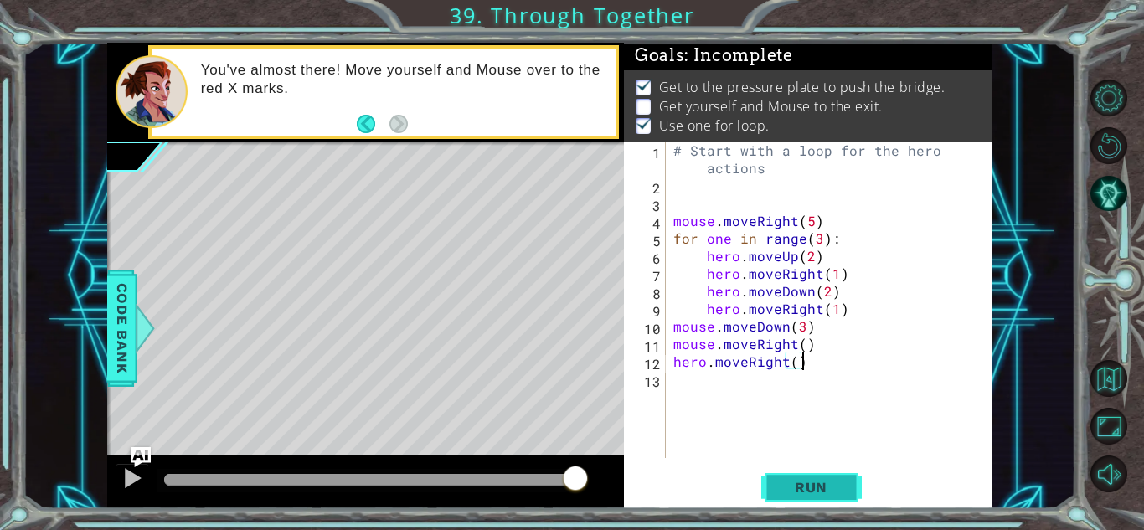
type textarea "hero.moveRight()"
click at [815, 485] on span "Run" at bounding box center [811, 487] width 66 height 17
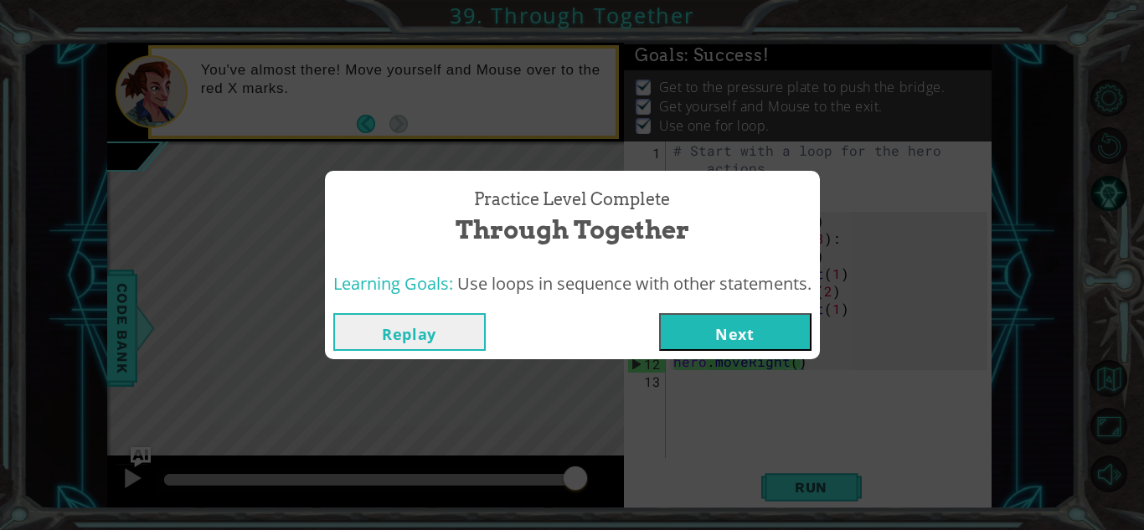
click at [747, 328] on button "Next" at bounding box center [735, 332] width 152 height 38
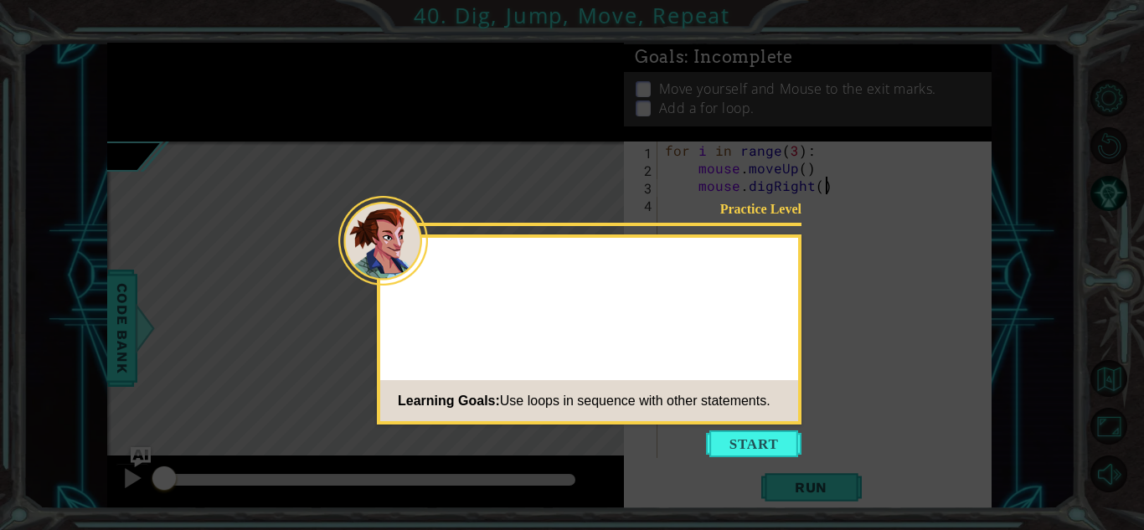
click at [746, 470] on icon at bounding box center [572, 265] width 1144 height 530
click at [769, 430] on button "Start" at bounding box center [753, 443] width 95 height 27
